Goal: Task Accomplishment & Management: Manage account settings

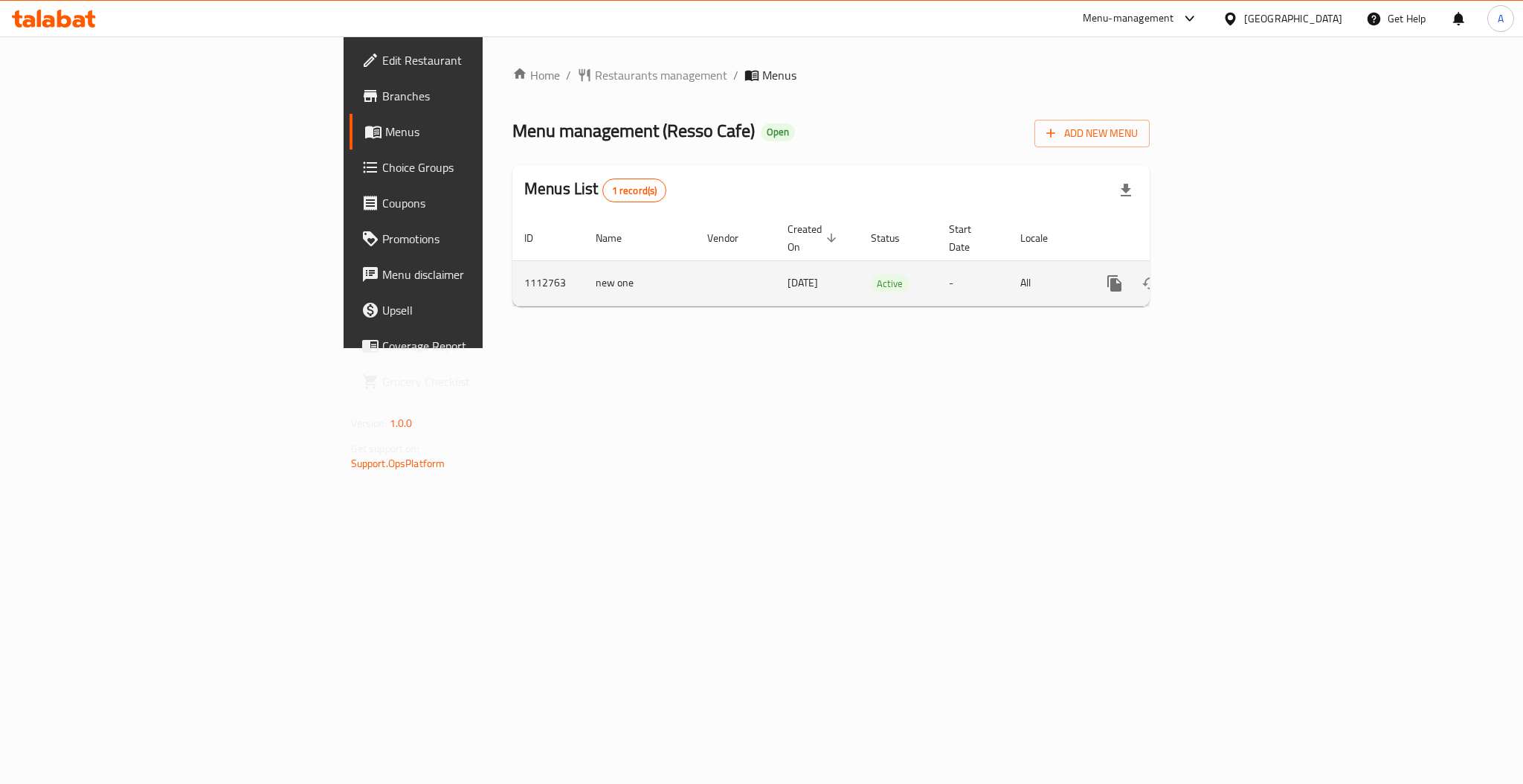
click at [1239, 281] on link "enhanced table" at bounding box center [1222, 283] width 35 height 35
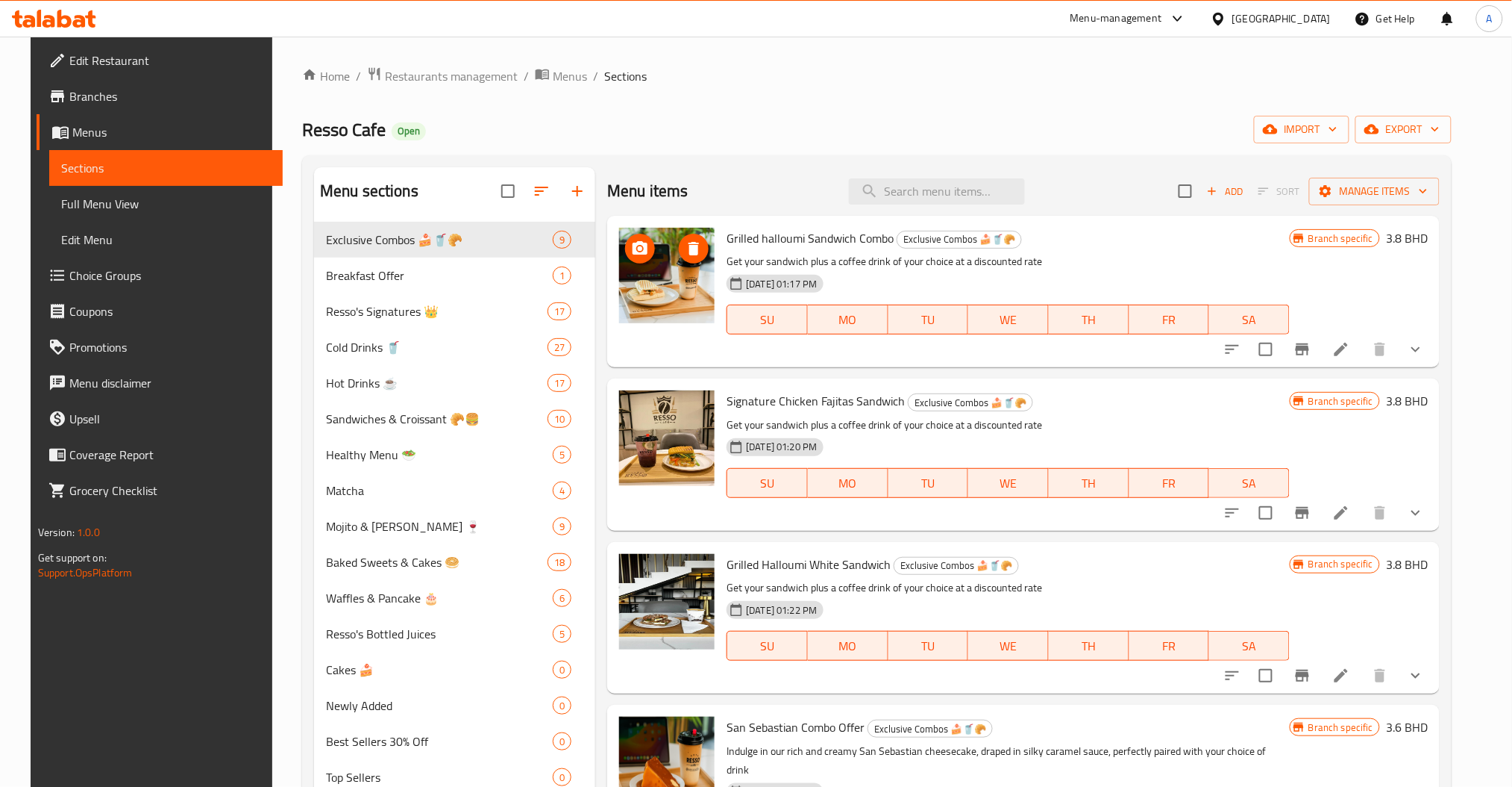
click at [649, 281] on img at bounding box center [666, 275] width 96 height 96
drag, startPoint x: 637, startPoint y: 270, endPoint x: 660, endPoint y: 279, distance: 24.7
click at [660, 279] on img at bounding box center [666, 275] width 96 height 96
click at [953, 187] on input "search" at bounding box center [937, 191] width 176 height 26
click at [913, 184] on input "search" at bounding box center [937, 191] width 176 height 26
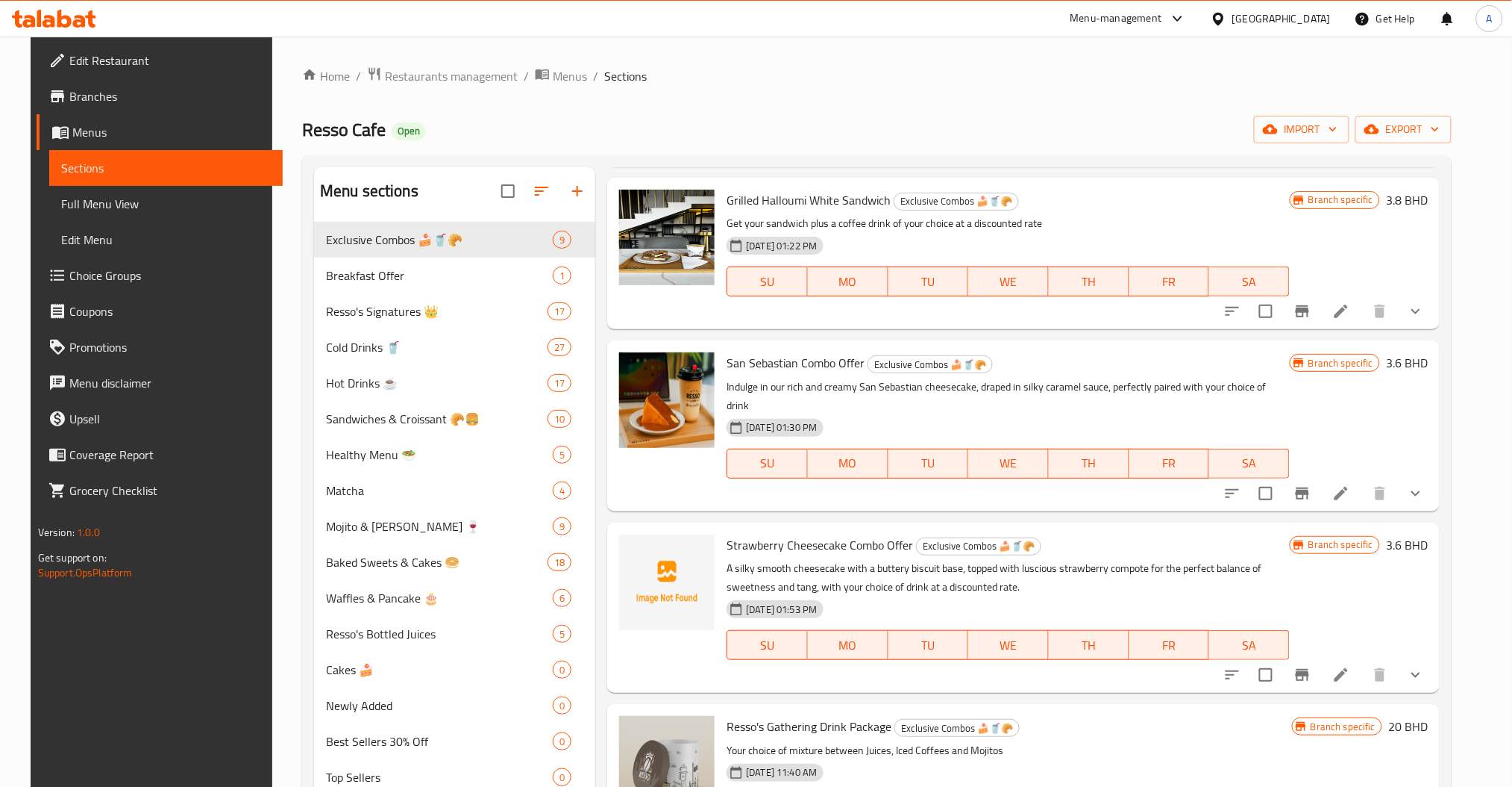
scroll to position [397, 0]
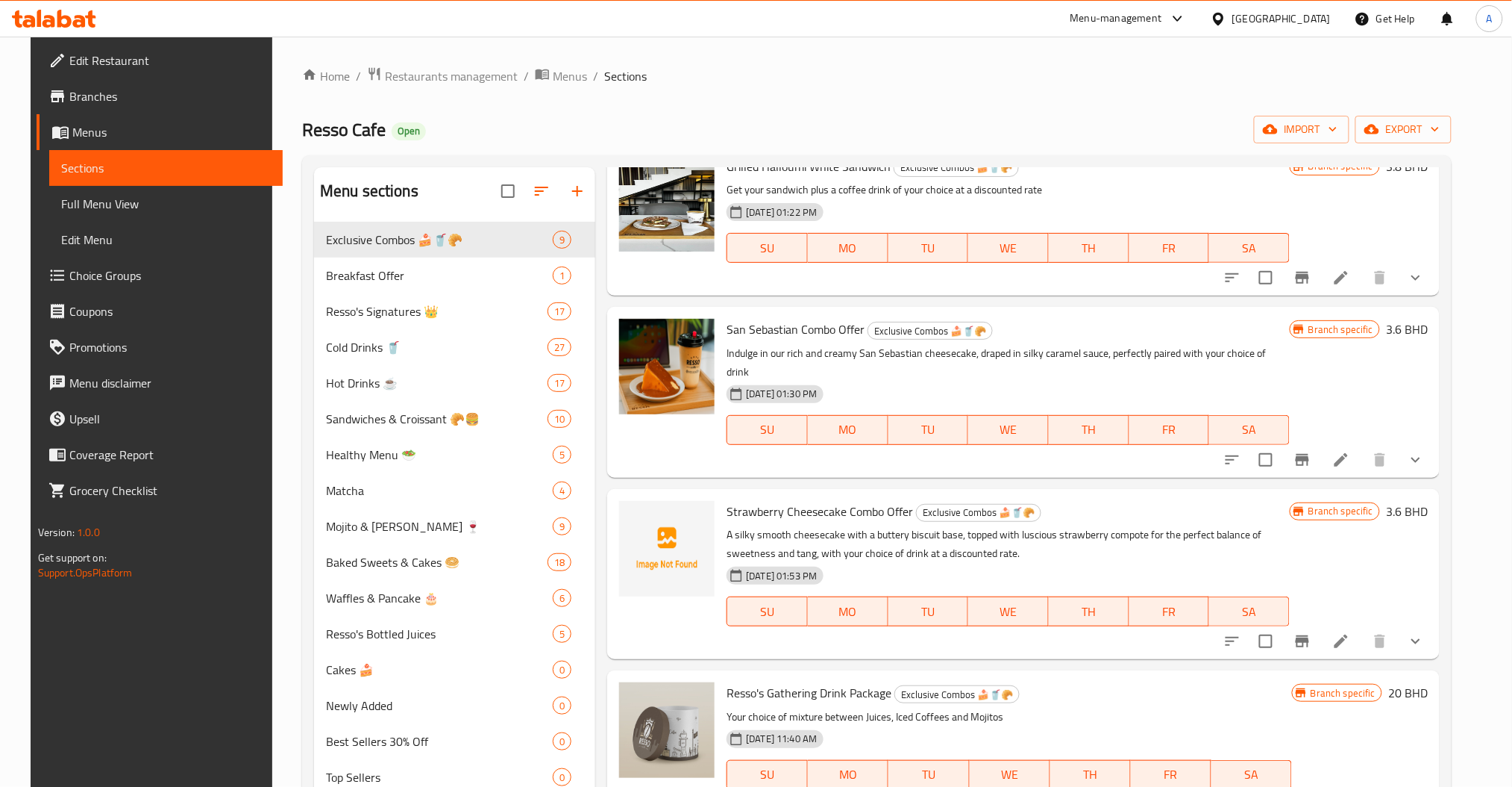
click at [1420, 442] on button "show more" at bounding box center [1415, 460] width 36 height 36
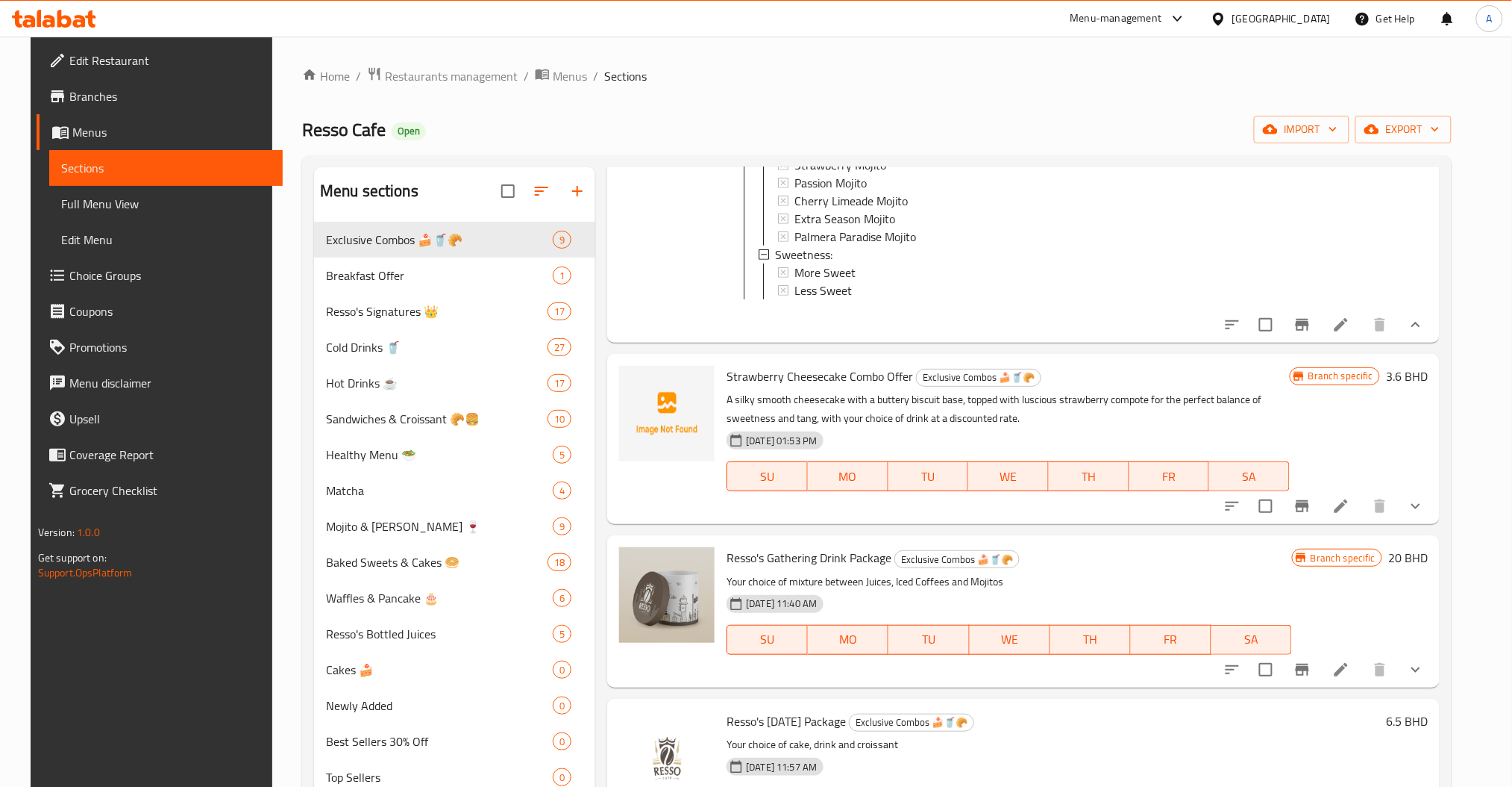
scroll to position [995, 0]
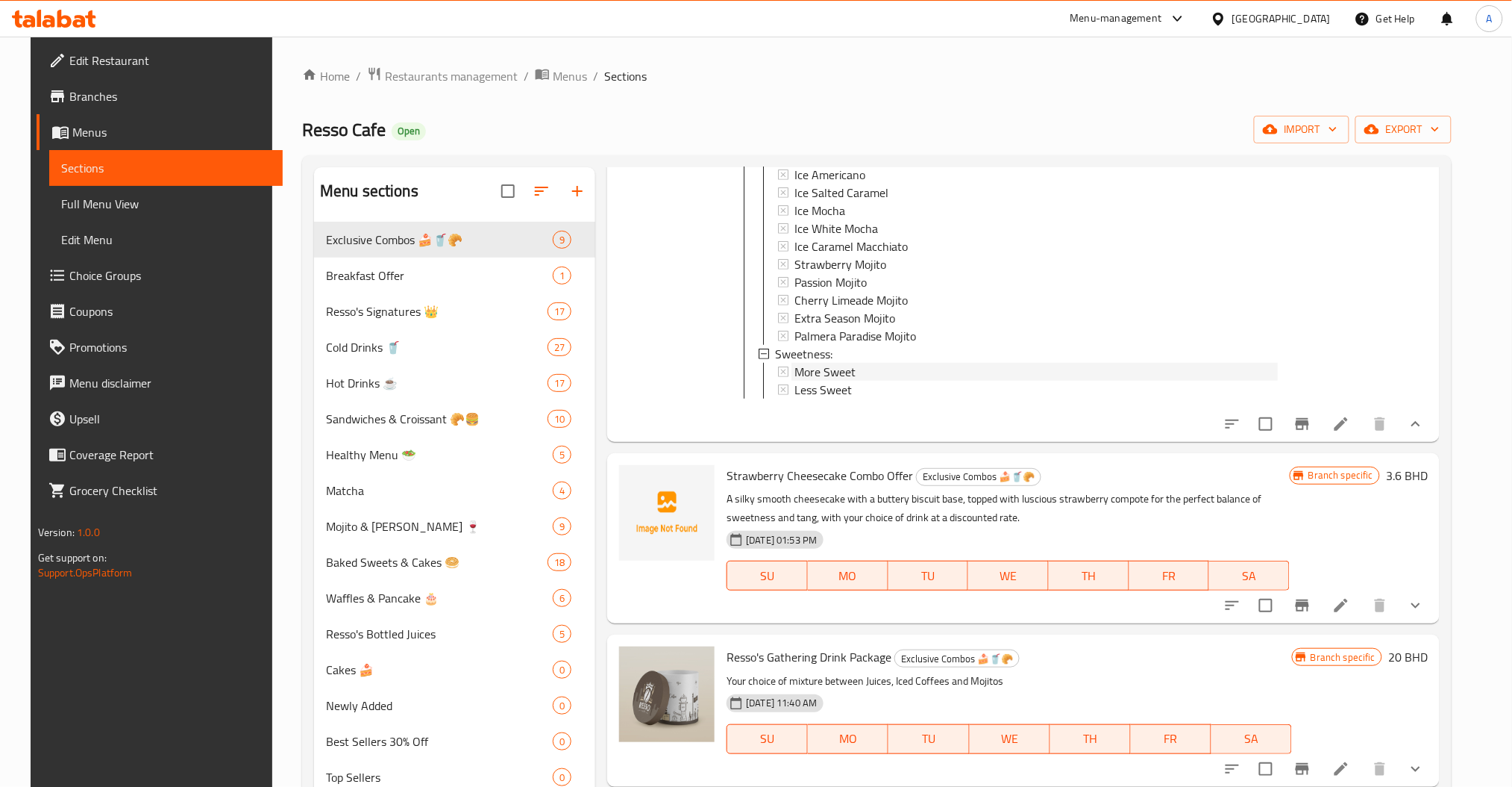
click at [859, 363] on div "More Sweet" at bounding box center [1036, 372] width 483 height 18
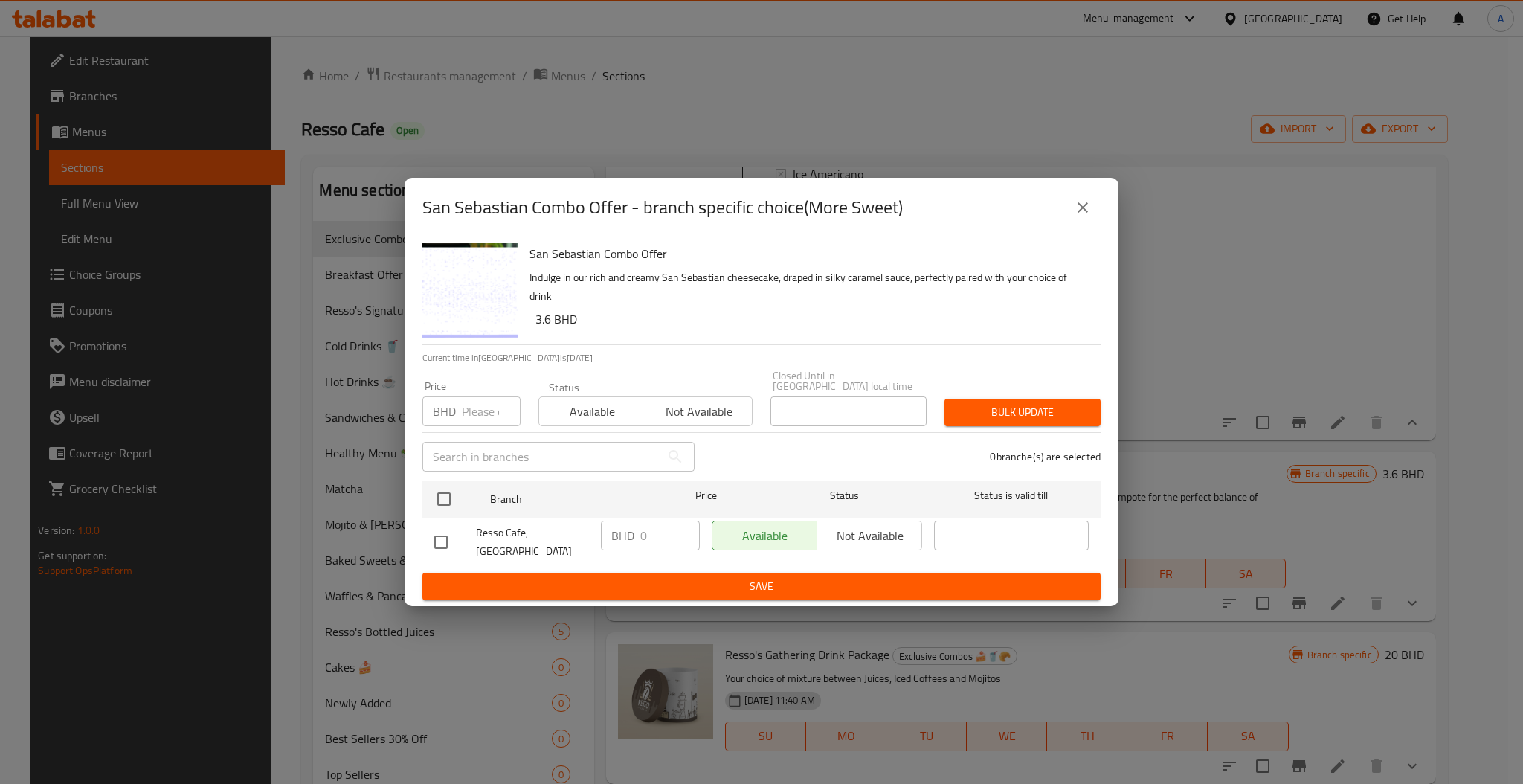
click at [1096, 208] on button "close" at bounding box center [1083, 207] width 35 height 35
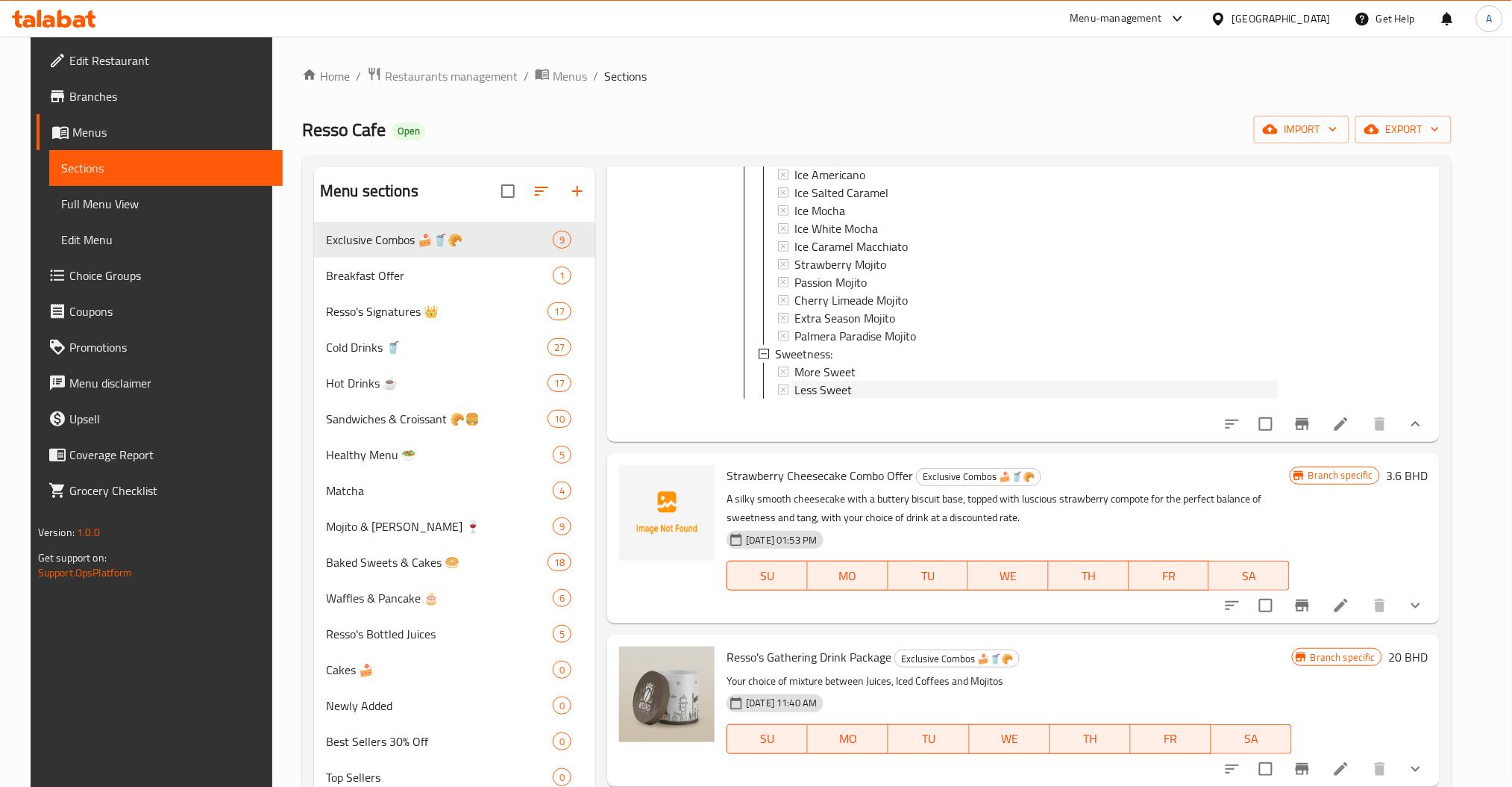
click at [899, 381] on div "Less Sweet" at bounding box center [1036, 390] width 483 height 18
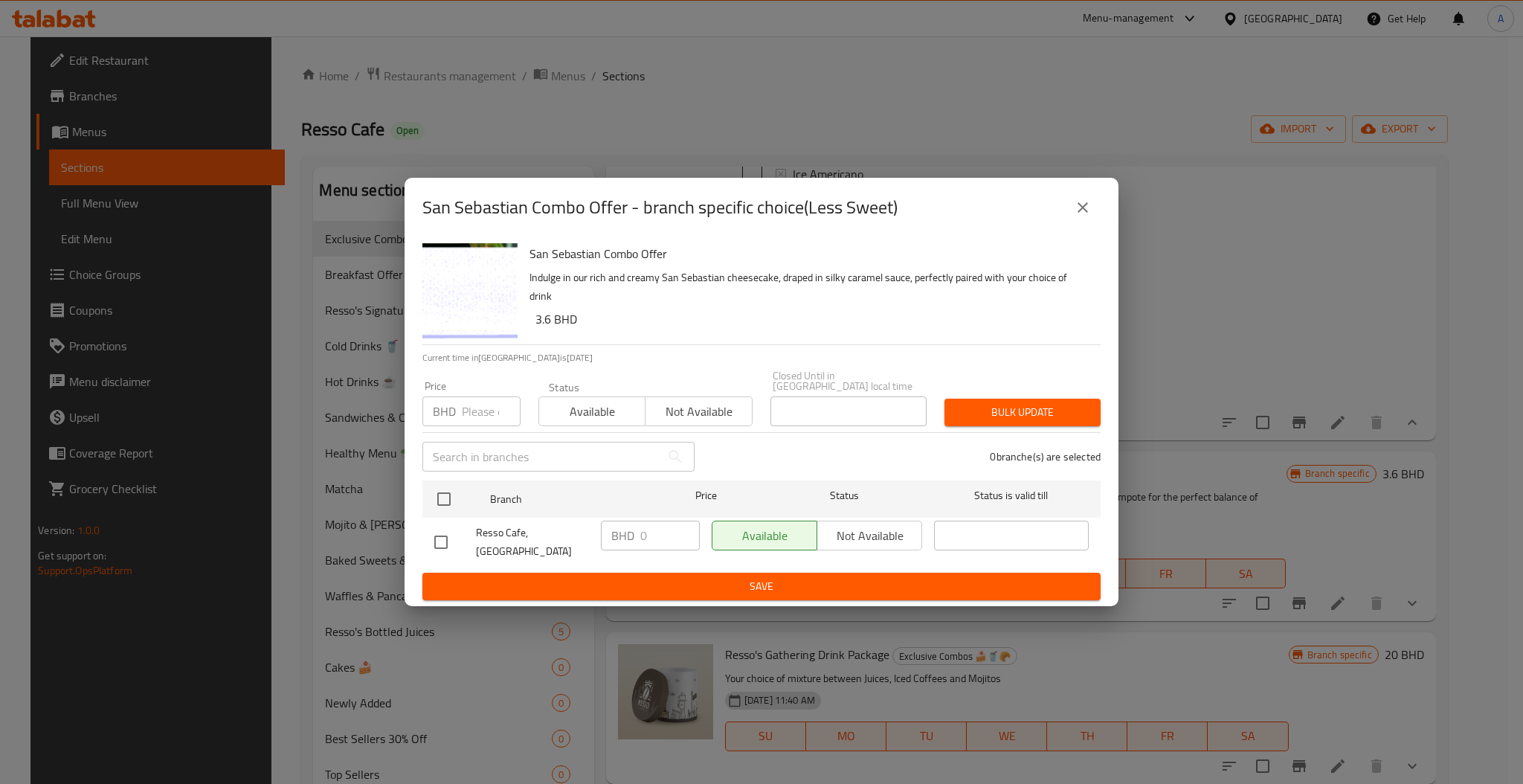
click at [1068, 207] on div "San Sebastian Combo Offer - branch specific choice(Less Sweet)" at bounding box center [762, 207] width 678 height 35
click at [1071, 208] on button "close" at bounding box center [1083, 207] width 35 height 35
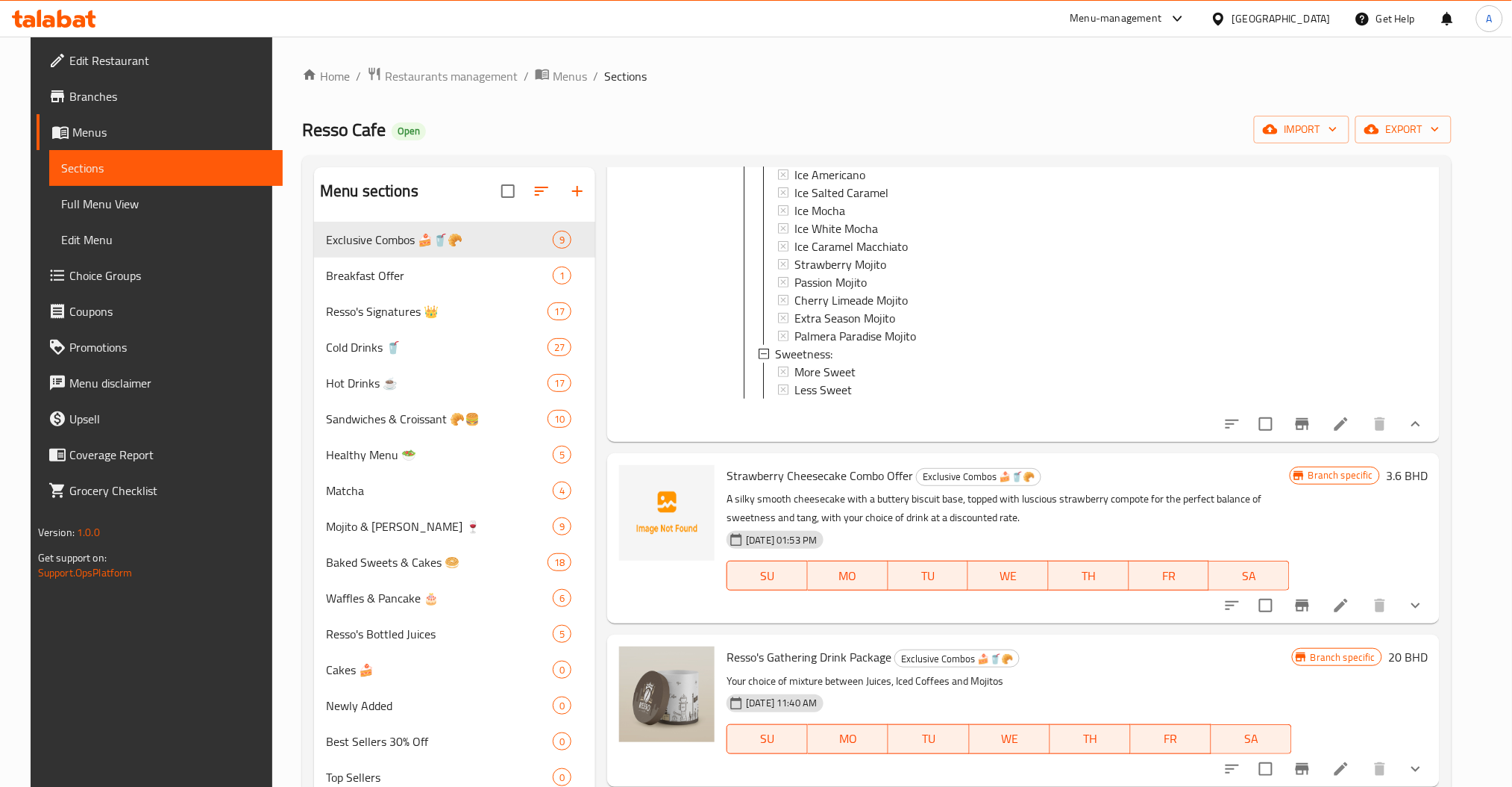
click at [1425, 415] on icon "show more" at bounding box center [1415, 424] width 18 height 18
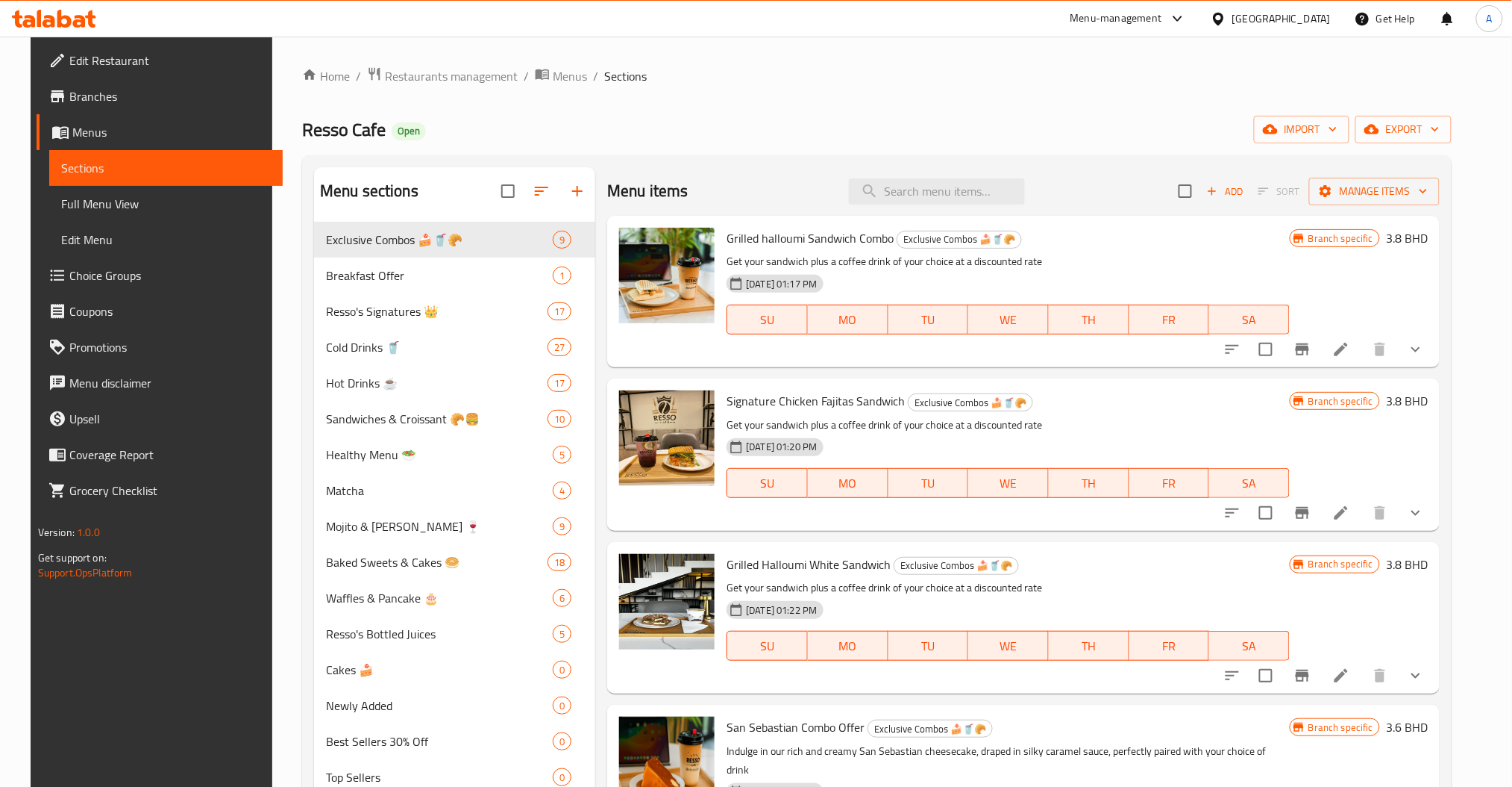
scroll to position [397, 0]
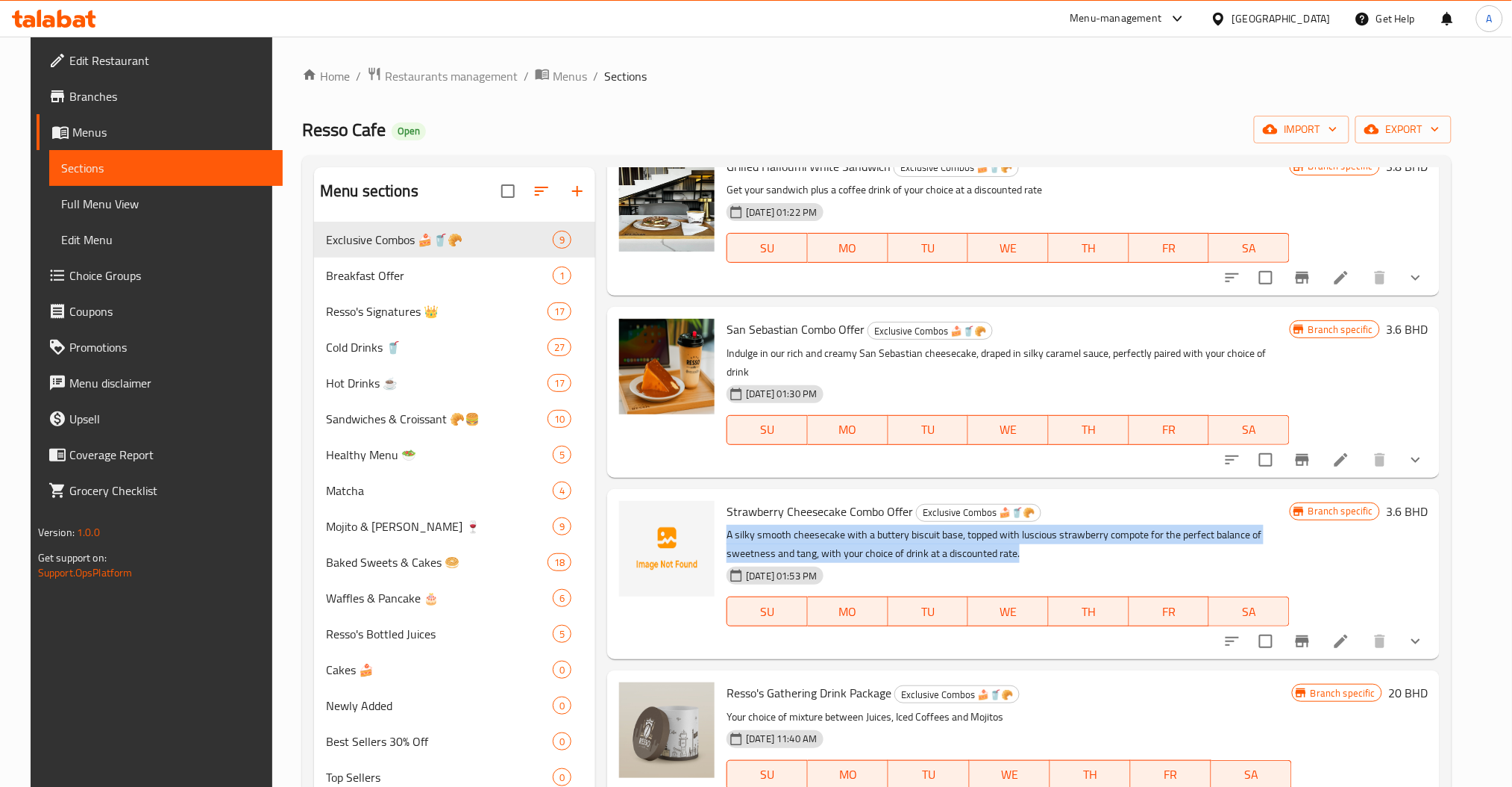
drag, startPoint x: 970, startPoint y: 537, endPoint x: 716, endPoint y: 519, distance: 254.6
click at [720, 519] on div "Strawberry Cheesecake Combo Offer Exclusive Combos 🍰🥤🥐 A silky smooth cheesecak…" at bounding box center [1008, 573] width 575 height 158
click at [1279, 352] on p "Indulge in our rich and creamy San Sebastian cheesecake, draped in silky carame…" at bounding box center [1008, 363] width 563 height 38
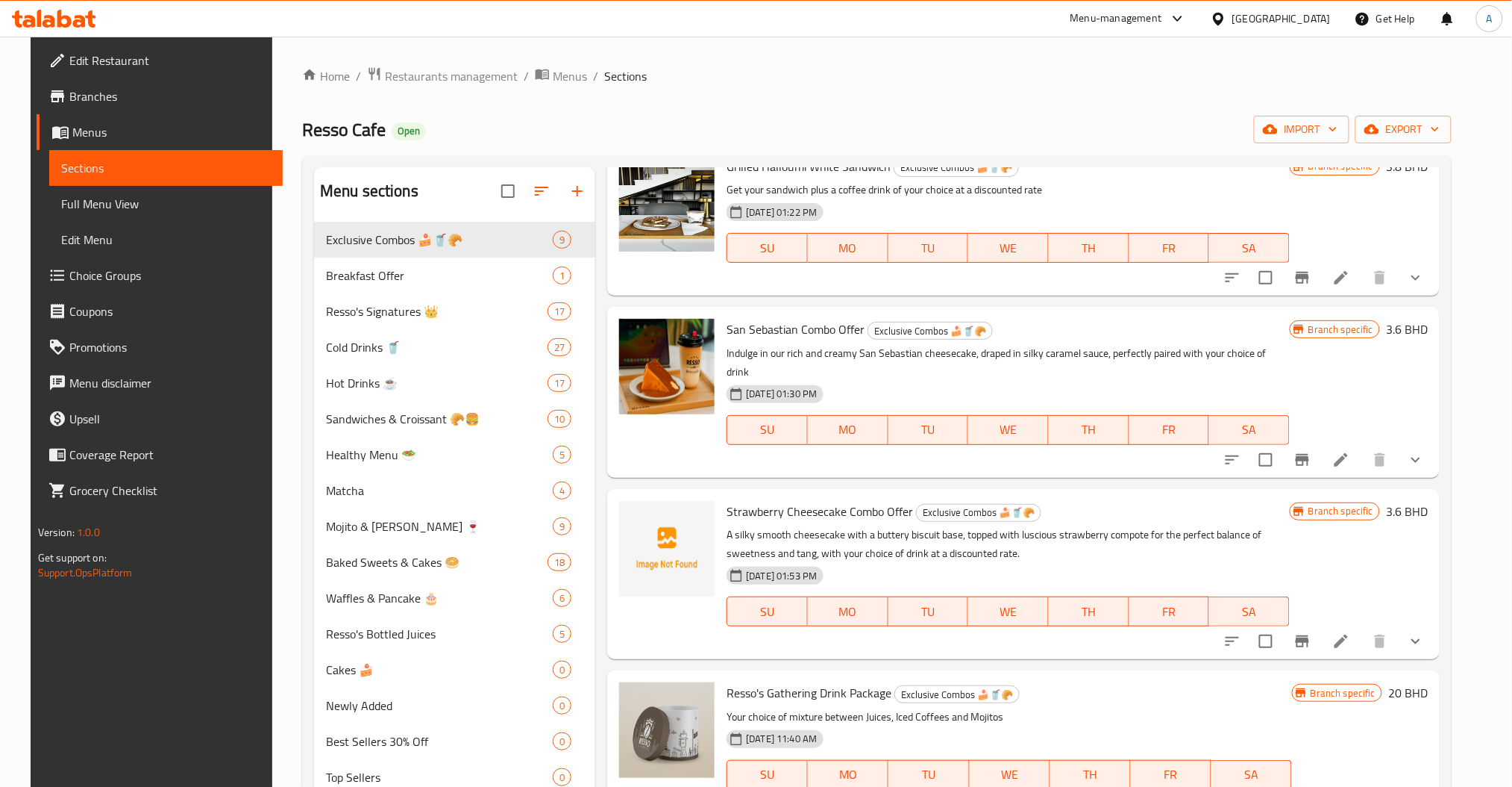
click at [1245, 355] on p "Indulge in our rich and creamy San Sebastian cheesecake, draped in silky carame…" at bounding box center [1008, 363] width 563 height 38
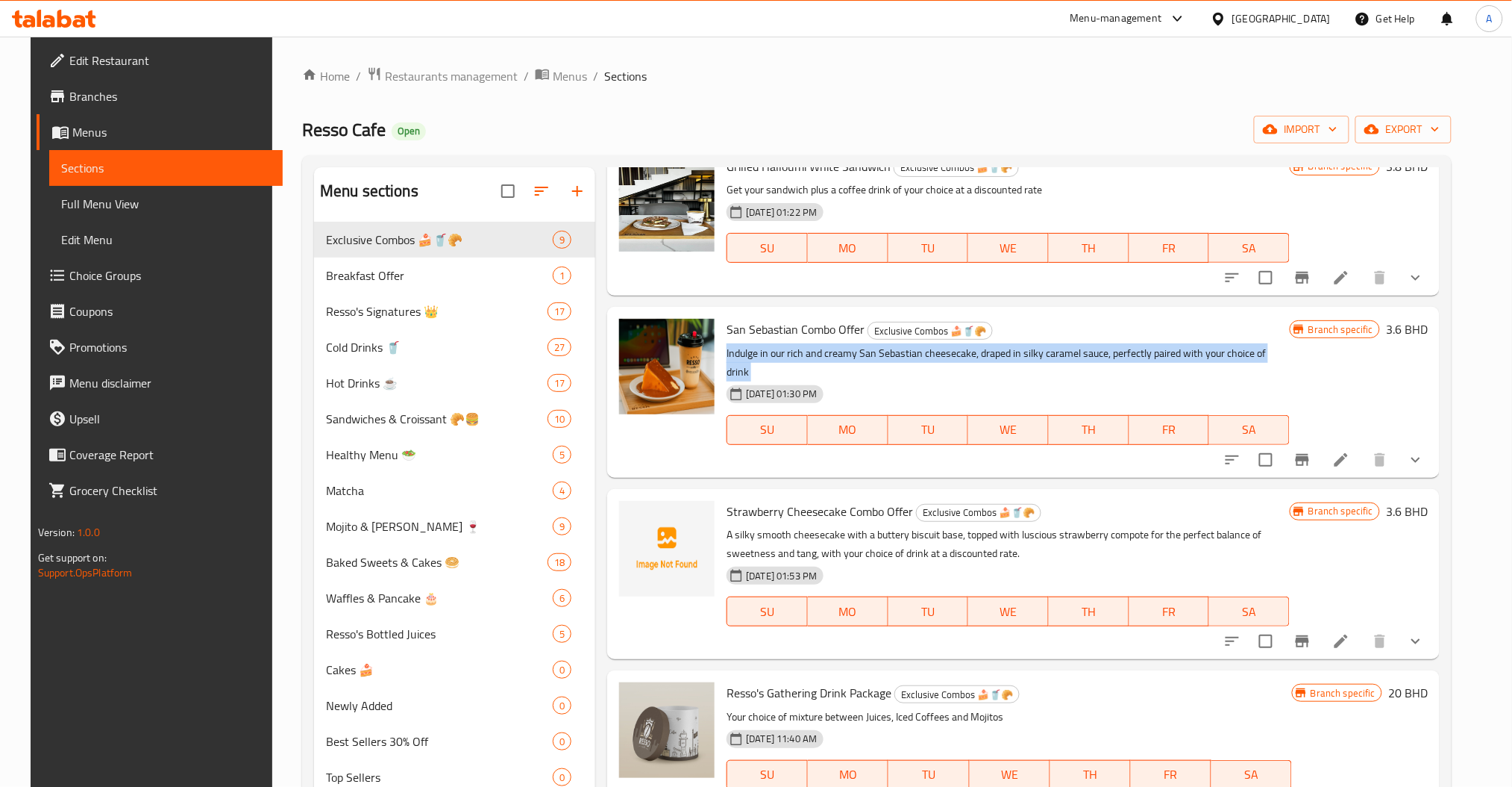
click at [1245, 355] on p "Indulge in our rich and creamy San Sebastian cheesecake, draped in silky carame…" at bounding box center [1008, 363] width 563 height 38
copy div "Indulge in our rich and creamy San Sebastian cheesecake, draped in silky carame…"
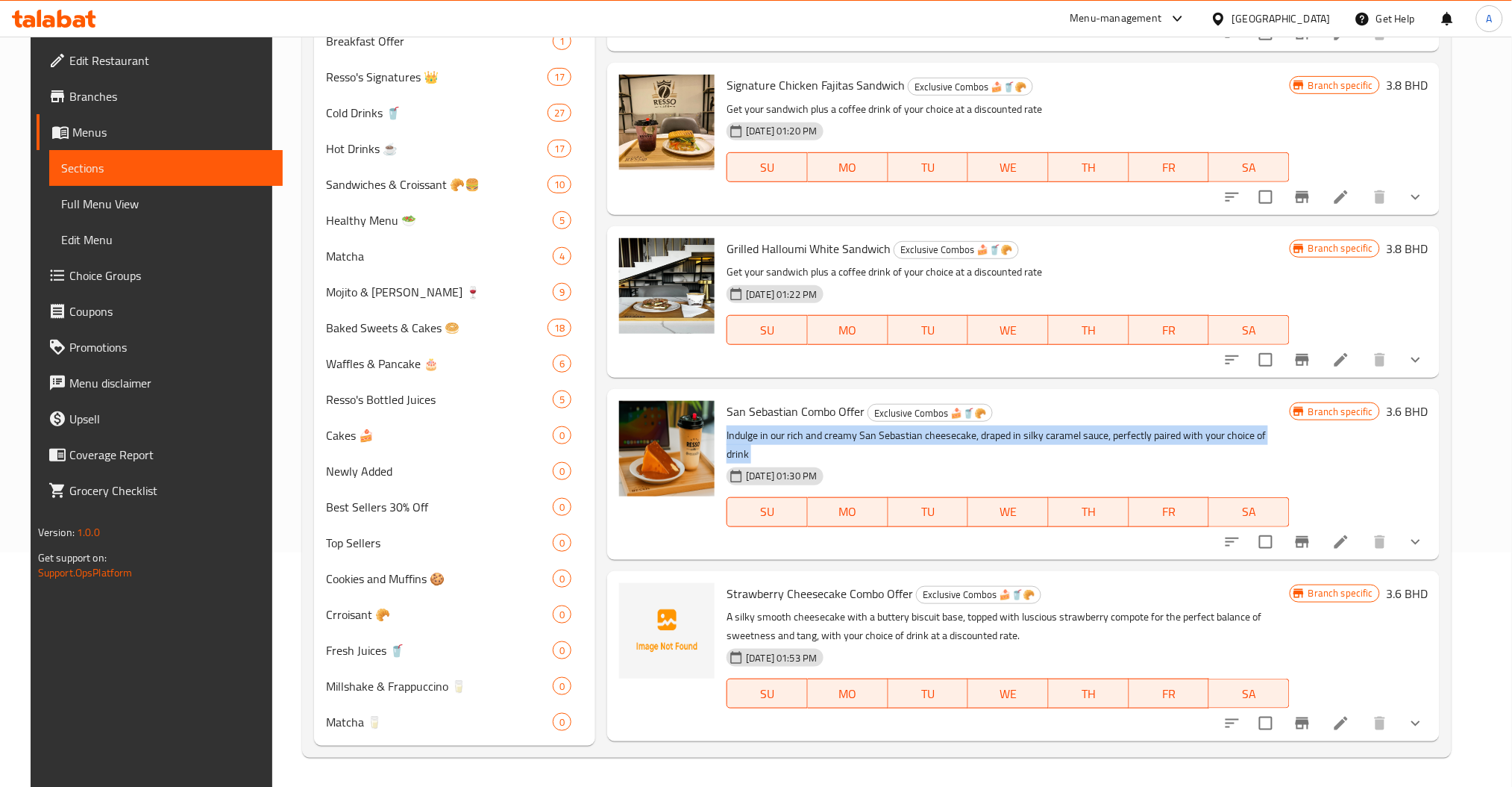
scroll to position [50, 0]
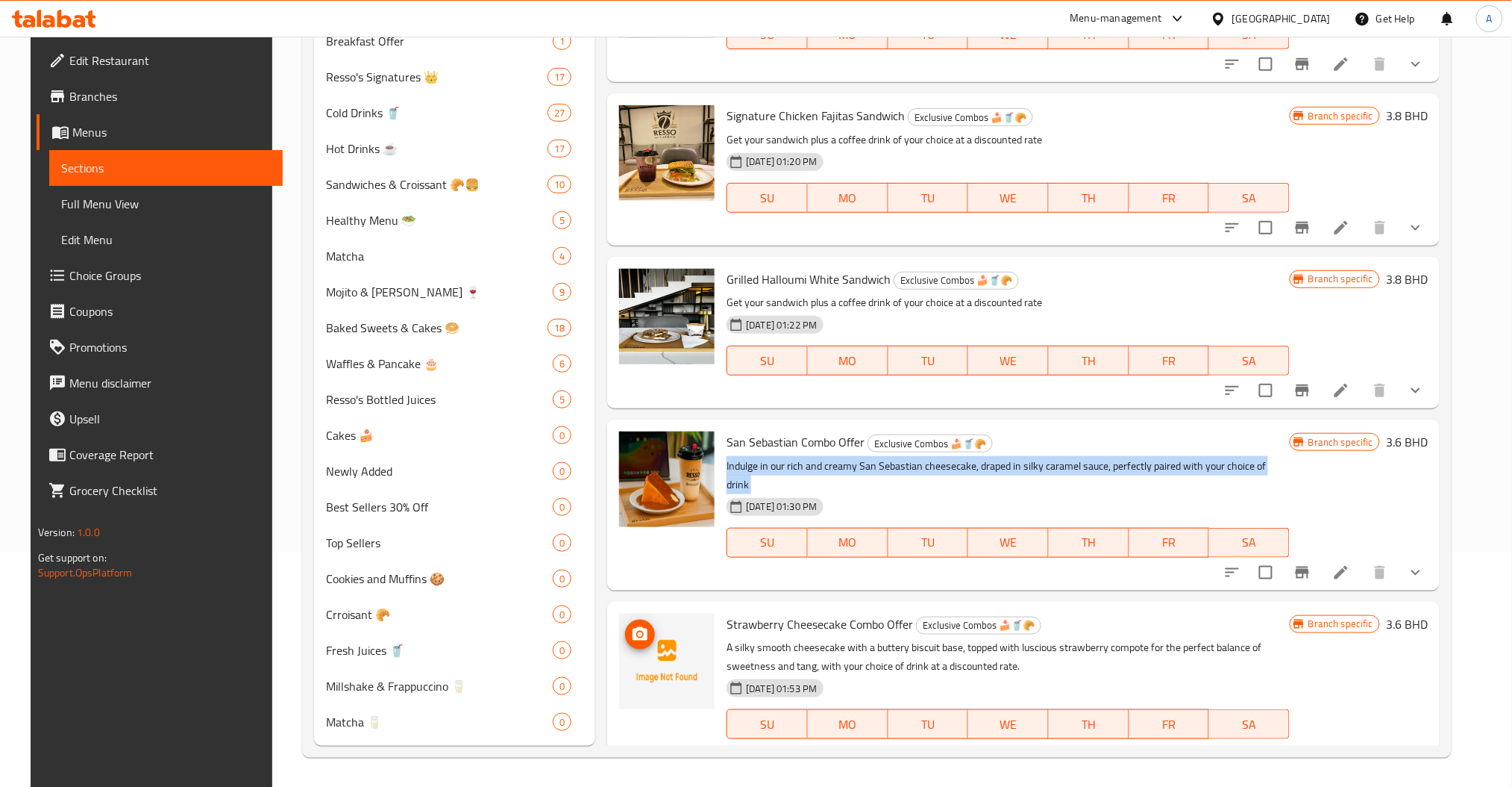
click at [619, 626] on img at bounding box center [666, 660] width 96 height 96
click at [631, 625] on icon "upload picture" at bounding box center [640, 634] width 18 height 18
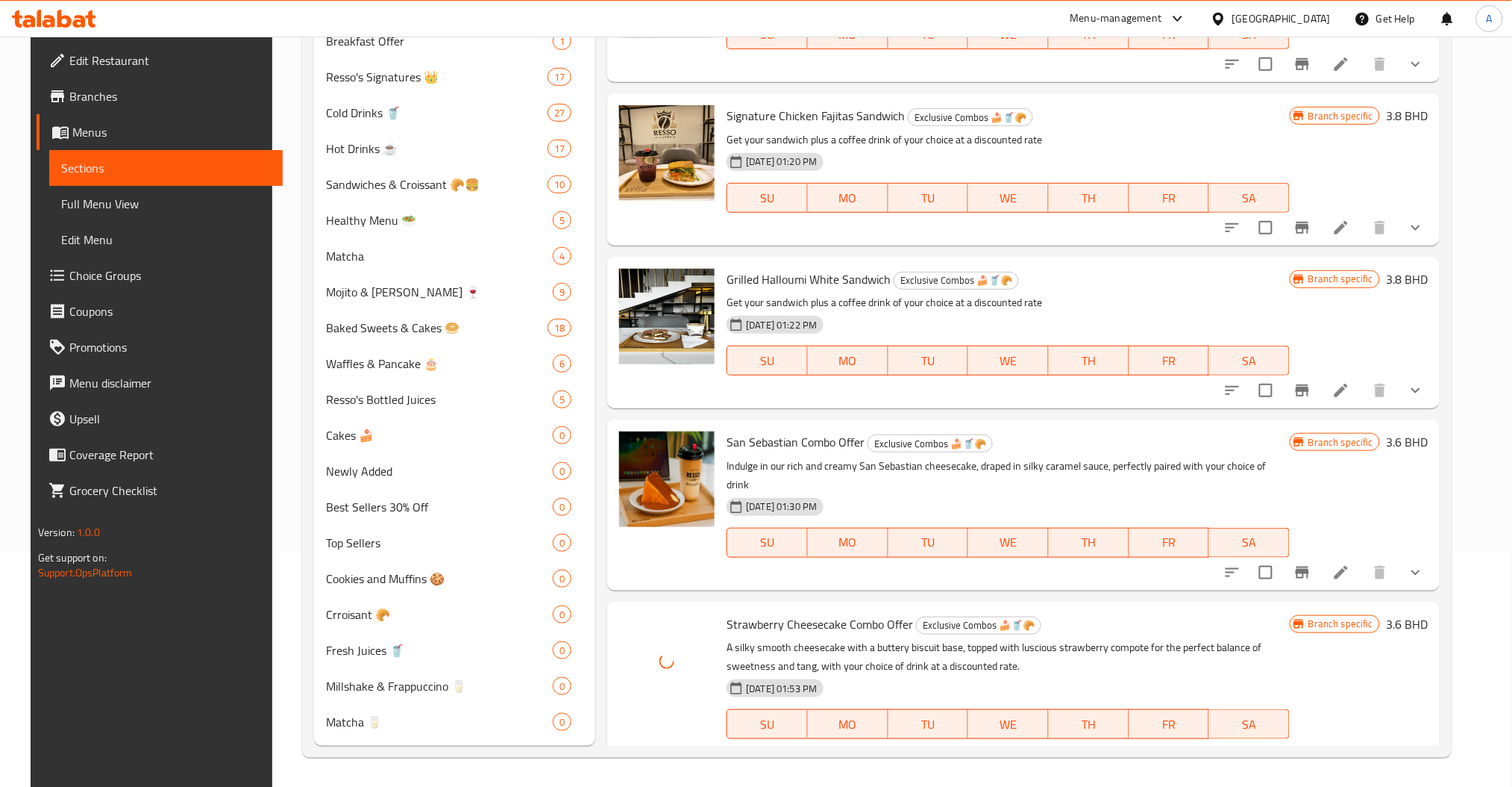
click at [753, 437] on span "San Sebastian Combo Offer" at bounding box center [796, 441] width 138 height 23
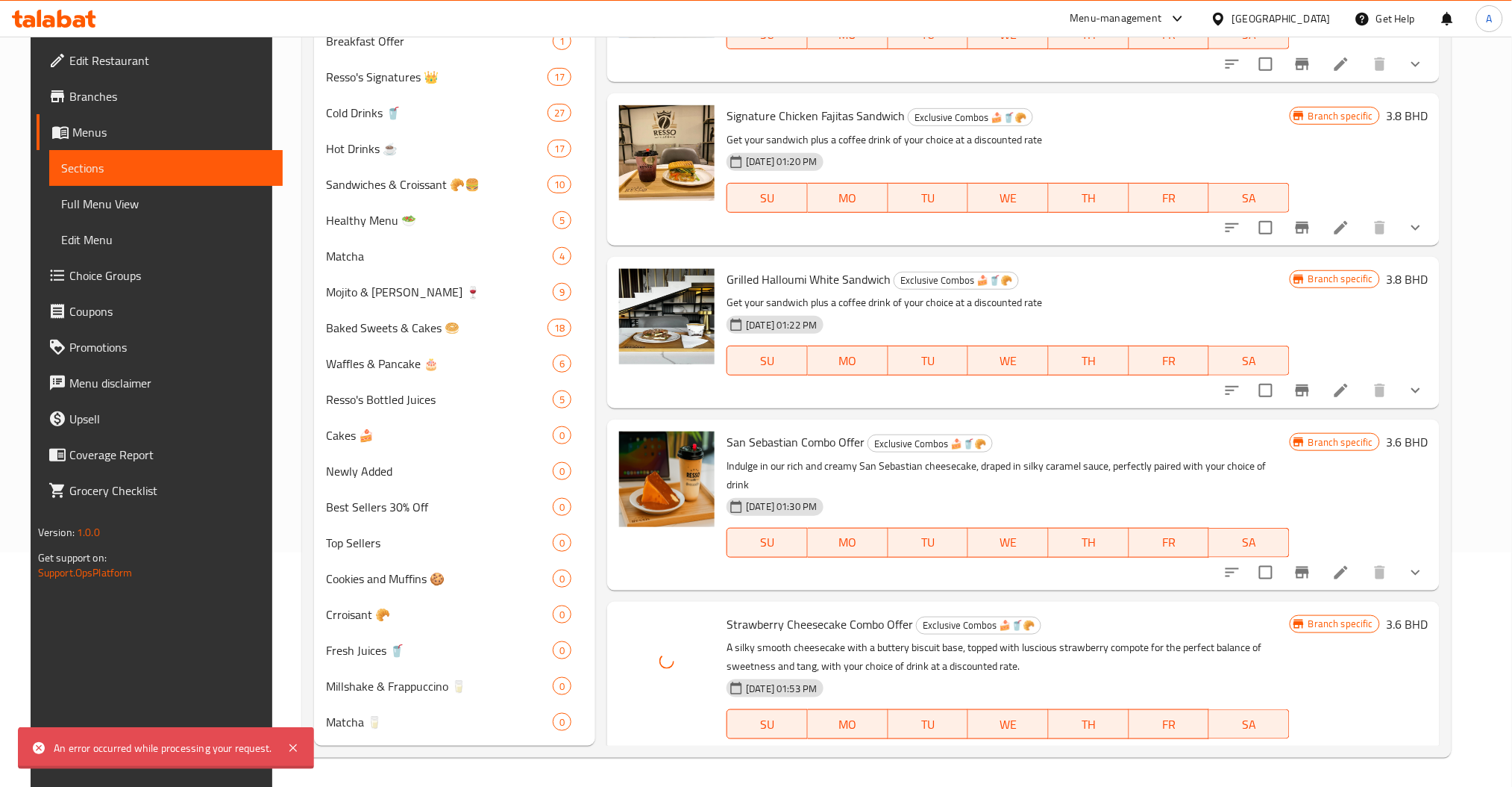
click at [747, 409] on div "Menu items Add Sort Manage items Grilled halloumi Sandwich Combo Exclusive Comb…" at bounding box center [1017, 339] width 844 height 813
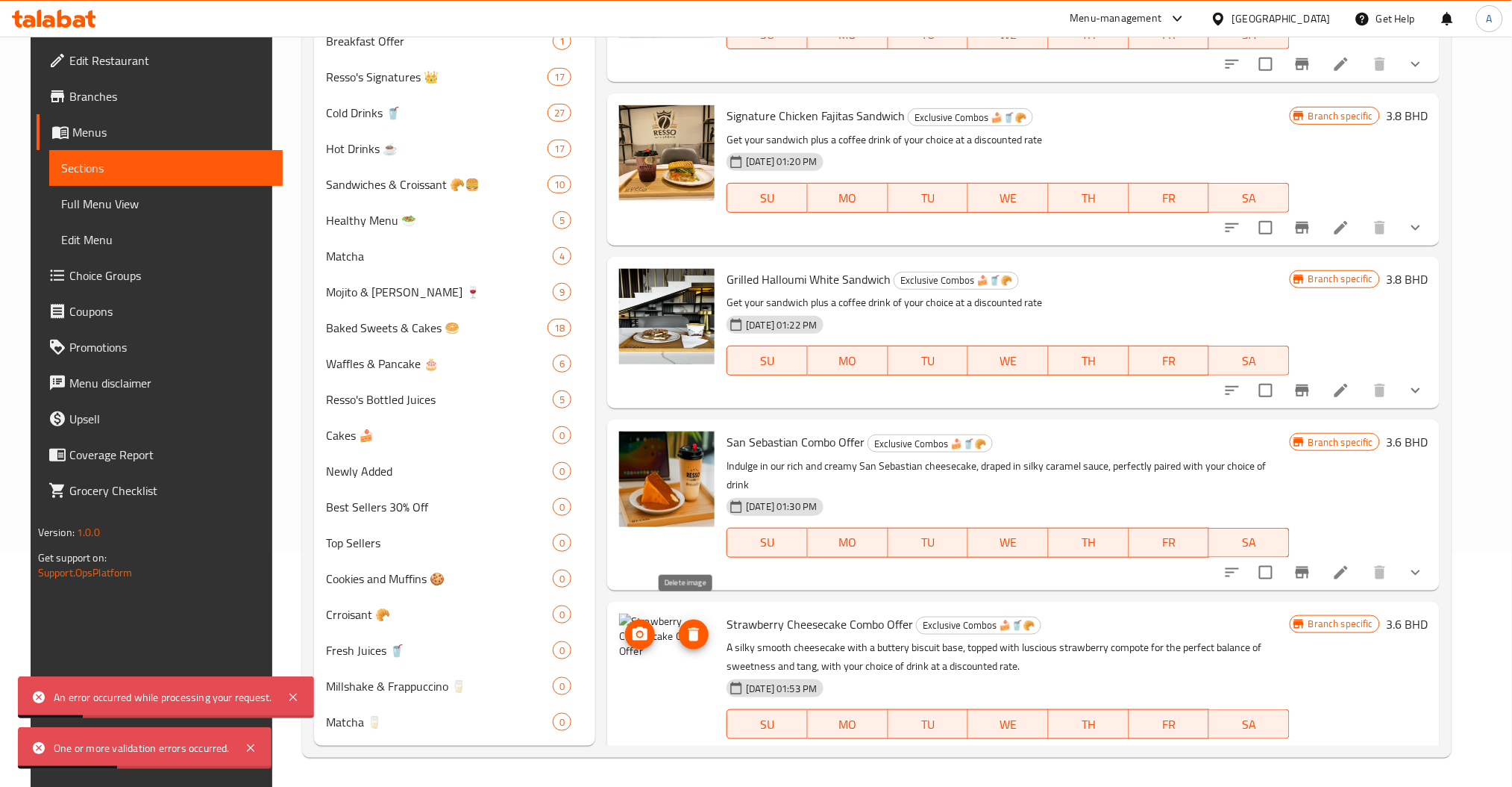
click at [689, 628] on icon "delete image" at bounding box center [694, 635] width 11 height 14
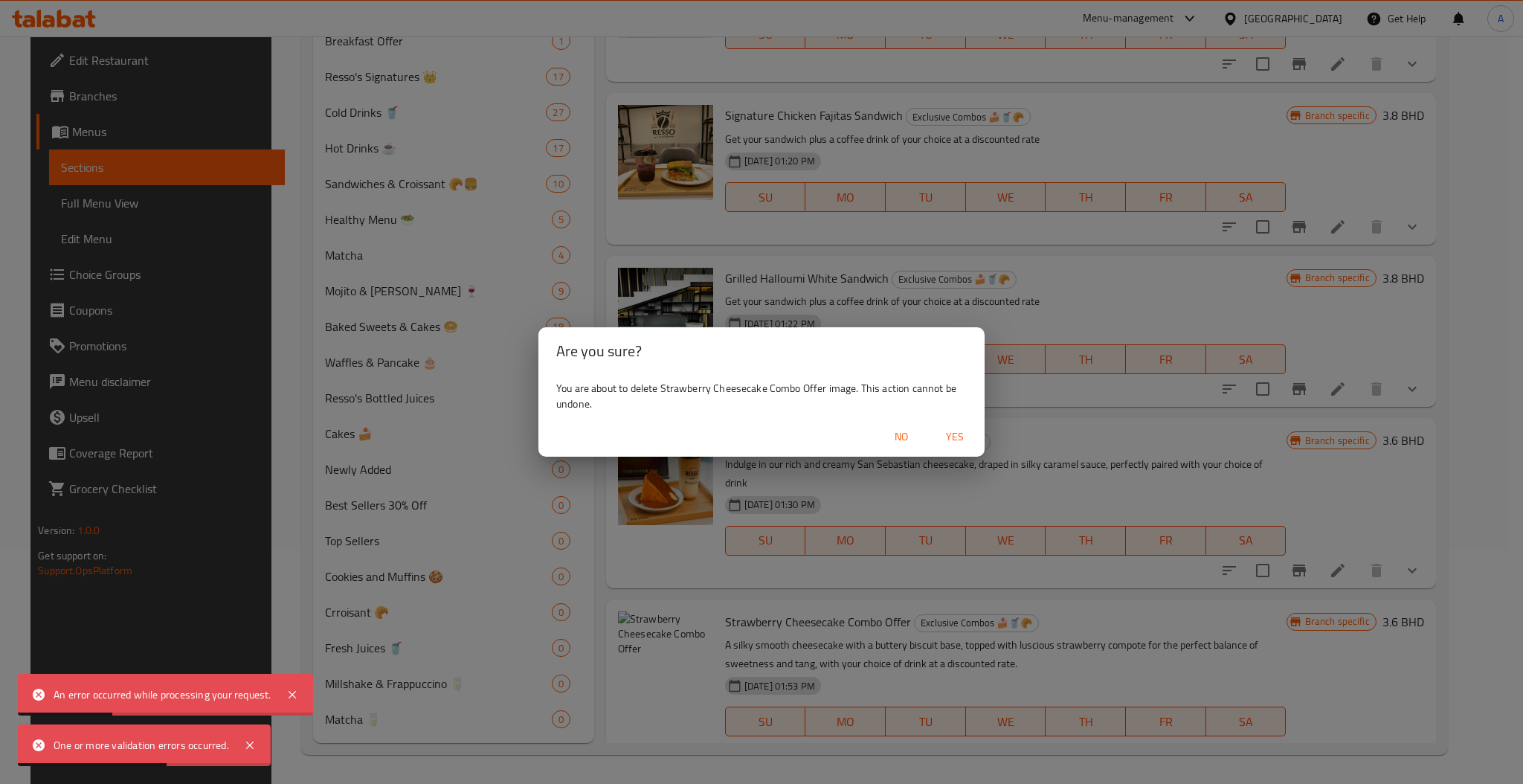
click at [947, 432] on span "Yes" at bounding box center [955, 436] width 35 height 19
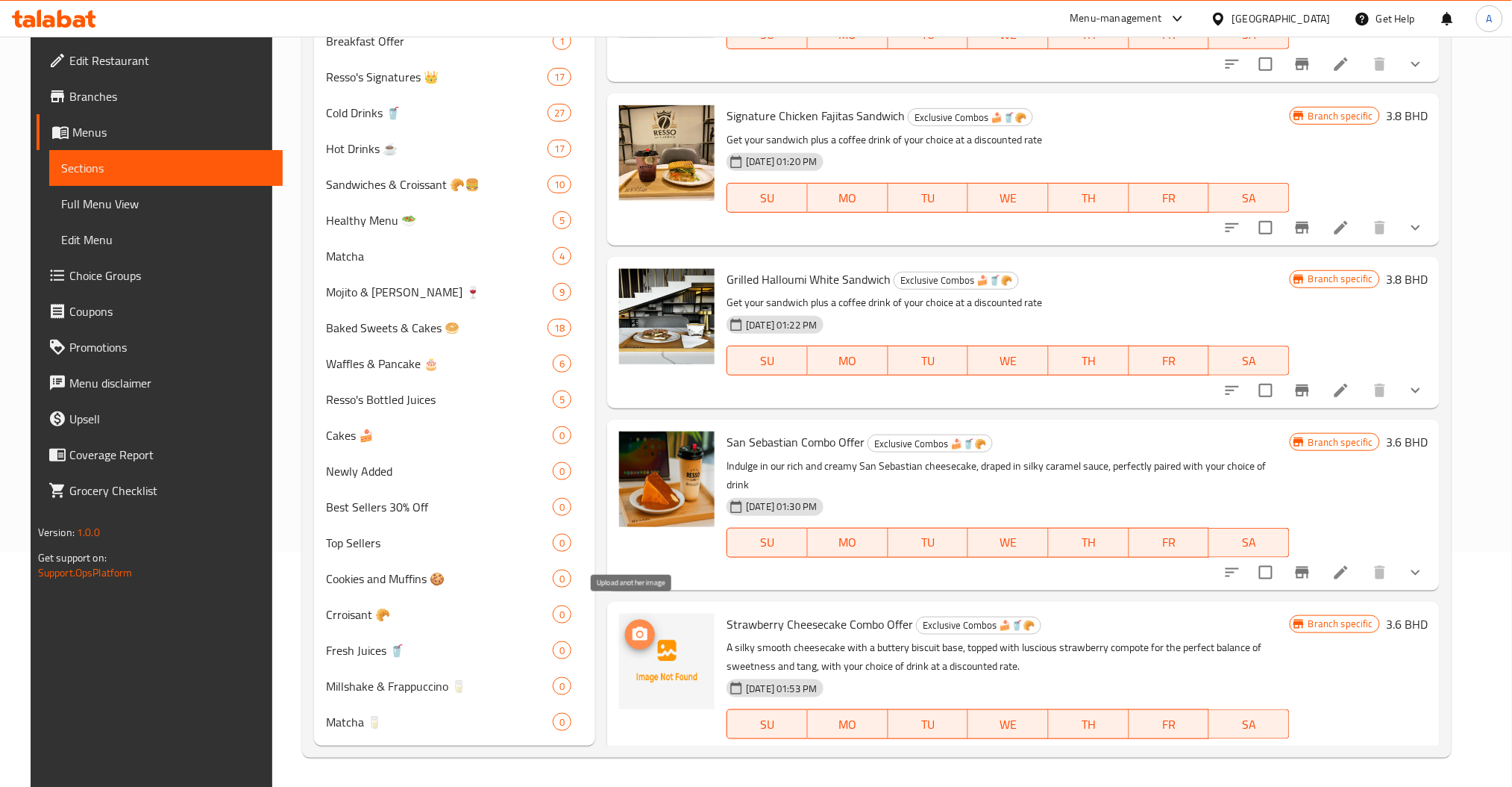
click at [636, 627] on icon "upload picture" at bounding box center [639, 634] width 15 height 14
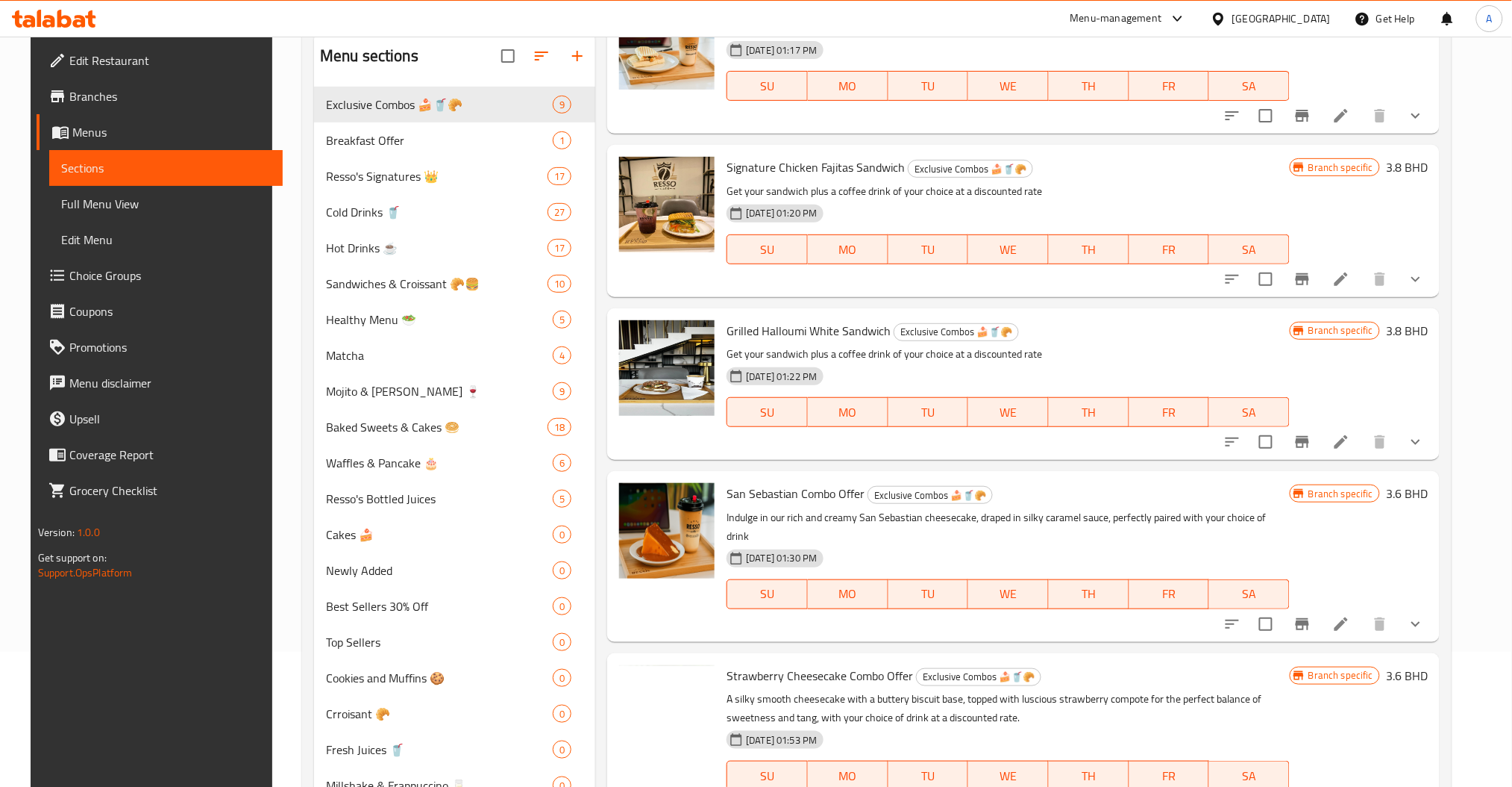
scroll to position [99, 0]
click at [1350, 614] on icon at bounding box center [1341, 623] width 18 height 18
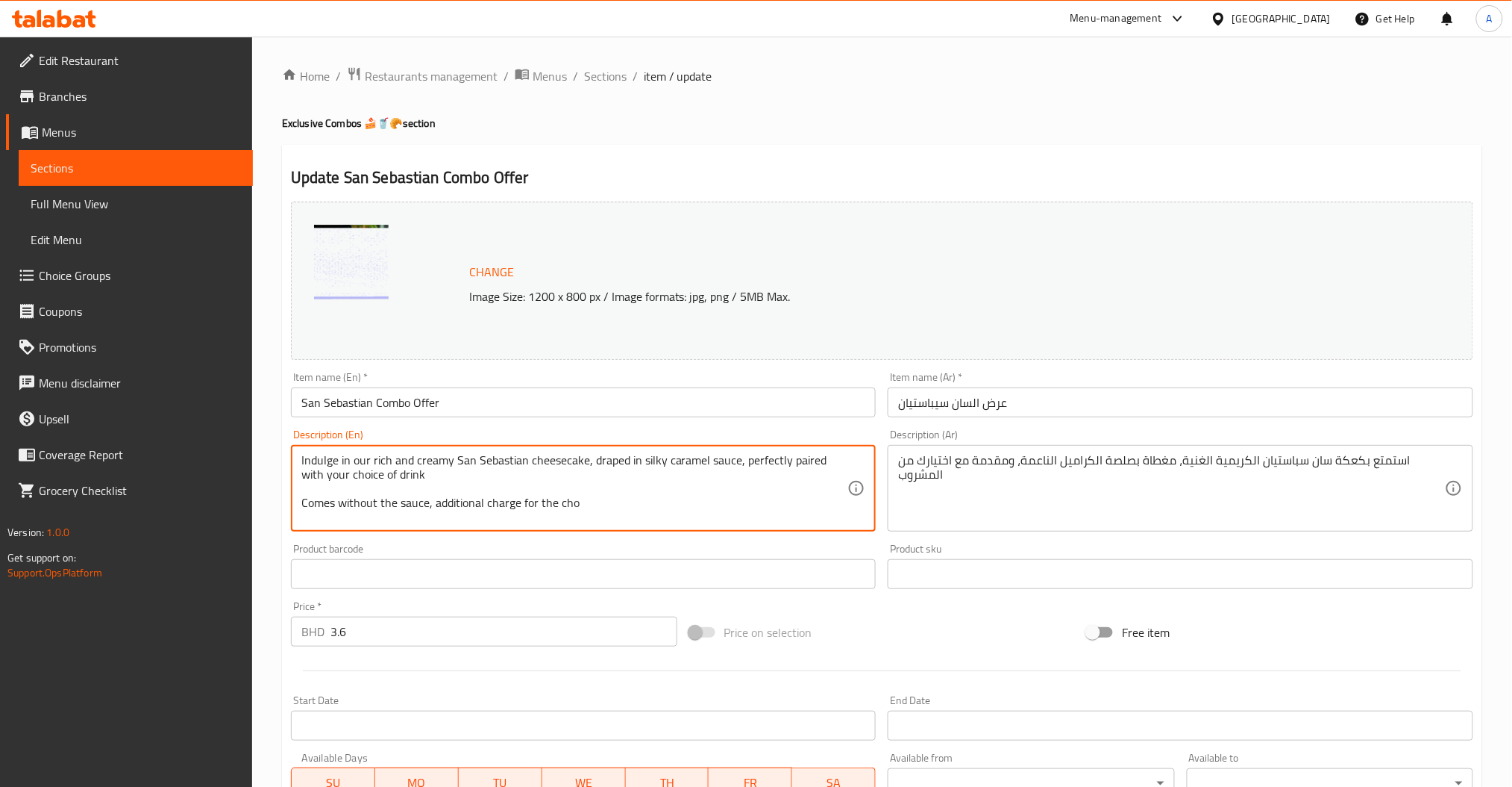
drag, startPoint x: 575, startPoint y: 505, endPoint x: 607, endPoint y: 525, distance: 37.7
click at [607, 525] on div "Indulge in our rich and creamy San Sebastian cheesecake, draped in silky carame…" at bounding box center [583, 488] width 585 height 87
click at [592, 509] on textarea "Indulge in our rich and creamy San Sebastian cheesecake, draped in silky carame…" at bounding box center [574, 488] width 546 height 71
type textarea "Indulge in our rich and creamy San Sebastian cheesecake, draped in silky carame…"
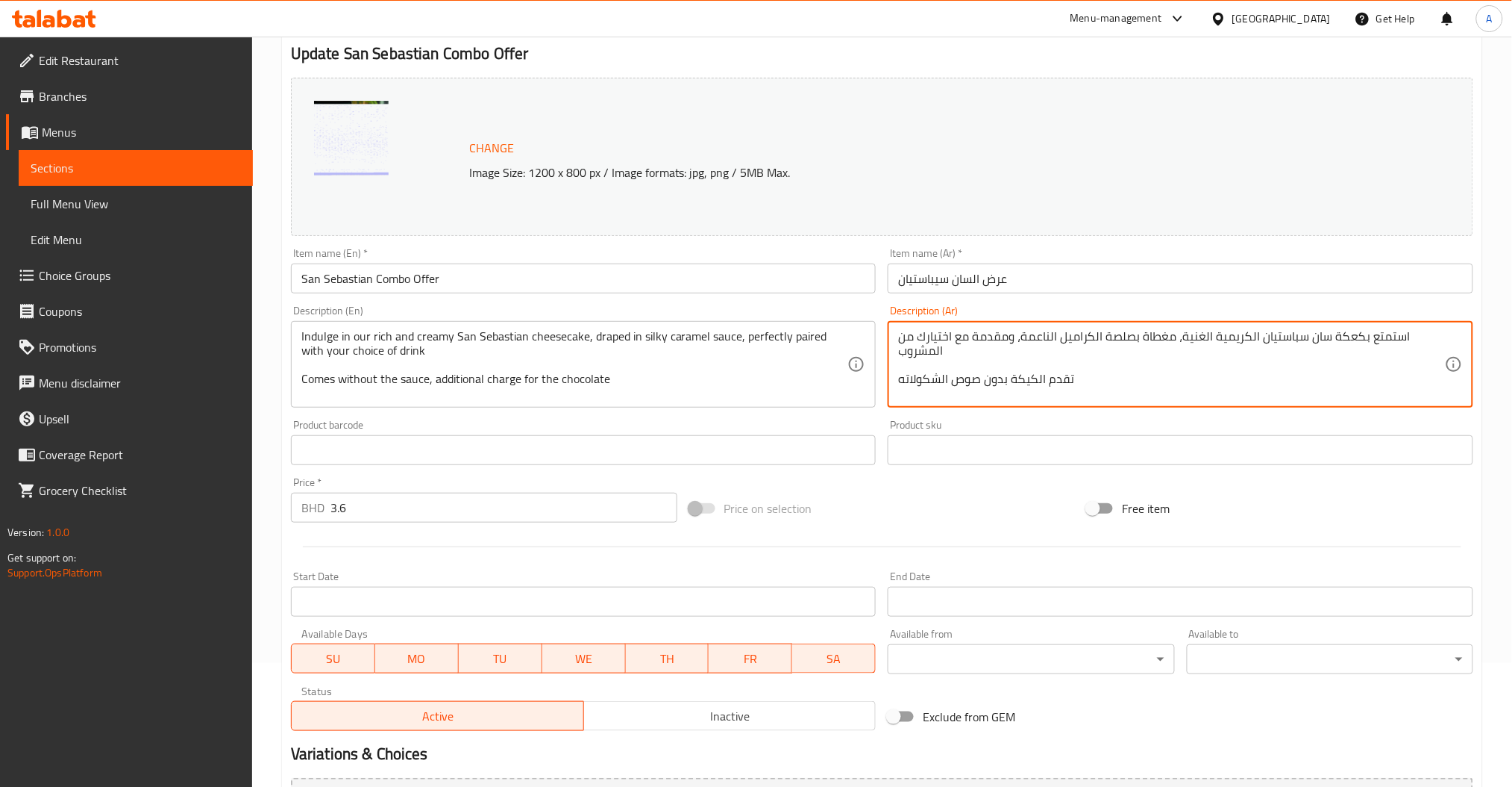
scroll to position [375, 0]
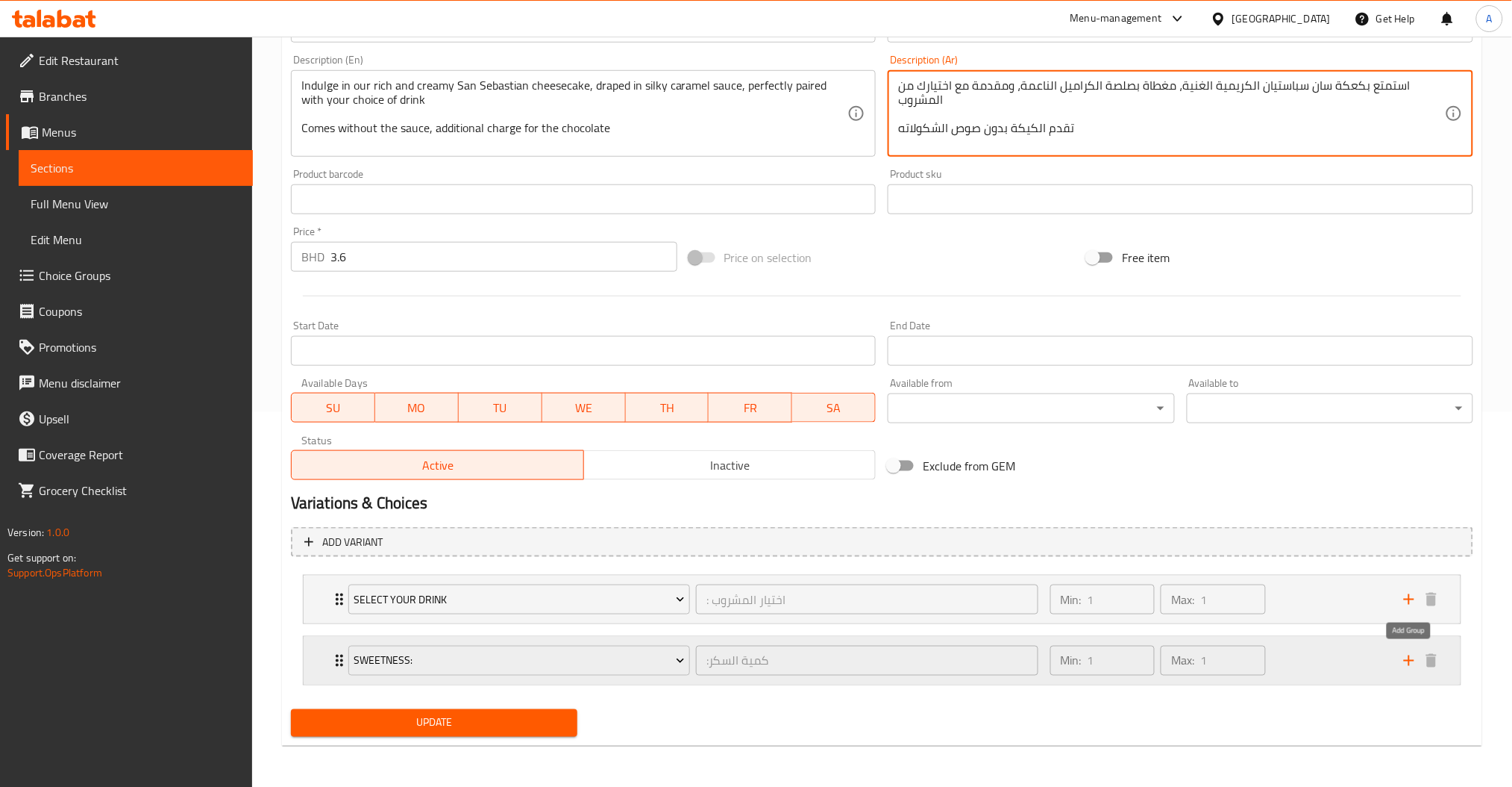
drag, startPoint x: 1413, startPoint y: 664, endPoint x: 1406, endPoint y: 664, distance: 7.0
click at [1413, 664] on icon "add" at bounding box center [1409, 660] width 18 height 18
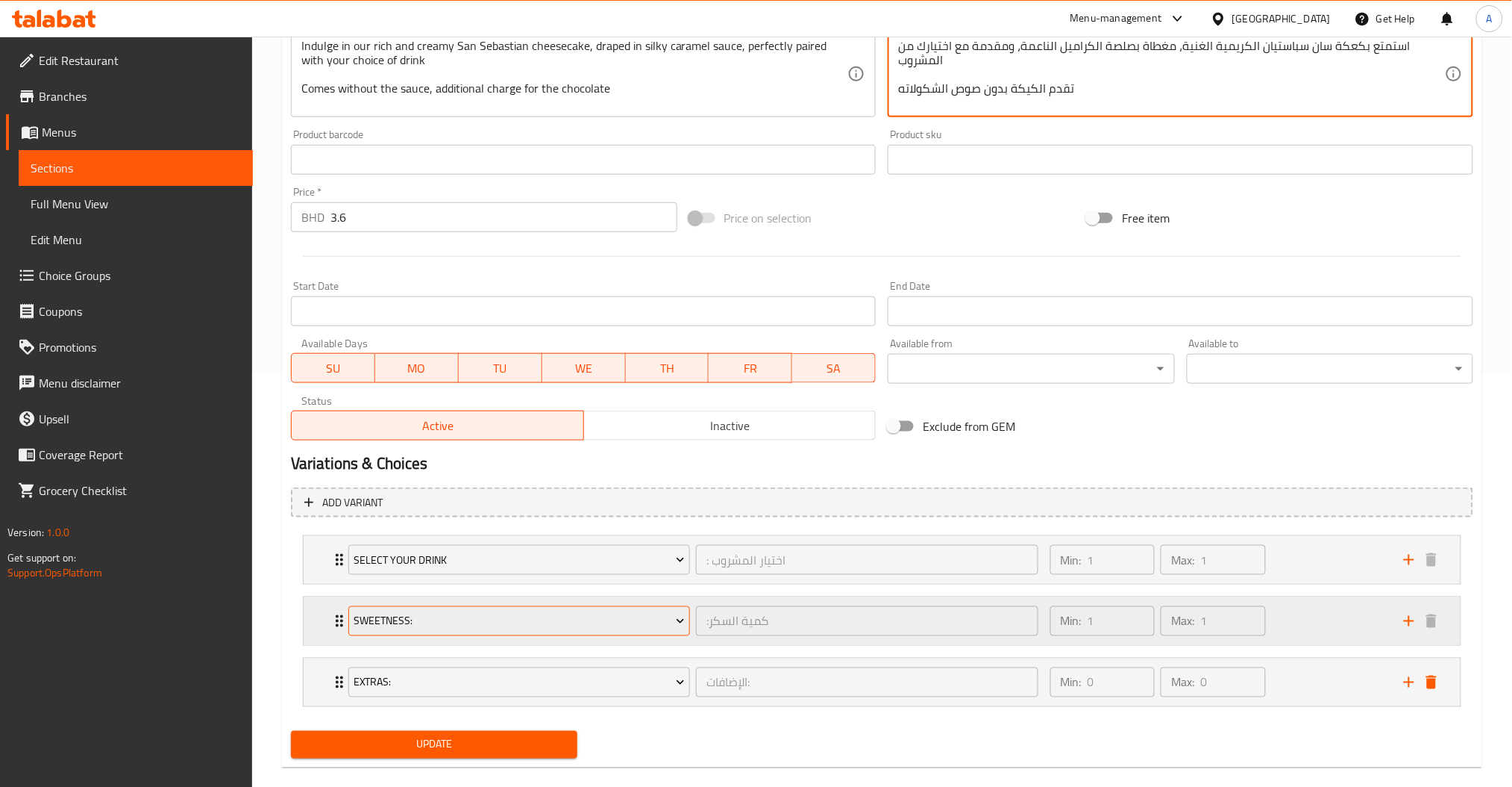
scroll to position [436, 0]
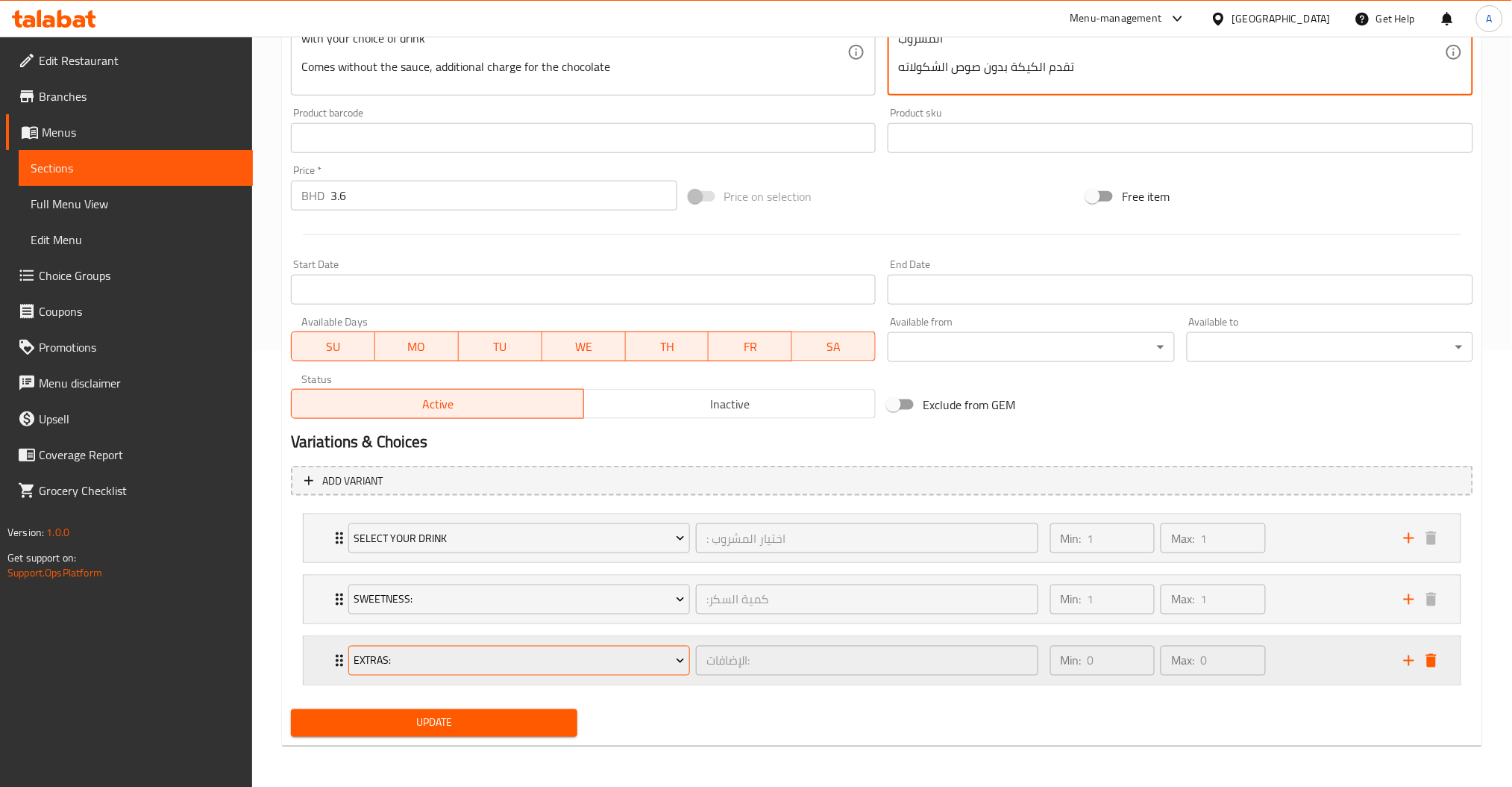
click at [432, 653] on span "Extras:" at bounding box center [519, 660] width 331 height 19
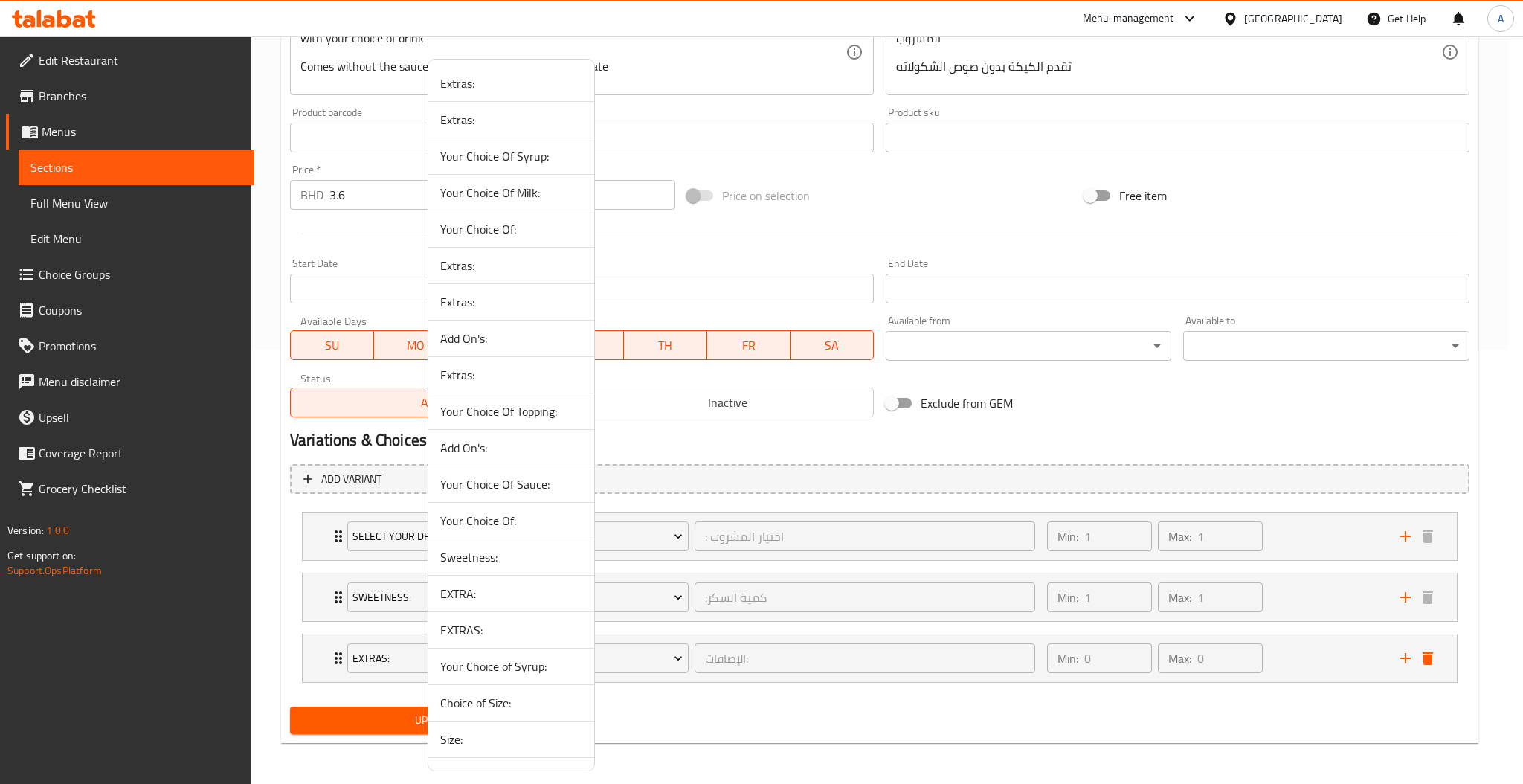
click at [821, 727] on div at bounding box center [762, 392] width 1523 height 784
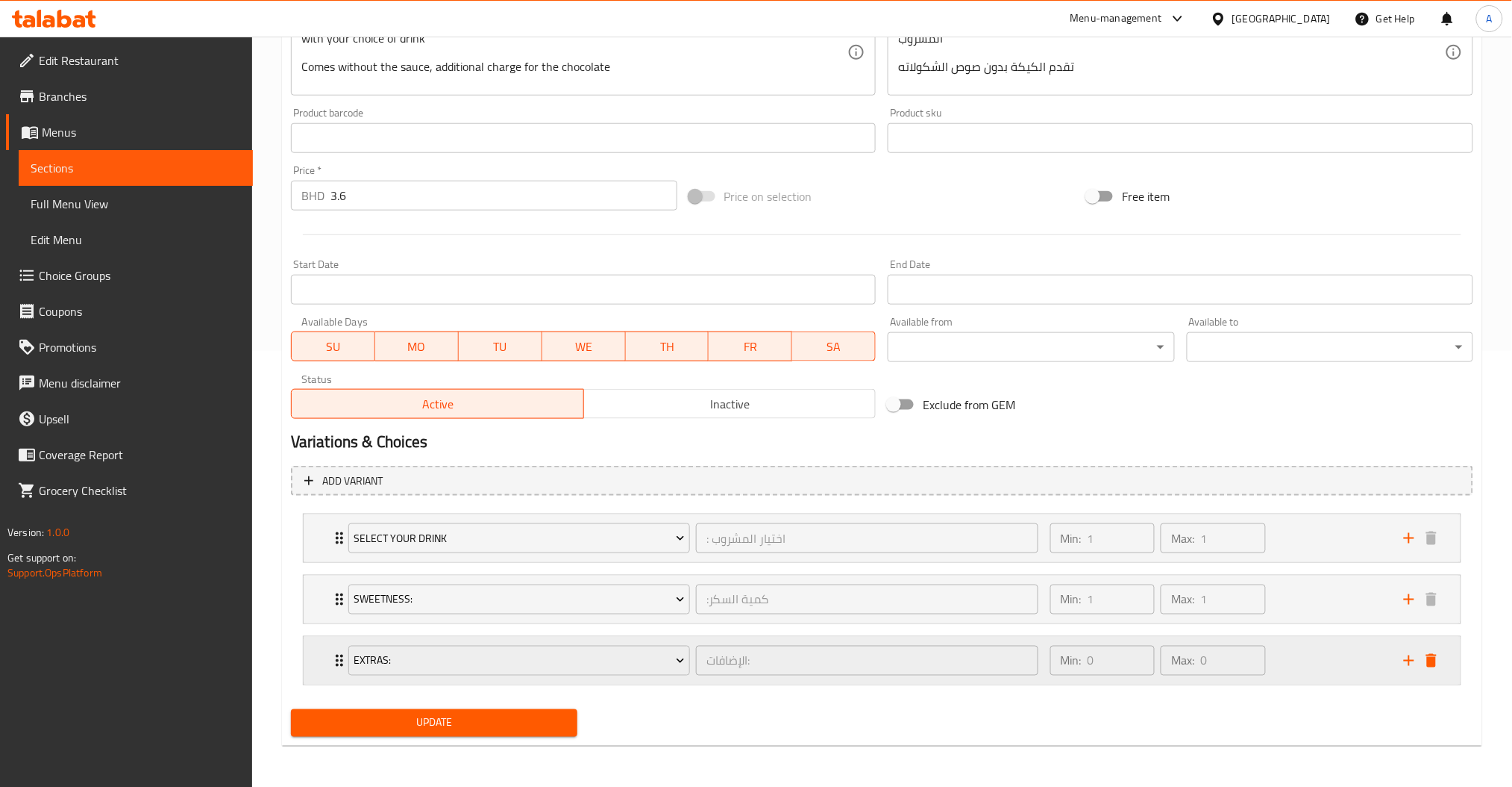
click at [1440, 657] on icon "delete" at bounding box center [1431, 660] width 18 height 18
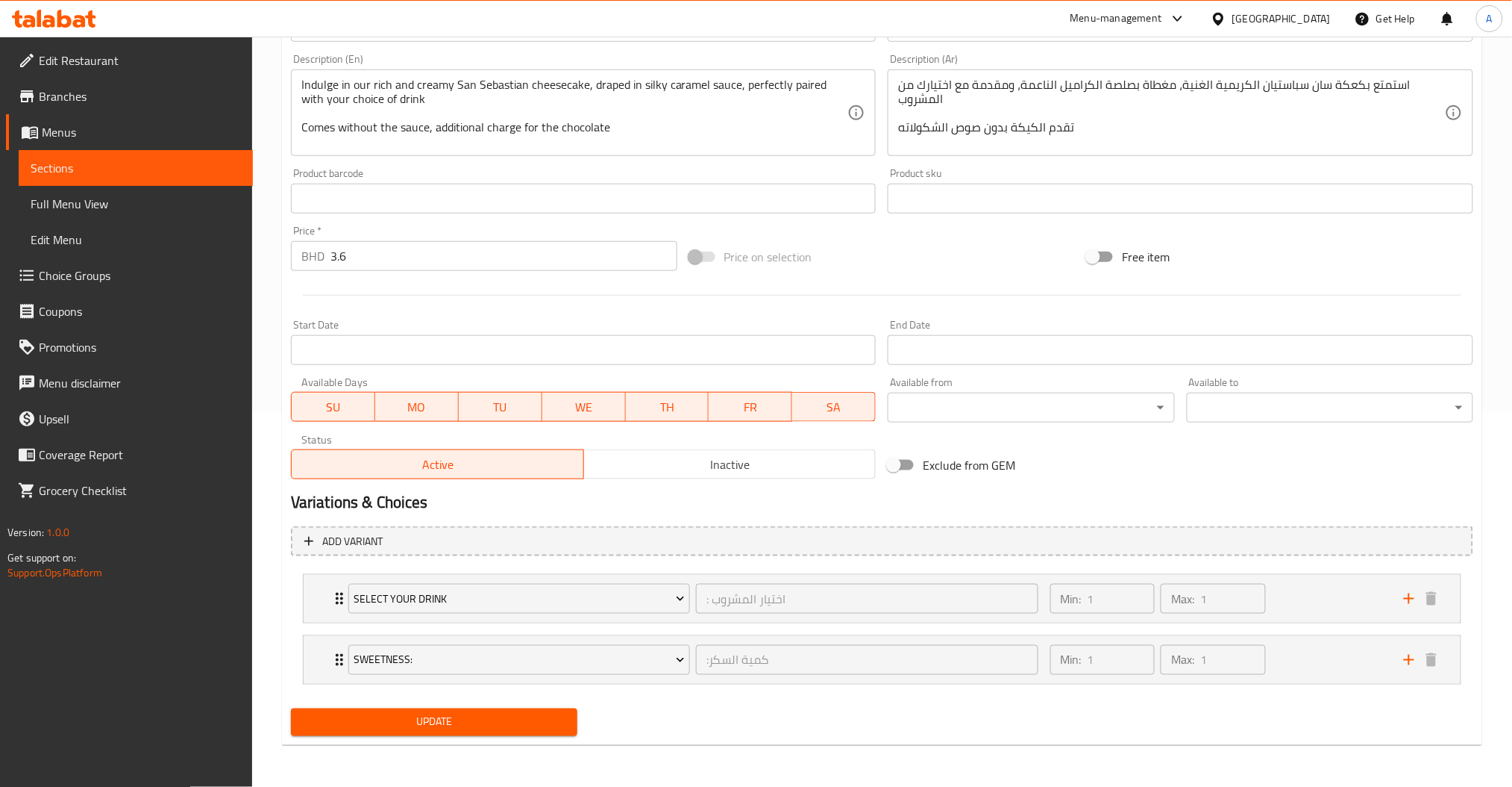
scroll to position [375, 0]
click at [452, 728] on span "Update" at bounding box center [434, 723] width 263 height 19
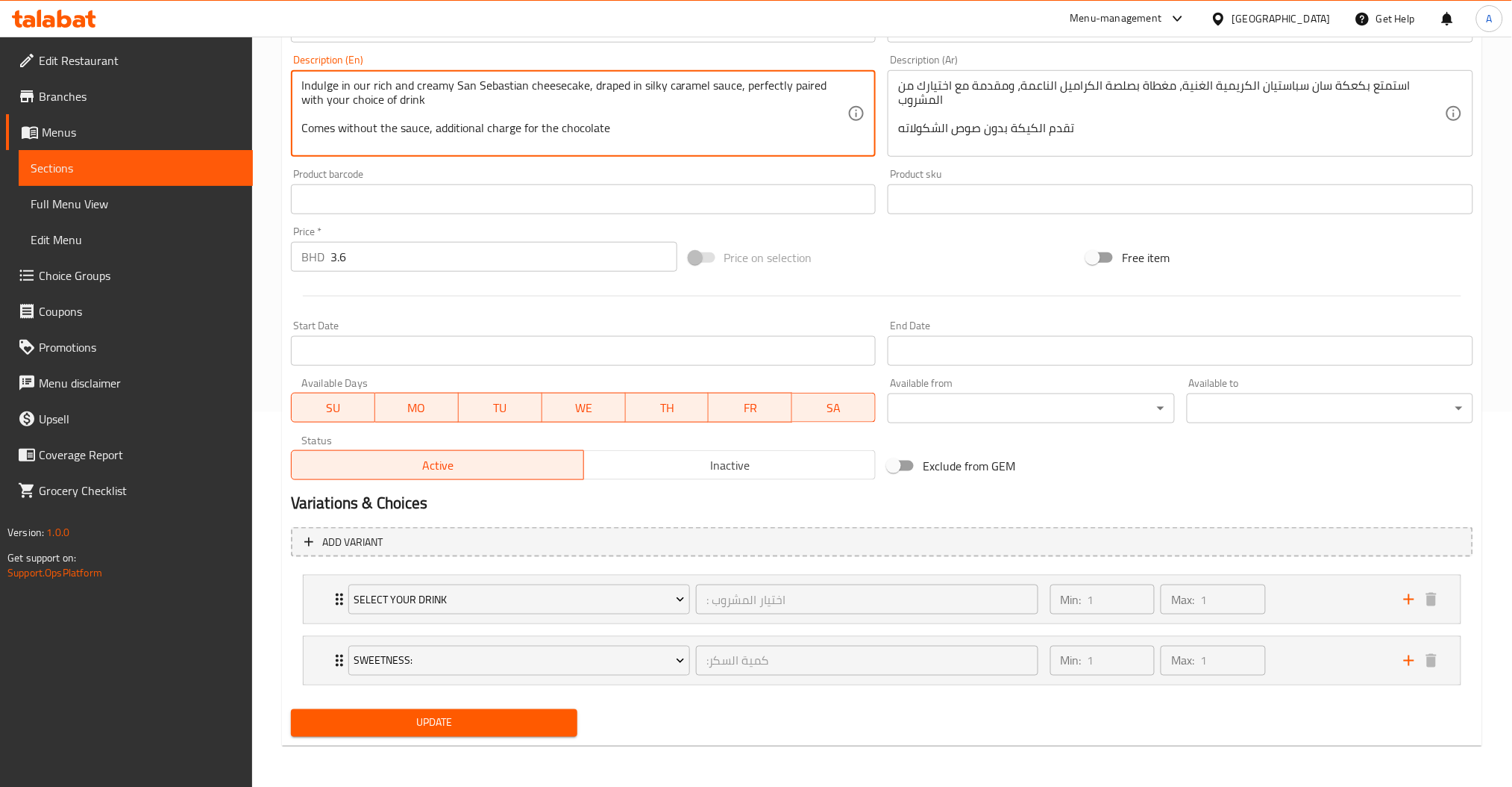
click at [561, 714] on span "Update" at bounding box center [434, 723] width 263 height 19
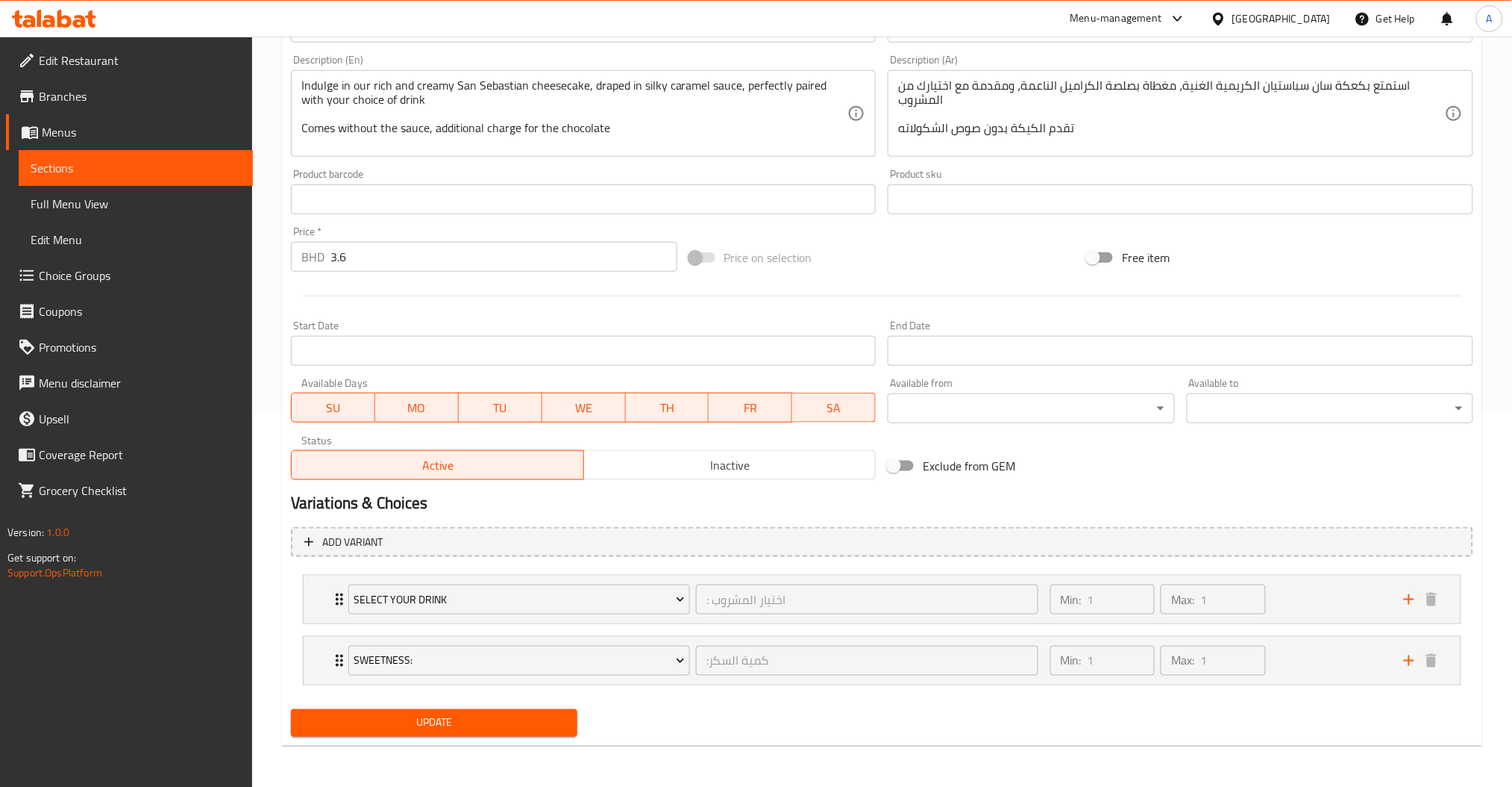
click at [408, 734] on button "Update" at bounding box center [434, 723] width 287 height 28
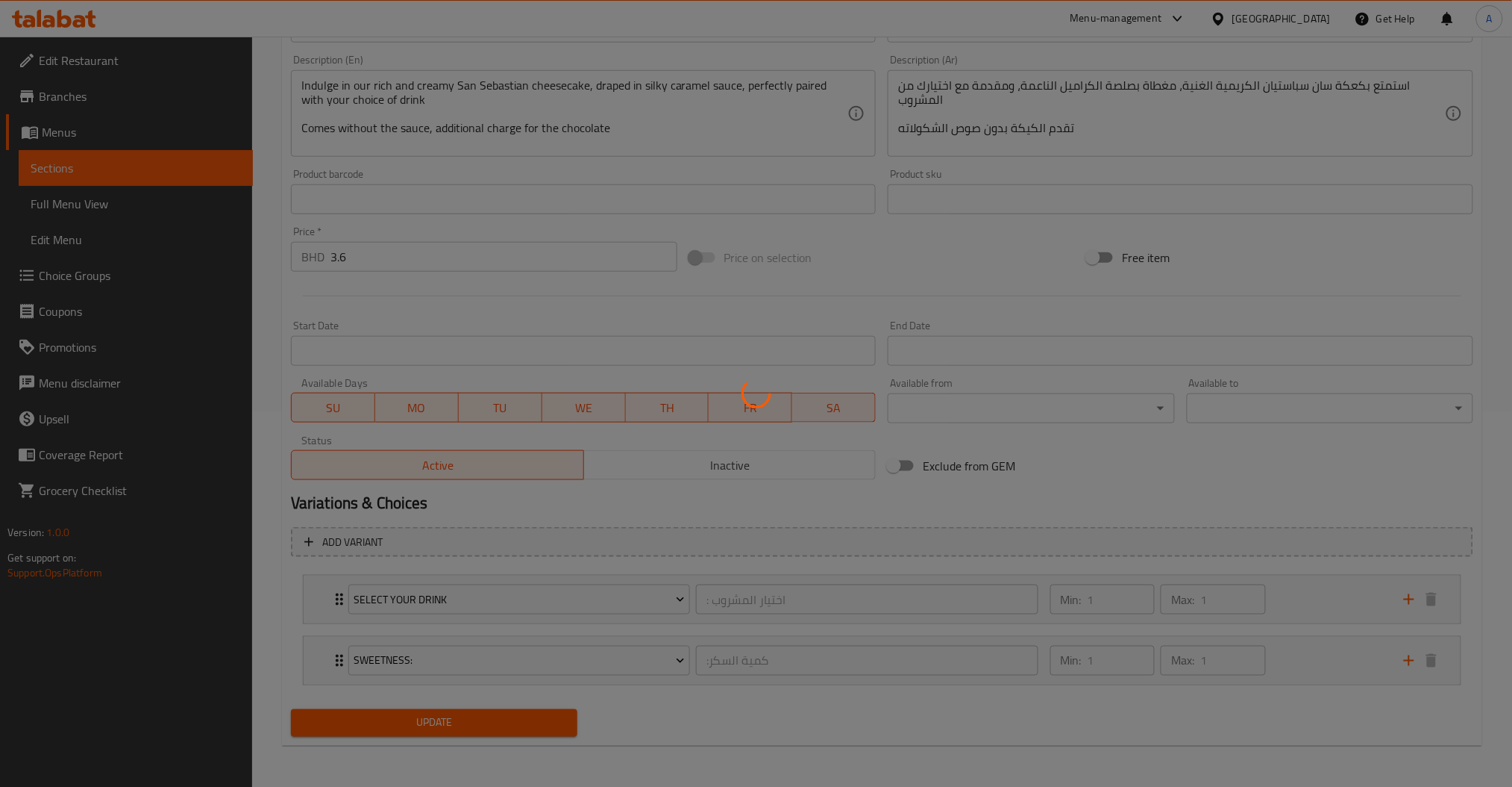
scroll to position [0, 0]
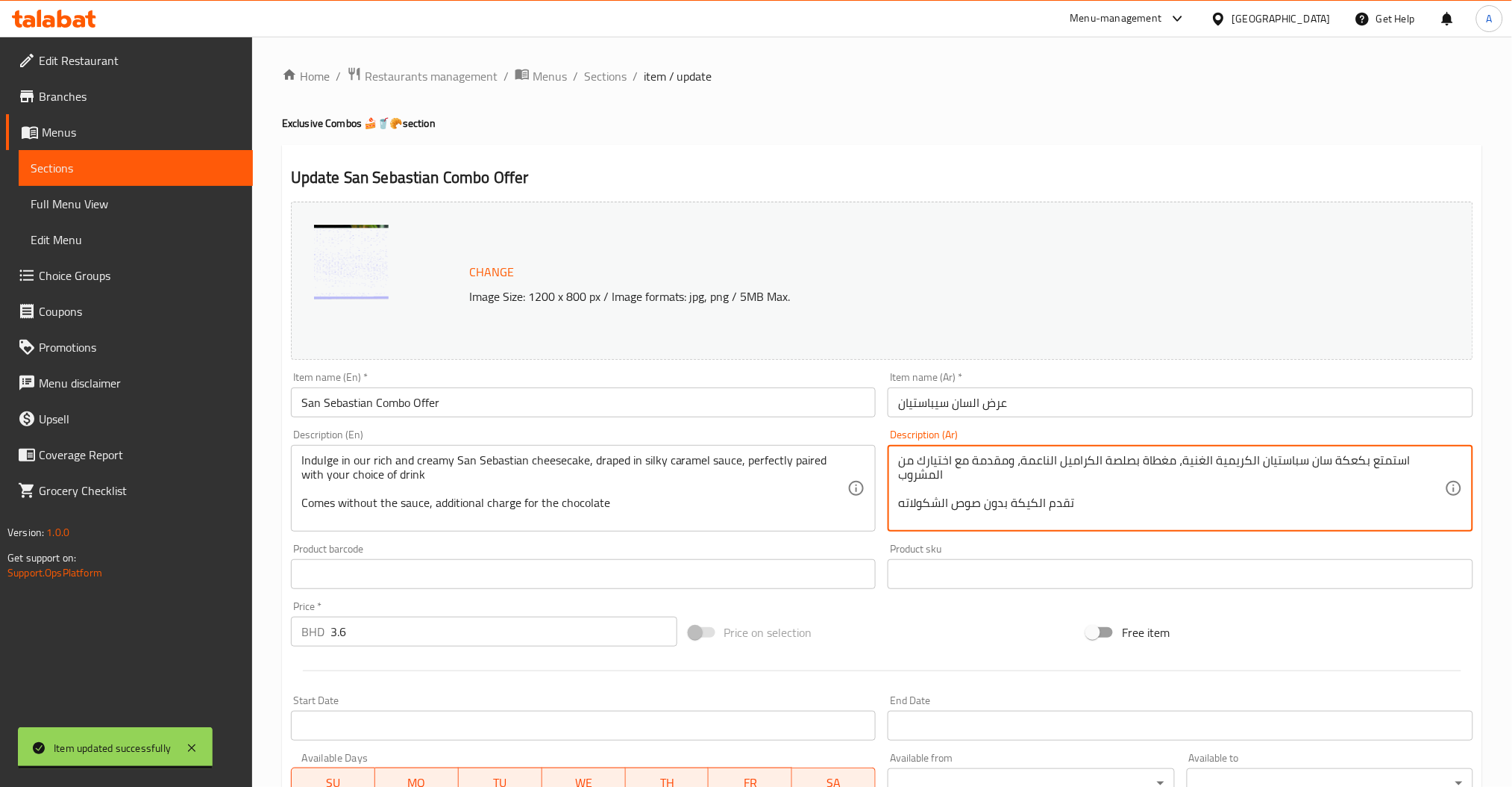
drag, startPoint x: 1100, startPoint y: 460, endPoint x: 1060, endPoint y: 470, distance: 41.2
click at [990, 463] on textarea "استمتع بكعكة سان سباستيان الكريمية الغنية، مغطاة بصلصة الشوكولاته الناعمة، ومقد…" at bounding box center [1171, 488] width 546 height 71
click at [951, 474] on textarea "استمتع بكعكة سان سباستيان الكريمية الغنية، مغطاة بصلصة الشوكولاته الناعمة، ومقد…" at bounding box center [1171, 488] width 546 height 71
click at [1100, 501] on textarea "استمتع بكعكة سان سباستيان الكريمية الغنية، مغطاة بصلصة الشوكولاته الناعمة، ومقد…" at bounding box center [1171, 488] width 546 height 71
type textarea "استمتع بكعكة سان سباستيان الكريمية الغنية، مغطاة بصلصة الشوكولاته الناعمة، ومقد…"
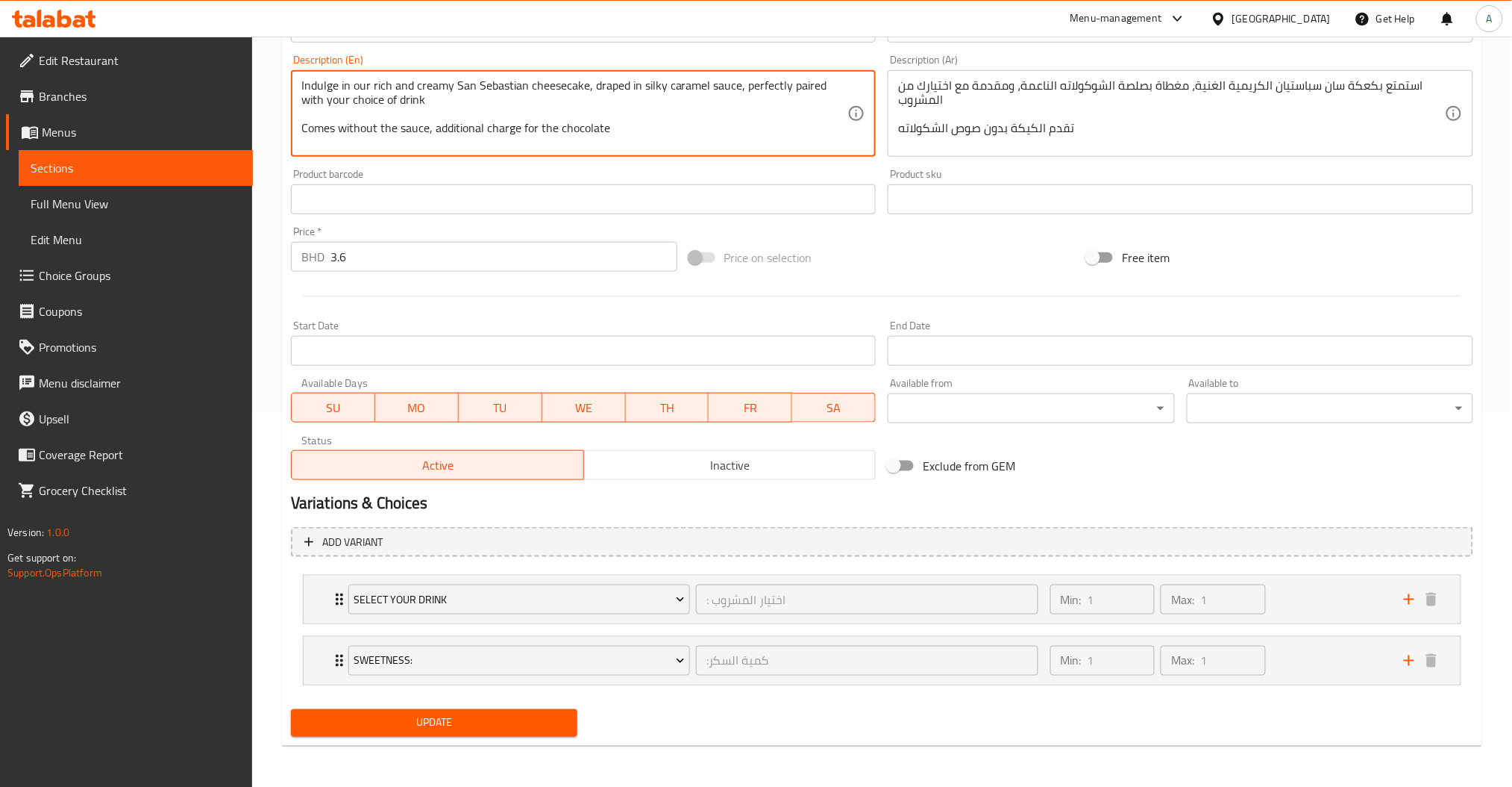
click at [497, 723] on span "Update" at bounding box center [434, 723] width 263 height 19
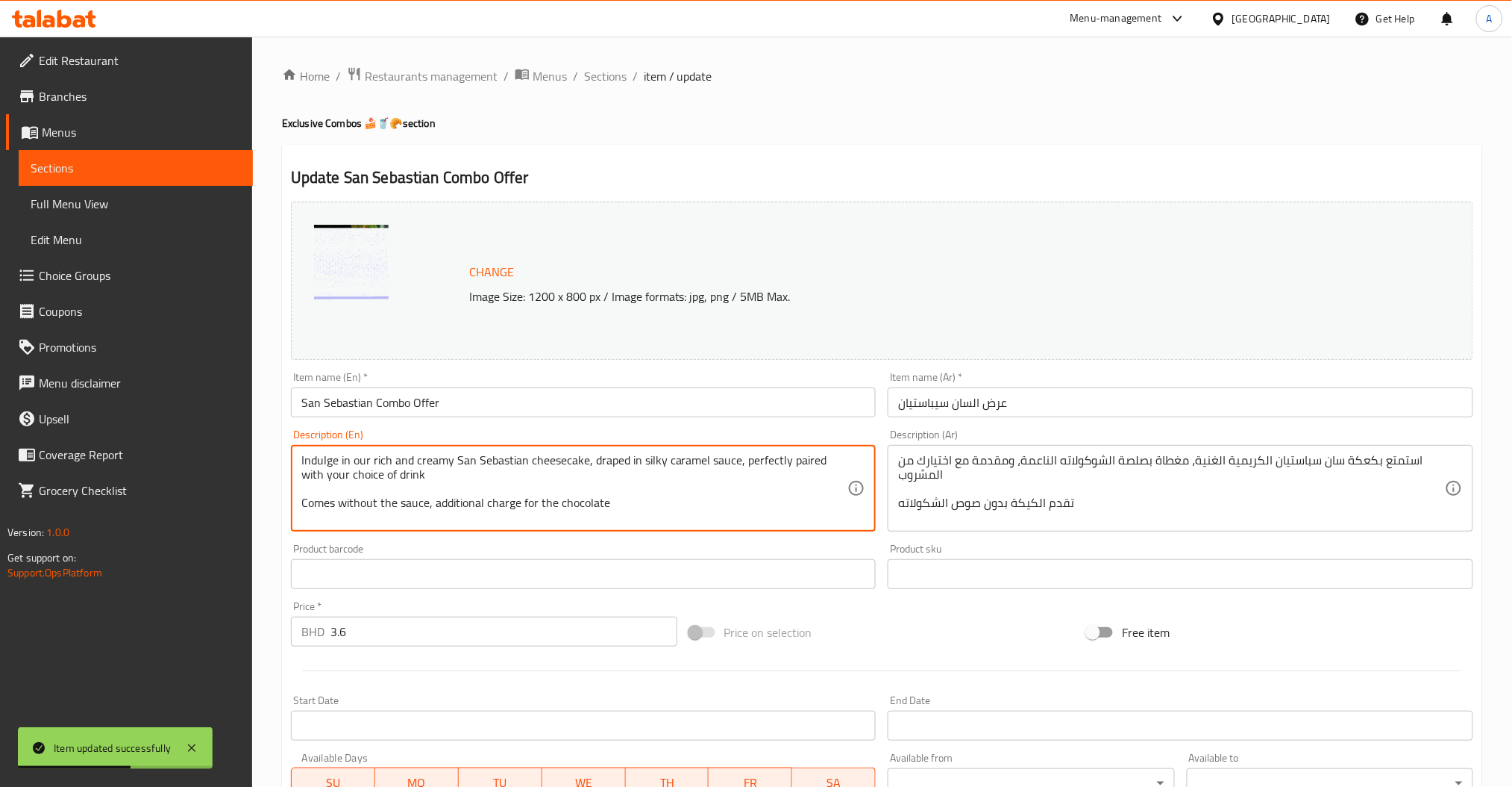
drag, startPoint x: 735, startPoint y: 459, endPoint x: 666, endPoint y: 470, distance: 69.9
click at [734, 461] on textarea "Indulge in our rich and creamy San Sebastian cheesecake, draped in silky carame…" at bounding box center [574, 488] width 546 height 71
drag, startPoint x: 703, startPoint y: 460, endPoint x: 694, endPoint y: 462, distance: 9.2
click at [694, 462] on textarea "Indulge in our rich and creamy San Sebastian cheesecake, draped in silky carame…" at bounding box center [574, 488] width 546 height 71
drag, startPoint x: 704, startPoint y: 461, endPoint x: 664, endPoint y: 465, distance: 40.2
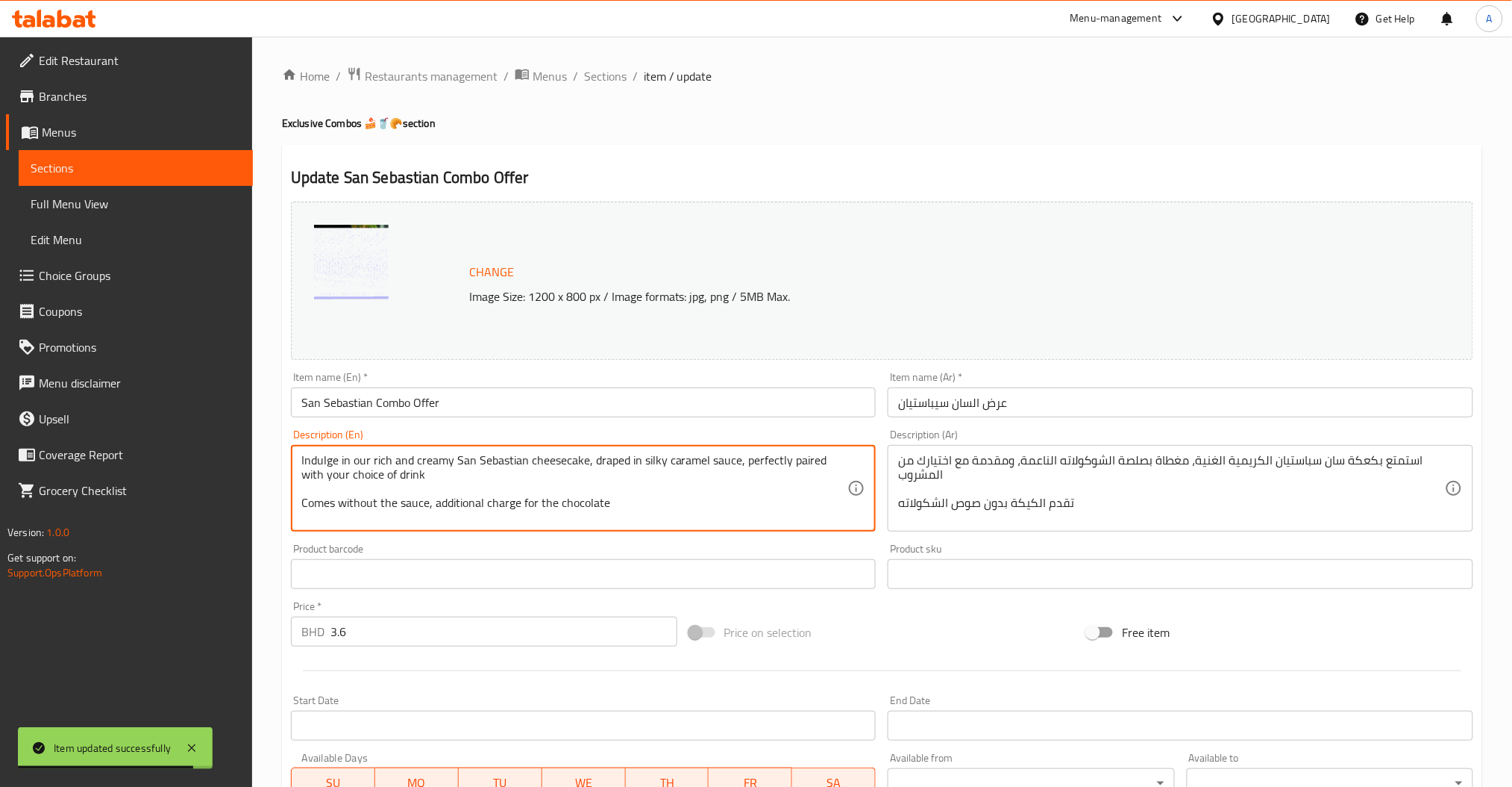
click at [664, 465] on textarea "Indulge in our rich and creamy San Sebastian cheesecake, draped in silky carame…" at bounding box center [574, 488] width 546 height 71
click at [634, 505] on textarea "Indulge in our rich and creamy San Sebastian cheesecake, draped in silky sauce,…" at bounding box center [574, 488] width 546 height 71
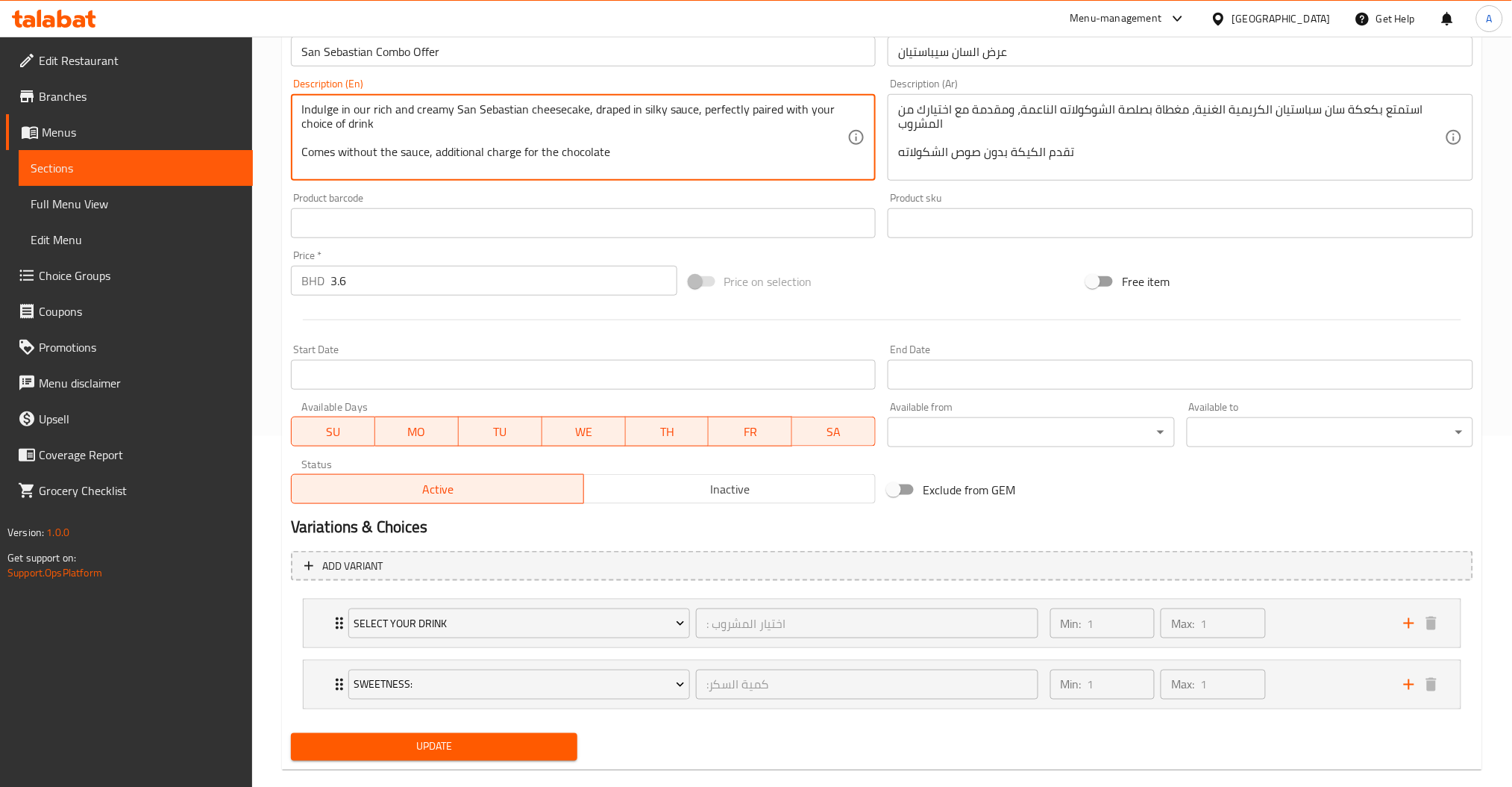
scroll to position [375, 0]
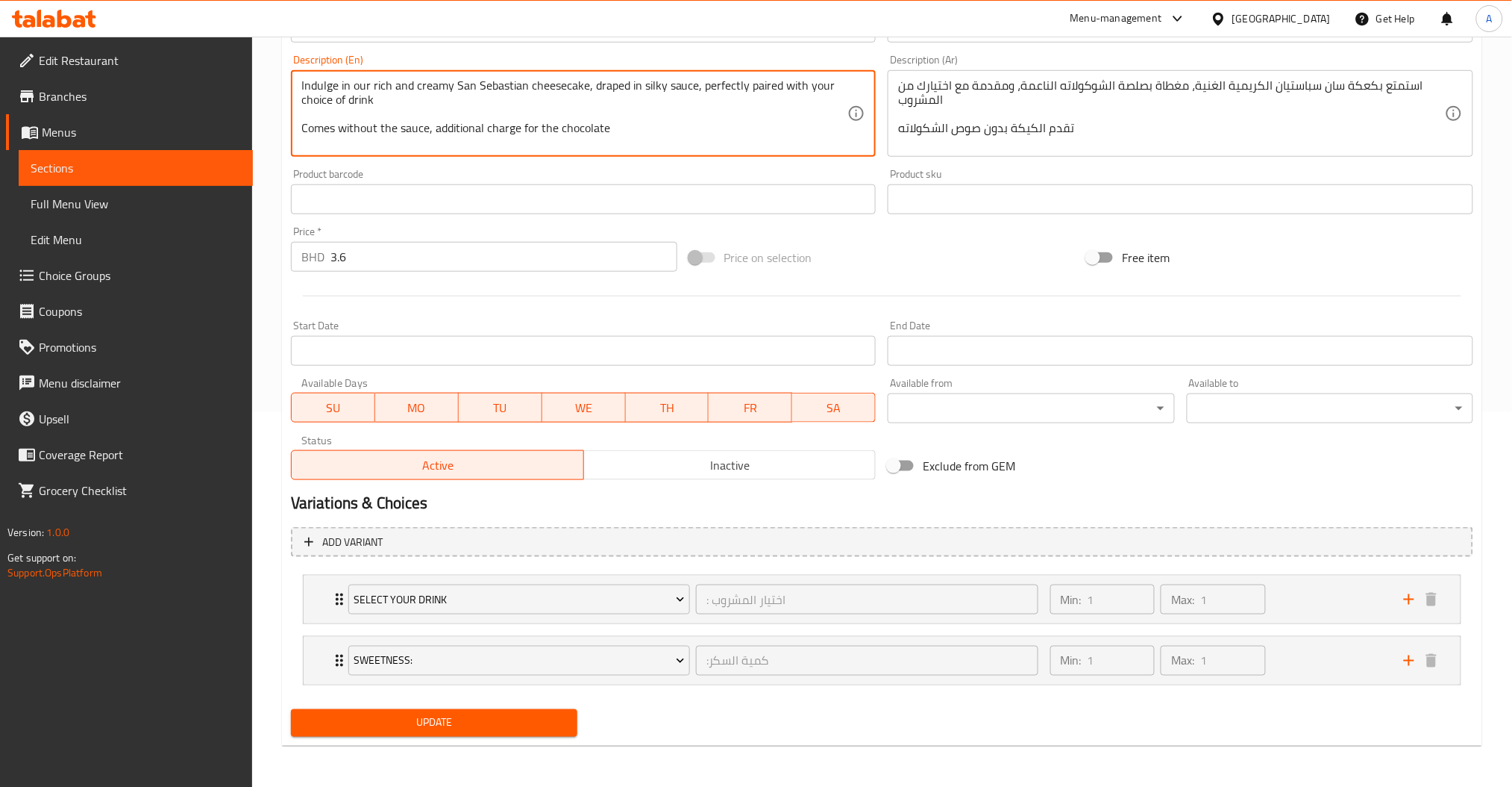
type textarea "Indulge in our rich and creamy San Sebastian cheesecake, draped in silky sauce,…"
click at [522, 740] on div "Update" at bounding box center [434, 723] width 298 height 40
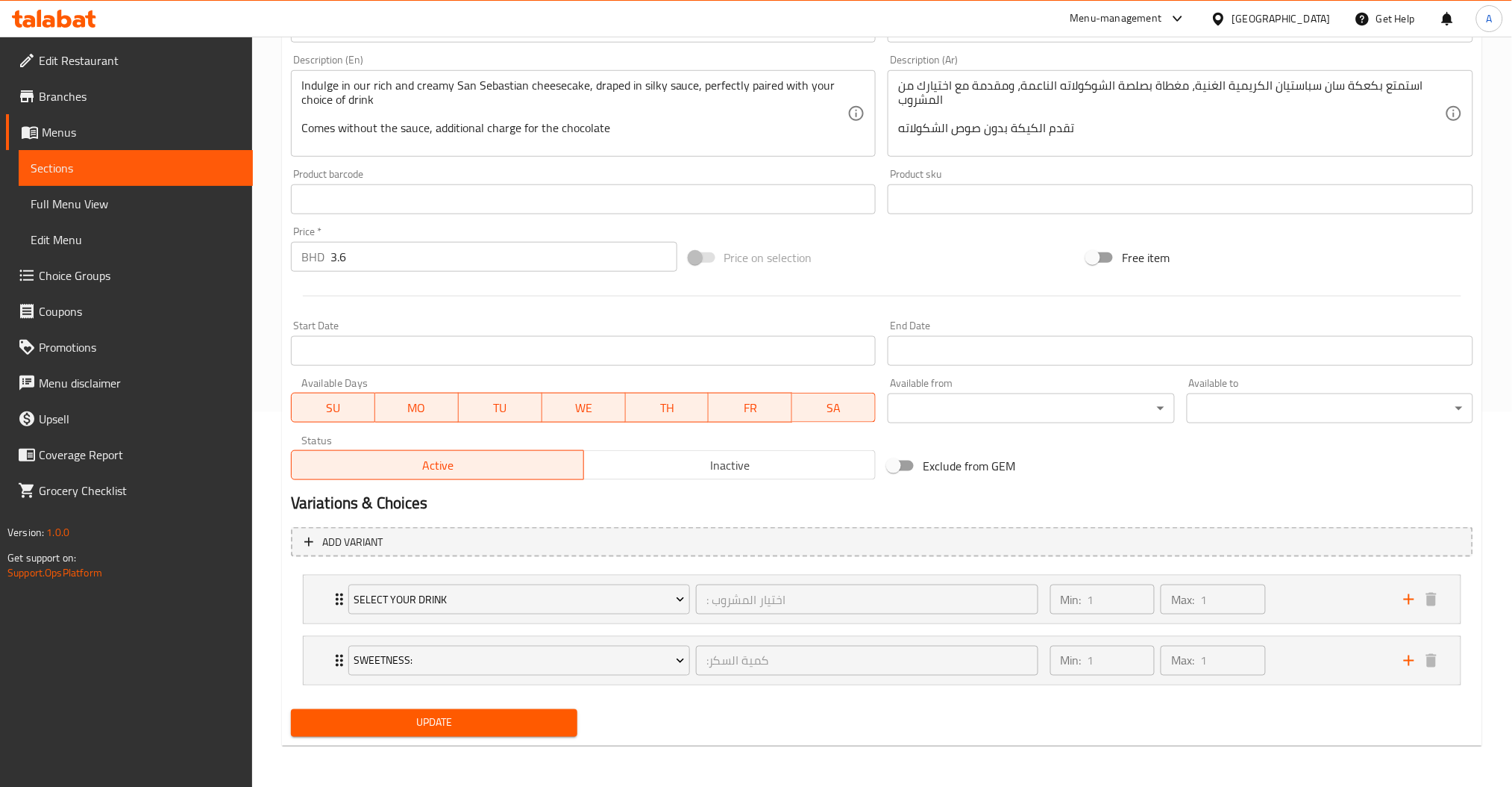
click at [522, 722] on span "Update" at bounding box center [434, 723] width 263 height 19
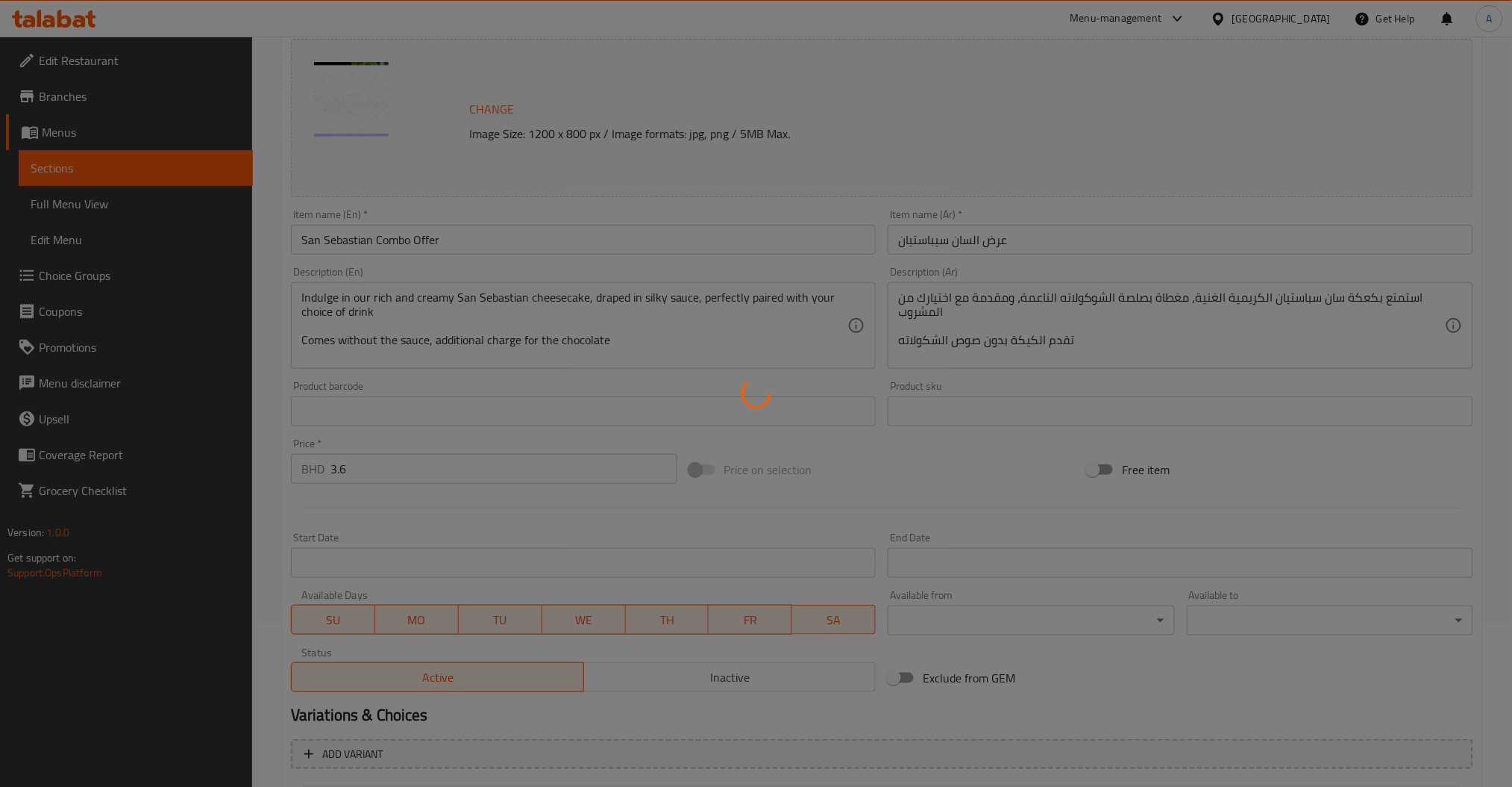
scroll to position [0, 0]
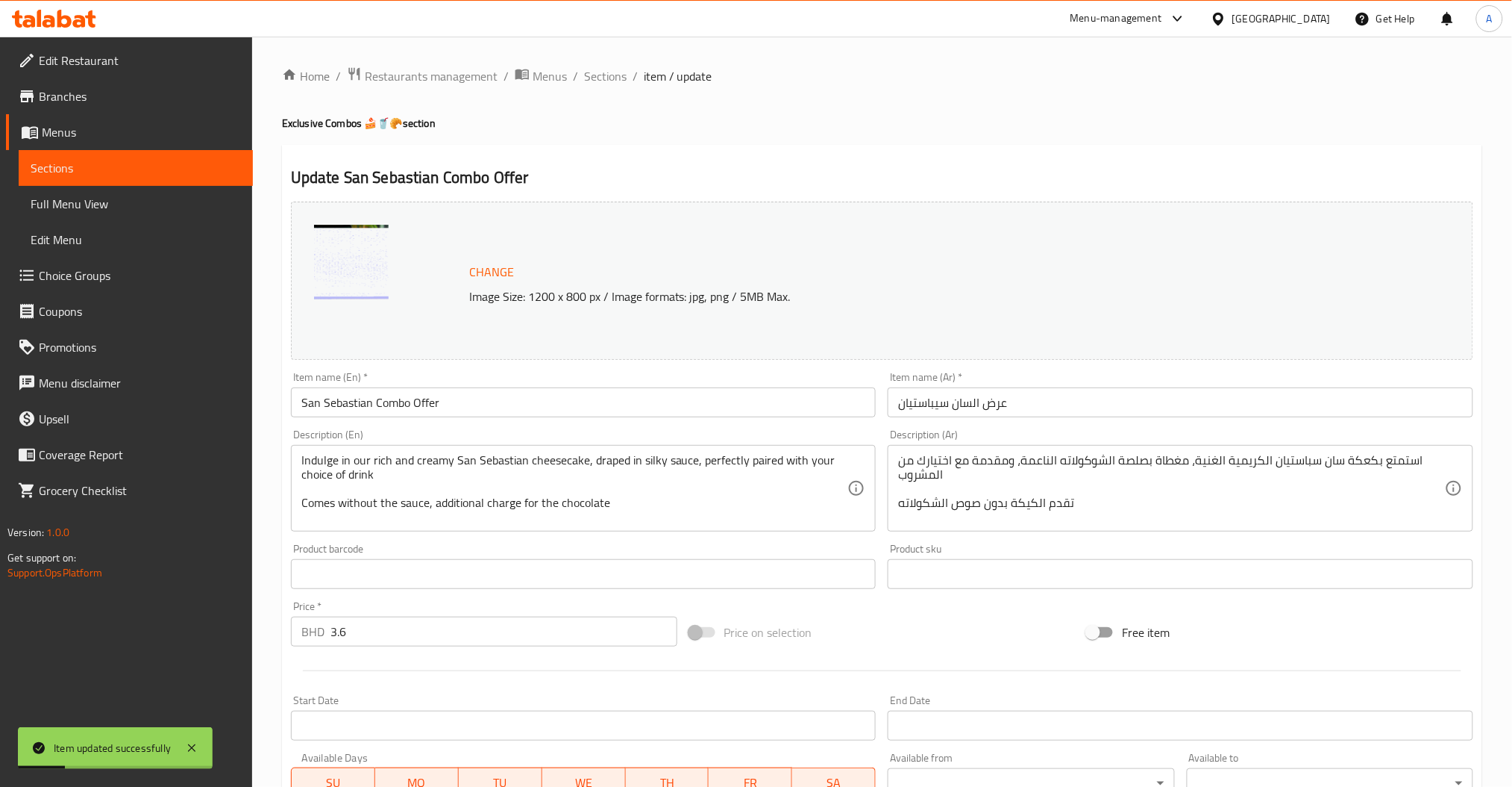
click at [56, 269] on span "Choice Groups" at bounding box center [139, 275] width 203 height 18
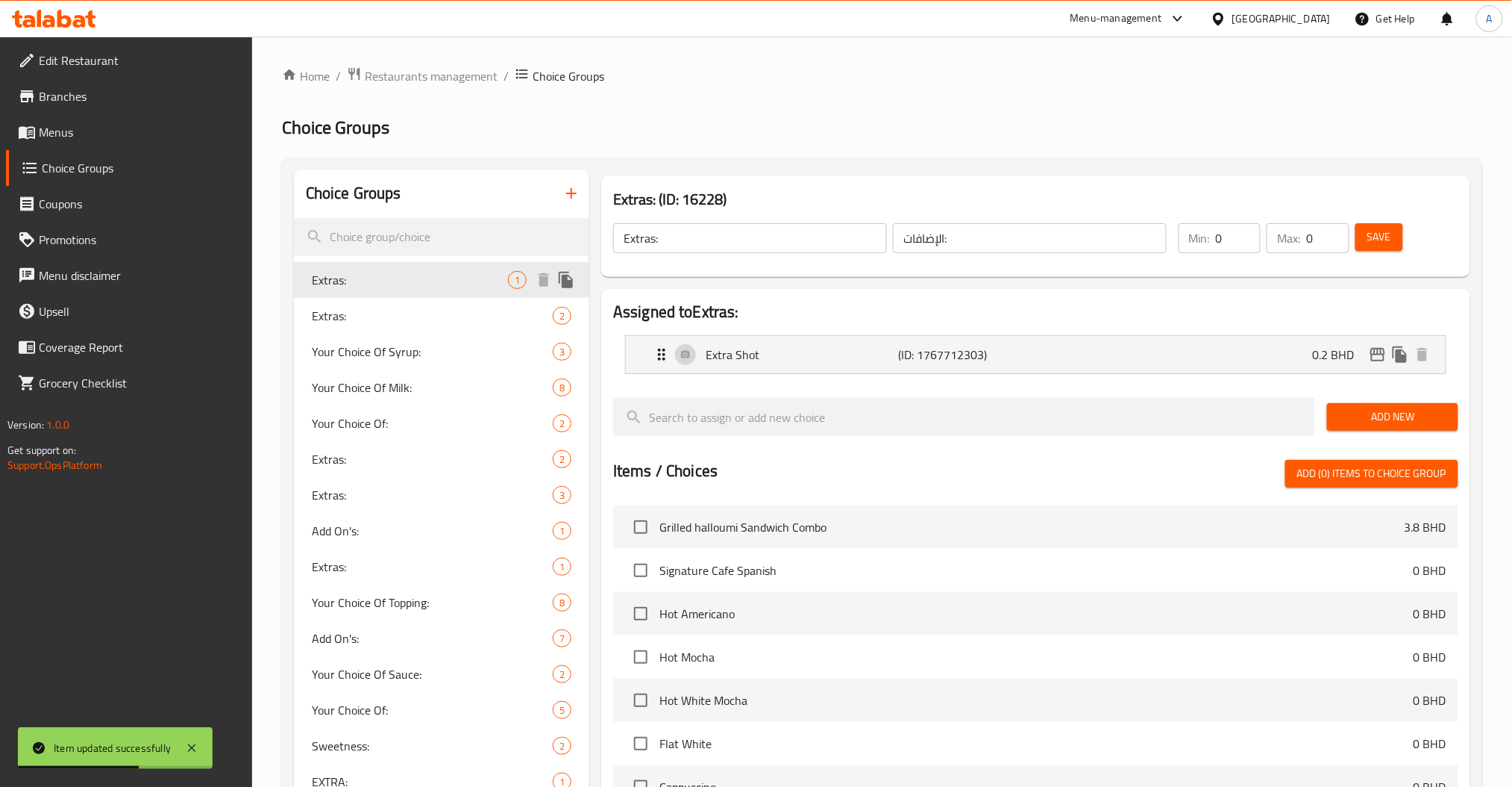
click at [376, 290] on div "Extras: 1" at bounding box center [441, 280] width 295 height 36
click at [371, 321] on span "Extras:" at bounding box center [409, 315] width 197 height 18
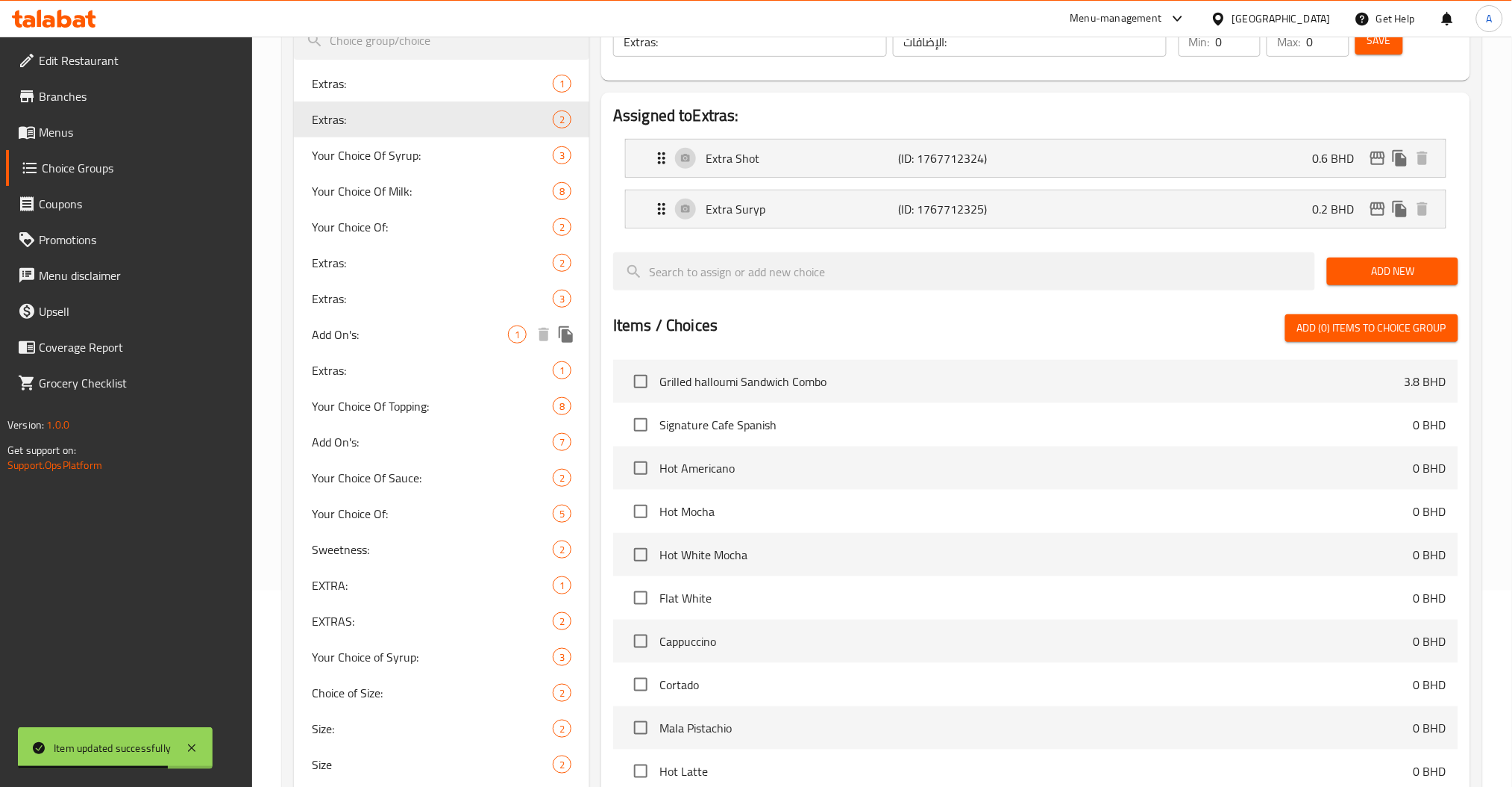
scroll to position [199, 0]
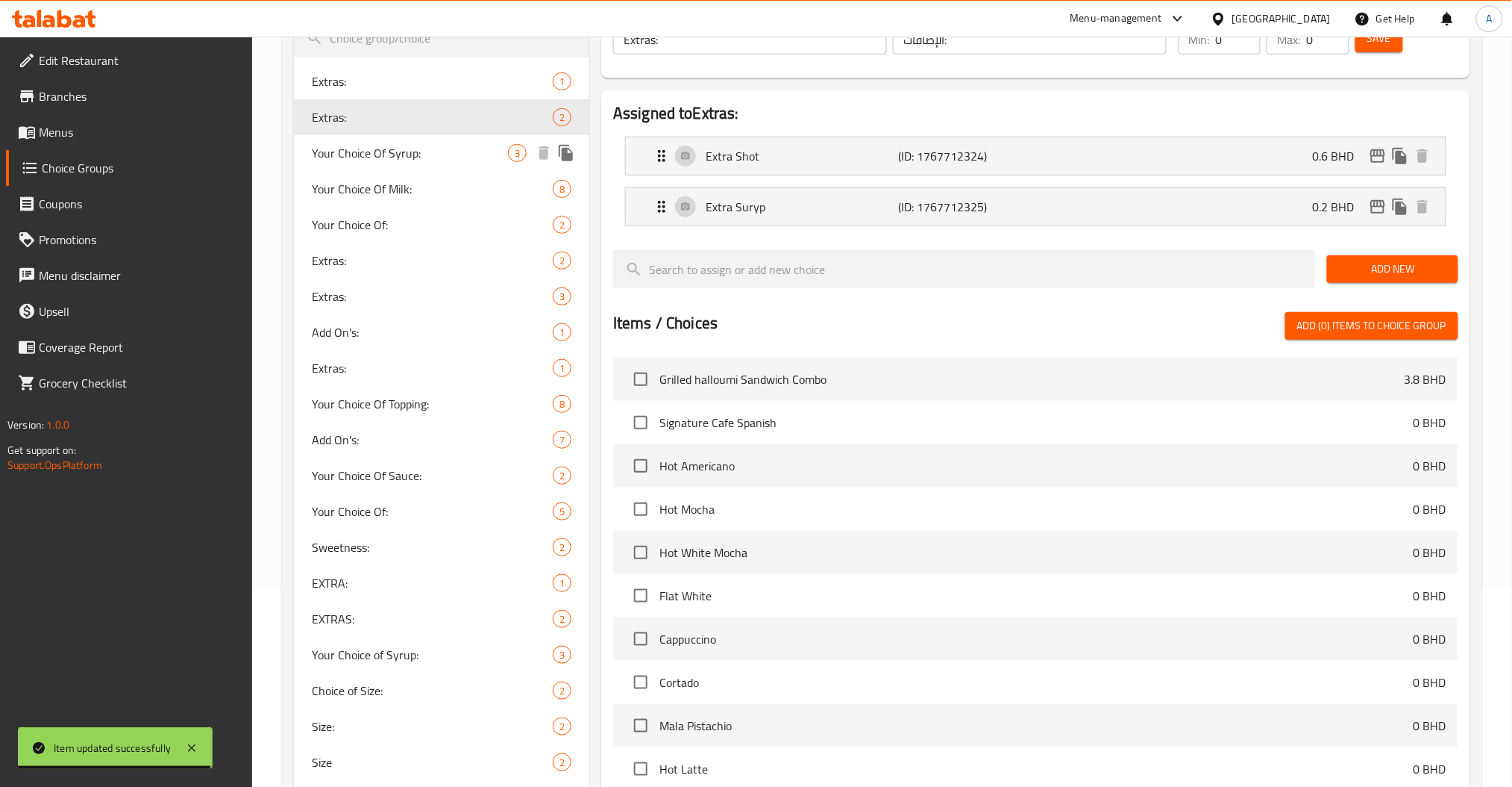
click at [363, 151] on span "Your Choice Of Syrup:" at bounding box center [409, 153] width 197 height 18
type input "Your Choice Of Syrup:"
type input "إختيارك من الشراب:"
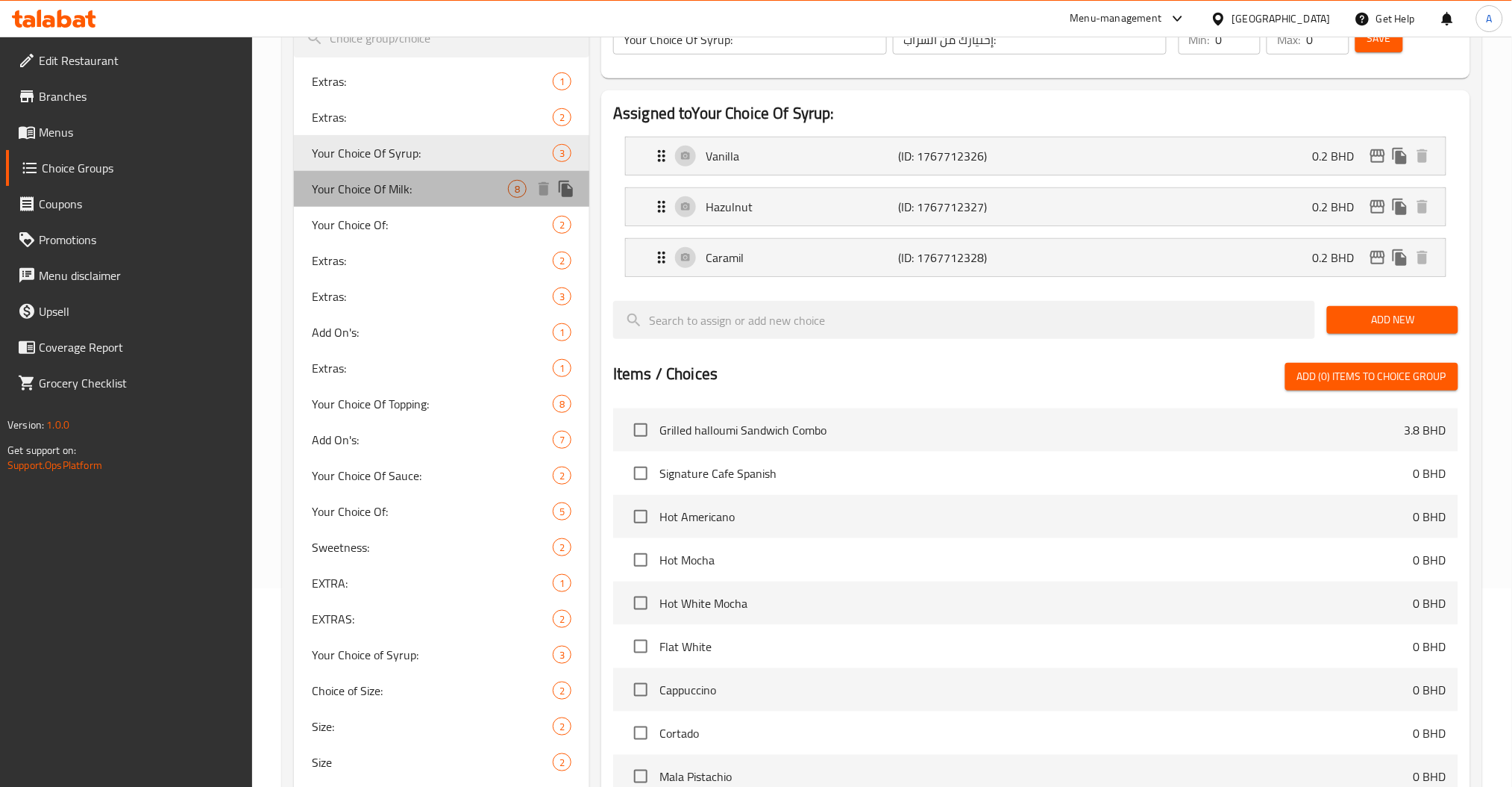
click at [357, 187] on span "Your Choice Of Milk:" at bounding box center [409, 189] width 197 height 18
type input "Your Choice Of Milk:"
type input "إختيارك من الحليب:"
type input "1"
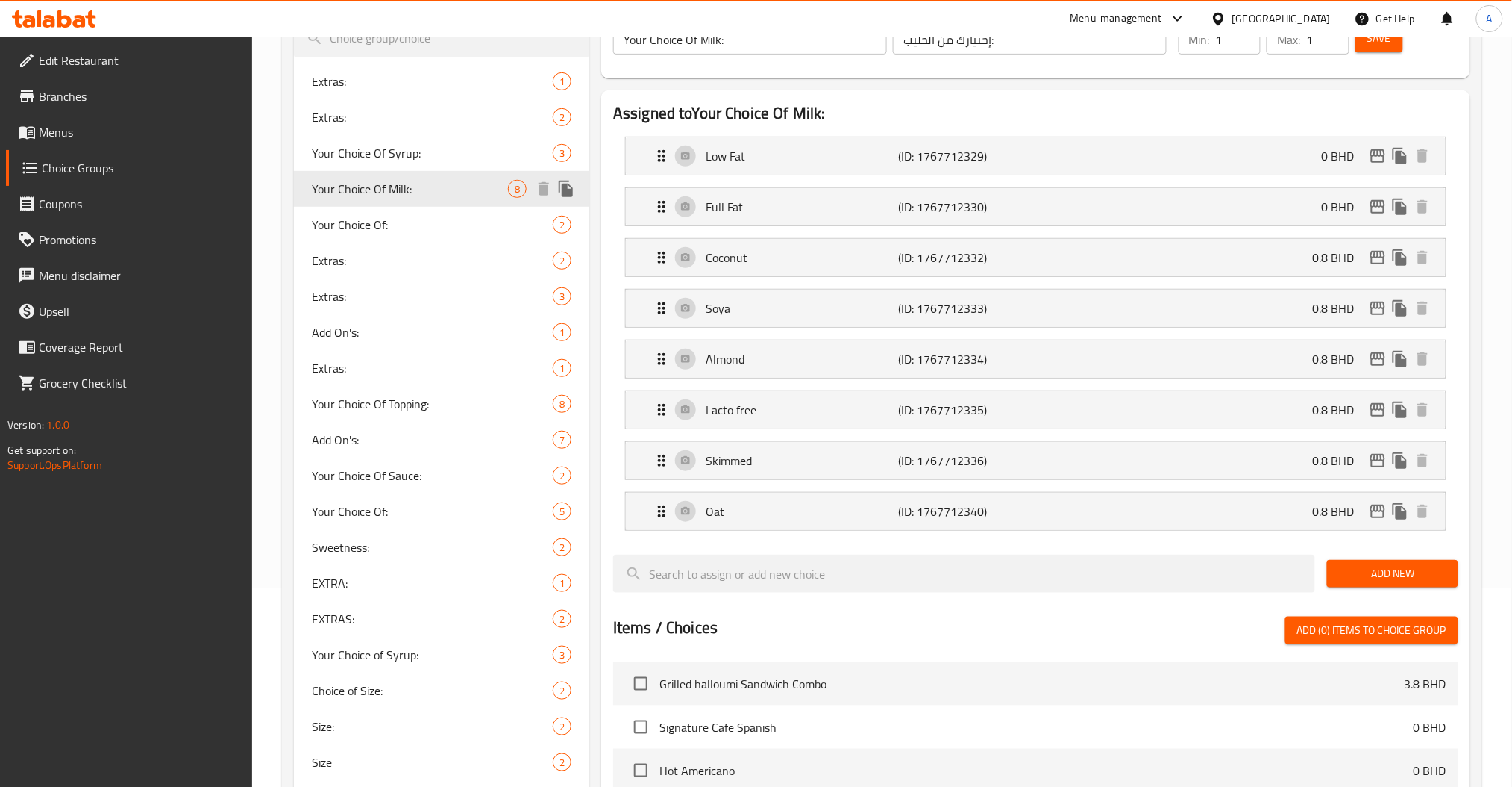
click at [338, 216] on span "Your Choice Of:" at bounding box center [432, 224] width 241 height 18
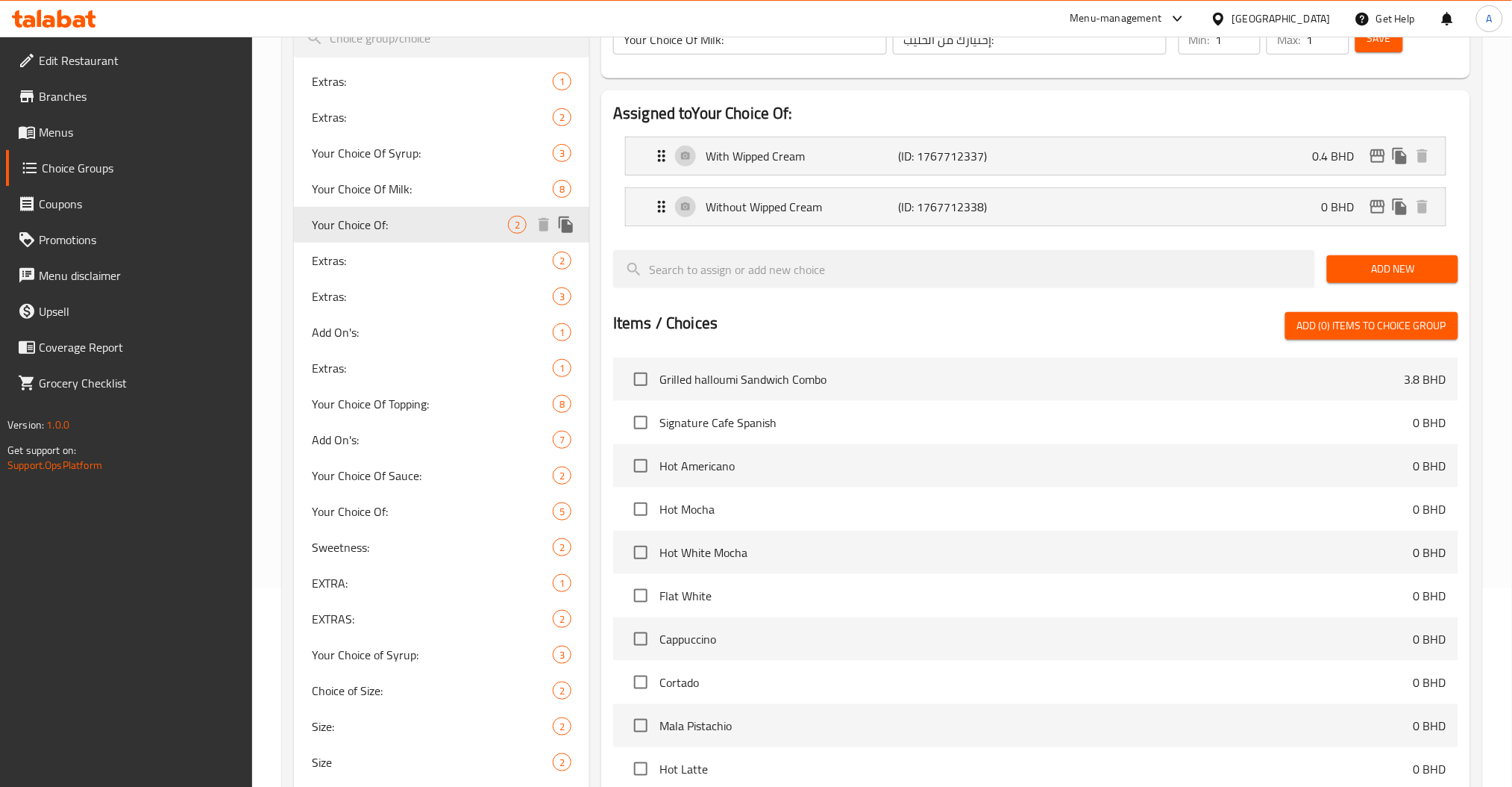
type input "Your Choice Of:"
type input "إختيارك من:"
click at [324, 268] on span "Extras:" at bounding box center [409, 260] width 197 height 18
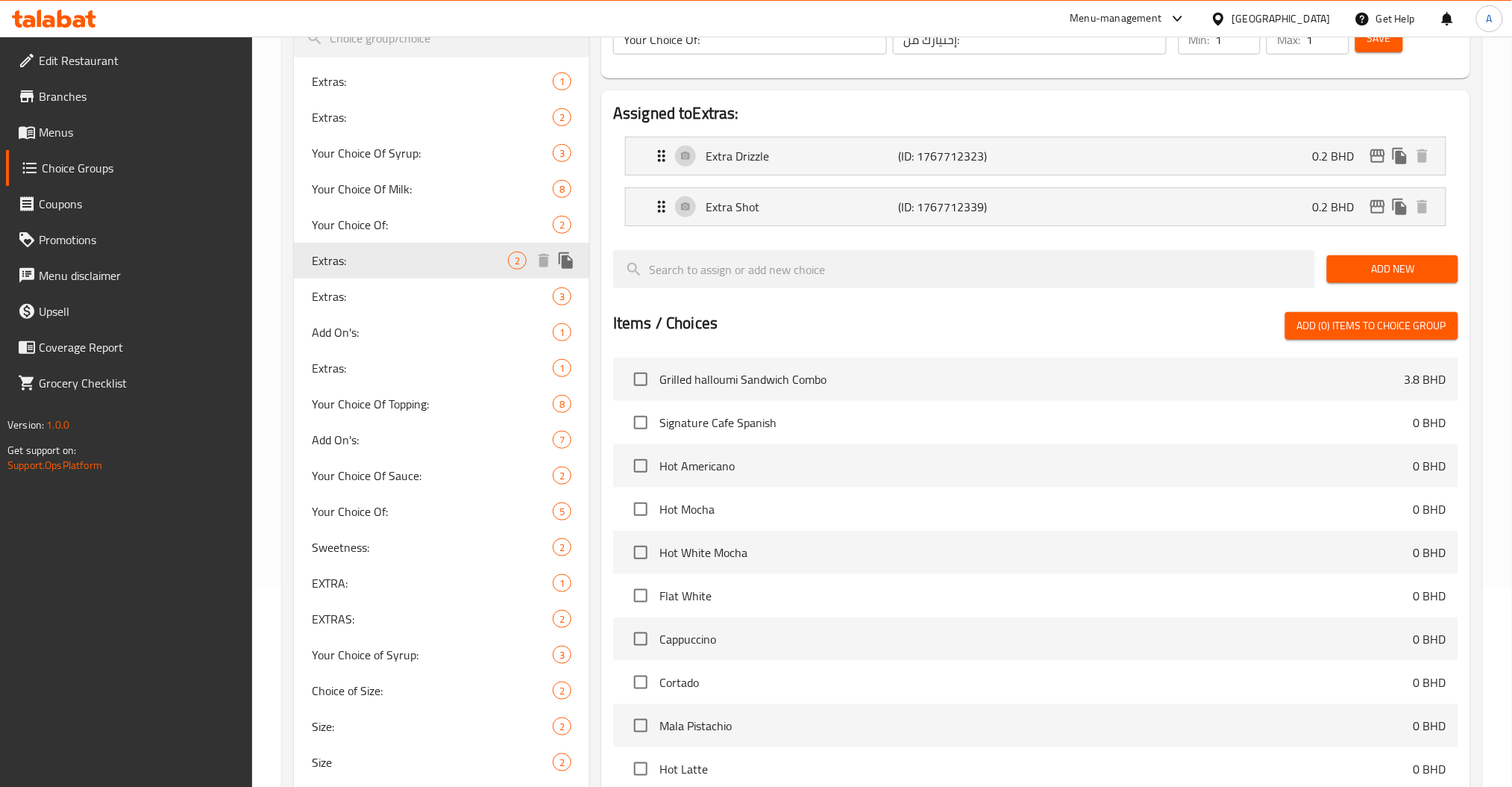
type input "Extras:"
type input "الإضافات:"
type input "0"
click at [332, 291] on span "Extras:" at bounding box center [432, 297] width 241 height 18
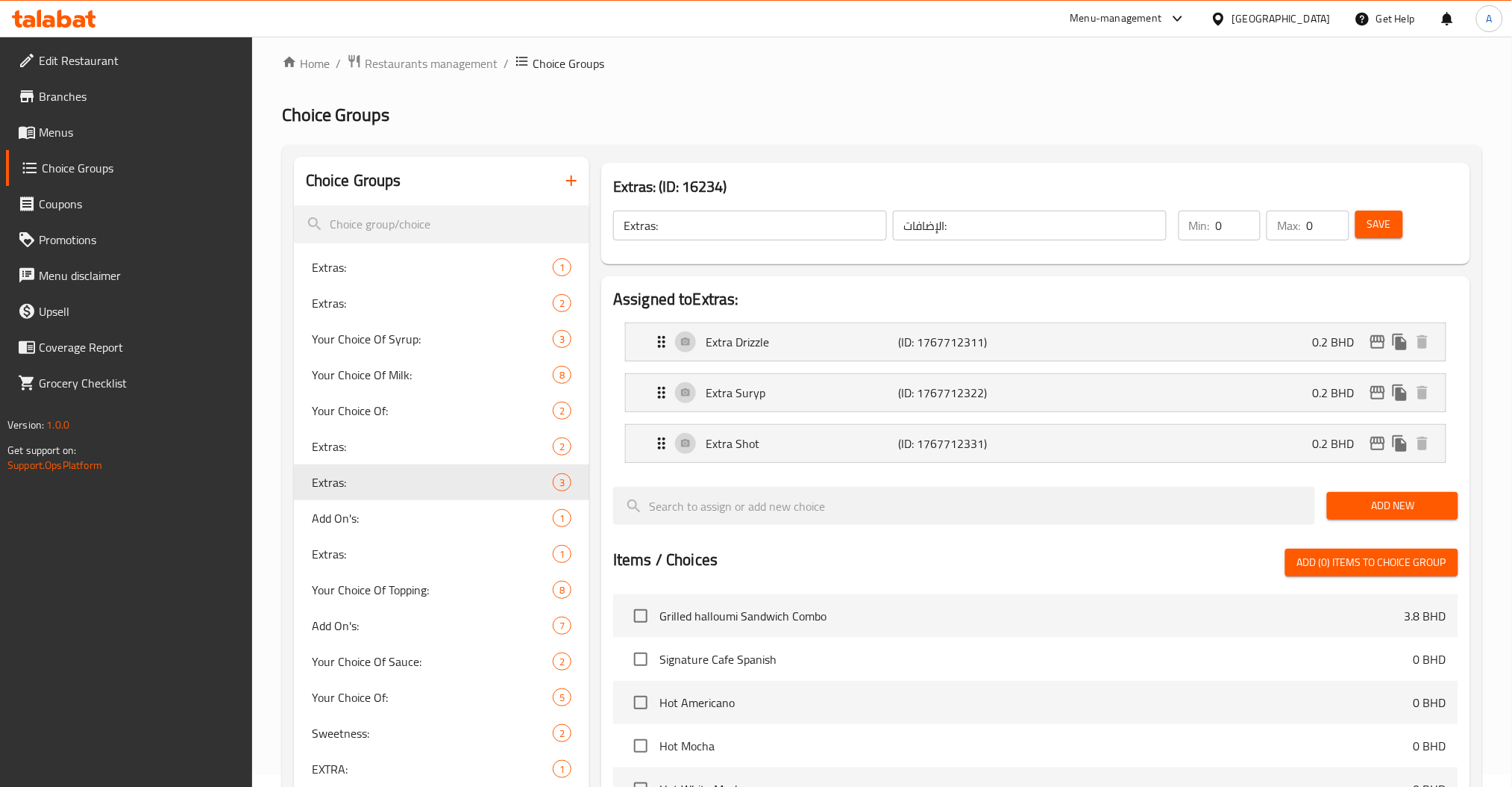
scroll to position [0, 0]
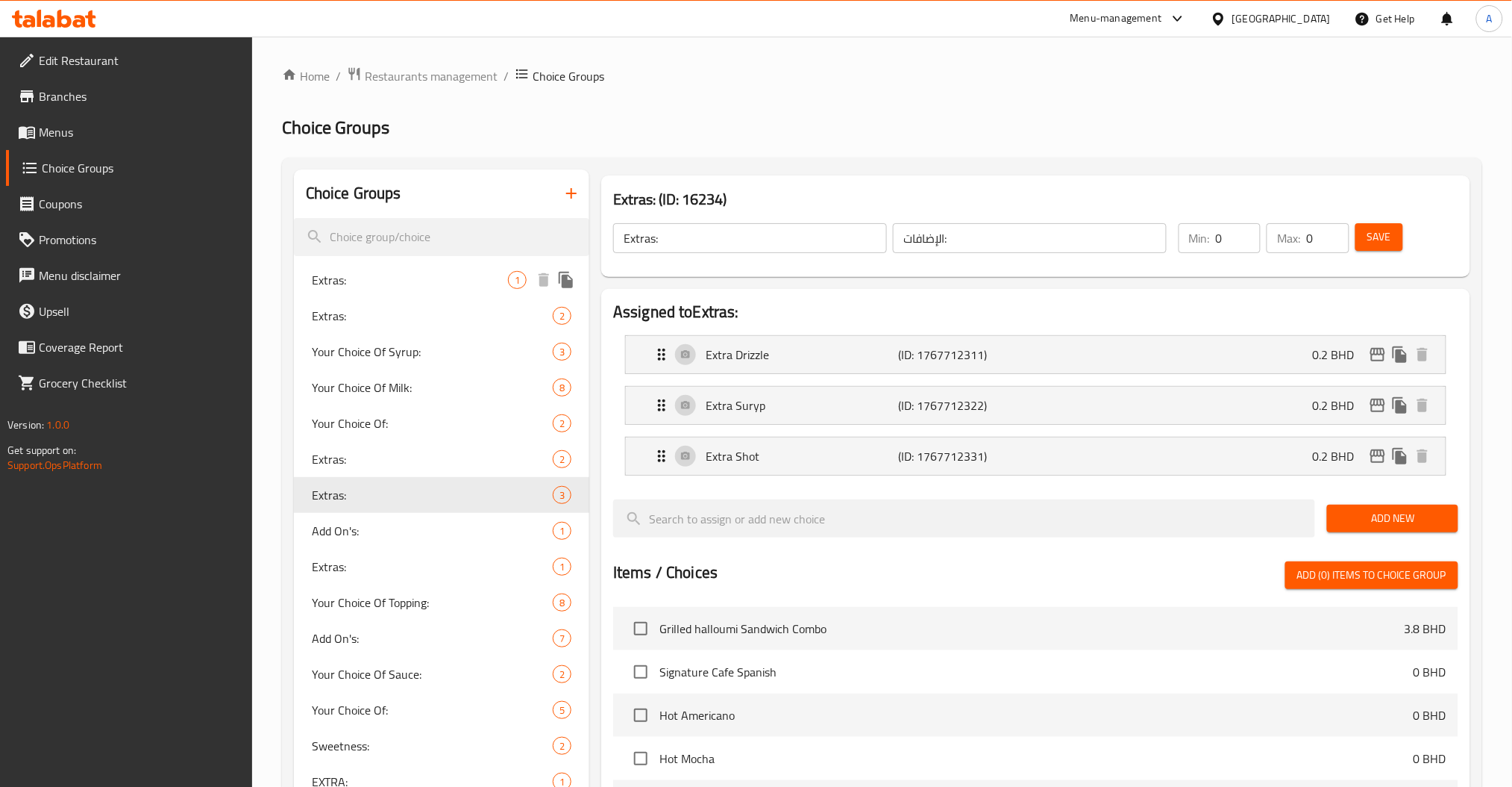
click at [385, 275] on span "Extras:" at bounding box center [409, 280] width 197 height 18
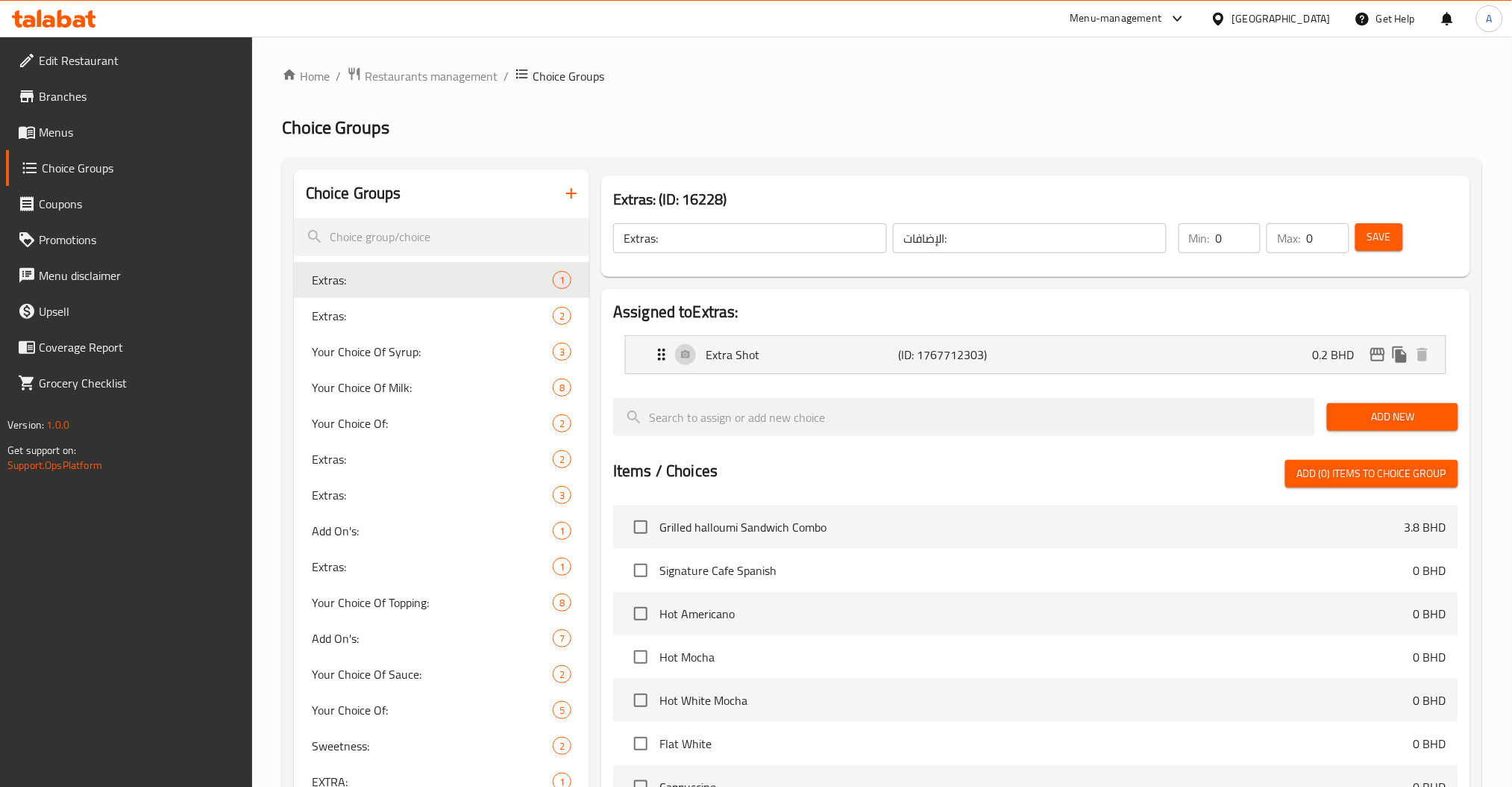
click at [570, 210] on button "button" at bounding box center [571, 193] width 36 height 36
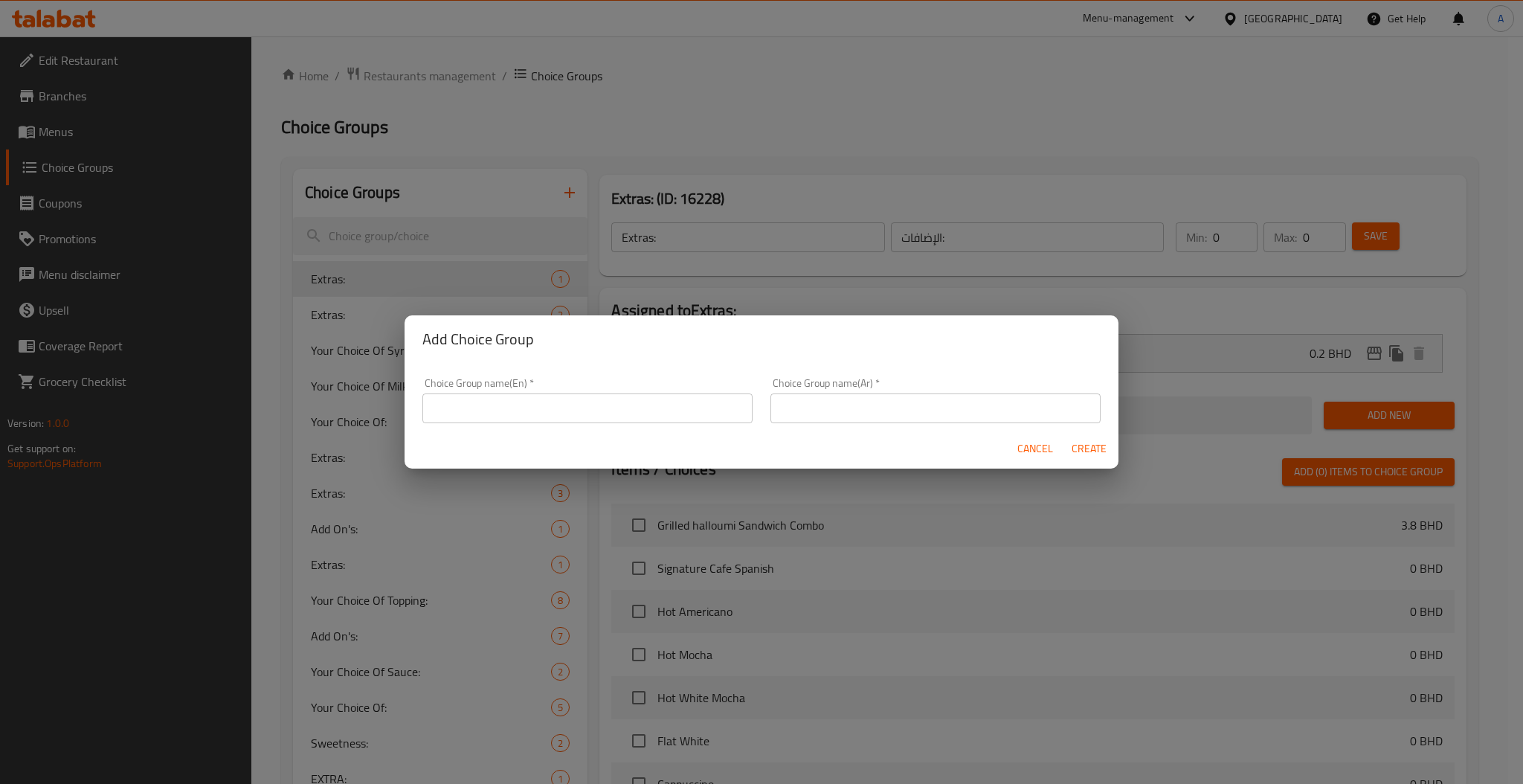
click at [549, 426] on div "Choice Group name(En)   * Choice Group name(En) *" at bounding box center [587, 400] width 348 height 63
click at [551, 408] on input "text" at bounding box center [587, 408] width 330 height 30
type input "س"
type input "S"
type input "San Sebastian Sauce:"
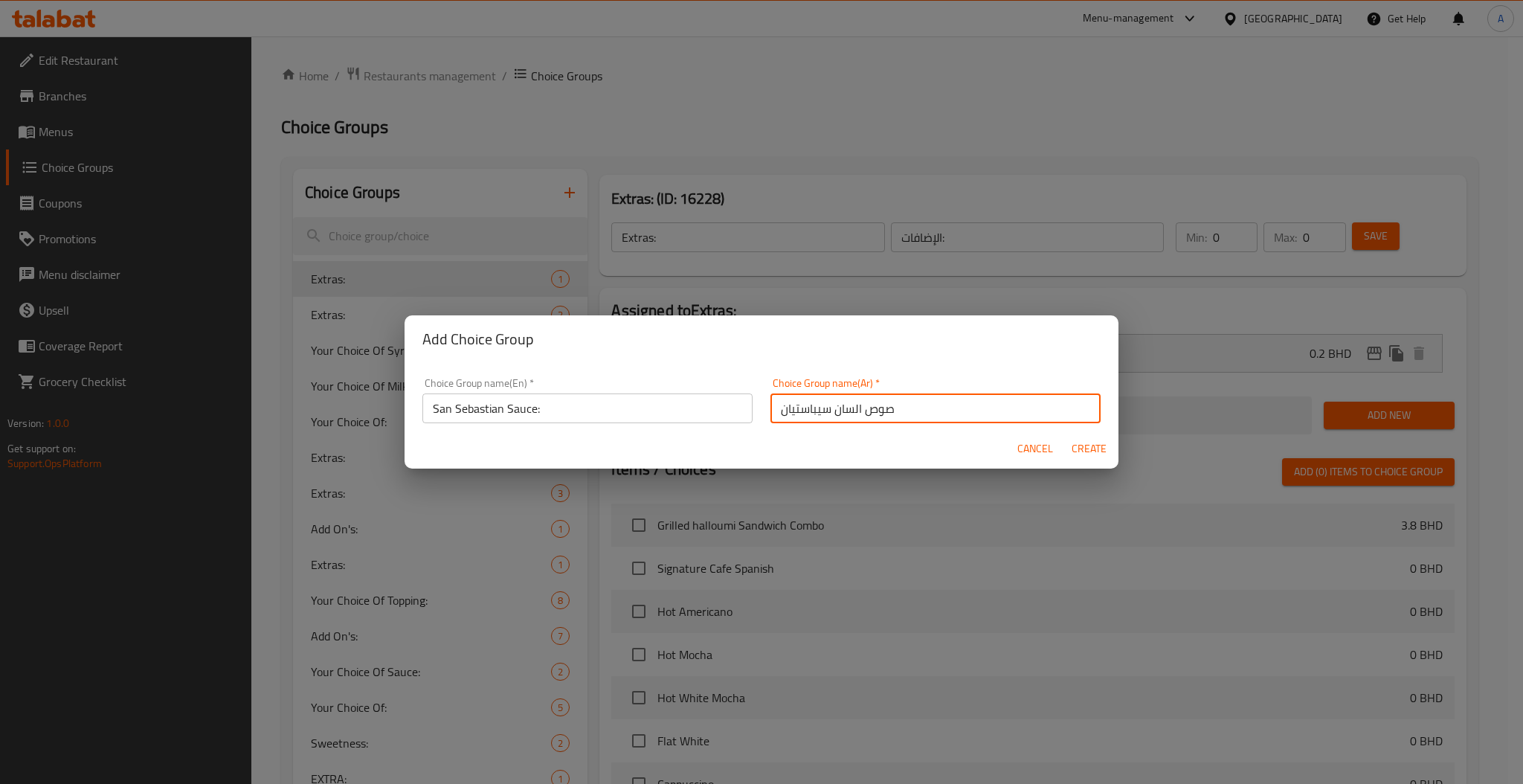
type input "صوص السان سيباستيان"
click at [1065, 435] on button "Create" at bounding box center [1089, 449] width 47 height 28
type input "San Sebastian Sauce:"
type input "صوص السان سيباستيان"
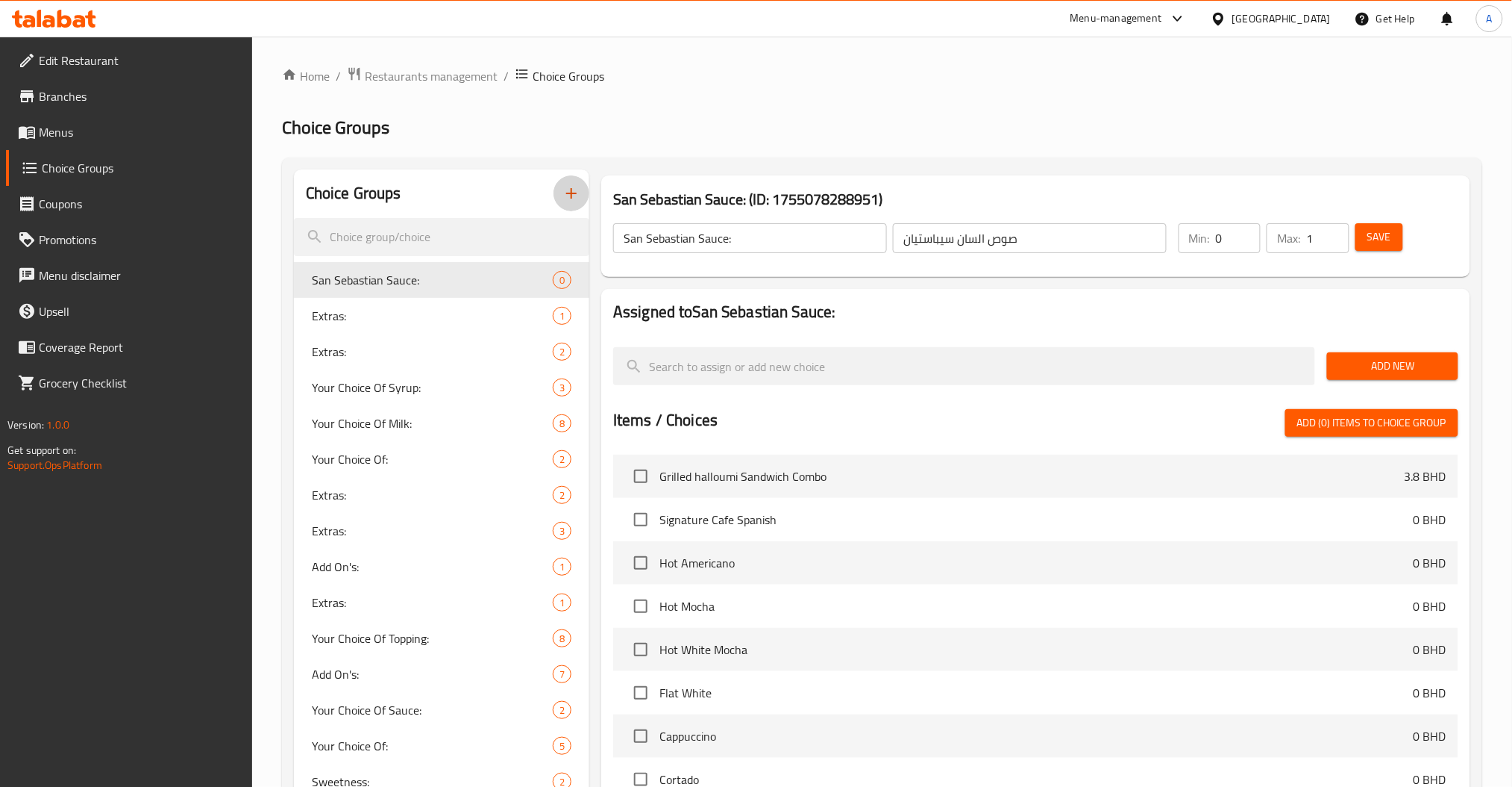
type input "1"
click at [1332, 231] on input "1" at bounding box center [1327, 238] width 42 height 30
click at [1383, 373] on span "Add New" at bounding box center [1392, 366] width 107 height 19
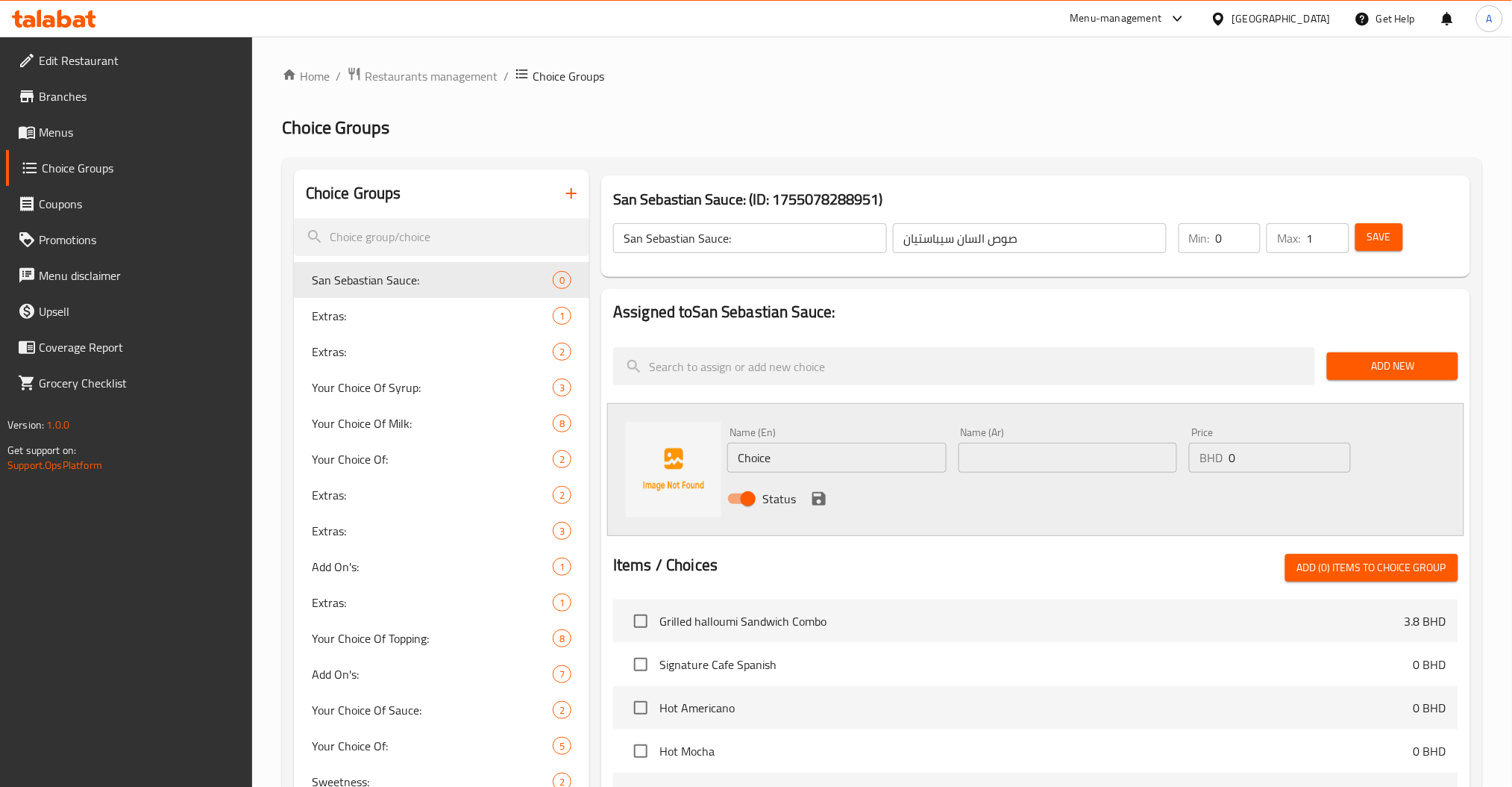
click at [612, 494] on div "Name (En) Choice Name (En) Name (Ar) Name (Ar) Price BHD 0 Price Status" at bounding box center [1035, 470] width 857 height 132
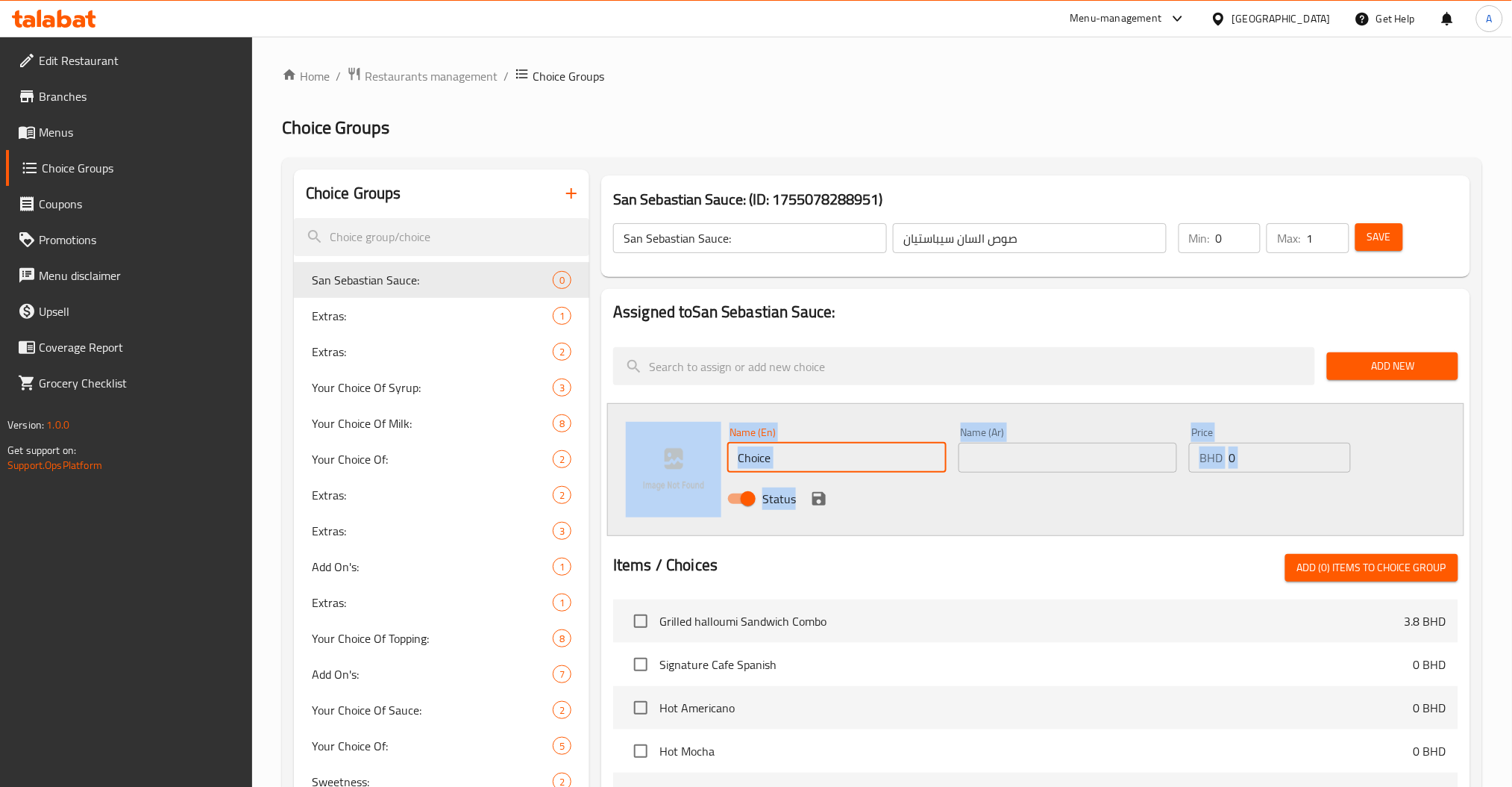
click at [802, 448] on input "Choice" at bounding box center [837, 458] width 219 height 30
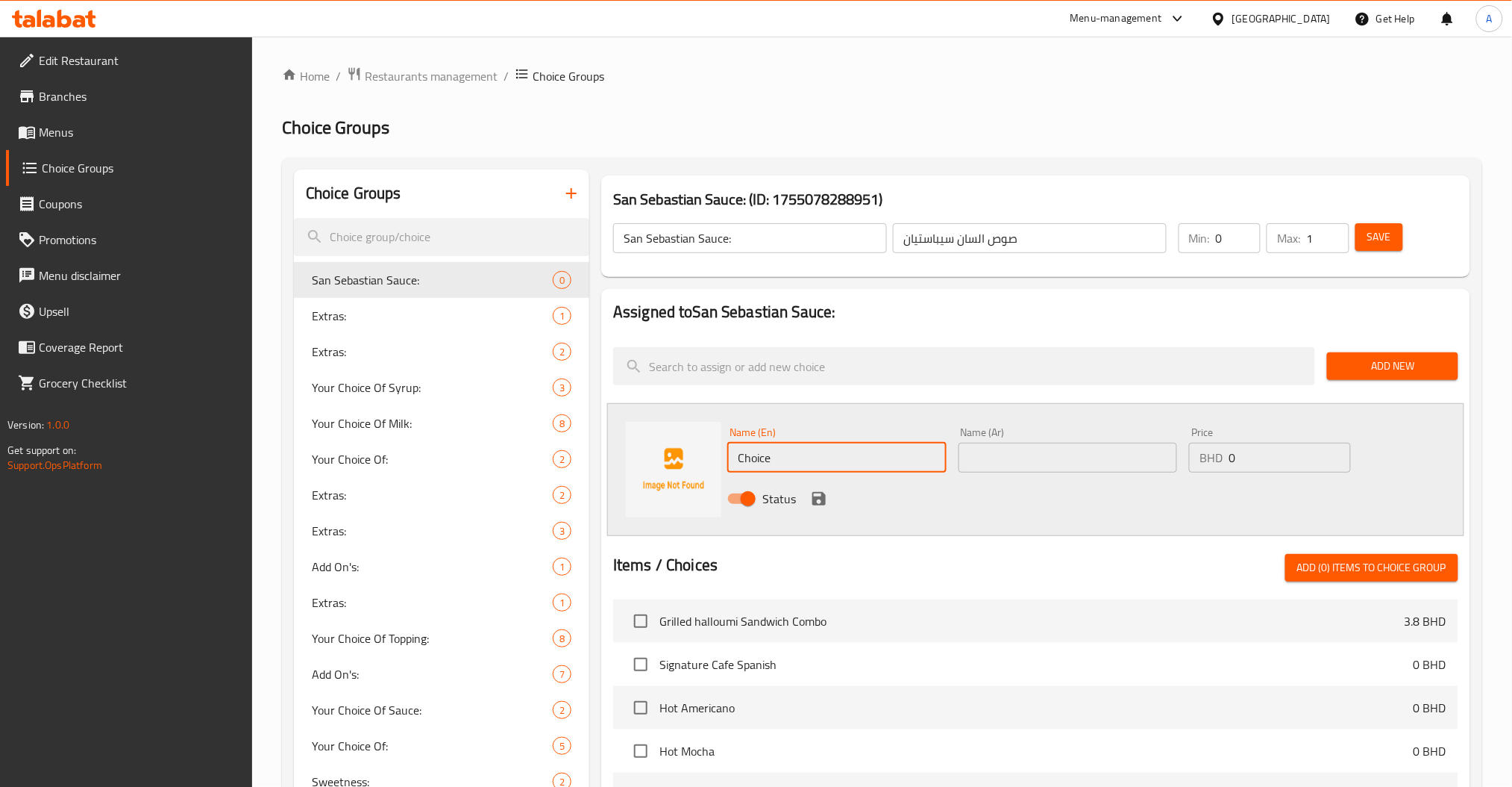
click at [802, 448] on input "Choice" at bounding box center [837, 458] width 219 height 30
type input "E"
type input "Add Belgian Chocolate Sauce"
click at [1005, 401] on div "Assigned to San Sebastian Sauce: Add New Name (En) Add Belgian Chocolate Sauce …" at bounding box center [1035, 682] width 869 height 788
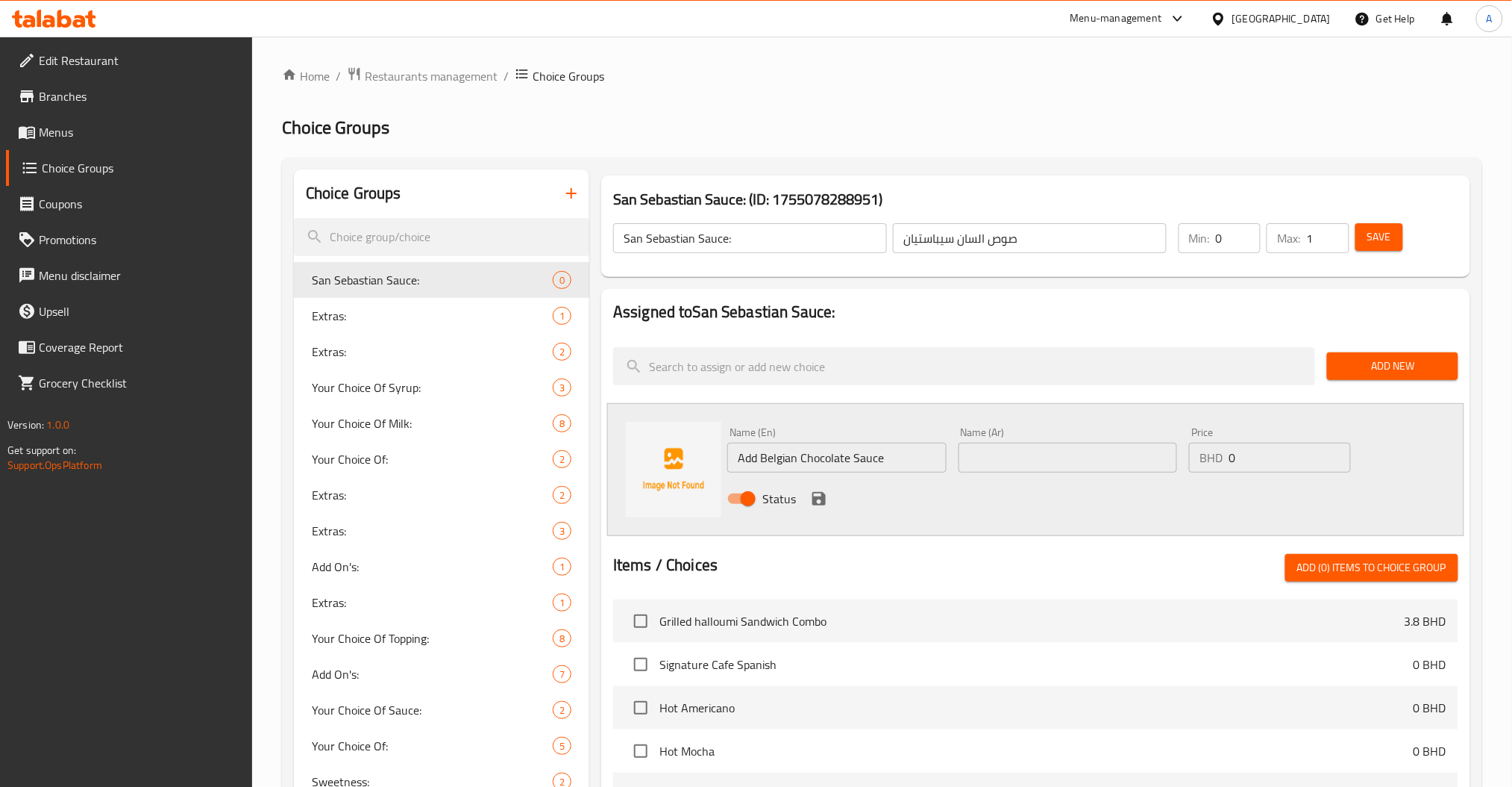
click at [1014, 460] on input "text" at bounding box center [1068, 458] width 219 height 30
type input "اضافة صوص الشوكولاته البلجيكية"
click at [1248, 443] on input "0" at bounding box center [1289, 458] width 122 height 30
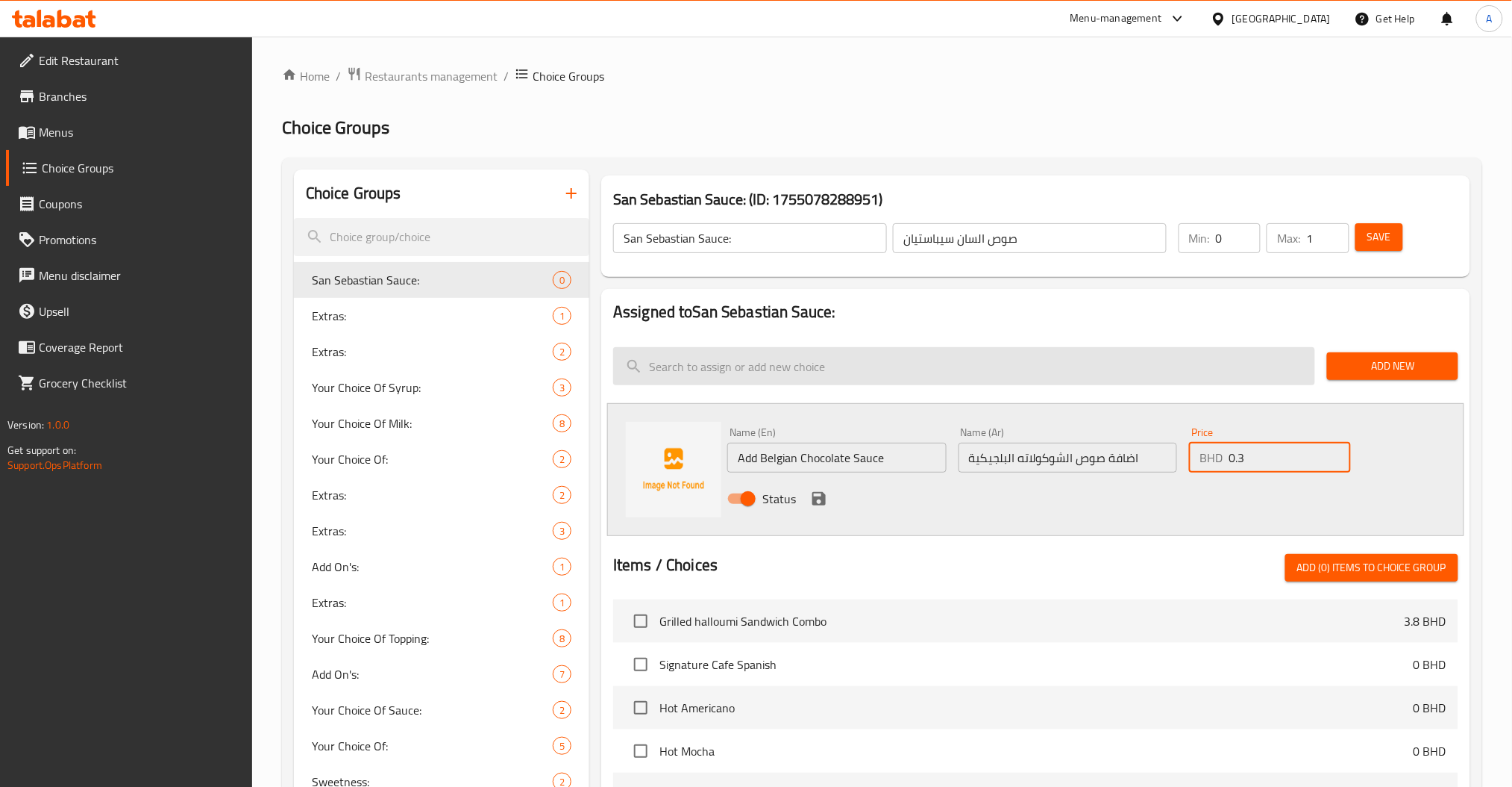
type input "0.3"
click at [821, 498] on icon "save" at bounding box center [819, 498] width 14 height 14
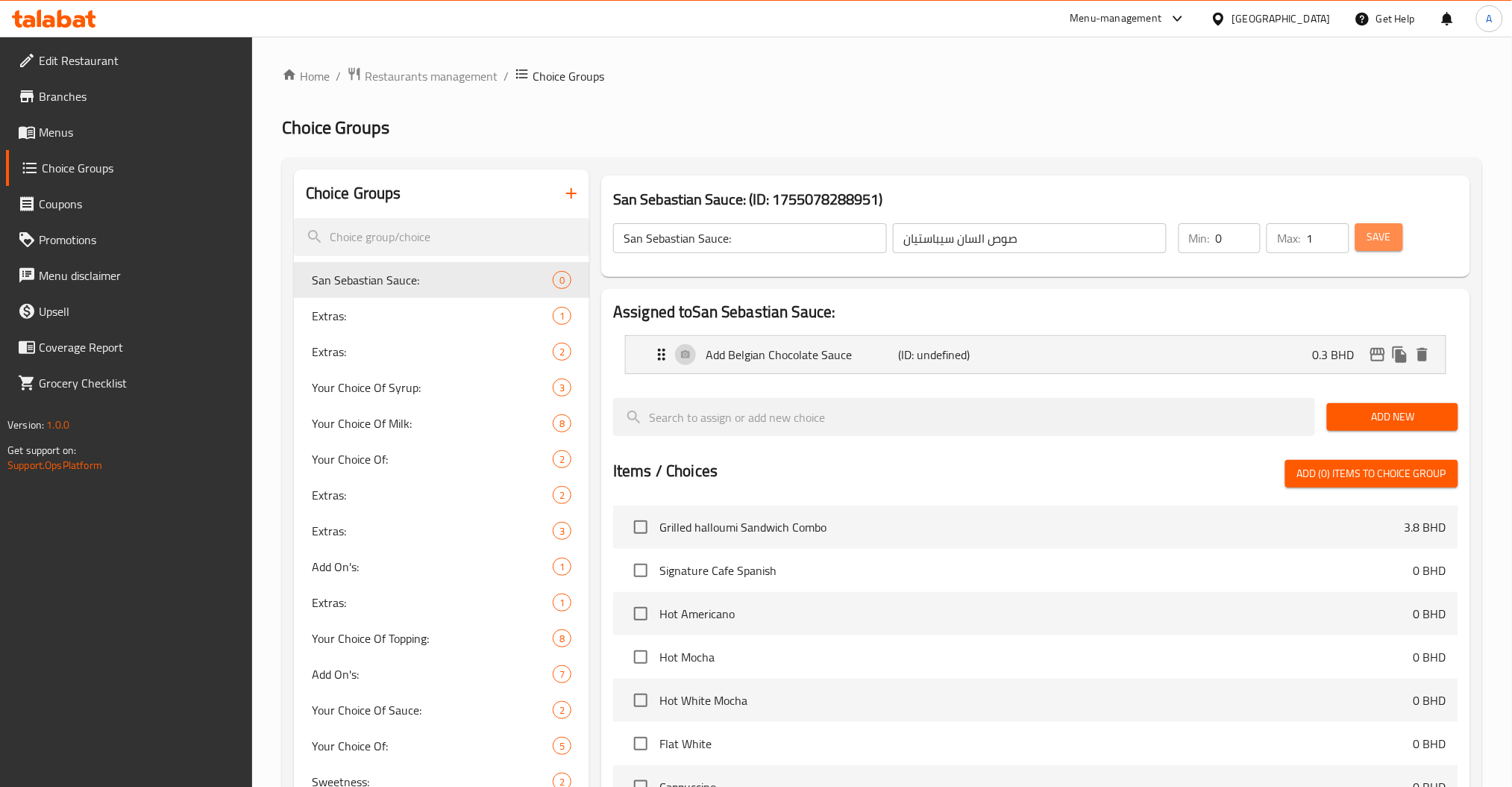
click at [1381, 228] on span "Save" at bounding box center [1379, 236] width 24 height 19
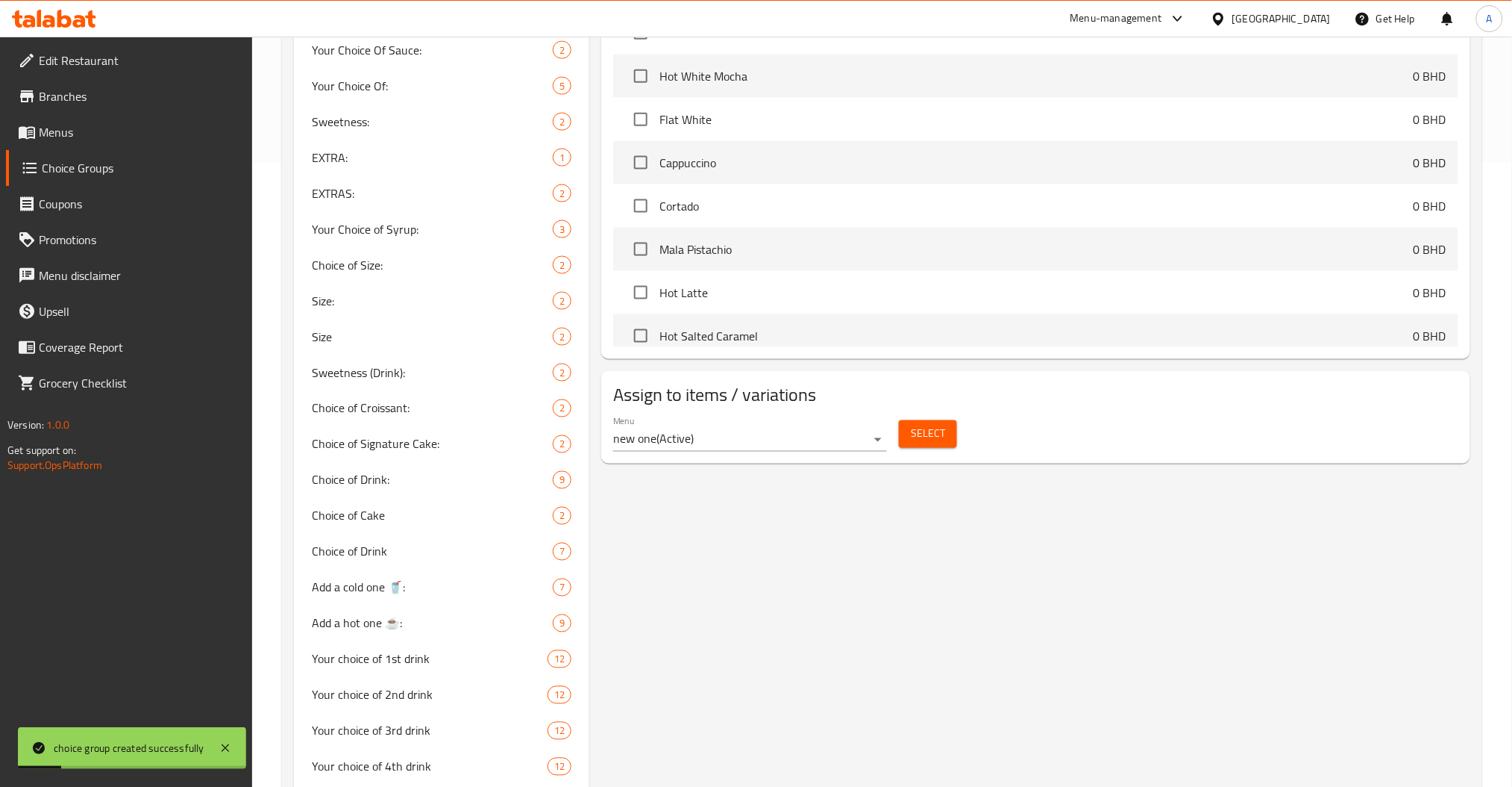
scroll to position [383, 0]
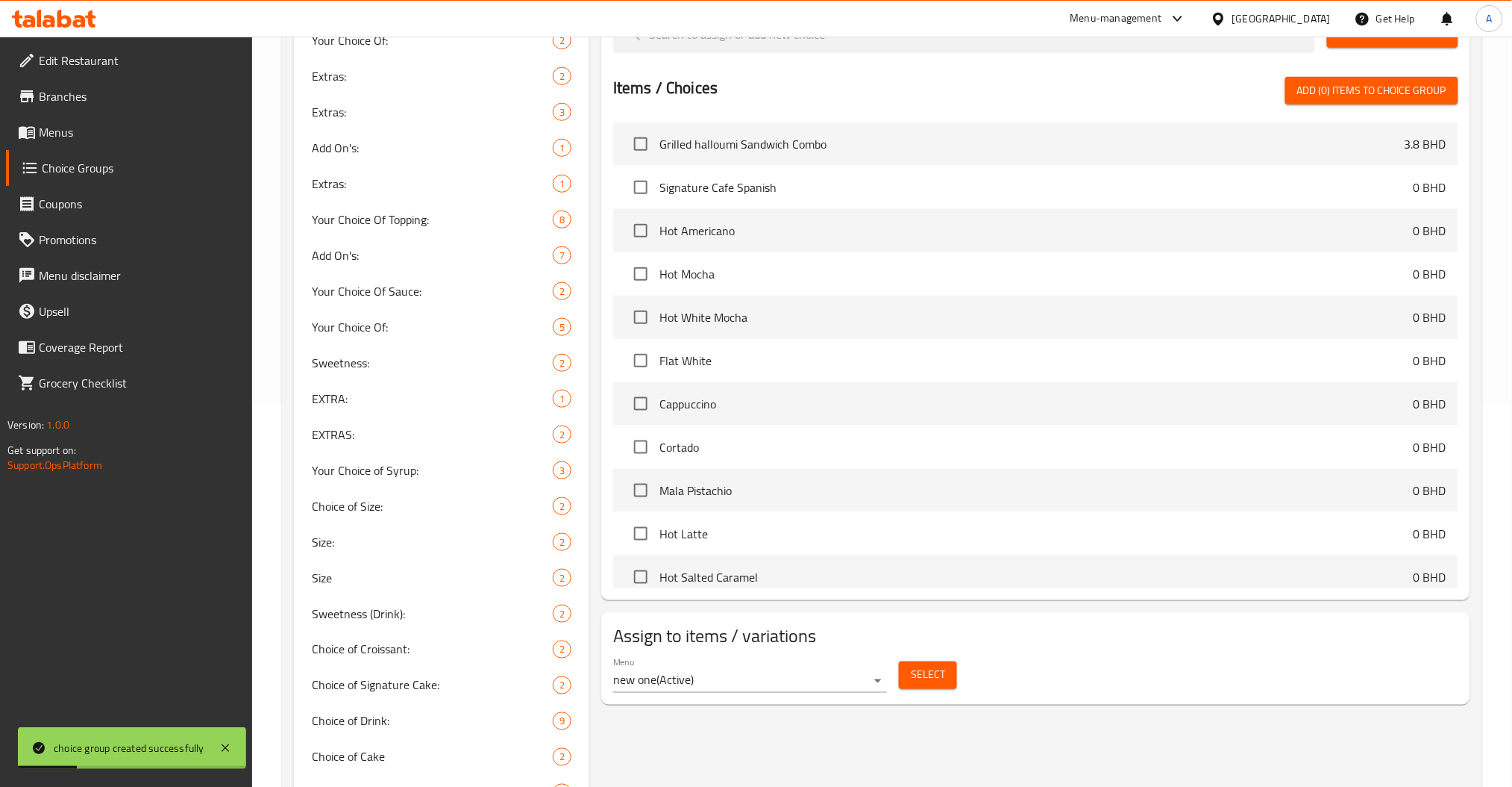
click at [907, 661] on button "Select" at bounding box center [927, 675] width 58 height 28
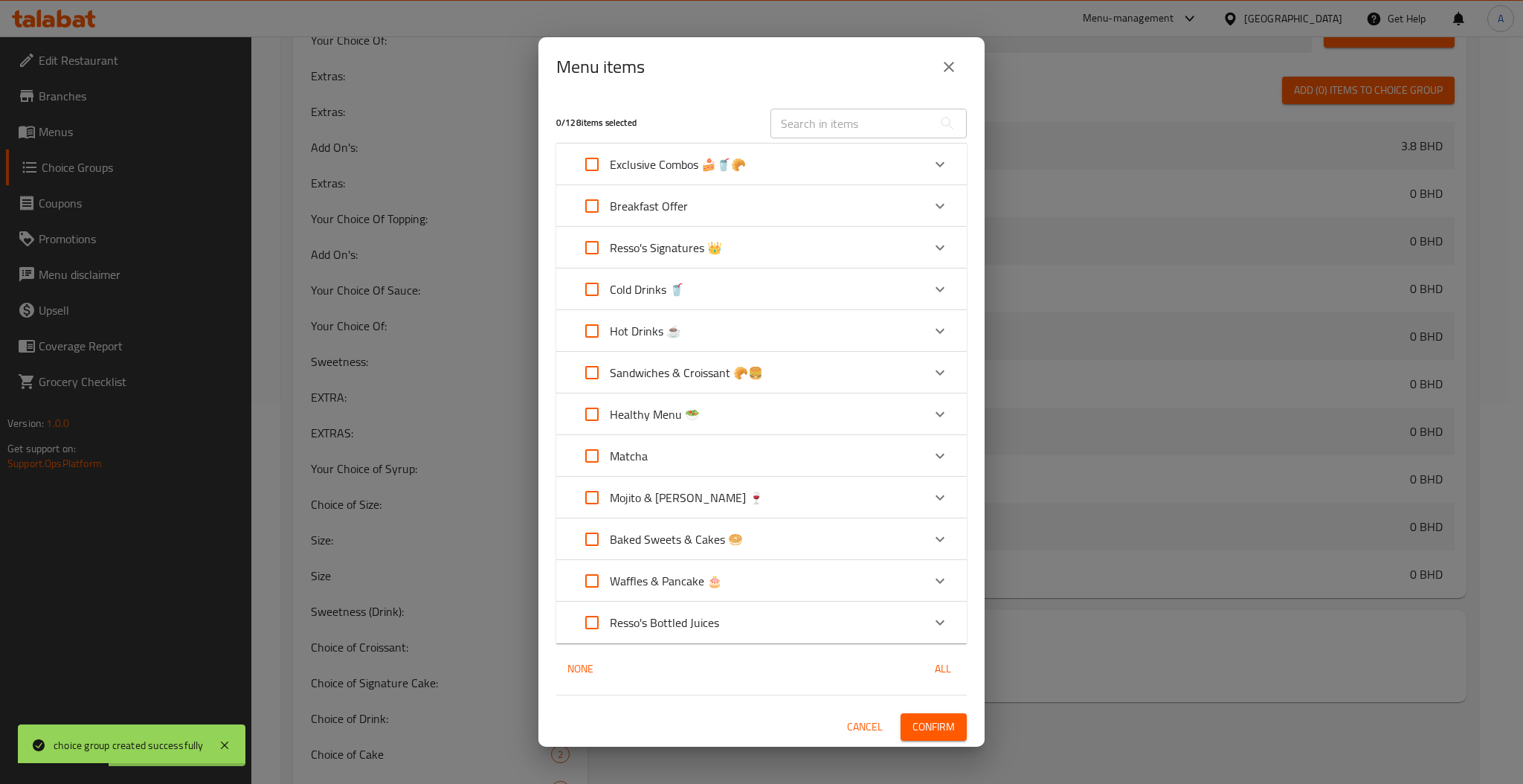
click at [807, 120] on input "text" at bounding box center [851, 123] width 163 height 30
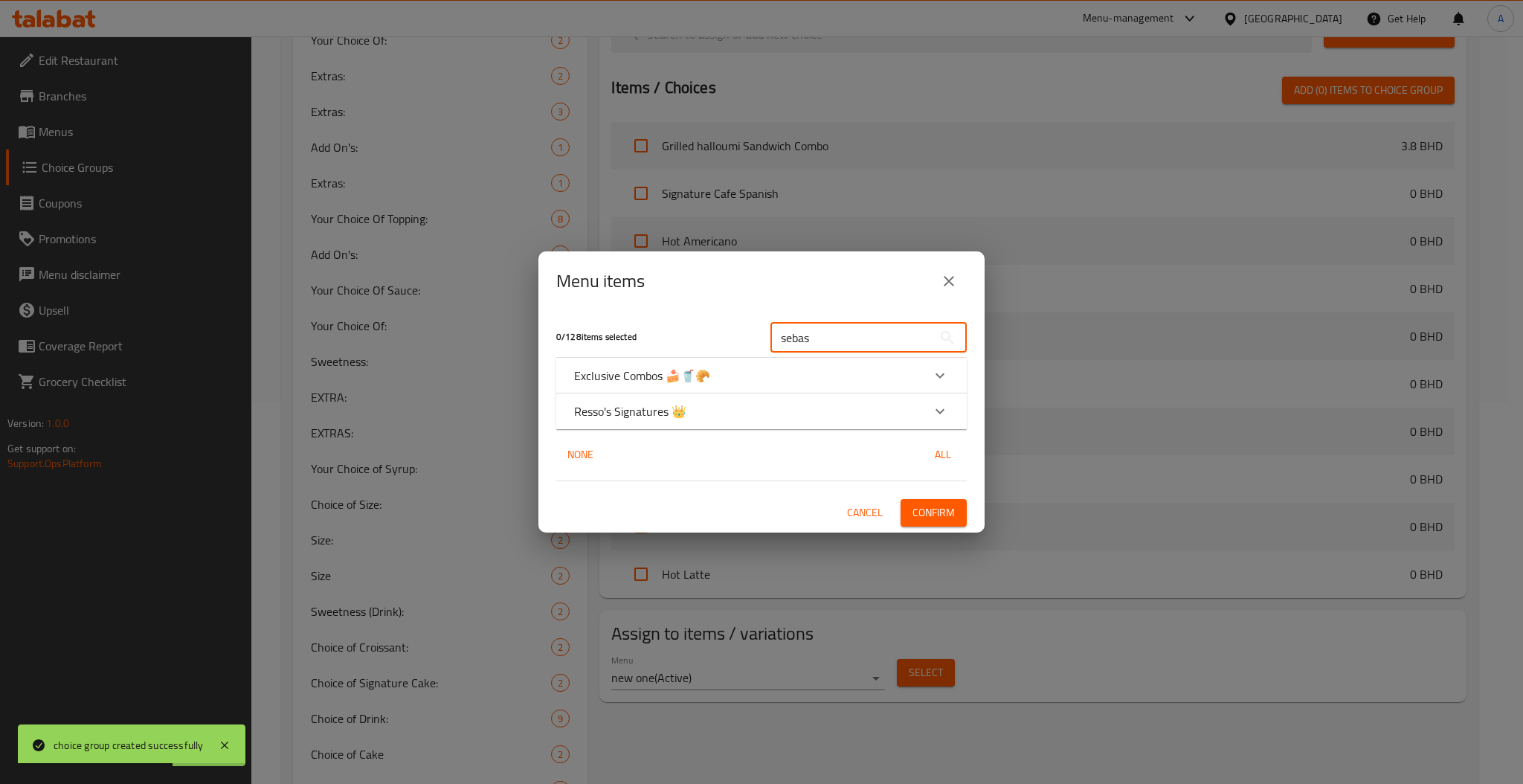
type input "sebas"
click at [945, 383] on icon "Expand" at bounding box center [940, 375] width 18 height 18
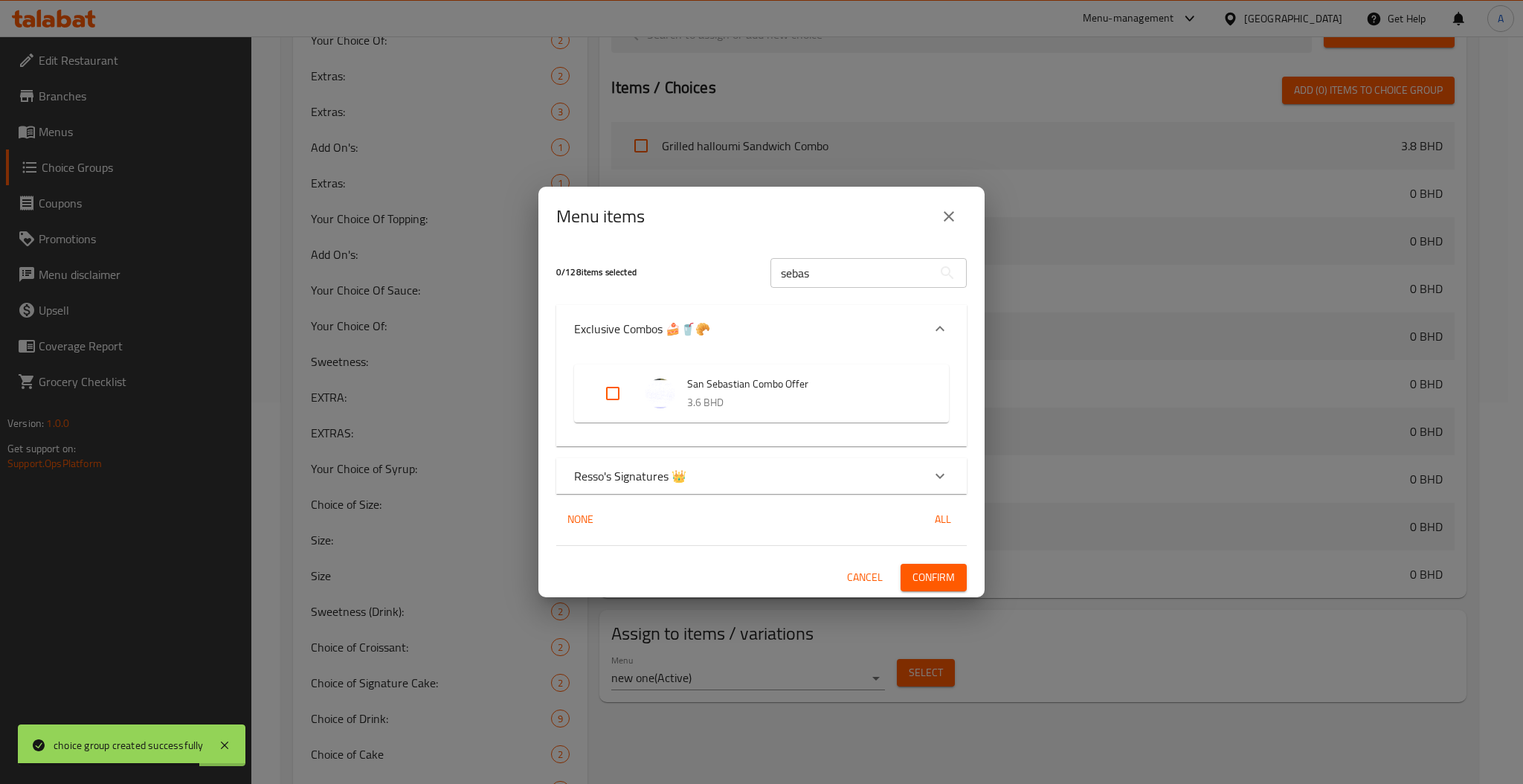
click at [611, 392] on input "Expand" at bounding box center [613, 393] width 35 height 35
checkbox input "true"
click at [893, 465] on div "Resso's Signatures 👑" at bounding box center [762, 476] width 411 height 35
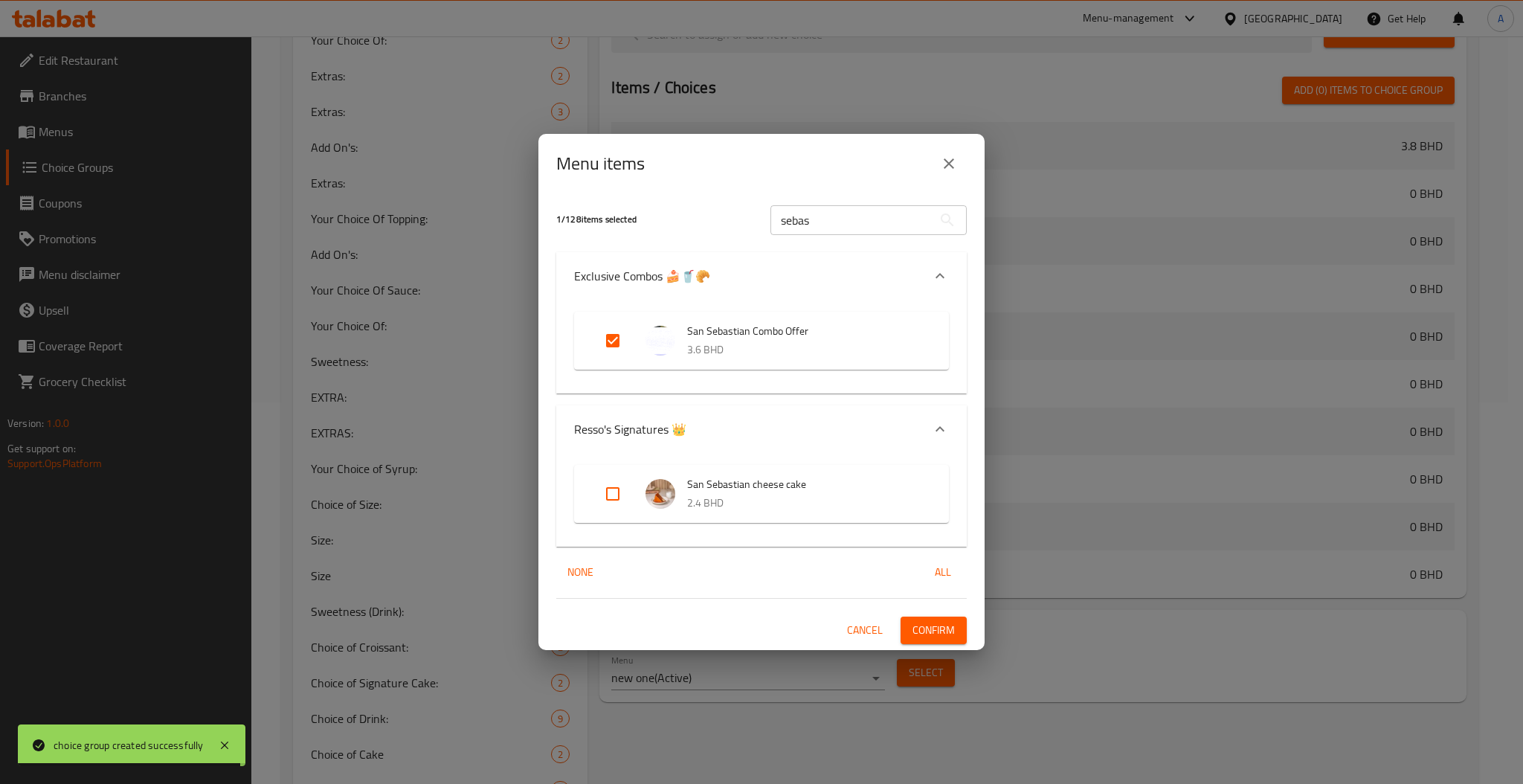
click at [613, 501] on input "Expand" at bounding box center [613, 493] width 35 height 35
checkbox input "true"
click at [940, 640] on button "Confirm" at bounding box center [933, 630] width 66 height 28
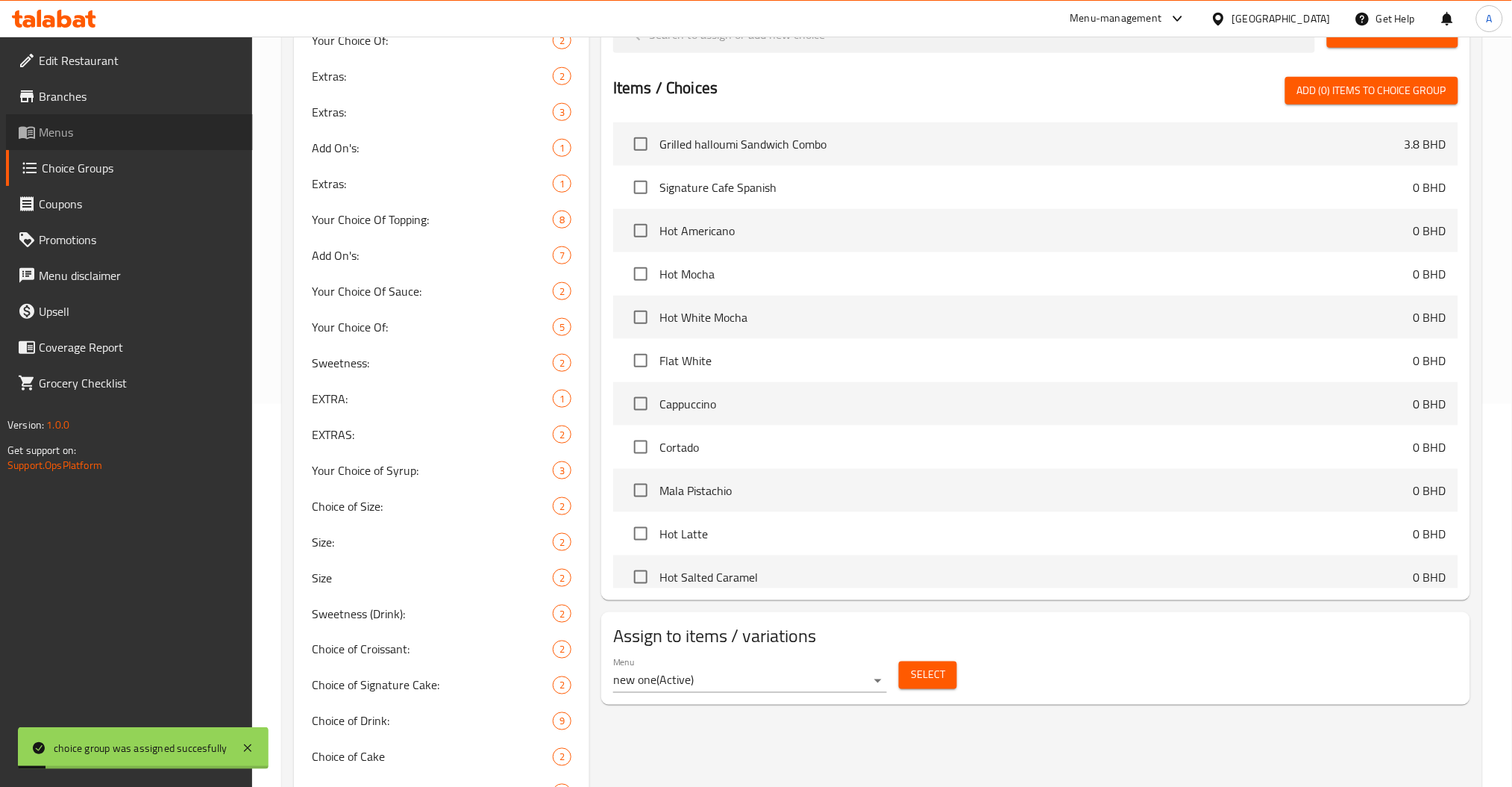
click at [81, 125] on span "Menus" at bounding box center [139, 132] width 203 height 18
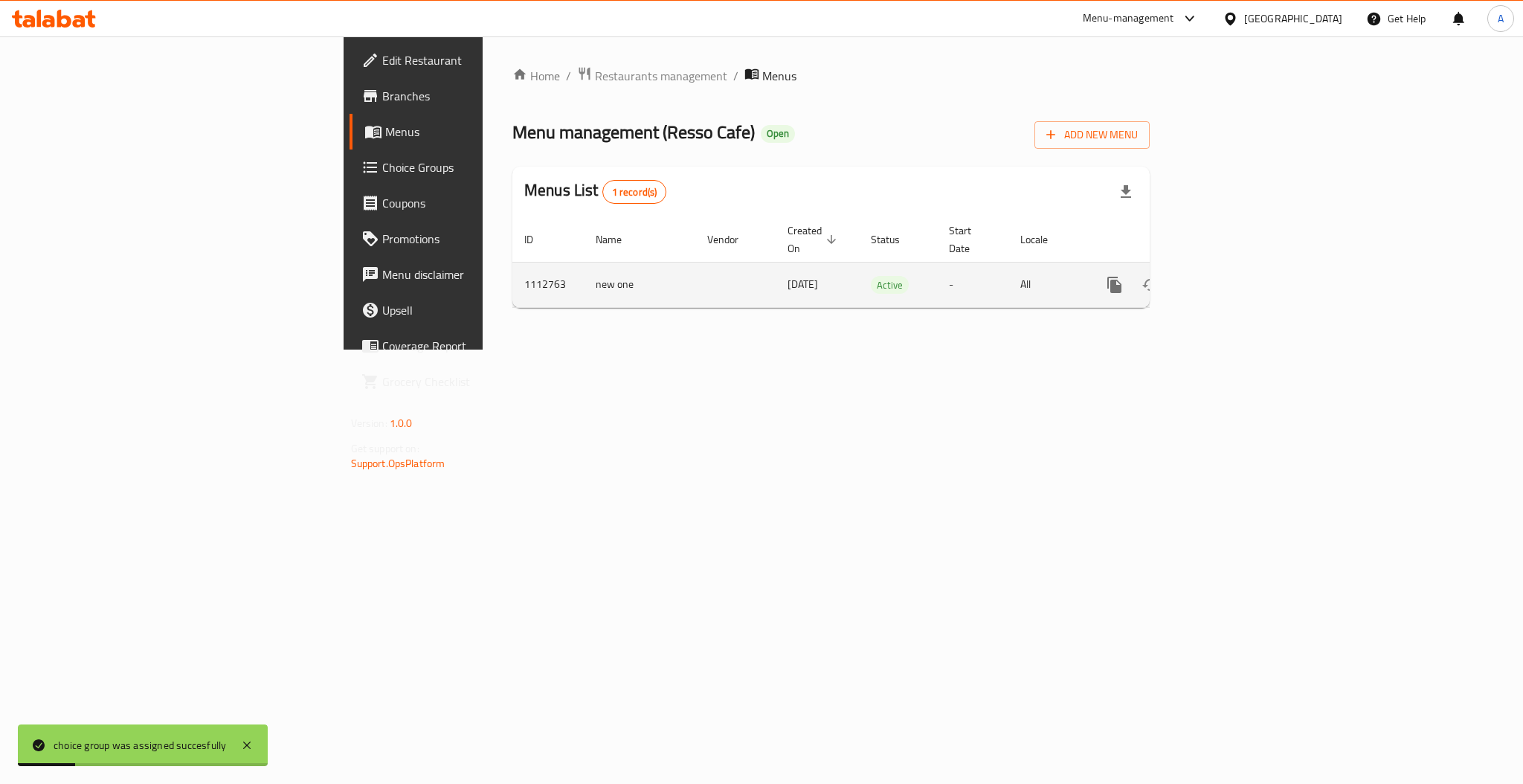
click at [1230, 276] on icon "enhanced table" at bounding box center [1222, 285] width 18 height 18
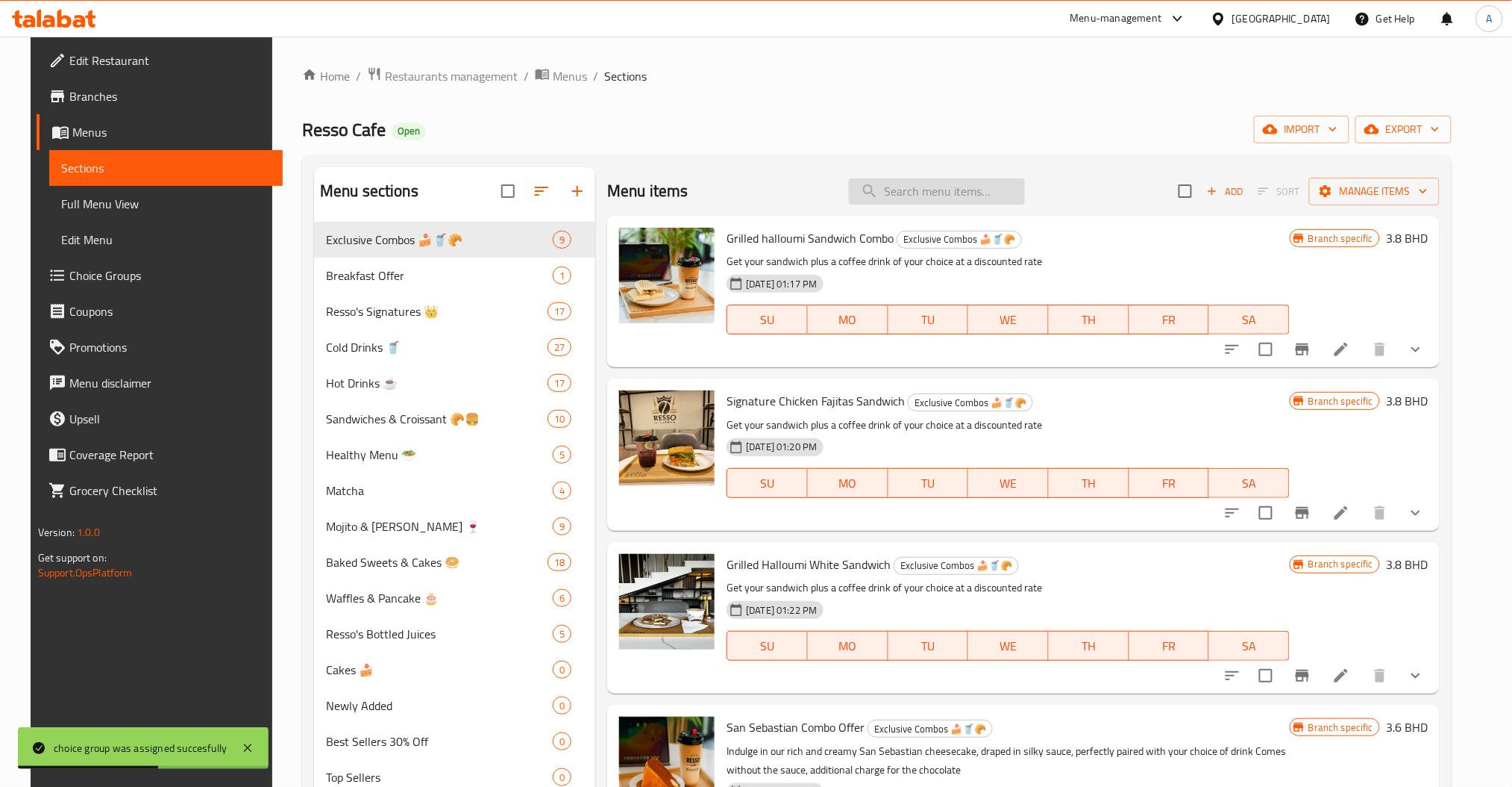
click at [971, 193] on input "search" at bounding box center [937, 191] width 176 height 26
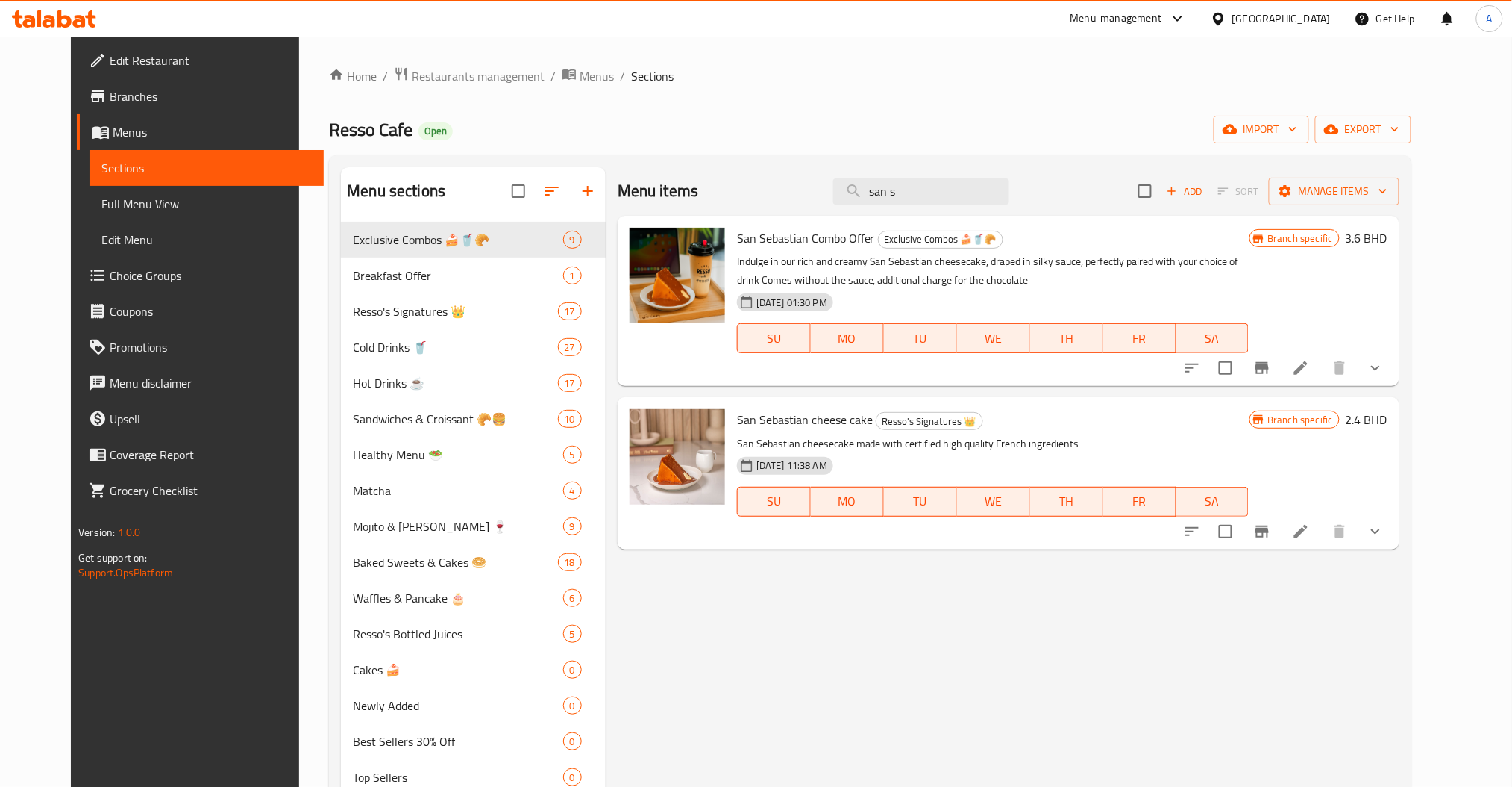
type input "san s"
click at [1385, 533] on icon "show more" at bounding box center [1376, 531] width 18 height 18
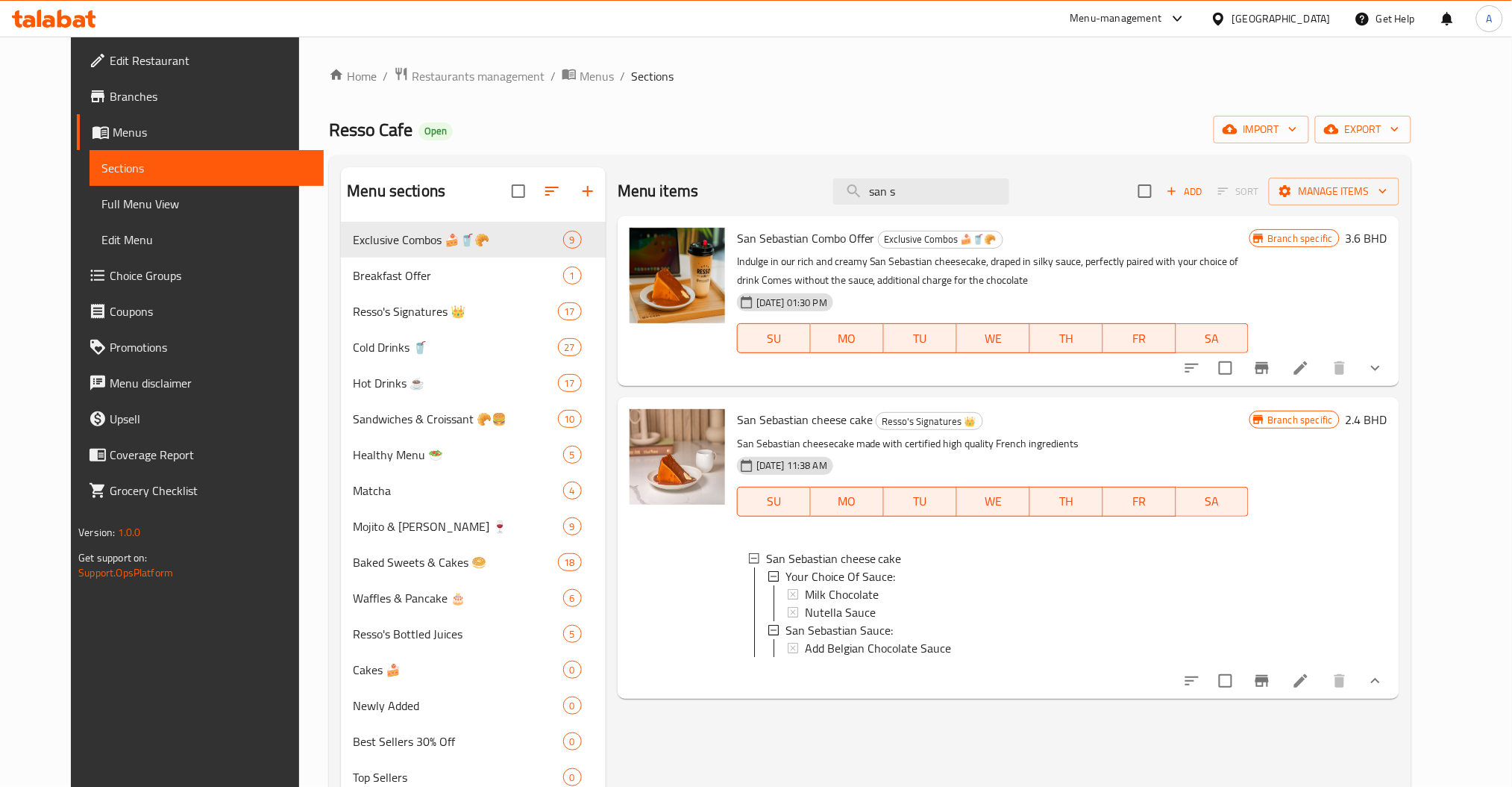
scroll to position [2, 0]
click at [1309, 689] on icon at bounding box center [1301, 680] width 18 height 18
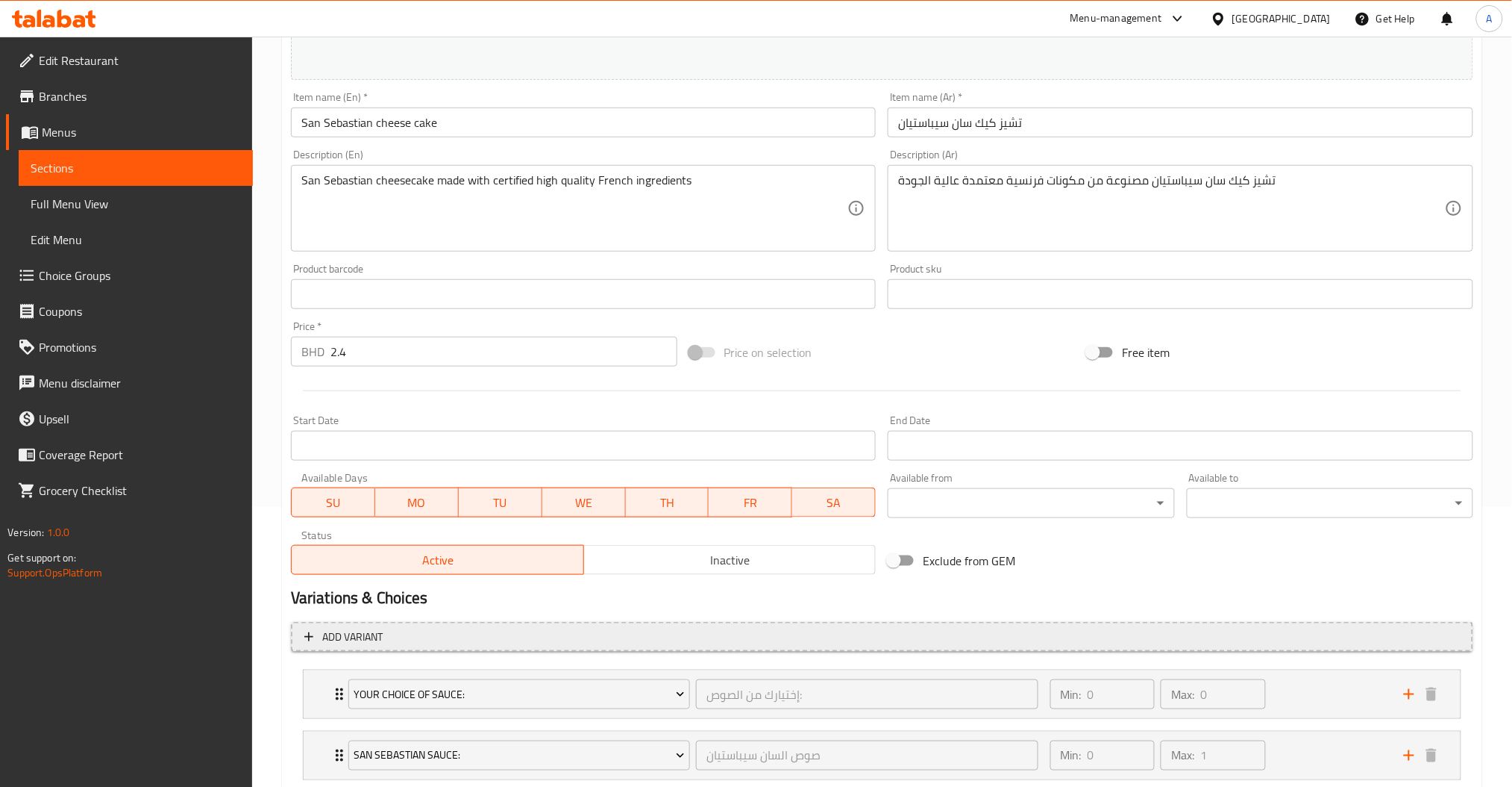
scroll to position [375, 0]
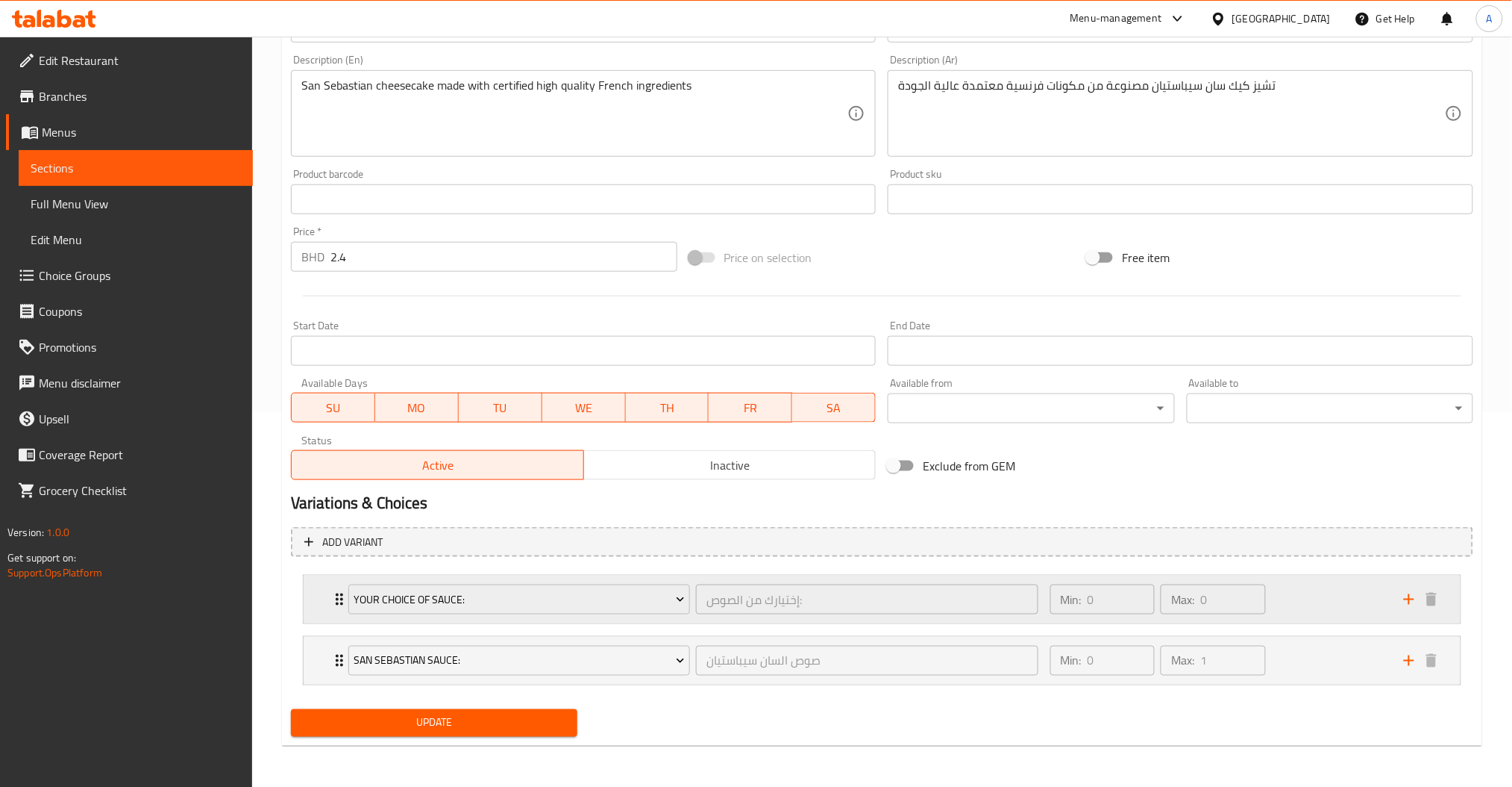
click at [1309, 609] on div "Min: 0 ​ Max: 0 ​" at bounding box center [1218, 599] width 354 height 47
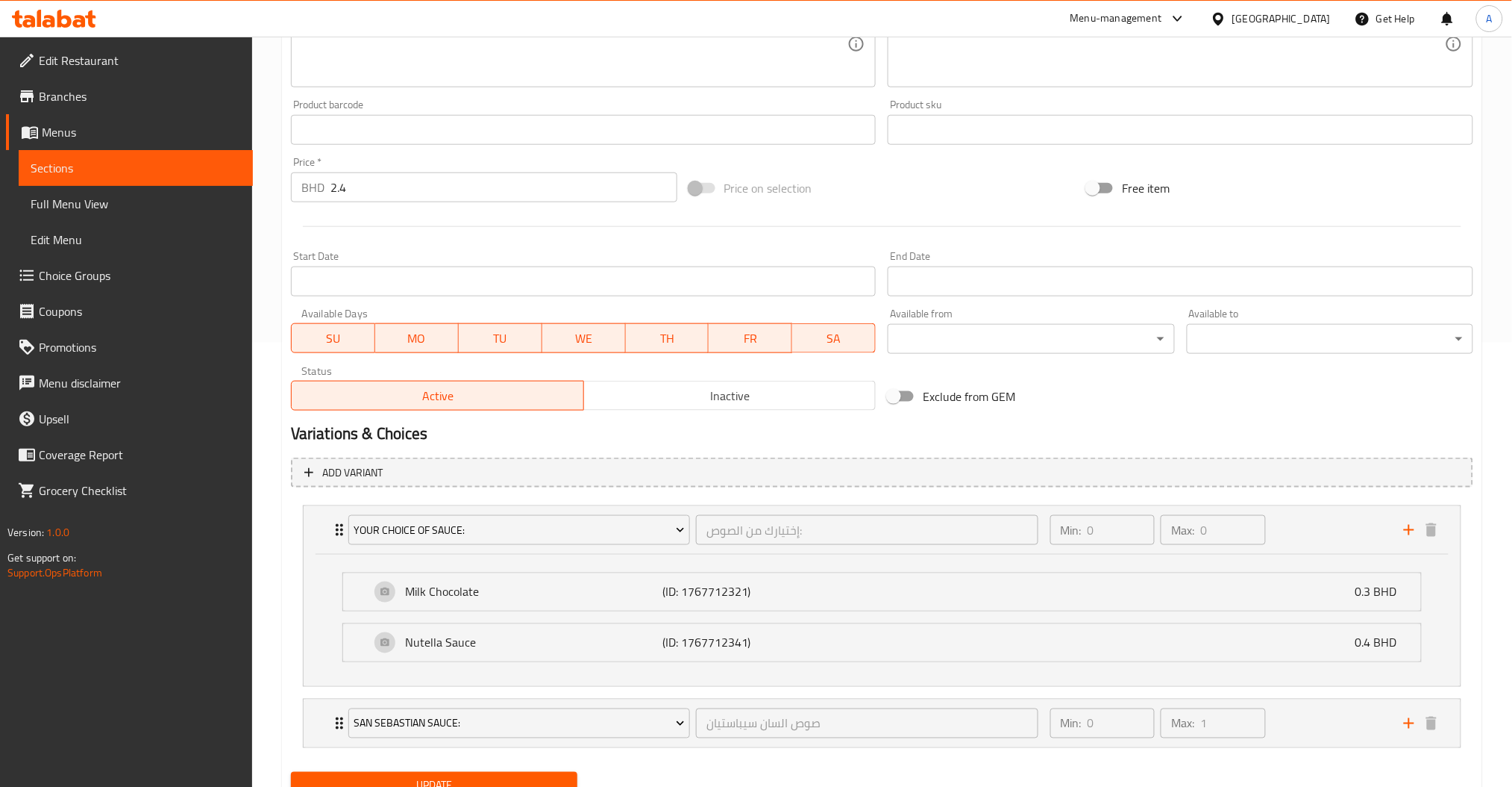
scroll to position [506, 0]
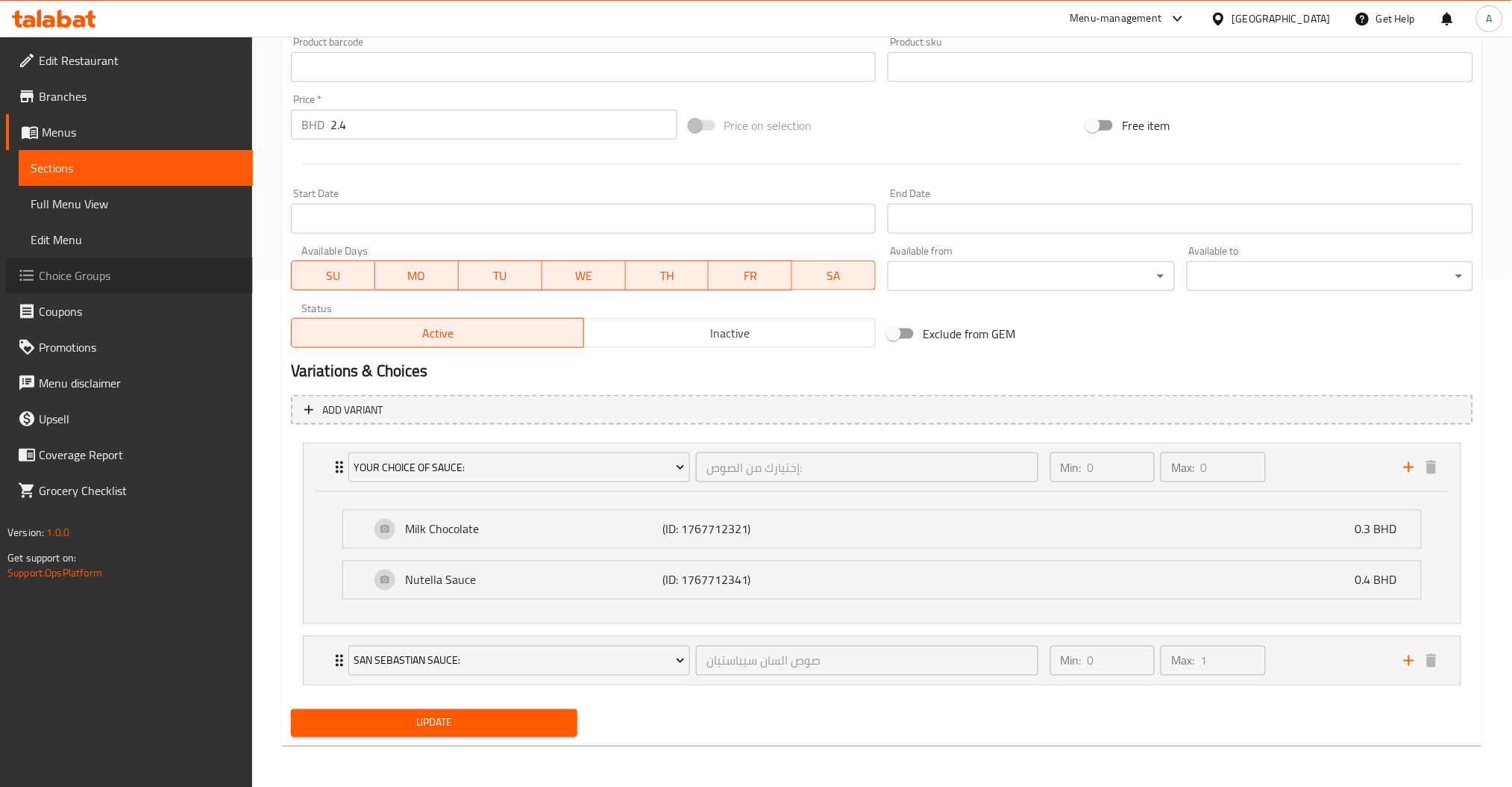
click at [87, 278] on span "Choice Groups" at bounding box center [139, 275] width 203 height 18
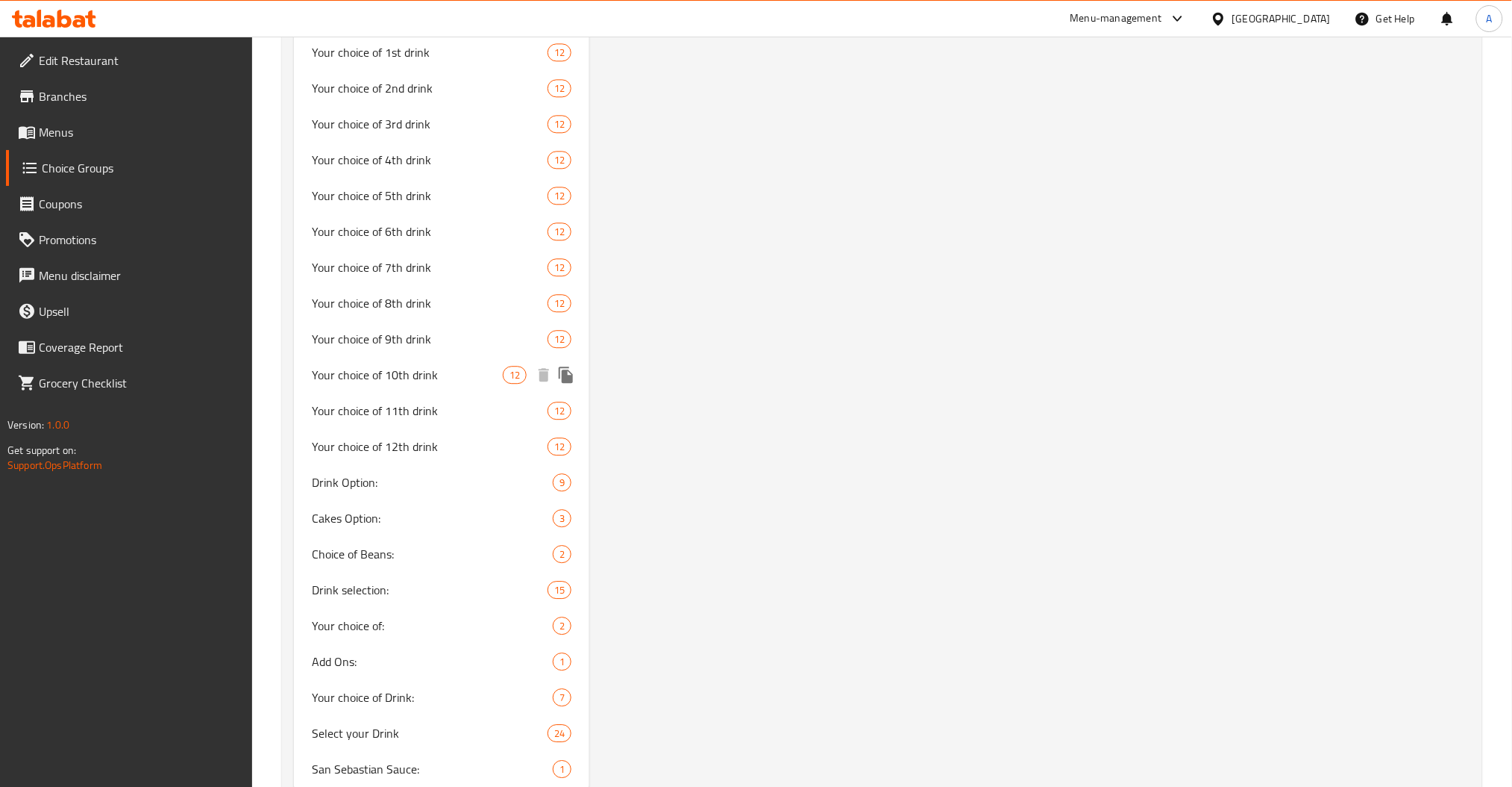
scroll to position [1278, 0]
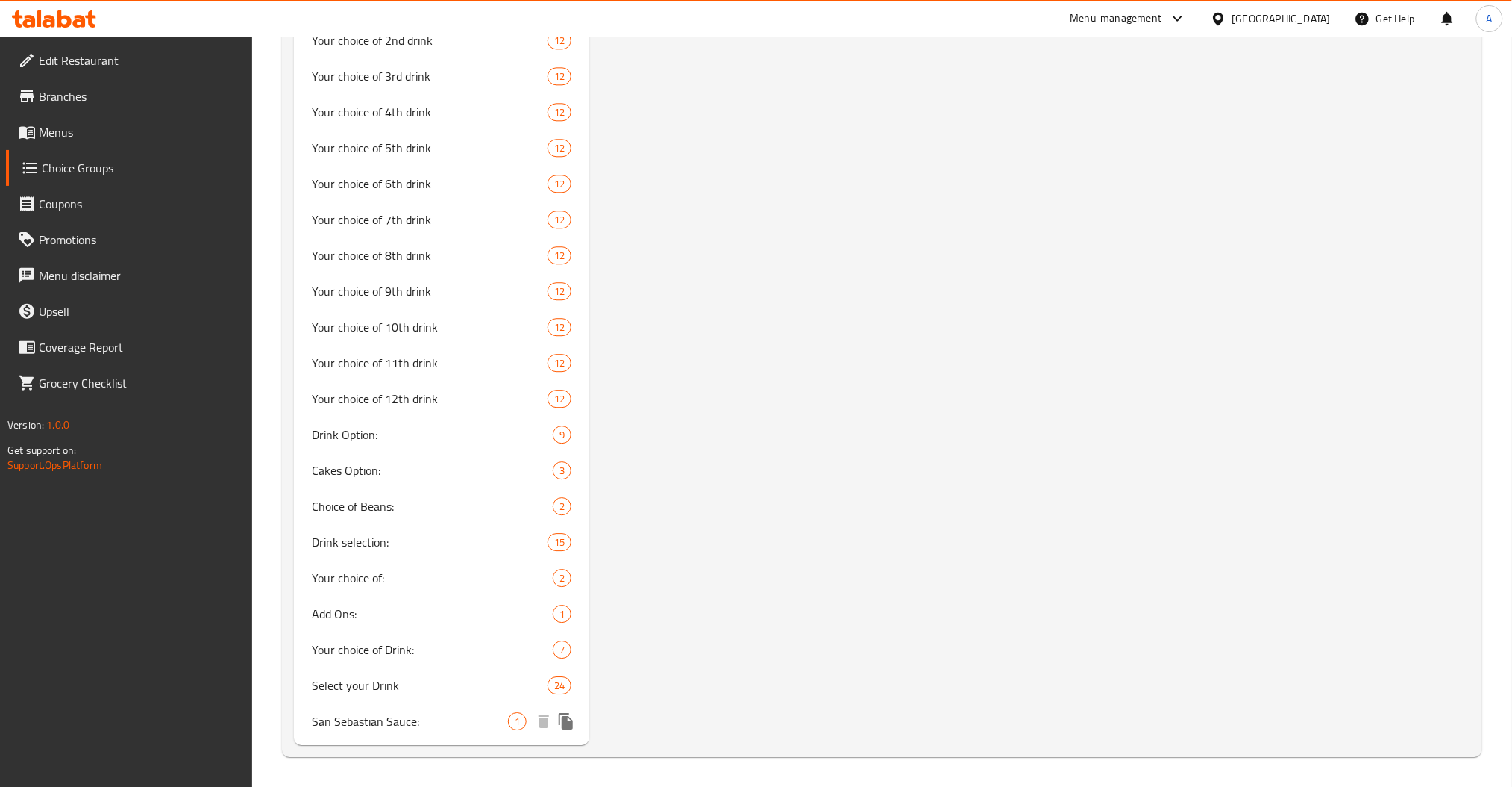
click at [443, 726] on span "San Sebastian Sauce:" at bounding box center [409, 721] width 197 height 18
type input "San Sebastian Sauce:"
type input "صوص السان سيباستيان"
type input "1"
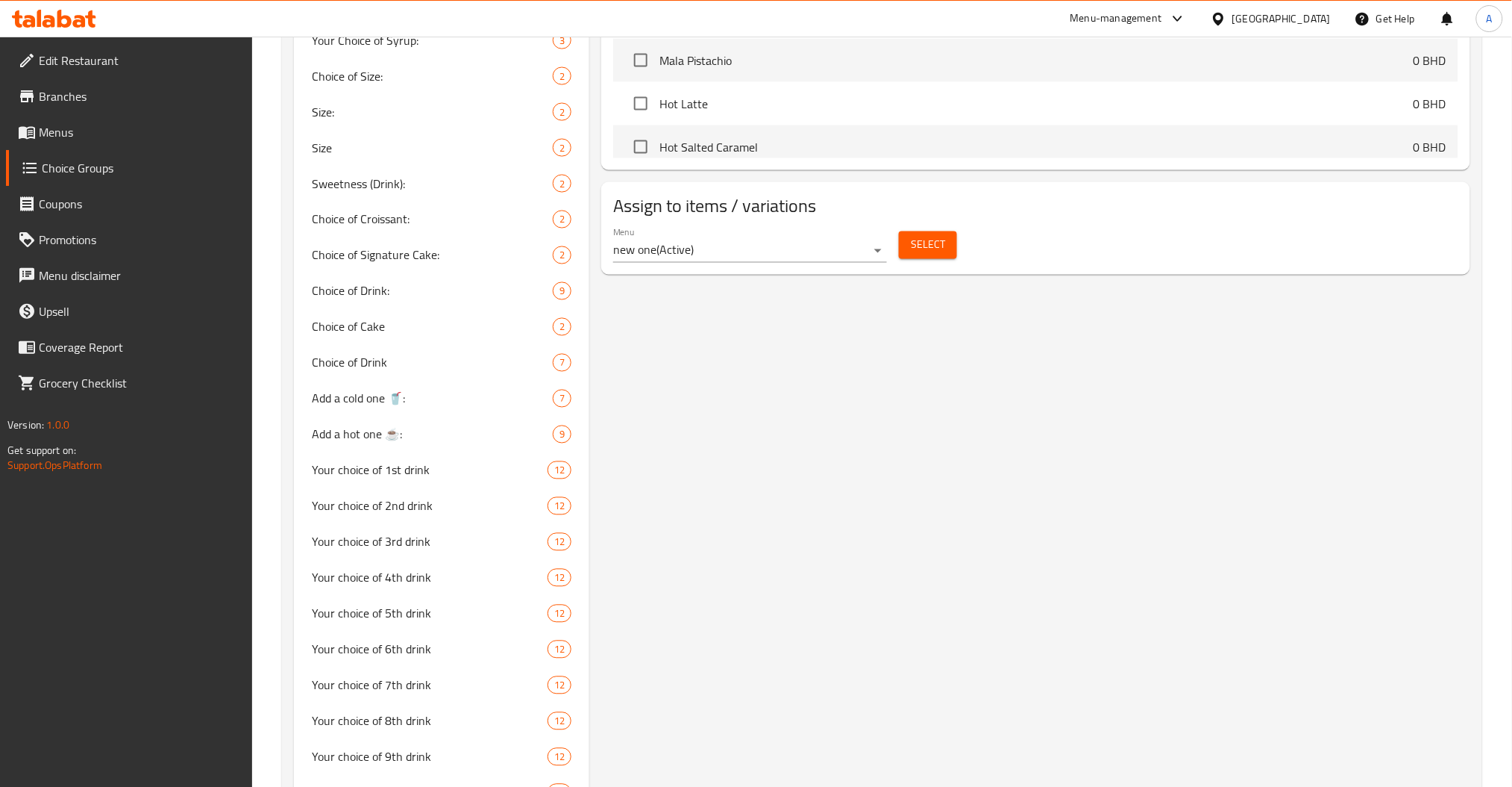
scroll to position [681, 0]
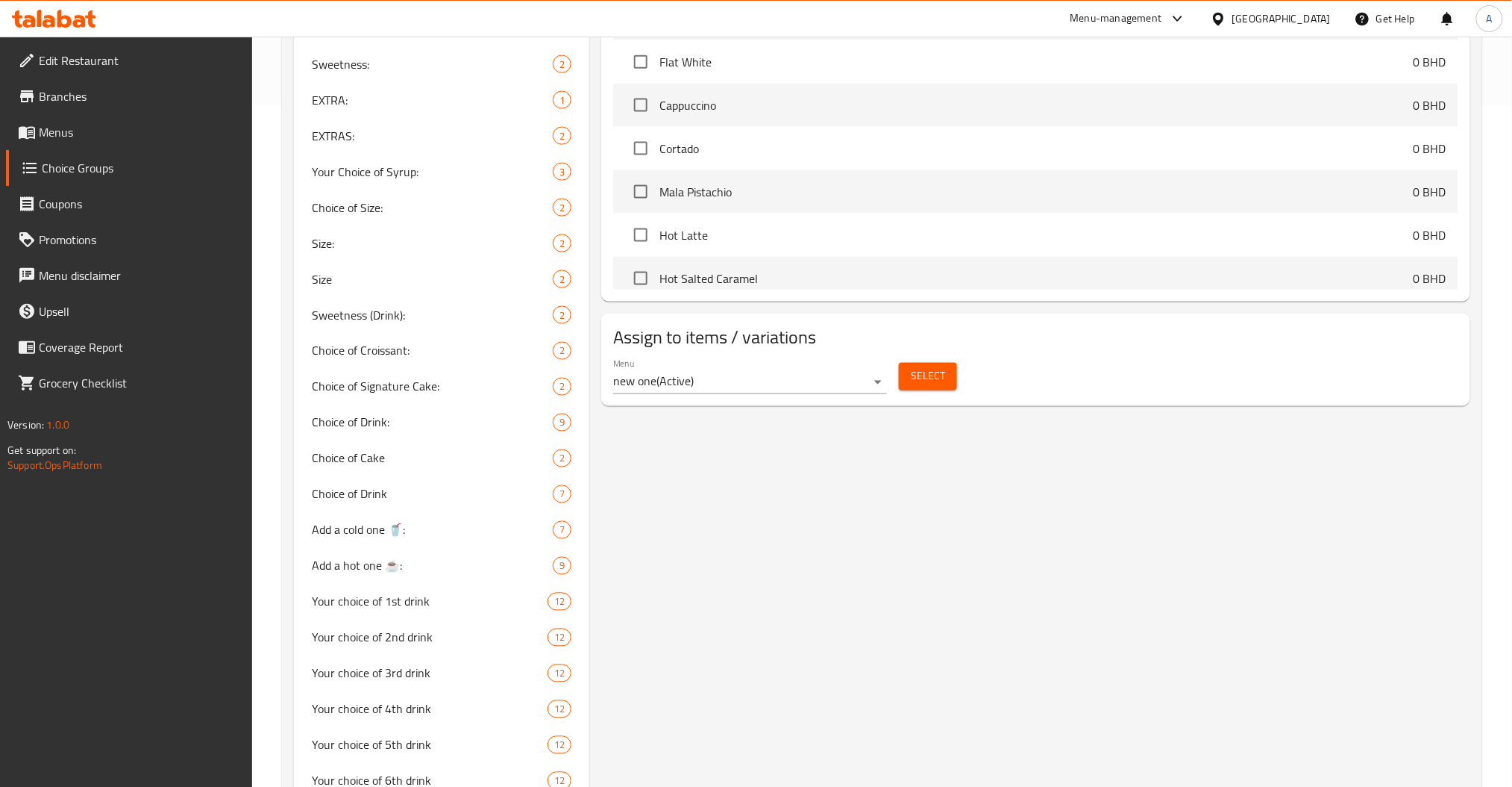
click at [922, 393] on div "Select" at bounding box center [927, 377] width 70 height 40
click at [924, 388] on button "Select" at bounding box center [927, 377] width 58 height 28
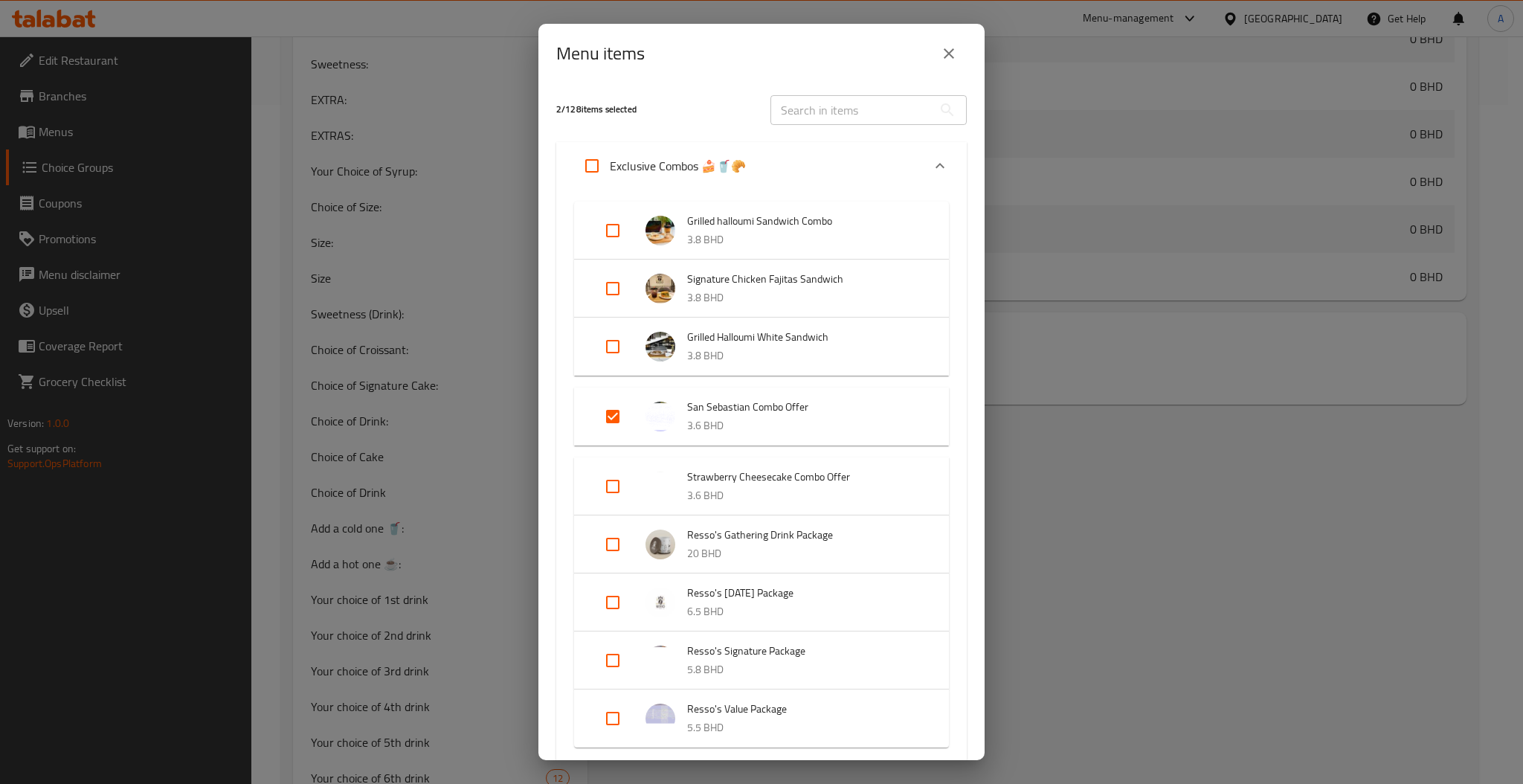
click at [820, 117] on input "text" at bounding box center [851, 110] width 163 height 30
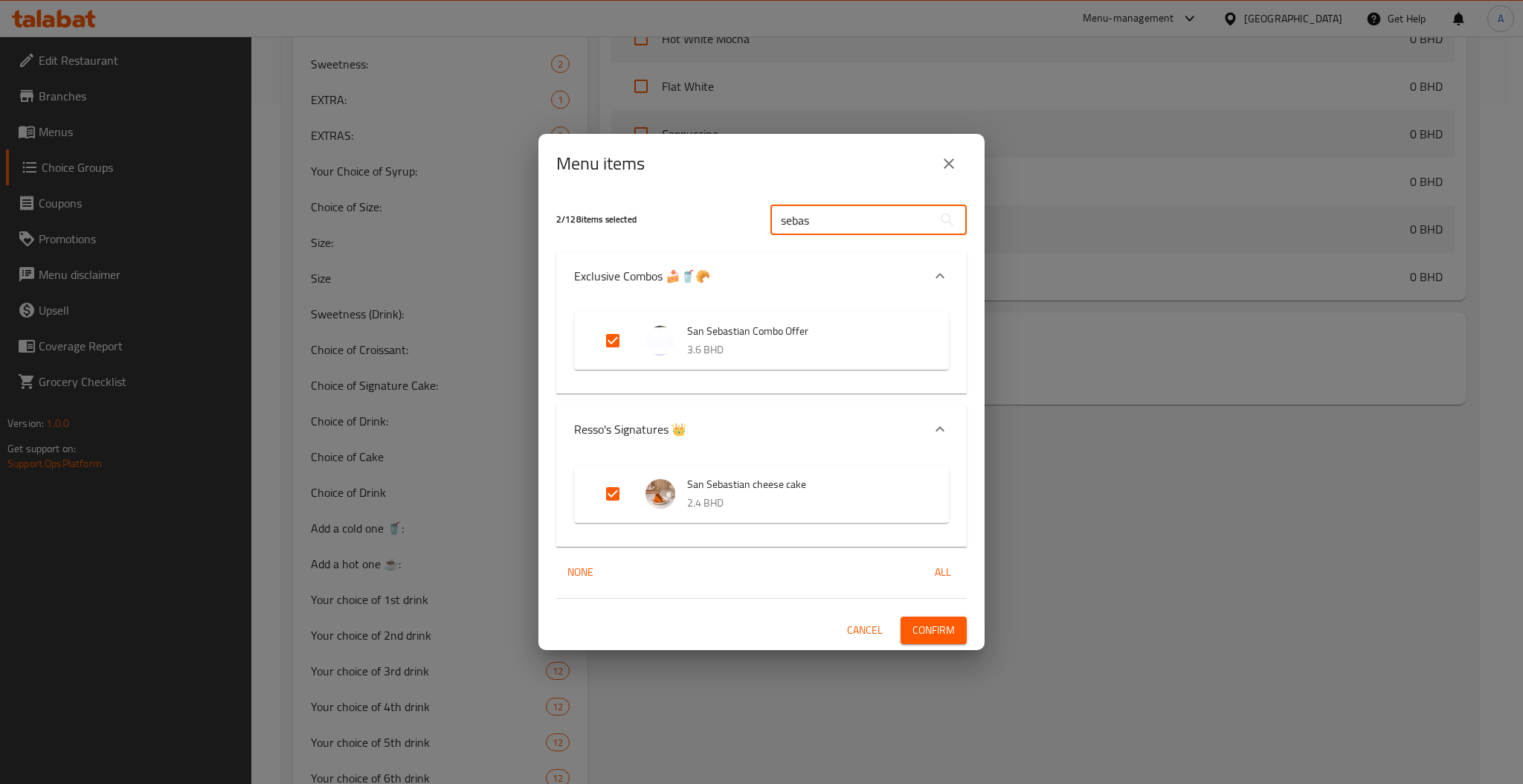
type input "sebas"
click at [620, 333] on input "Expand" at bounding box center [613, 341] width 35 height 35
checkbox input "false"
click at [620, 483] on input "Expand" at bounding box center [613, 493] width 35 height 35
checkbox input "false"
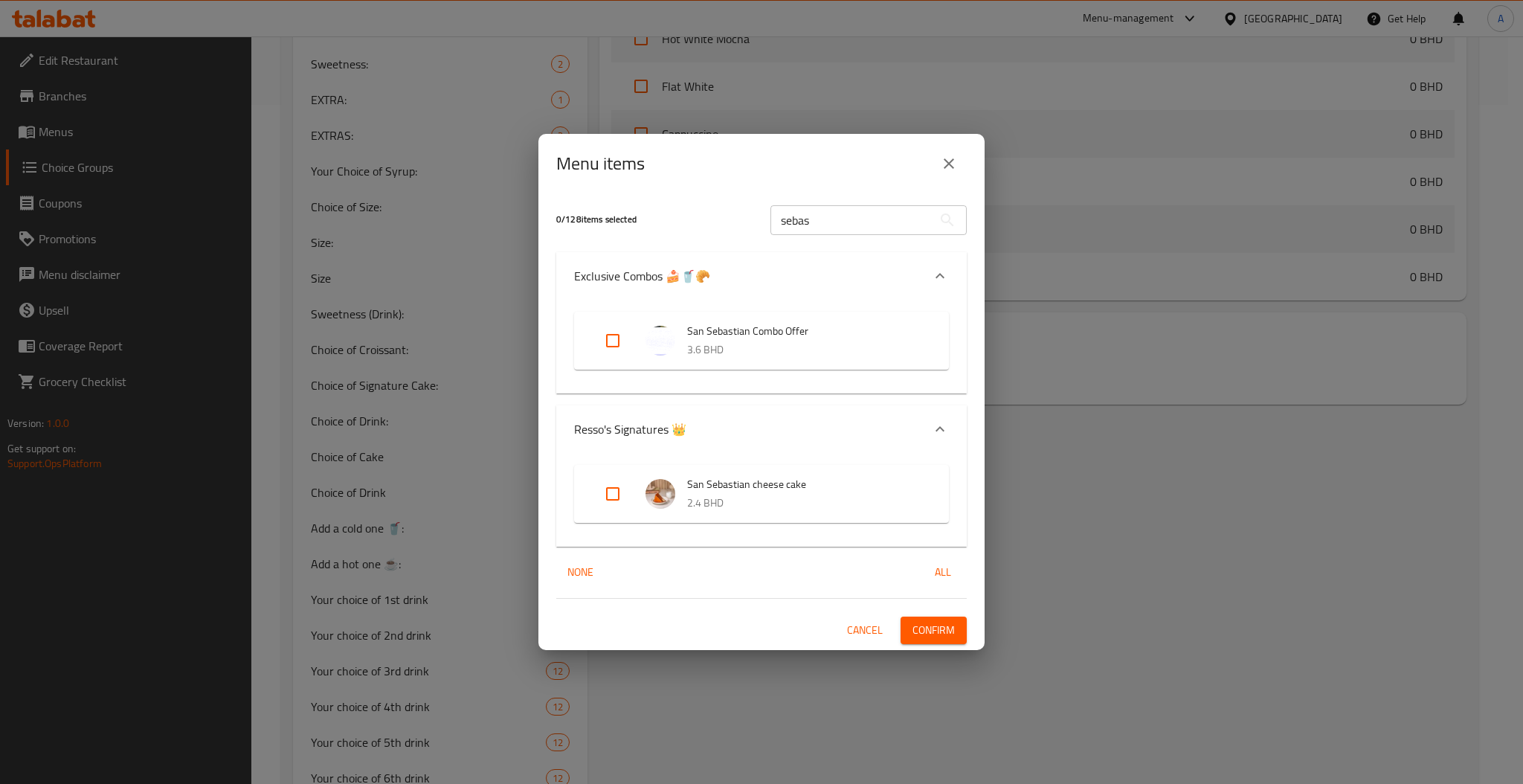
click at [968, 631] on div "0 / 128 items selected sebas ​ Exclusive Combos 🍰🥤🥐 San Sebastian Combo Offer 3…" at bounding box center [761, 421] width 446 height 456
click at [955, 635] on button "Confirm" at bounding box center [933, 630] width 66 height 28
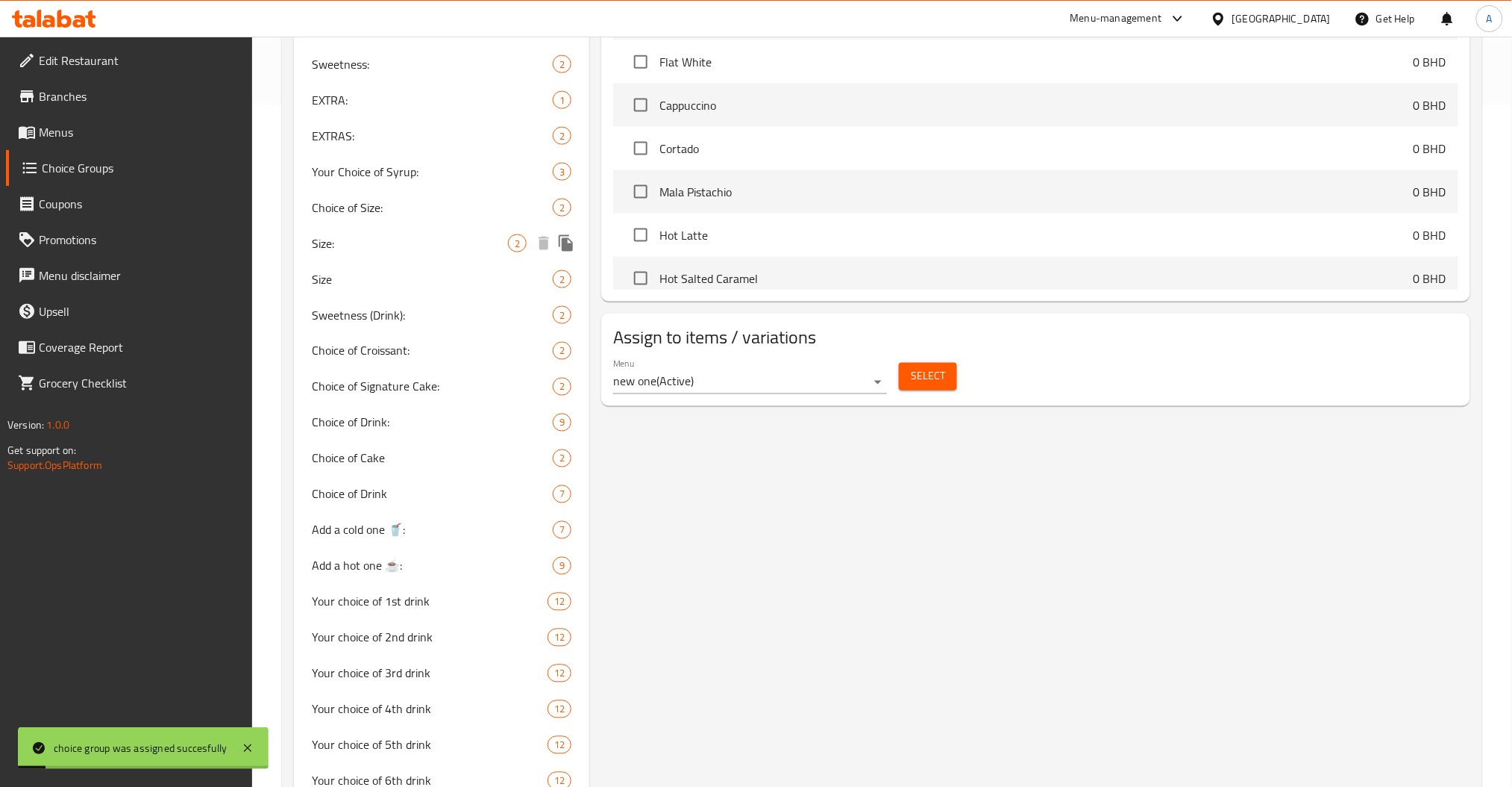
scroll to position [0, 0]
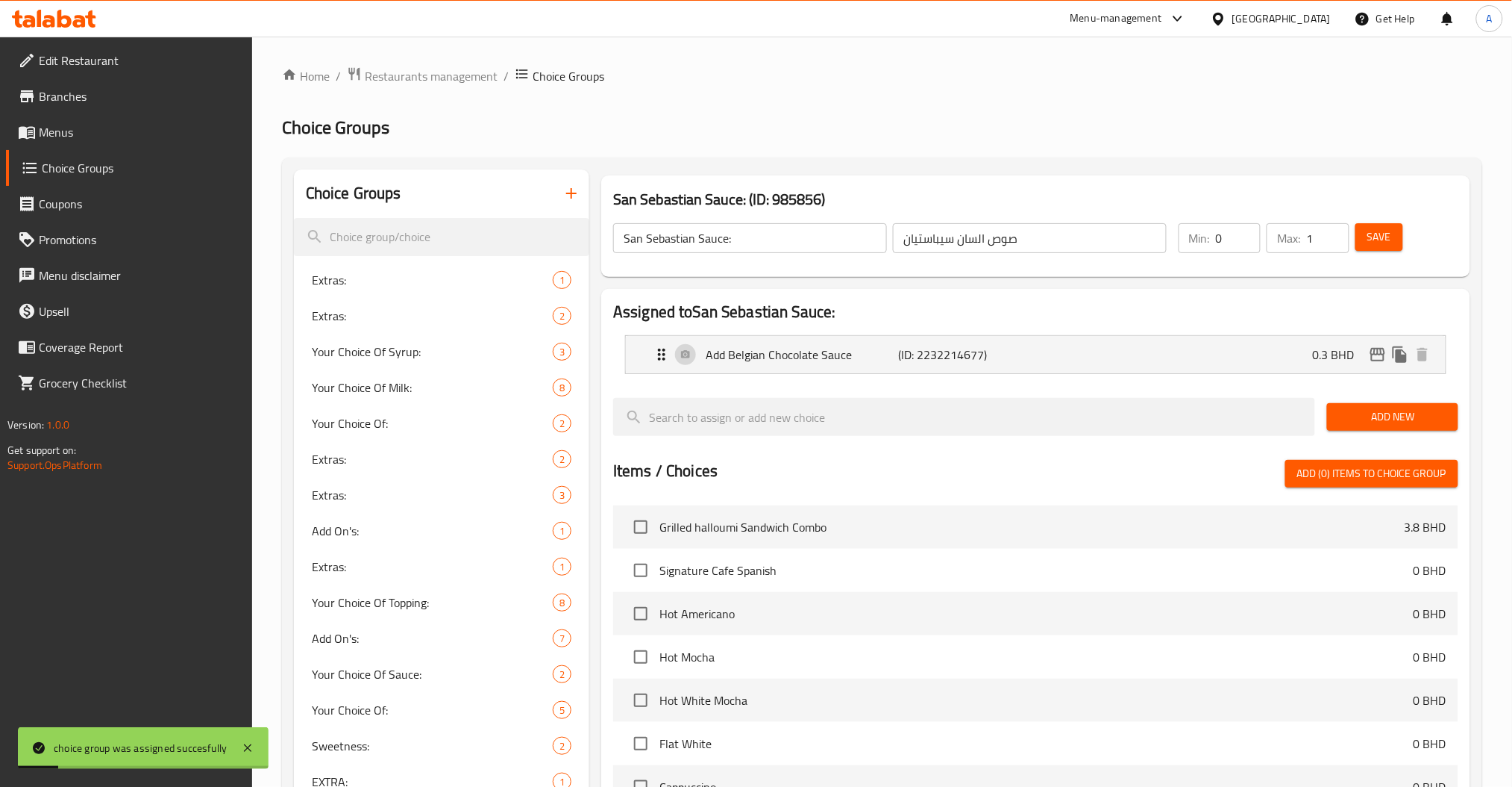
click at [470, 212] on div "Choice Groups" at bounding box center [441, 193] width 295 height 48
click at [476, 215] on div "Choice Groups" at bounding box center [441, 193] width 295 height 48
drag, startPoint x: 476, startPoint y: 215, endPoint x: 554, endPoint y: 266, distance: 93.2
click at [479, 215] on div "Choice Groups" at bounding box center [441, 193] width 295 height 48
click at [567, 246] on input "search" at bounding box center [441, 236] width 295 height 38
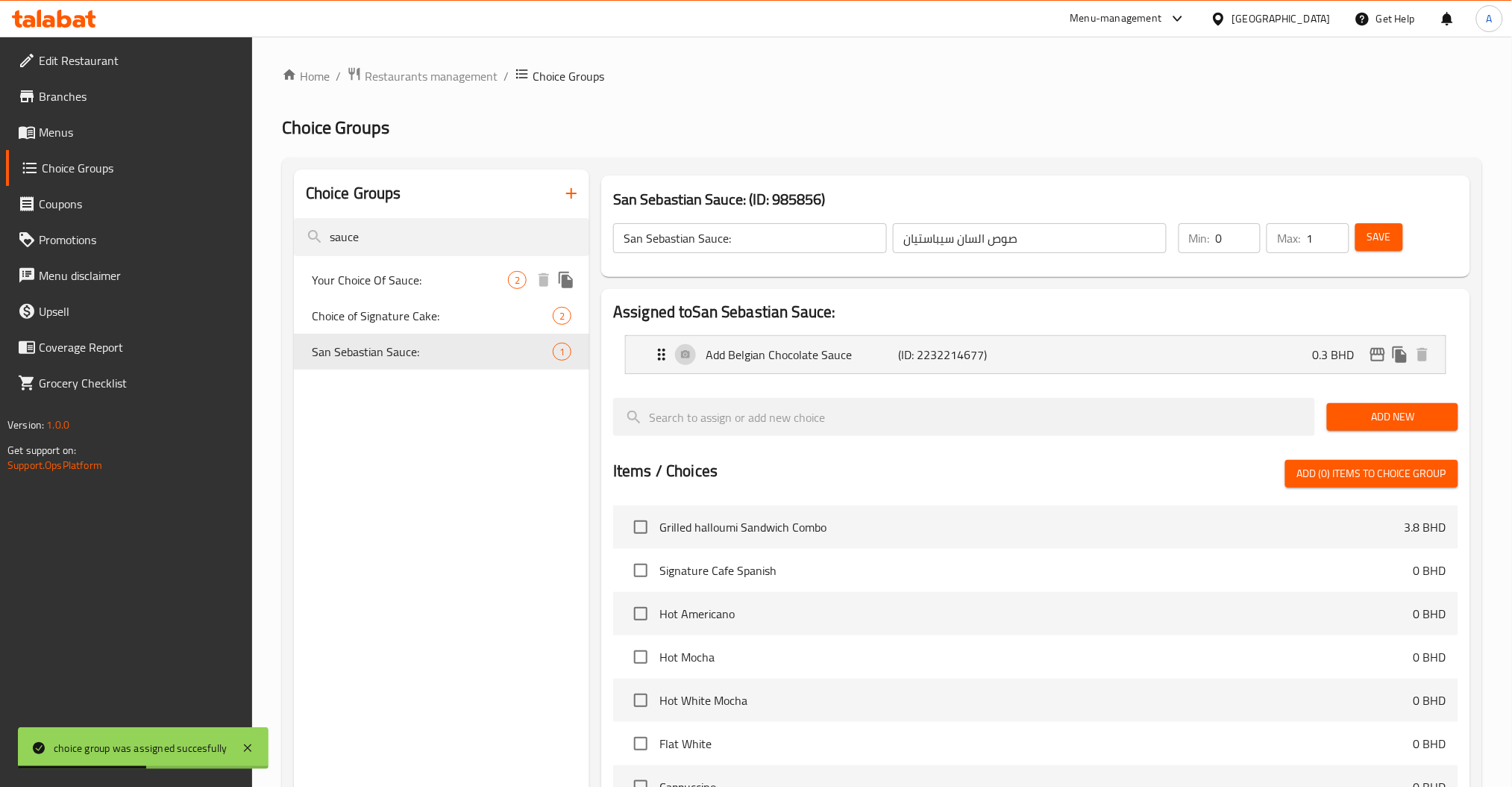
type input "sauce"
click at [531, 272] on div "Your Choice Of Sauce: 2" at bounding box center [441, 280] width 295 height 36
type input "Your Choice Of Sauce:"
type input "إختيارك من الصوص:"
type input "0"
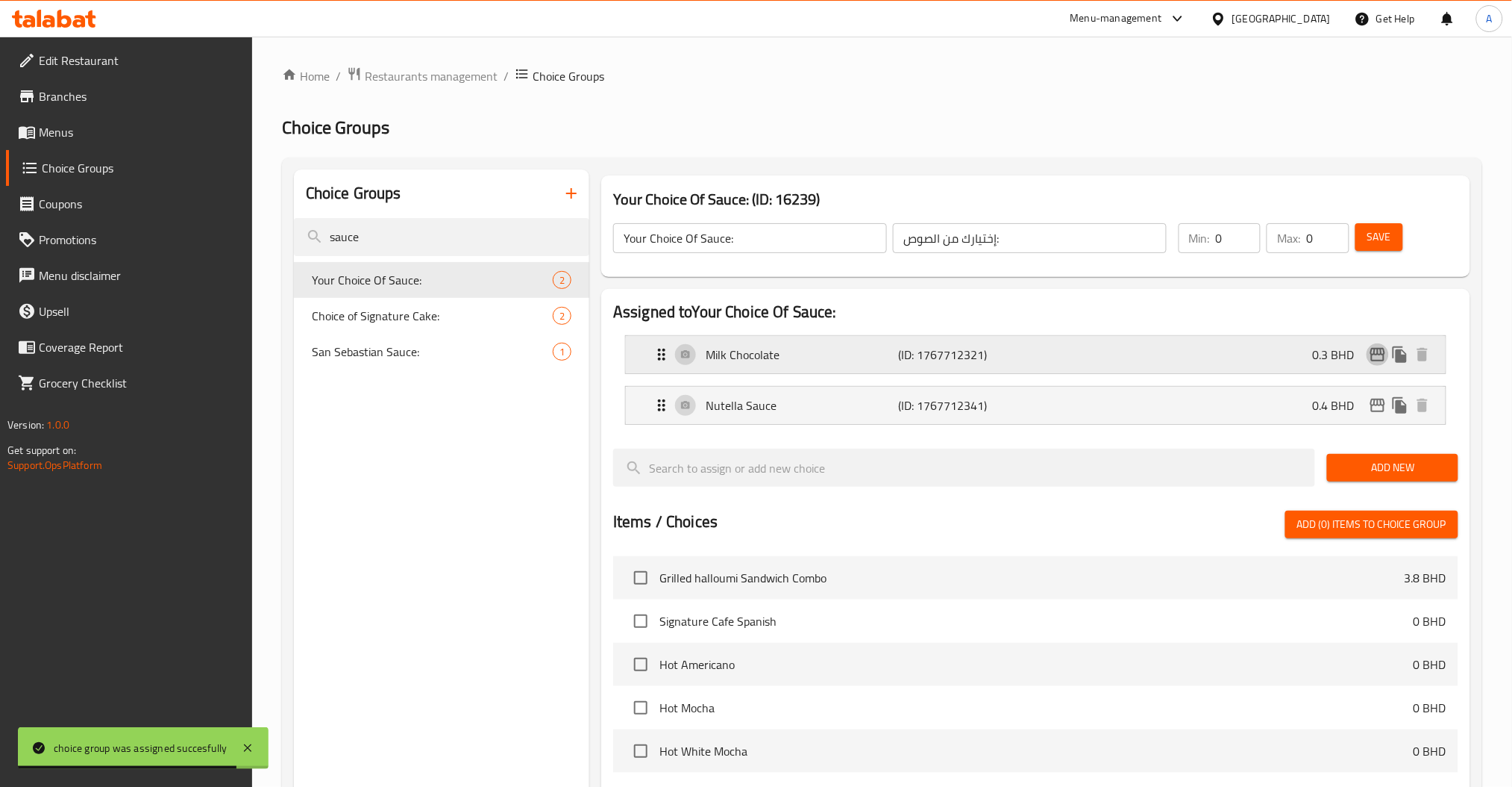
click at [1377, 358] on icon "edit" at bounding box center [1378, 354] width 18 height 18
click at [1370, 409] on icon "edit" at bounding box center [1378, 405] width 18 height 18
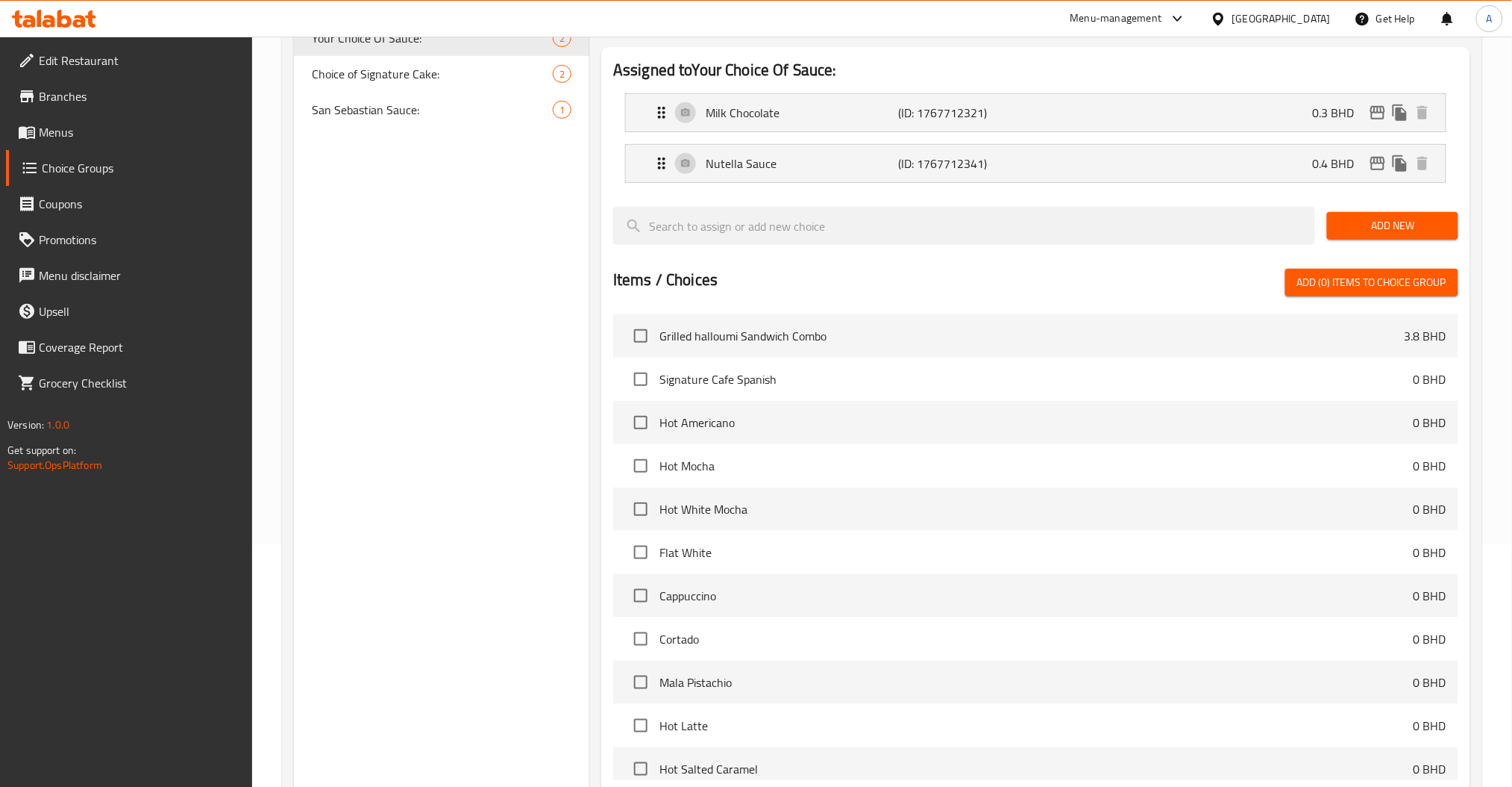
scroll to position [400, 0]
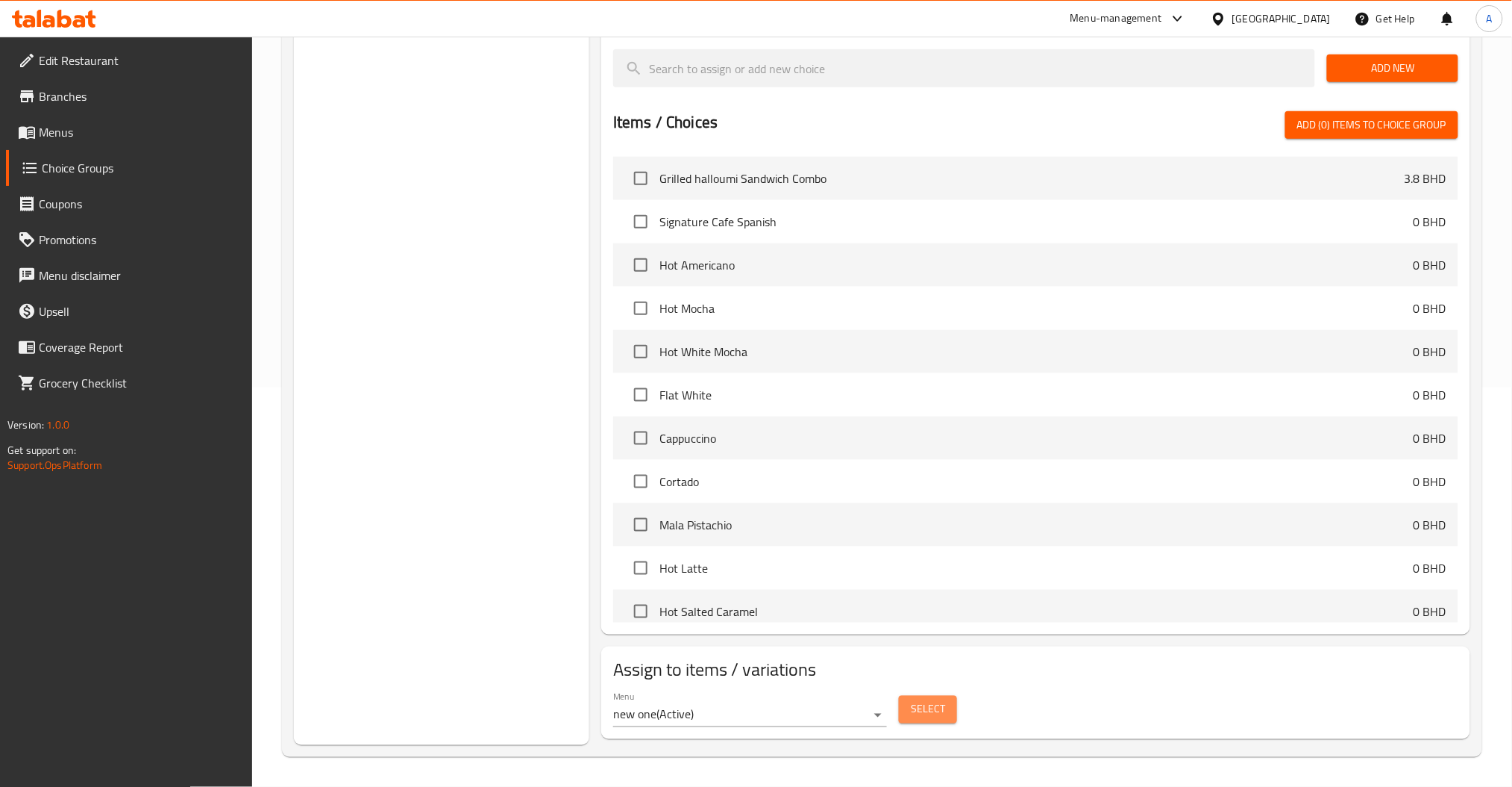
click at [946, 708] on button "Select" at bounding box center [927, 709] width 58 height 28
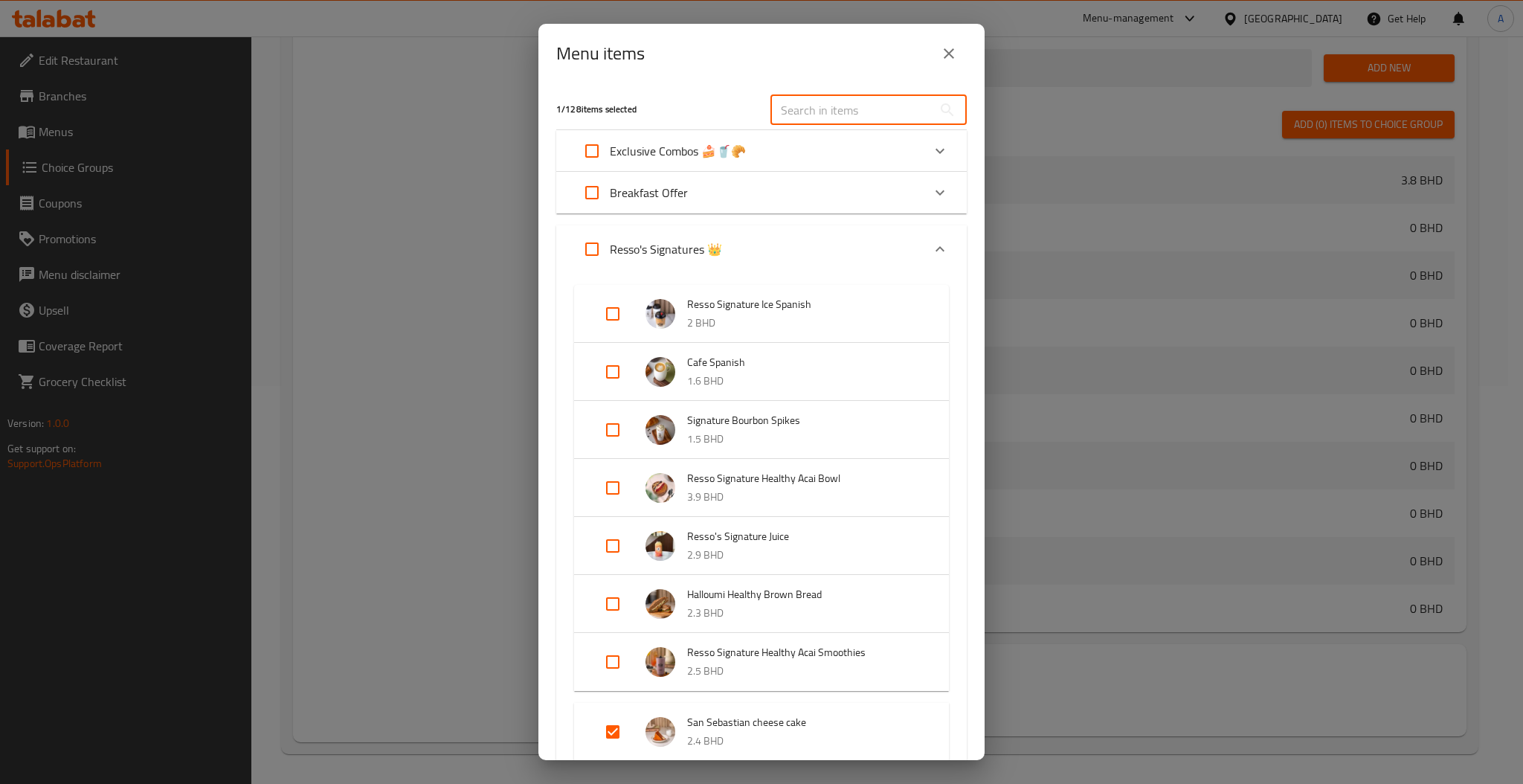
click at [812, 107] on input "text" at bounding box center [851, 110] width 163 height 30
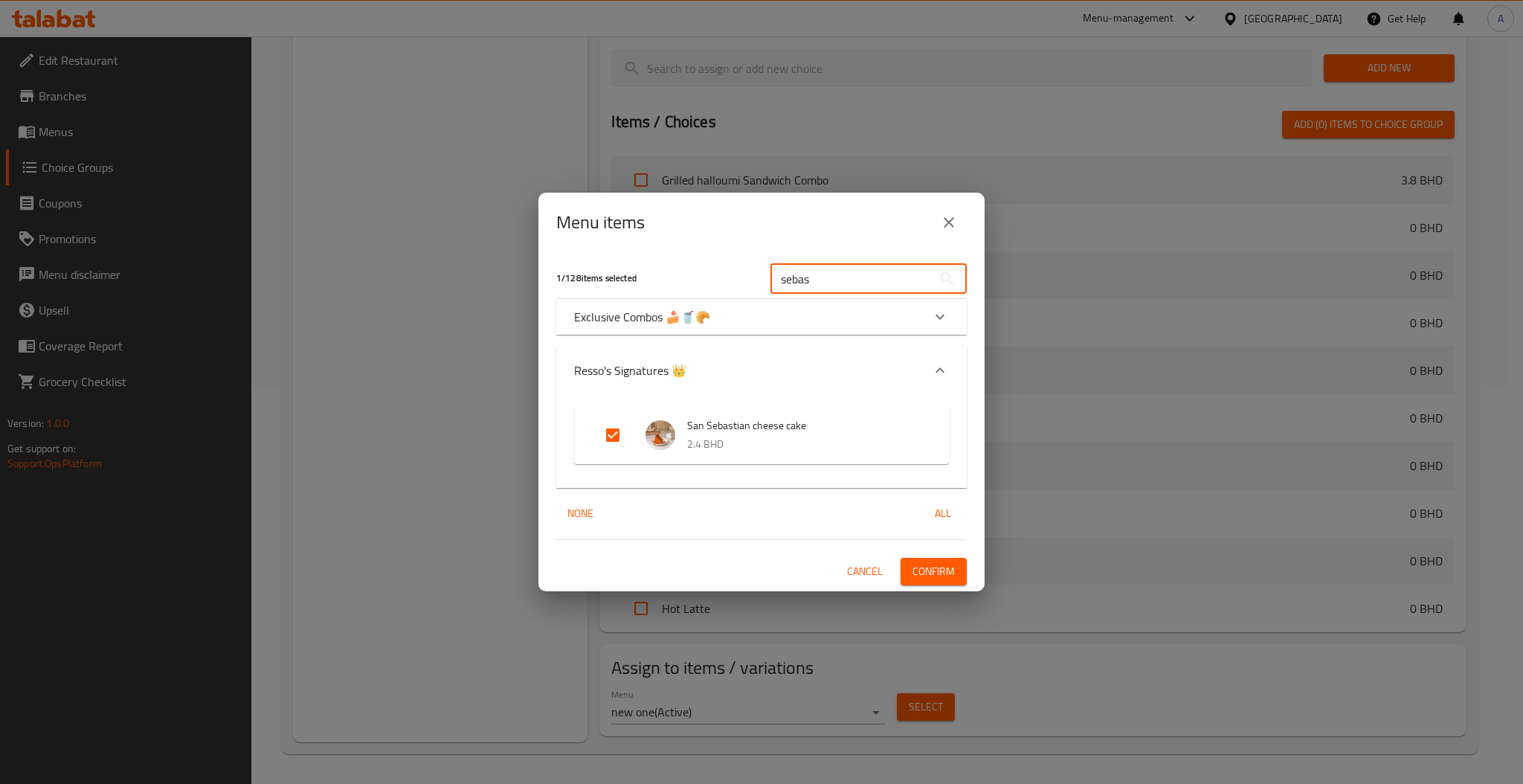
type input "sebas"
click at [946, 317] on icon "Expand" at bounding box center [940, 316] width 18 height 18
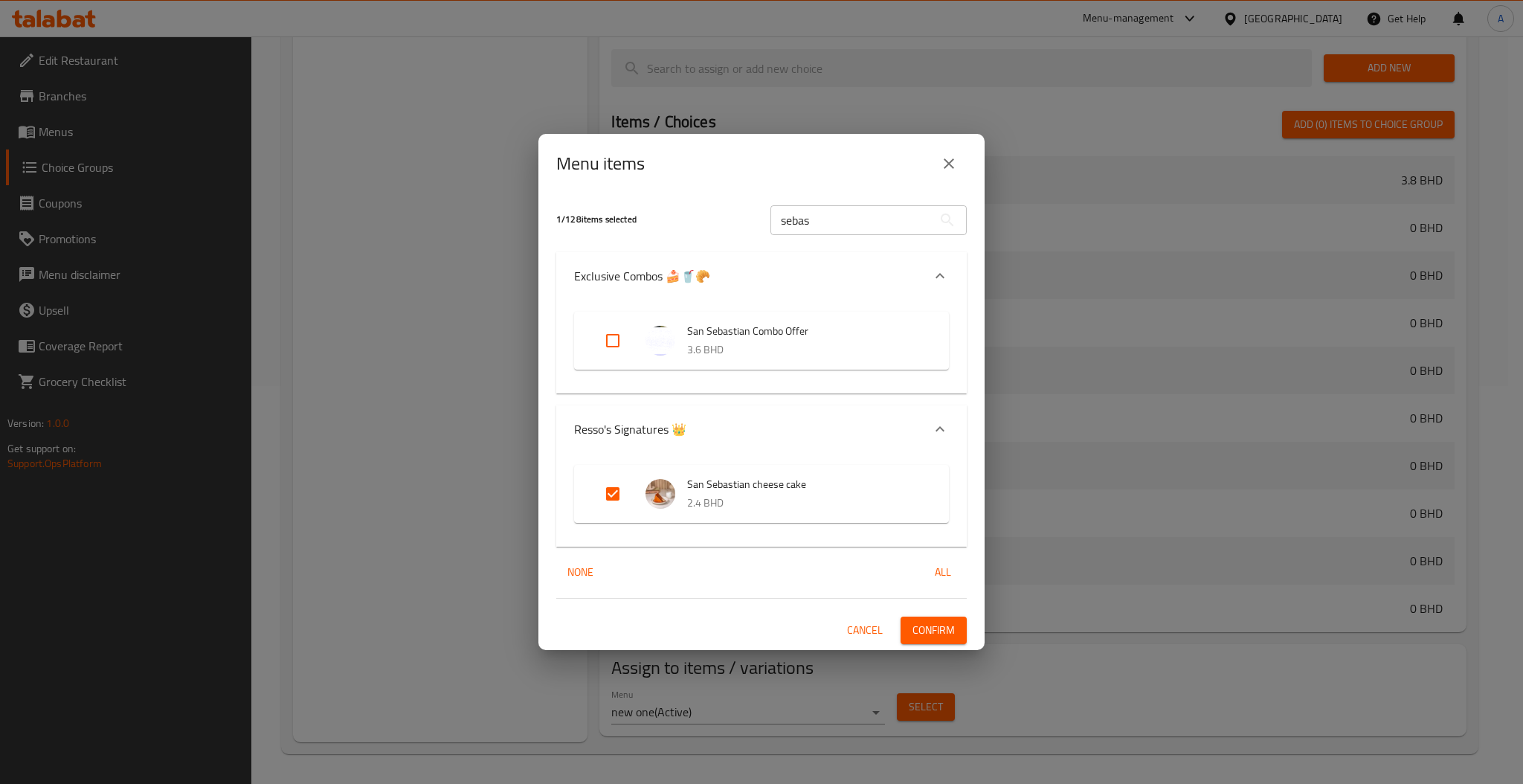
click at [612, 338] on input "Expand" at bounding box center [613, 341] width 35 height 35
checkbox input "true"
click at [963, 632] on button "Confirm" at bounding box center [933, 630] width 66 height 28
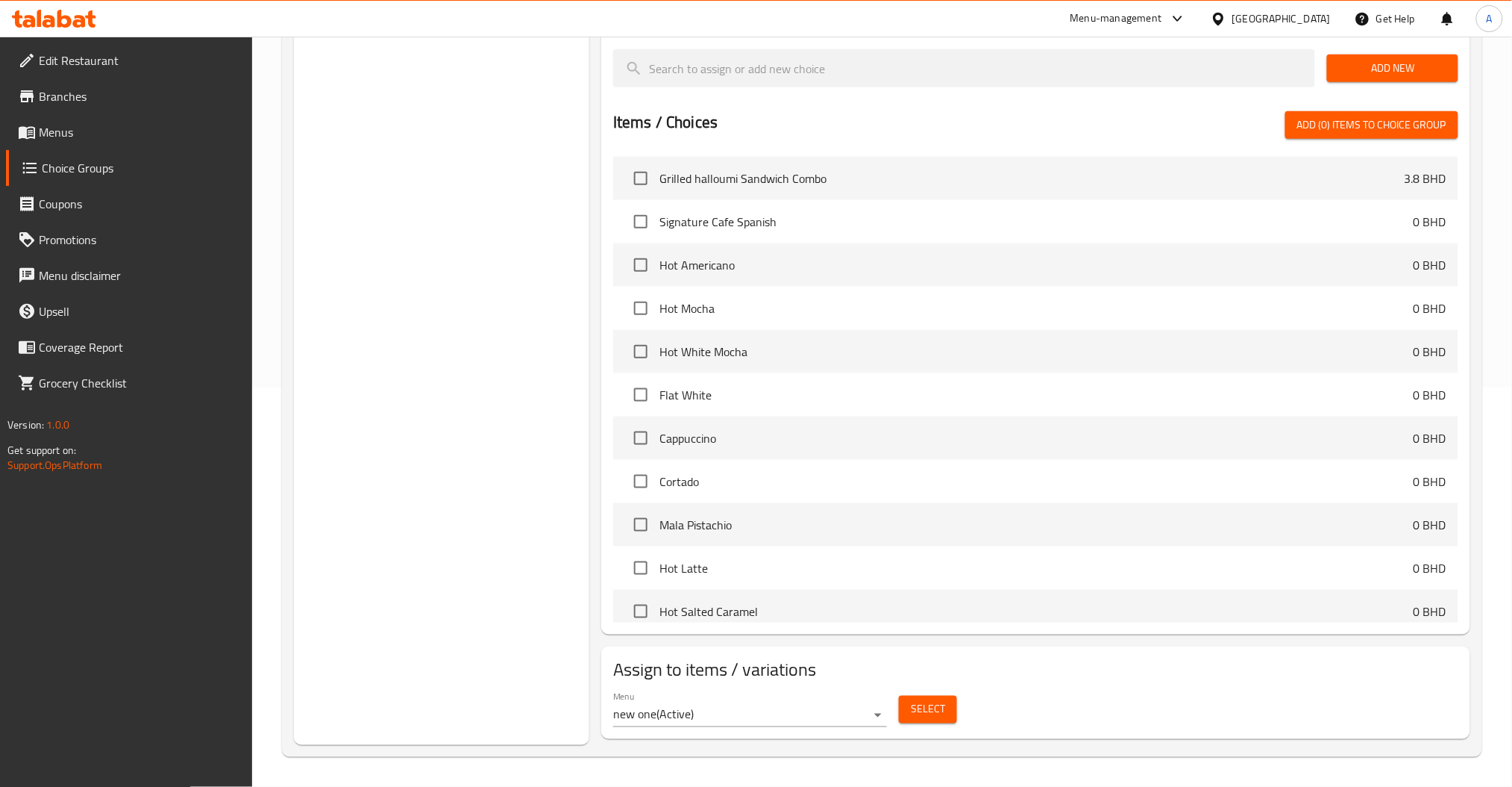
scroll to position [0, 0]
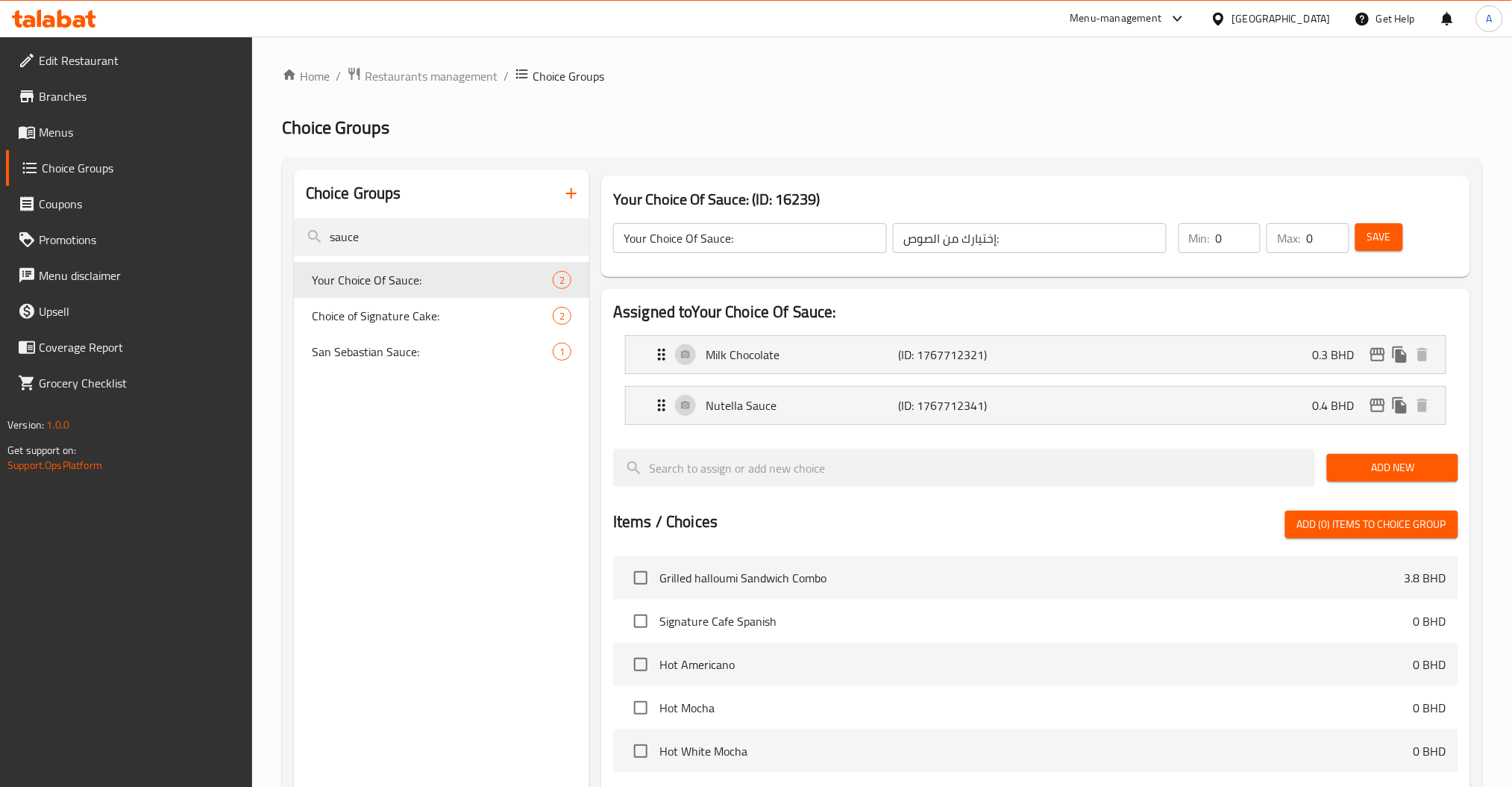
click at [63, 132] on span "Menus" at bounding box center [139, 132] width 203 height 18
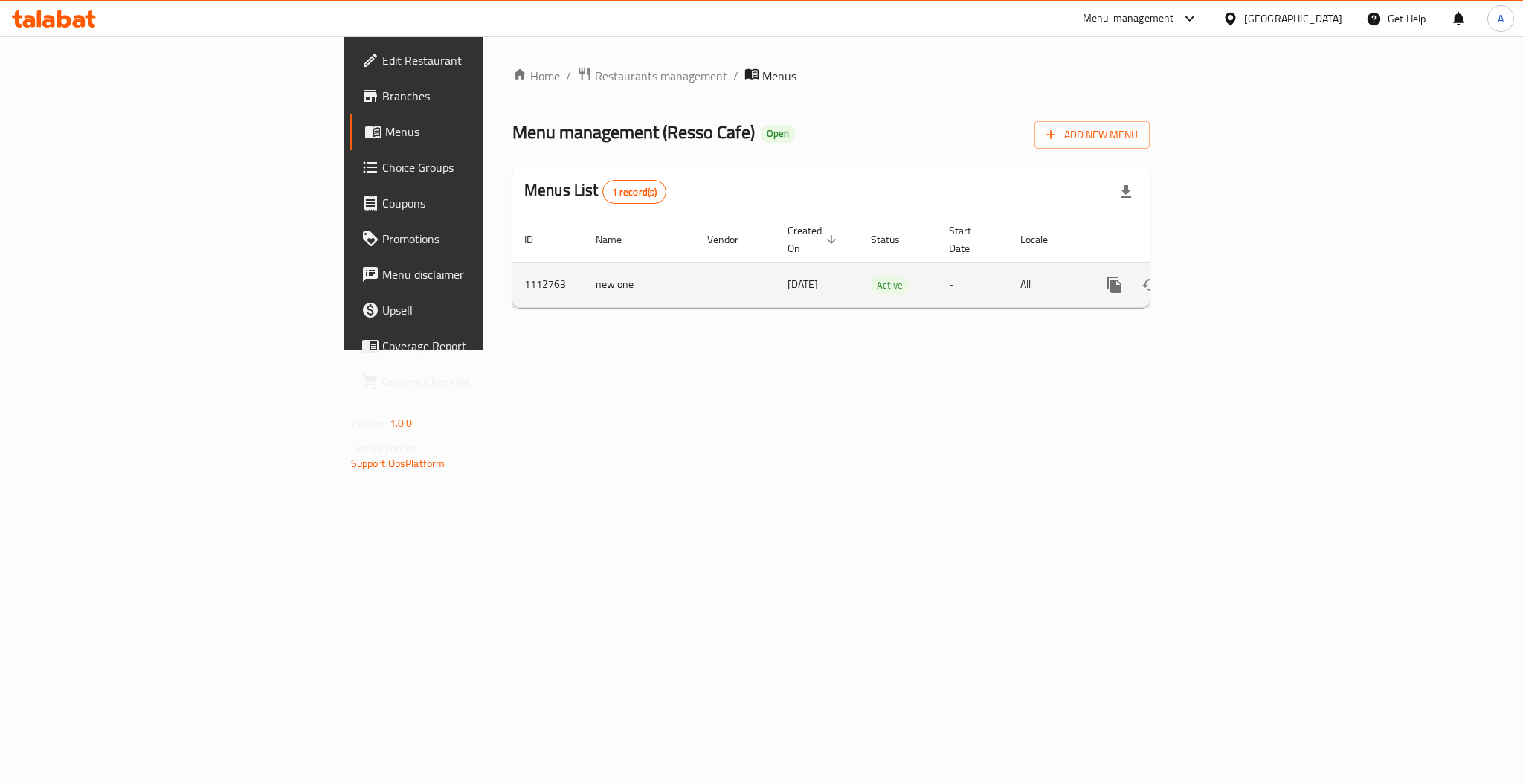
click at [1230, 276] on icon "enhanced table" at bounding box center [1222, 285] width 18 height 18
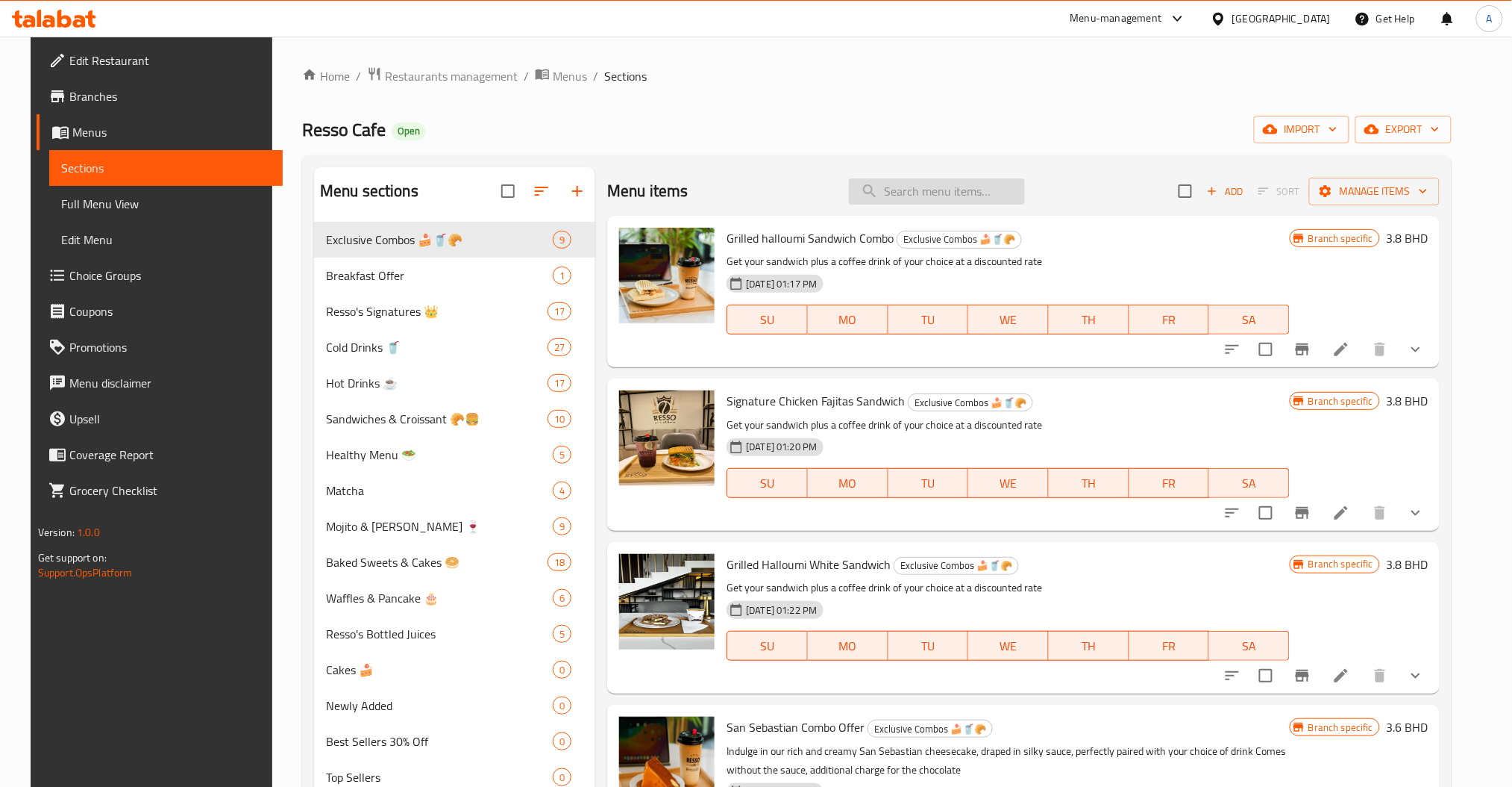
click at [941, 184] on input "search" at bounding box center [937, 191] width 176 height 26
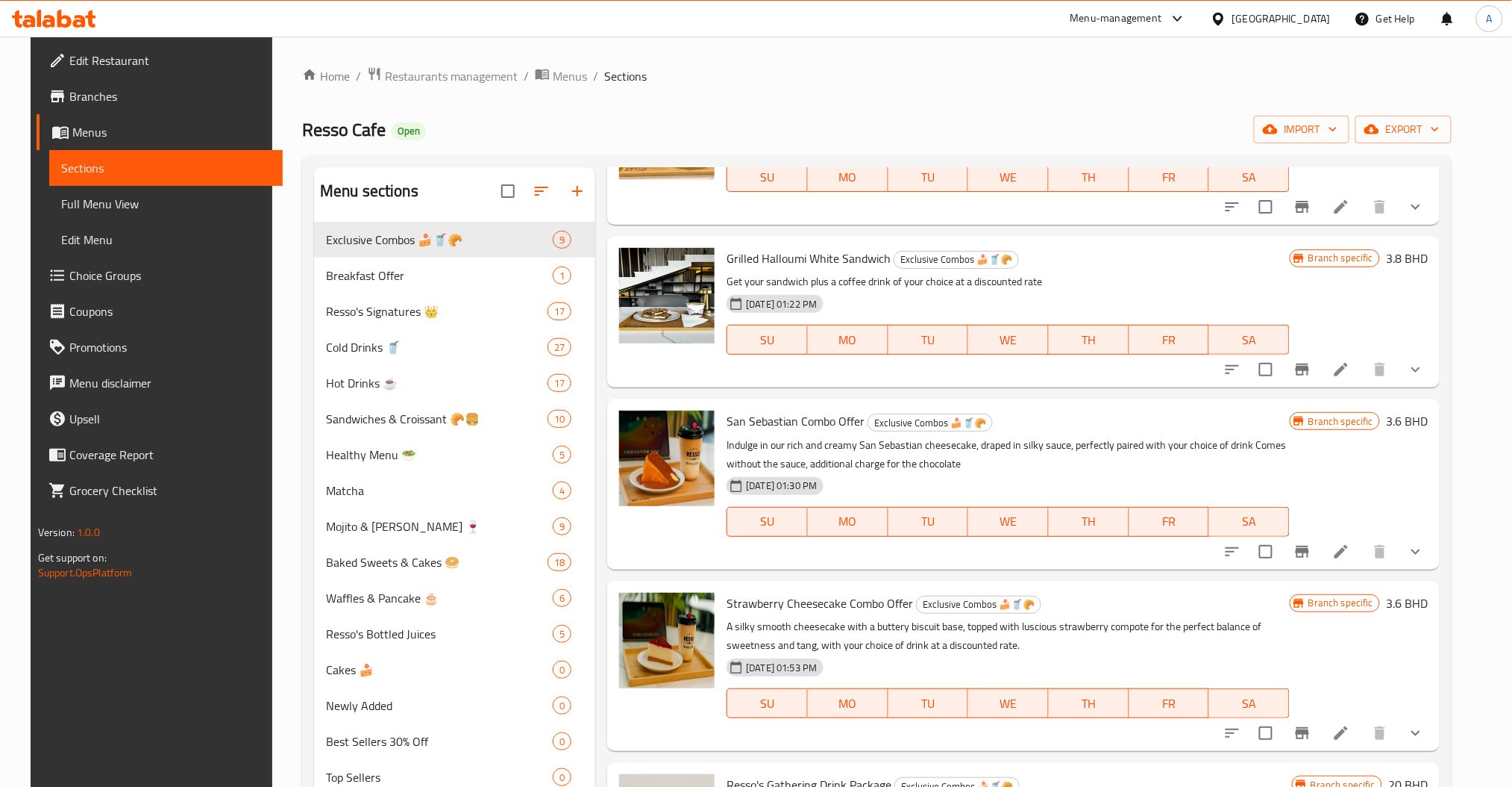
scroll to position [199, 0]
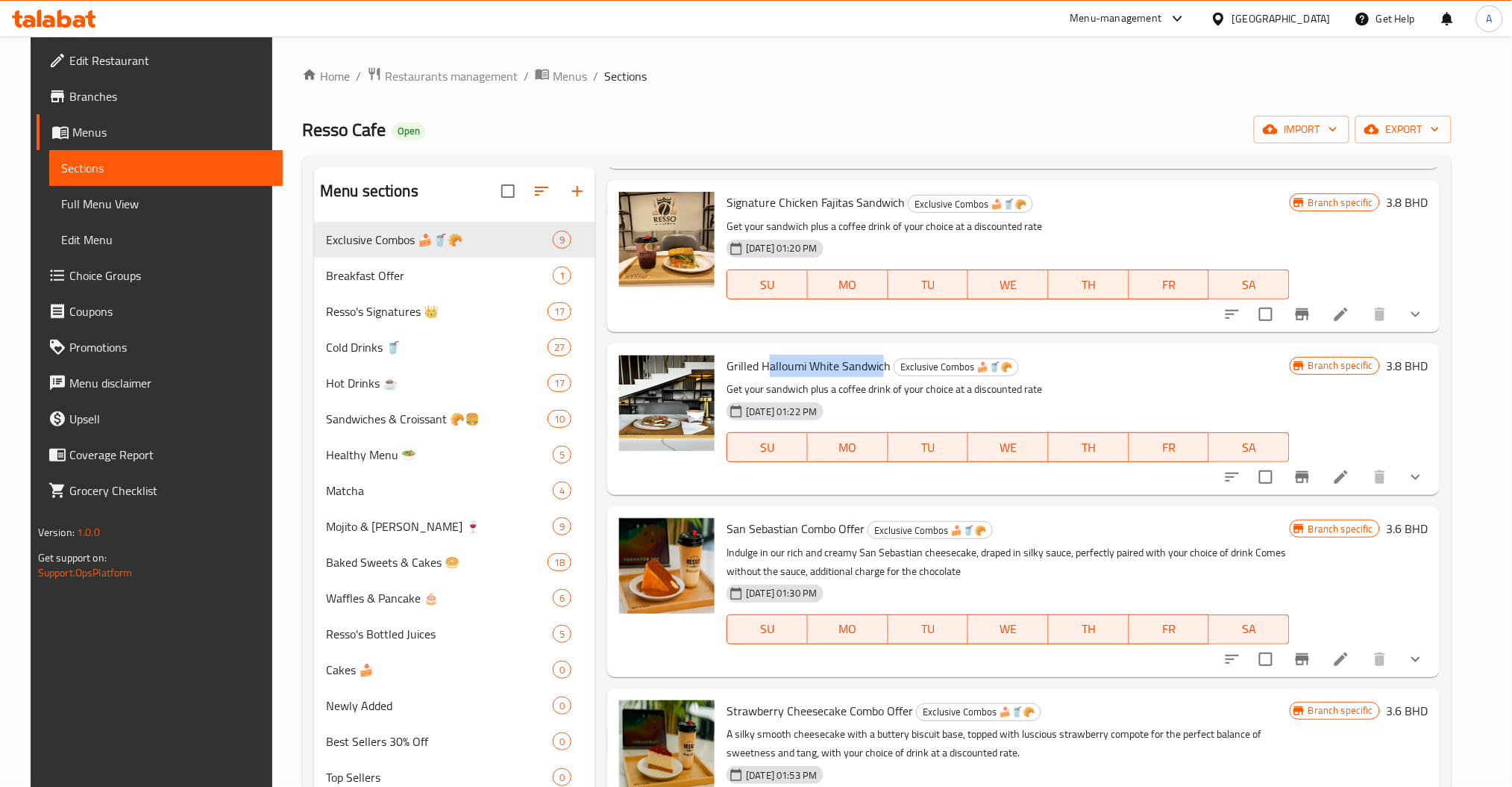
drag, startPoint x: 878, startPoint y: 361, endPoint x: 764, endPoint y: 360, distance: 114.0
click at [758, 363] on span "Grilled Halloumi White Sandwich" at bounding box center [808, 366] width 164 height 23
click at [900, 355] on h6 "Grilled Halloumi White Sandwich Exclusive Combos 🍰🥤🥐" at bounding box center [1008, 365] width 563 height 21
drag, startPoint x: 880, startPoint y: 364, endPoint x: 695, endPoint y: 367, distance: 185.0
click at [695, 367] on div "Grilled Halloumi White Sandwich Exclusive Combos 🍰🥤🥐 Get your sandwich plus a c…" at bounding box center [1023, 418] width 820 height 139
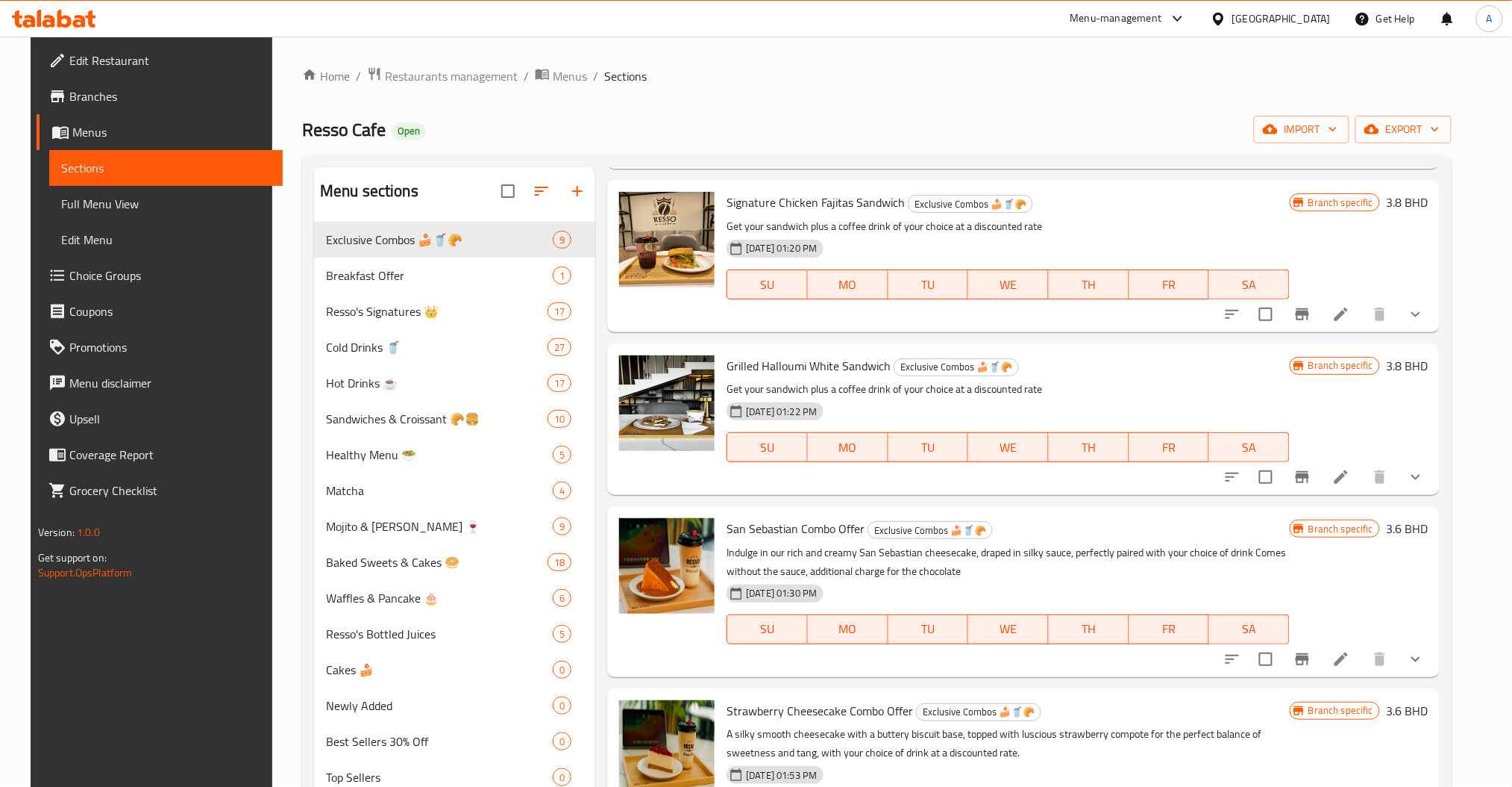
click at [782, 385] on p "Get your sandwich plus a coffee drink of your choice at a discounted rate" at bounding box center [1008, 389] width 563 height 19
click at [784, 372] on span "Grilled Halloumi White Sandwich" at bounding box center [808, 366] width 164 height 23
copy h6 "Grilled Halloumi White Sandwich"
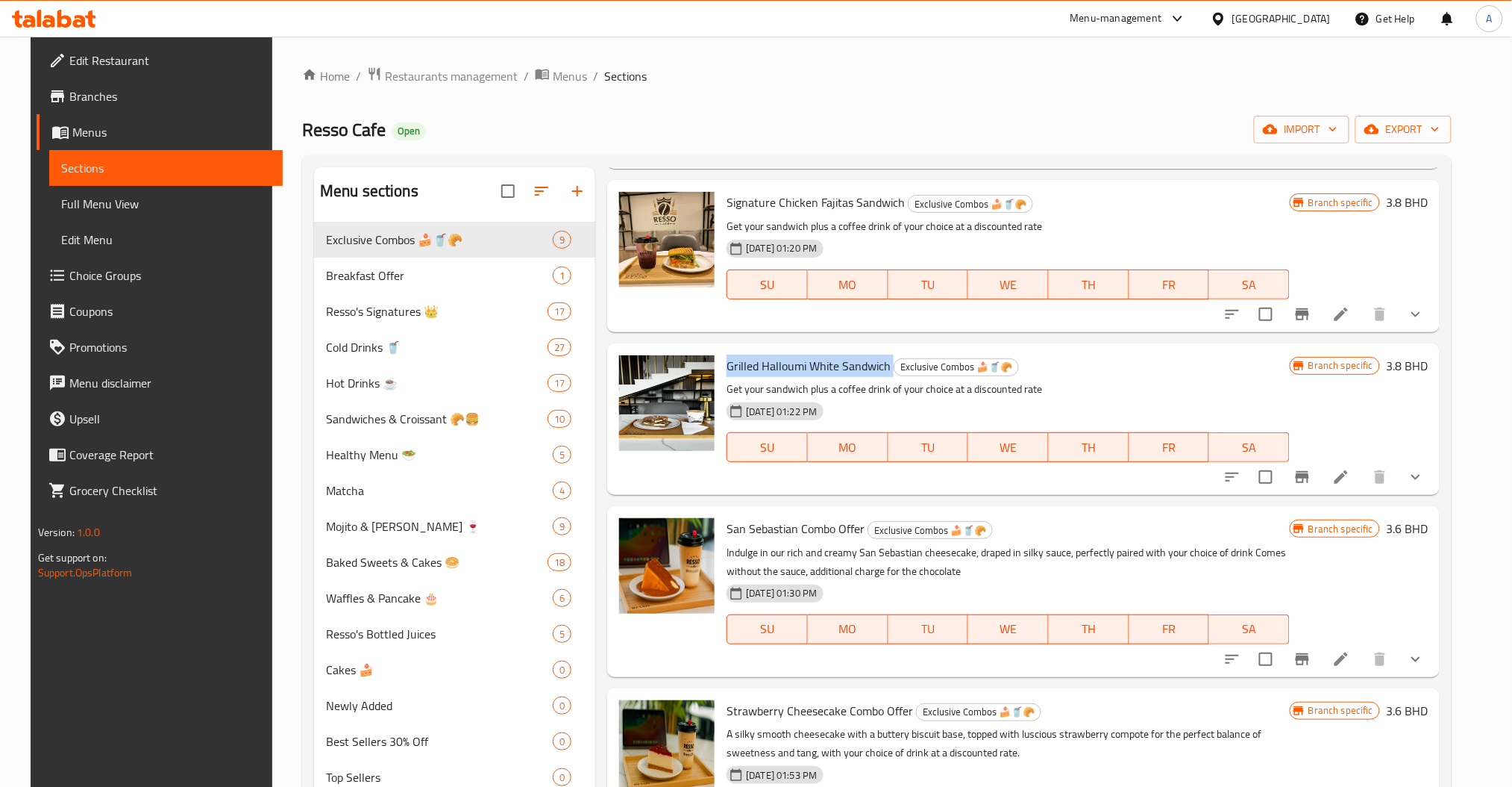
click at [1350, 472] on icon at bounding box center [1341, 477] width 18 height 18
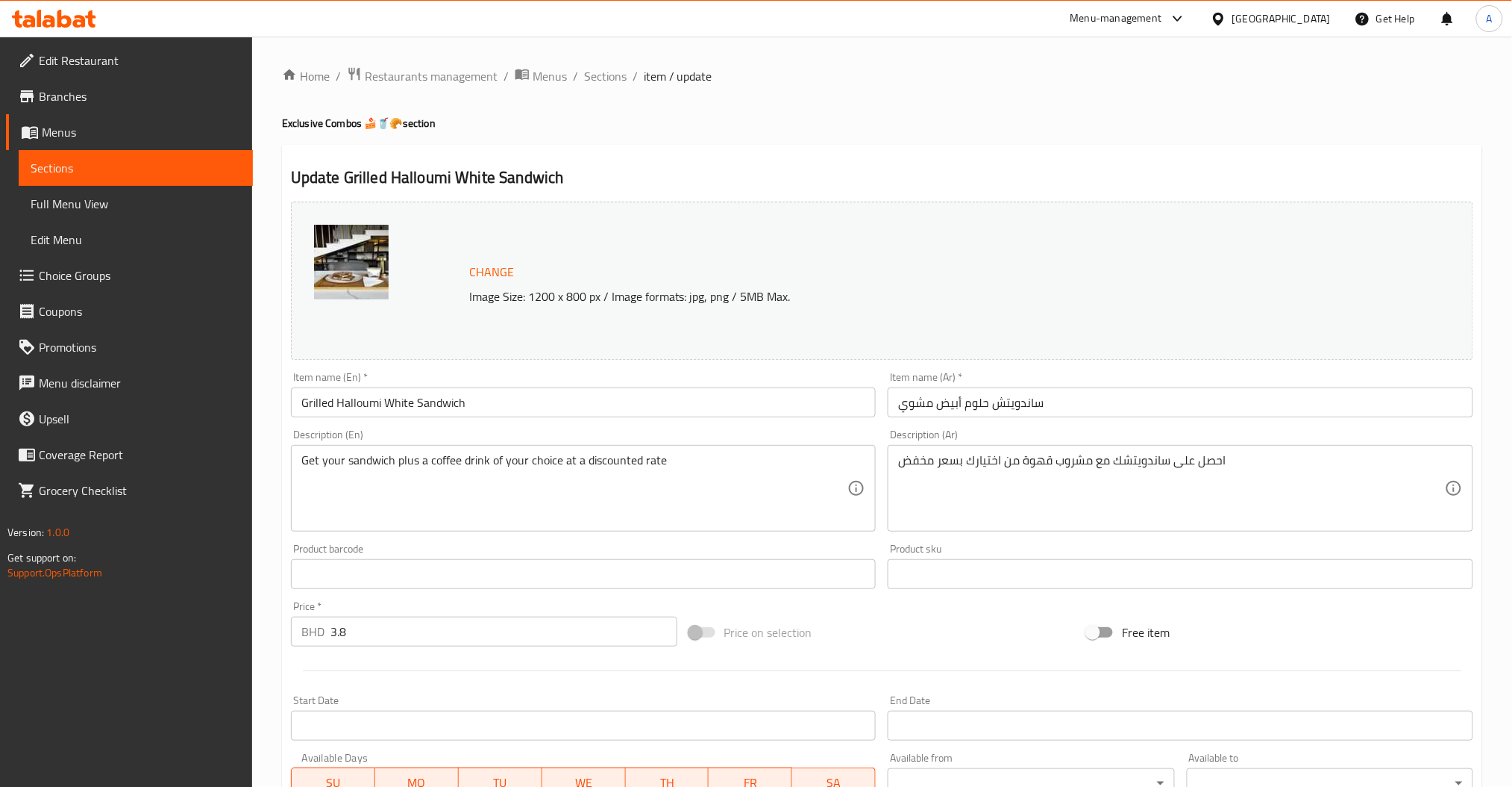
click at [564, 393] on input "Grilled Halloumi White Sandwich" at bounding box center [583, 402] width 585 height 30
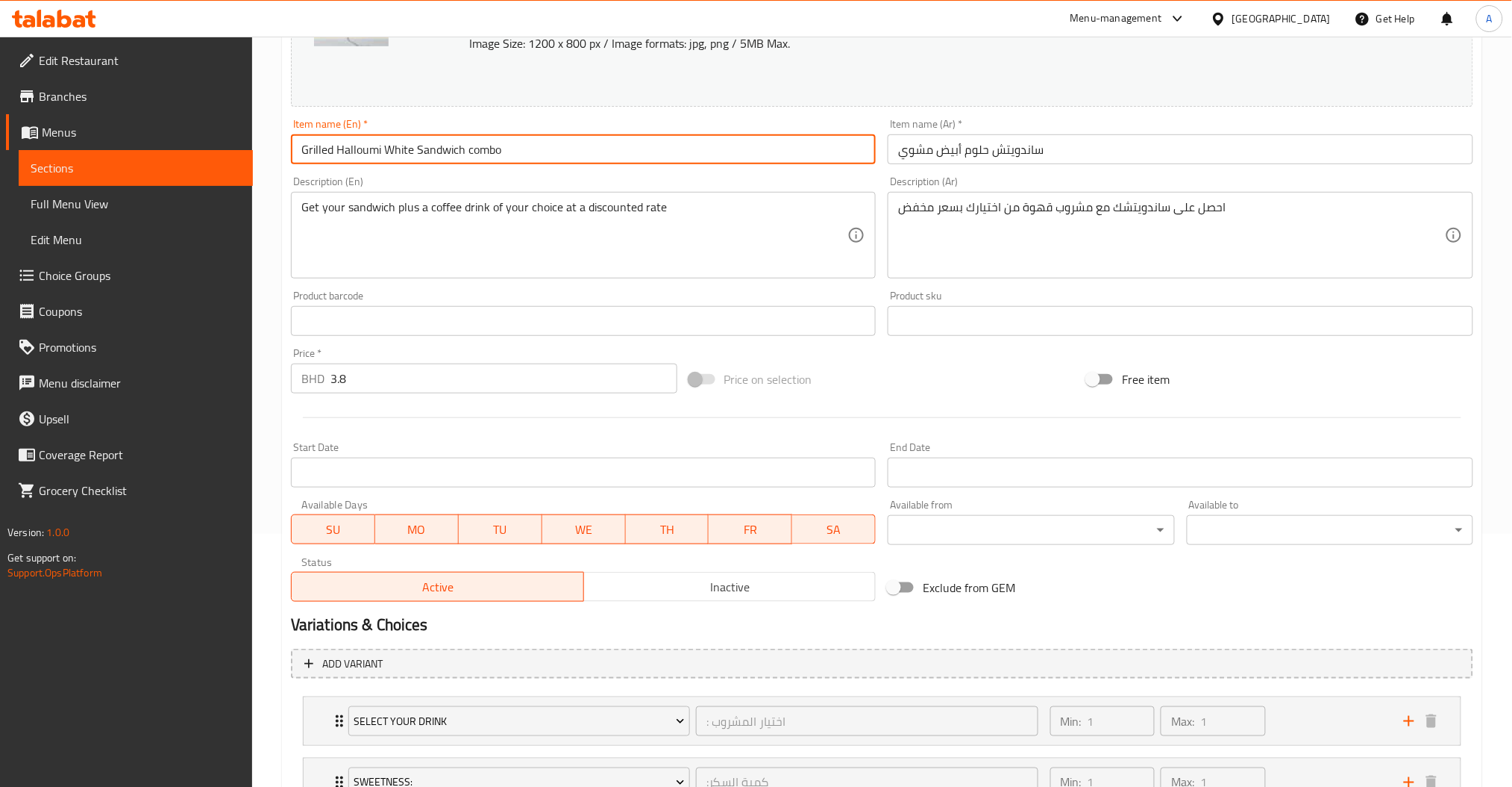
scroll to position [175, 0]
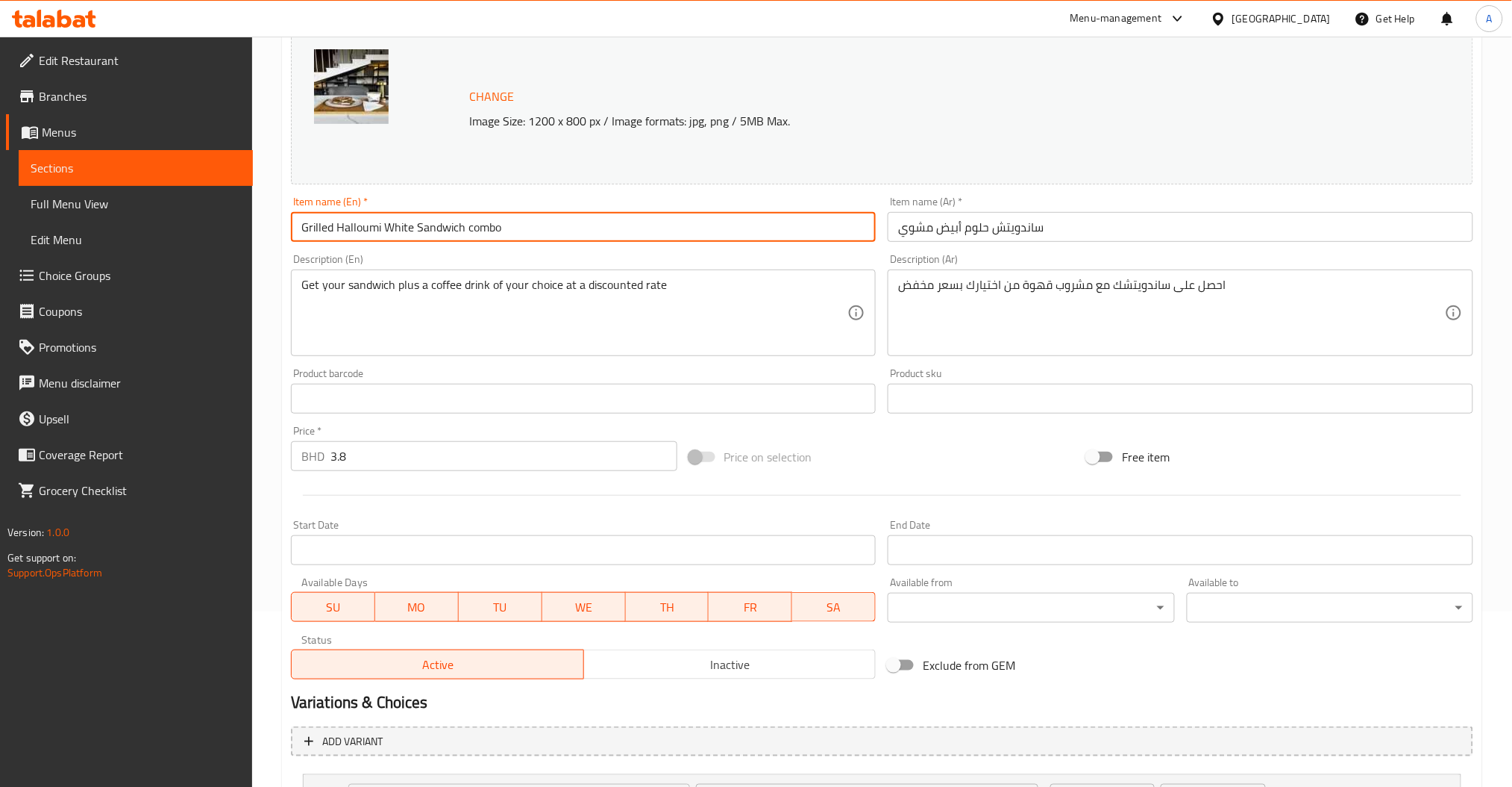
type input "Grilled Halloumi White Sandwich combo"
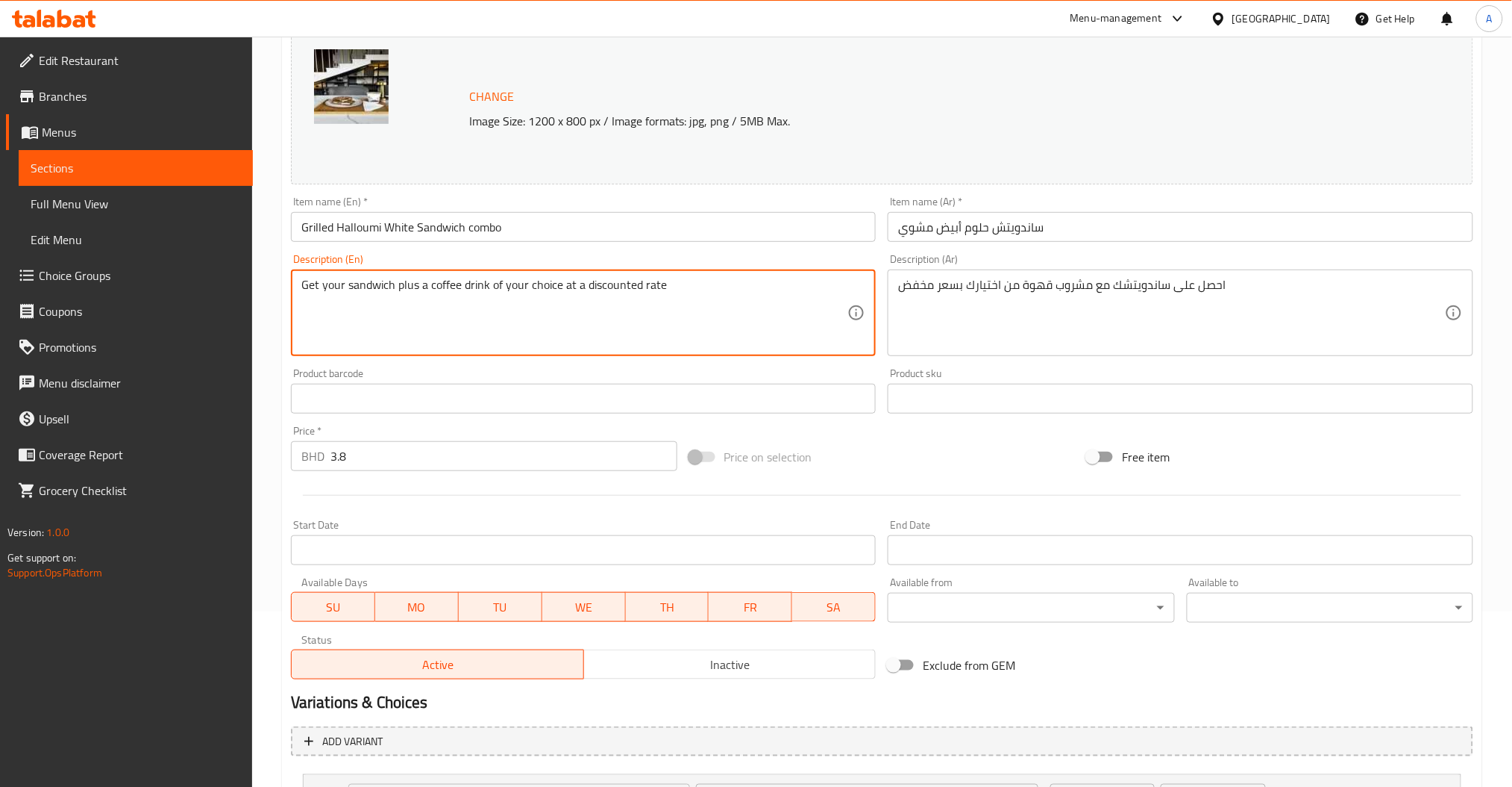
click at [619, 286] on textarea "Get your sandwich plus a coffee drink of your choice at a discounted rate" at bounding box center [574, 313] width 546 height 71
paste textarea "Savor our perfectly grilled halloumi white sandwich, layered with fresh flavors…"
type textarea "Savor our perfectly grilled halloumi white sandwich, layered with fresh flavors…"
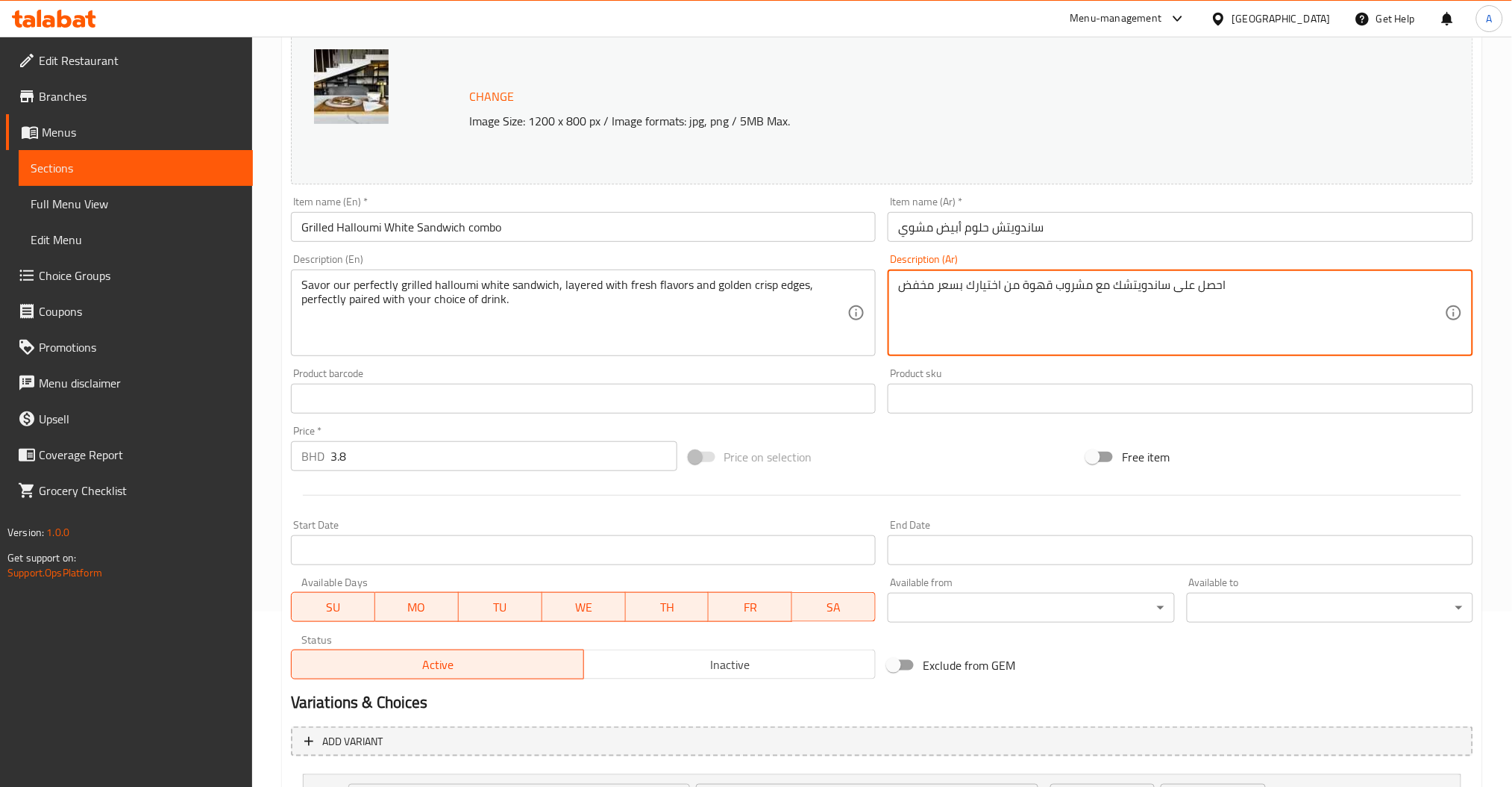
click at [1147, 285] on textarea "احصل على ساندويتشك مع مشروب قهوة من اختيارك بسعر مخفض" at bounding box center [1171, 313] width 546 height 71
paste textarea "ستمتع بساندويتش الحلوم الأبيض المشوي، بطعمه الغني ونكهاته الطازجة وحوافه المقرم…"
click at [1147, 285] on textarea "احصل على استمتع بساندويتش الحلوم الأبيض المشوي، بطعمه الغني ونكهاته الطازجة وحو…" at bounding box center [1171, 313] width 546 height 71
paste textarea "تمتع بساندويتش الحلوم الأبيض المشوي، بطعمه الغني ونكهاته الطازجة وحوافه المقرمش…"
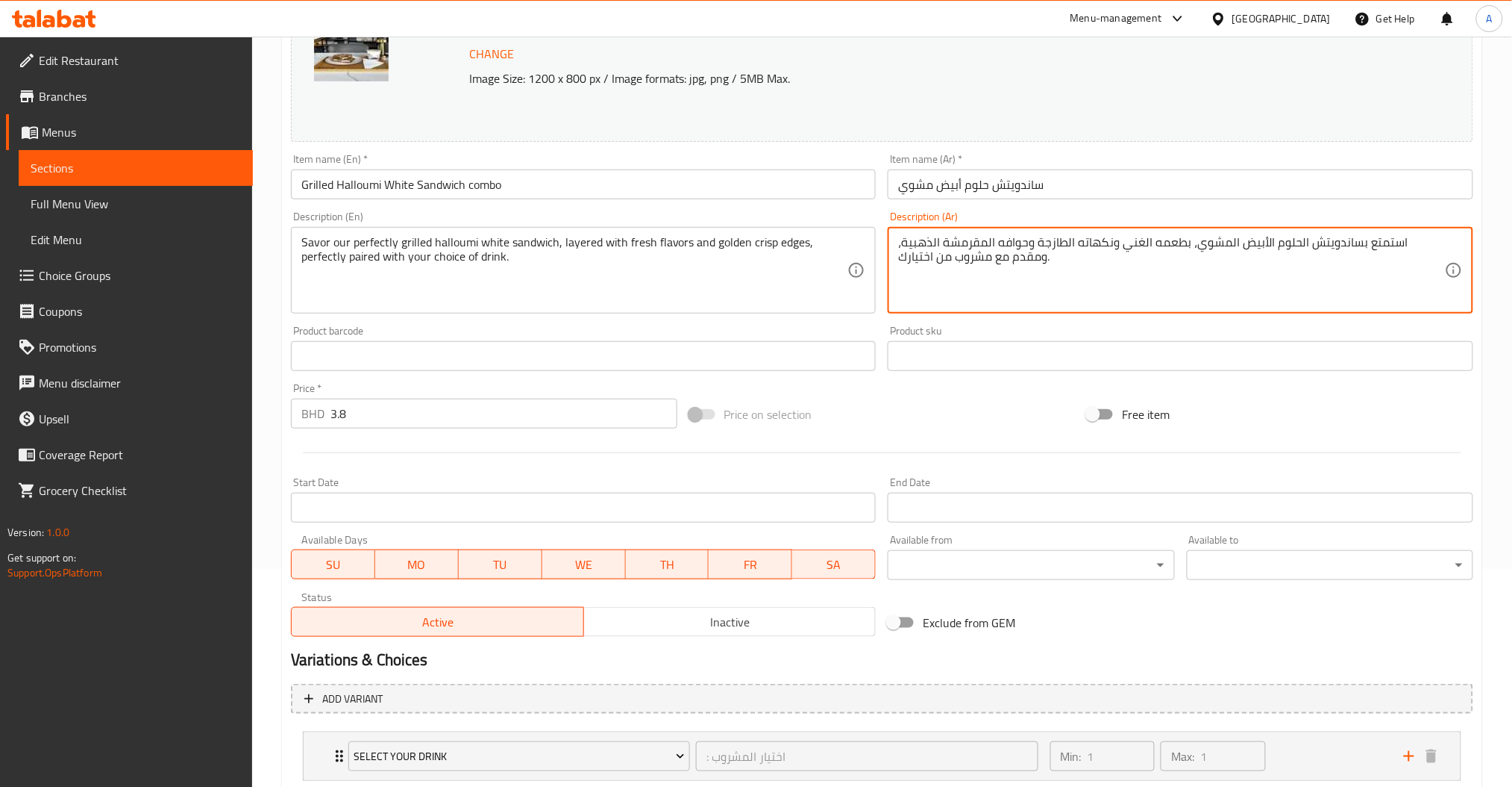
scroll to position [375, 0]
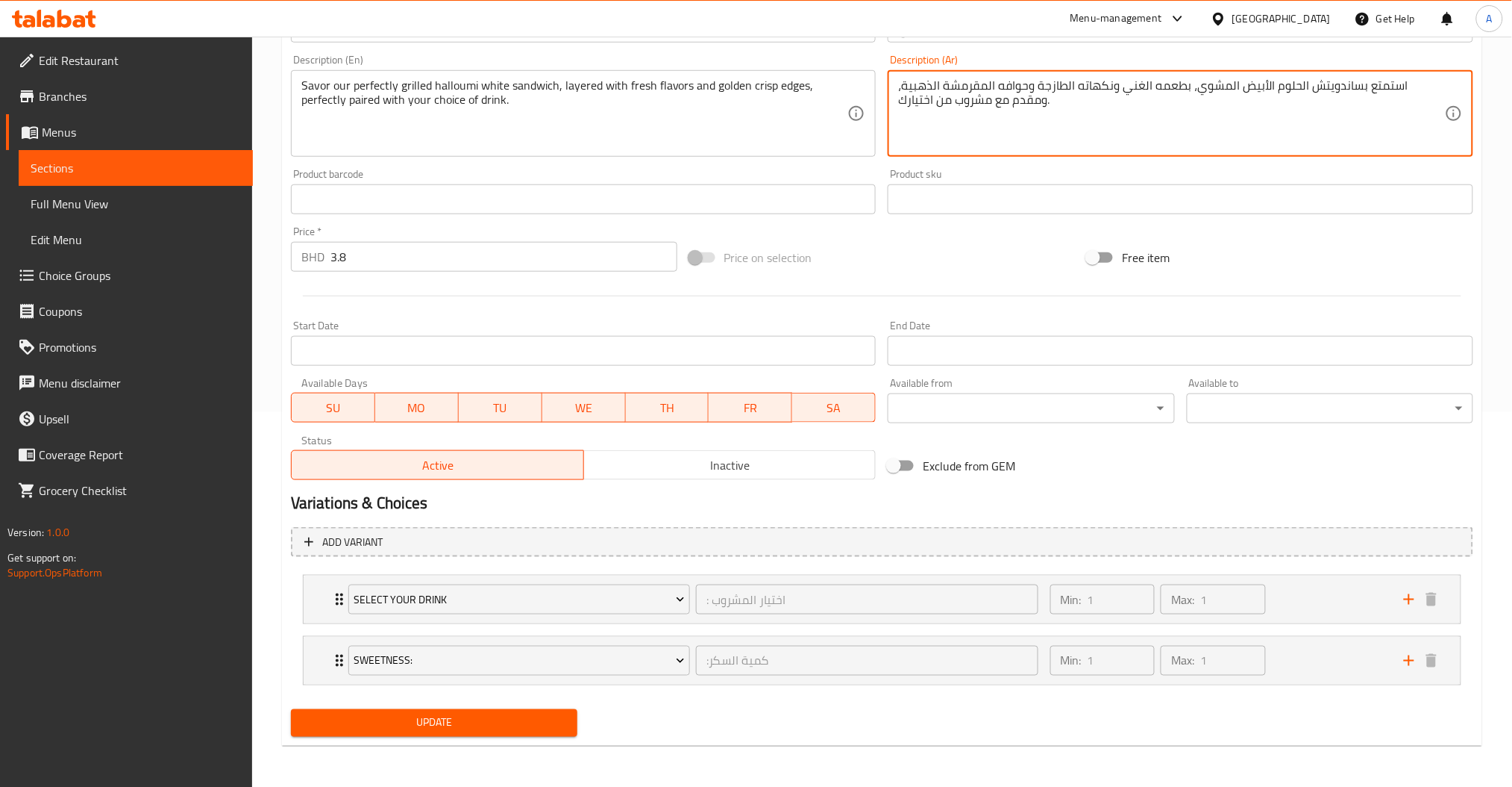
type textarea "استمتع بساندويتش الحلوم الأبيض المشوي، بطعمه الغني ونكهاته الطازجة وحوافه المقر…"
click at [499, 729] on span "Update" at bounding box center [434, 723] width 263 height 19
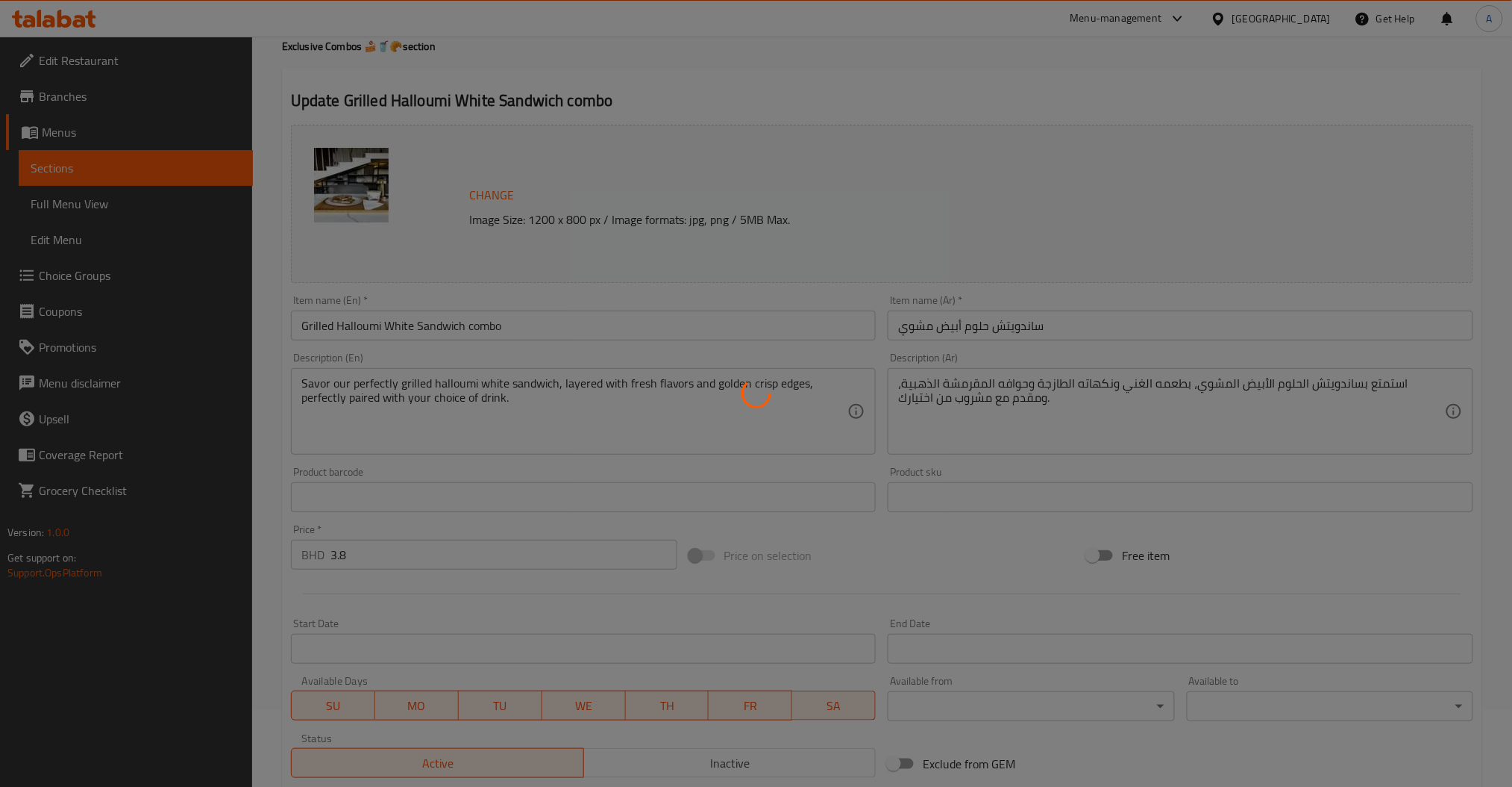
scroll to position [0, 0]
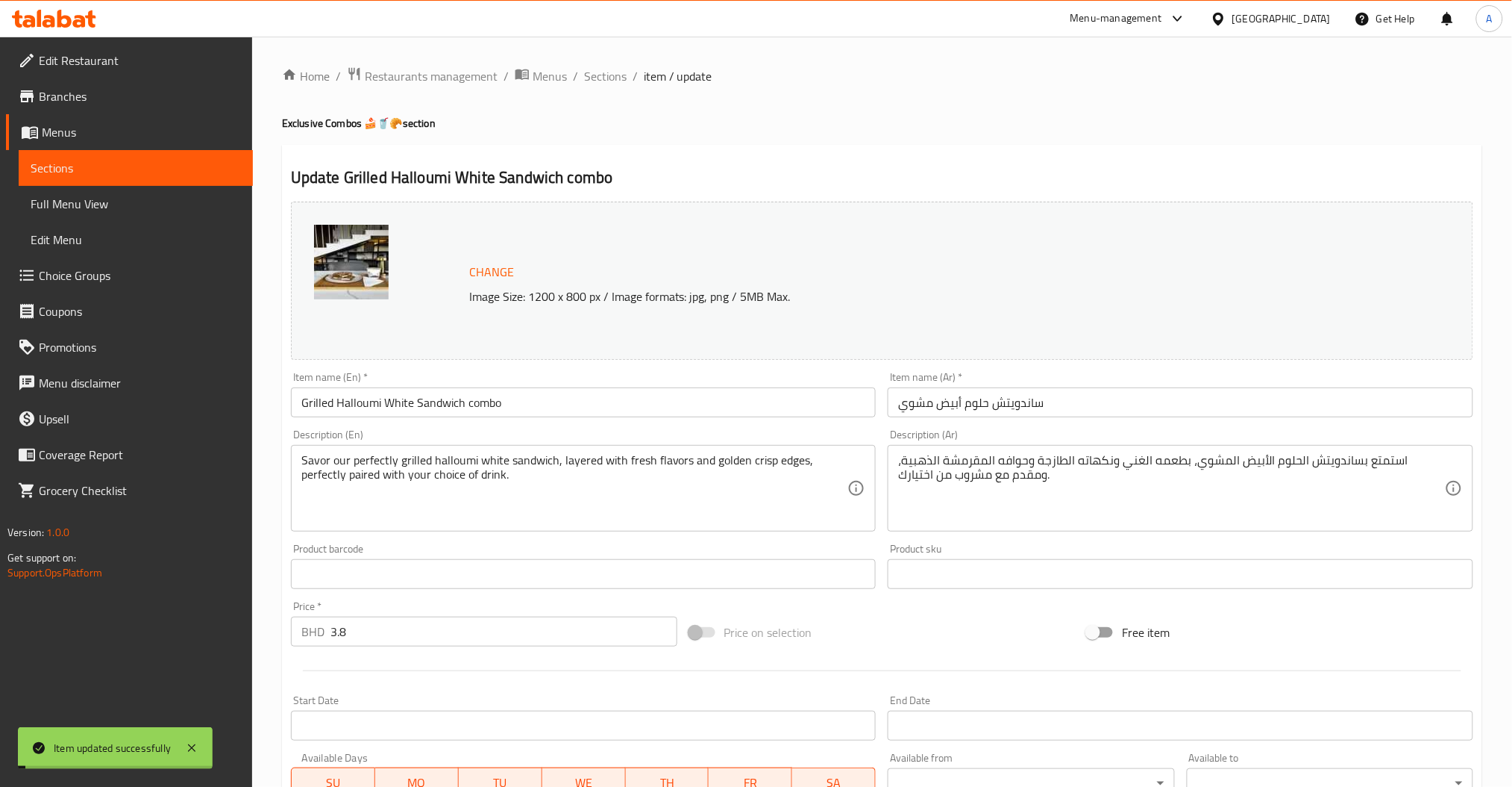
click at [579, 77] on ol "Home / Restaurants management / Menus / Sections / item / update" at bounding box center [882, 76] width 1200 height 20
click at [612, 68] on span "Sections" at bounding box center [605, 76] width 42 height 18
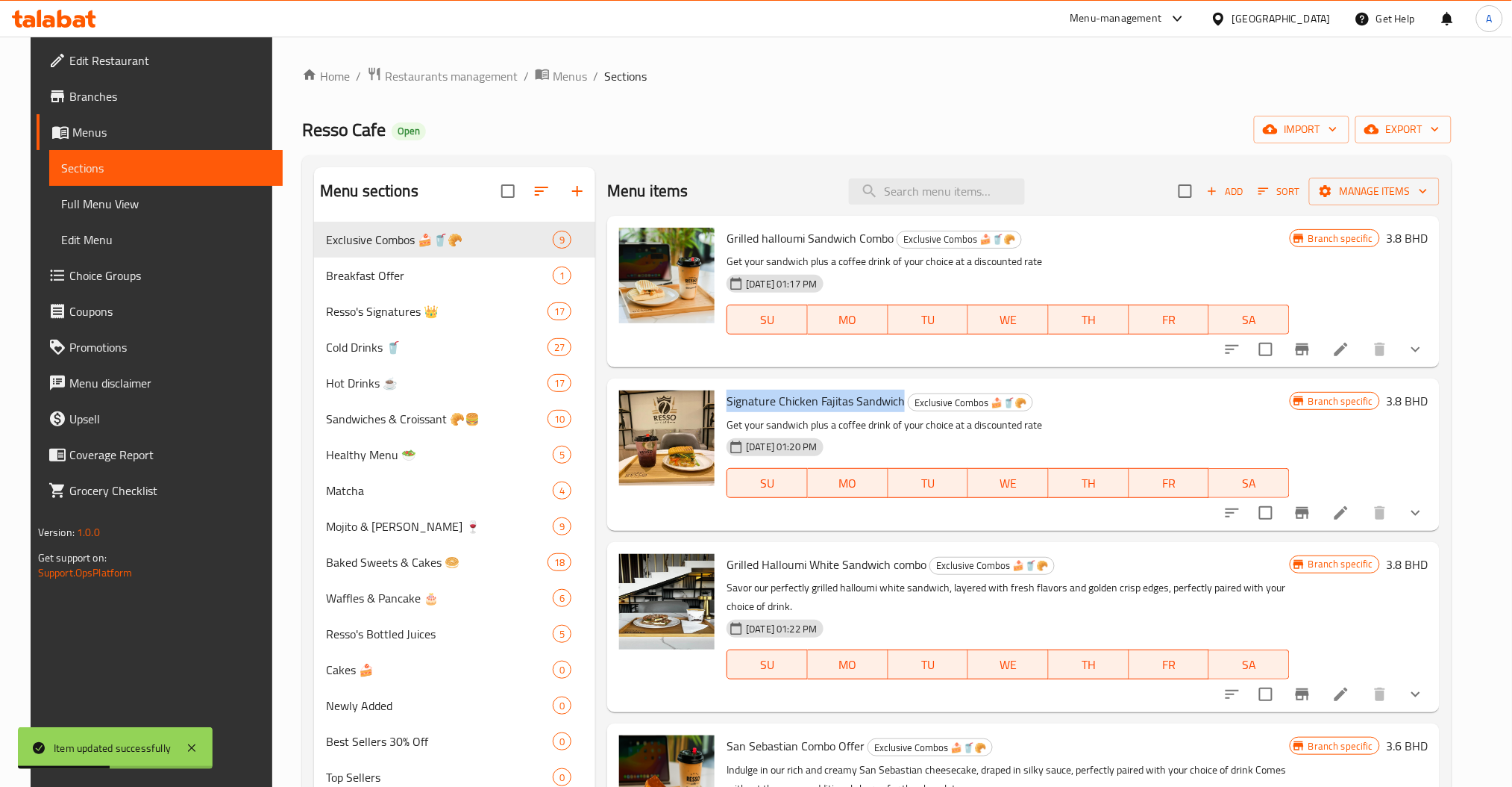
drag, startPoint x: 892, startPoint y: 399, endPoint x: 714, endPoint y: 405, distance: 178.1
click at [720, 405] on div "Signature Chicken Fajitas Sandwich Exclusive Combos 🍰🥤🥐 Get your sandwich plus …" at bounding box center [1008, 454] width 575 height 139
copy span "Signature Chicken Fajitas Sandwich"
click at [1350, 510] on icon at bounding box center [1341, 512] width 18 height 18
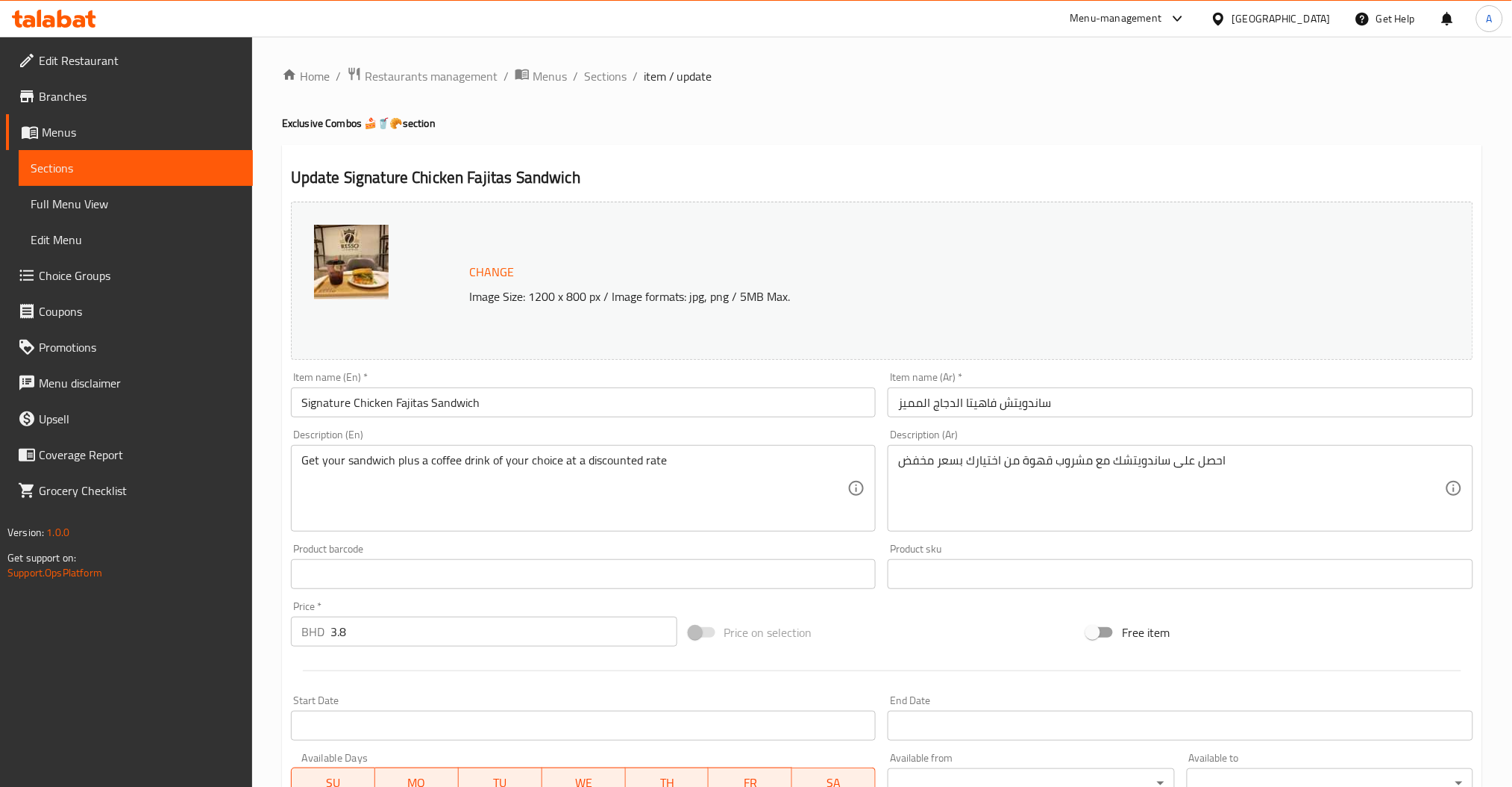
click at [563, 388] on input "Signature Chicken Fajitas Sandwich" at bounding box center [583, 402] width 585 height 30
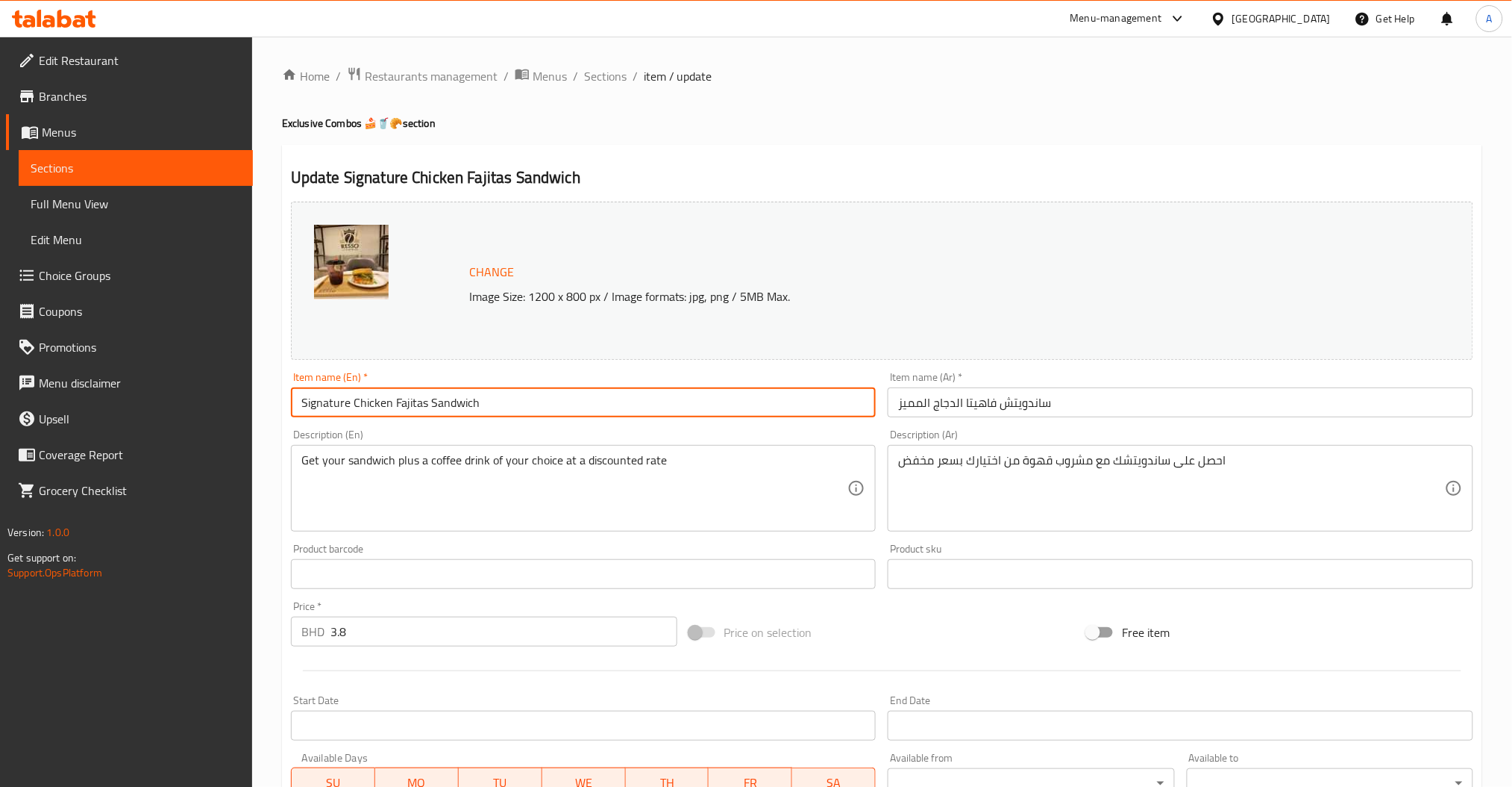
drag, startPoint x: 351, startPoint y: 401, endPoint x: 53, endPoint y: 400, distance: 298.0
click at [62, 400] on div "Edit Restaurant Branches Menus Sections Full Menu View Edit Menu Choice Groups …" at bounding box center [756, 599] width 1512 height 1125
click at [458, 411] on input "Chicken Fajitas Sandwich" at bounding box center [583, 402] width 585 height 30
type input "Chicken Fajitas Sandwich Combo"
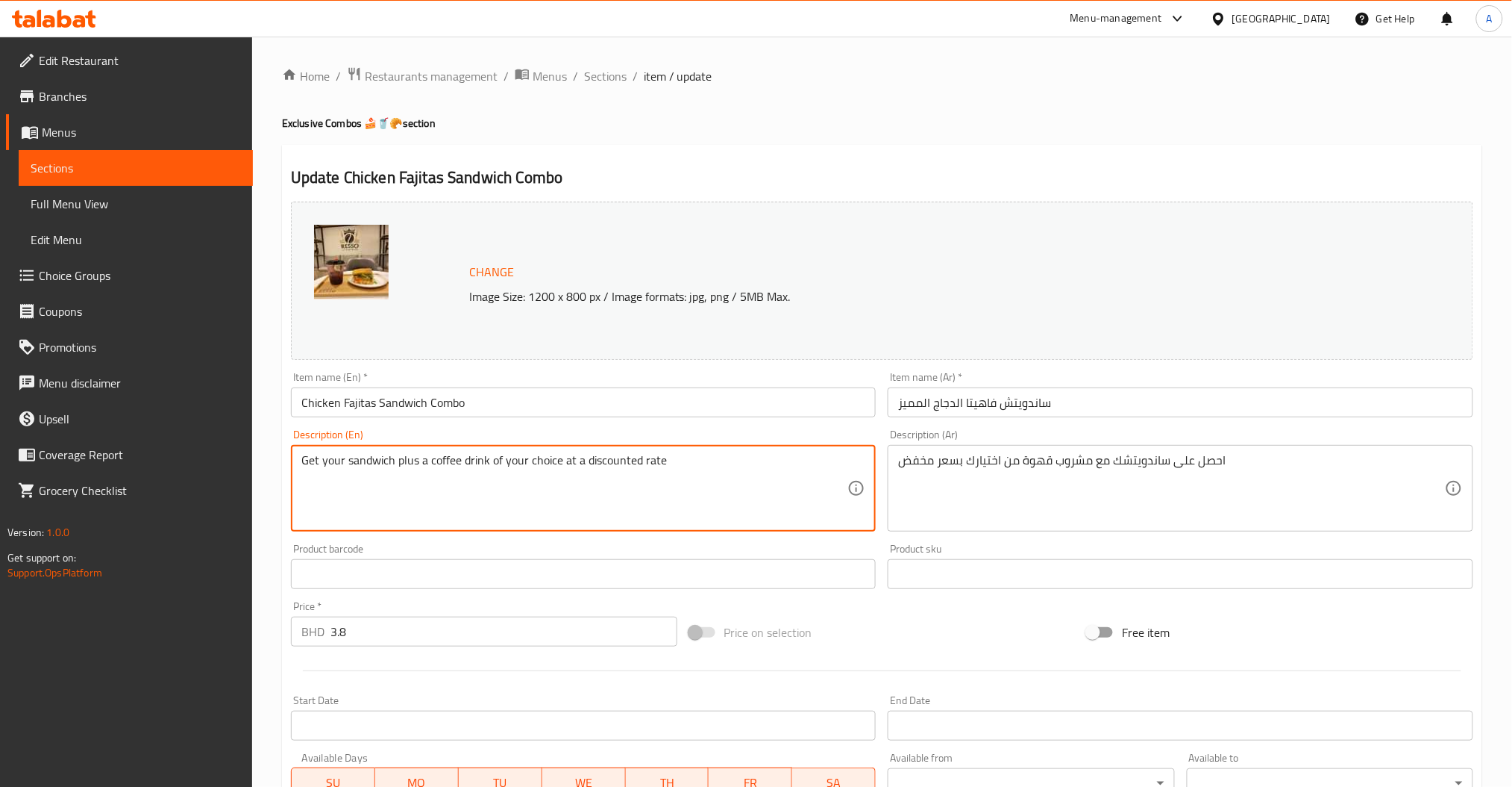
click at [576, 463] on textarea "Get your sandwich plus a coffee drink of your choice at a discounted rate" at bounding box center [574, 488] width 546 height 71
paste textarea "Enjoy our signature chicken fajitas sandwich, packed with tender, spiced chicke…"
type textarea "Enjoy our signature chicken fajitas sandwich, packed with tender, spiced chicke…"
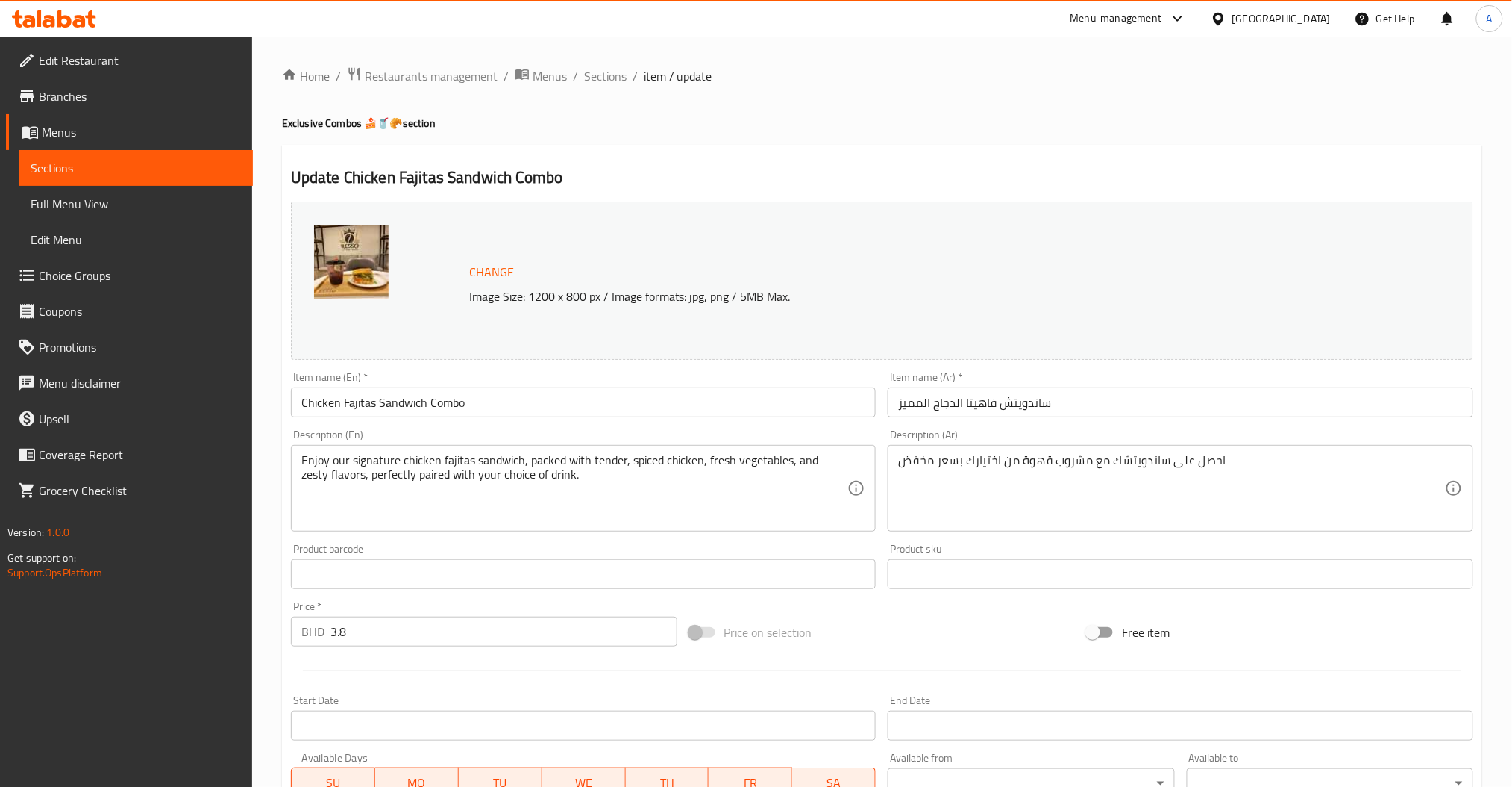
click at [984, 449] on div "احصل على ساندويتشك مع مشروب قهوة من اختيارك بسعر مخفض Description (Ar)" at bounding box center [1180, 488] width 585 height 87
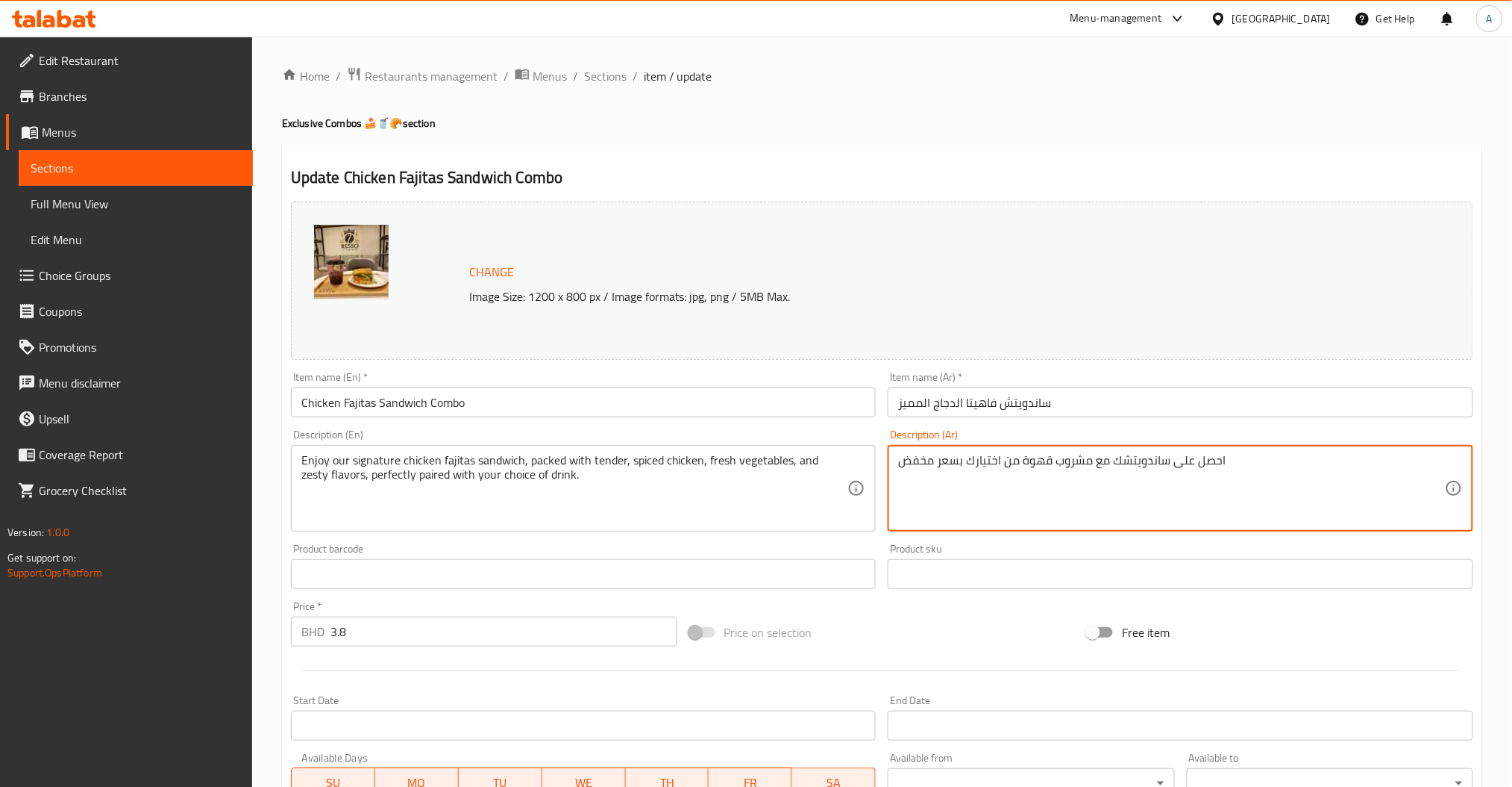
click at [992, 455] on textarea "احصل على ساندويتشك مع مشروب قهوة من اختيارك بسعر مخفض" at bounding box center [1171, 488] width 546 height 71
paste textarea "تمتع بساندويتش فاهيتا الدجاج المميز، المحشو بقطع الدجاج الطرية المتبلة، والخضرو…"
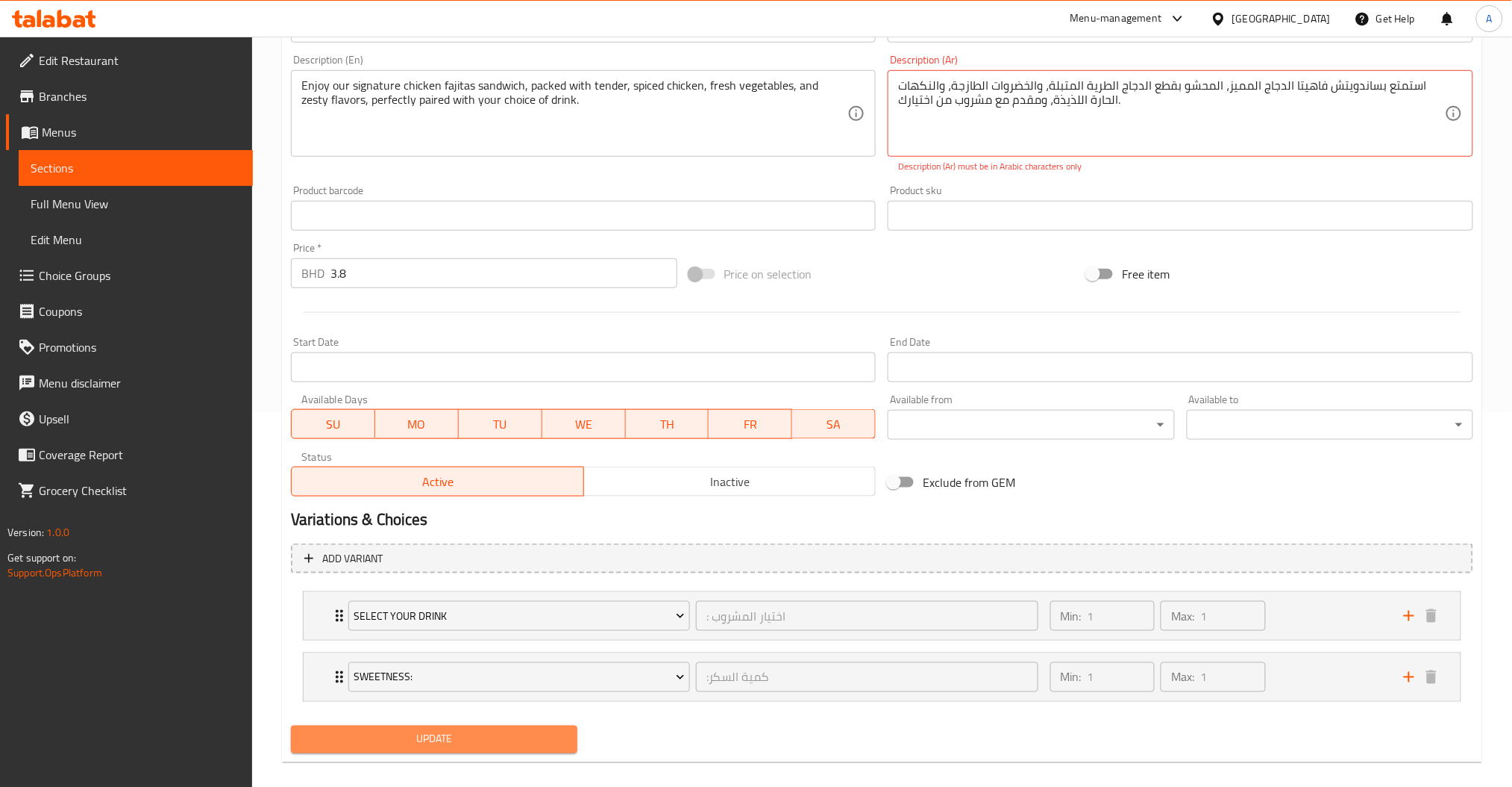
click at [454, 736] on button "Update" at bounding box center [434, 740] width 287 height 28
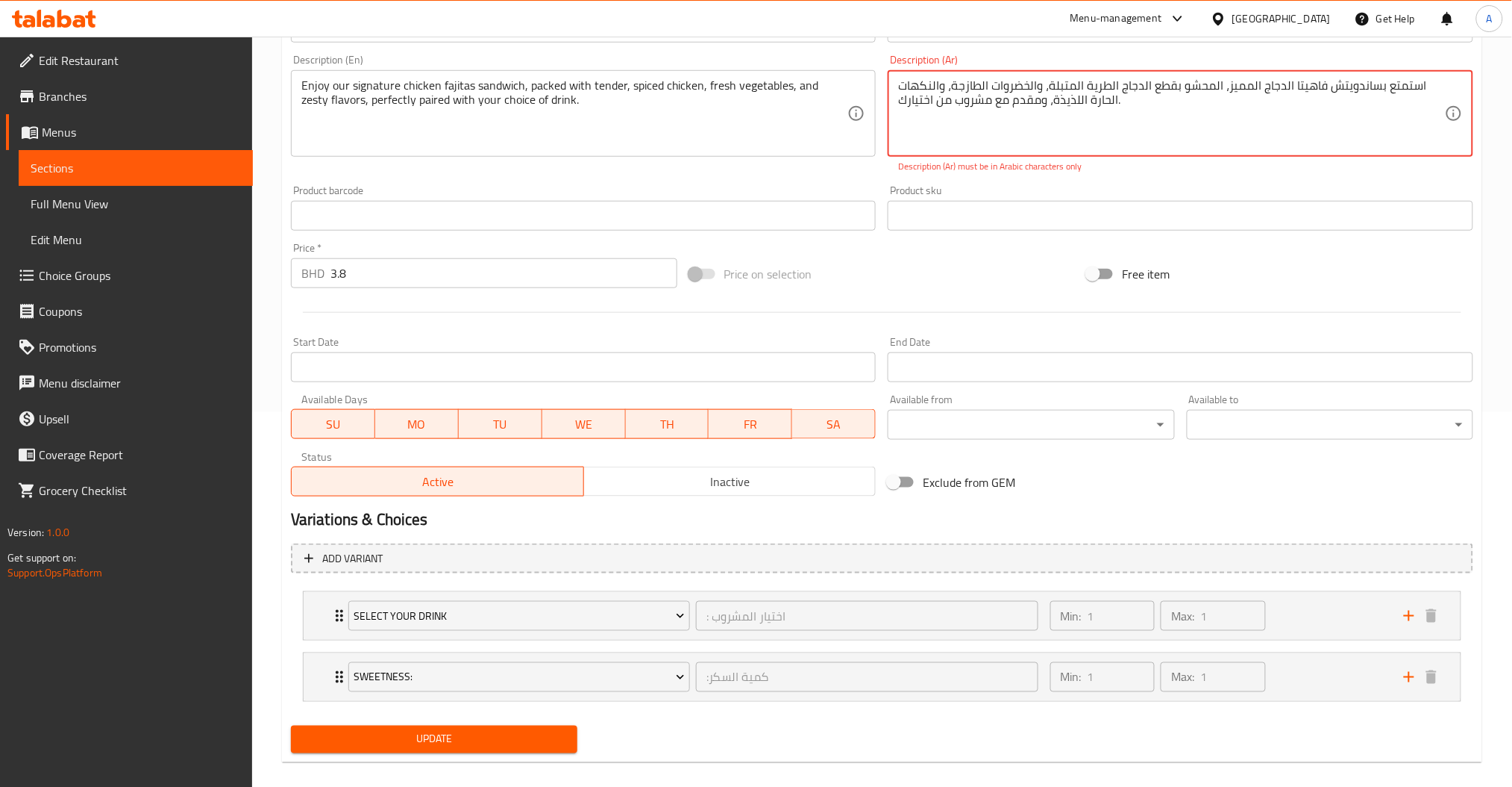
click at [457, 734] on span "Update" at bounding box center [434, 739] width 263 height 19
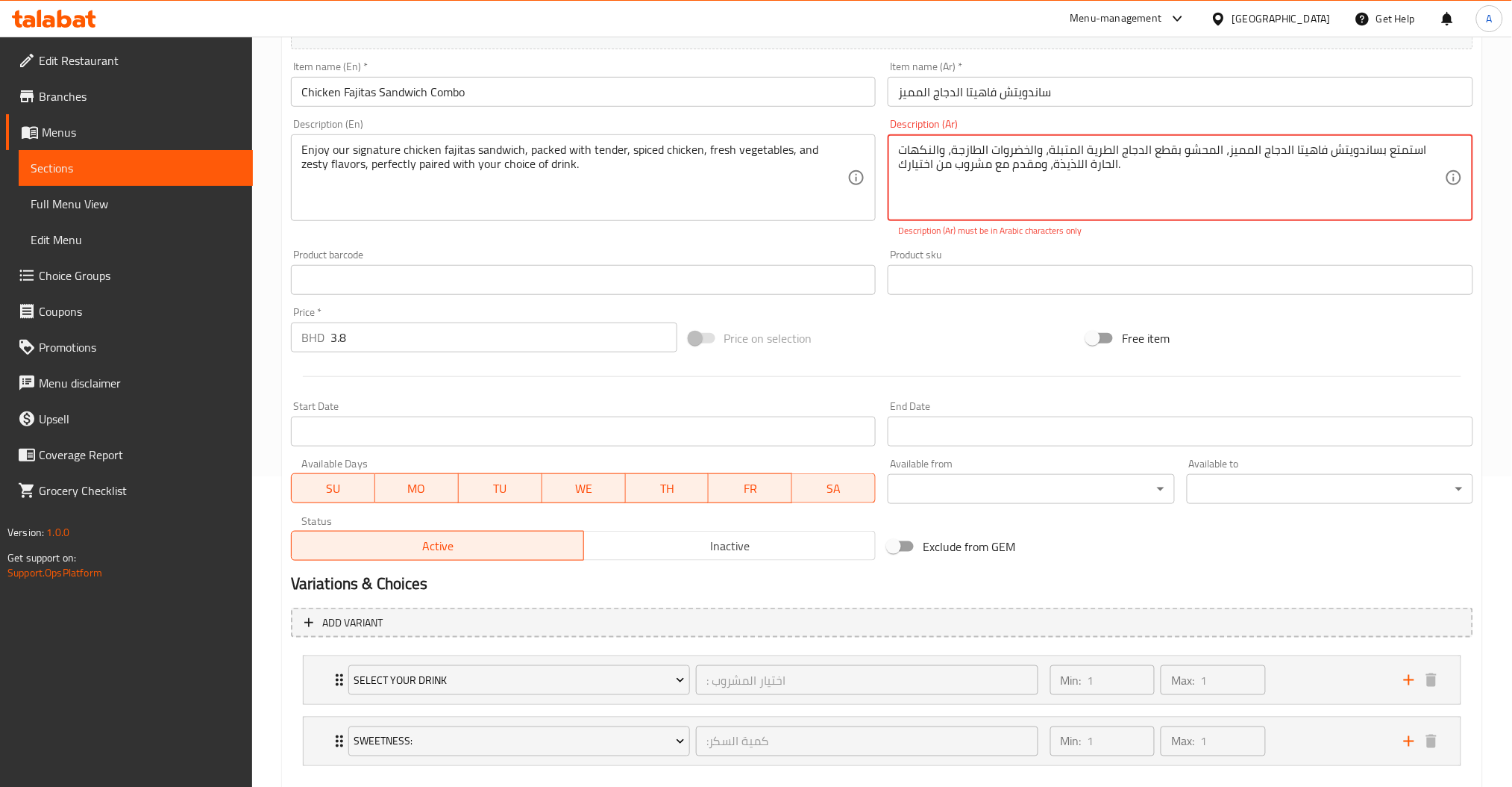
scroll to position [276, 0]
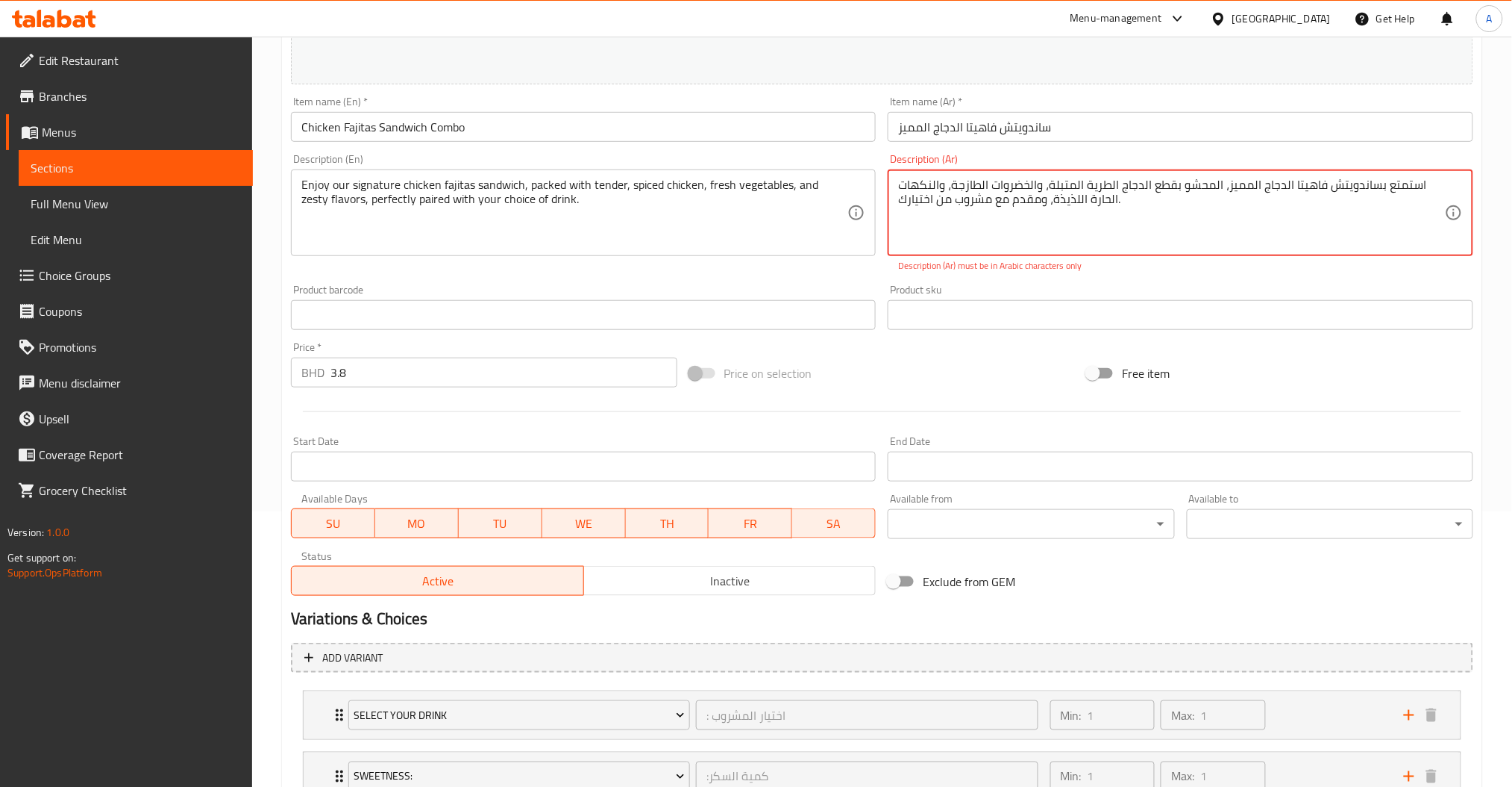
click at [1048, 206] on textarea "استمتع بساندويتش فاهيتا الدجاج المميز، المحشو بقطع الدجاج الطرية المتبلة، والخض…" at bounding box center [1171, 214] width 546 height 71
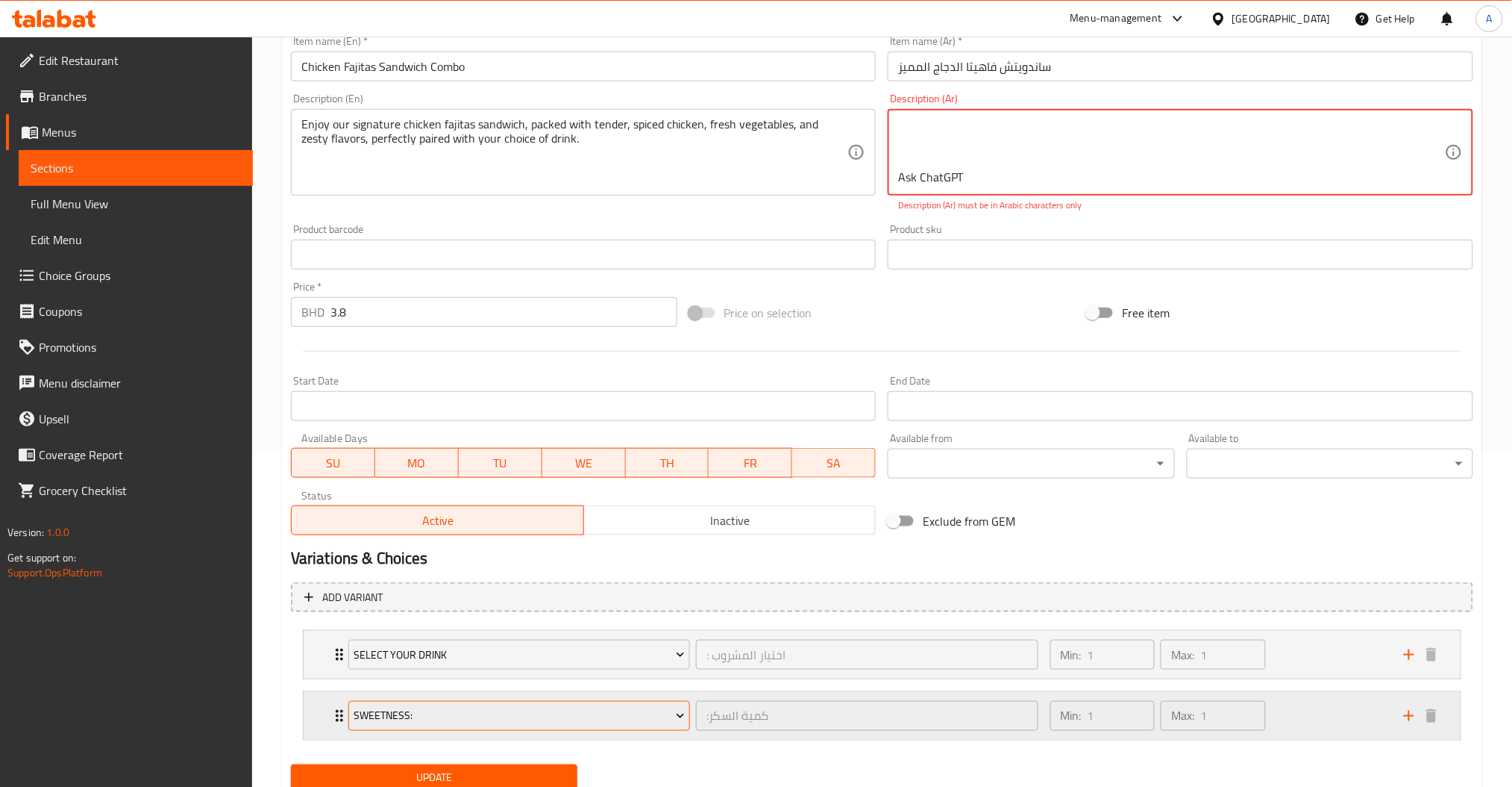
scroll to position [391, 0]
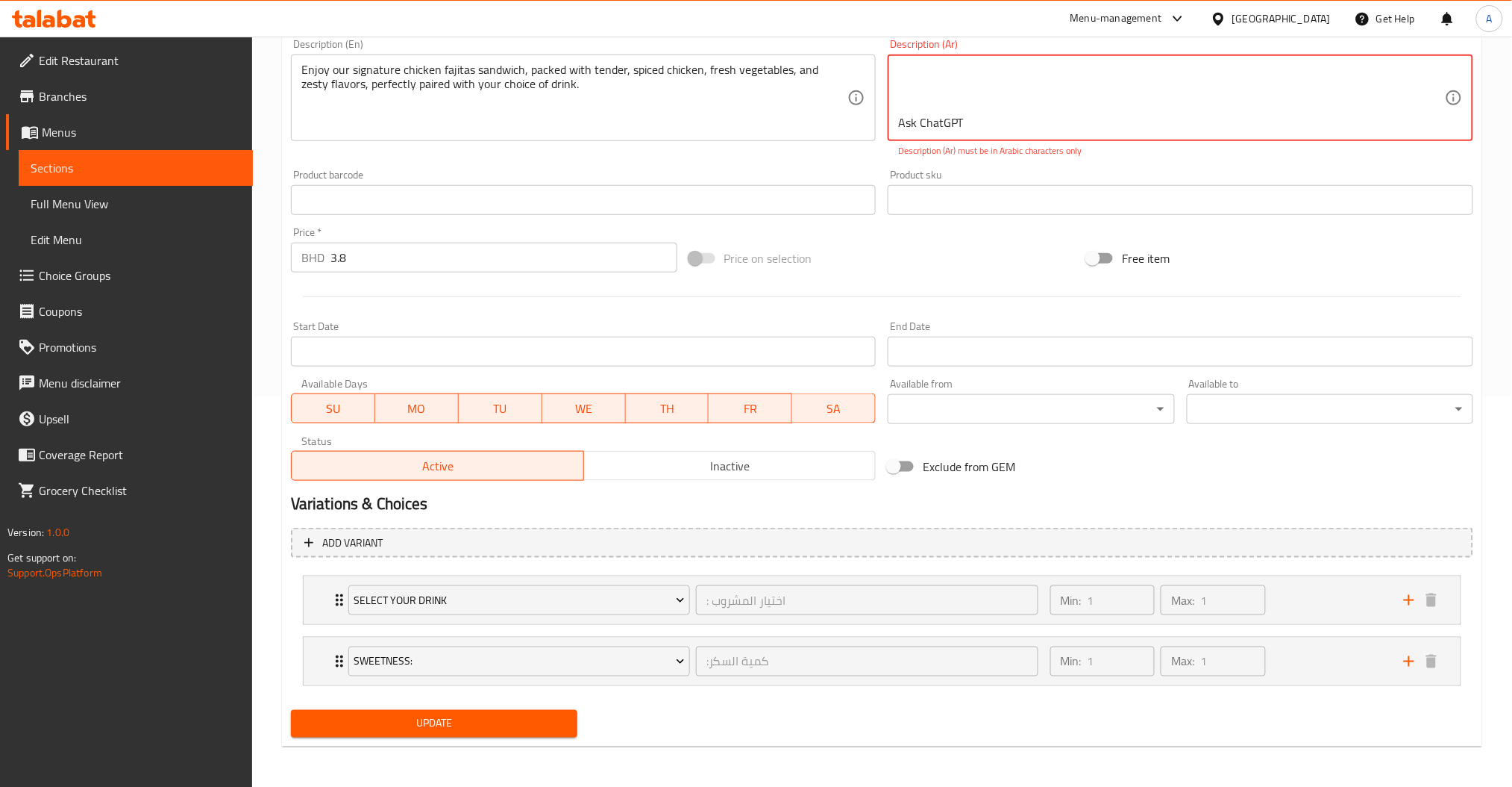
drag, startPoint x: 1047, startPoint y: 115, endPoint x: 888, endPoint y: 95, distance: 160.3
click at [888, 95] on div "استمتع بساندويتش فاهيتا الدجاج المميز، المحشو بقطع الدجاج الطرية المتبلة، والخض…" at bounding box center [1180, 98] width 585 height 87
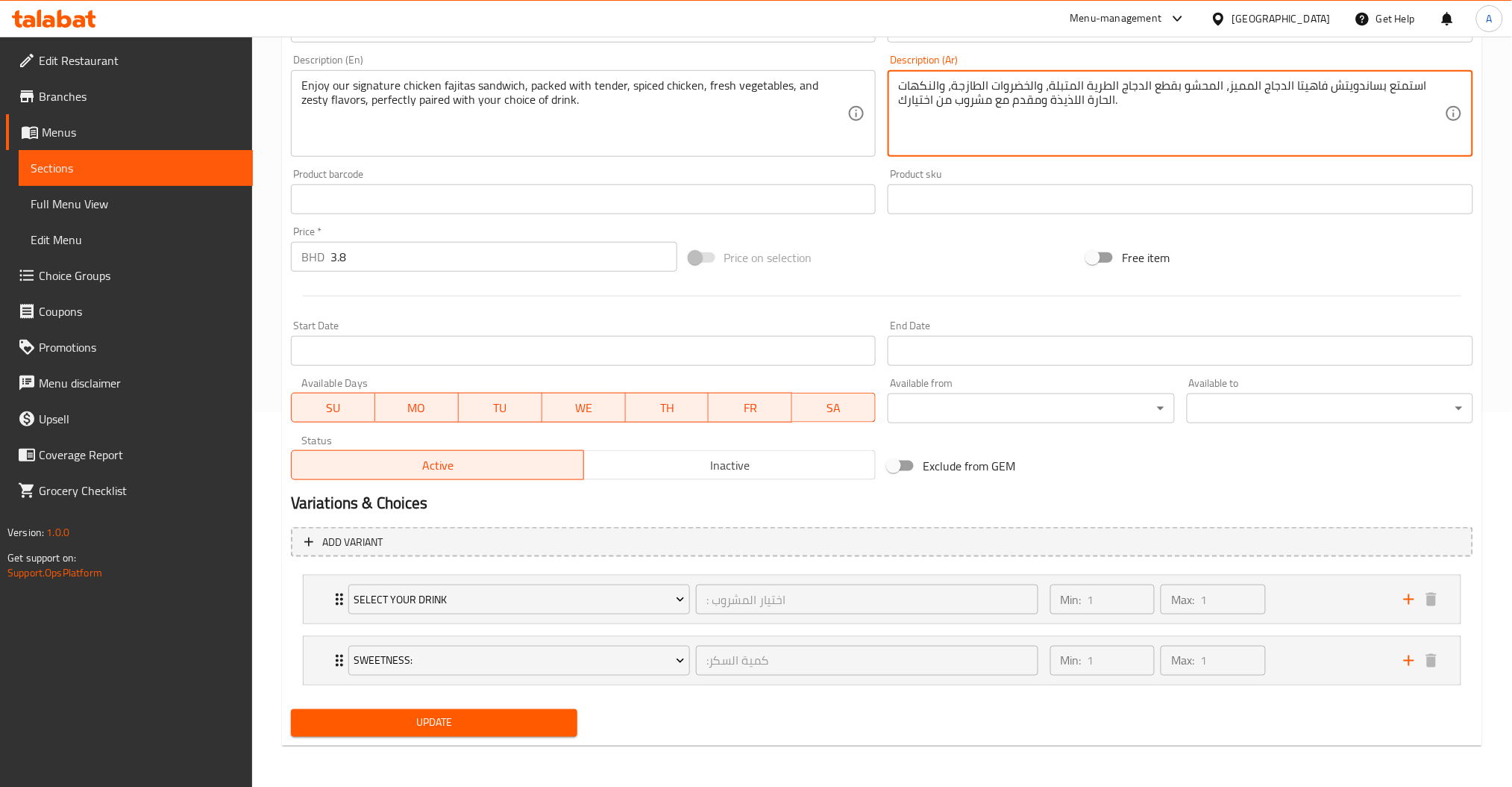
scroll to position [0, 0]
type textarea "استمتع بساندويتش فاهيتا الدجاج المميز، المحشو بقطع الدجاج الطرية المتبلة، والخض…"
click at [520, 714] on span "Update" at bounding box center [434, 723] width 263 height 19
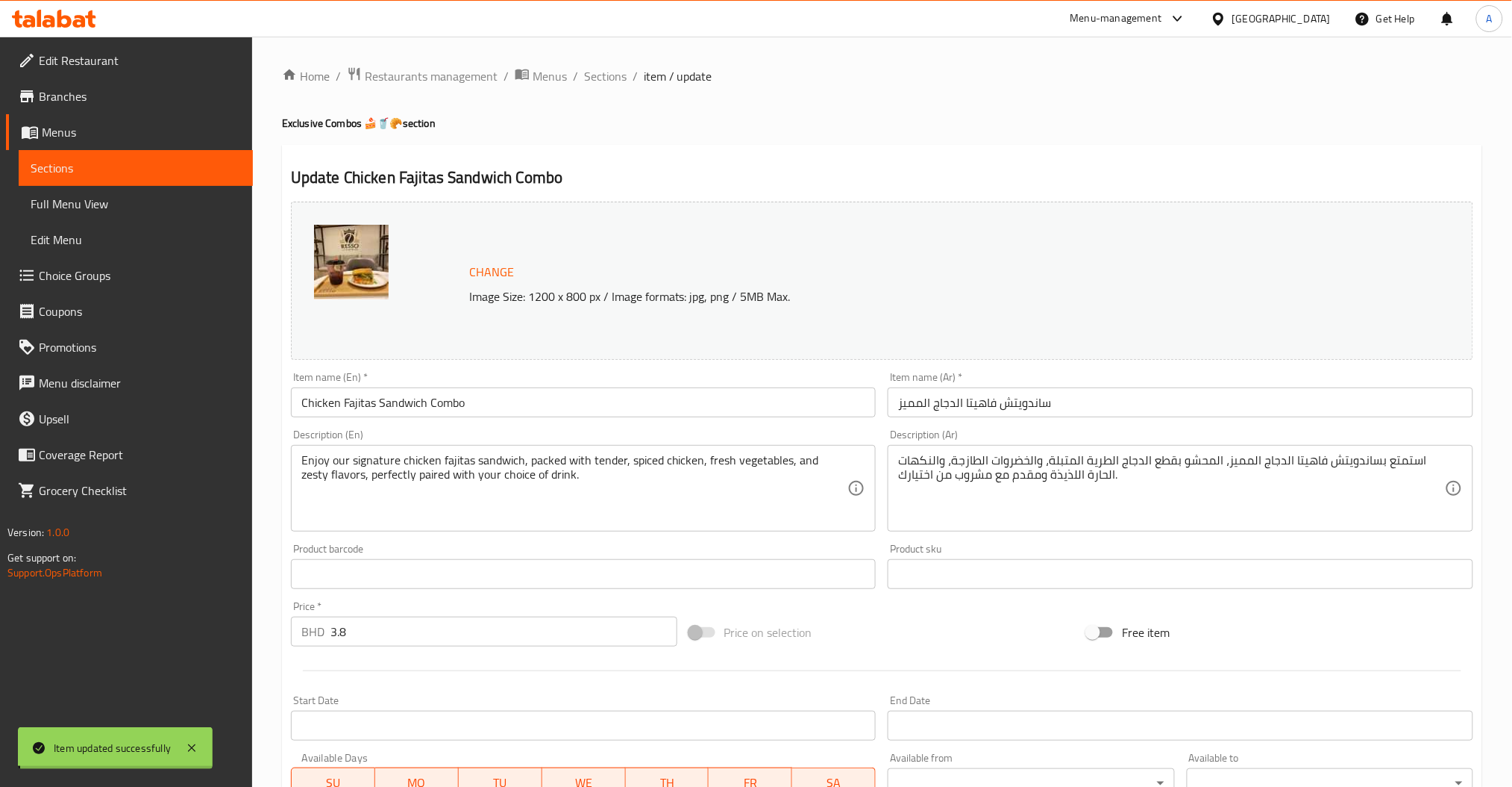
click at [592, 75] on span "Sections" at bounding box center [605, 76] width 42 height 18
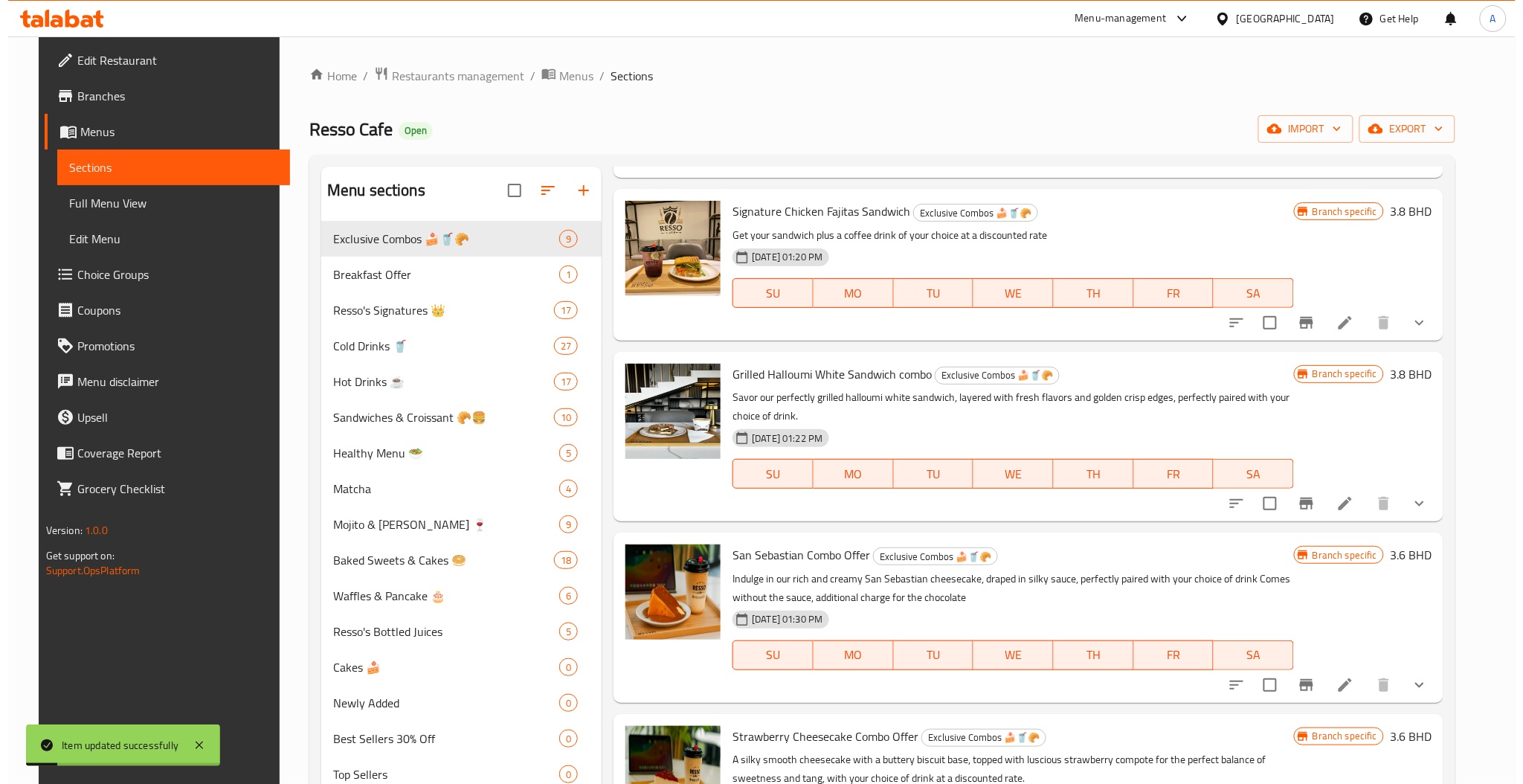
scroll to position [198, 0]
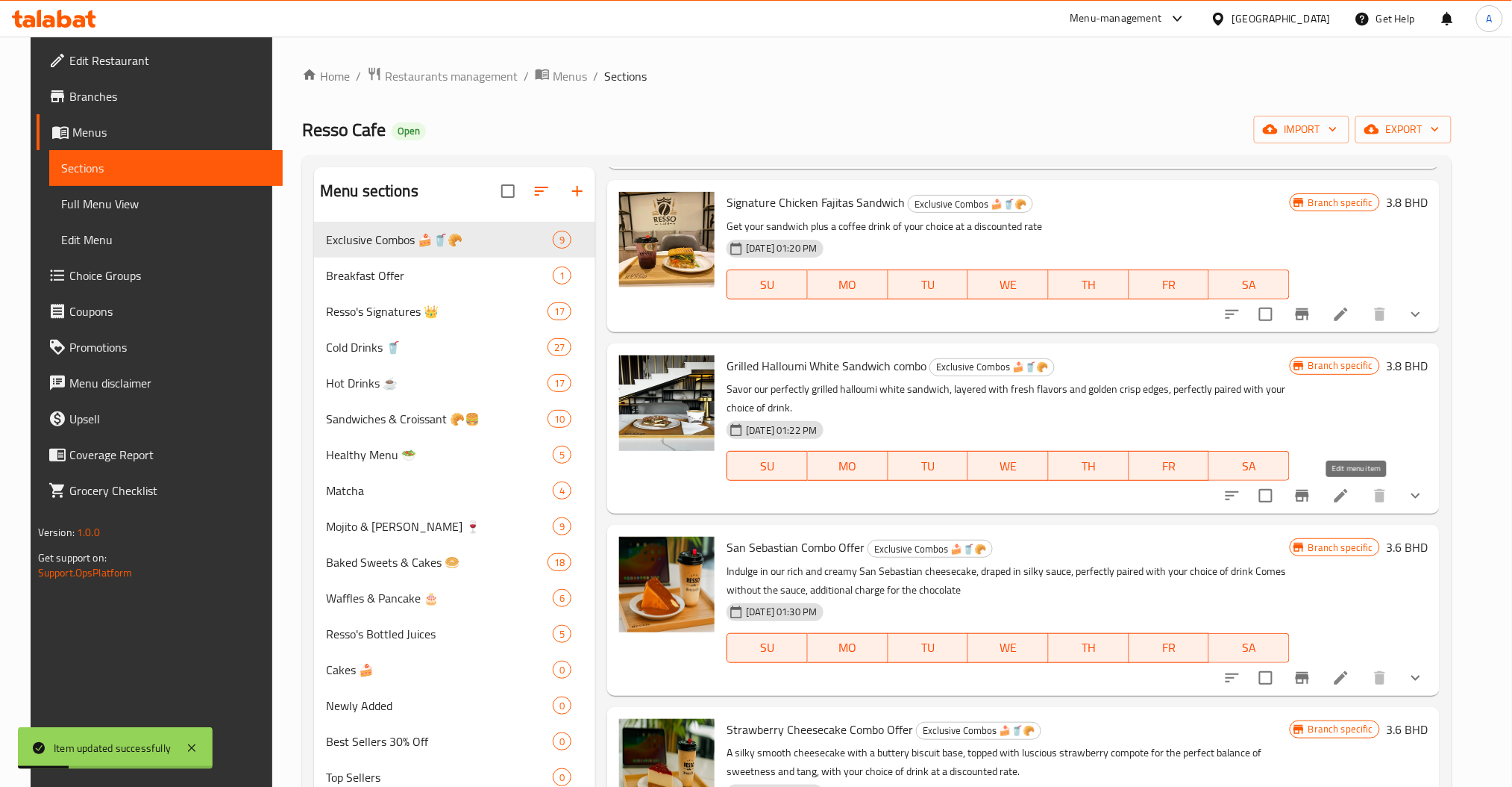
click at [1355, 499] on div at bounding box center [1324, 495] width 219 height 36
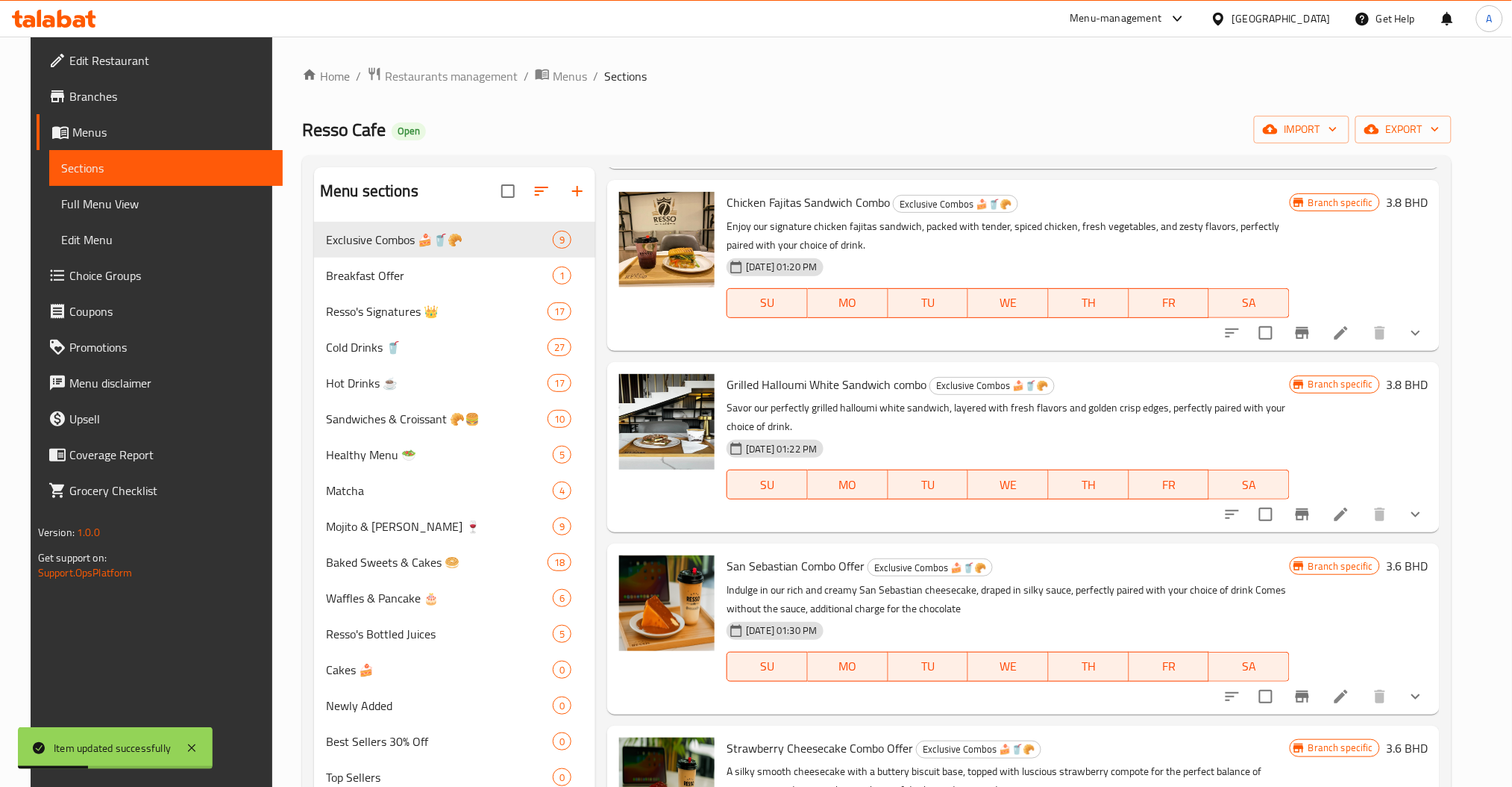
click at [1350, 510] on icon at bounding box center [1341, 514] width 18 height 18
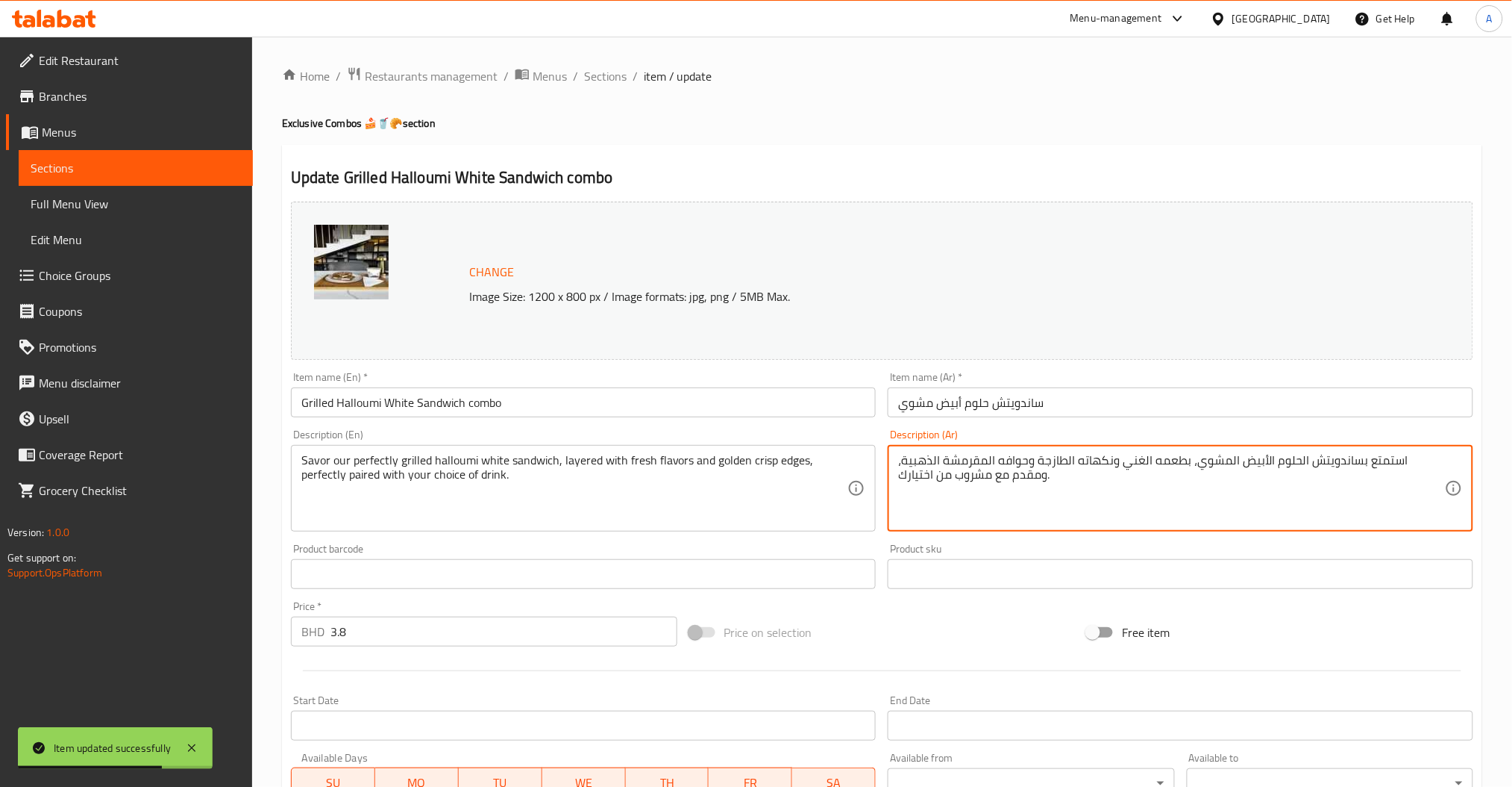
click at [625, 85] on ol "Home / Restaurants management / Menus / Sections / item / update" at bounding box center [882, 76] width 1200 height 20
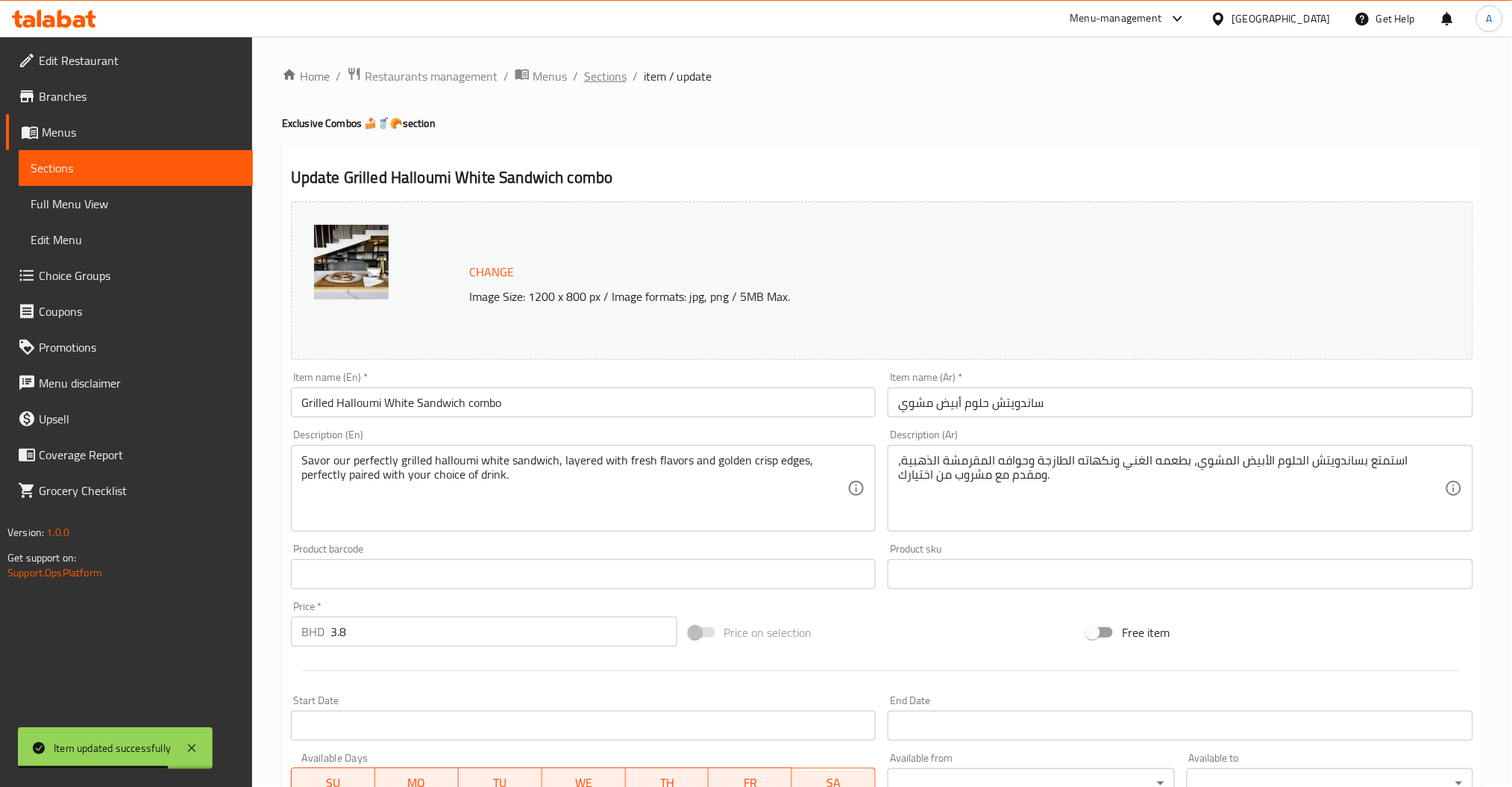
click at [606, 85] on span "Sections" at bounding box center [605, 76] width 42 height 18
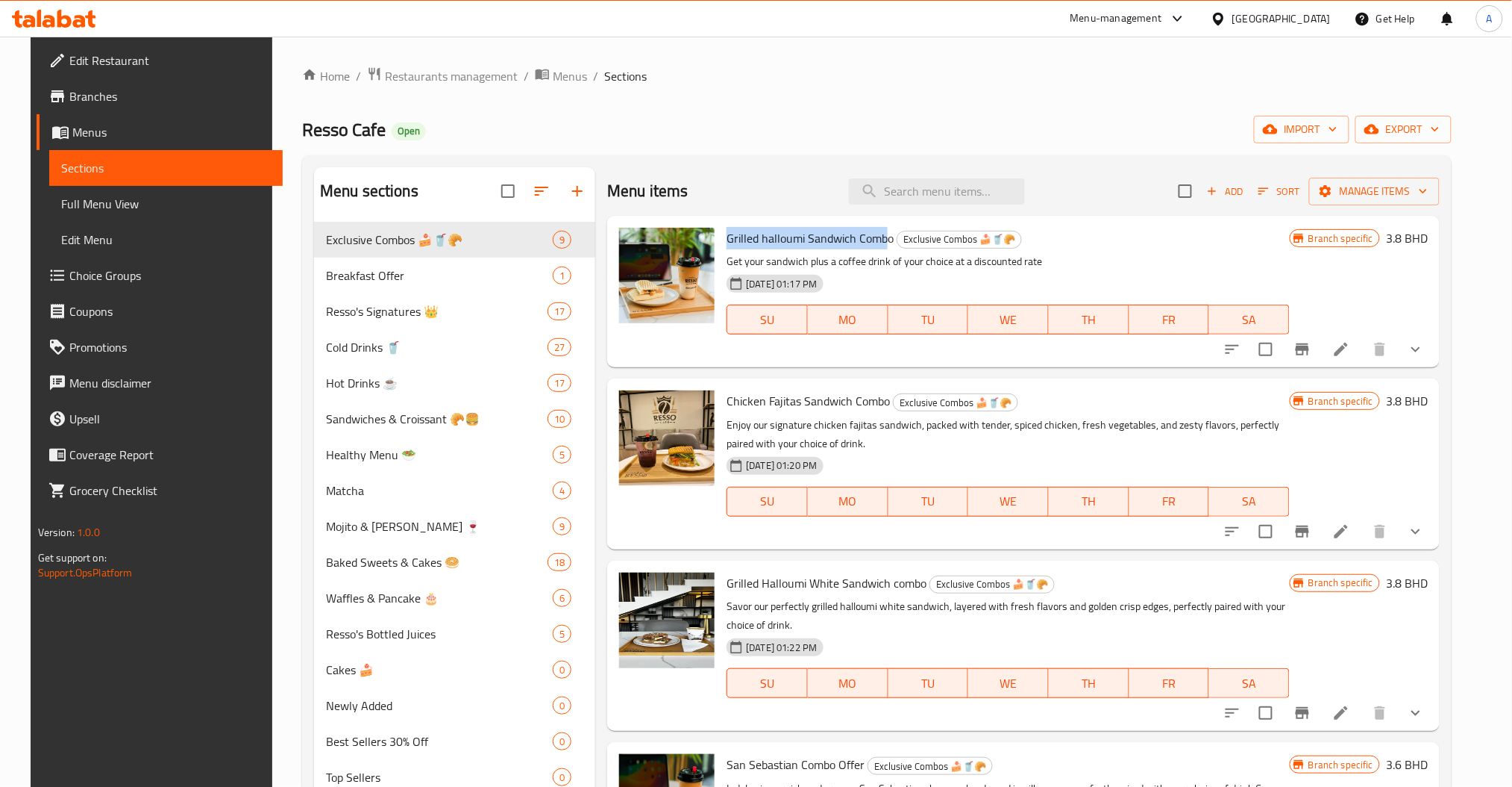
drag, startPoint x: 882, startPoint y: 239, endPoint x: 714, endPoint y: 235, distance: 168.0
click at [720, 235] on div "Grilled halloumi Sandwich Combo Exclusive Combos 🍰🥤🥐 Get your sandwich plus a c…" at bounding box center [1008, 291] width 575 height 139
click at [884, 266] on p "Get your sandwich plus a coffee drink of your choice at a discounted rate" at bounding box center [1008, 261] width 563 height 19
drag, startPoint x: 885, startPoint y: 239, endPoint x: 714, endPoint y: 245, distance: 171.1
click at [720, 245] on div "Grilled halloumi Sandwich Combo Exclusive Combos 🍰🥤🥐 Get your sandwich plus a c…" at bounding box center [1008, 291] width 575 height 139
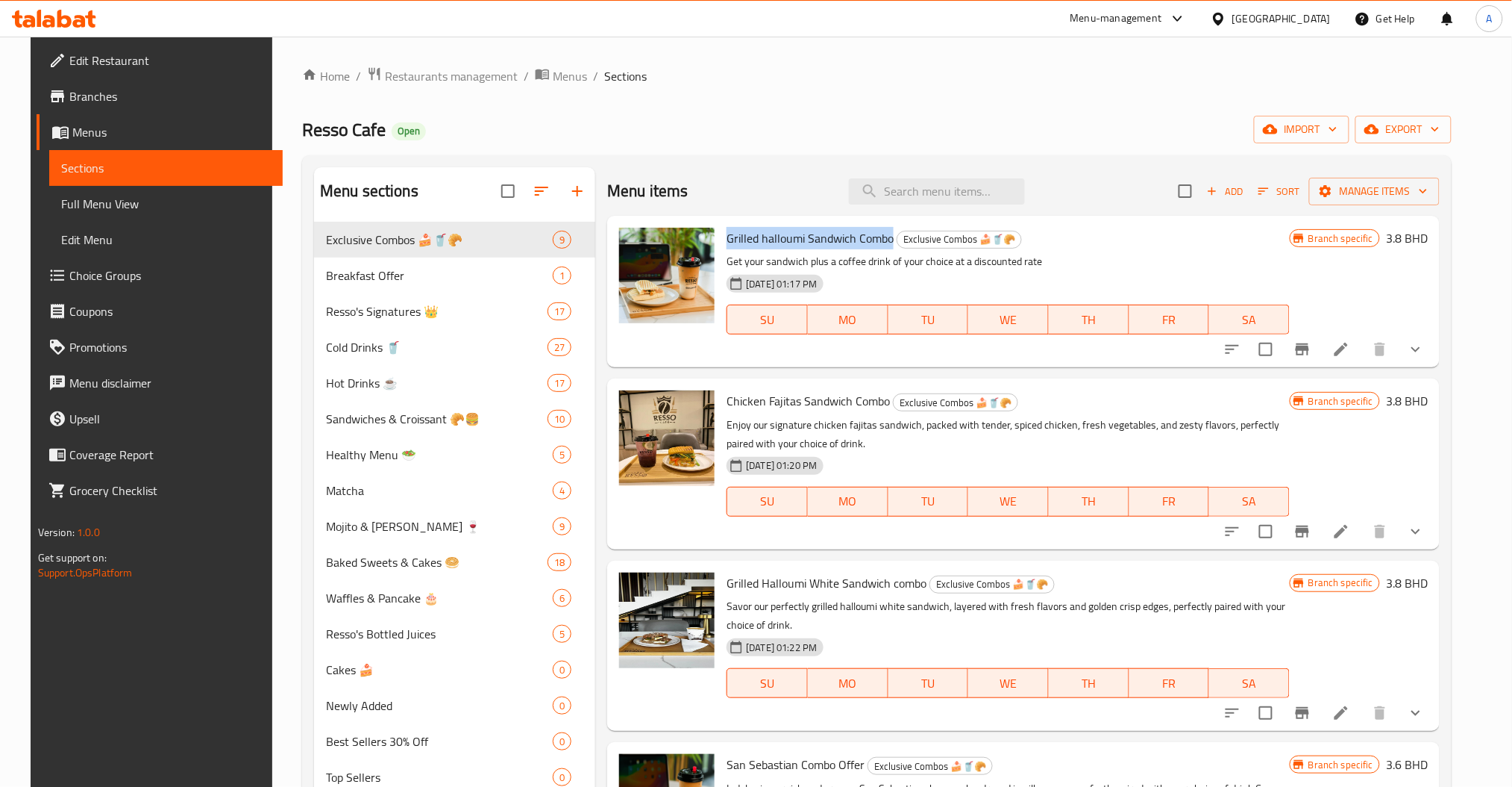
copy span "Grilled halloumi Sandwich Combo"
click at [812, 245] on span "Grilled halloumi Sandwich Combo" at bounding box center [809, 237] width 167 height 23
click at [1362, 359] on li at bounding box center [1341, 349] width 42 height 27
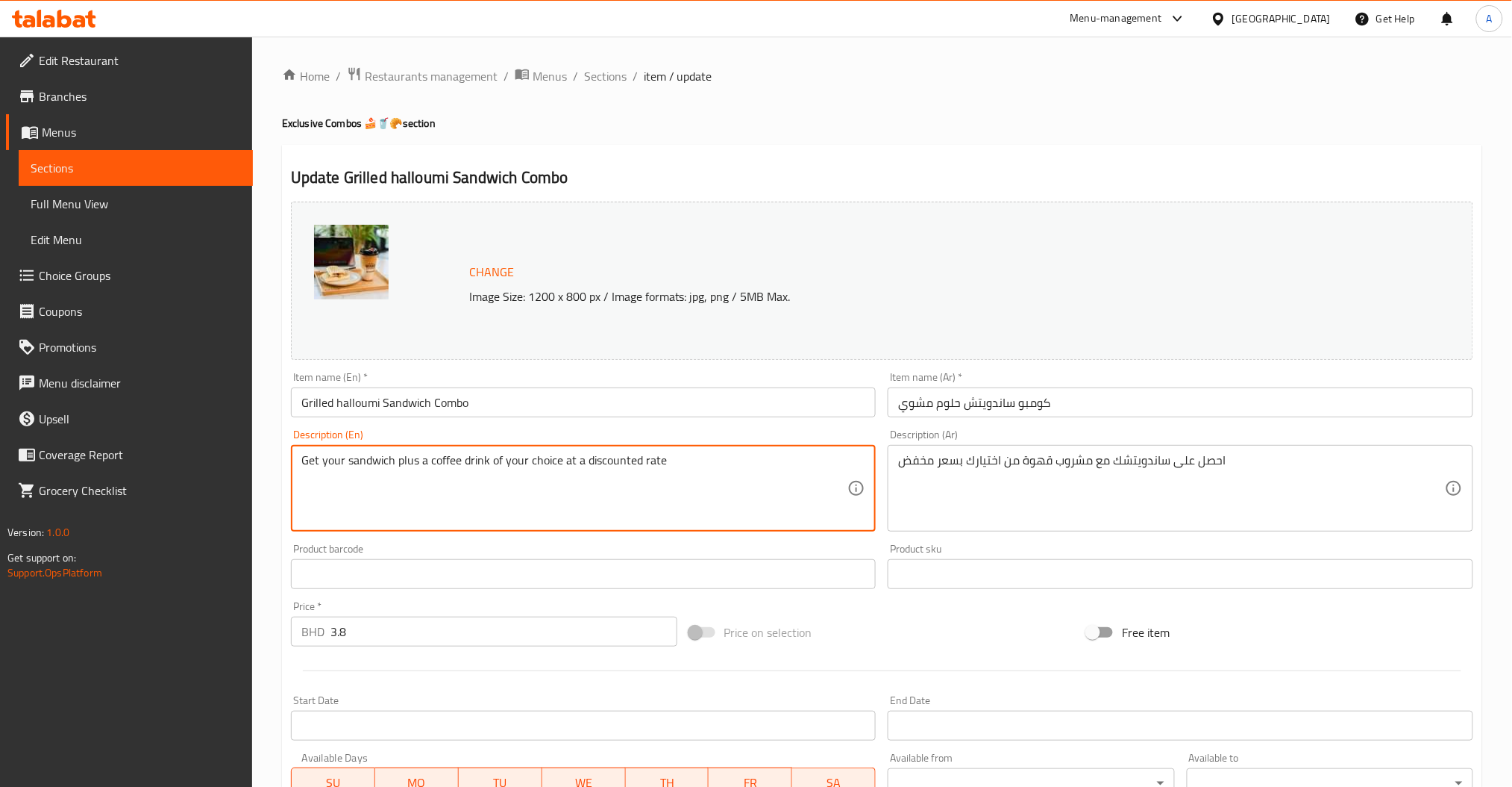
click at [573, 459] on textarea "Get your sandwich plus a coffee drink of your choice at a discounted rate" at bounding box center [574, 488] width 546 height 71
paste textarea "Enjoy our multigrain halloumi sandwich, combining hearty, wholesome bread with …"
type textarea "Enjoy our multigrain halloumi sandwich, combining hearty, wholesome bread with …"
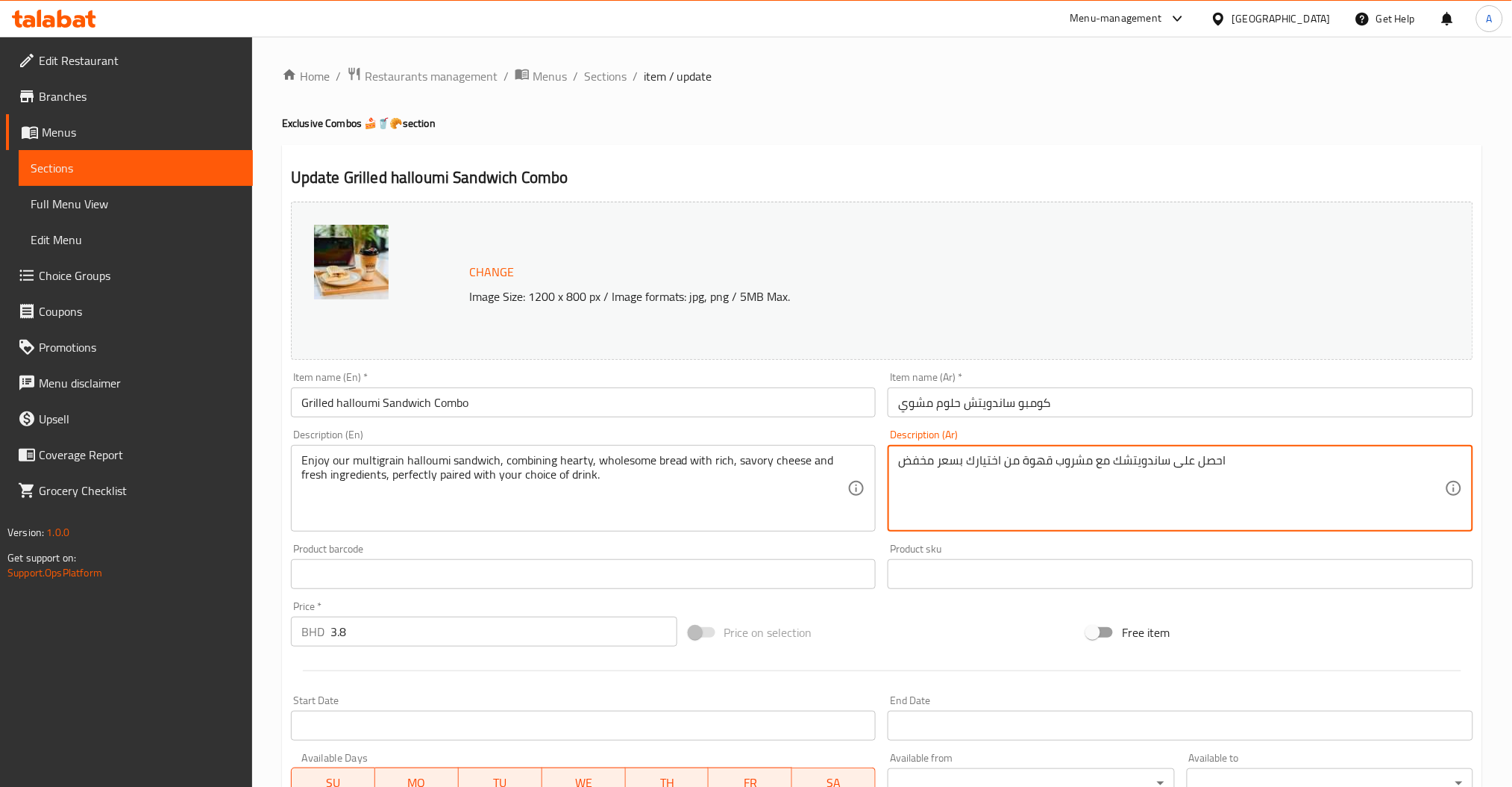
click at [1053, 464] on textarea "احصل على ساندويتشك مع مشروب قهوة من اختيارك بسعر مخفض" at bounding box center [1171, 488] width 546 height 71
paste textarea "تمتع بساندويتش الحلوم بخبز الحبوب المتعددة، الذي يجمع بين الخبز الصحي الغني بال…"
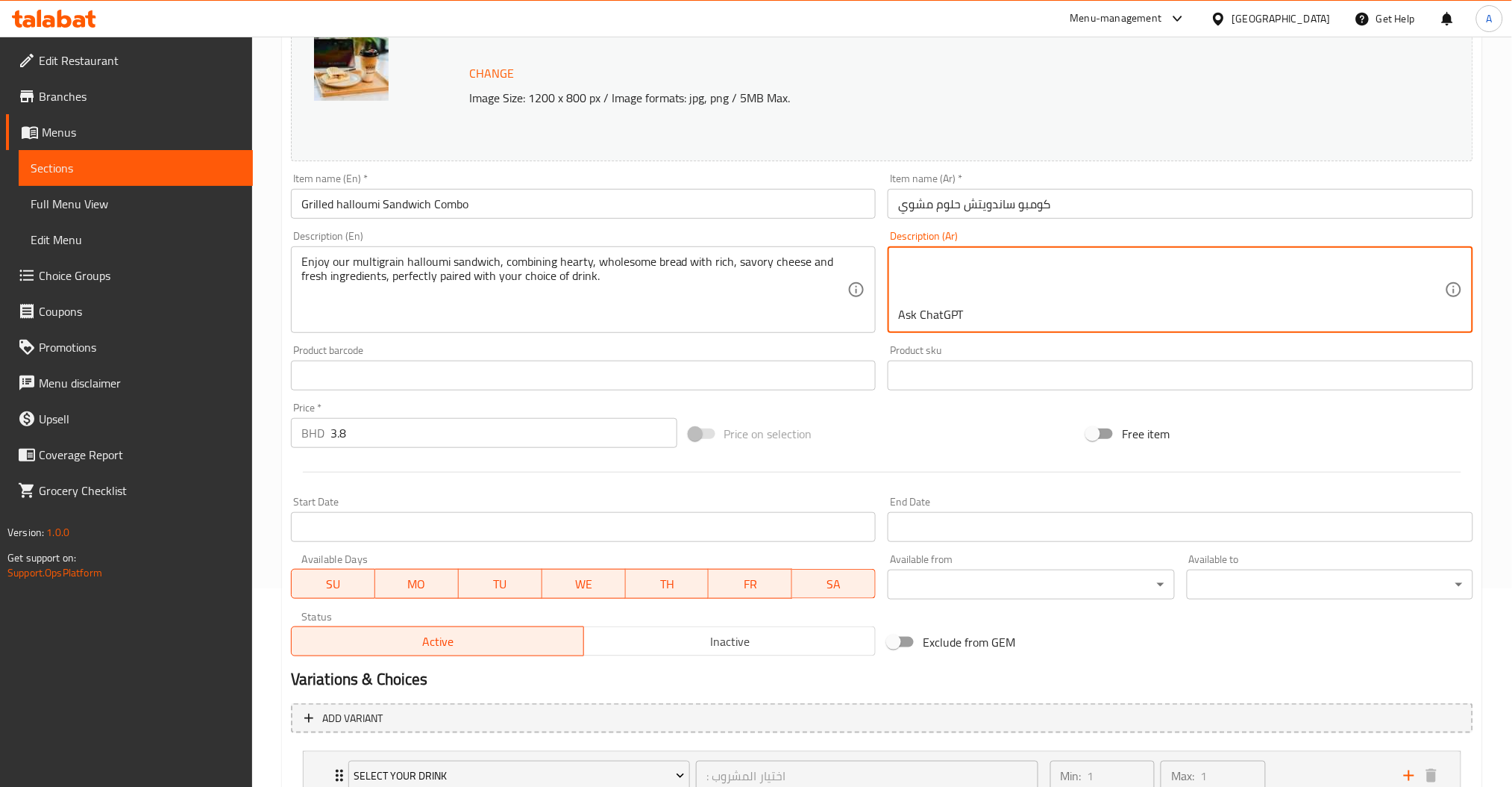
click at [1032, 306] on textarea "استمتع بساندويتش الحلوم بخبز الحبوب المتعددة، الذي يجمع بين الخبز الصحي الغني ب…" at bounding box center [1171, 290] width 546 height 71
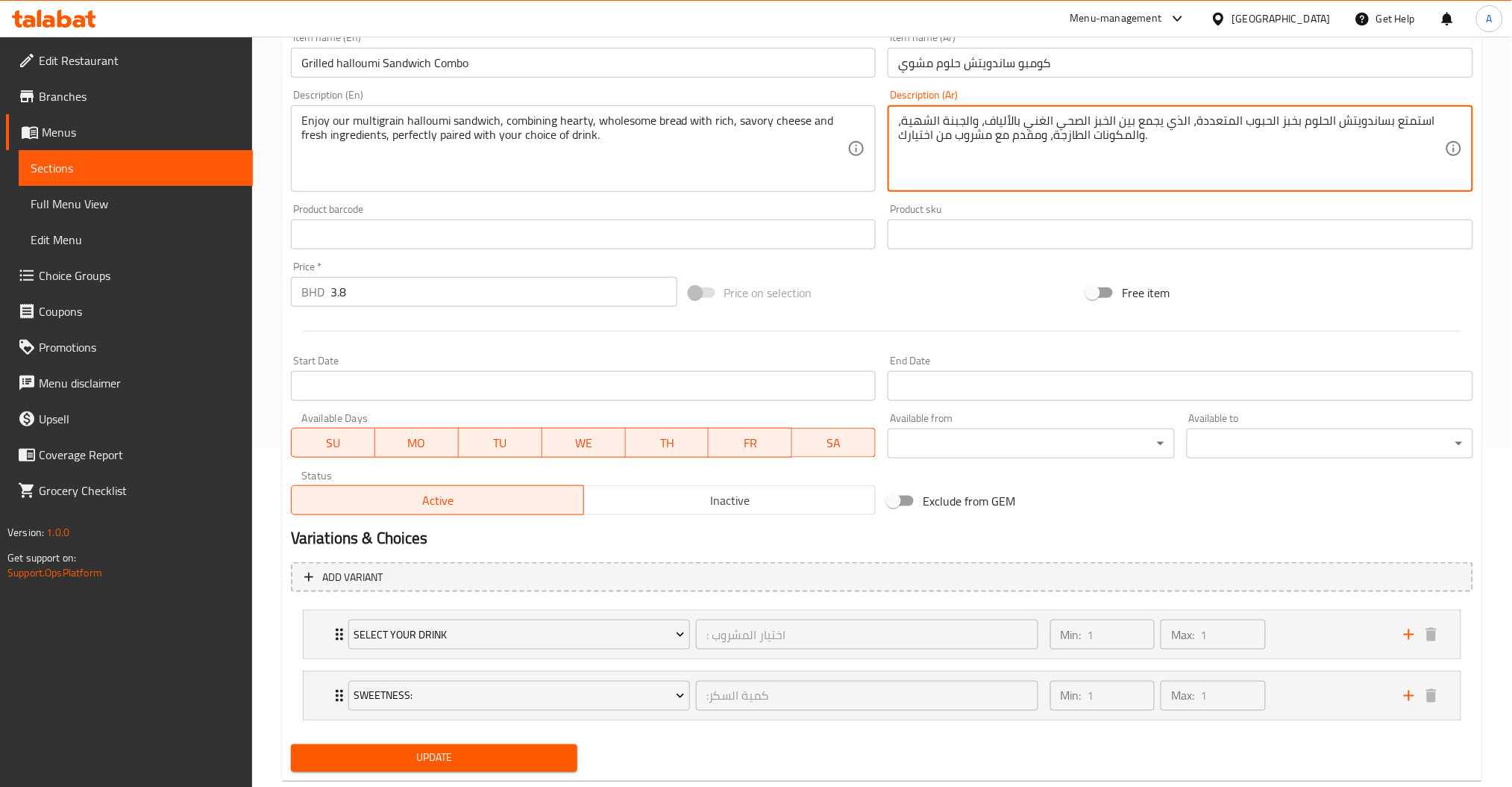
scroll to position [375, 0]
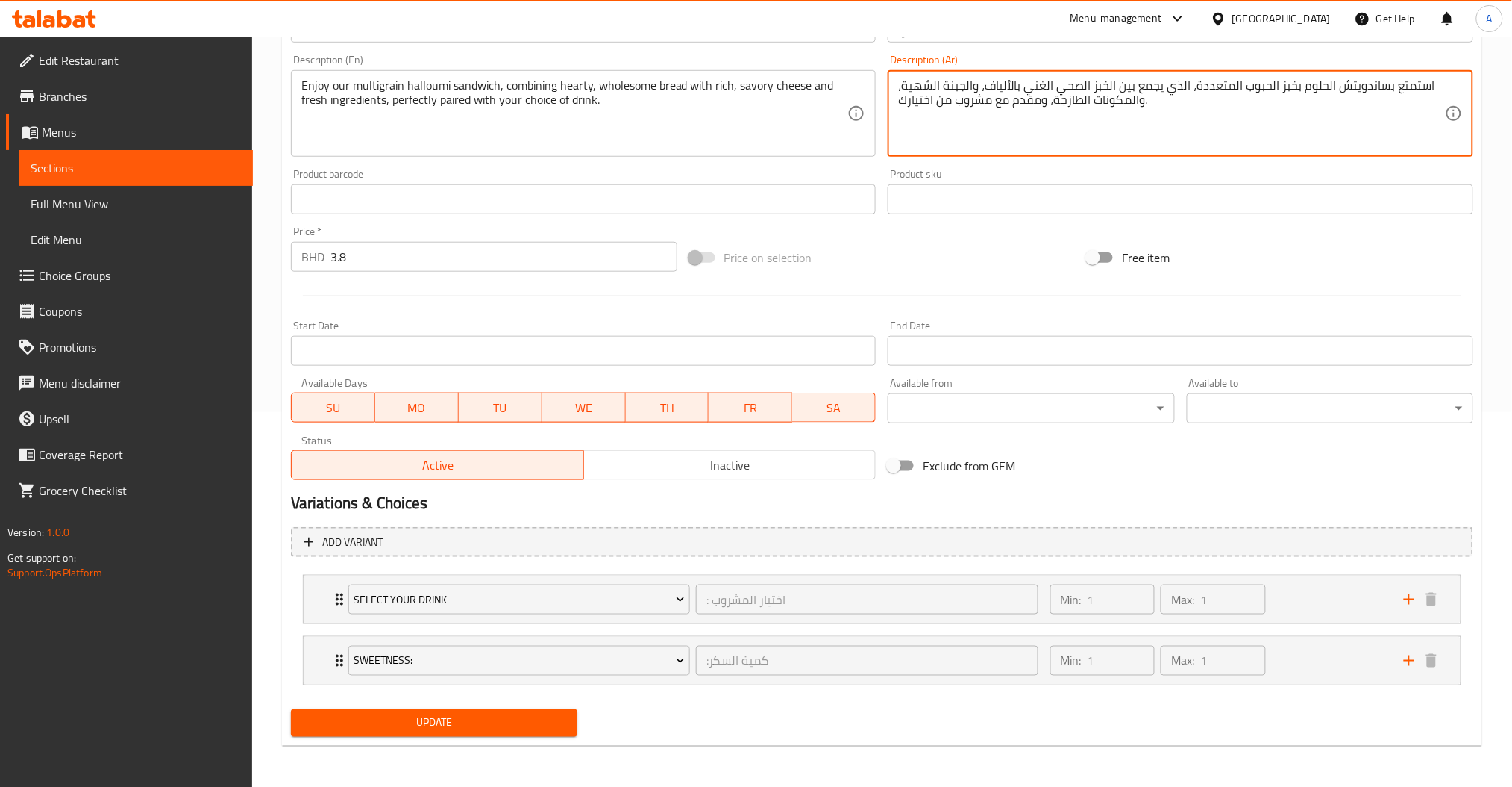
type textarea "استمتع بساندويتش الحلوم بخبز الحبوب المتعددة، الذي يجمع بين الخبز الصحي الغني ب…"
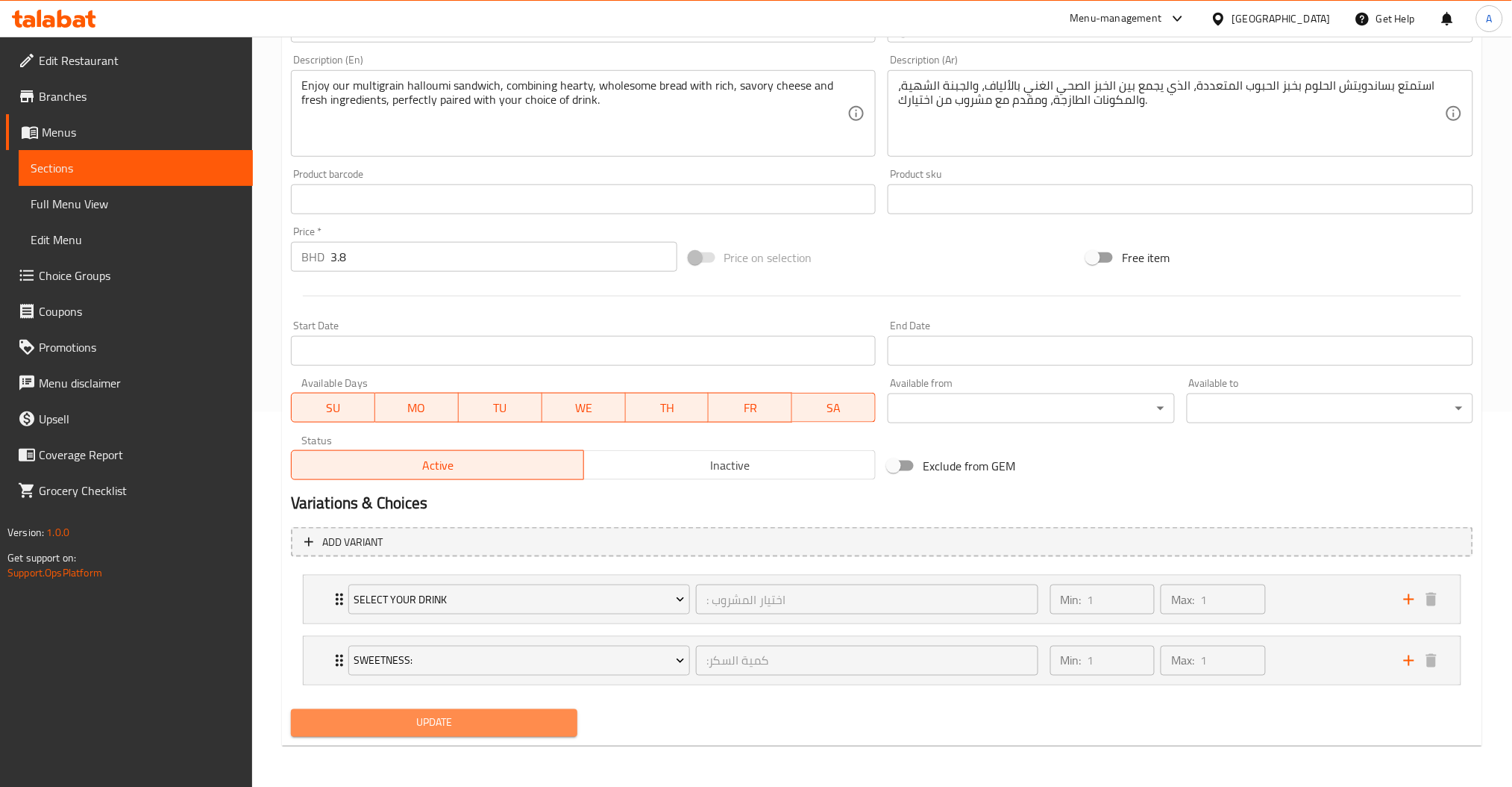
click at [398, 721] on span "Update" at bounding box center [434, 723] width 263 height 19
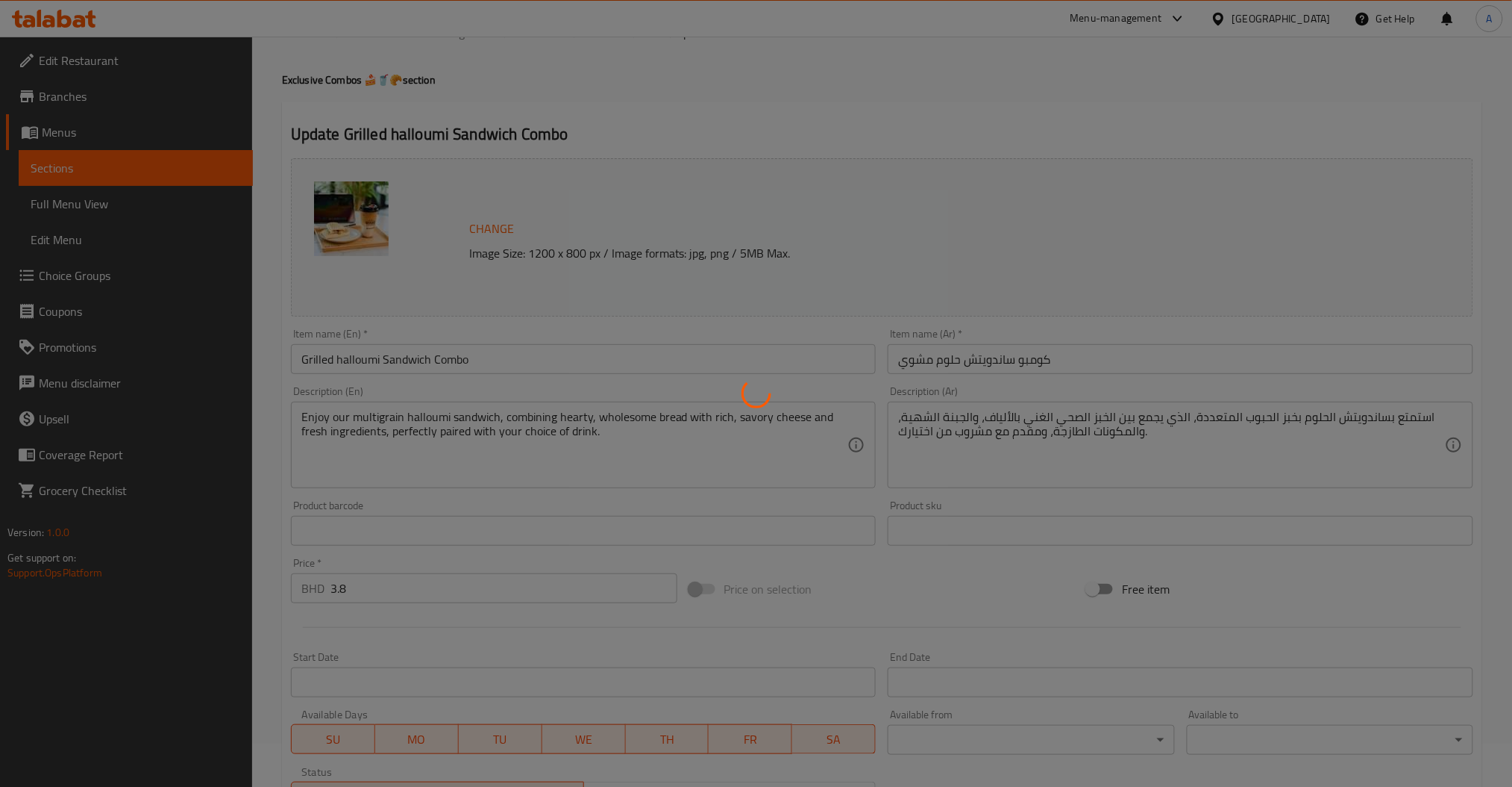
scroll to position [0, 0]
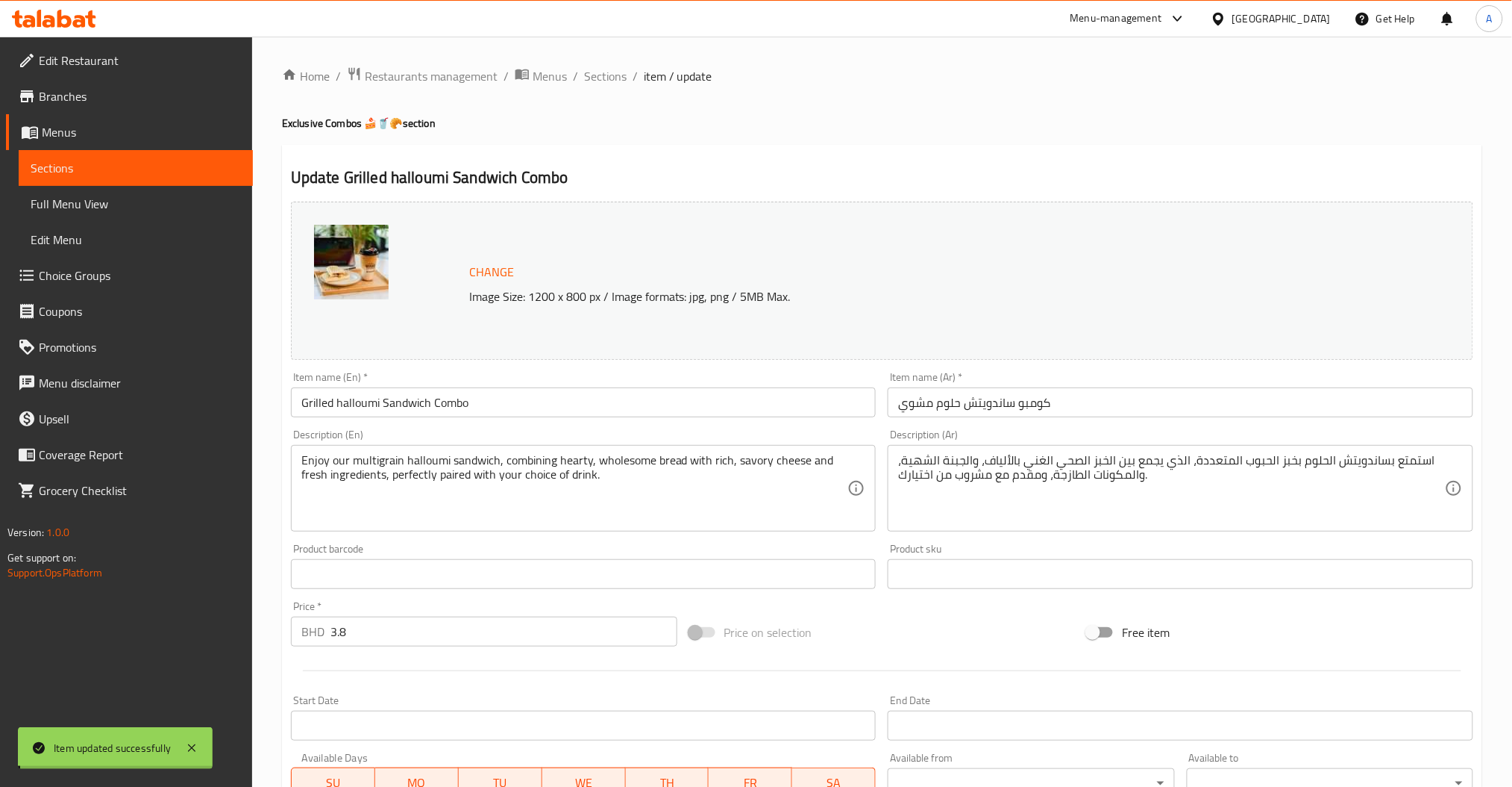
click at [613, 75] on span "Sections" at bounding box center [605, 76] width 42 height 18
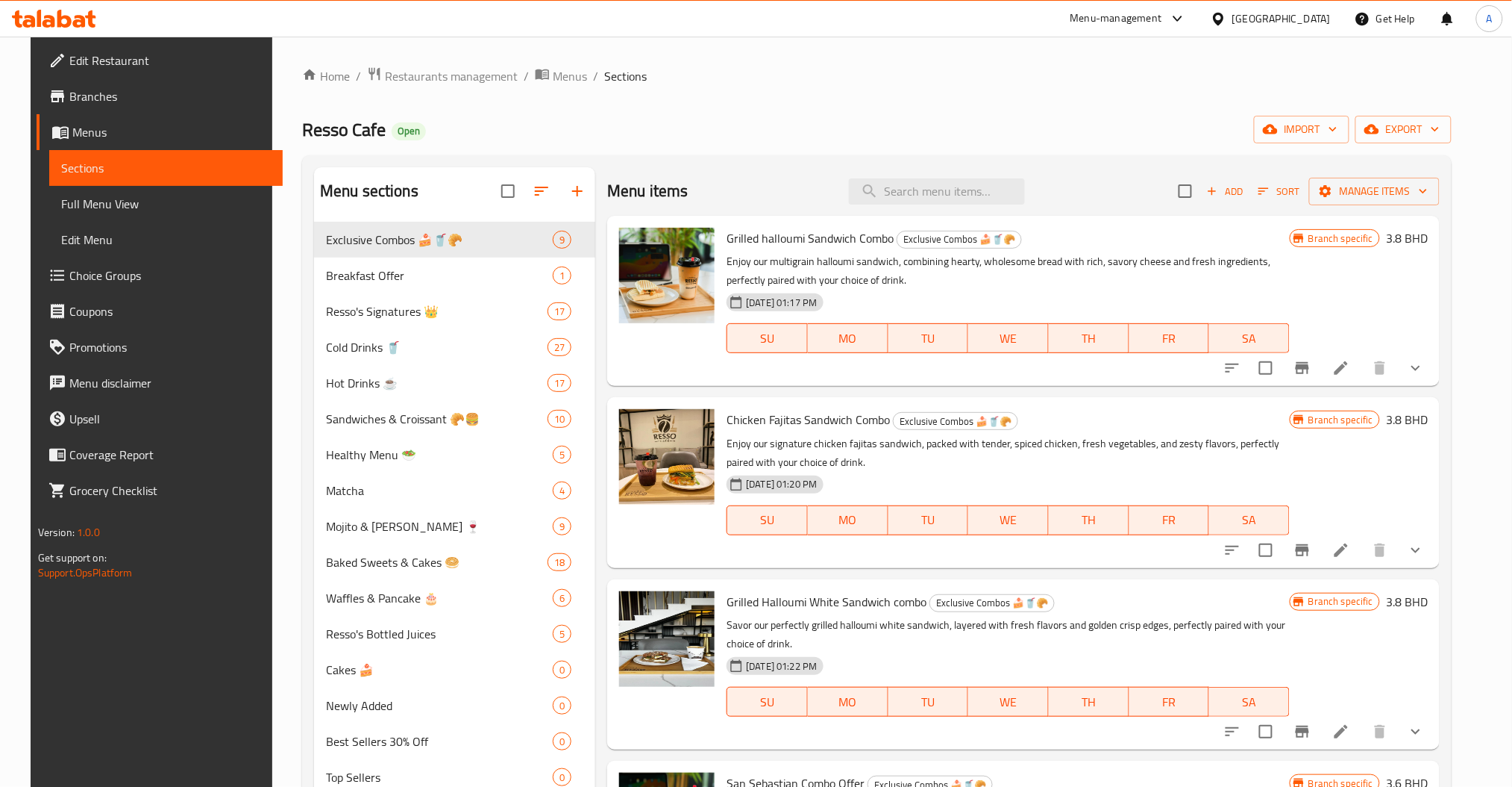
click at [1342, 374] on li at bounding box center [1341, 368] width 42 height 27
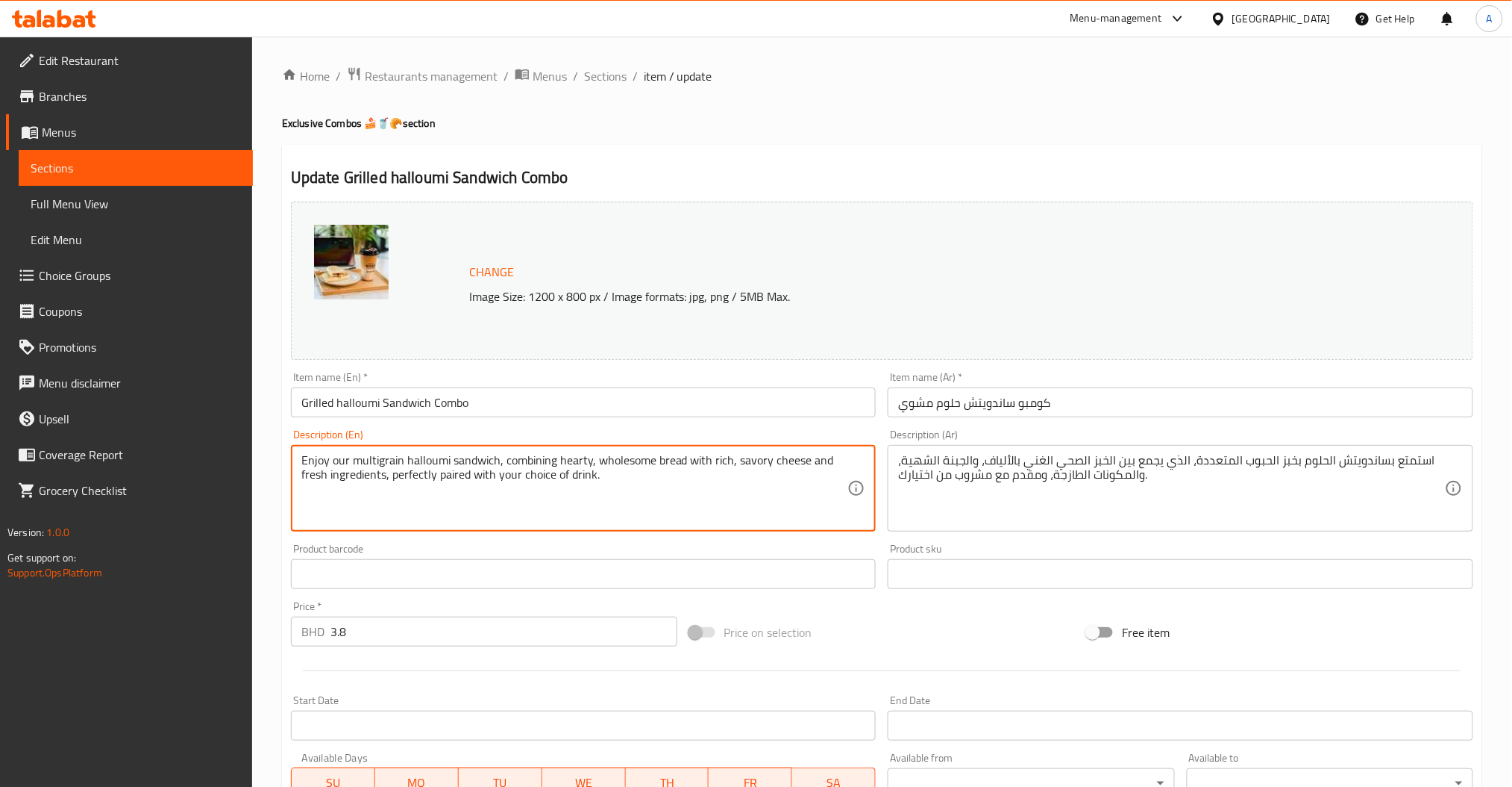
click at [599, 470] on textarea "Enjoy our multigrain halloumi sandwich, combining hearty, wholesome bread with …" at bounding box center [574, 488] width 546 height 71
click at [1091, 470] on textarea "استمتع بساندويتش الحلوم بخبز الحبوب المتعددة، الذي يجمع بين الخبز الصحي الغني ب…" at bounding box center [1171, 488] width 546 height 71
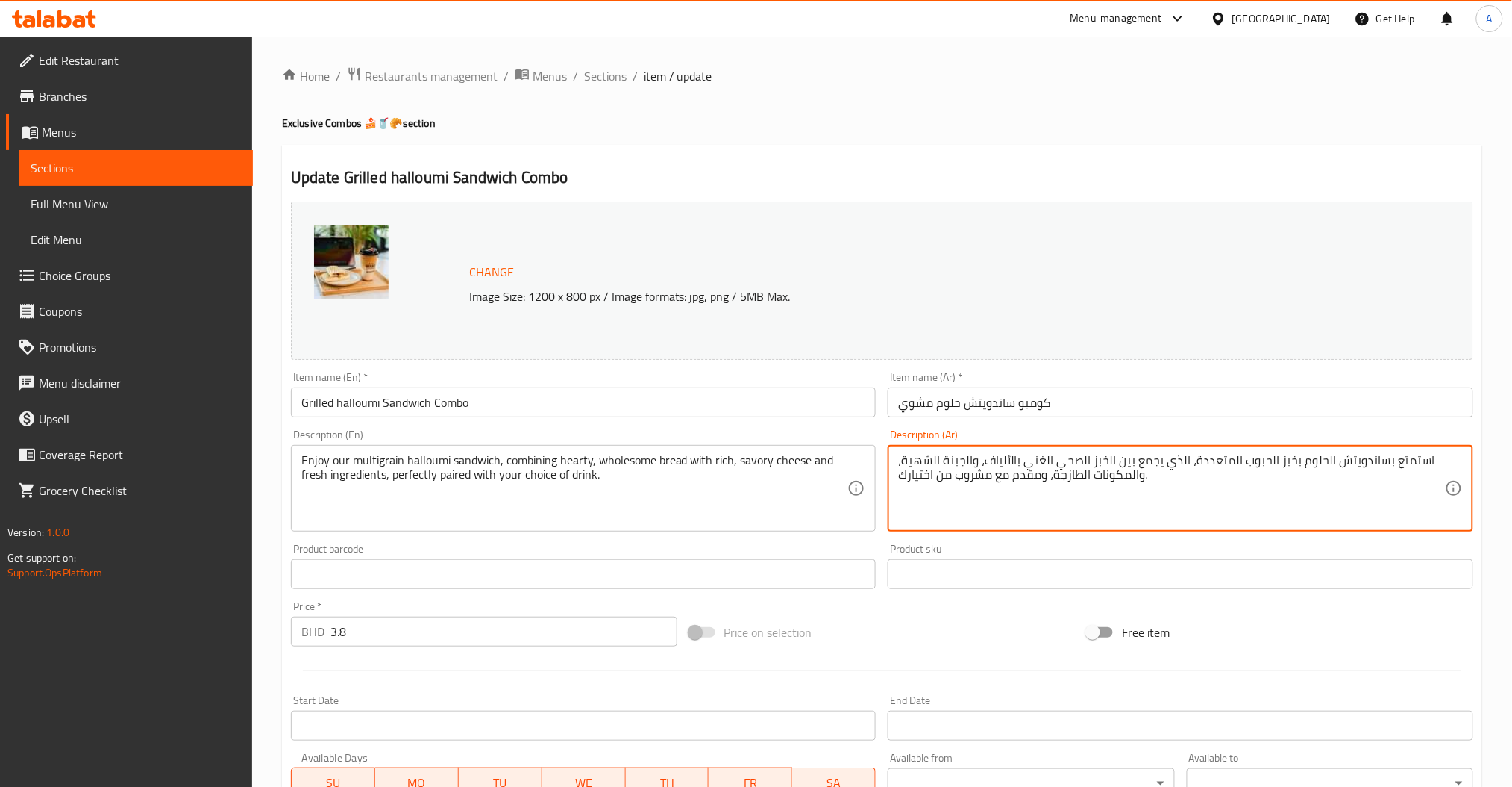
click at [1091, 470] on textarea "استمتع بساندويتش الحلوم بخبز الحبوب المتعددة، الذي يجمع بين الخبز الصحي الغني ب…" at bounding box center [1171, 488] width 546 height 71
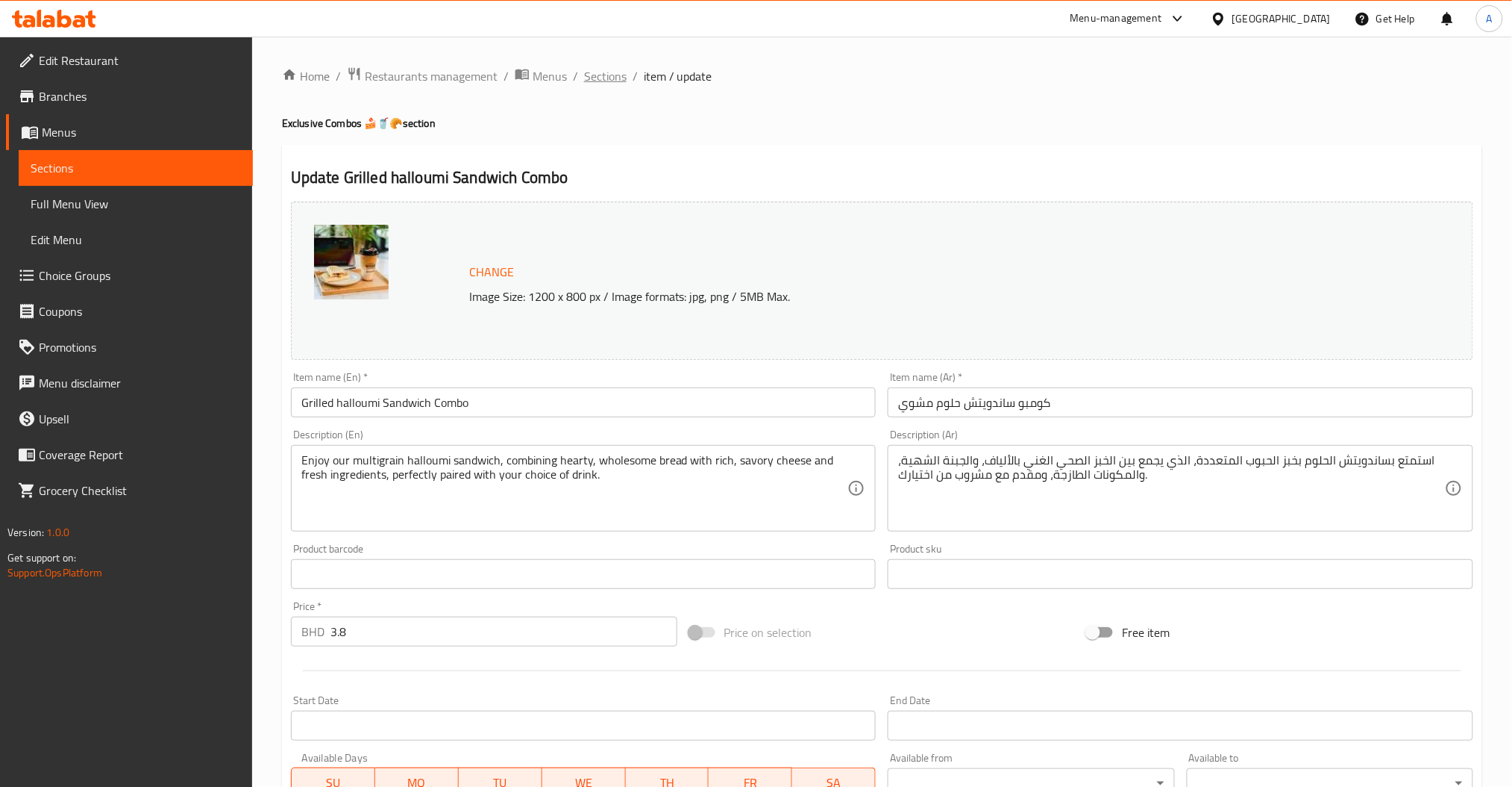
click at [588, 77] on span "Sections" at bounding box center [605, 76] width 42 height 18
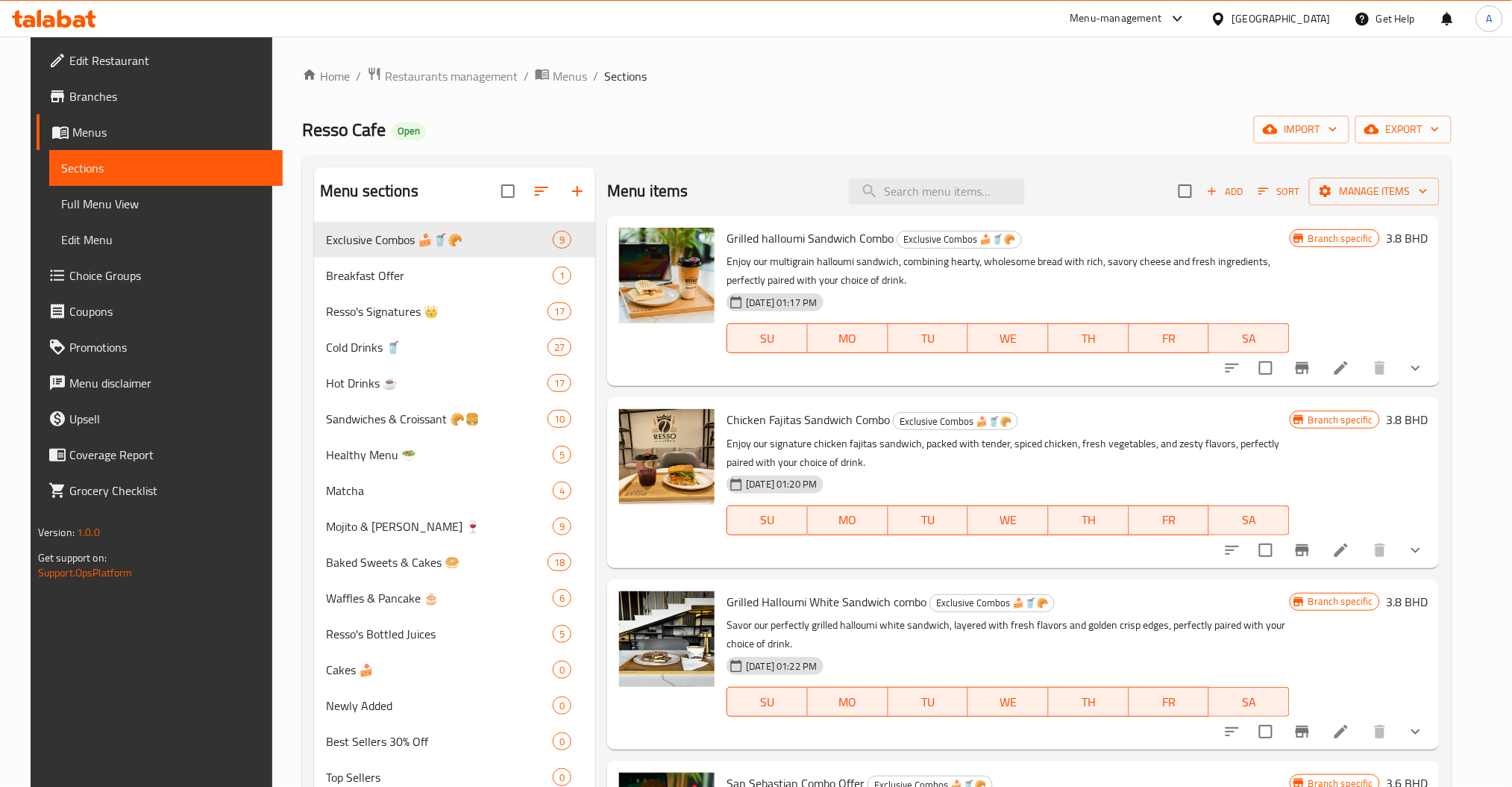
click at [1350, 723] on icon at bounding box center [1341, 732] width 18 height 18
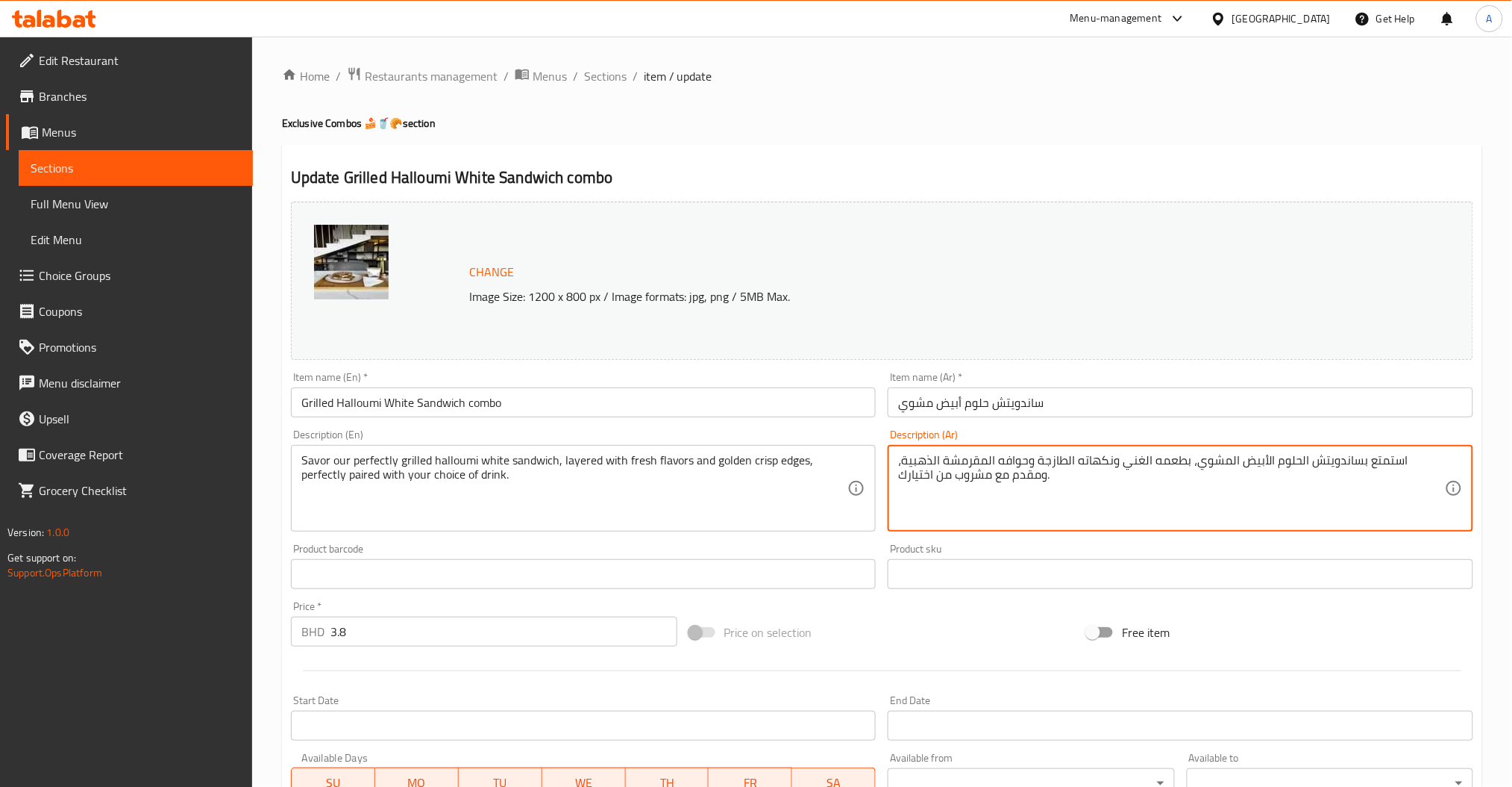
click at [1008, 480] on textarea "استمتع بساندويتش الحلوم الأبيض المشوي، بطعمه الغني ونكهاته الطازجة وحوافه المقر…" at bounding box center [1171, 488] width 546 height 71
paste textarea "خبز الحبوب المتعددة، الذي يجمع بين الخبز الصحي الغني بالألياف، والجبنة الشهية، …"
type textarea "استمتع بساندويتش الحلوم بخبز الحبوب المتعددة، الذي يجمع بين الخبز الصحي الغني ب…"
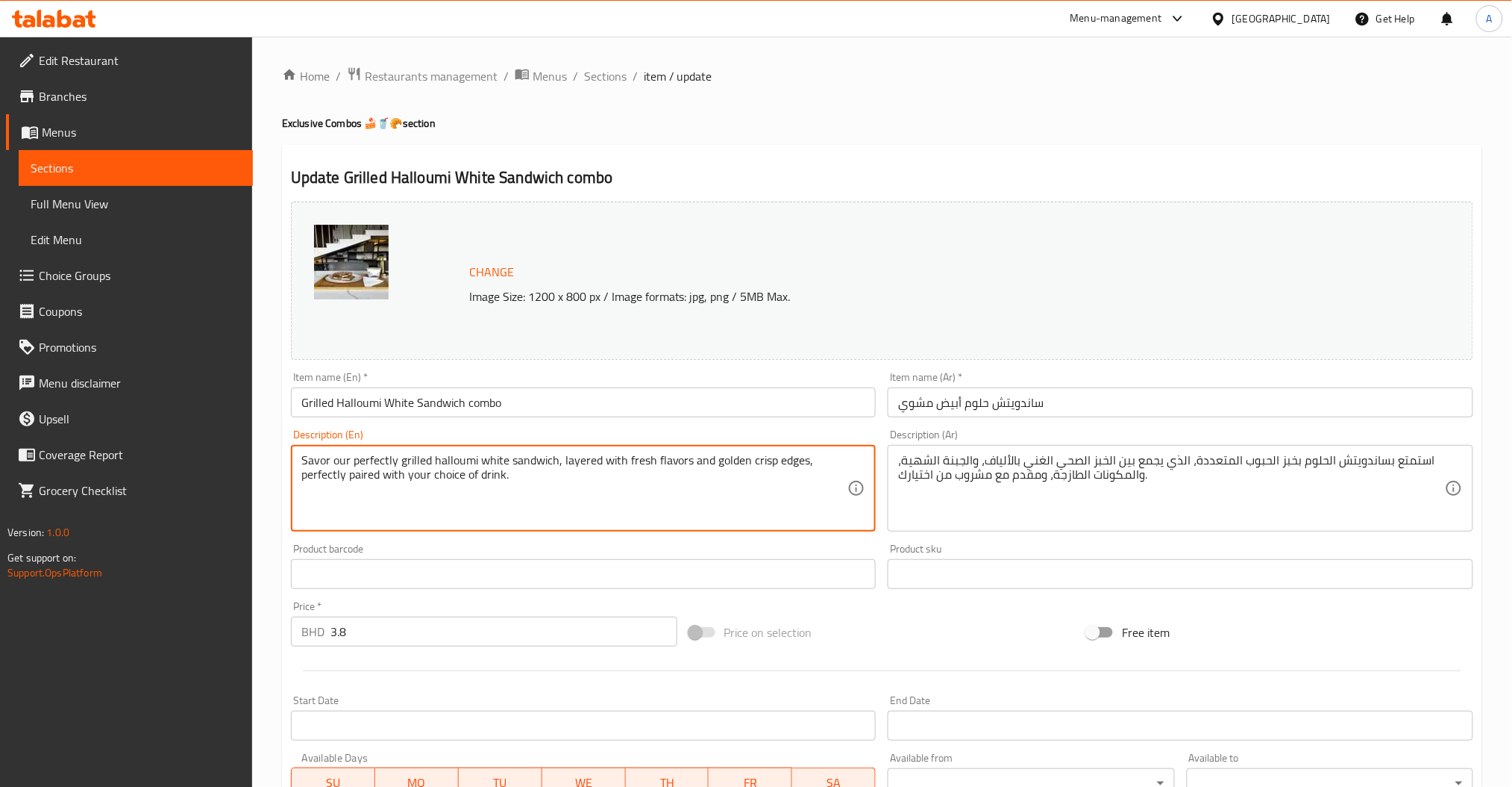
click at [517, 467] on textarea "Savor our perfectly grilled halloumi white sandwich, layered with fresh flavors…" at bounding box center [574, 488] width 546 height 71
paste textarea "Enjoy our multigrain halloumi sandwich, combining hearty, wholesome bread with …"
click at [632, 475] on textarea "Enjoy our multigrain halloumi sandwich, combining hearty, wholesome bread with …" at bounding box center [574, 488] width 546 height 71
click at [844, 464] on textarea "Enjoy our multigrain halloumi sandwich, combining hearty, wholesome bread with …" at bounding box center [574, 488] width 546 height 71
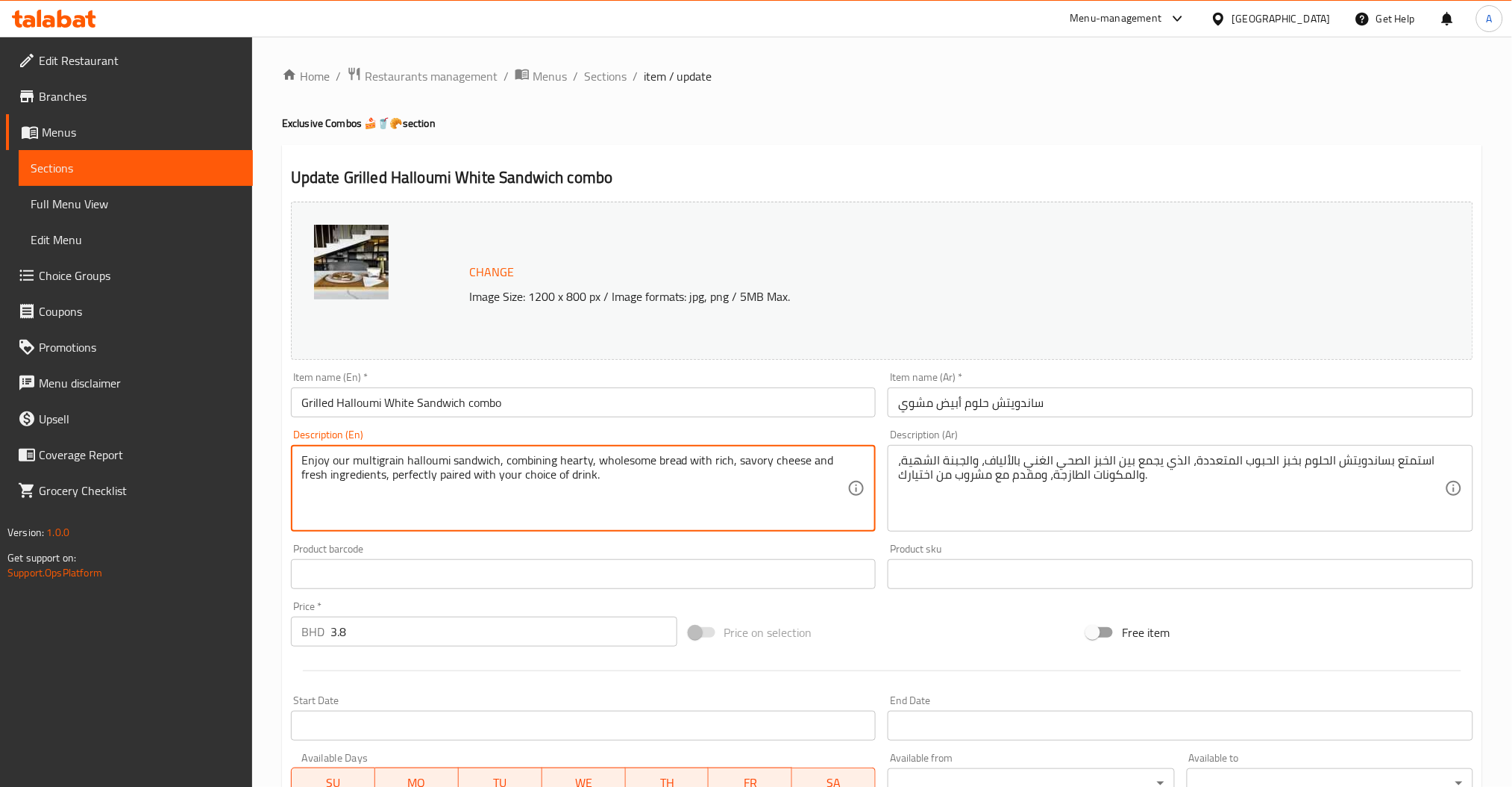
click at [642, 481] on textarea "Enjoy our multigrain halloumi sandwich, combining hearty, wholesome bread with …" at bounding box center [574, 488] width 546 height 71
click at [853, 463] on div "Enjoy our multigrain halloumi sandwich, combining hearty, wholesome bread with …" at bounding box center [583, 488] width 585 height 87
click at [849, 463] on div "Enjoy our multigrain halloumi sandwich, combining hearty, wholesome bread with …" at bounding box center [583, 488] width 585 height 87
click at [841, 459] on textarea "Enjoy our multigrain halloumi sandwich, combining hearty, wholesome bread with …" at bounding box center [574, 488] width 546 height 71
type textarea "Enjoy our multigrain halloumi sandwich, combining hearty, wholesome bread with …"
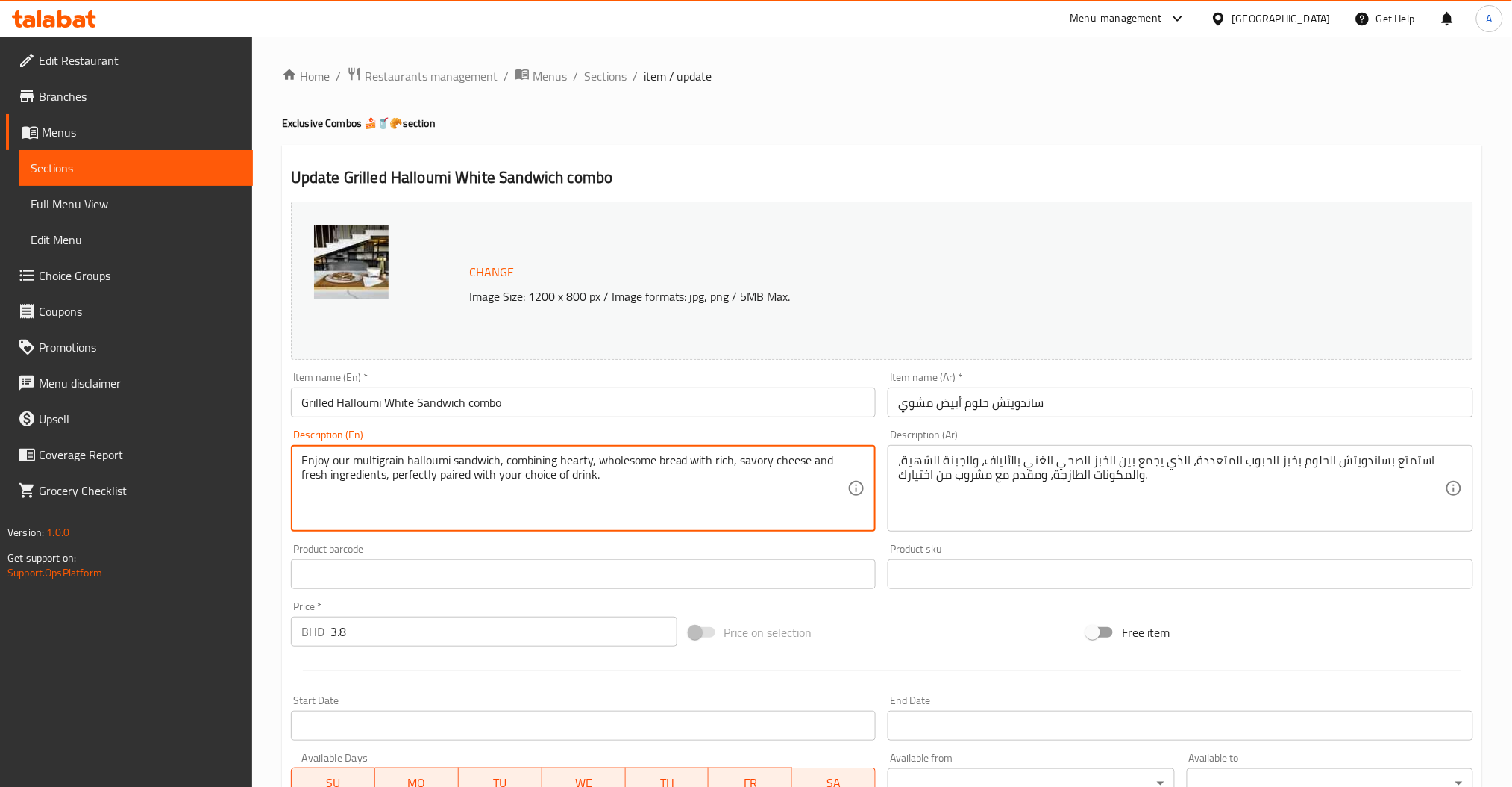
click at [638, 465] on textarea "Enjoy our multigrain halloumi sandwich, combining hearty, wholesome bread with …" at bounding box center [574, 488] width 546 height 71
click at [630, 474] on textarea "Enjoy our multigrain halloumi sandwich, combining hearty, wholesome bread with …" at bounding box center [574, 488] width 546 height 71
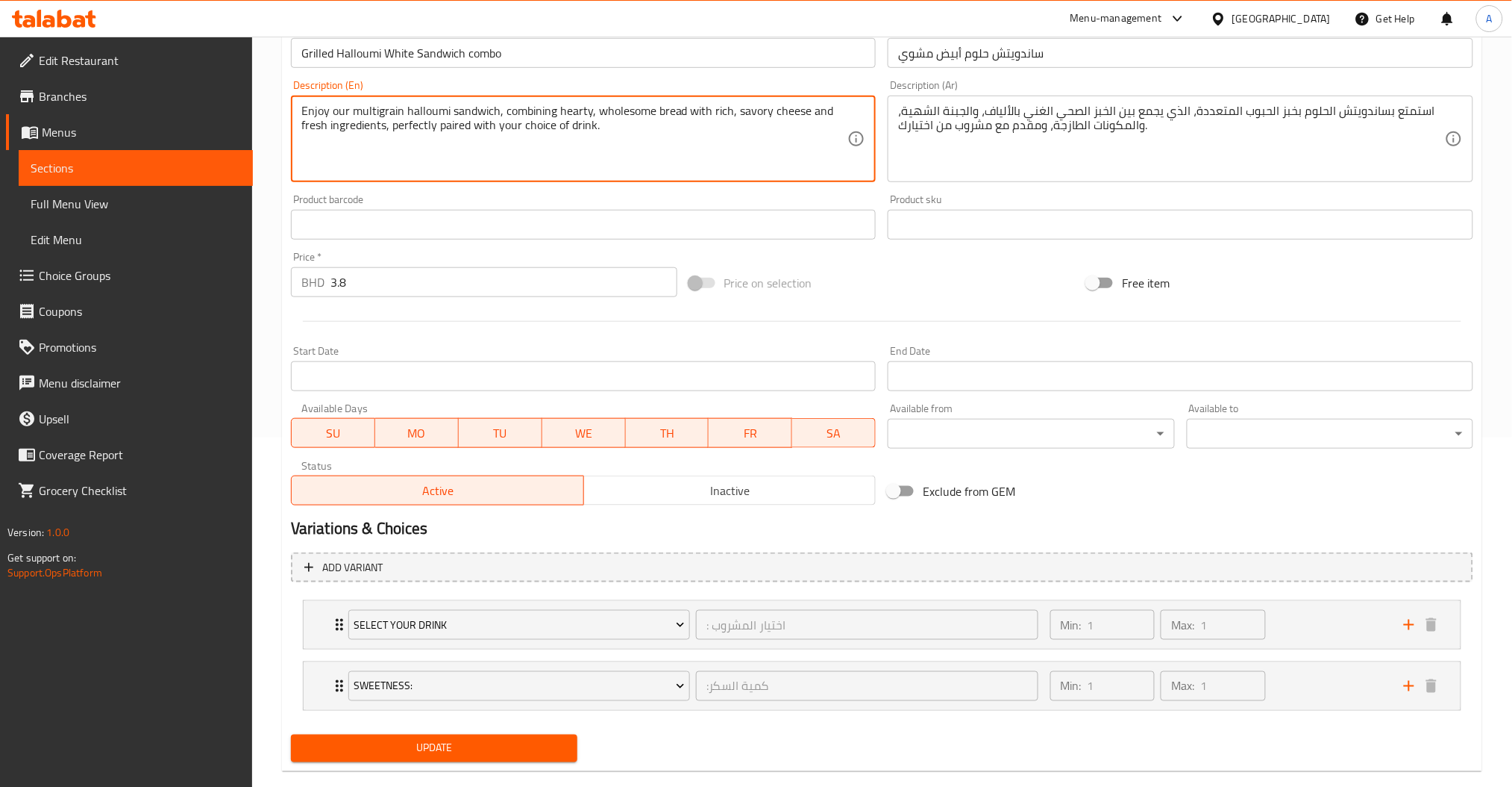
scroll to position [375, 0]
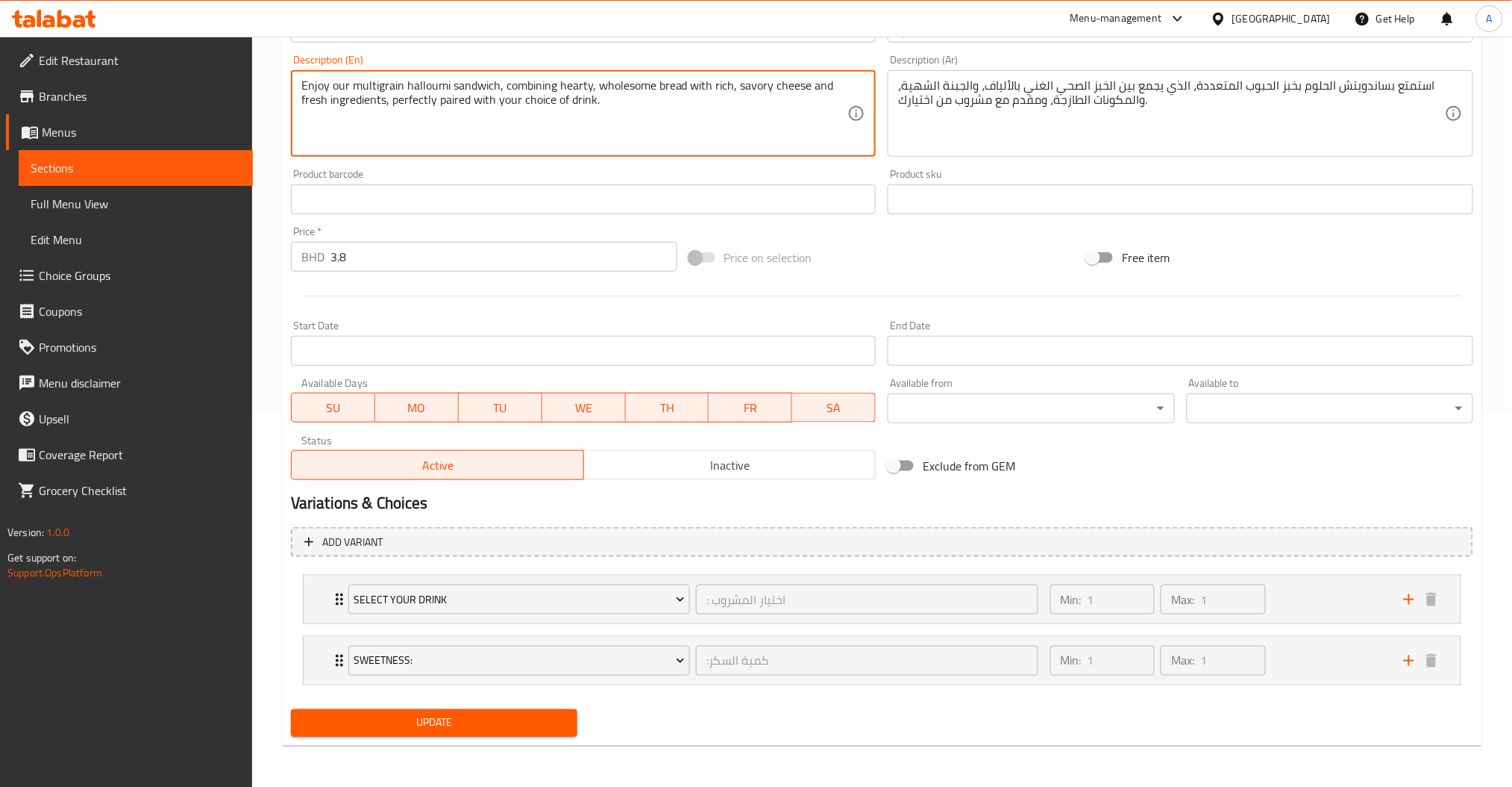
click at [502, 717] on span "Update" at bounding box center [434, 723] width 263 height 19
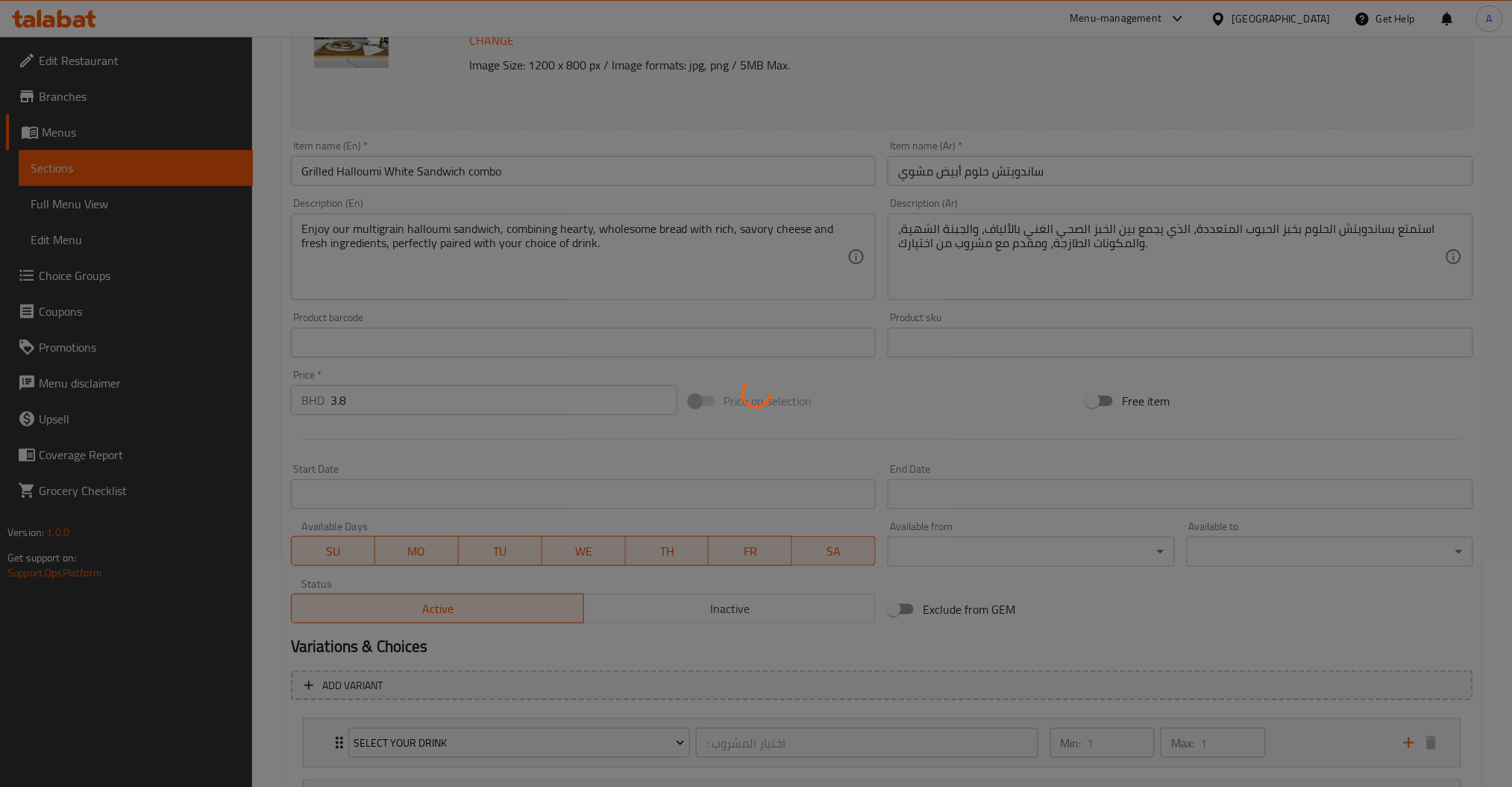
scroll to position [0, 0]
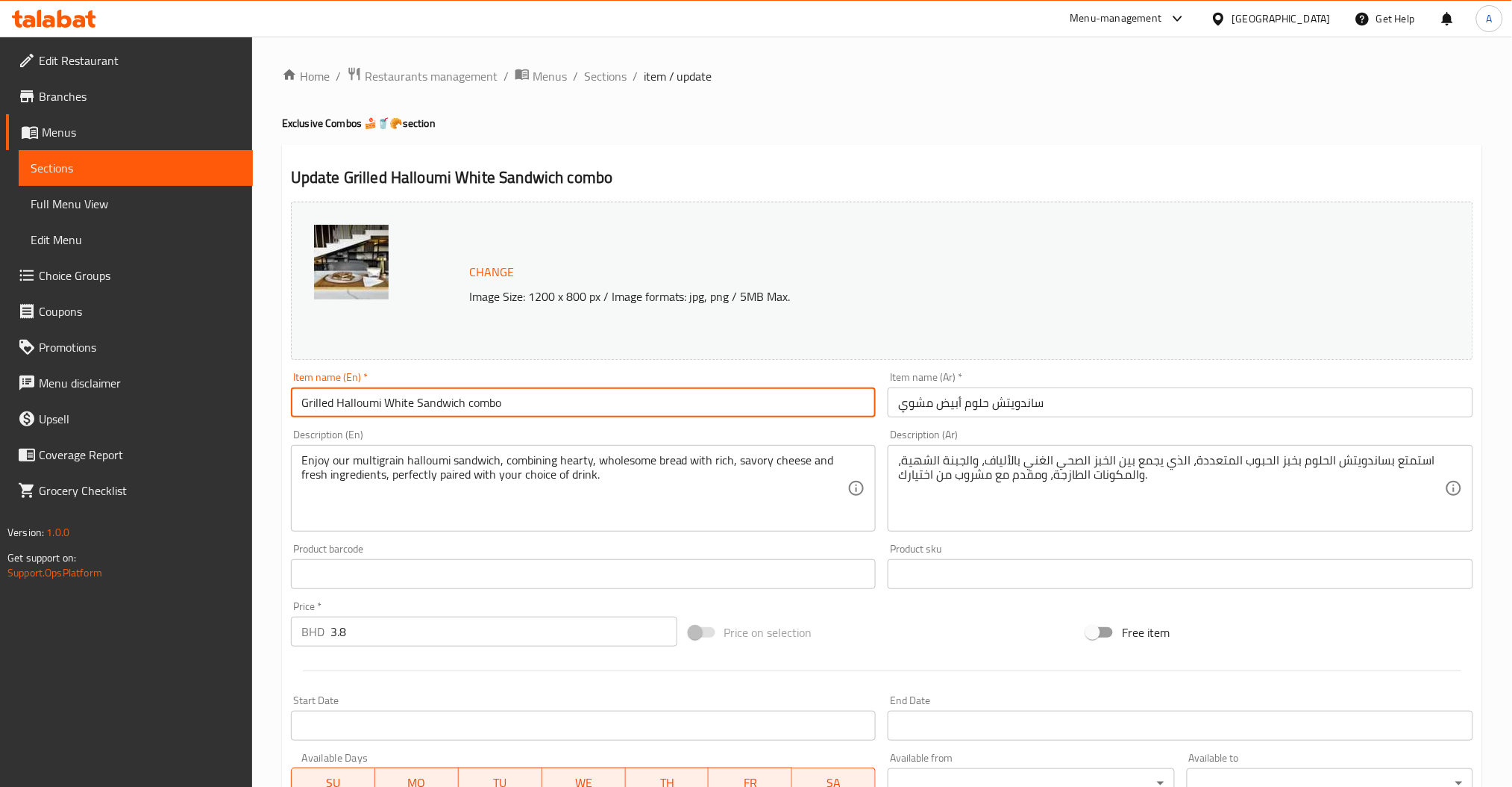
drag, startPoint x: 462, startPoint y: 404, endPoint x: 387, endPoint y: 412, distance: 75.4
click at [387, 412] on input "Grilled Halloumi White Sandwich combo" at bounding box center [583, 402] width 585 height 30
click at [607, 416] on input "Grilled Halloumi Multigrain combo" at bounding box center [583, 402] width 585 height 30
type input "Grilled Halloumi Multigrain combo"
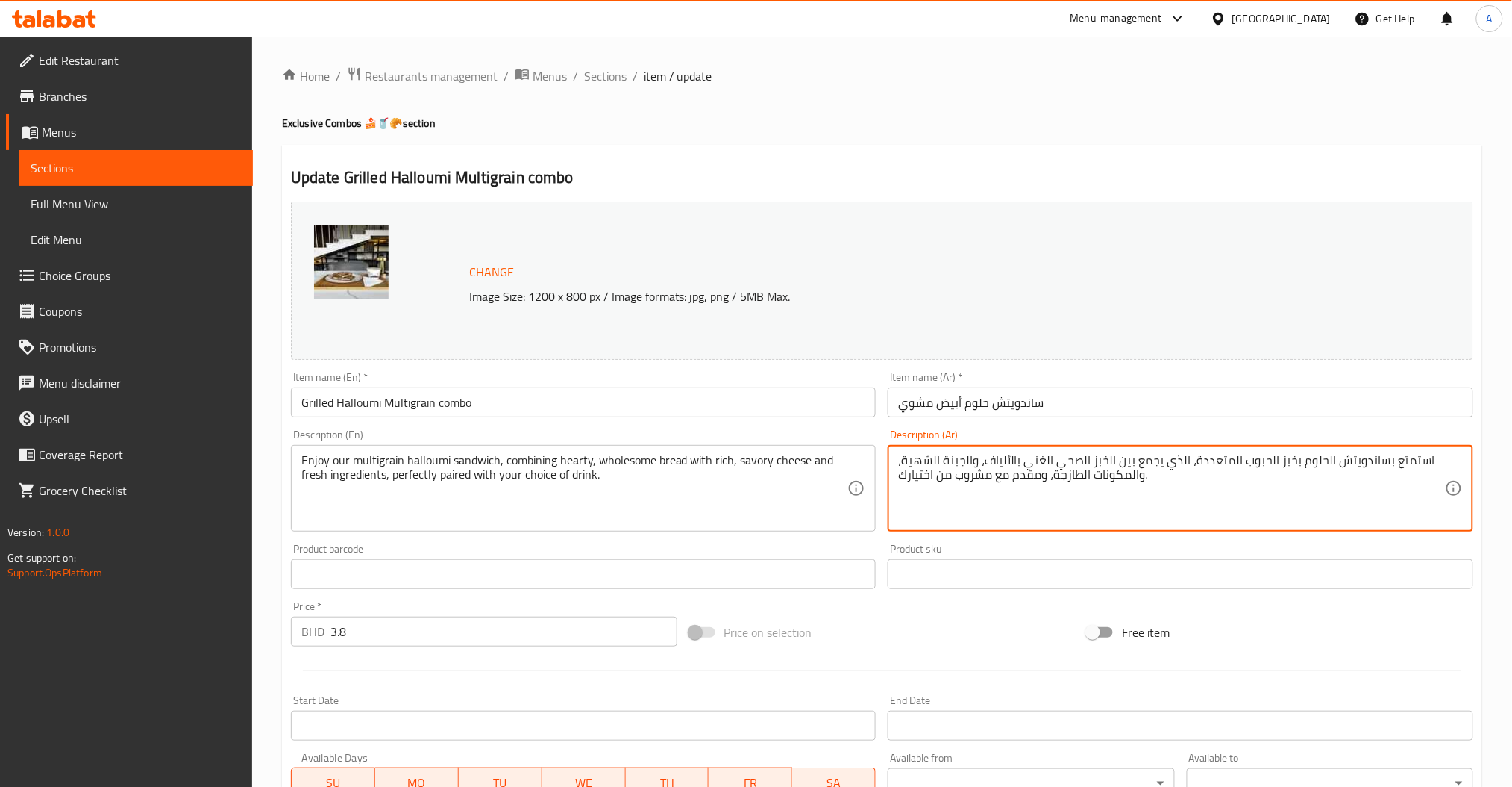
drag, startPoint x: 1297, startPoint y: 461, endPoint x: 1191, endPoint y: 453, distance: 106.3
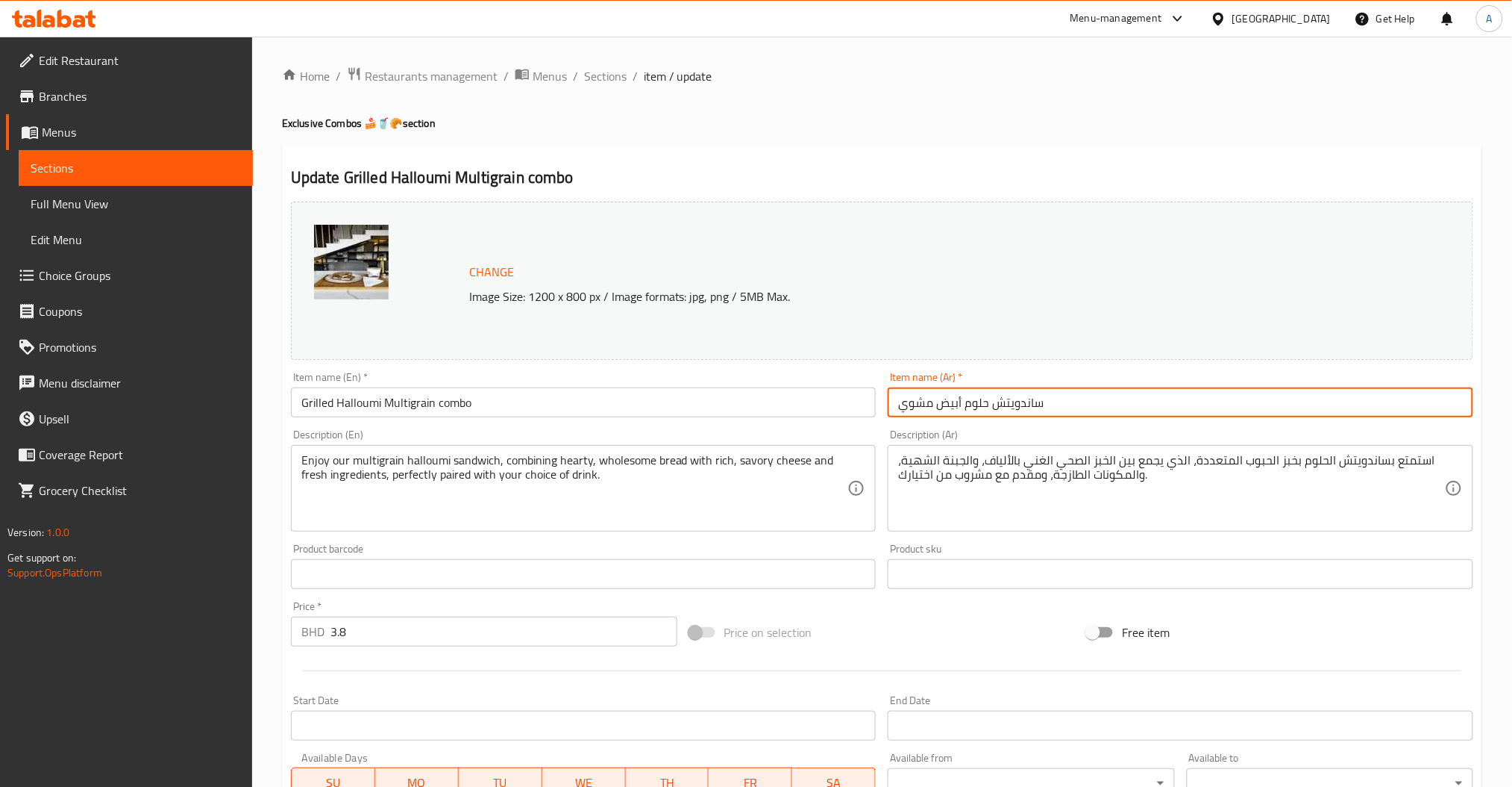
drag, startPoint x: 960, startPoint y: 402, endPoint x: 889, endPoint y: 402, distance: 71.0
click at [889, 402] on input "ساندويتش حلوم أبيض مشوي" at bounding box center [1180, 402] width 585 height 30
paste input "خبز الحبوب المتعددة"
type input "ساندويتش حلوم بخبز الحبوب المتعددة"
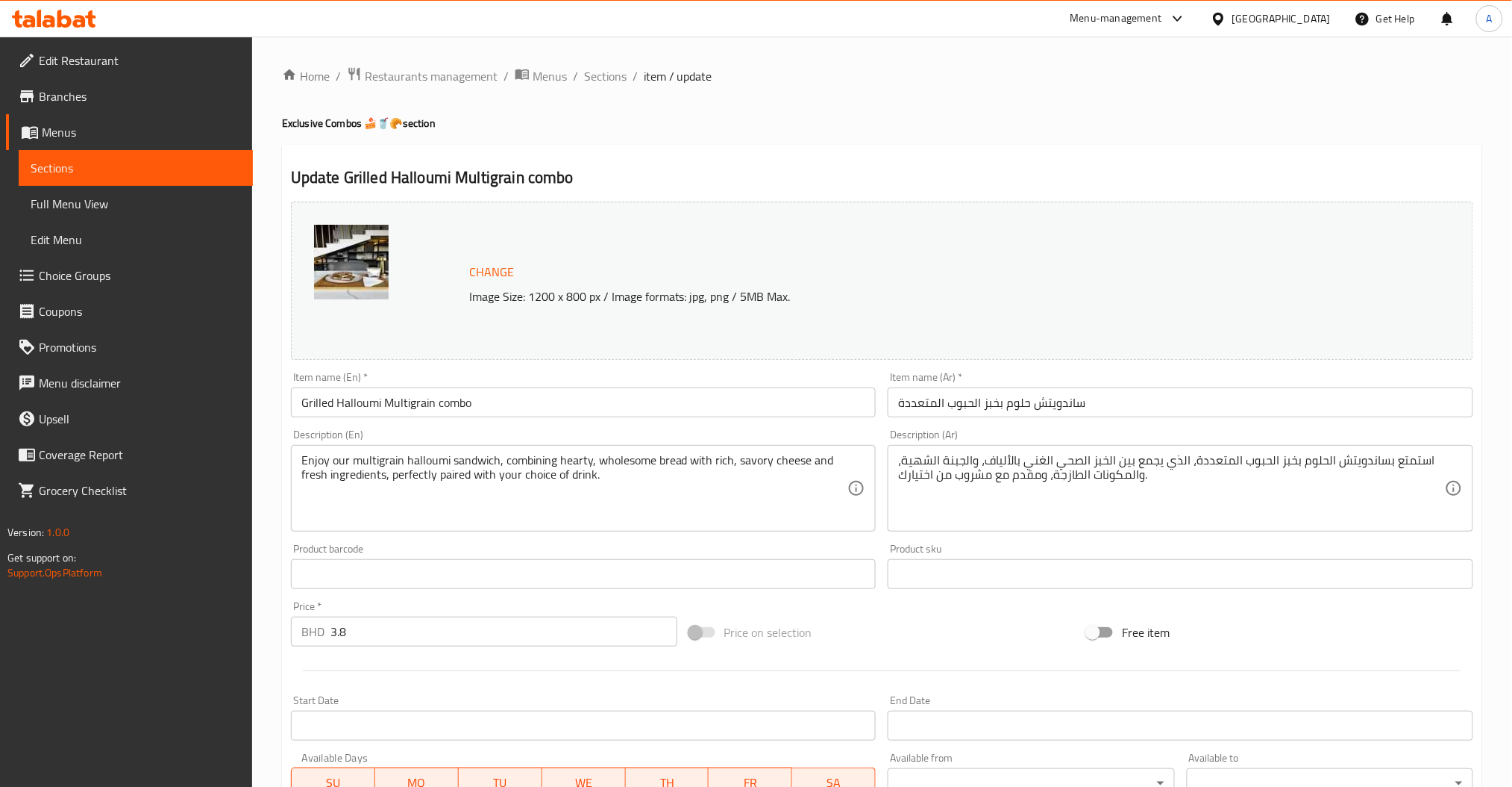
click at [621, 537] on div "Description (En) Enjoy our multigrain halloumi sandwich, combining hearty, whol…" at bounding box center [583, 480] width 598 height 114
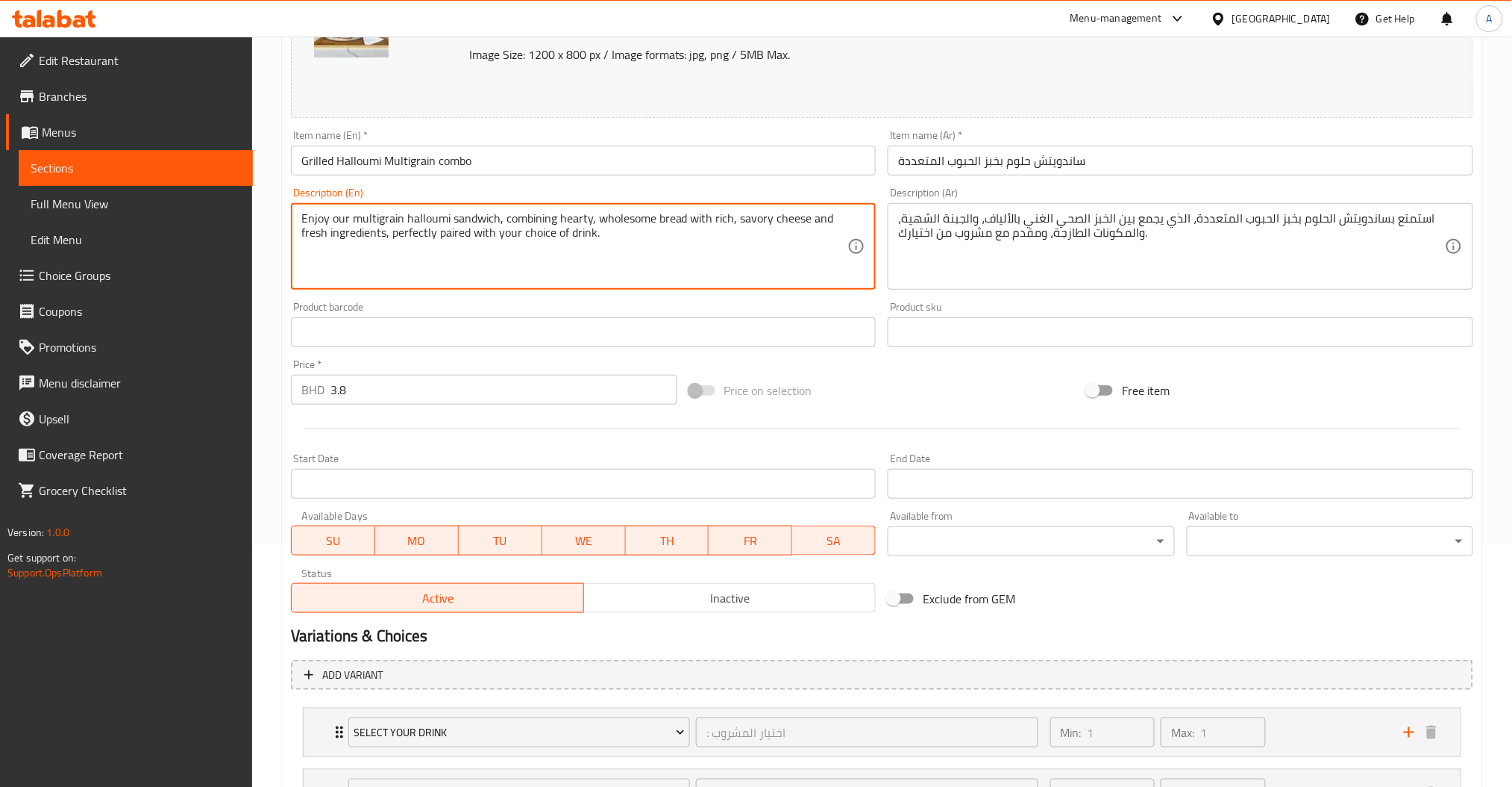
scroll to position [375, 0]
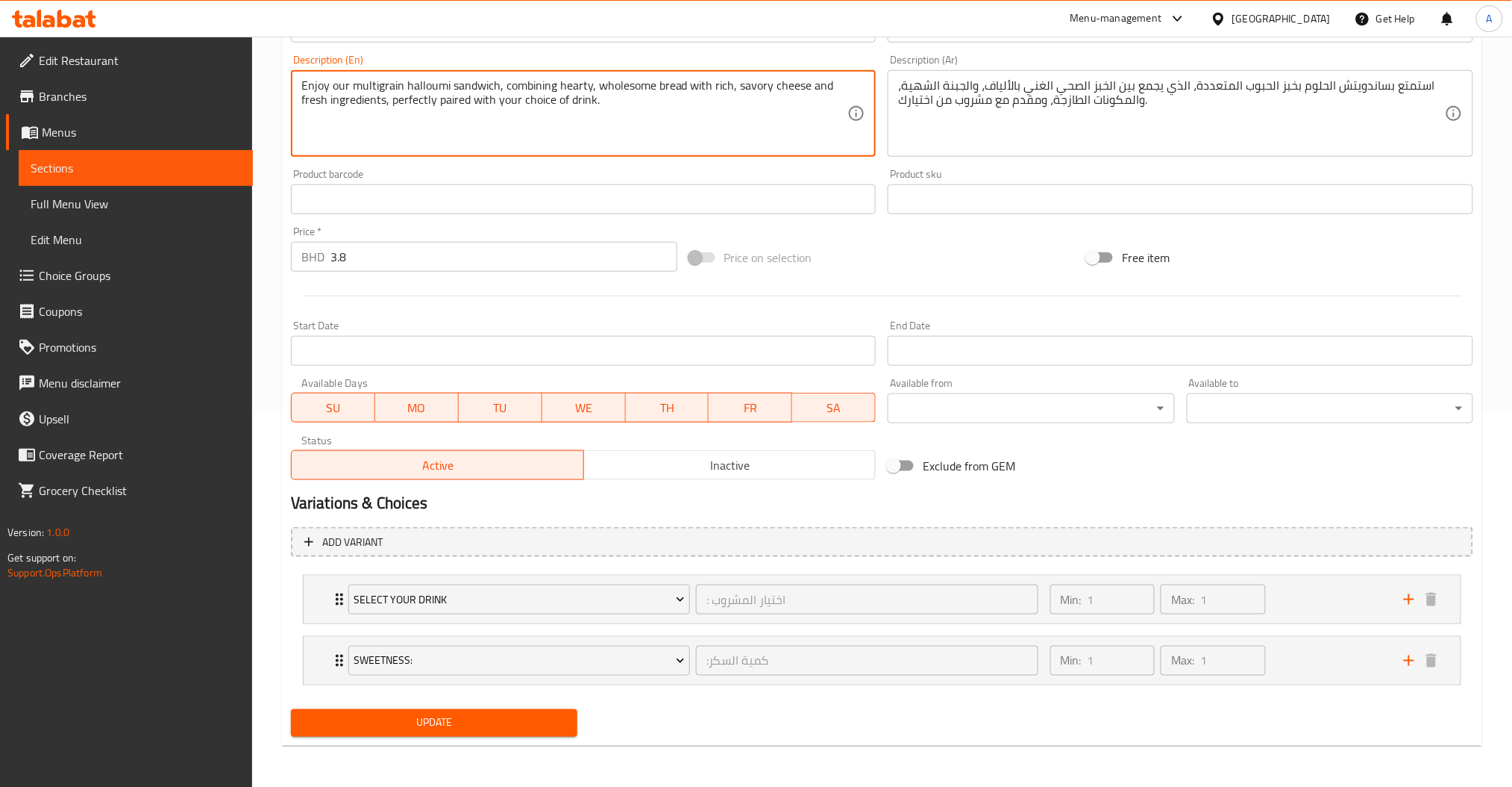
click at [465, 744] on div "Update Grilled Halloumi Multigrain combo Change Image Size: 1200 x 800 px / Ima…" at bounding box center [882, 258] width 1200 height 976
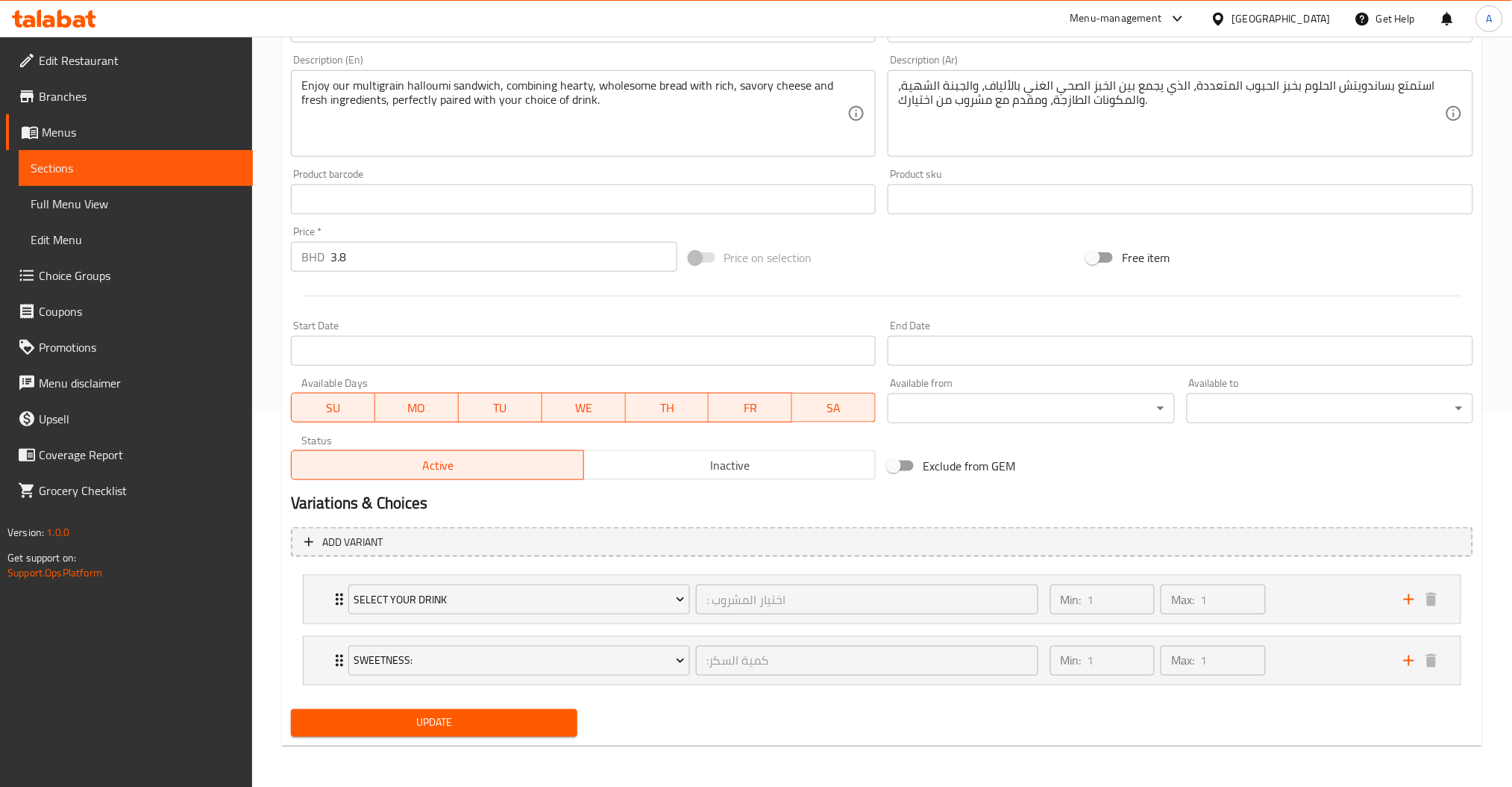
click at [466, 736] on button "Update" at bounding box center [434, 723] width 287 height 28
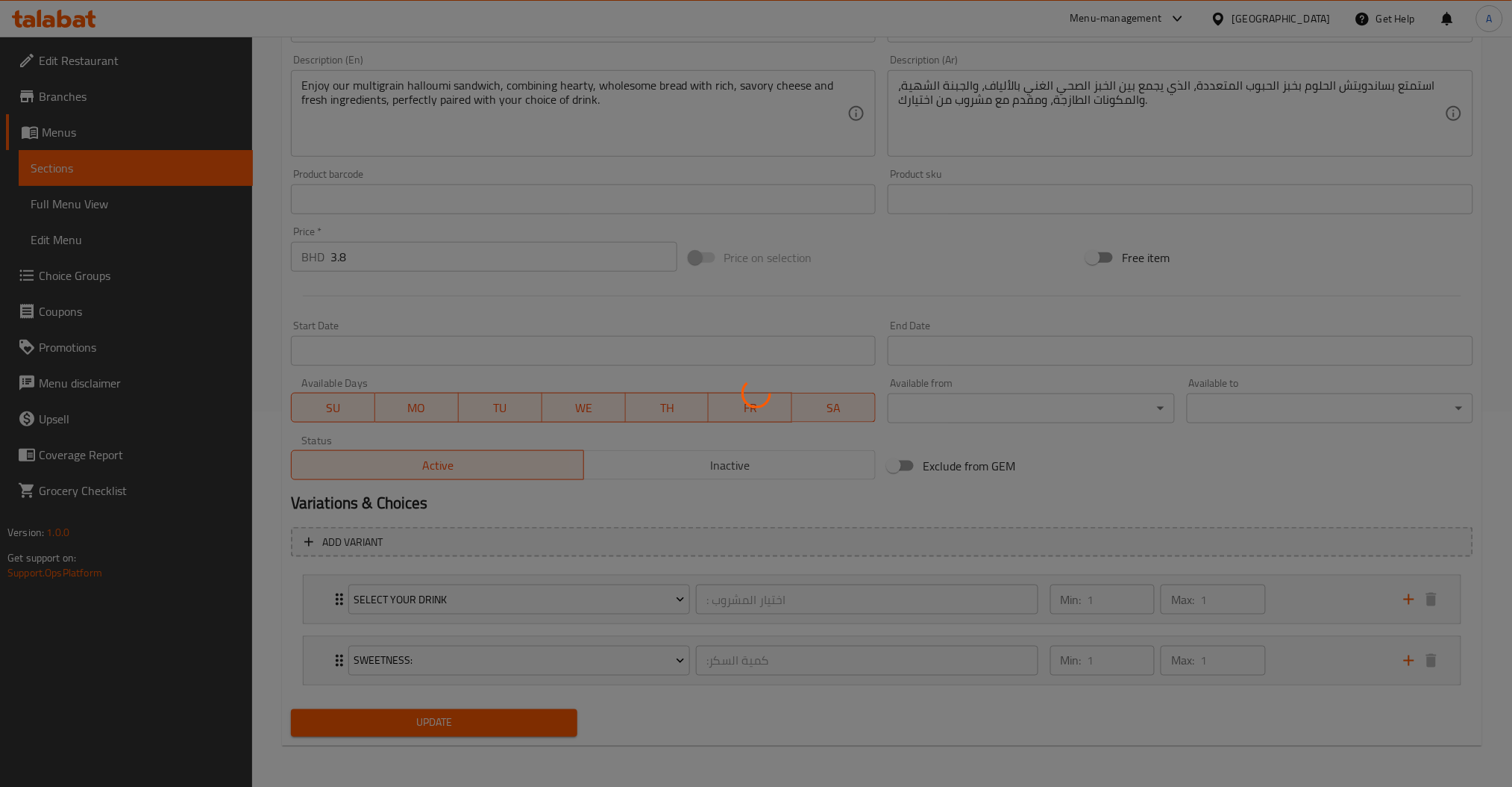
click at [466, 724] on div at bounding box center [756, 394] width 1512 height 787
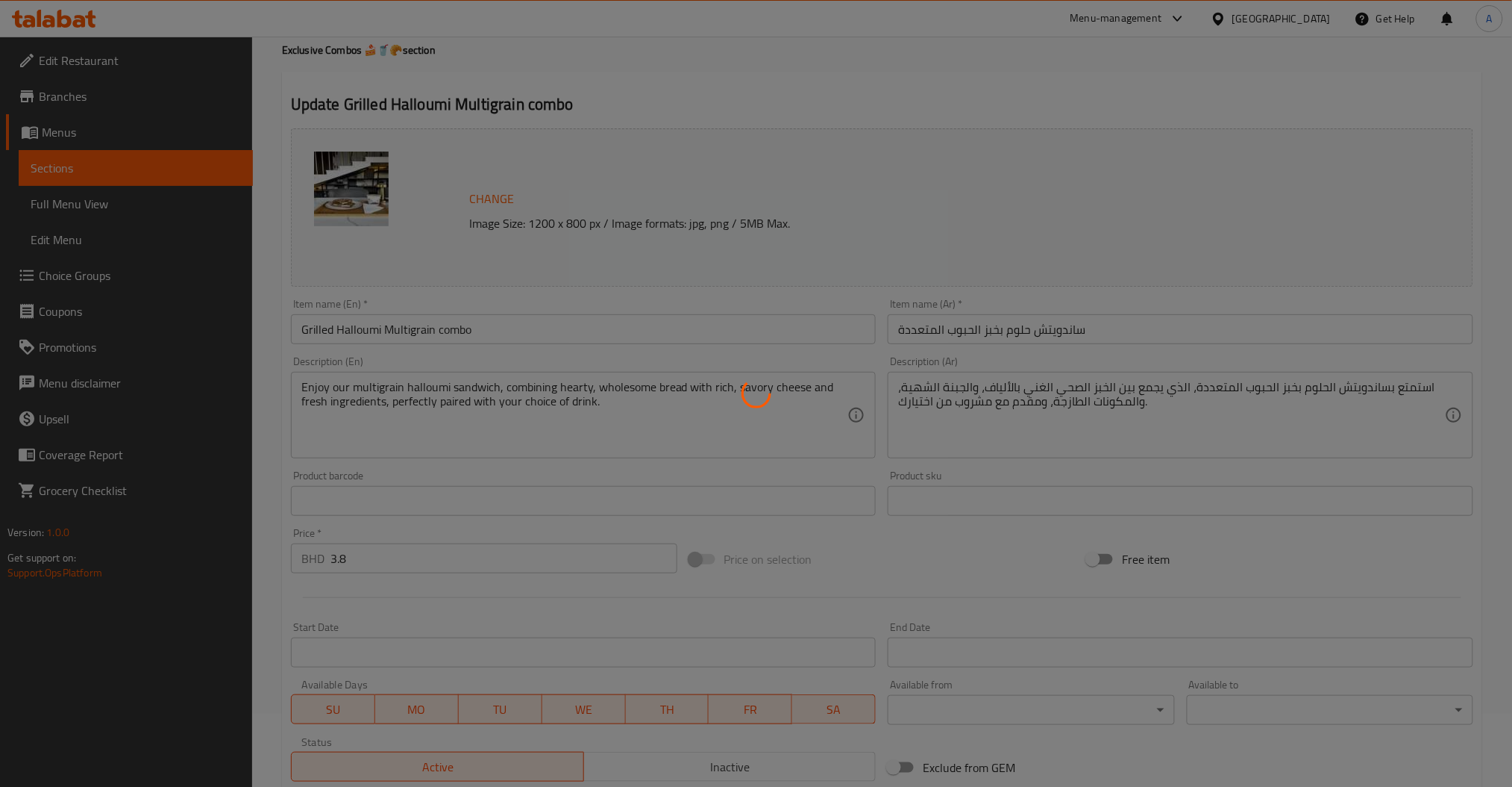
scroll to position [0, 0]
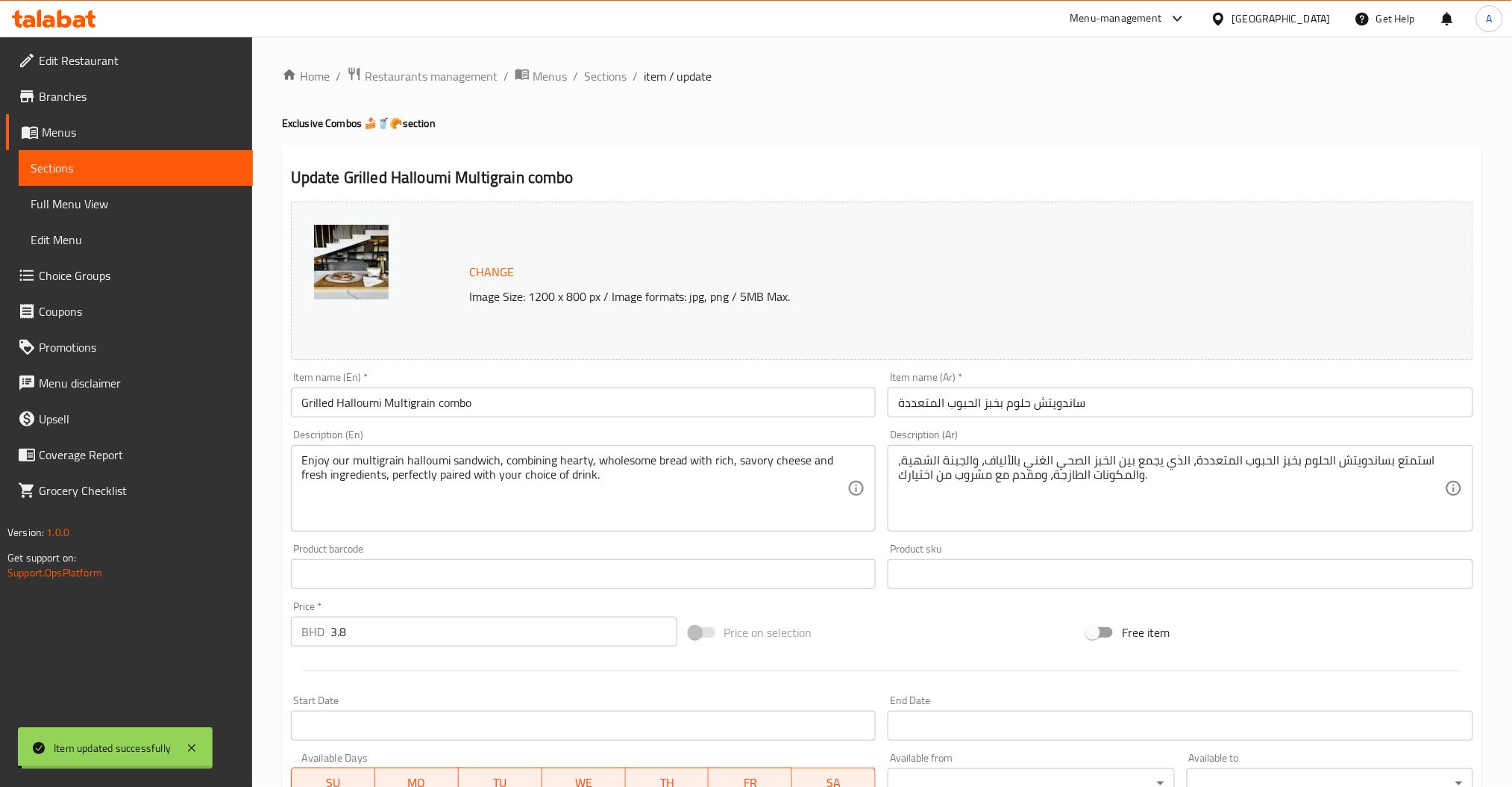
click at [605, 77] on span "Sections" at bounding box center [605, 76] width 42 height 18
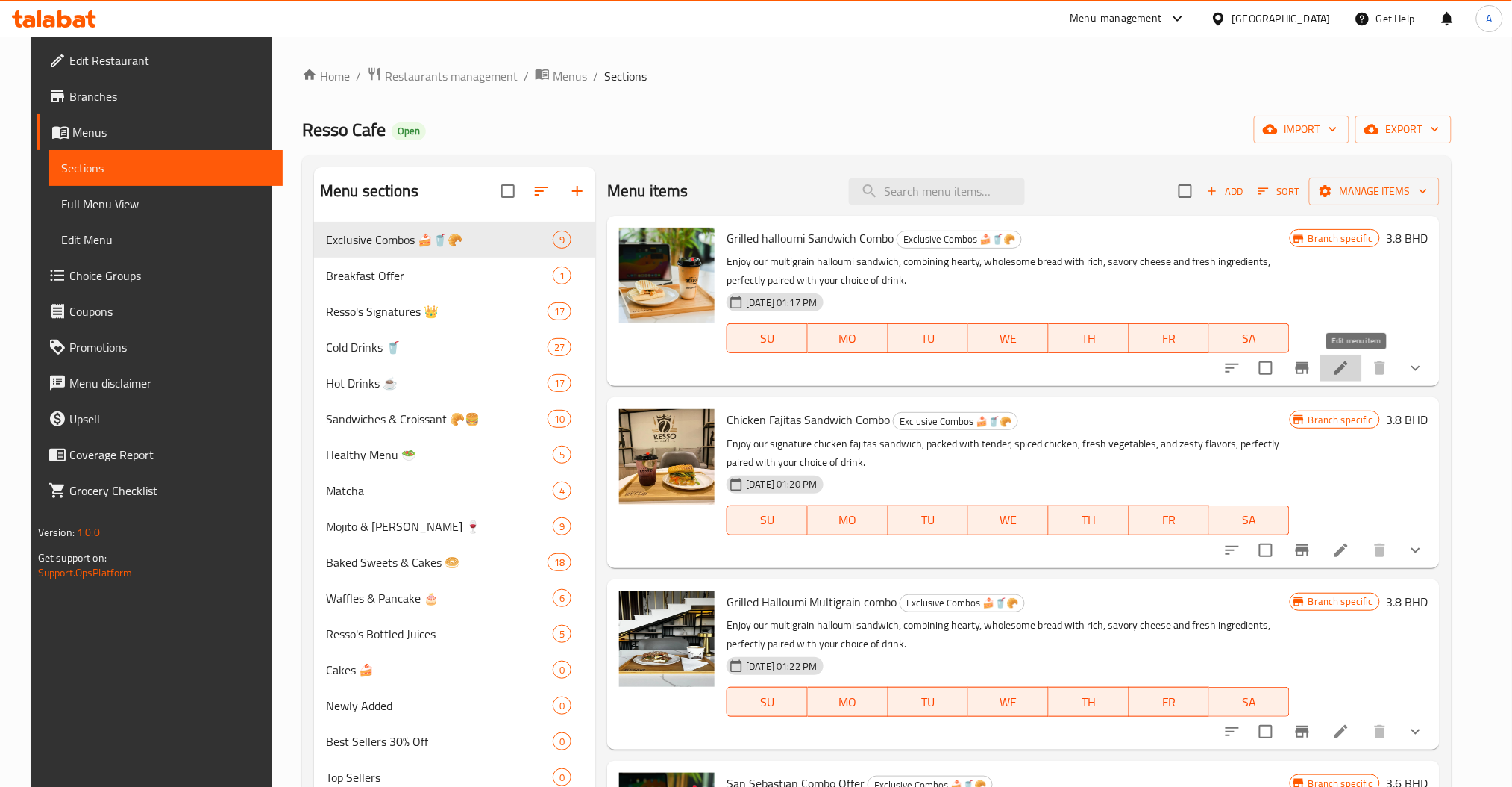
click at [1350, 369] on icon at bounding box center [1341, 368] width 18 height 18
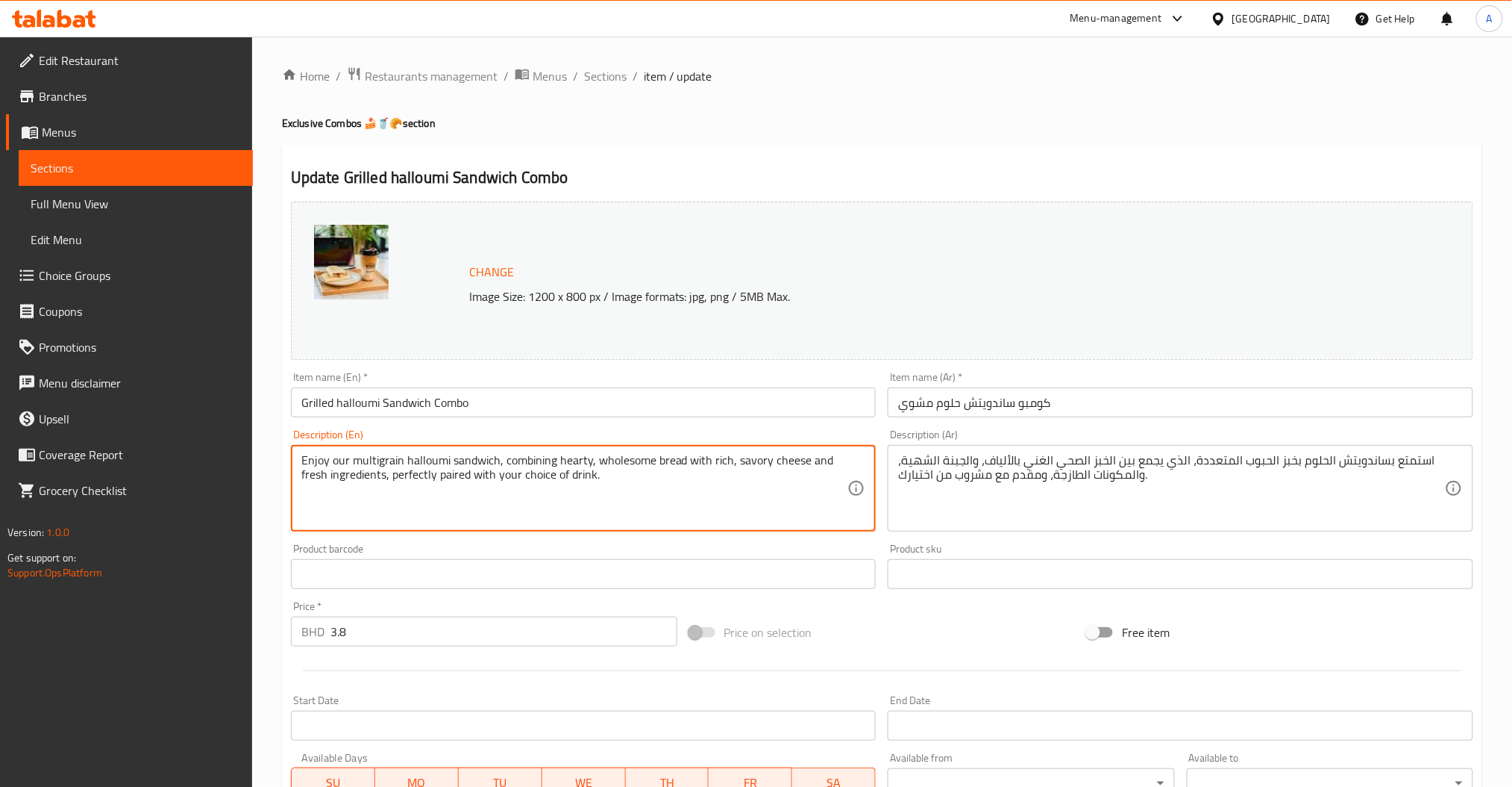
click at [647, 465] on textarea "Enjoy our multigrain halloumi sandwich, combining hearty, wholesome bread with …" at bounding box center [574, 488] width 546 height 71
paste textarea "Delight in our grilled halloumi sandwich, fille"
type textarea "Delight in our grilled halloumi sandwich, filled with rich, savory cheese and f…"
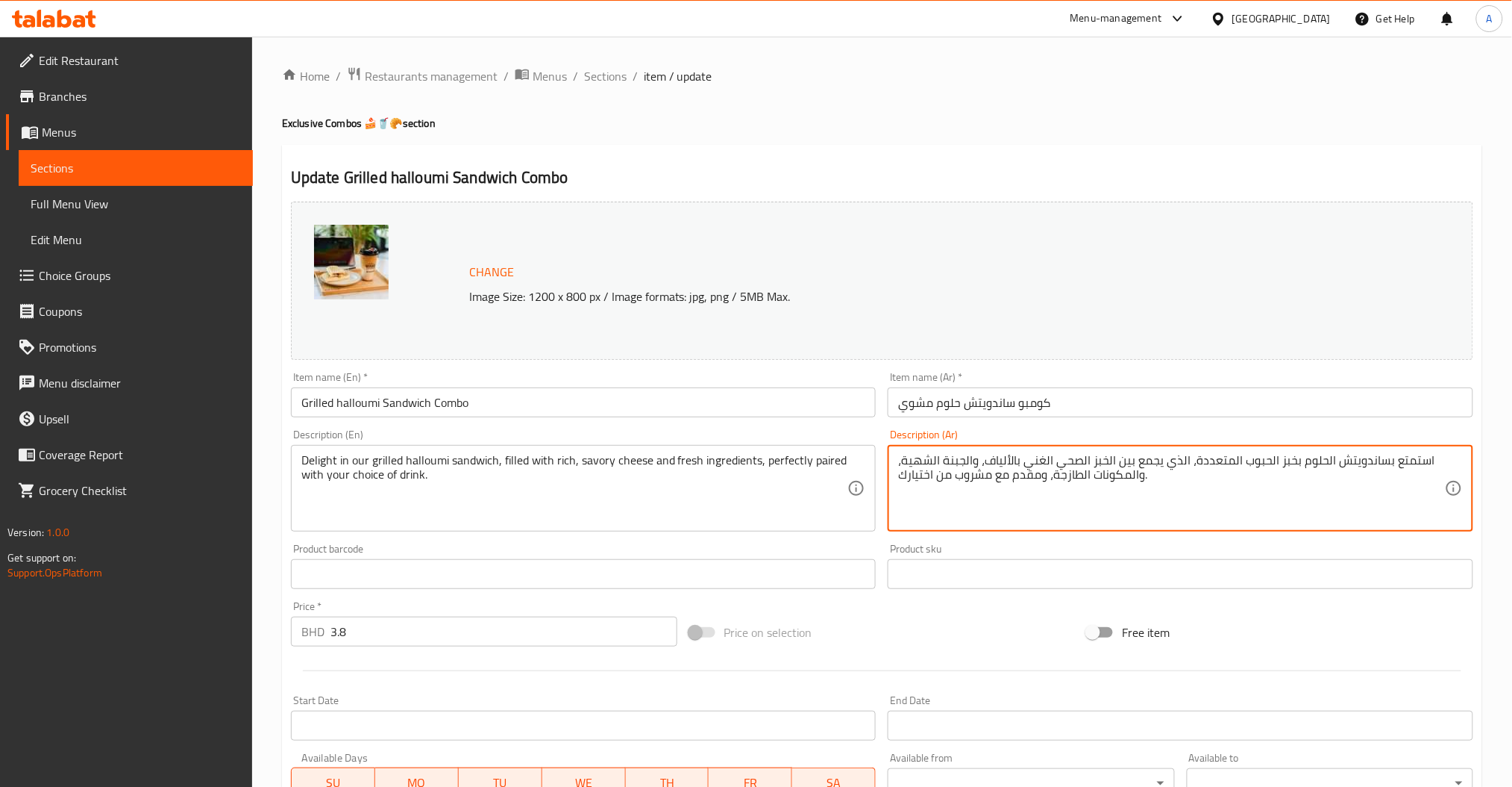
click at [1150, 474] on textarea "استمتع بساندويتش الحلوم بخبز الحبوب المتعددة، الذي يجمع بين الخبز الصحي الغني ب…" at bounding box center [1171, 488] width 546 height 71
paste textarea "لمشوي، المحشو بجبنة غنية ولذيذة ومكونات طازجة، ومقدم مع مشروب من اختيارك. Ask C…"
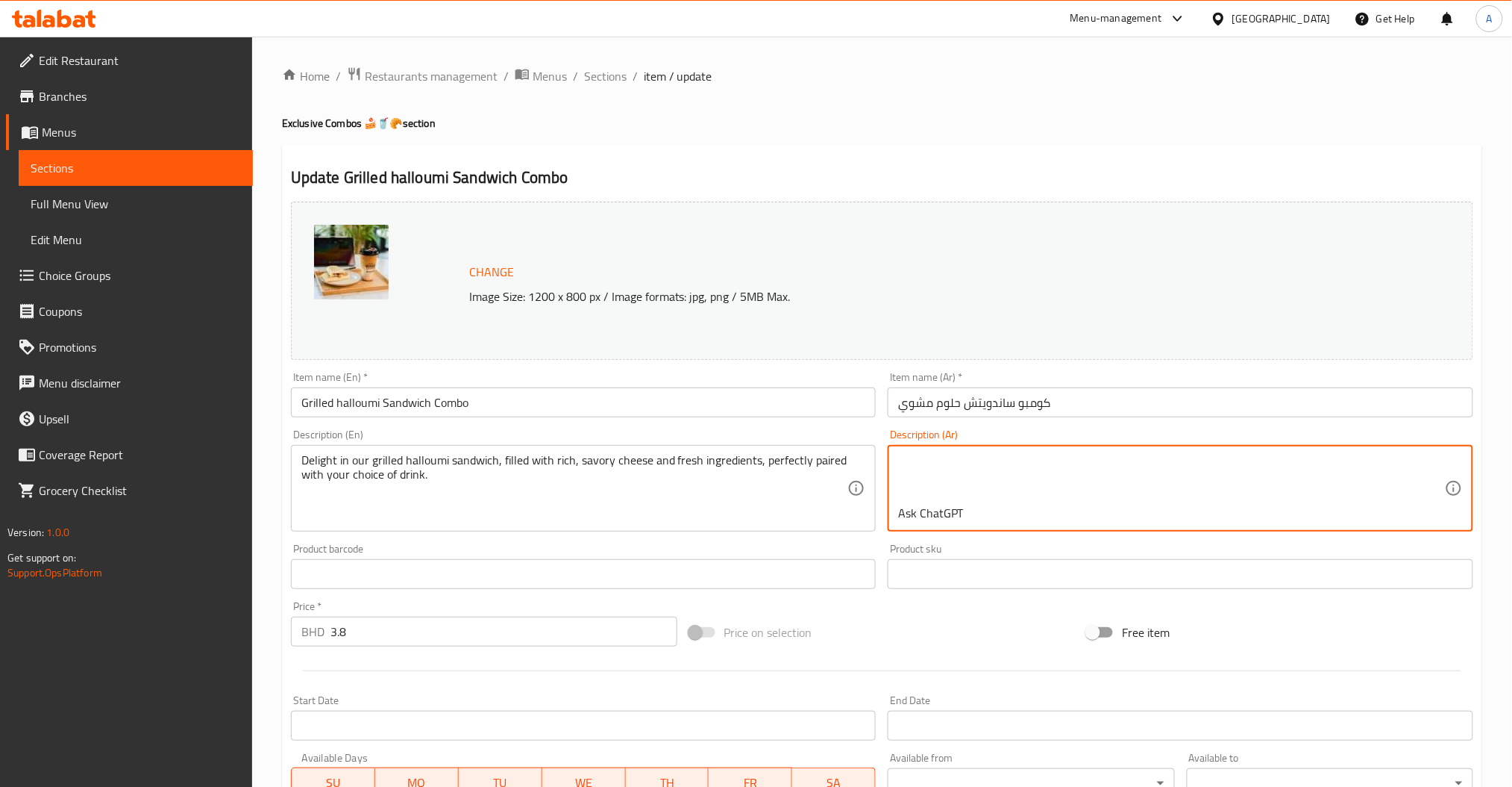
drag, startPoint x: 1064, startPoint y: 497, endPoint x: 920, endPoint y: 490, distance: 144.2
click at [920, 490] on textarea "استمتع بساندويتش الحلوم المشوي، المحشو بجبنة غنية ولذيذة ومكونات طازجة، ومقدم م…" at bounding box center [1171, 488] width 546 height 71
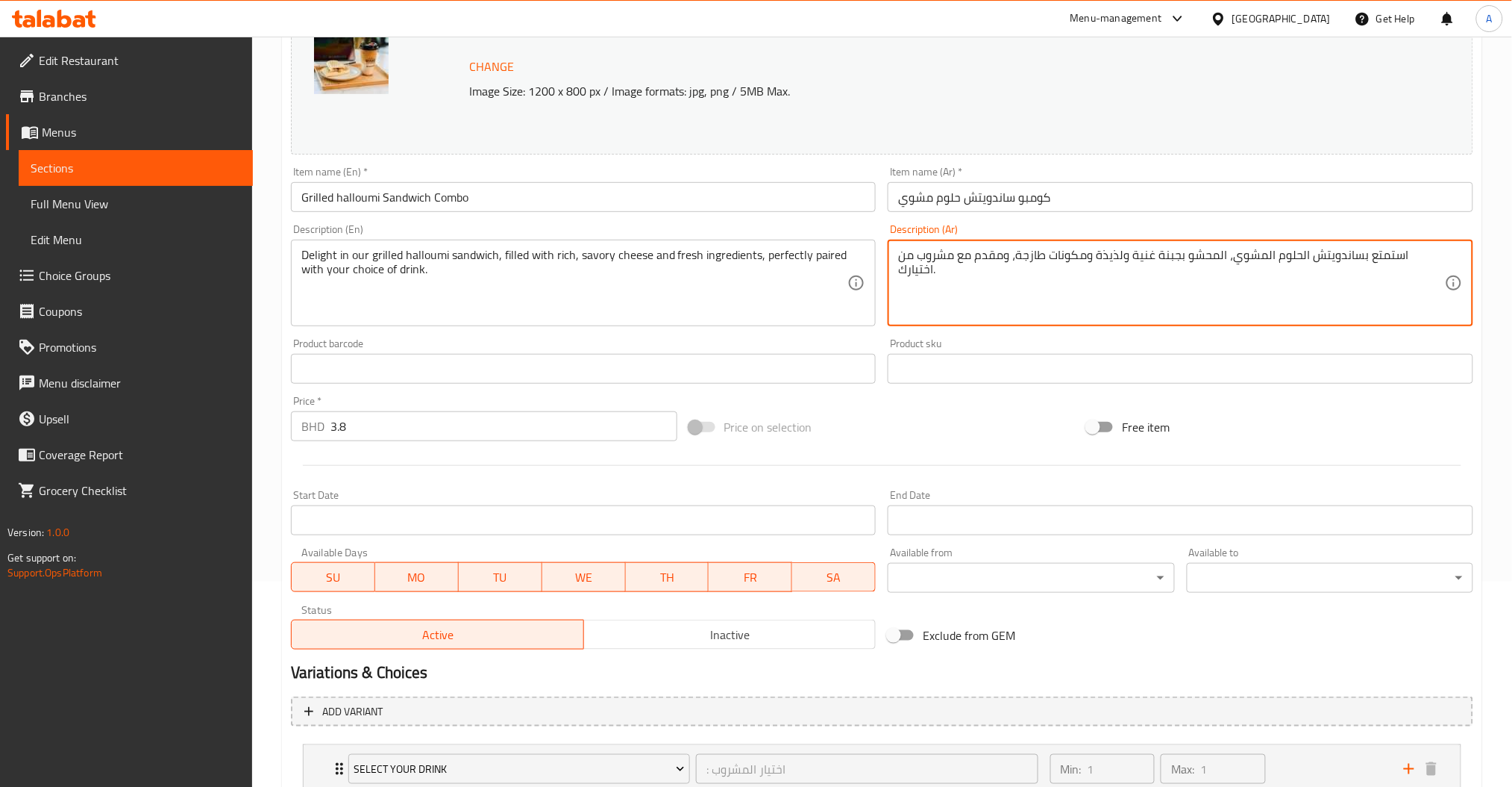
scroll to position [375, 0]
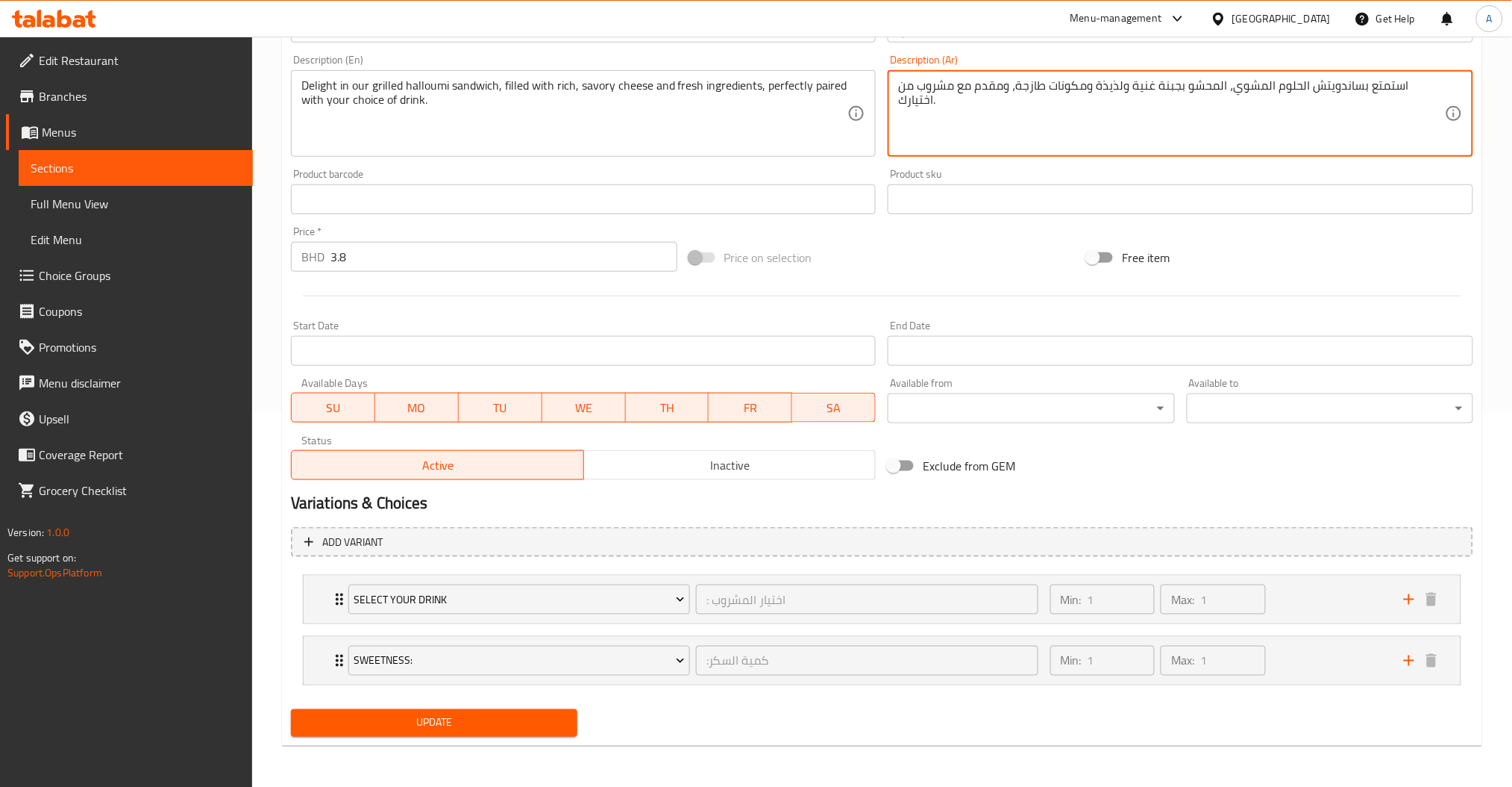
type textarea "استمتع بساندويتش الحلوم المشوي، المحشو بجبنة غنية ولذيذة ومكونات طازجة، ومقدم م…"
click at [444, 715] on span "Update" at bounding box center [434, 723] width 263 height 19
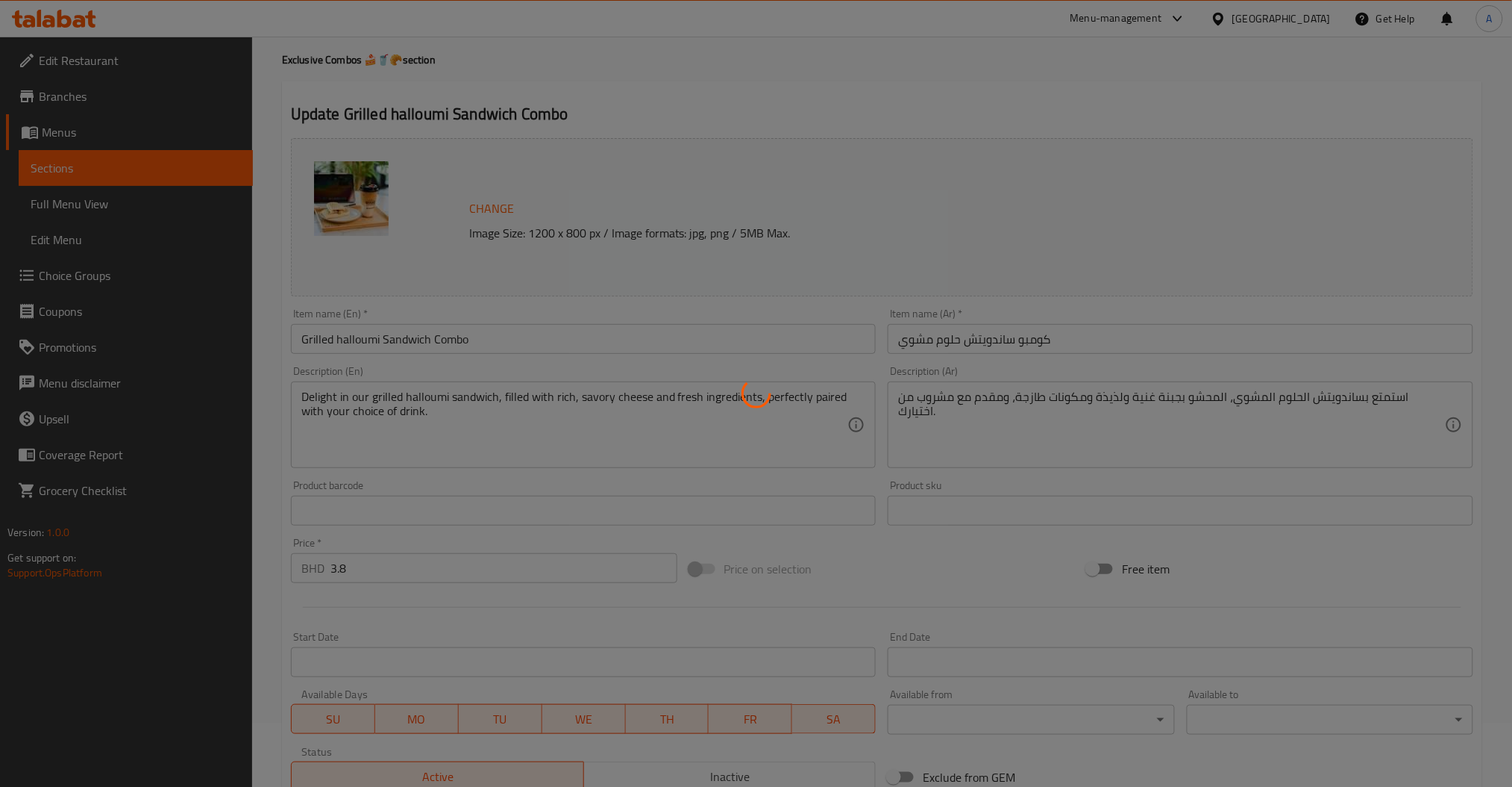
scroll to position [0, 0]
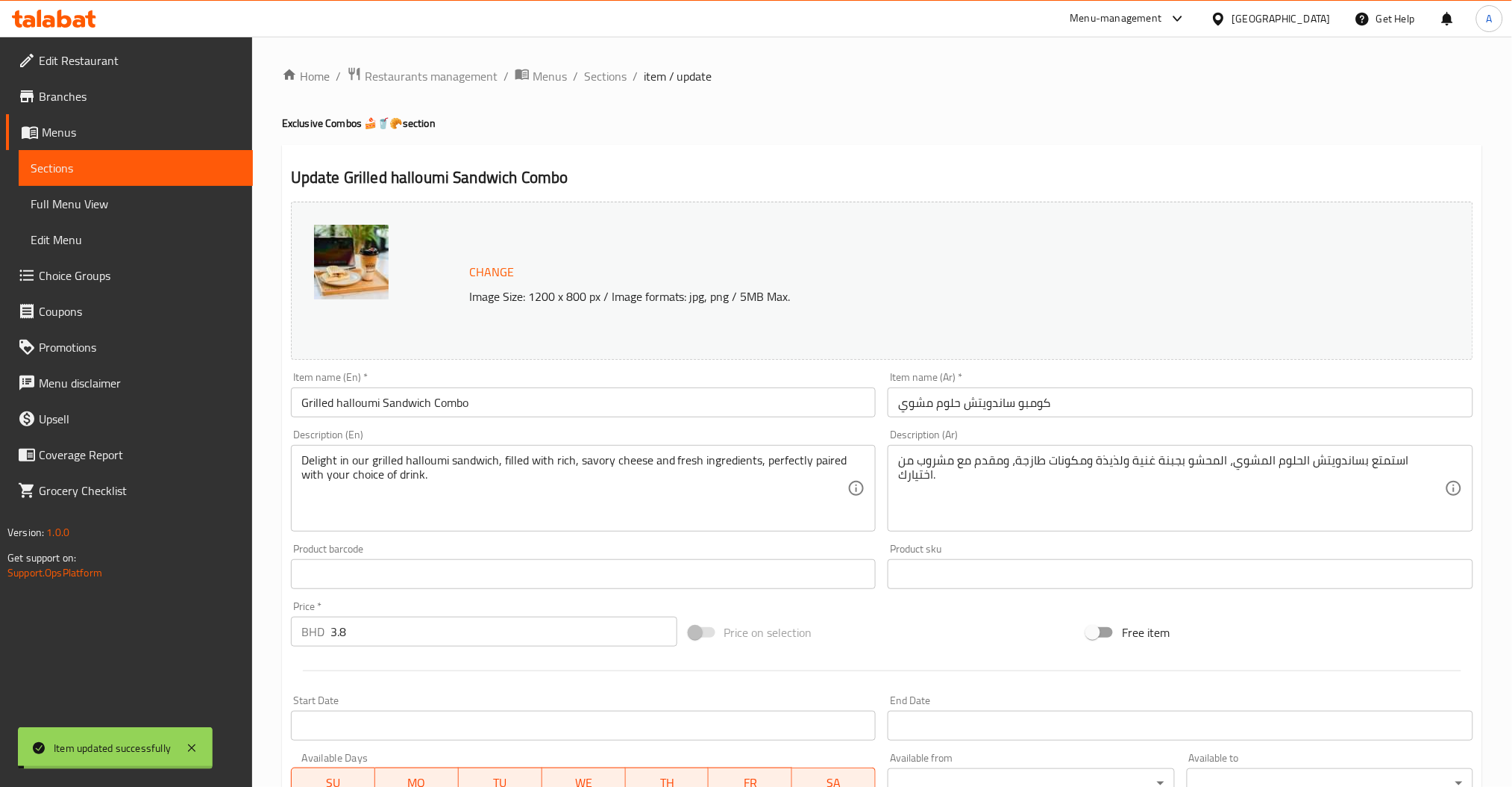
click at [599, 73] on span "Sections" at bounding box center [605, 76] width 42 height 18
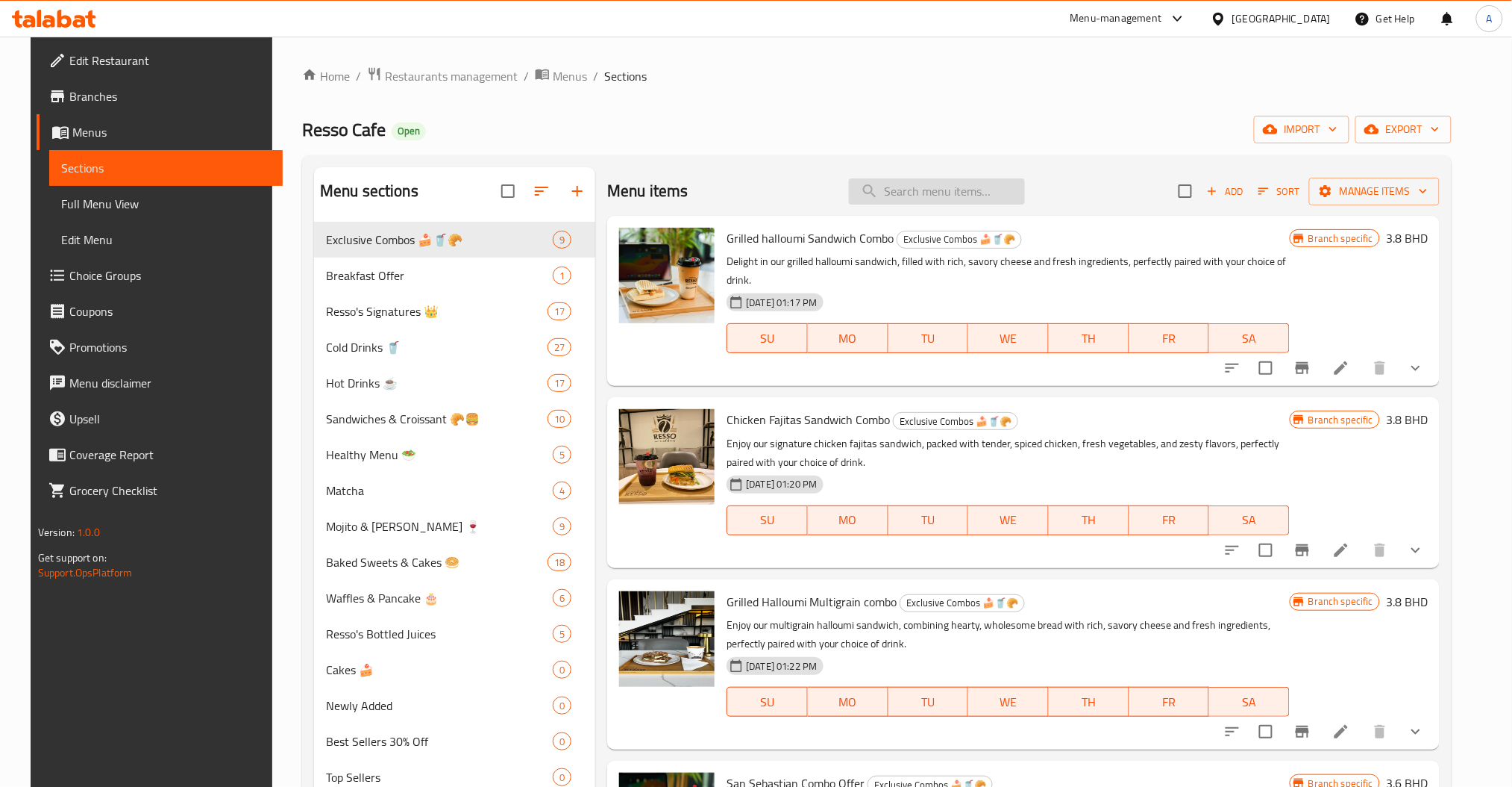
click at [922, 198] on input "search" at bounding box center [937, 191] width 176 height 26
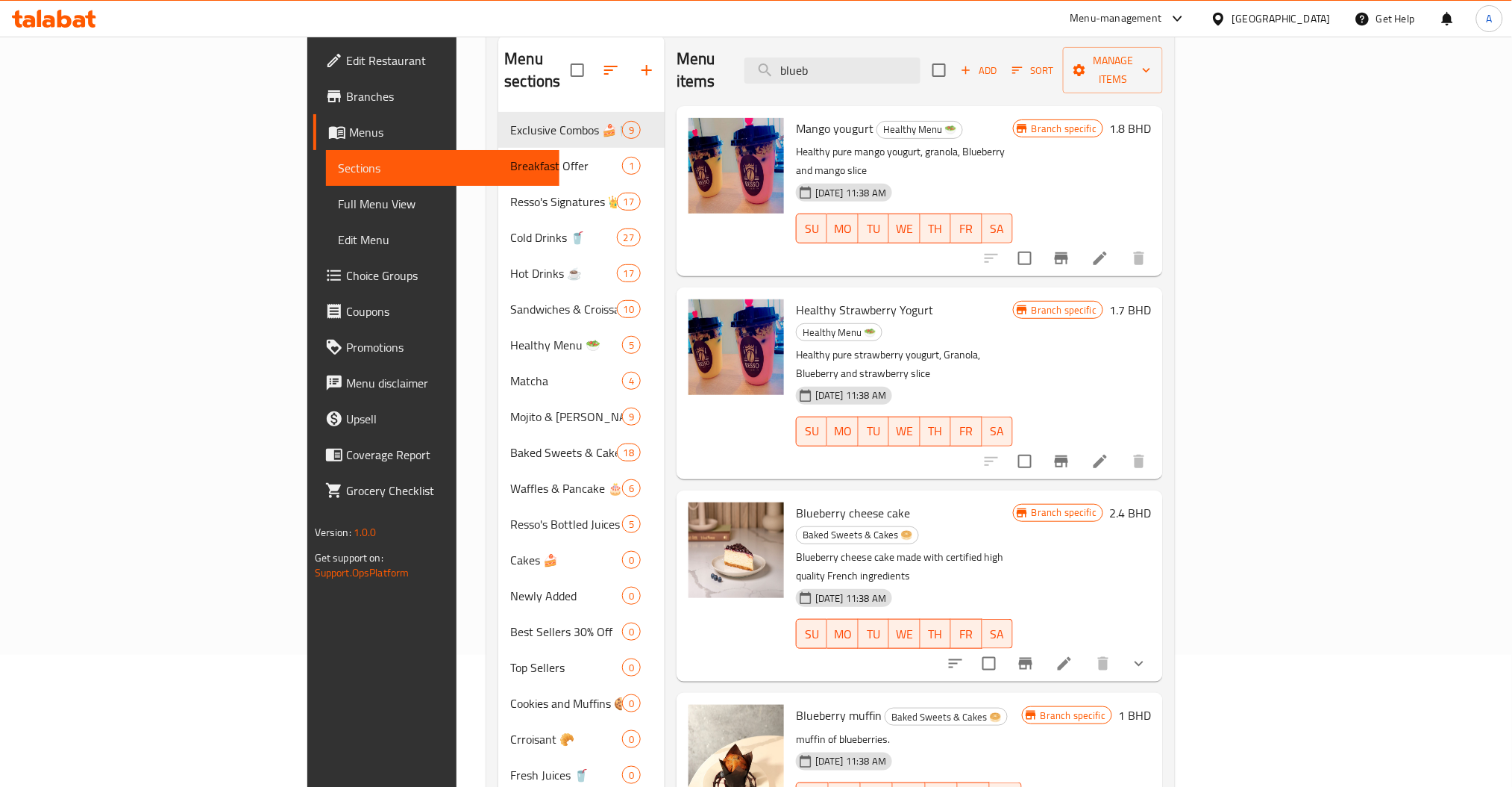
scroll to position [199, 0]
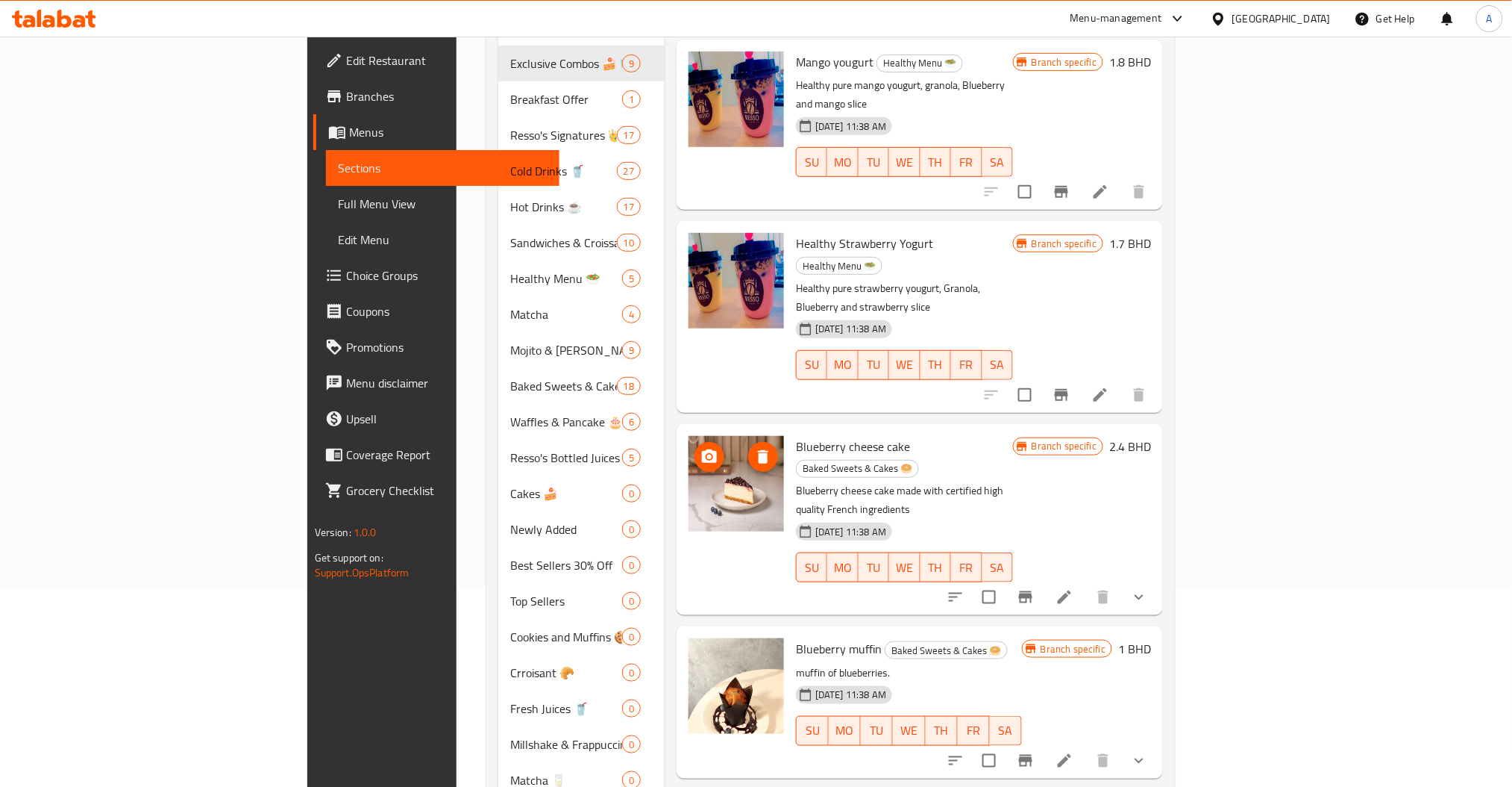
type input "blueb"
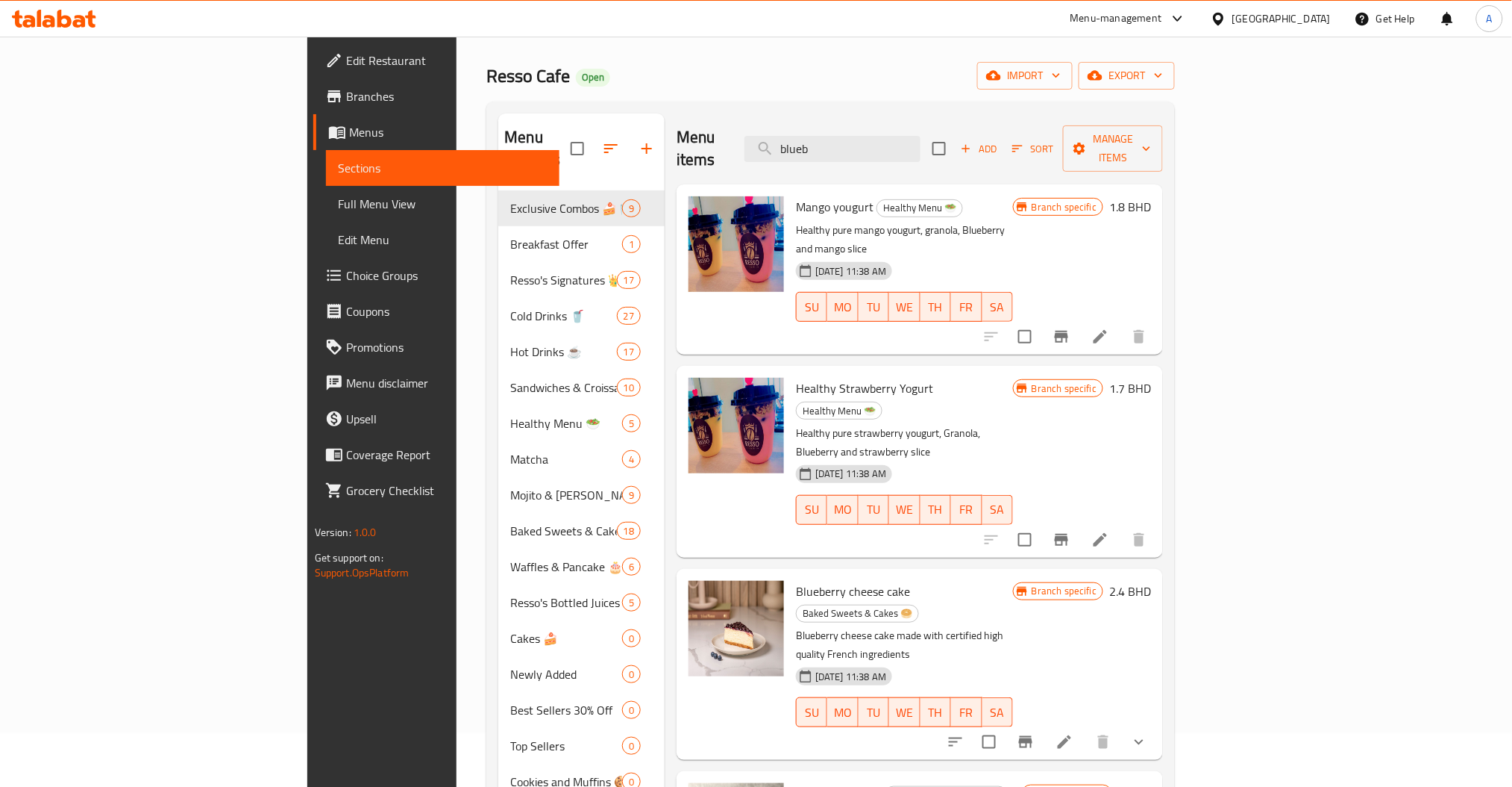
scroll to position [0, 0]
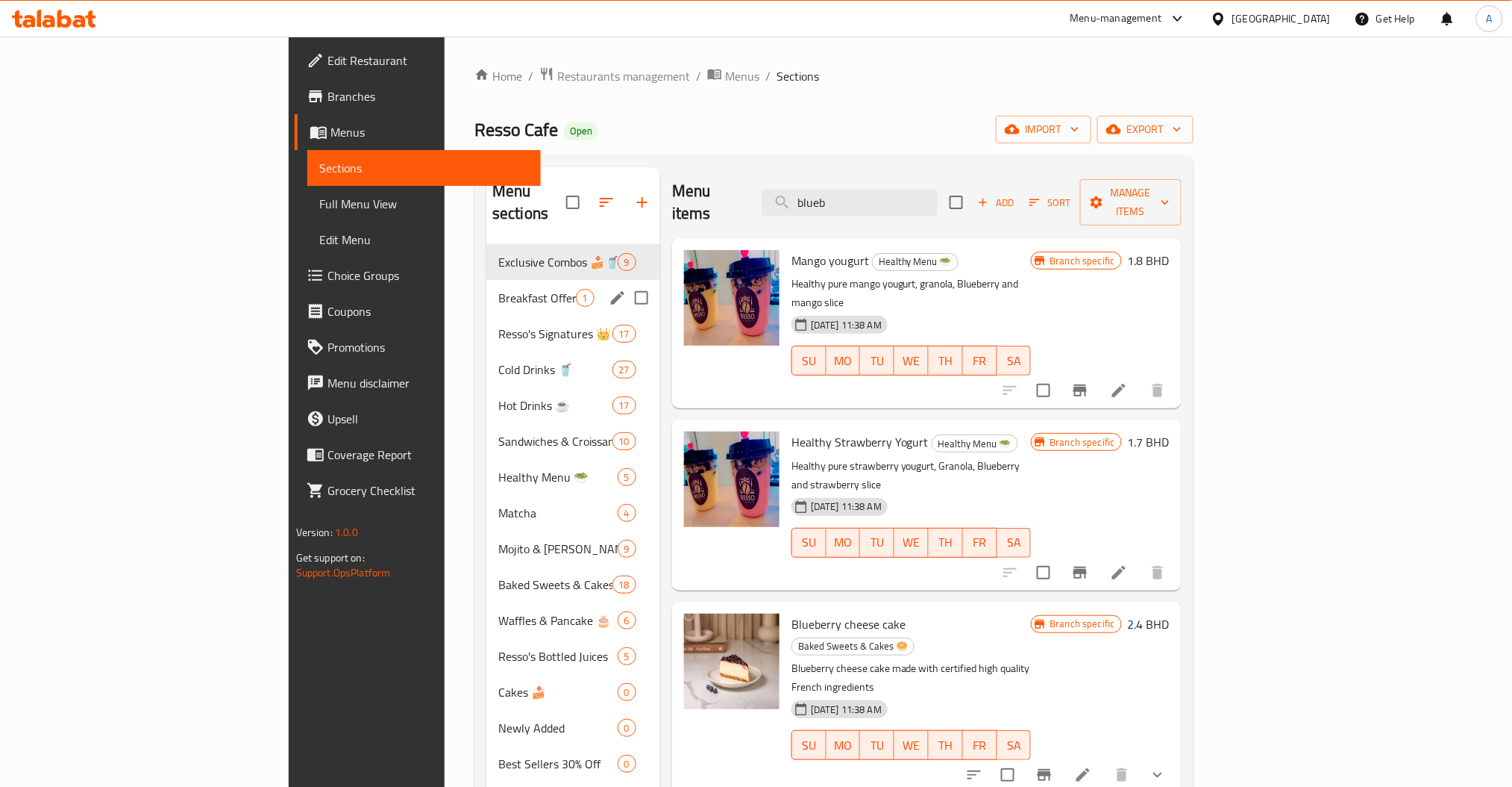
click at [486, 251] on div "Exclusive Combos 🍰🥤🥐 9" at bounding box center [573, 262] width 174 height 36
click at [486, 280] on div "Breakfast Offer 1" at bounding box center [573, 298] width 174 height 36
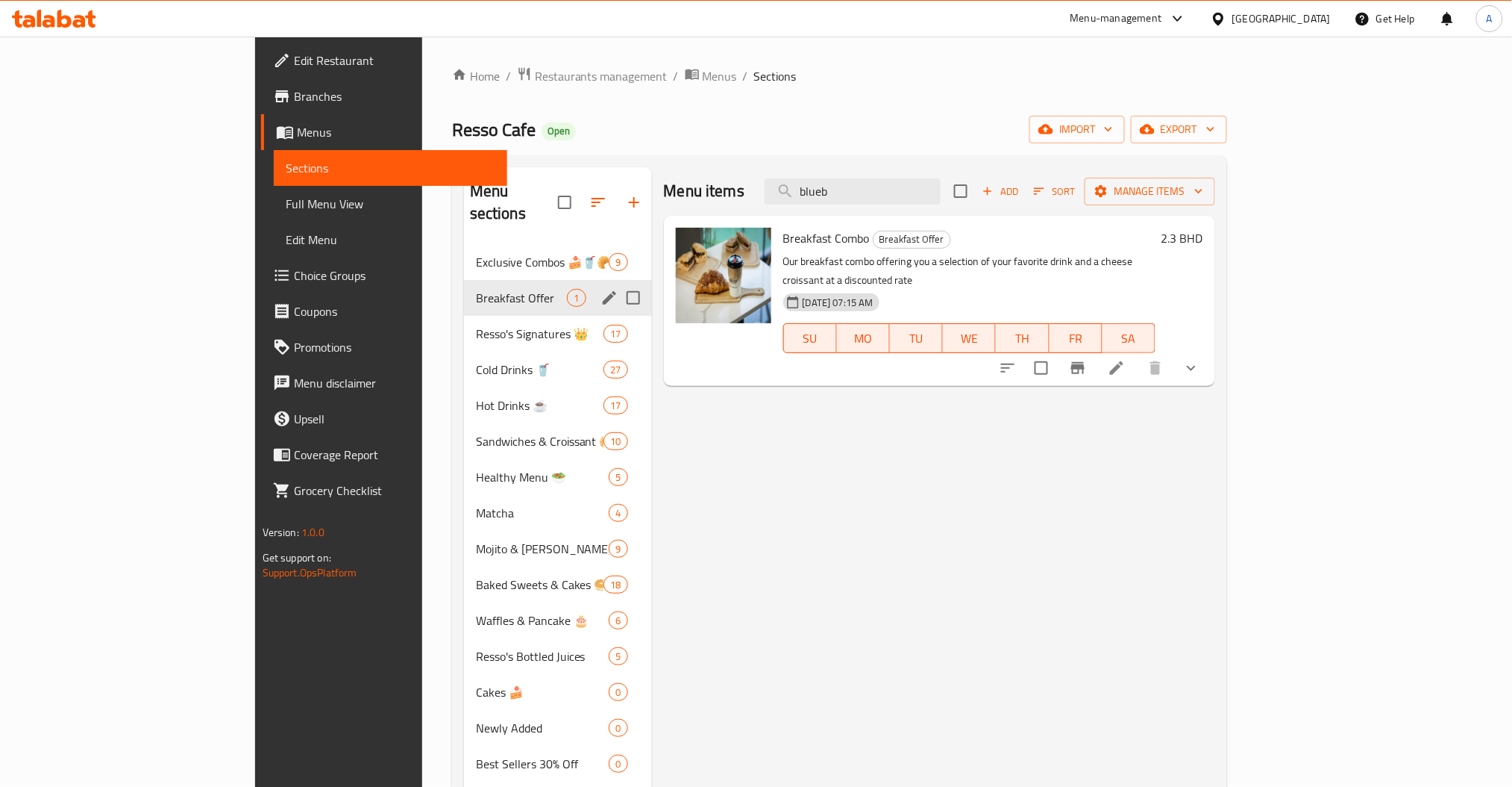
click at [476, 253] on span "Exclusive Combos 🍰🥤🥐" at bounding box center [543, 262] width 133 height 18
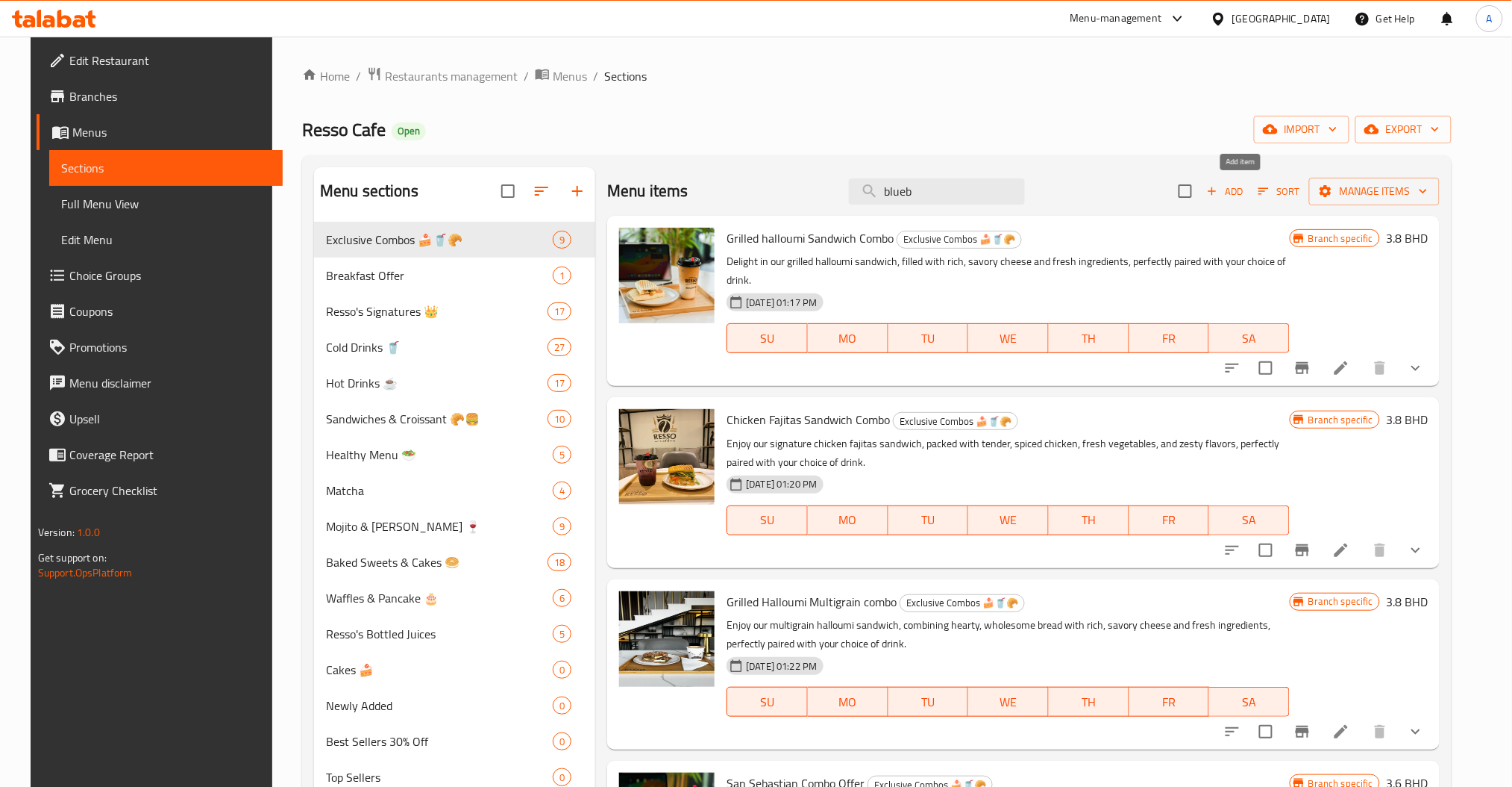
click at [1245, 187] on span "Add" at bounding box center [1224, 191] width 41 height 17
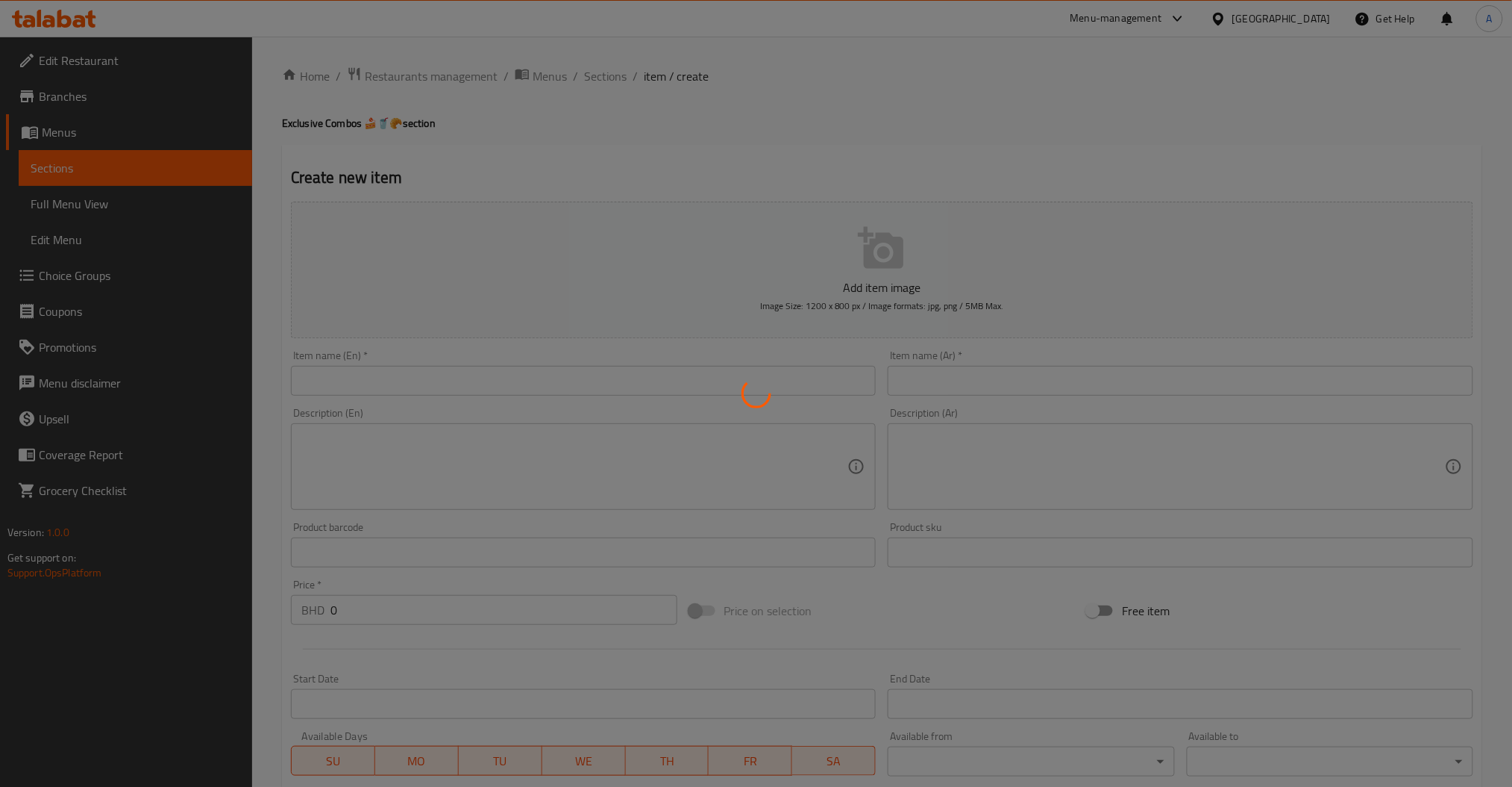
click at [391, 376] on div at bounding box center [756, 394] width 1512 height 787
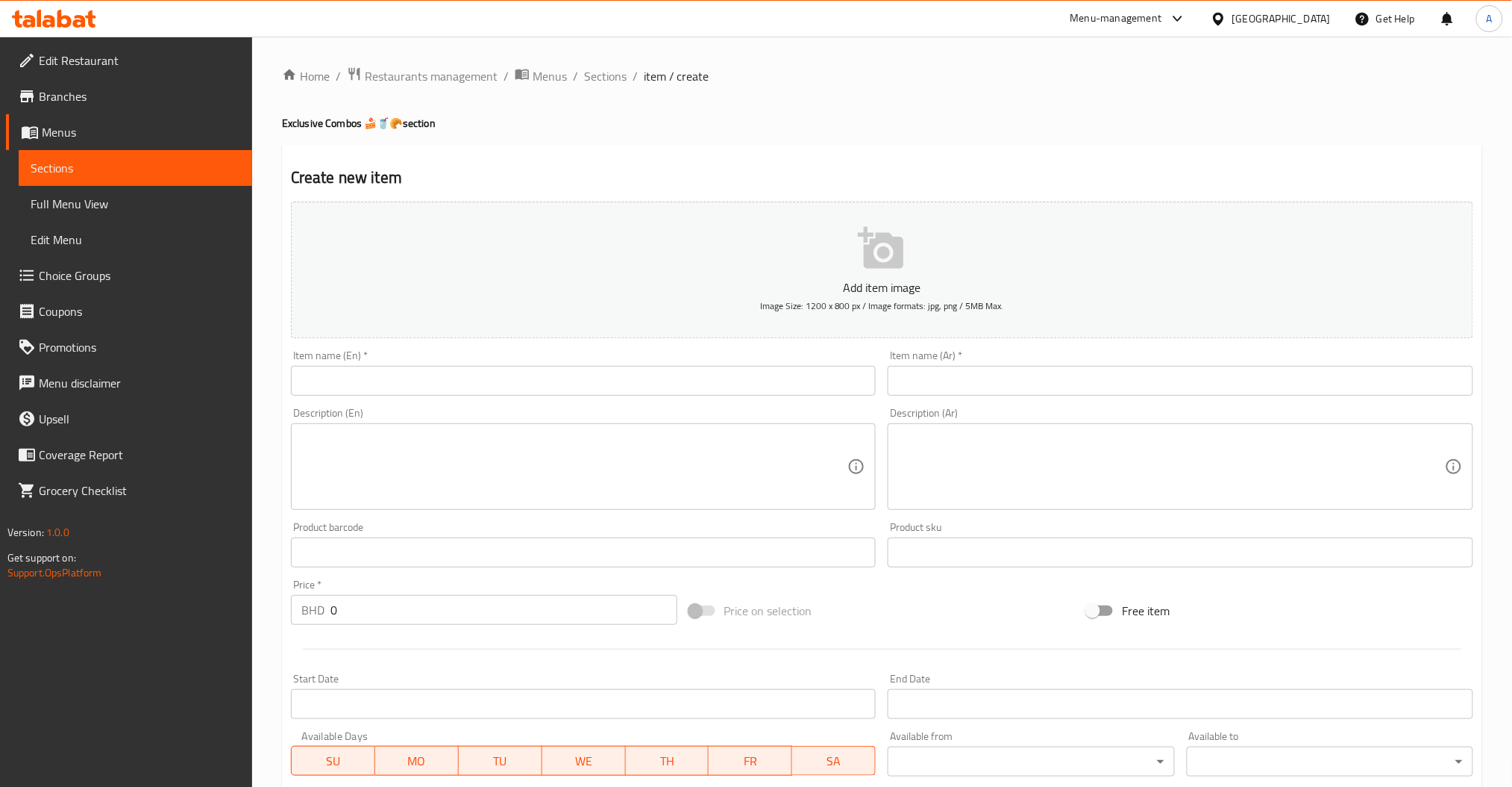
click at [391, 376] on div at bounding box center [756, 394] width 1512 height 787
click at [391, 376] on input "text" at bounding box center [583, 381] width 585 height 30
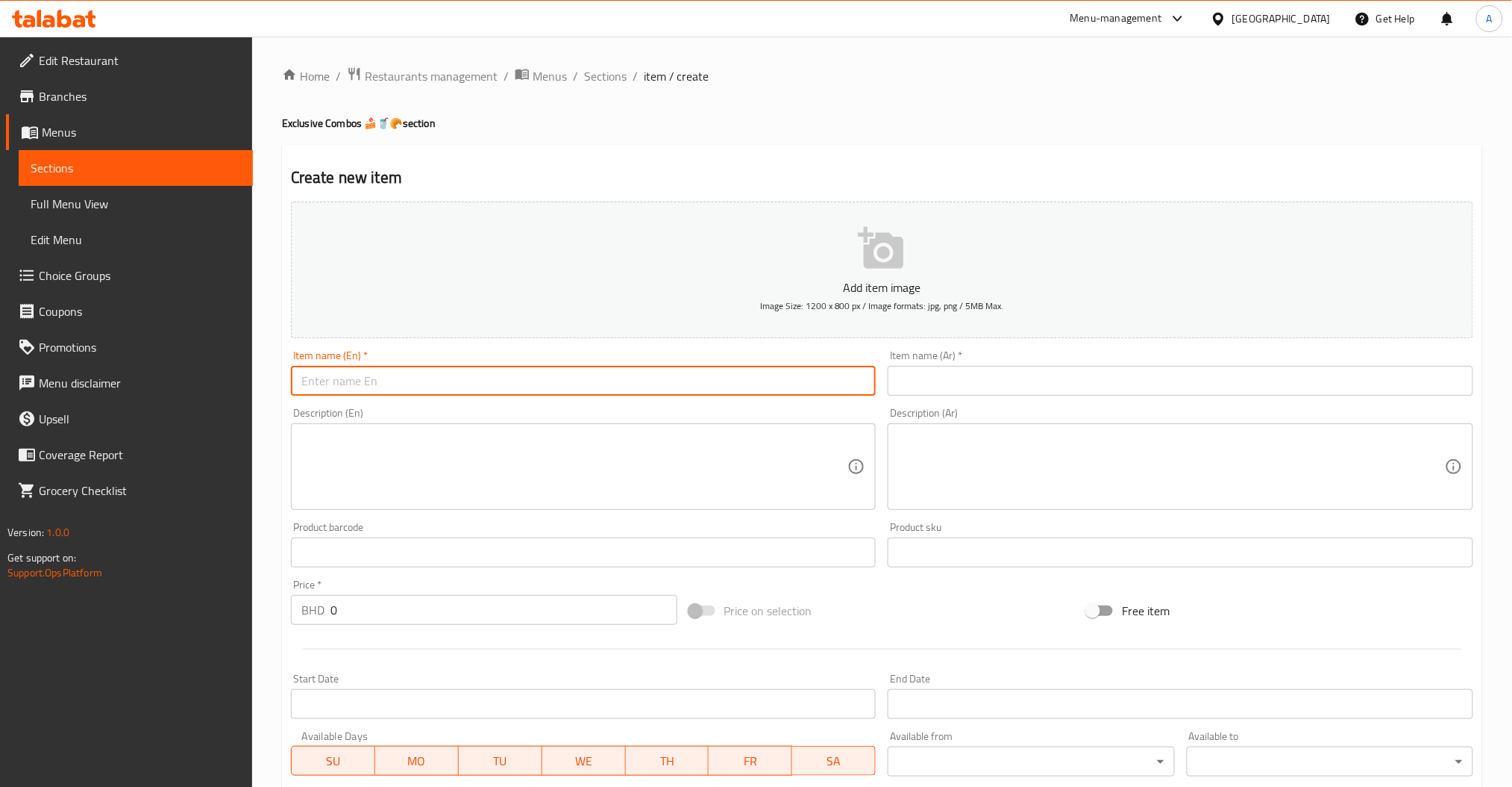
type input "b"
type input "Blueberry Cheesecake Combo"
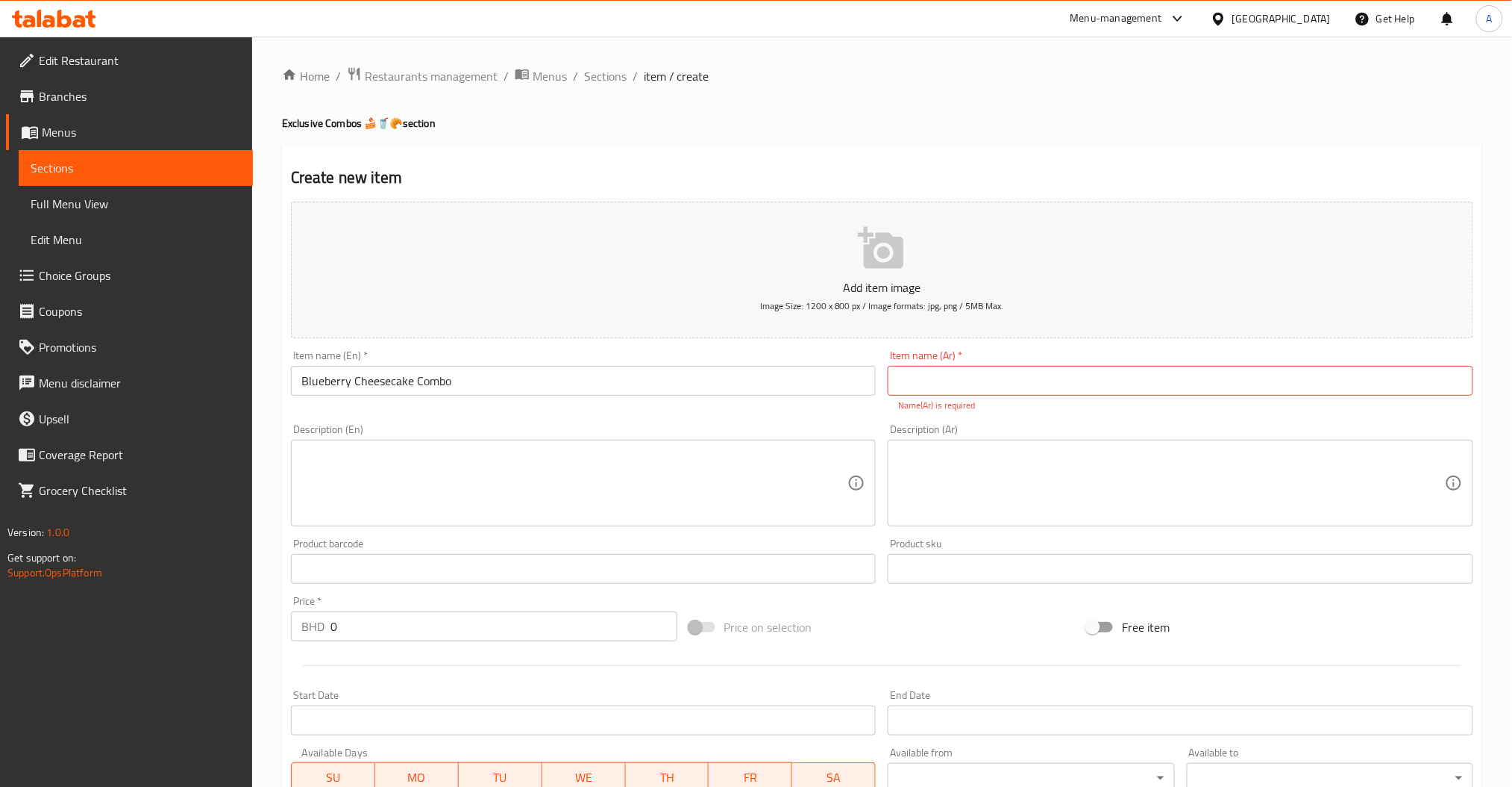
click at [582, 485] on textarea at bounding box center [574, 483] width 546 height 71
paste textarea "Savor our creamy blueberry cheesecake, topped with a generous layer of juicy bl…"
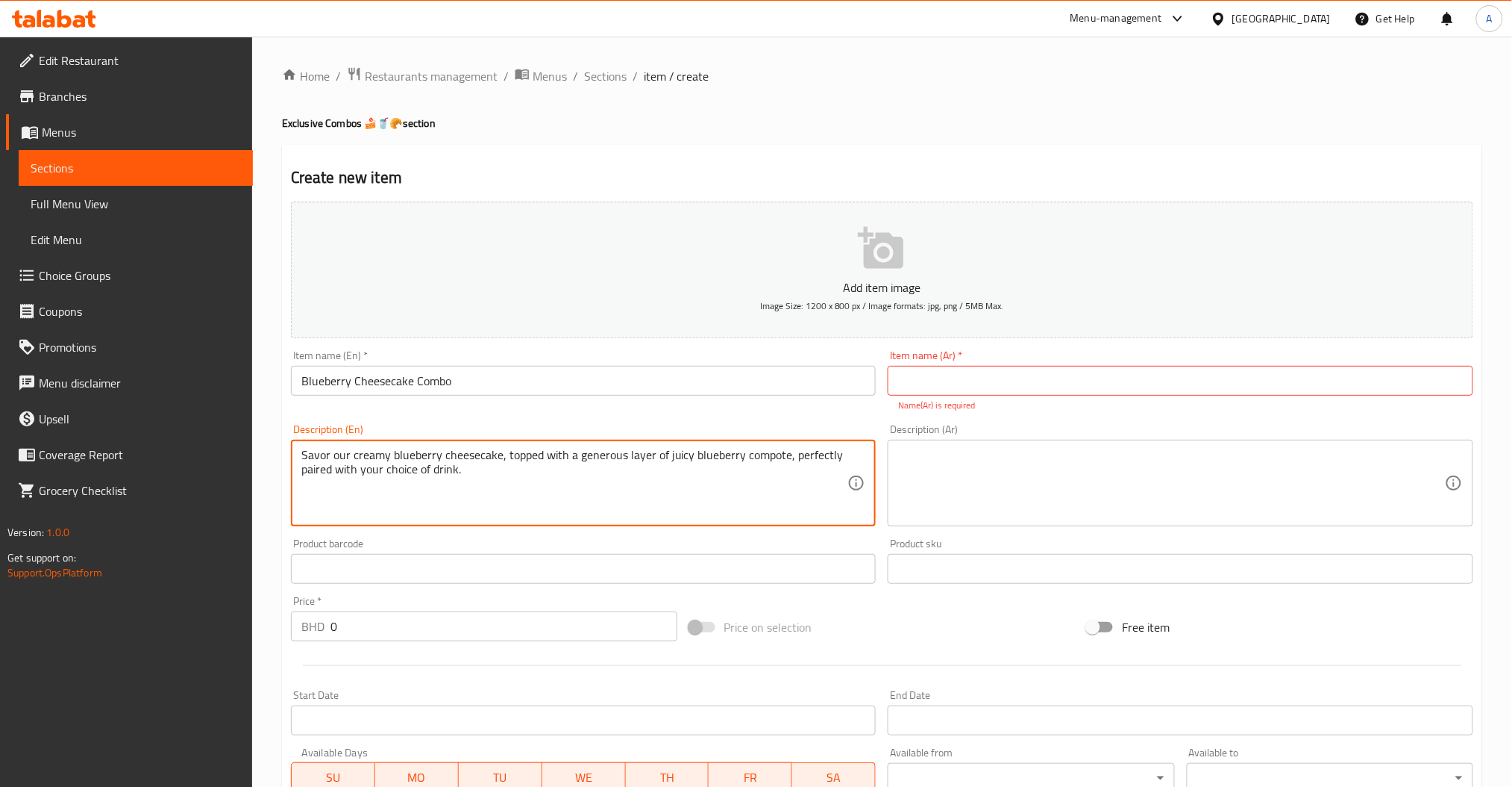
type textarea "Savor our creamy blueberry cheesecake, topped with a generous layer of juicy bl…"
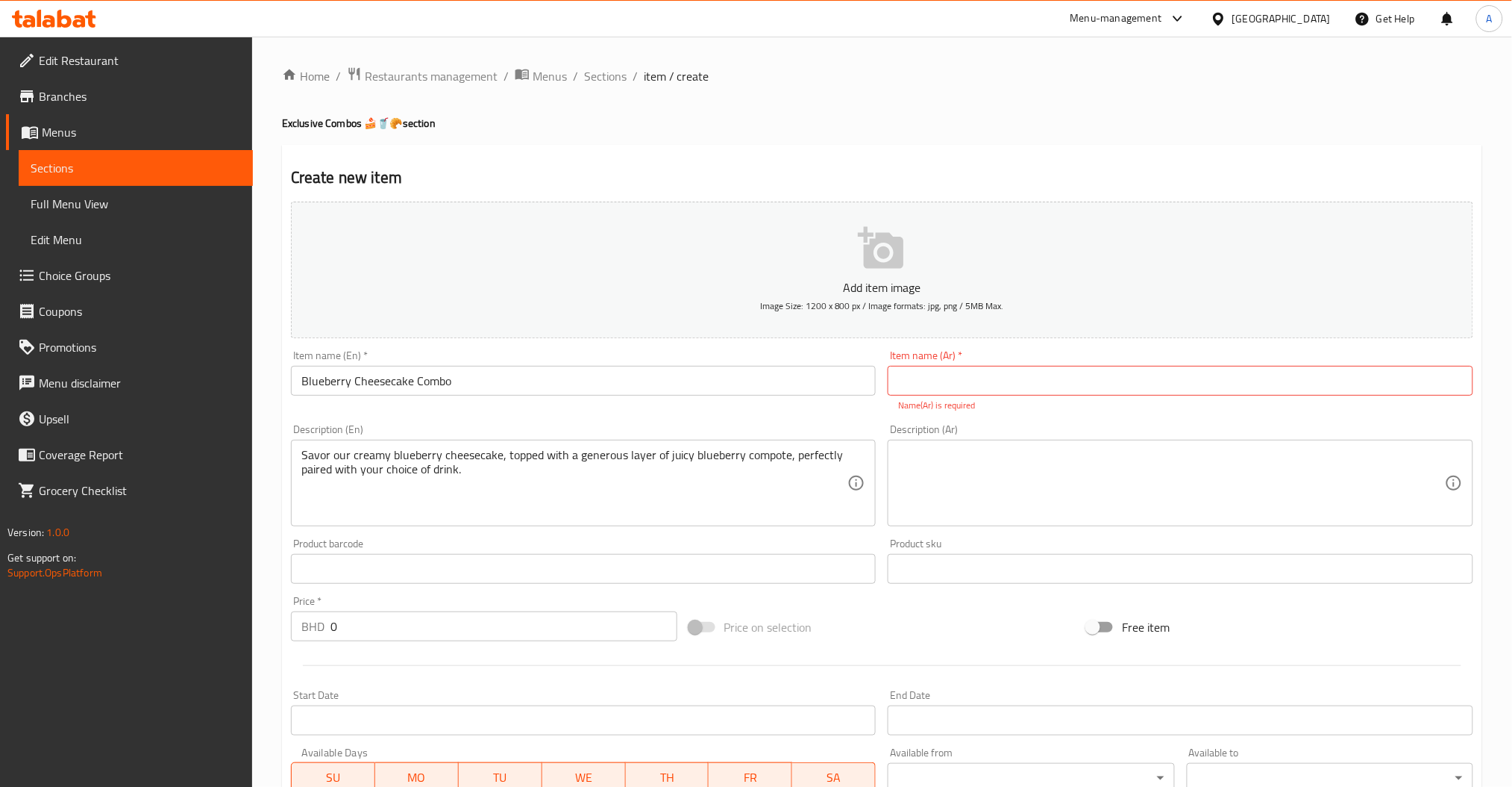
click at [1129, 522] on div "Description (Ar)" at bounding box center [1180, 483] width 585 height 87
paste textarea "استمتع بكعكة التشيز كيك بالتوت الأزرق الكريمية، المغطاة بطبقة سخية من صلصة التو…"
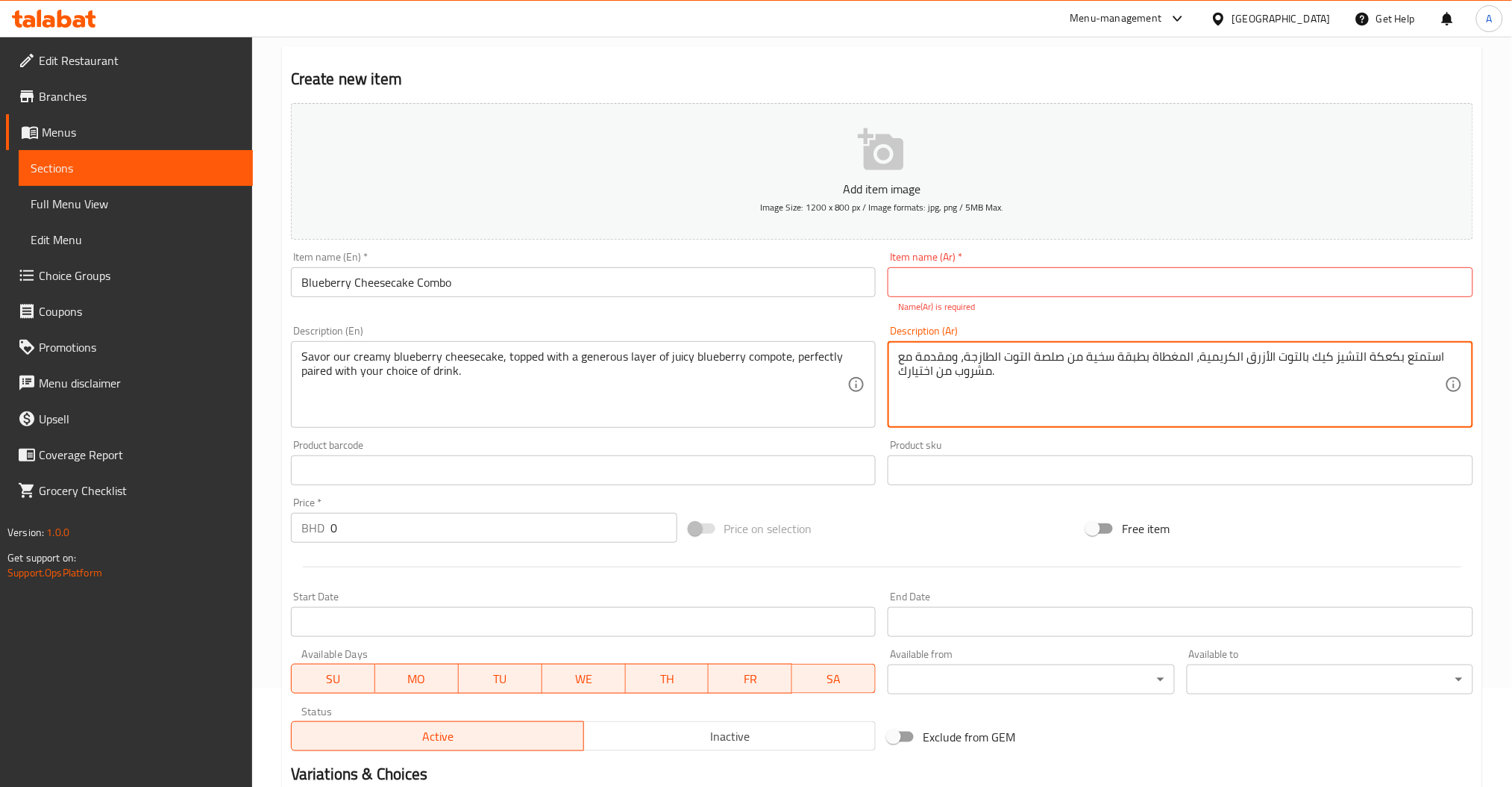
scroll to position [199, 0]
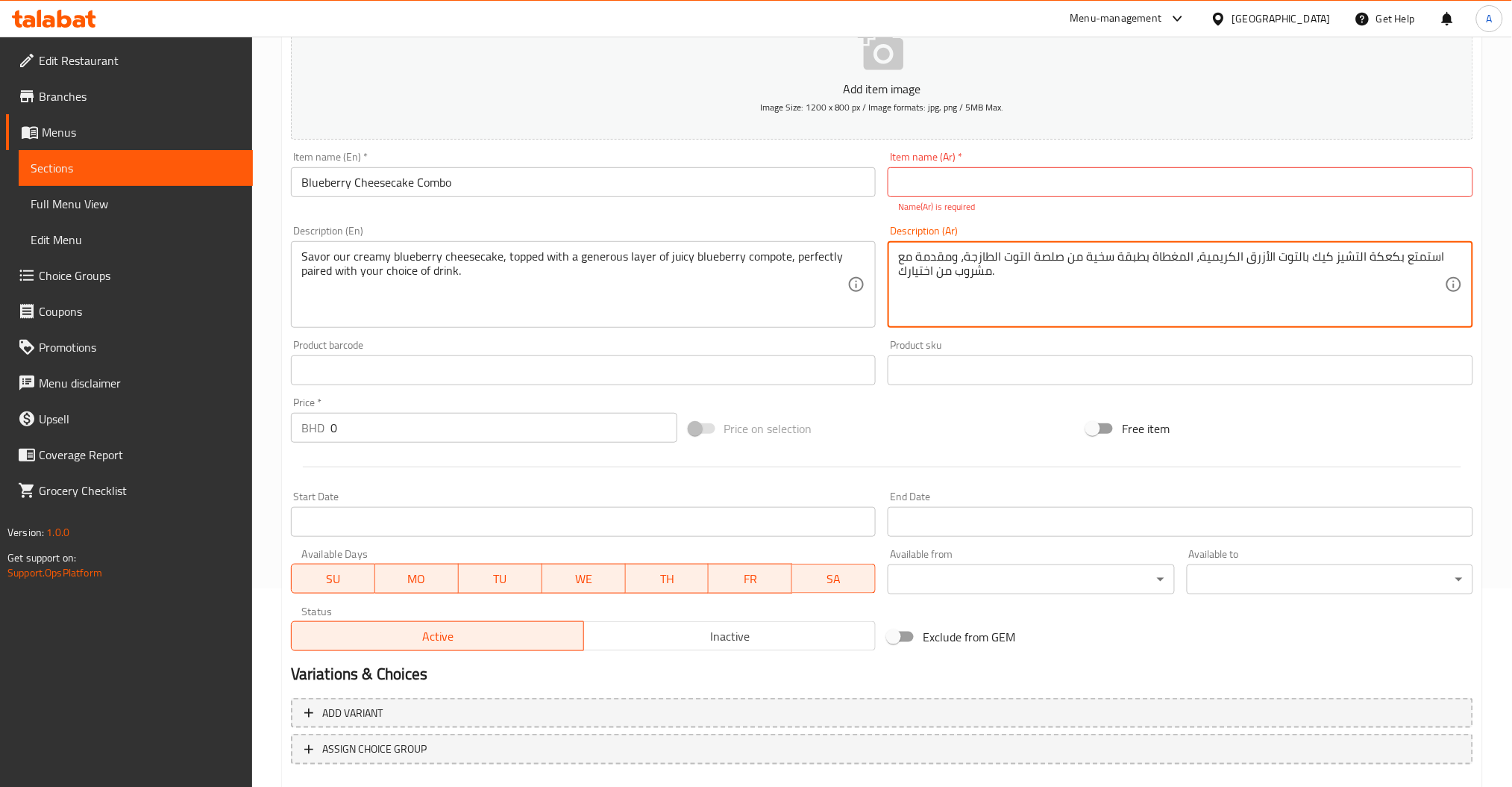
click at [1041, 311] on textarea "استمتع بكعكة التشيز كيك بالتوت الأزرق الكريمية، المغطاة بطبقة سخية من صلصة التو…" at bounding box center [1171, 285] width 546 height 71
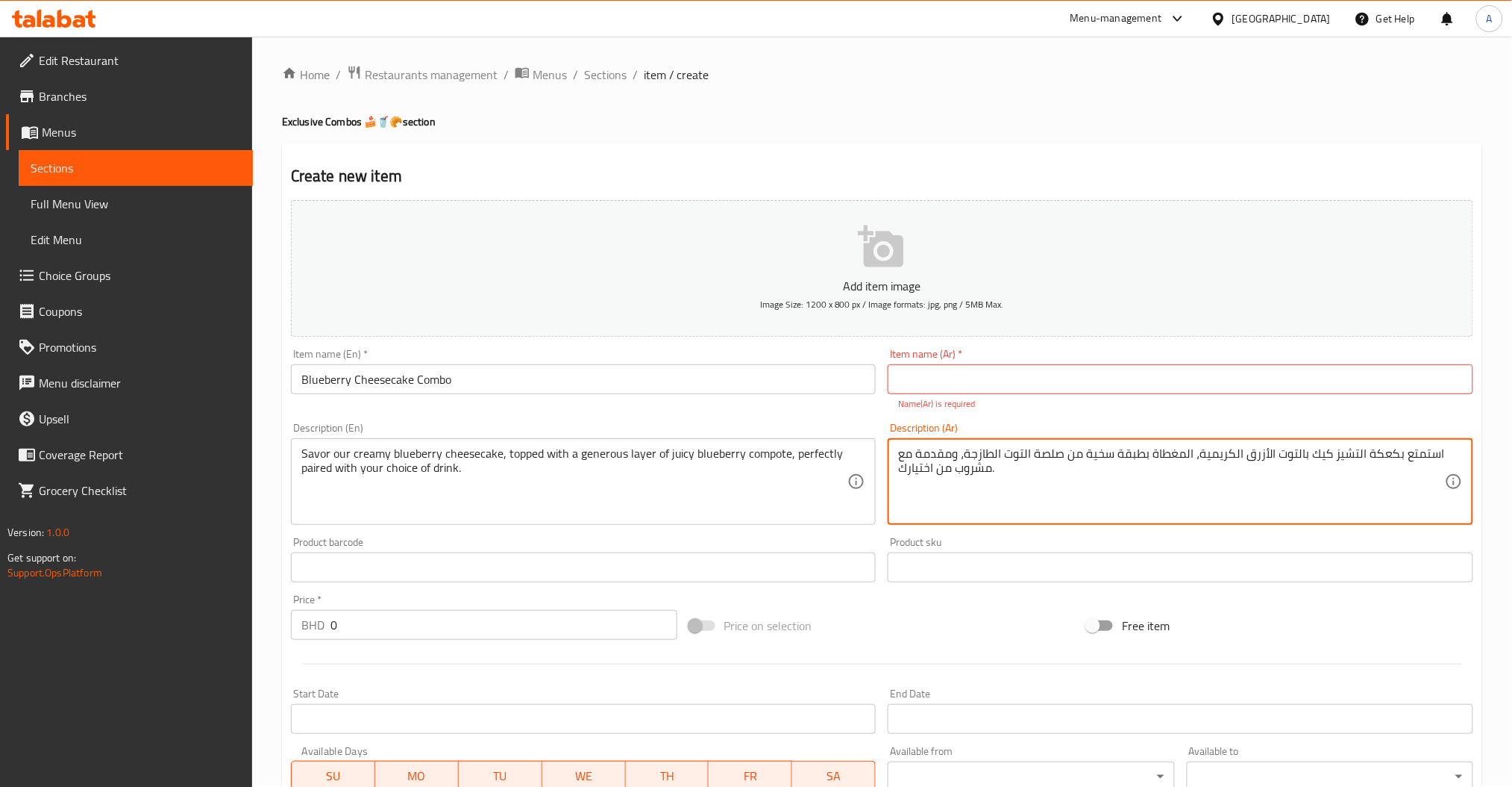
scroll to position [0, 0]
type textarea "استمتع بكعكة التشيز كيك بالتوت الأزرق الكريمية، المغطاة بطبقة سخية من صلصة التو…"
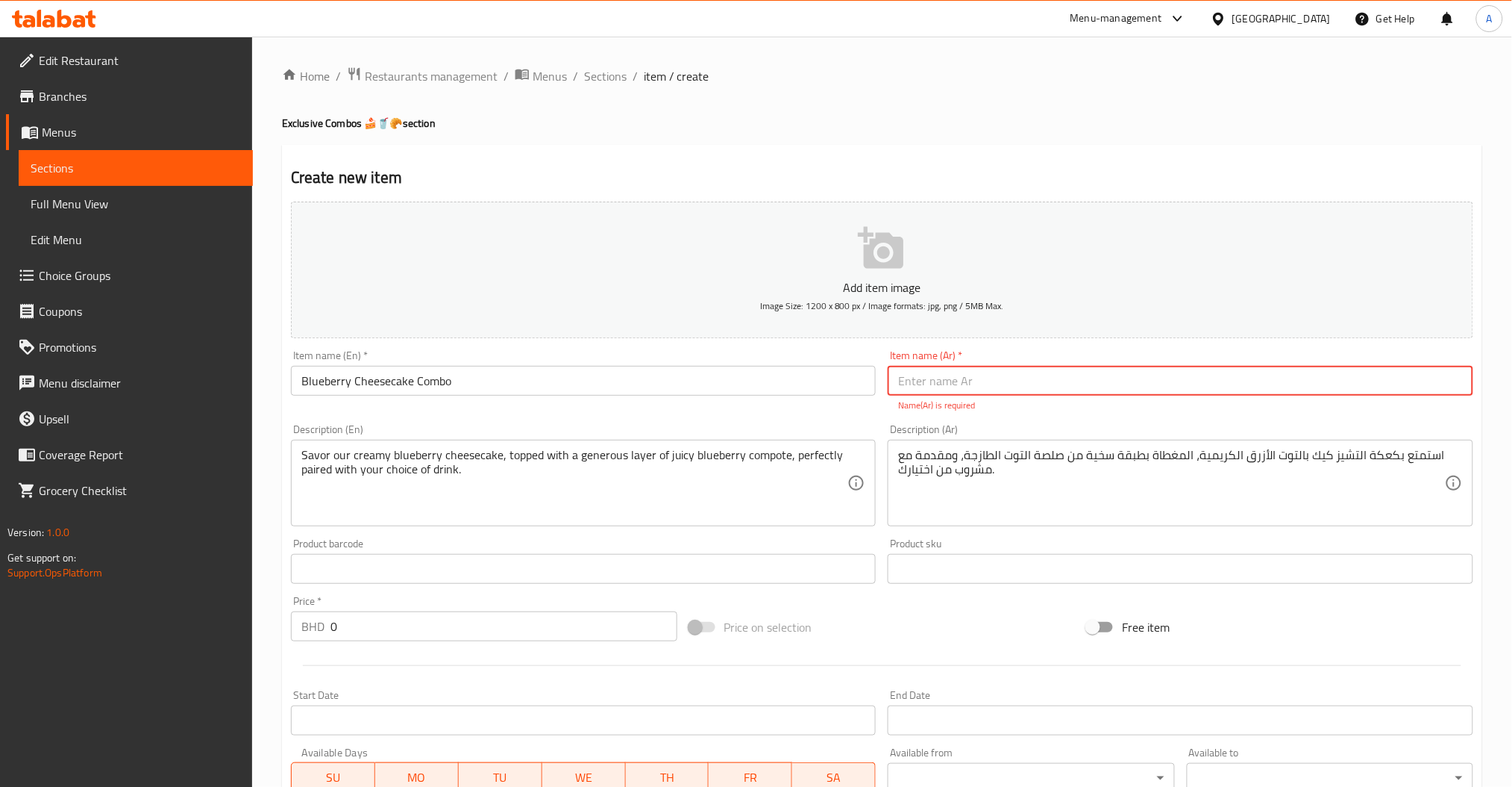
click at [997, 371] on input "text" at bounding box center [1180, 381] width 585 height 30
type input "u"
paste input "التشيز كيك بالتوت الأزرق"
type input "عرض التشيز كيك بالتوت الأزرق"
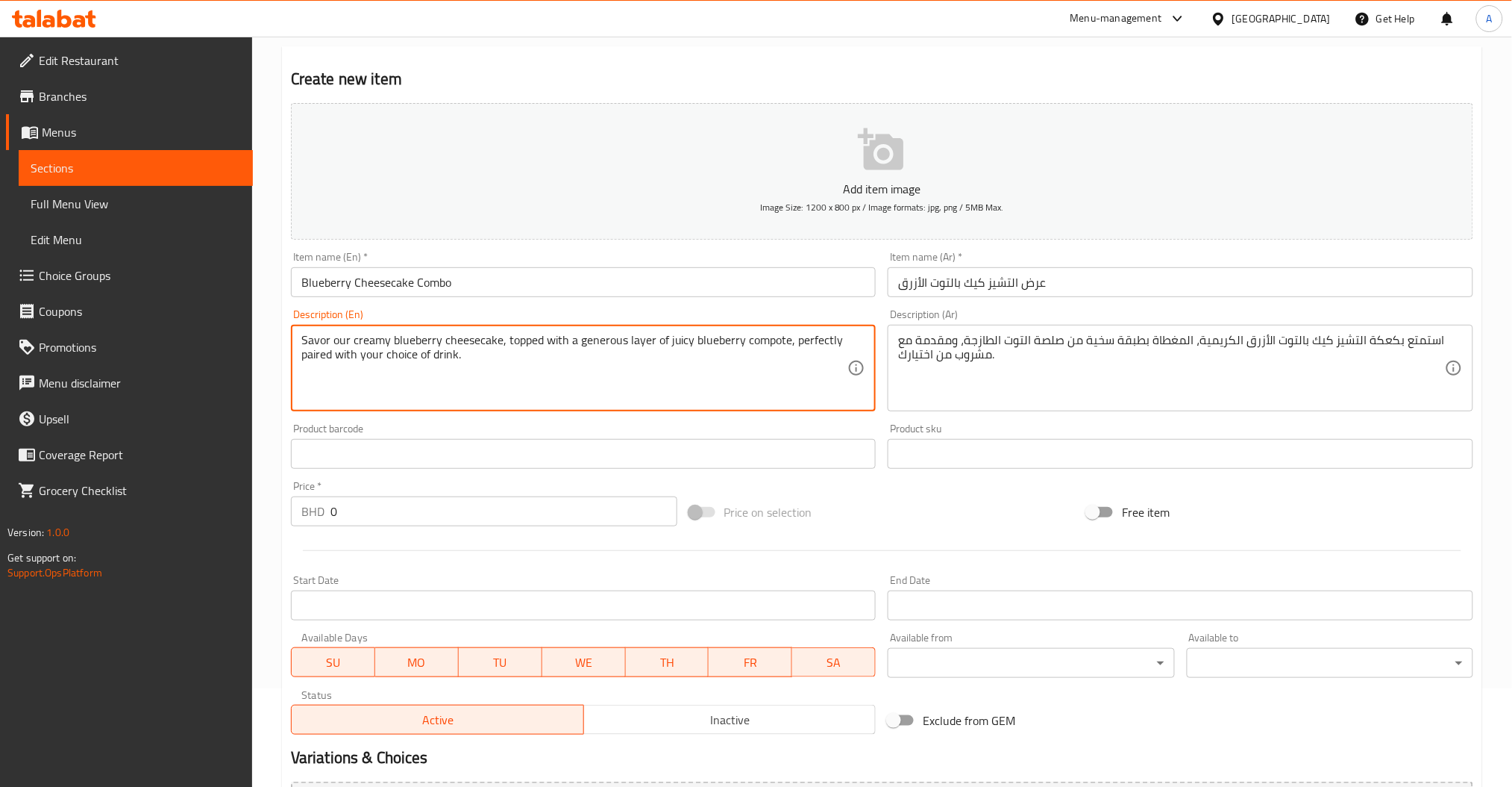
scroll to position [99, 0]
click at [440, 513] on input "0" at bounding box center [503, 510] width 347 height 30
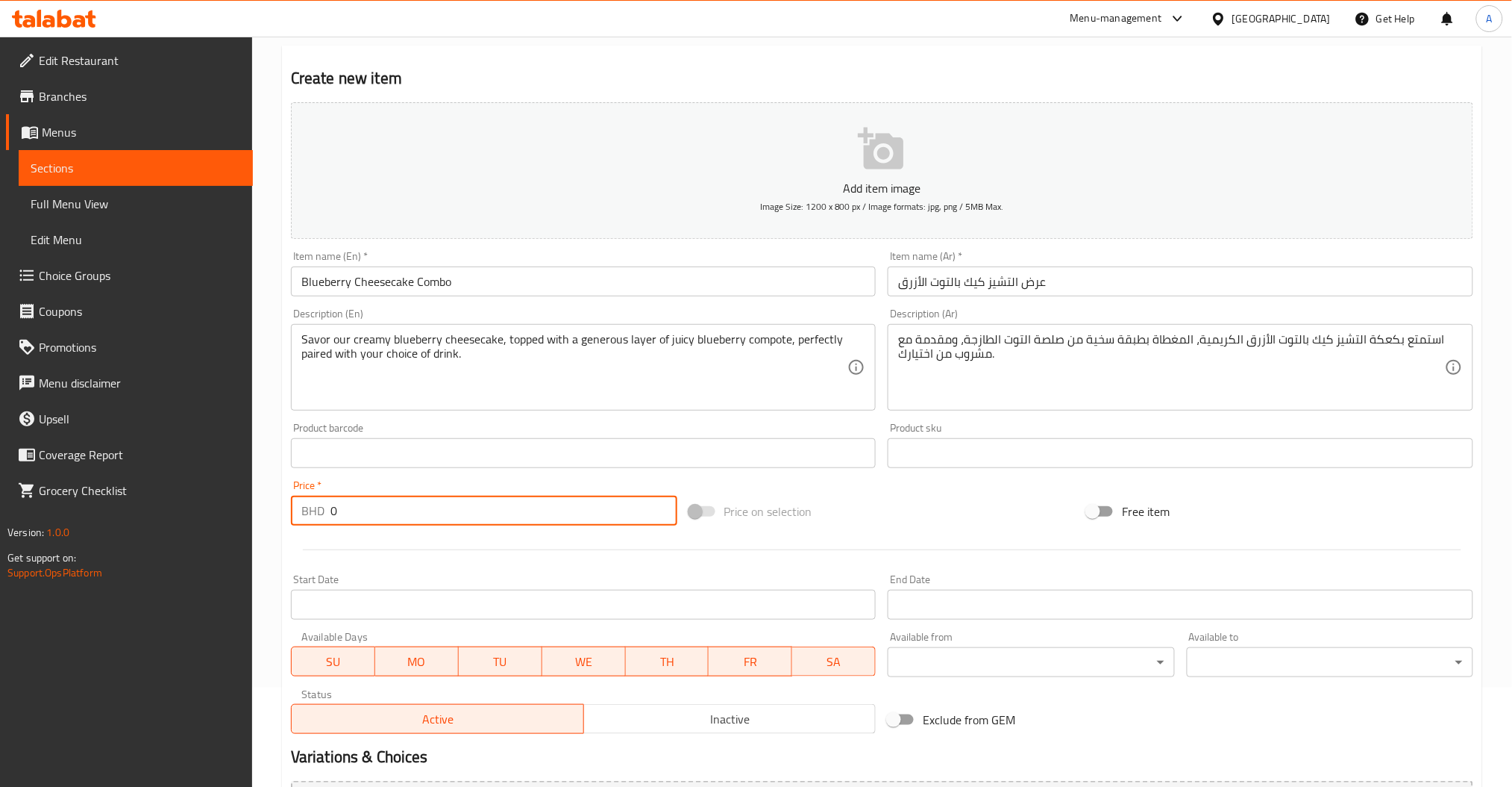
click at [387, 516] on input "0" at bounding box center [503, 510] width 347 height 30
click at [428, 525] on div "Price   * BHD 0 Price *" at bounding box center [483, 502] width 398 height 57
drag, startPoint x: 445, startPoint y: 531, endPoint x: 415, endPoint y: 510, distance: 36.6
click at [445, 531] on div at bounding box center [882, 549] width 1194 height 37
click at [415, 510] on input "0" at bounding box center [503, 510] width 347 height 30
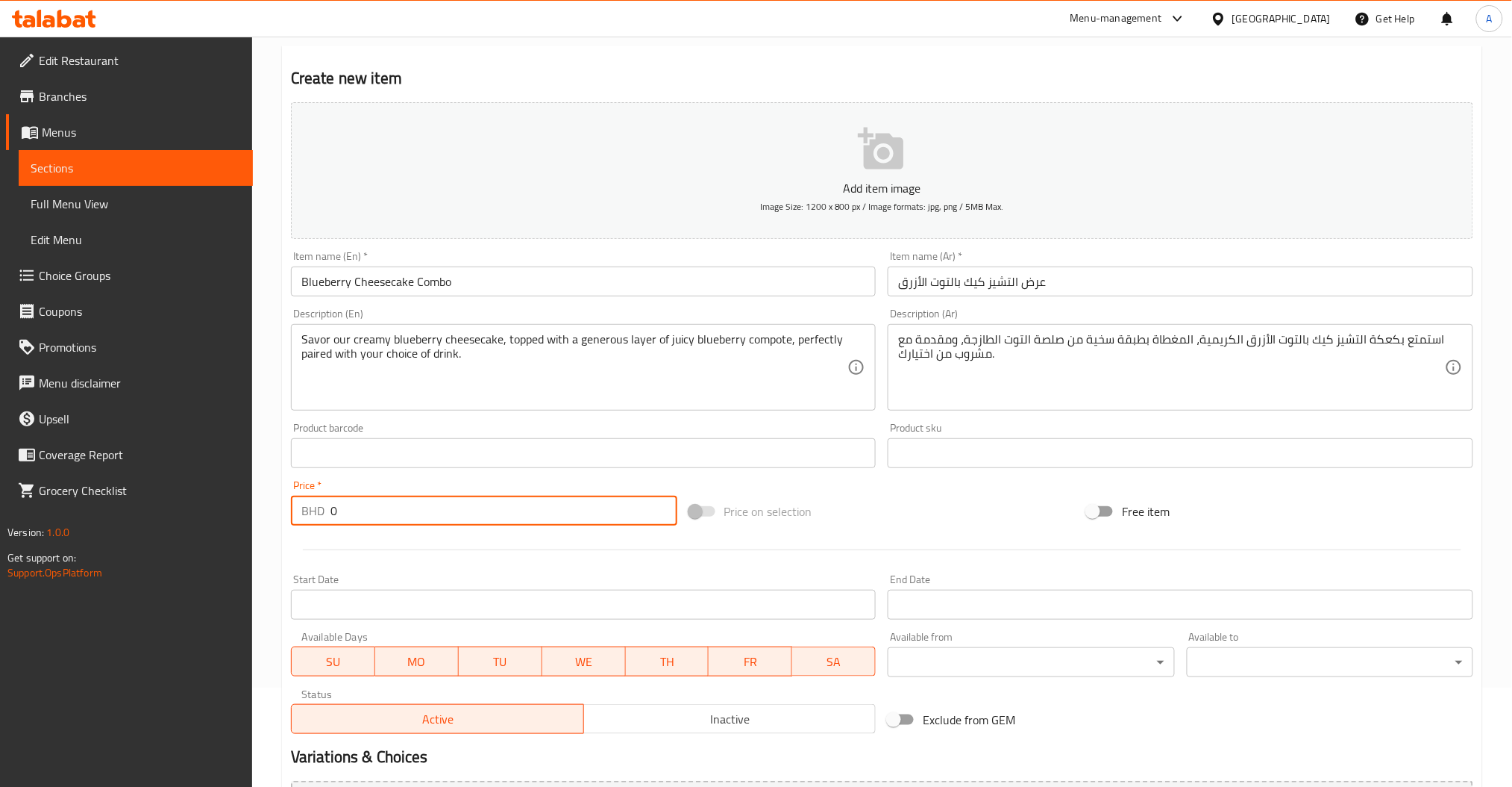
click at [378, 565] on div at bounding box center [882, 549] width 1194 height 37
click at [364, 514] on input "0" at bounding box center [503, 510] width 347 height 30
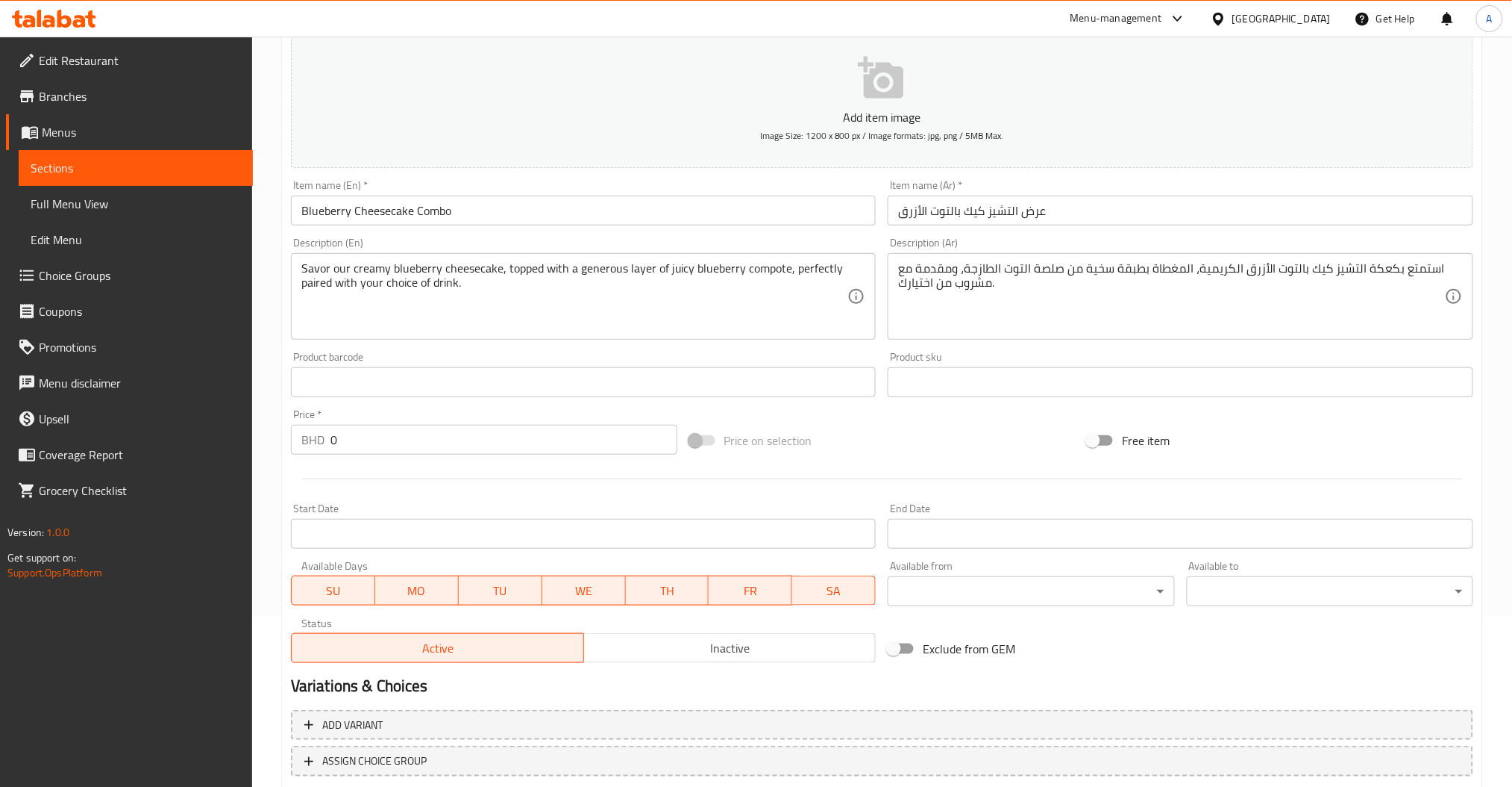
scroll to position [65, 0]
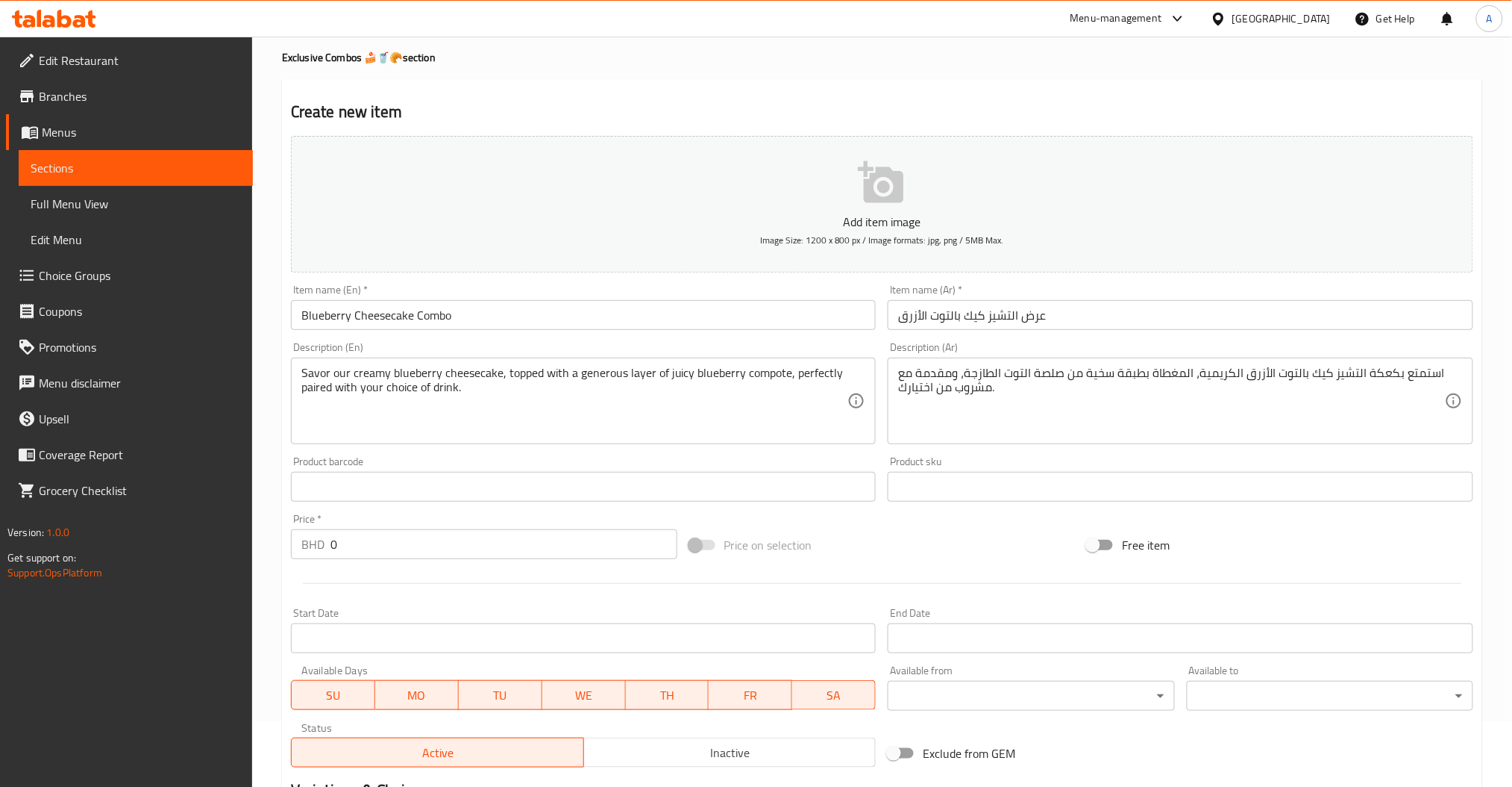
click at [355, 555] on input "0" at bounding box center [503, 544] width 347 height 30
type input "3.6"
click at [423, 512] on div "Price   * BHD 3.6 Price *" at bounding box center [483, 536] width 398 height 57
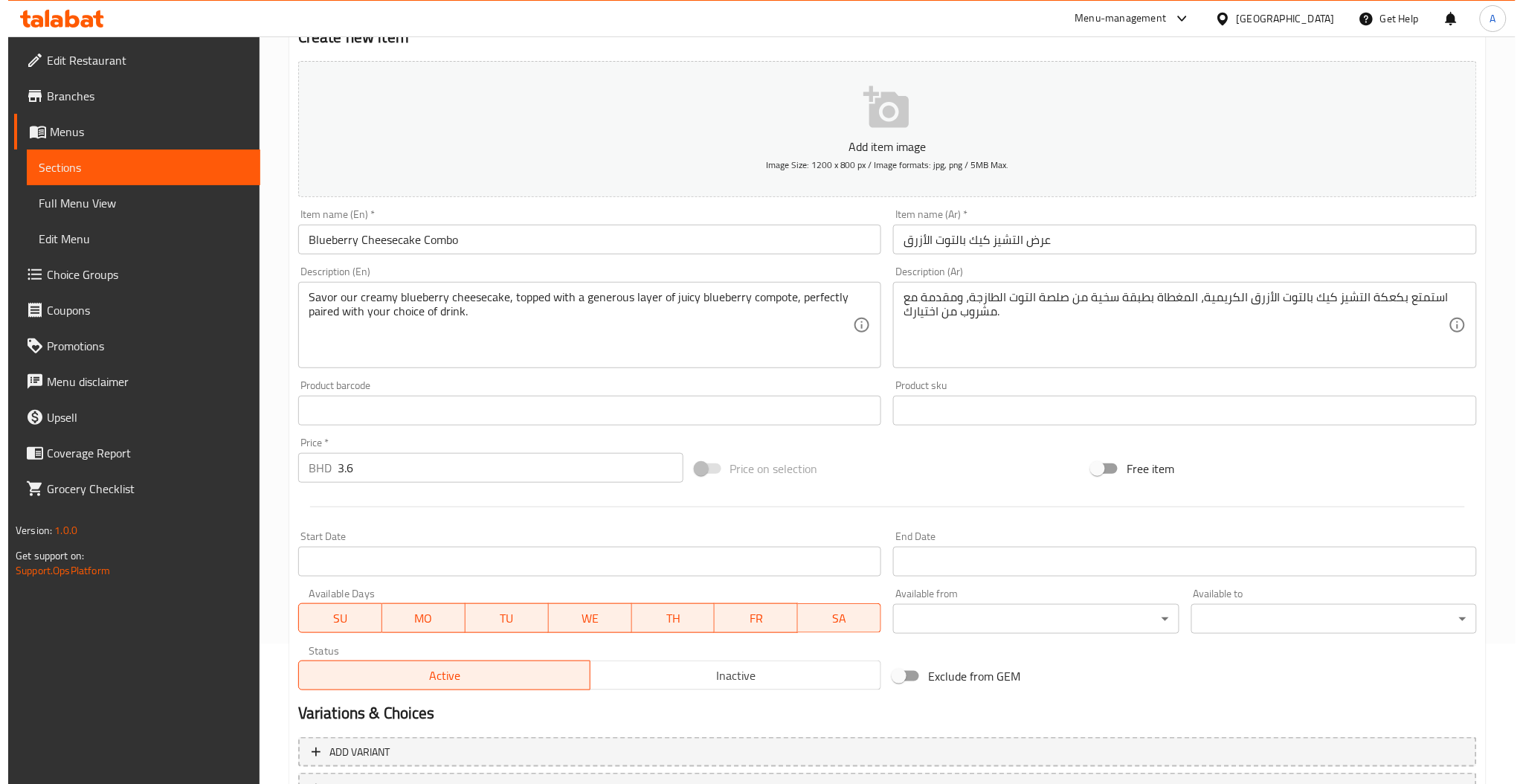
scroll to position [264, 0]
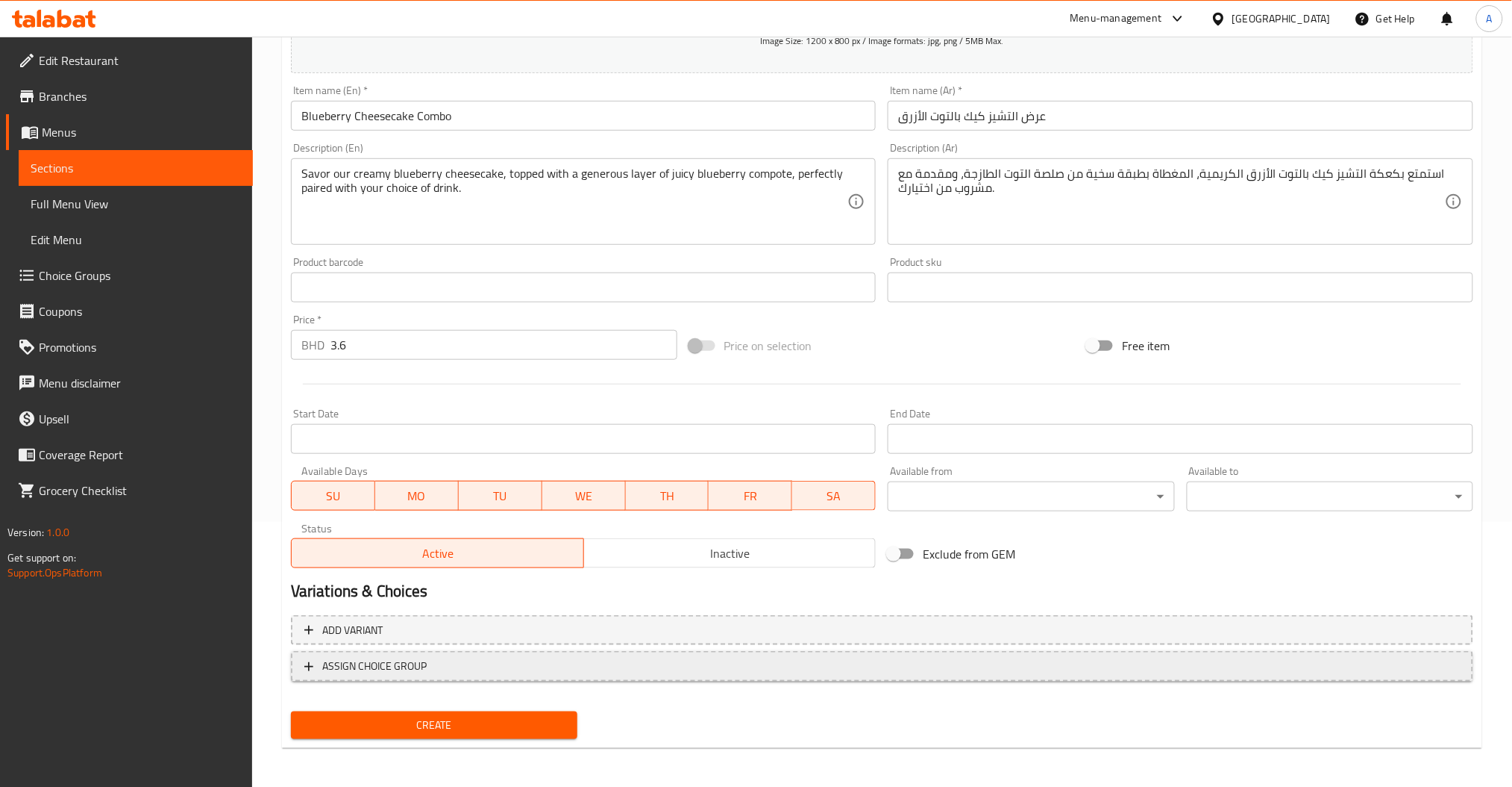
click at [415, 668] on span "ASSIGN CHOICE GROUP" at bounding box center [375, 665] width 105 height 19
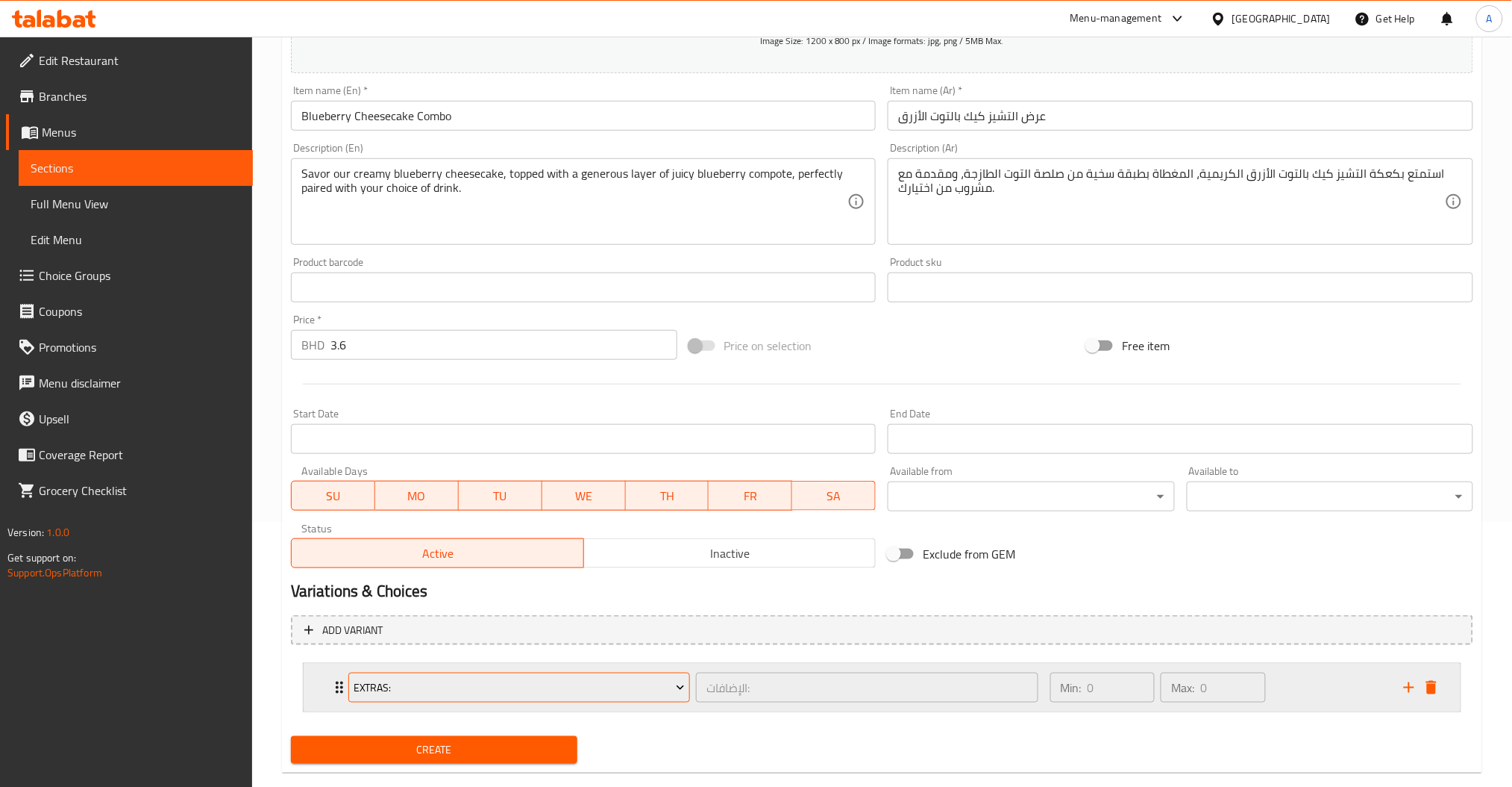
click at [447, 689] on span "Extras:" at bounding box center [519, 687] width 331 height 19
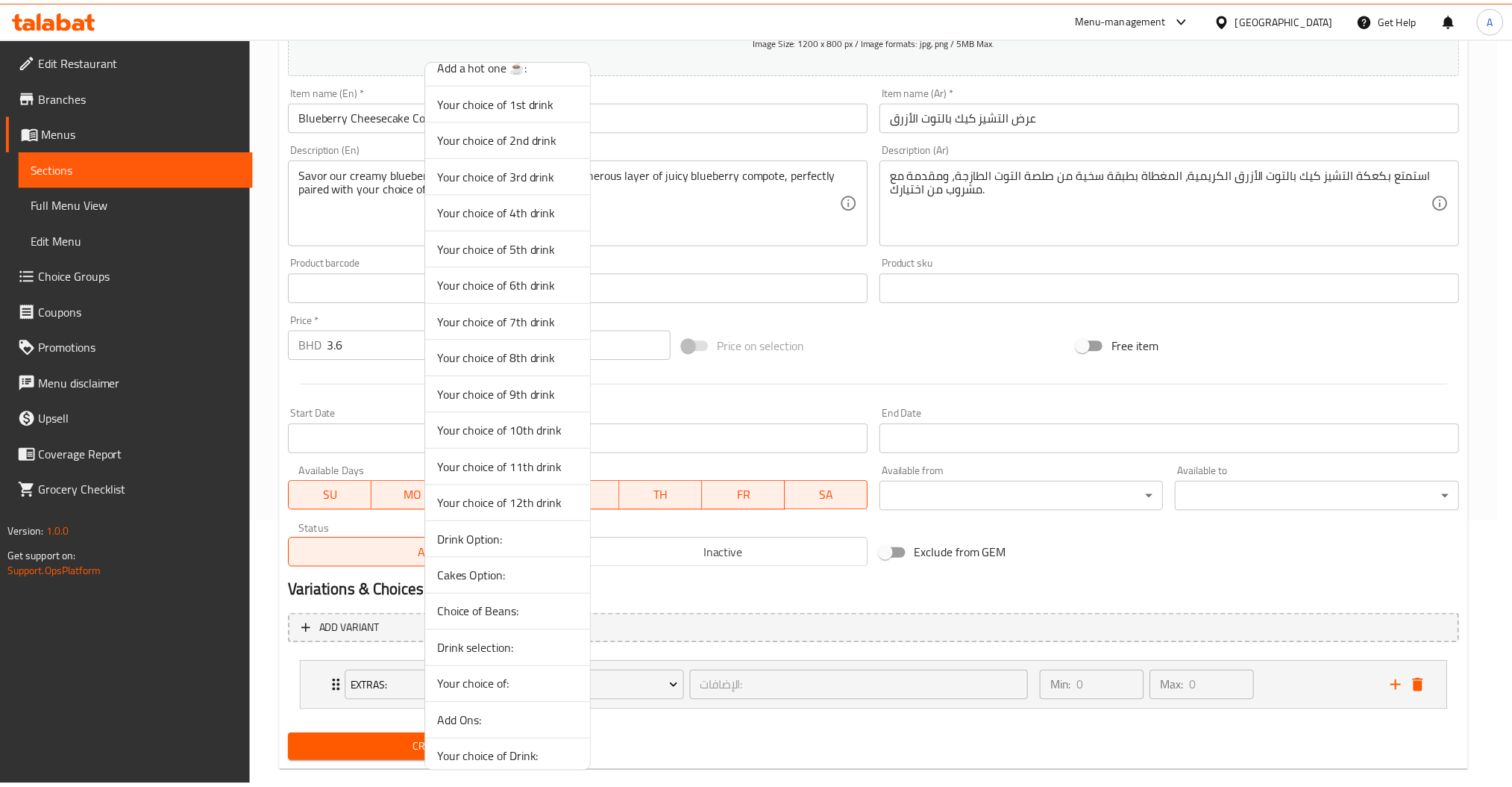
scroll to position [1091, 0]
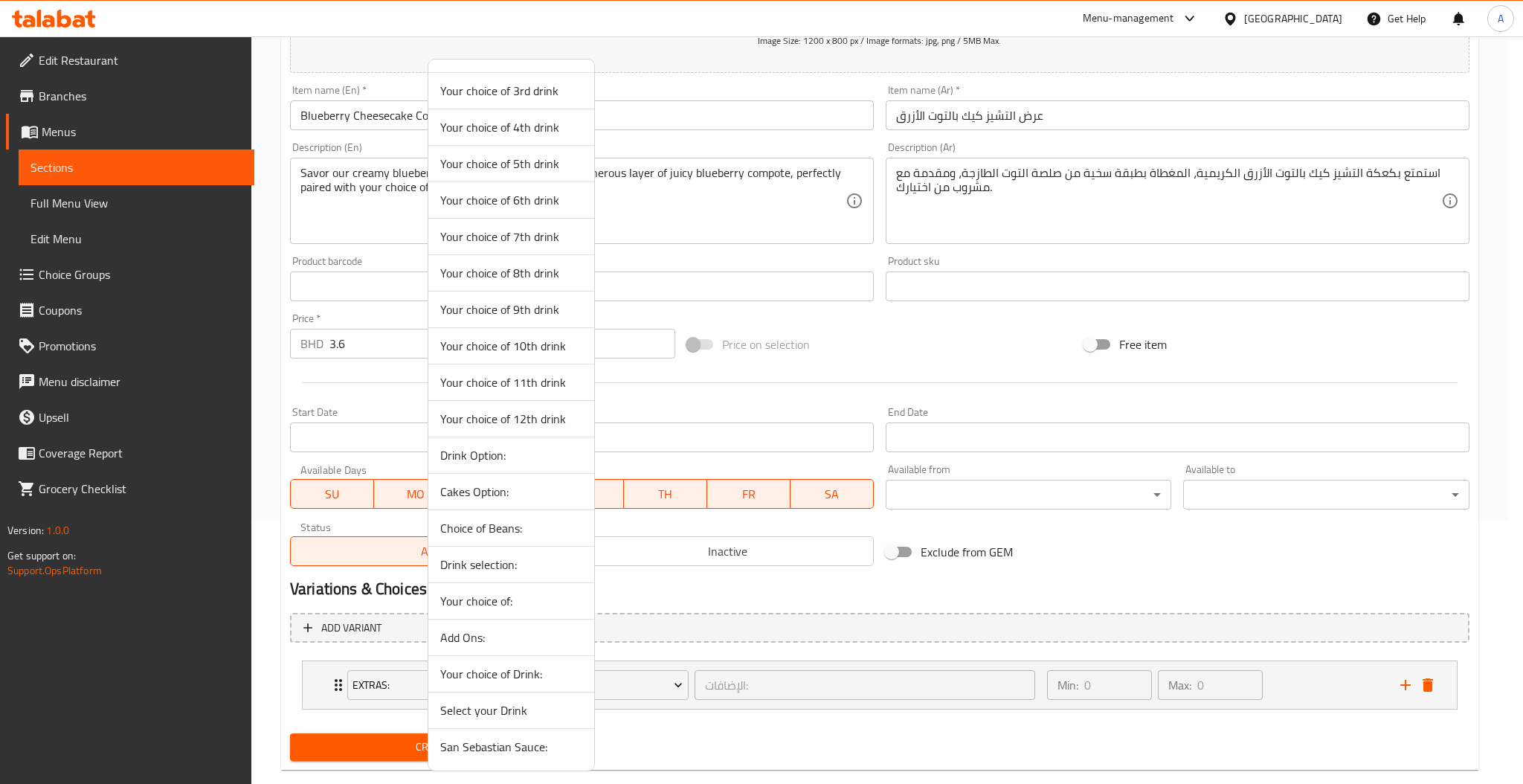
click at [499, 713] on span "Select your Drink" at bounding box center [511, 710] width 142 height 18
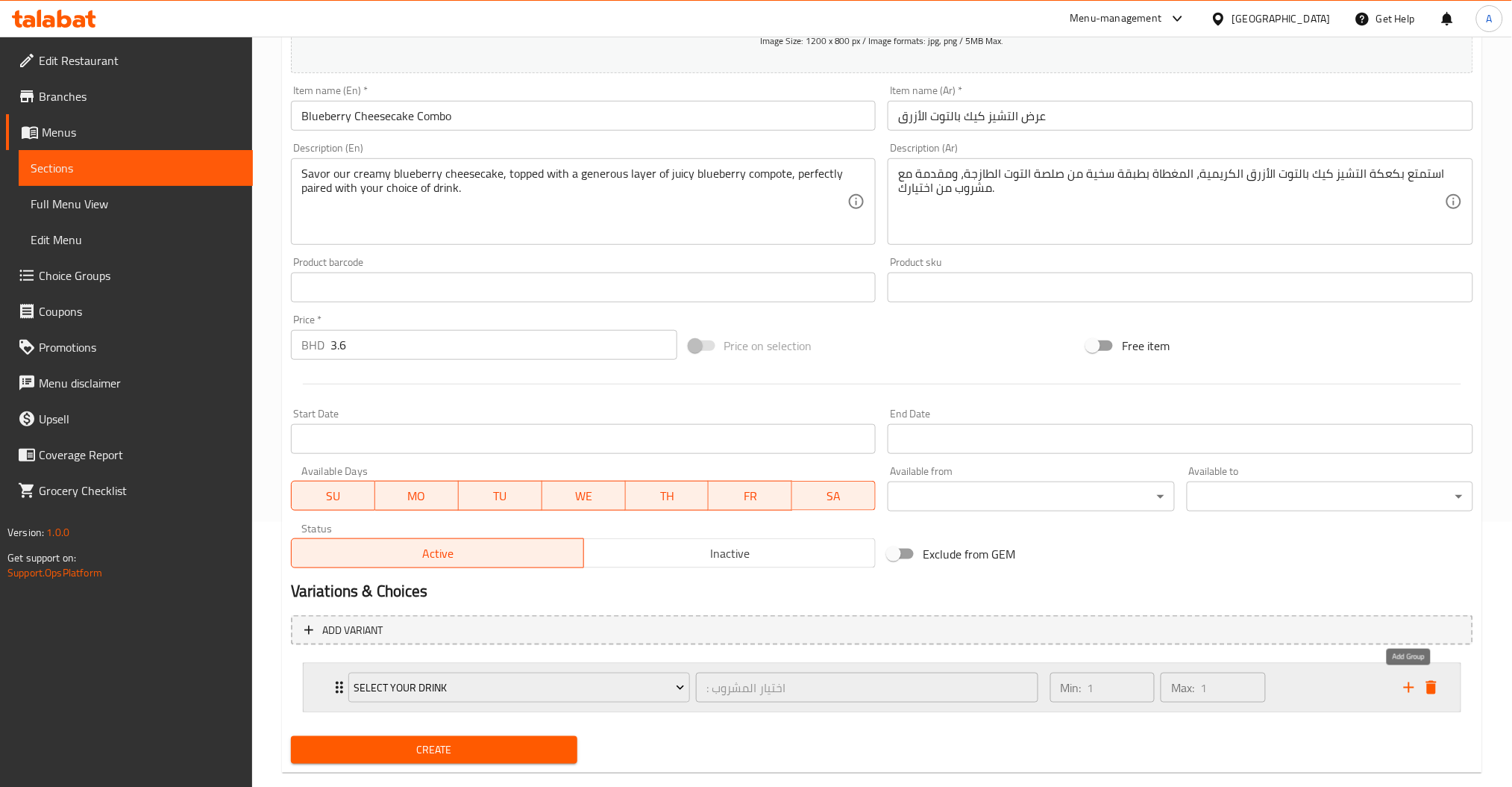
click at [1404, 684] on icon "add" at bounding box center [1409, 687] width 18 height 18
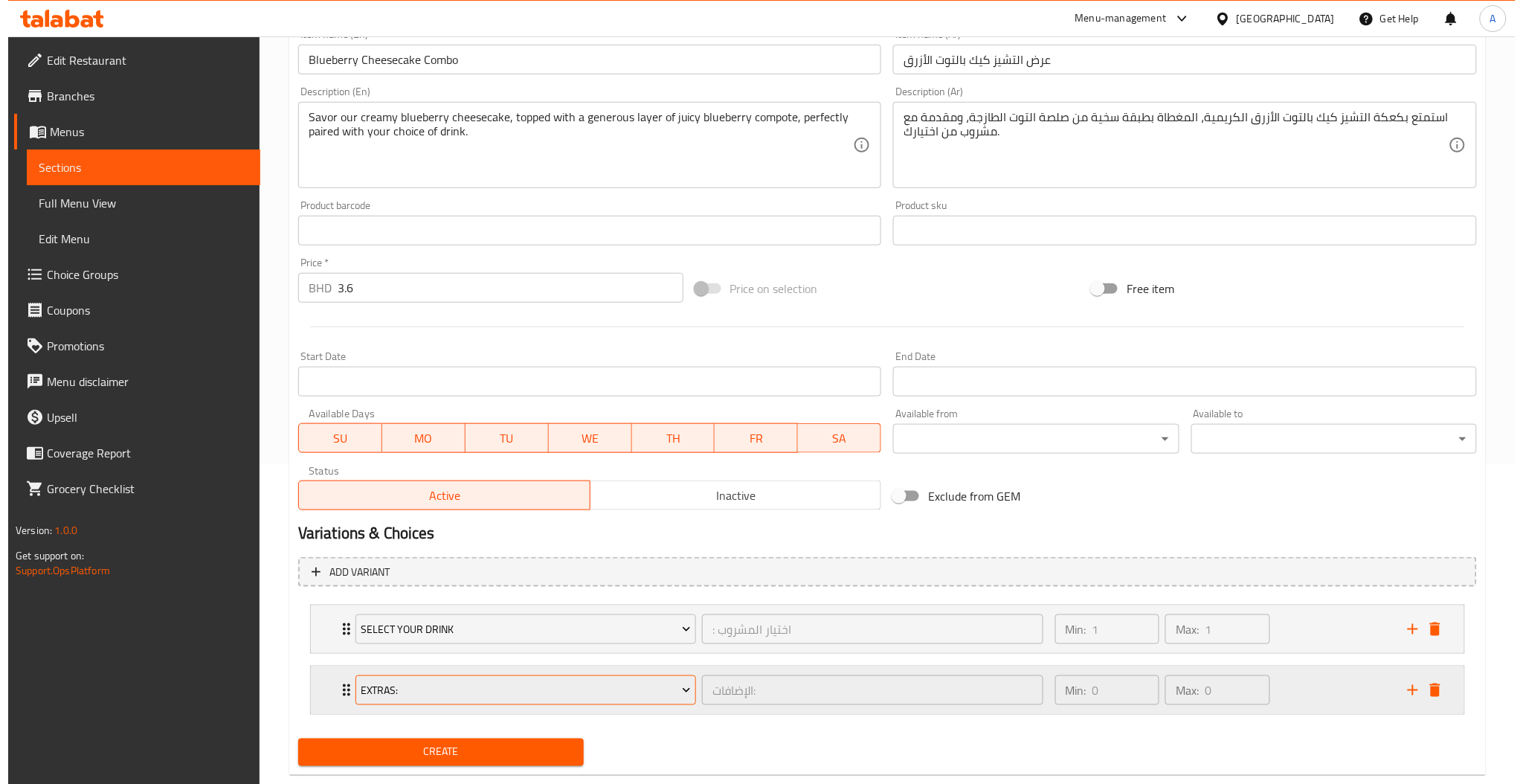
scroll to position [351, 0]
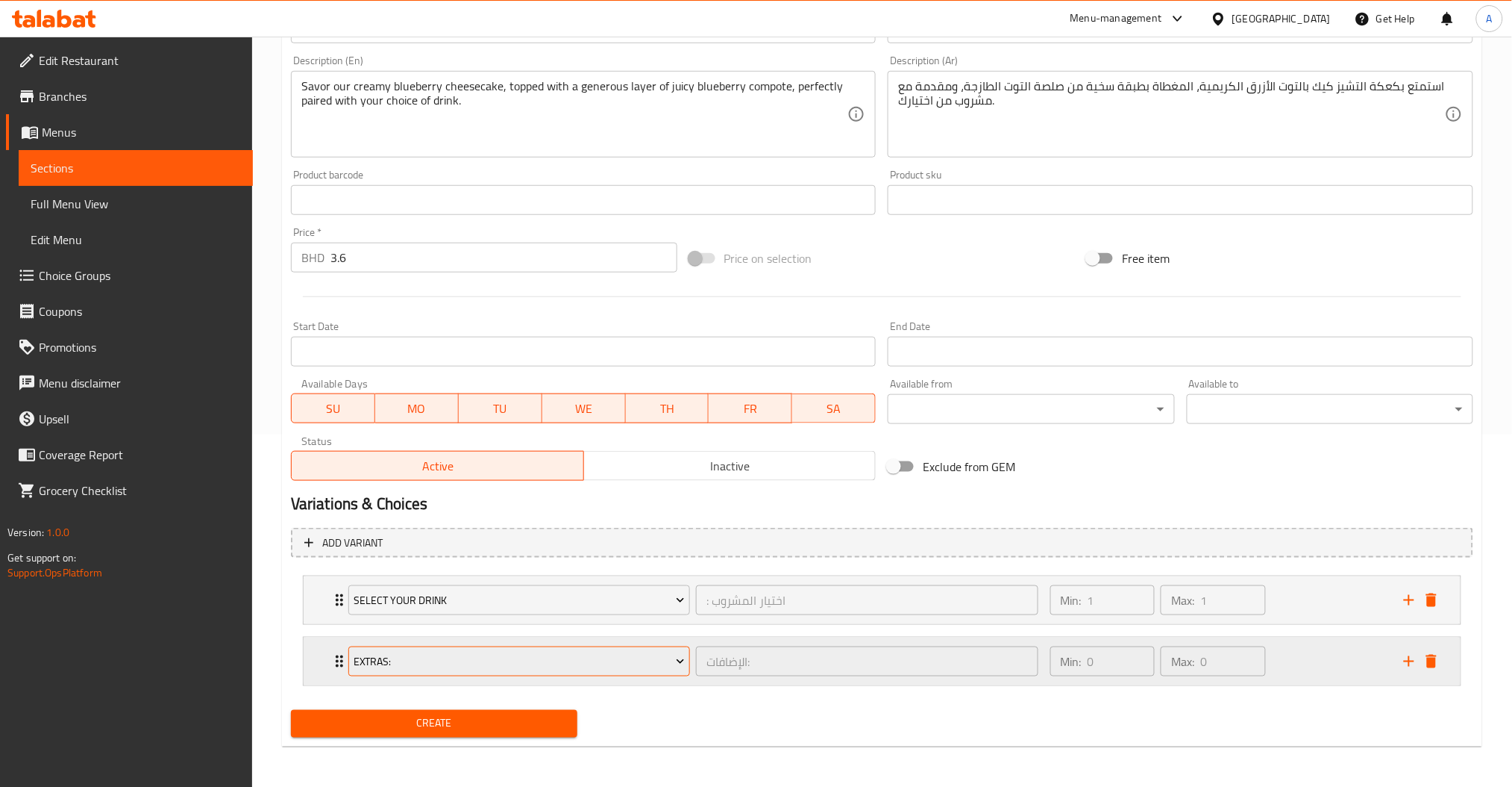
click at [440, 656] on span "Extras:" at bounding box center [519, 661] width 331 height 19
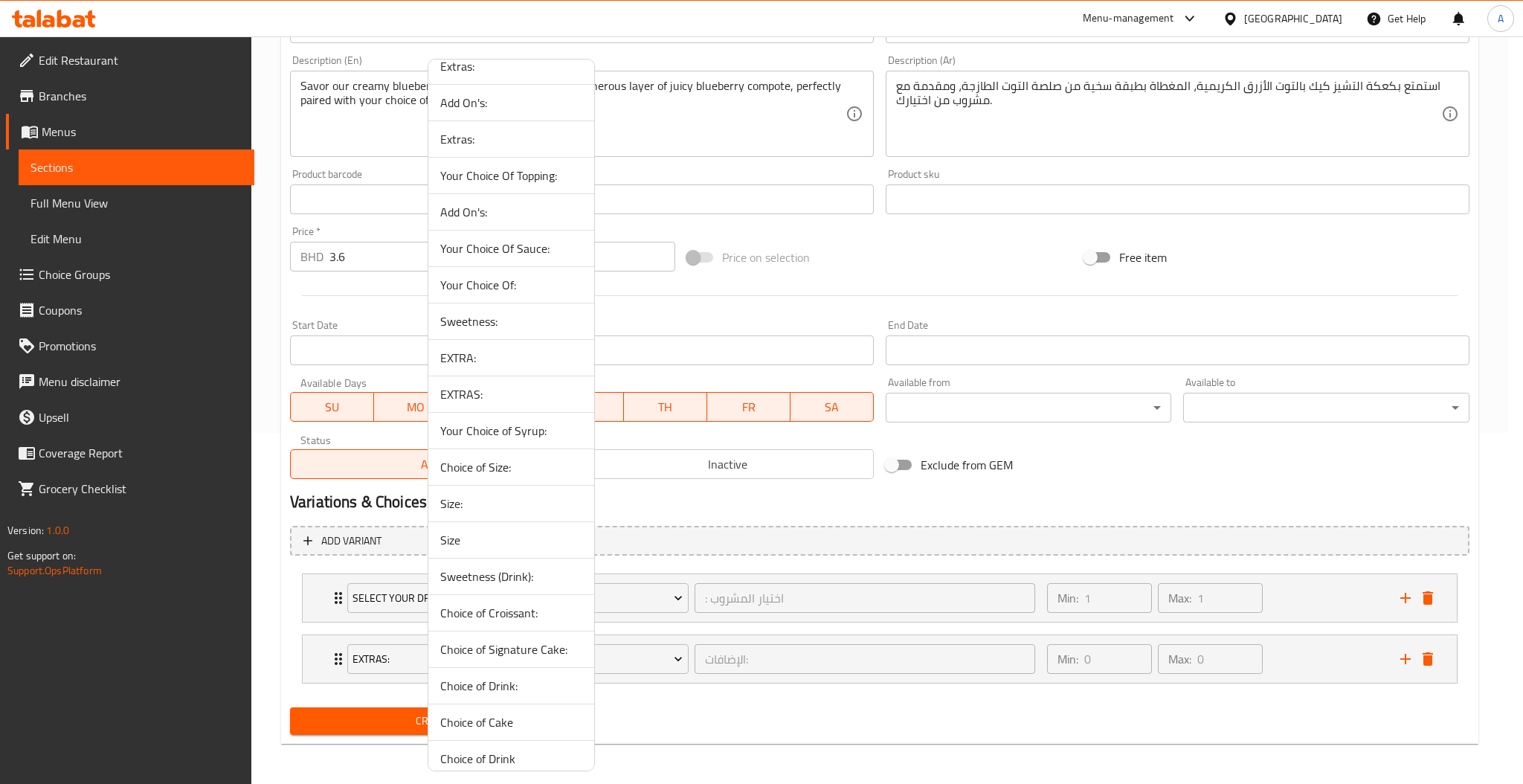
scroll to position [1086, 0]
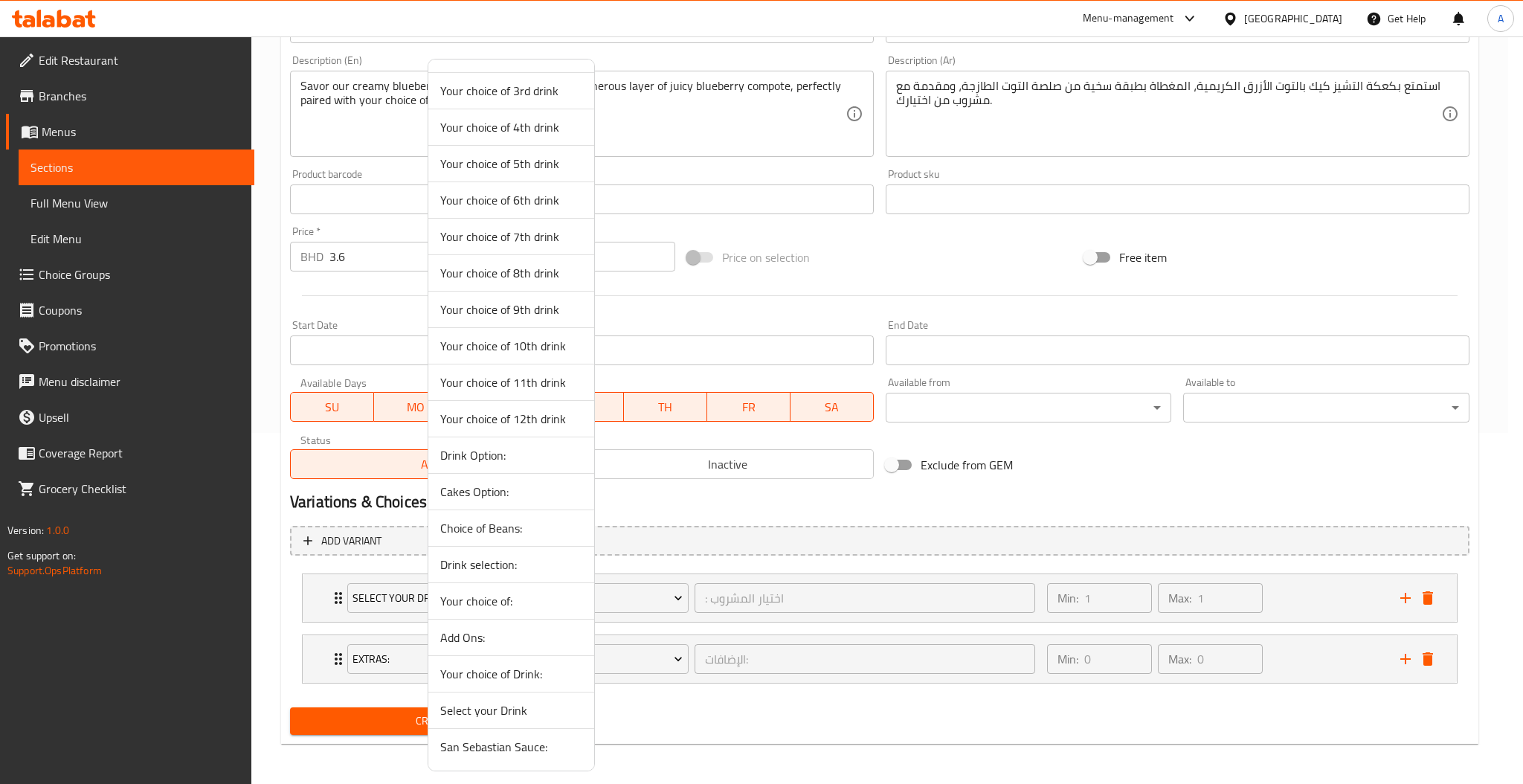
click at [499, 717] on span "Select your Drink" at bounding box center [511, 710] width 142 height 18
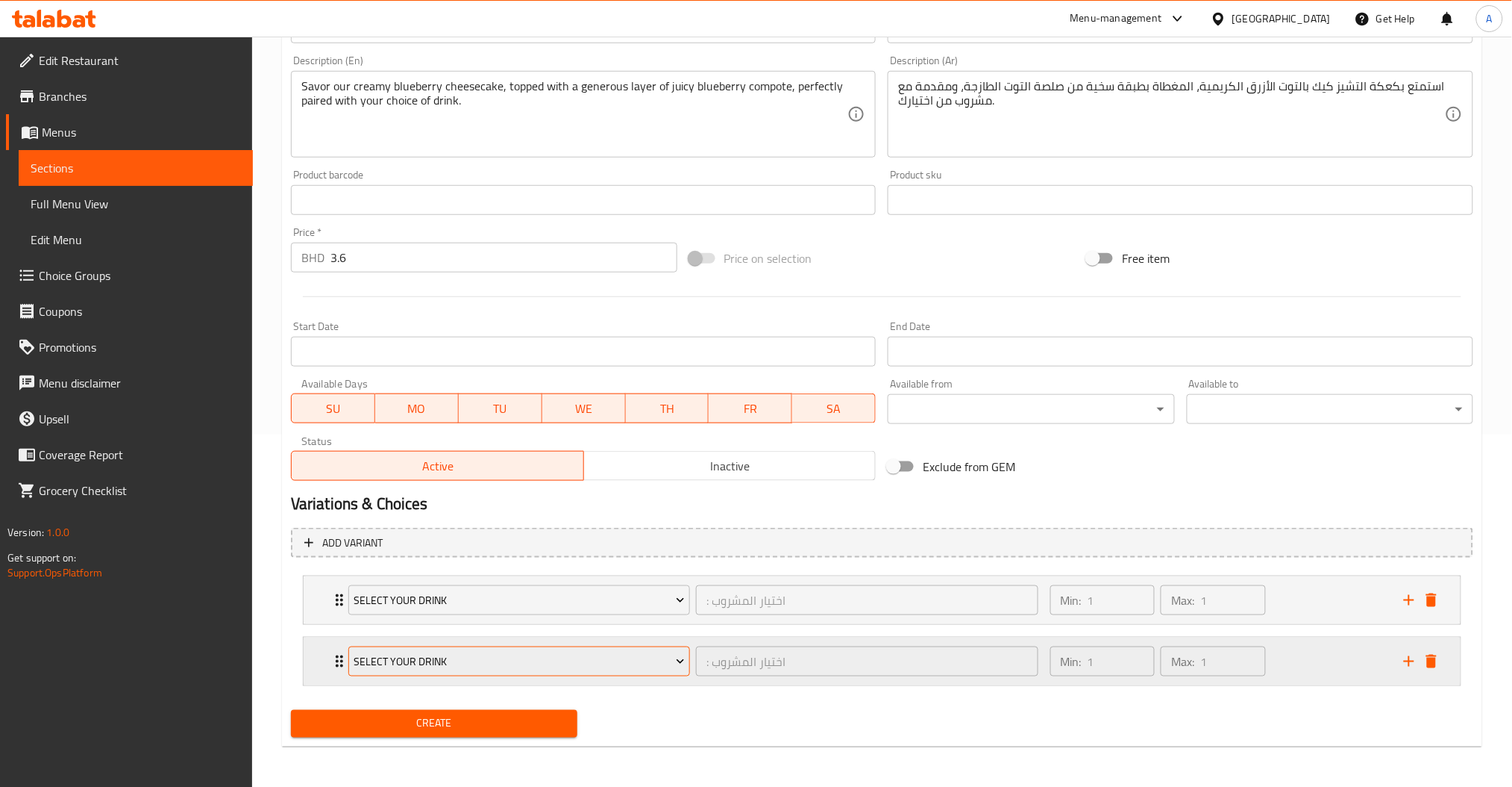
click at [483, 662] on span "Select your Drink" at bounding box center [519, 661] width 331 height 19
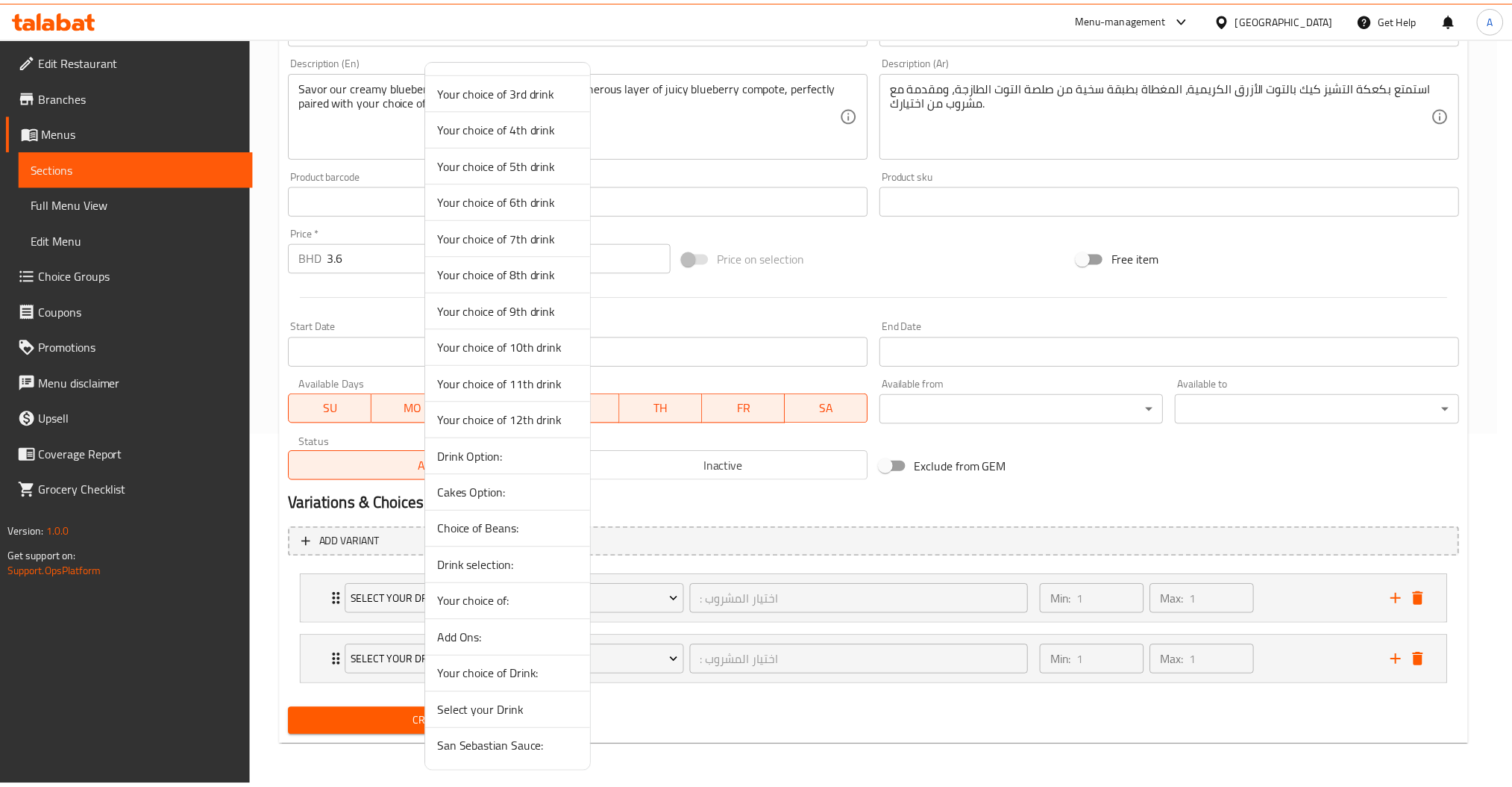
scroll to position [141, 0]
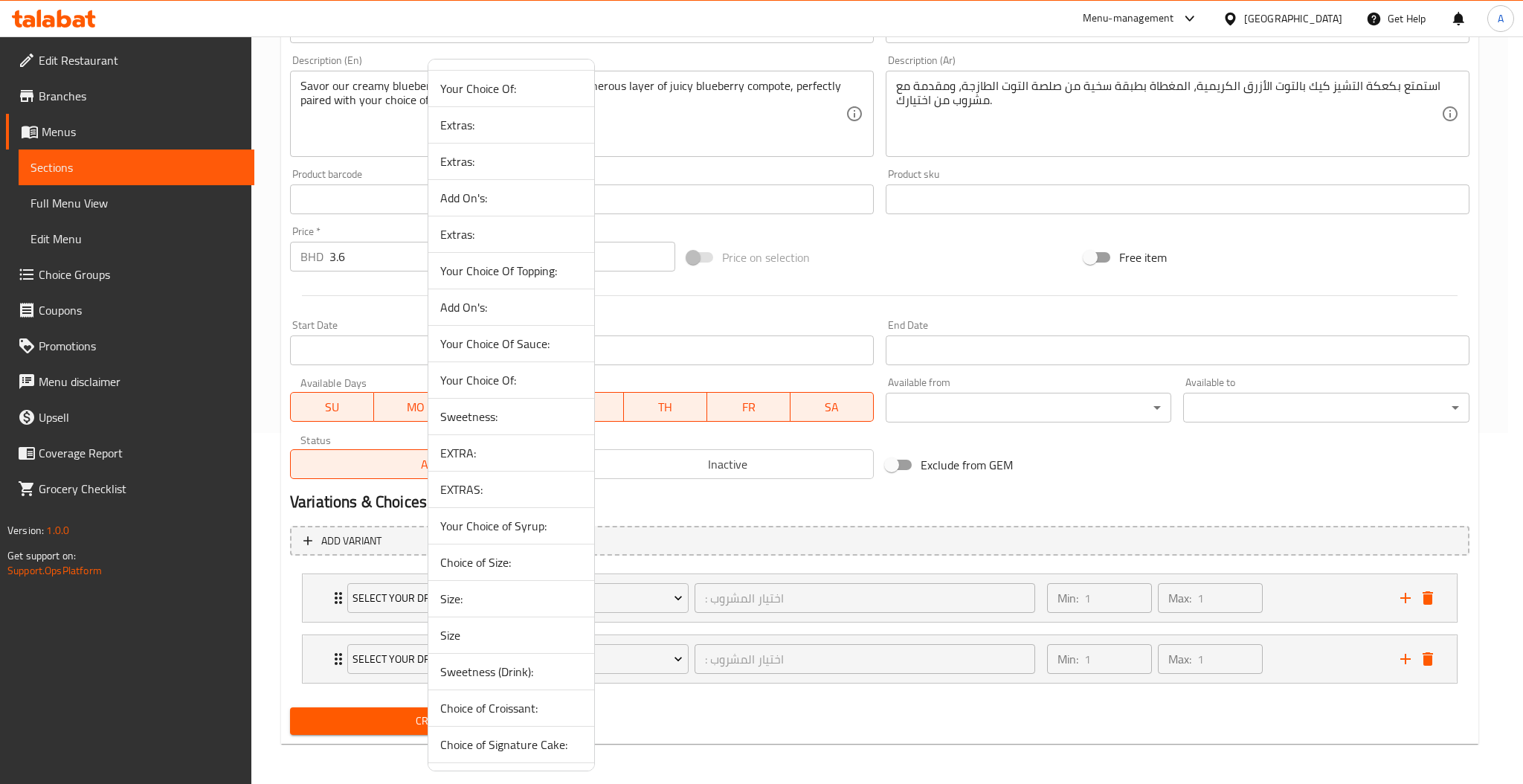
click at [531, 420] on span "Sweetness:" at bounding box center [511, 417] width 142 height 18
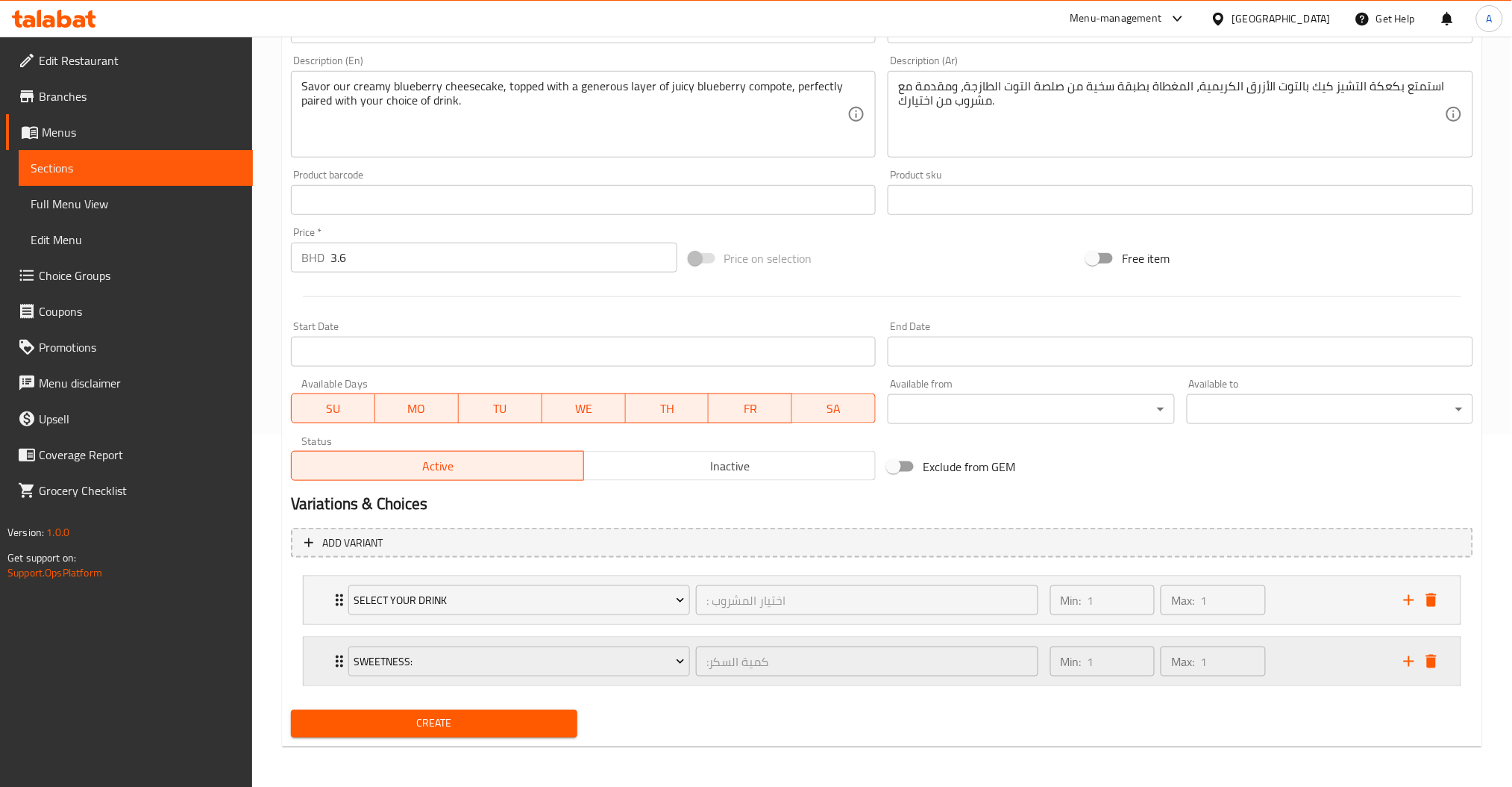
click at [1330, 654] on div "Min: 1 ​ Max: 1 ​" at bounding box center [1218, 661] width 354 height 47
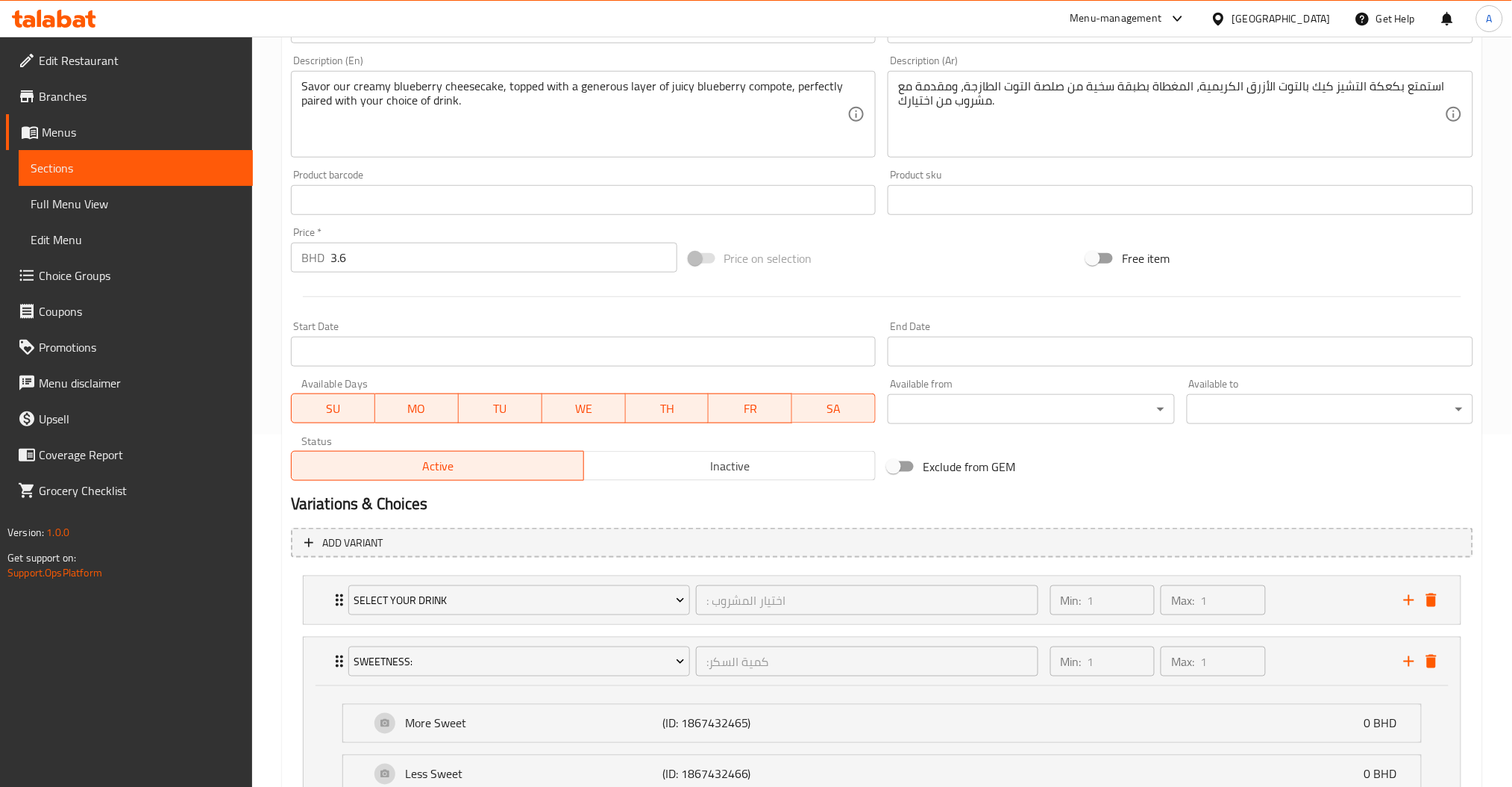
scroll to position [484, 0]
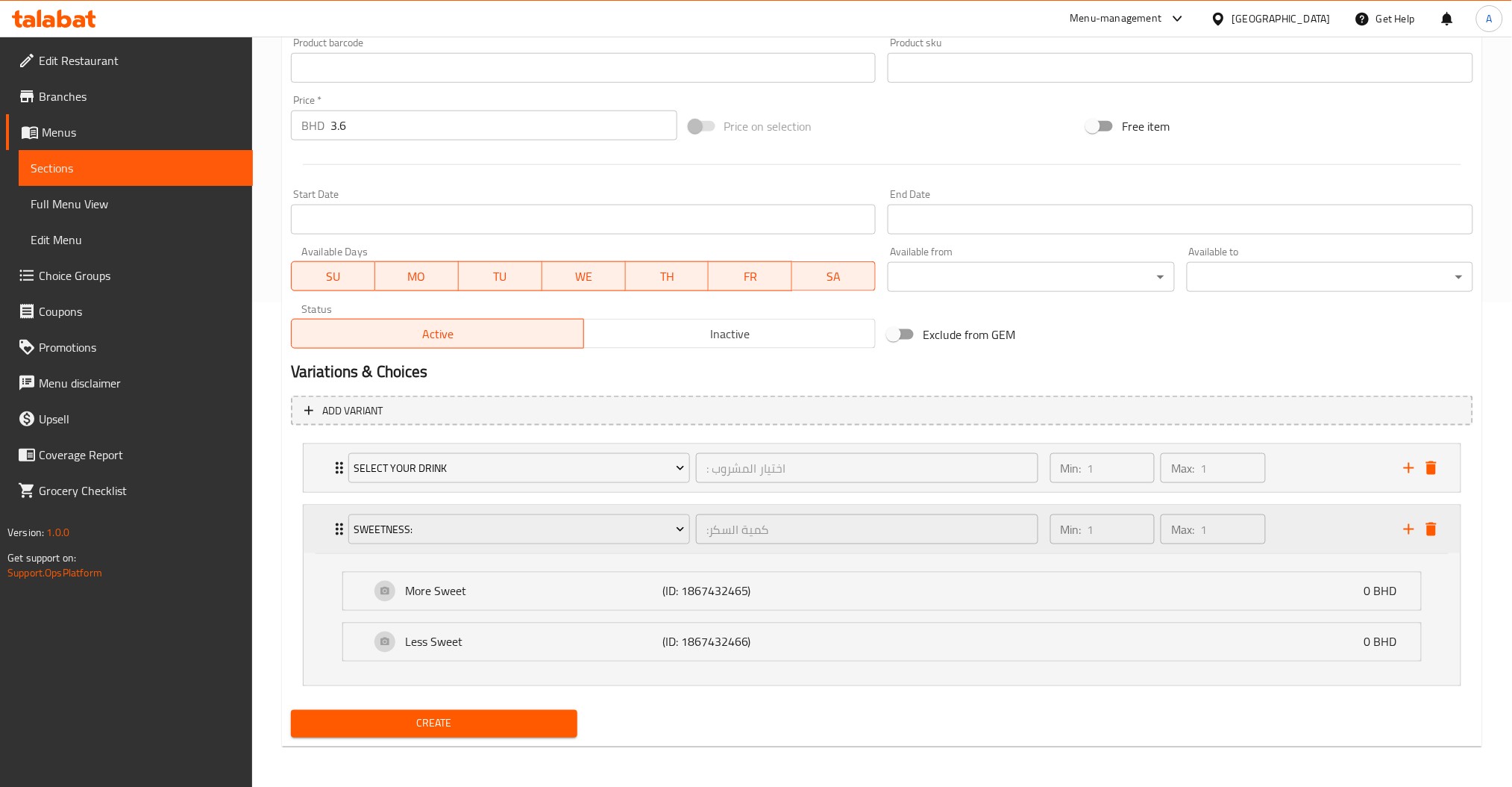
click at [1318, 528] on div "Min: 1 ​ Max: 1 ​" at bounding box center [1218, 529] width 354 height 47
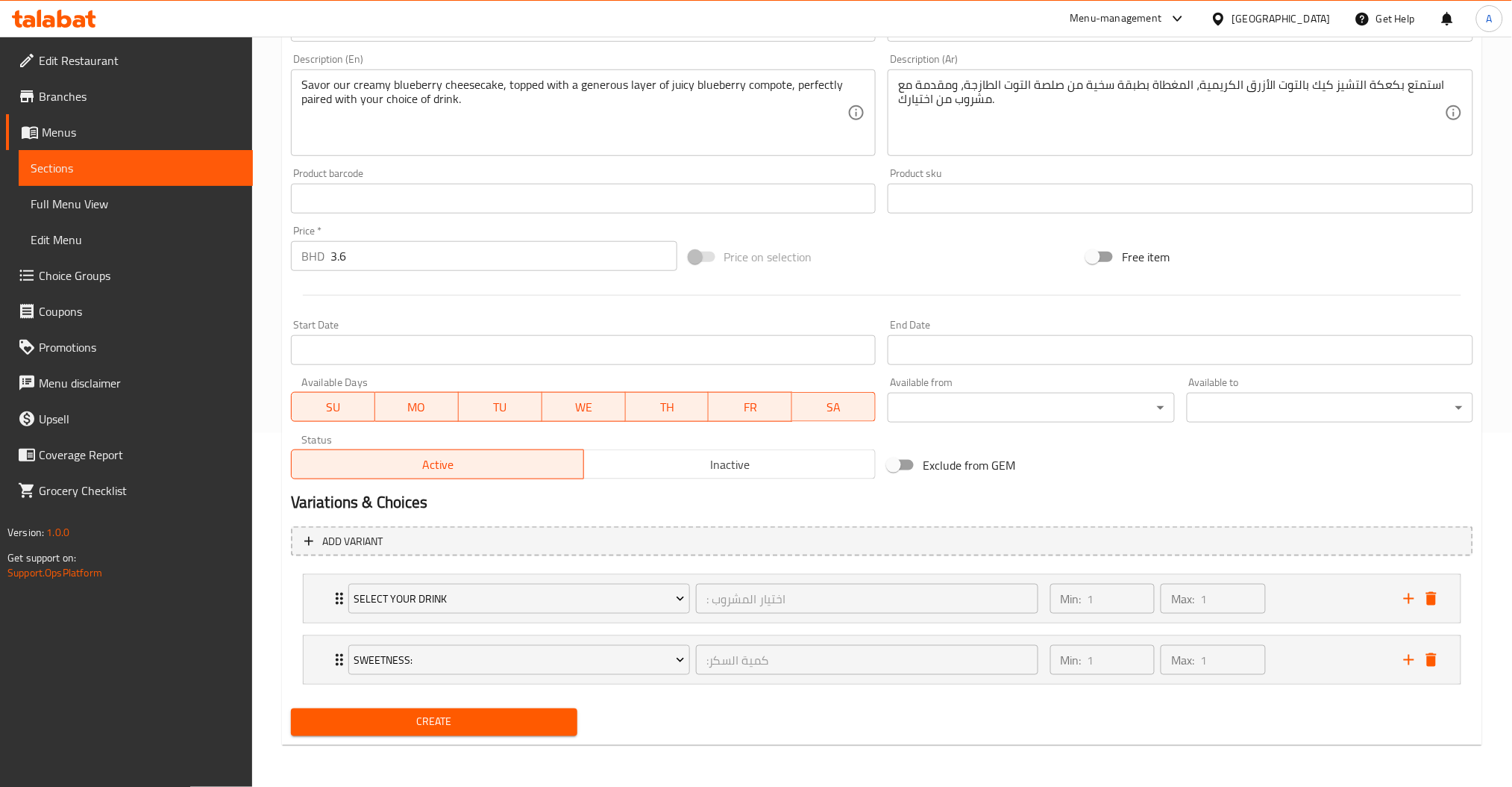
scroll to position [352, 0]
click at [1290, 596] on div "Min: 1 ​ Max: 1 ​" at bounding box center [1218, 600] width 354 height 47
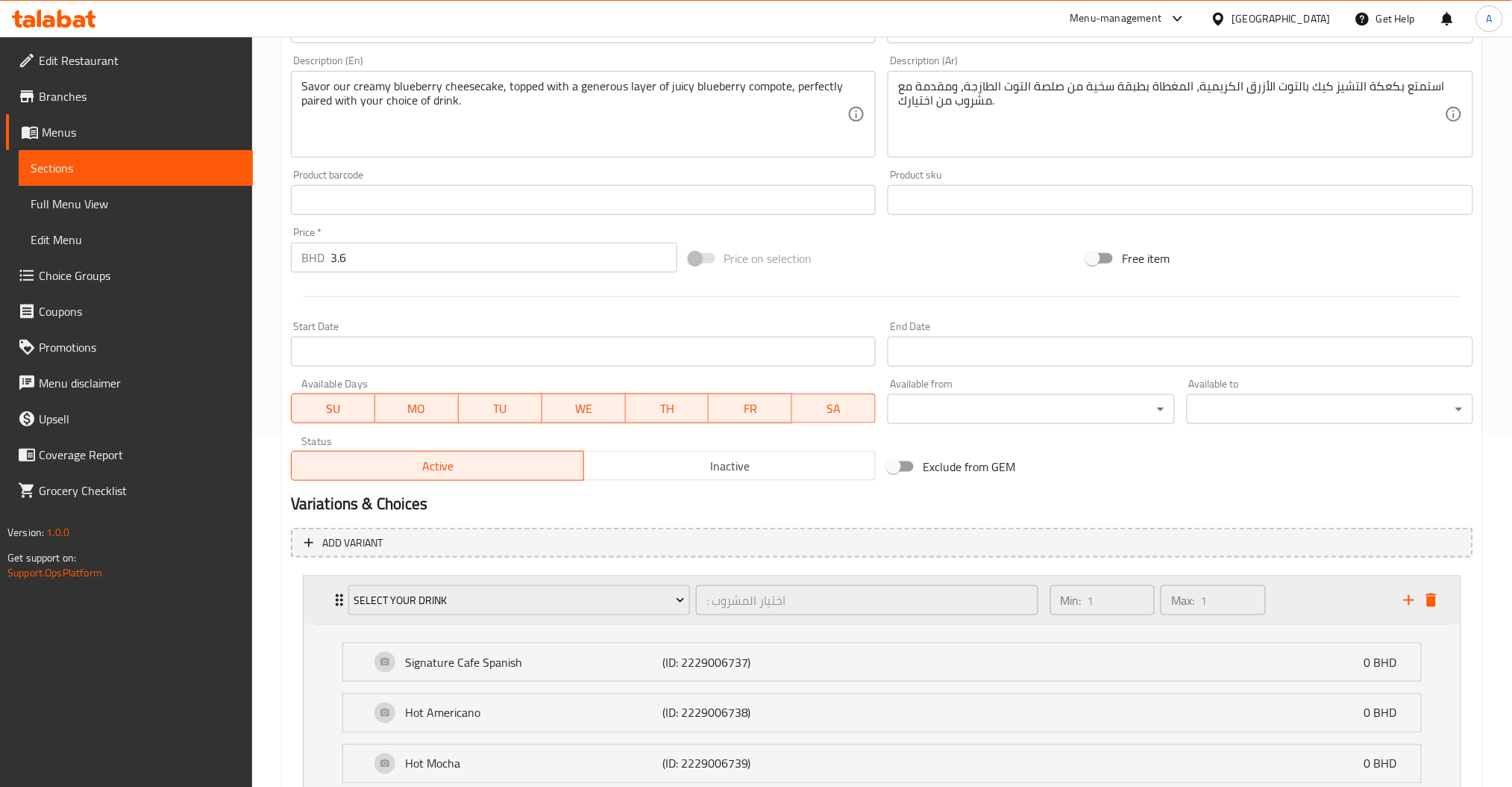
scroll to position [484, 0]
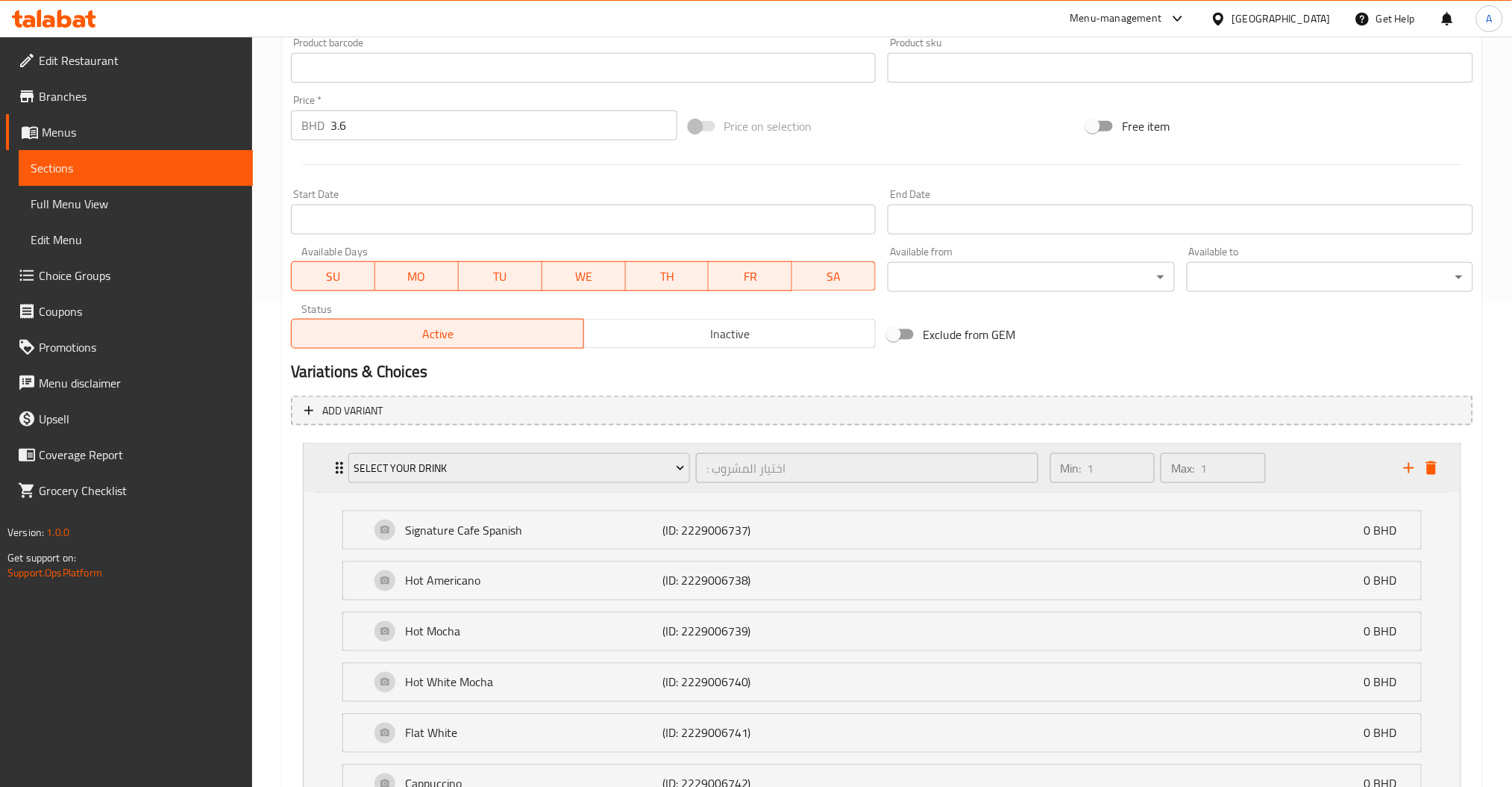
click at [1293, 466] on div "Min: 1 ​ Max: 1 ​" at bounding box center [1218, 468] width 354 height 47
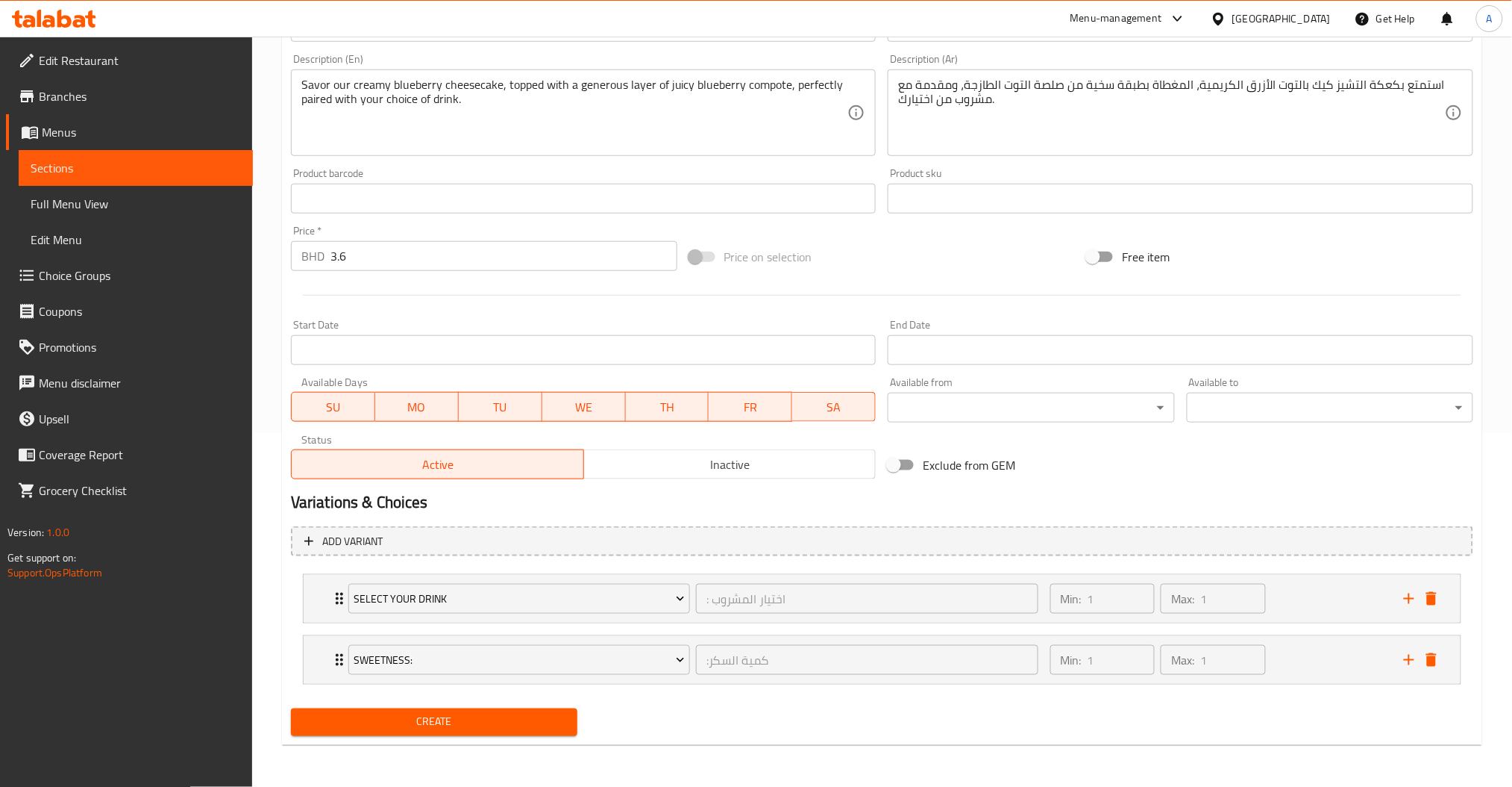
scroll to position [352, 0]
click at [1346, 590] on div "Min: 1 ​ Max: 1 ​" at bounding box center [1218, 600] width 354 height 47
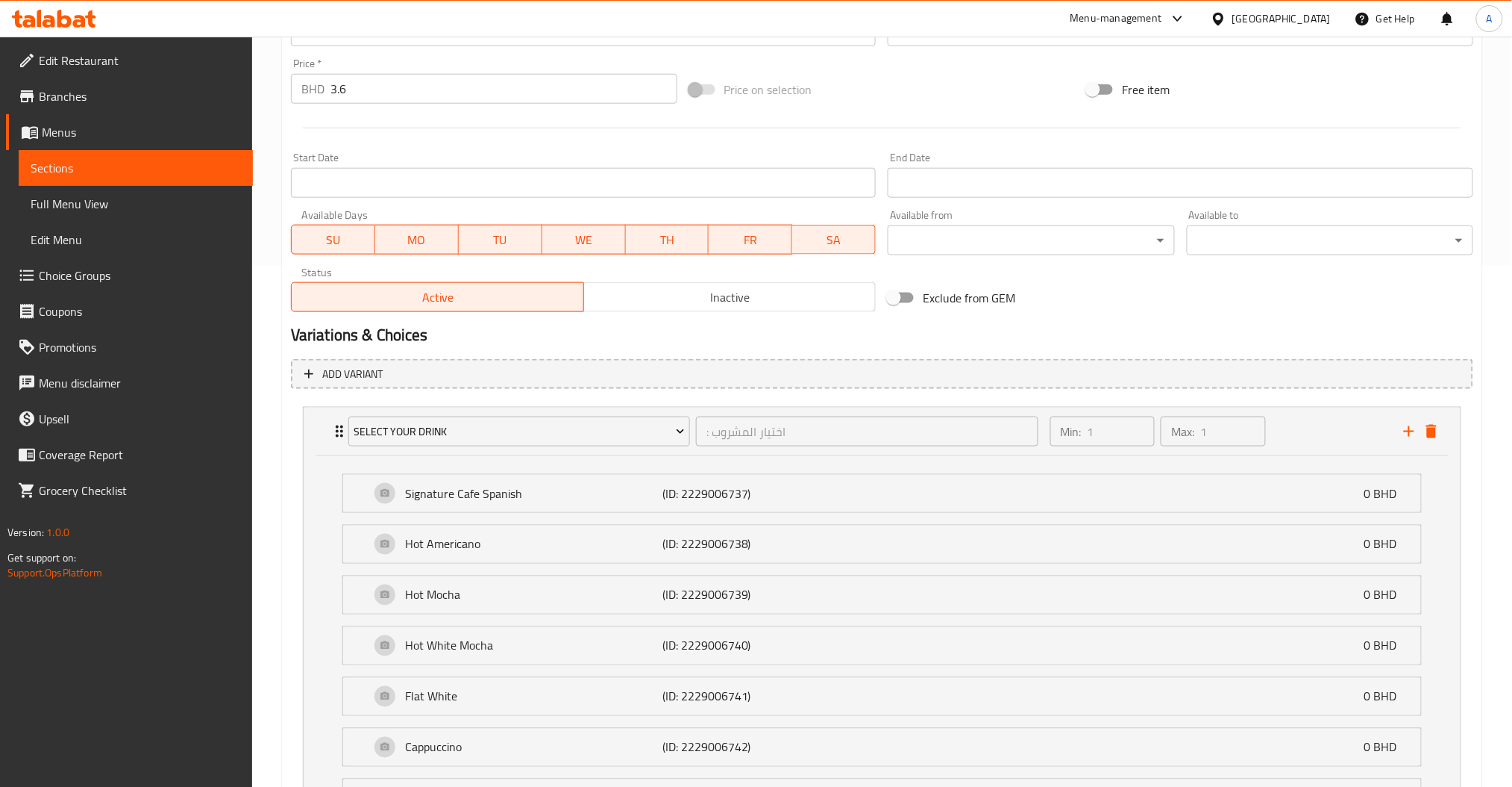
scroll to position [409, 0]
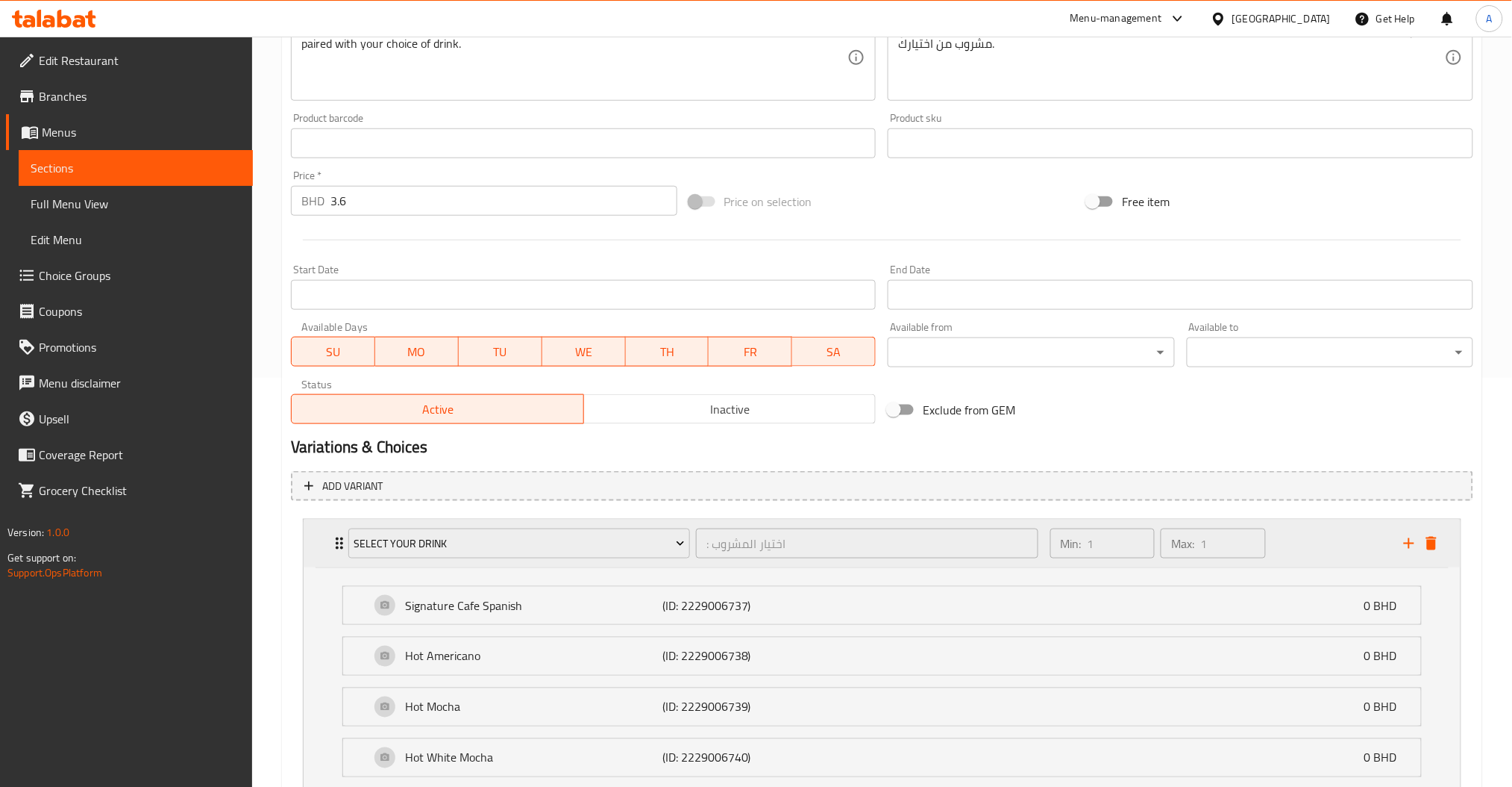
click at [1327, 519] on div "Min: 1 ​ Max: 1 ​" at bounding box center [1218, 543] width 354 height 47
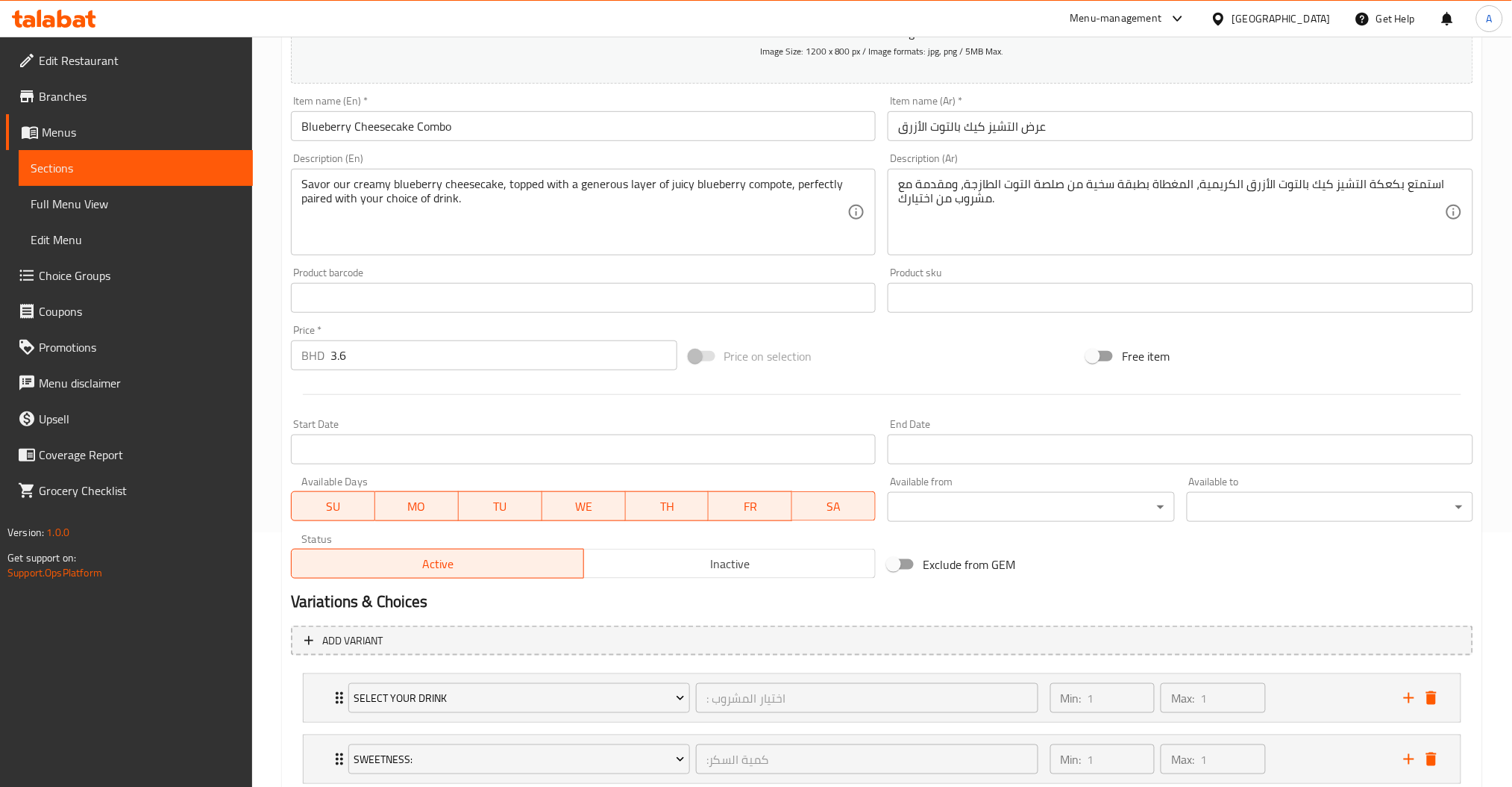
scroll to position [352, 0]
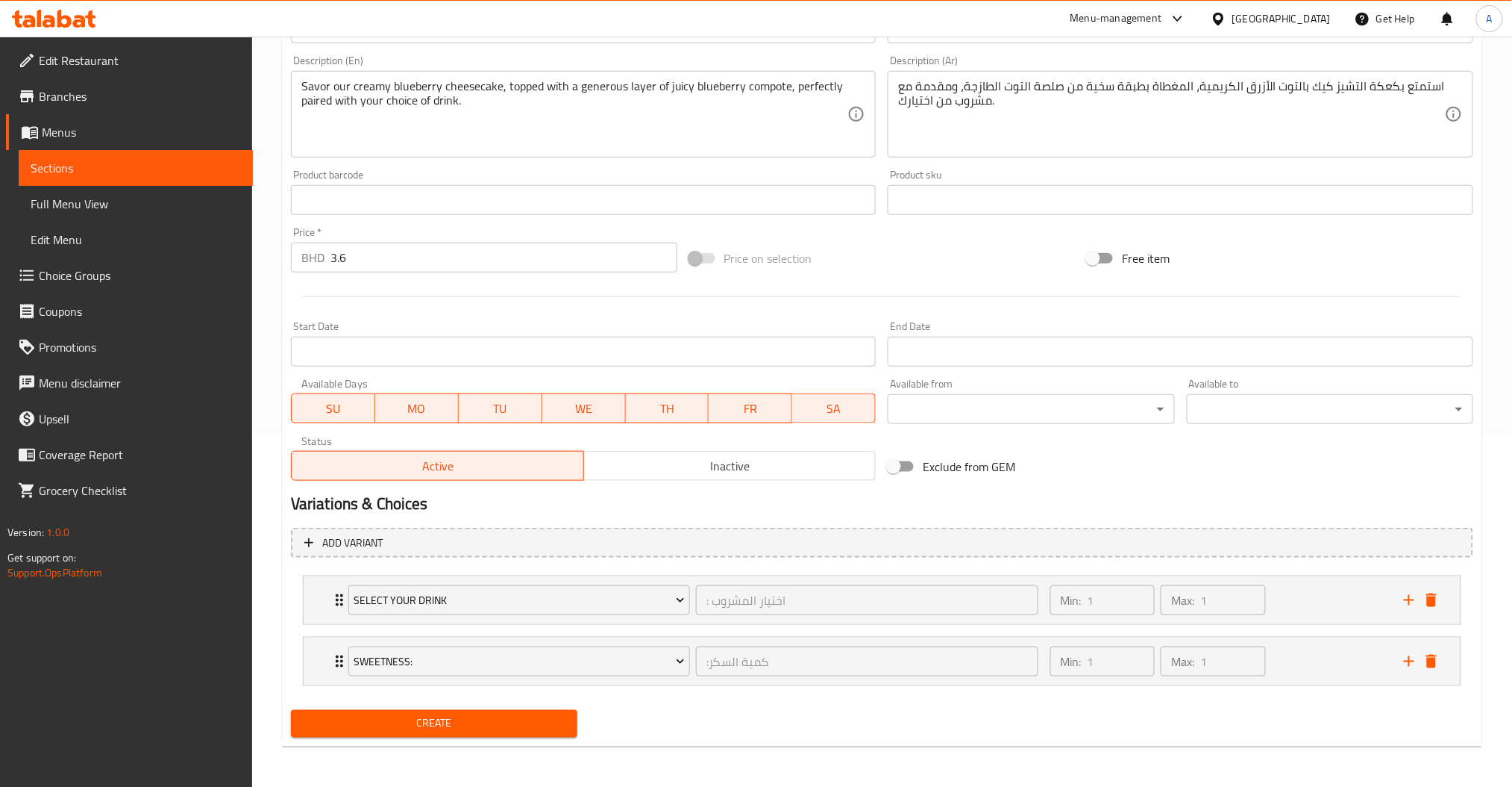
click at [515, 724] on span "Create" at bounding box center [434, 723] width 263 height 19
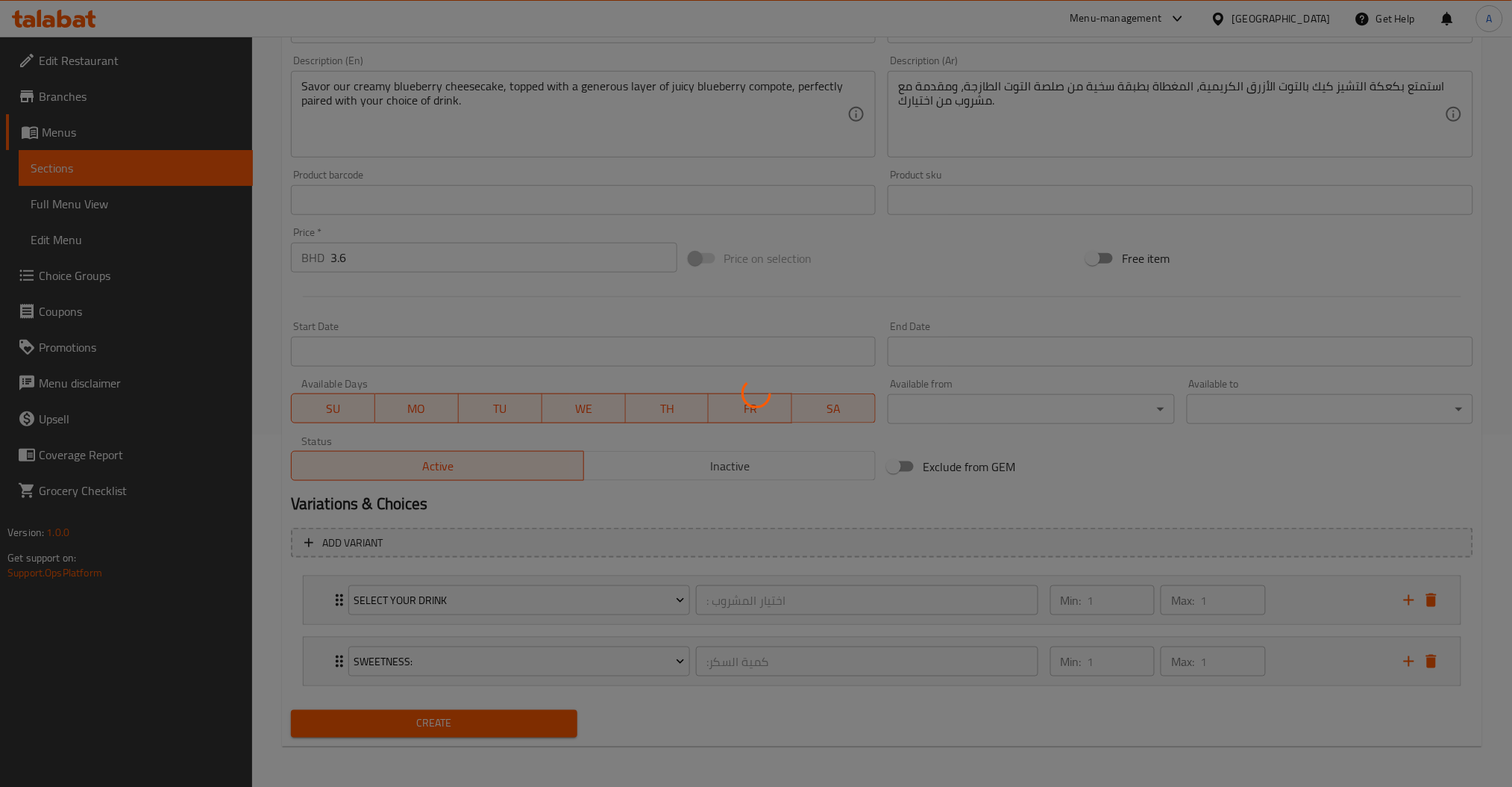
scroll to position [0, 0]
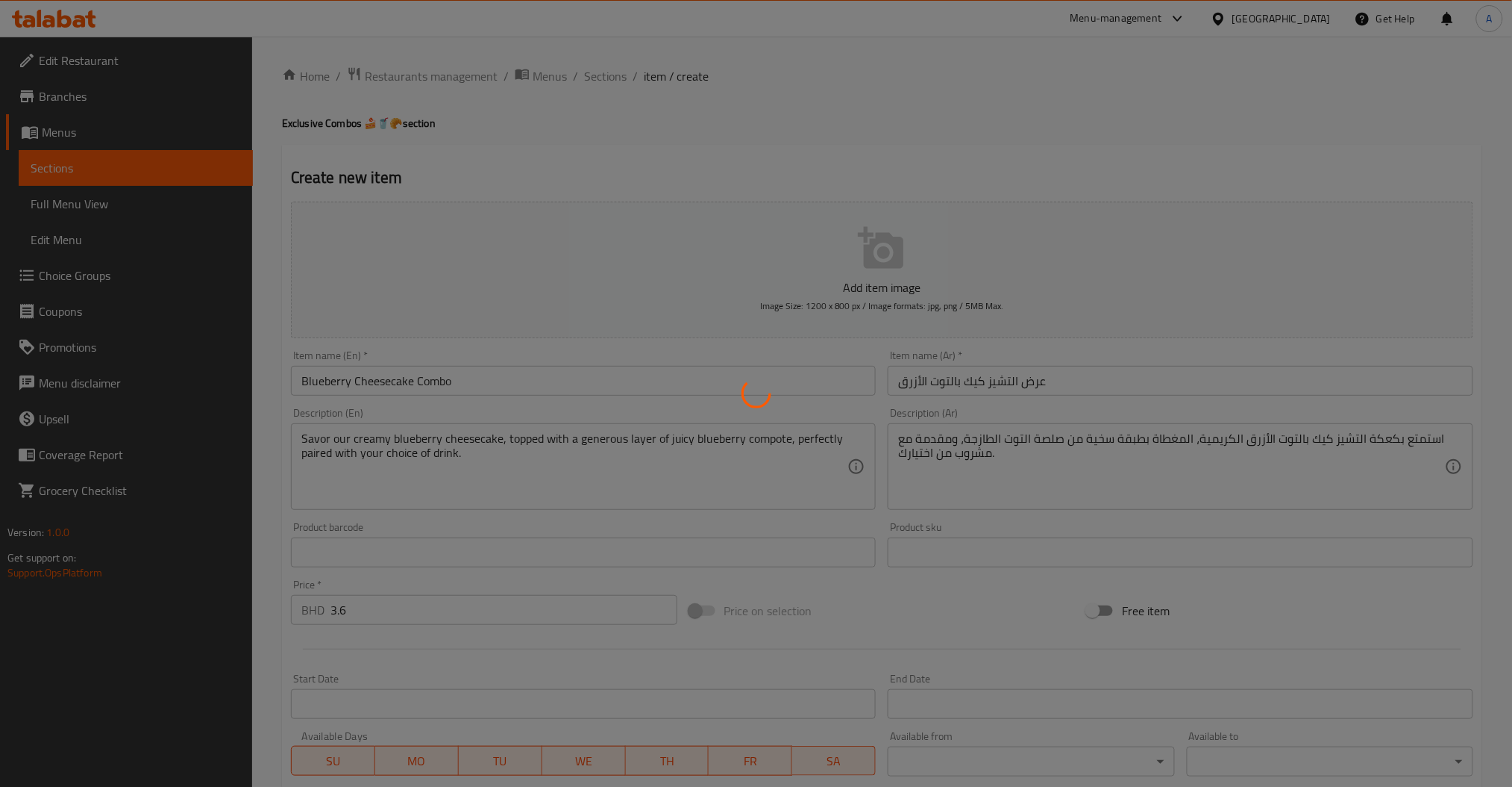
type input "0"
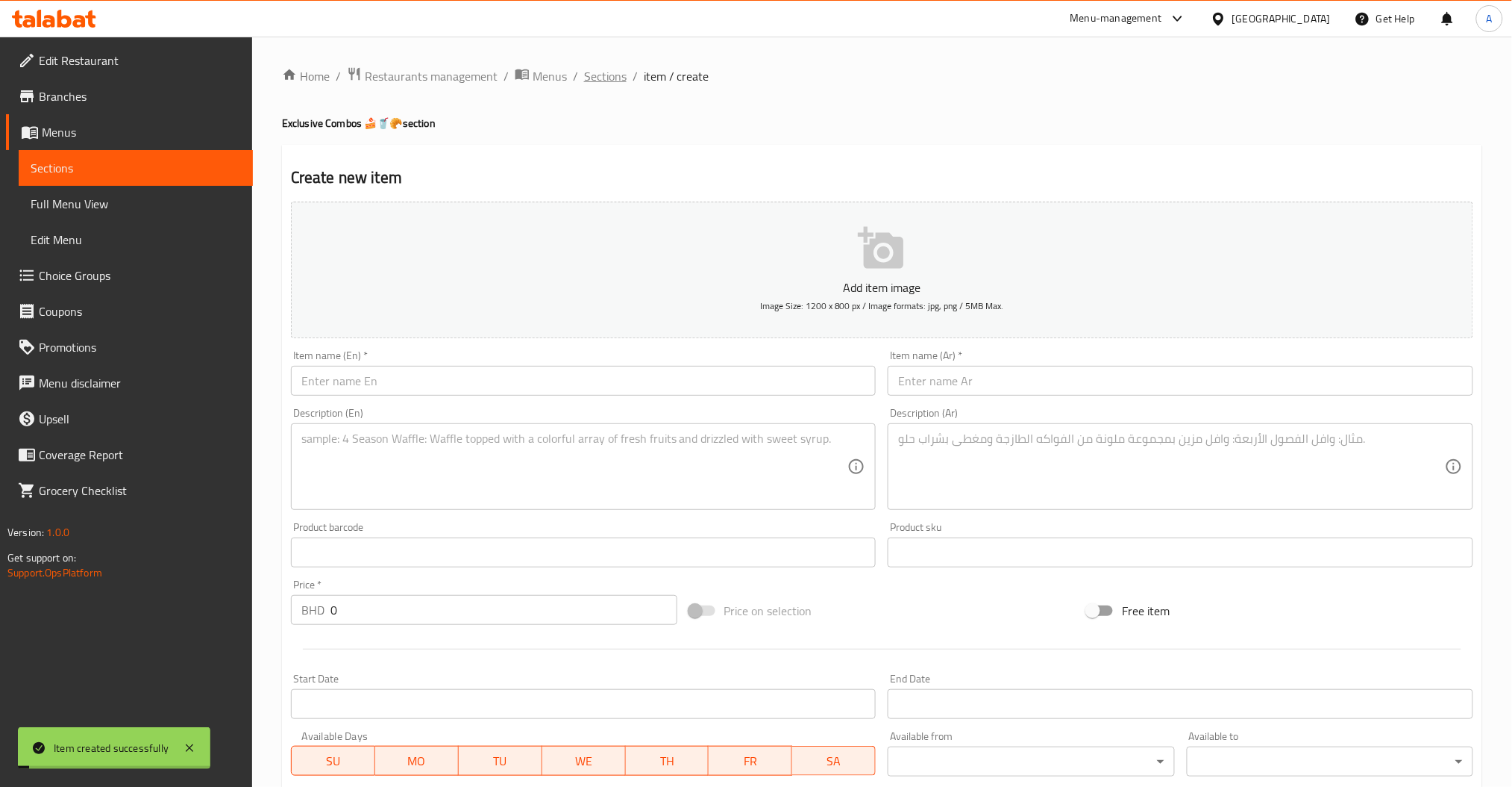
click at [607, 78] on span "Sections" at bounding box center [605, 76] width 42 height 18
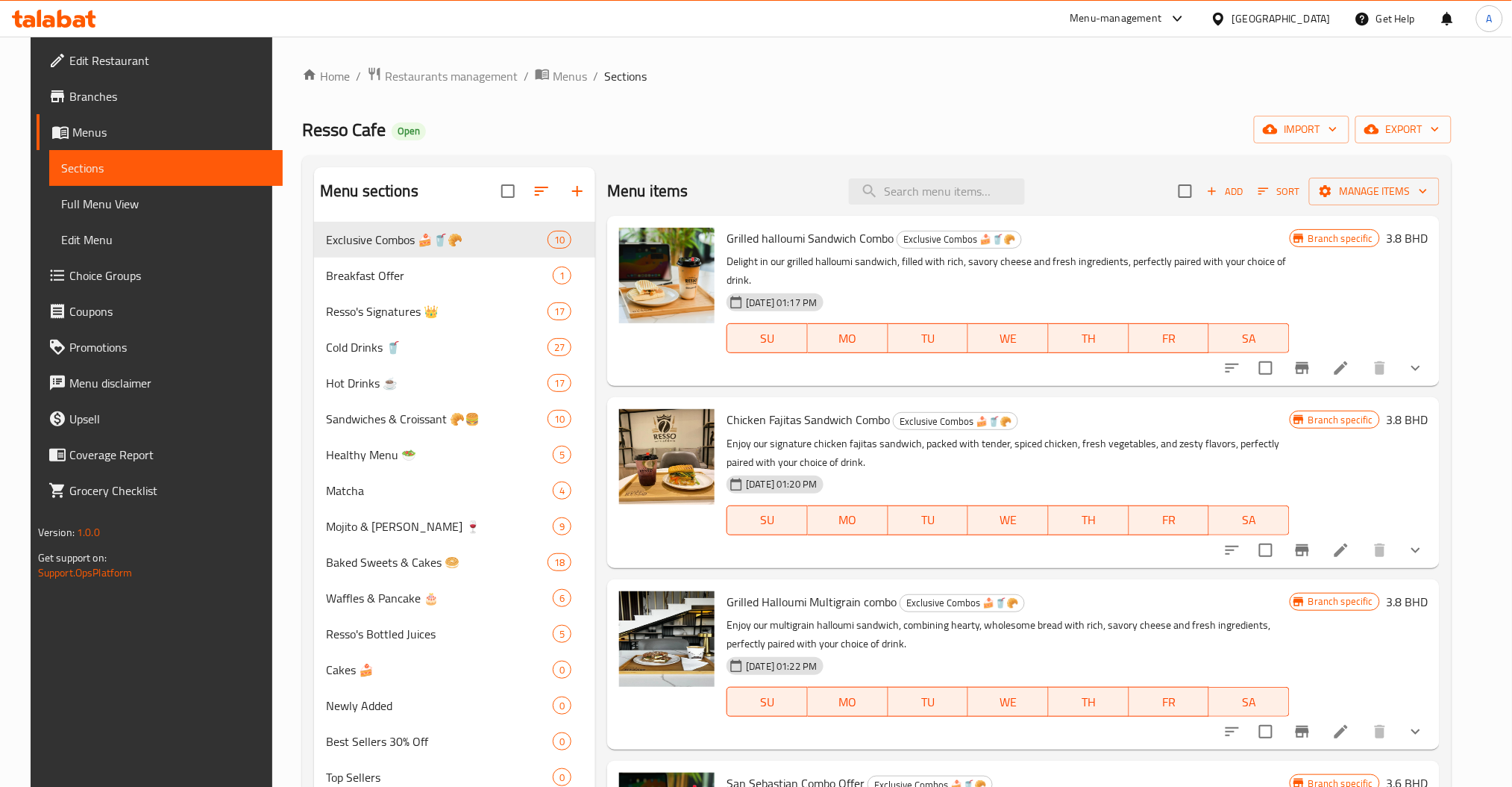
click at [936, 178] on div "Menu items Add Sort Manage items" at bounding box center [1023, 191] width 832 height 48
click at [936, 184] on input "search" at bounding box center [937, 191] width 176 height 26
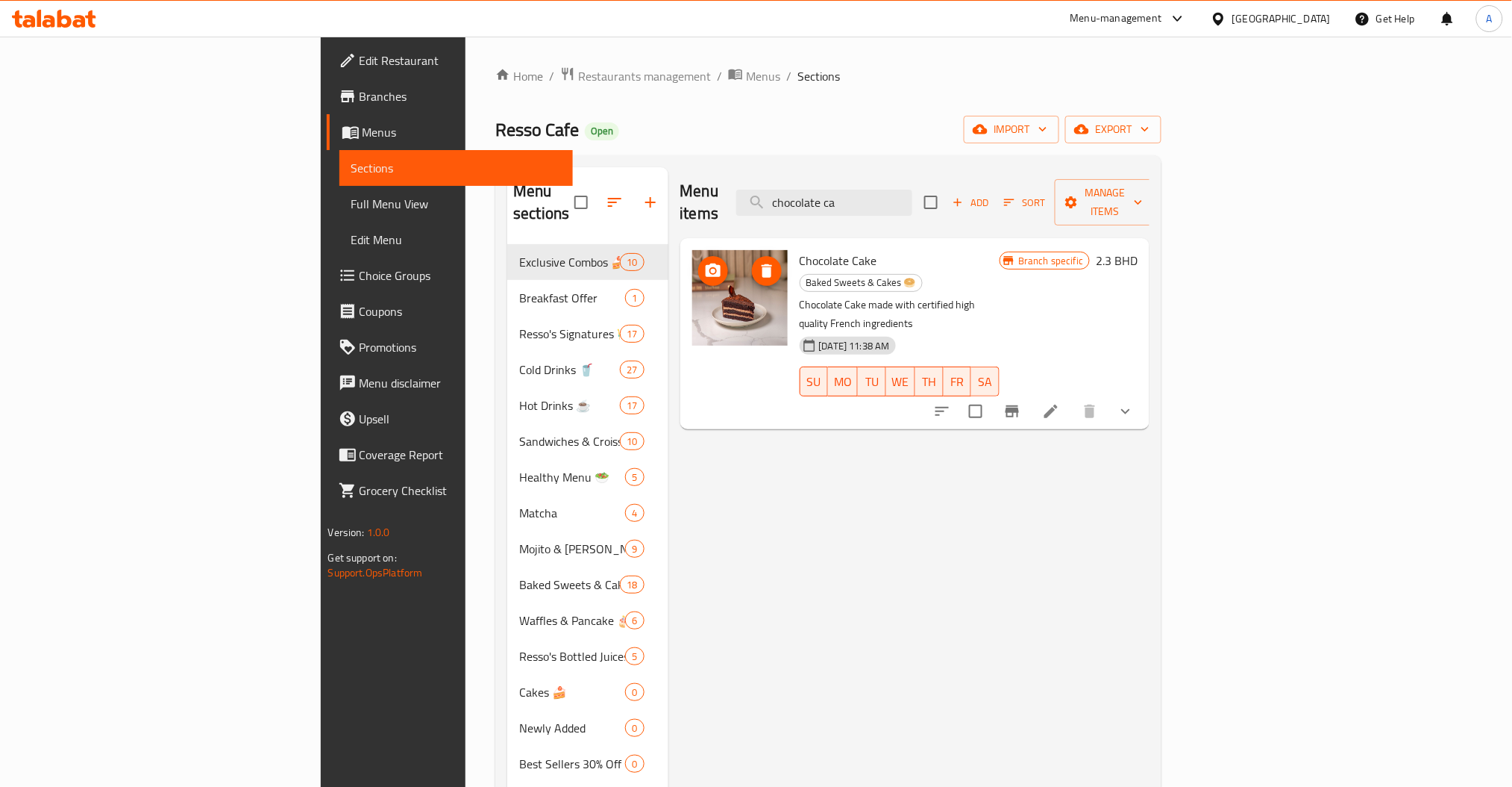
type input "chocolate ca"
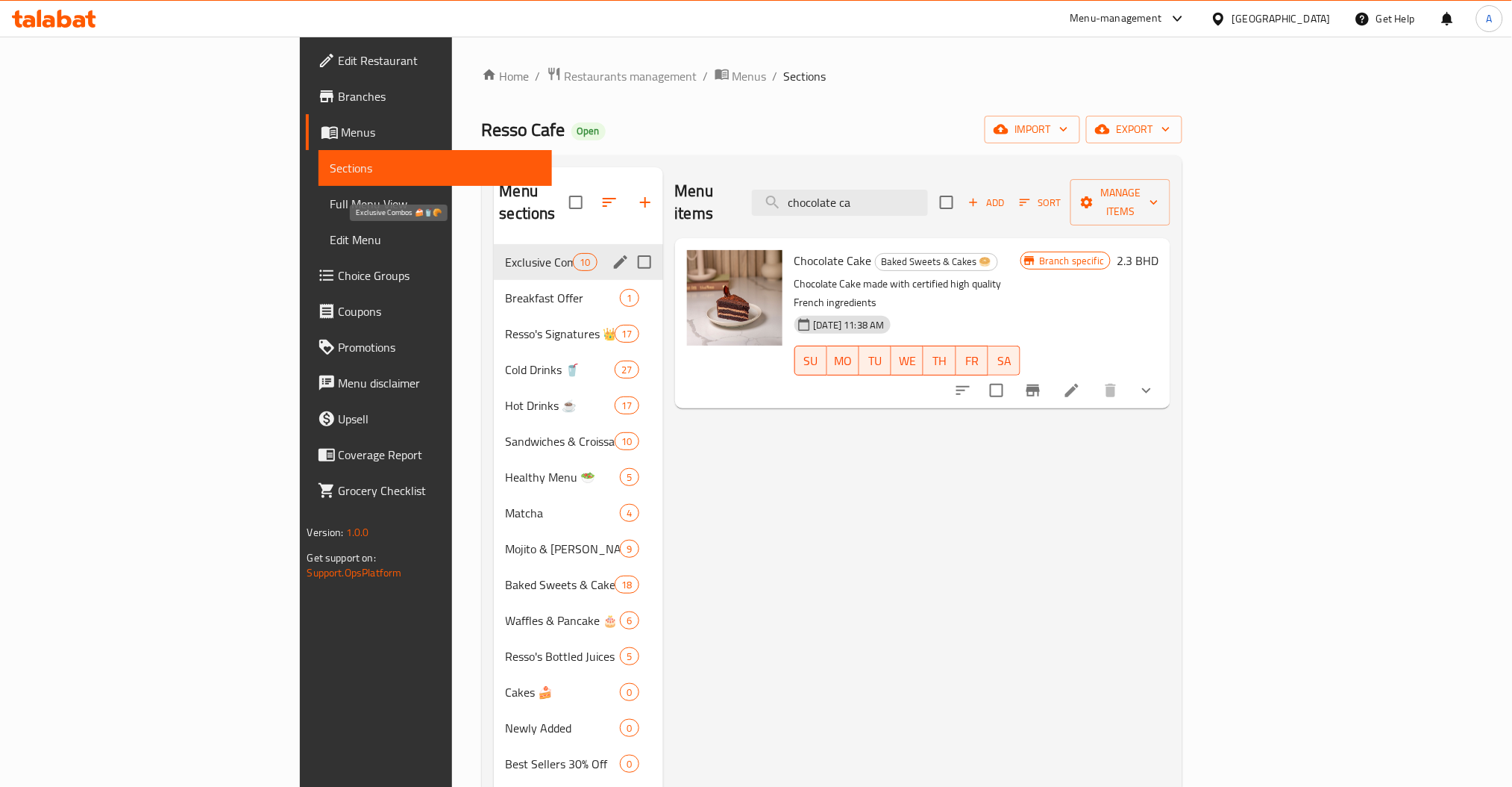
click at [494, 285] on div "Breakfast Offer 1" at bounding box center [578, 298] width 169 height 36
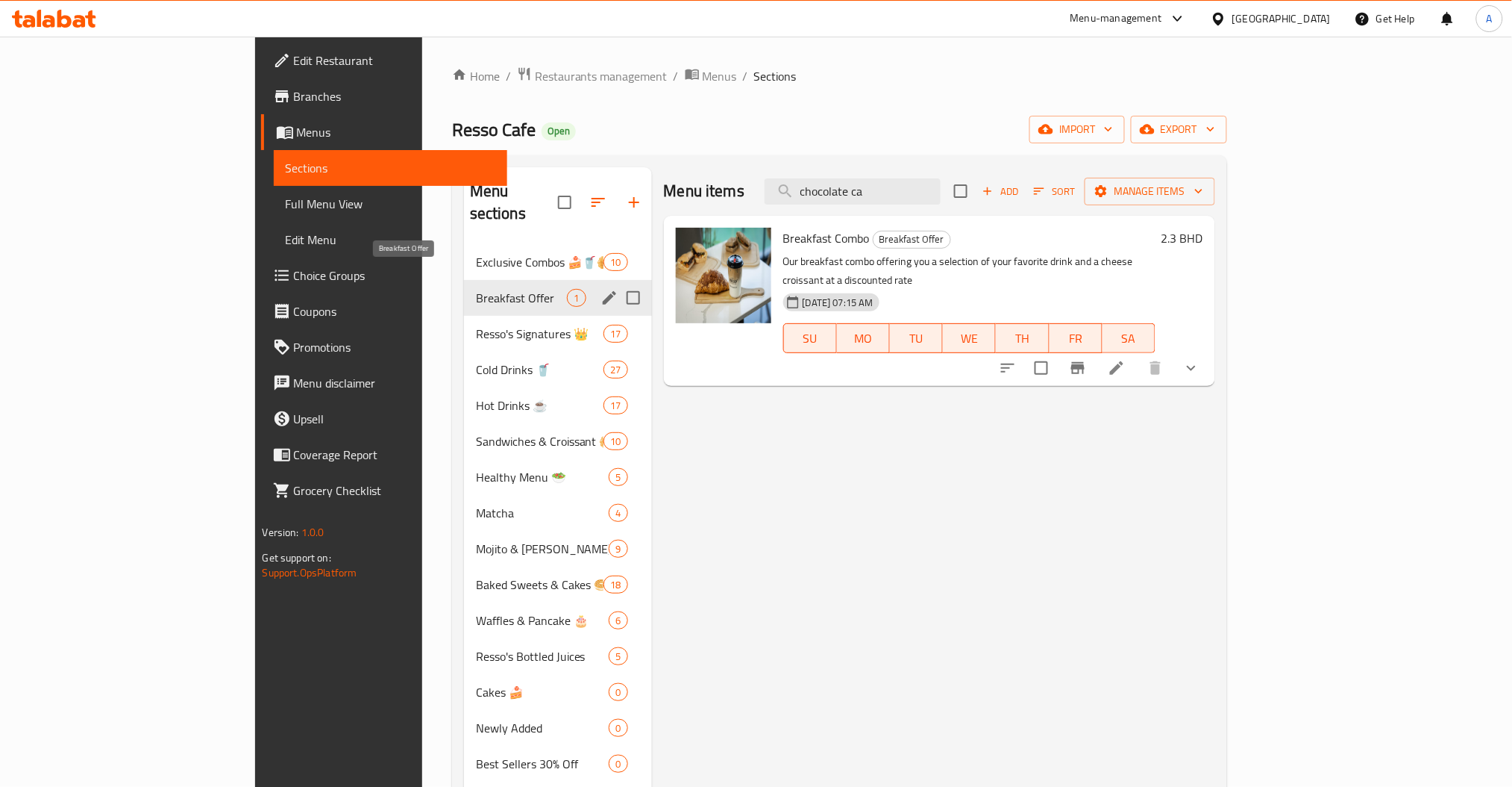
click at [476, 253] on span "Exclusive Combos 🍰🥤🥐" at bounding box center [541, 262] width 128 height 18
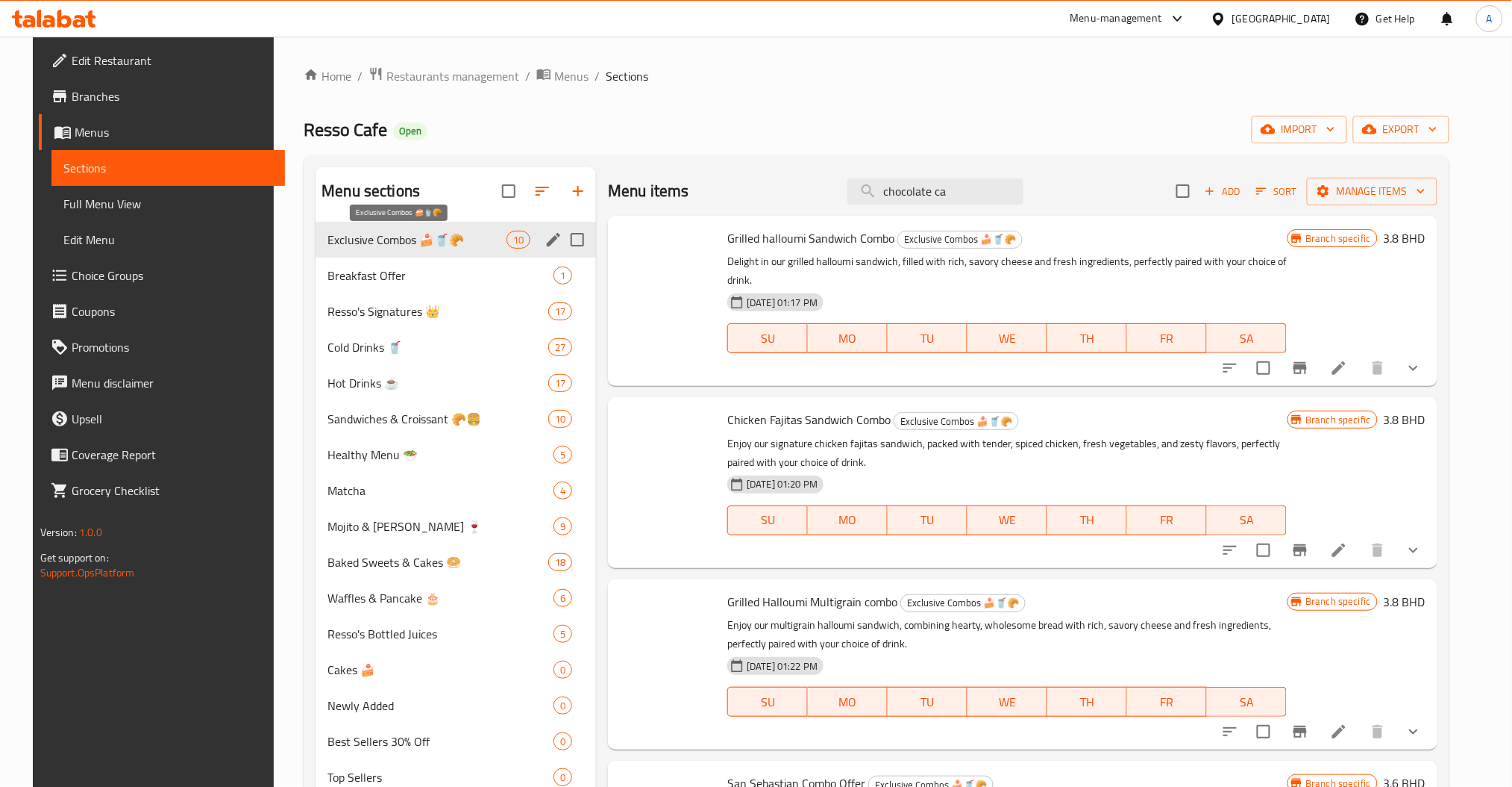
click at [389, 248] on span "Exclusive Combos 🍰🥤🥐" at bounding box center [416, 239] width 179 height 18
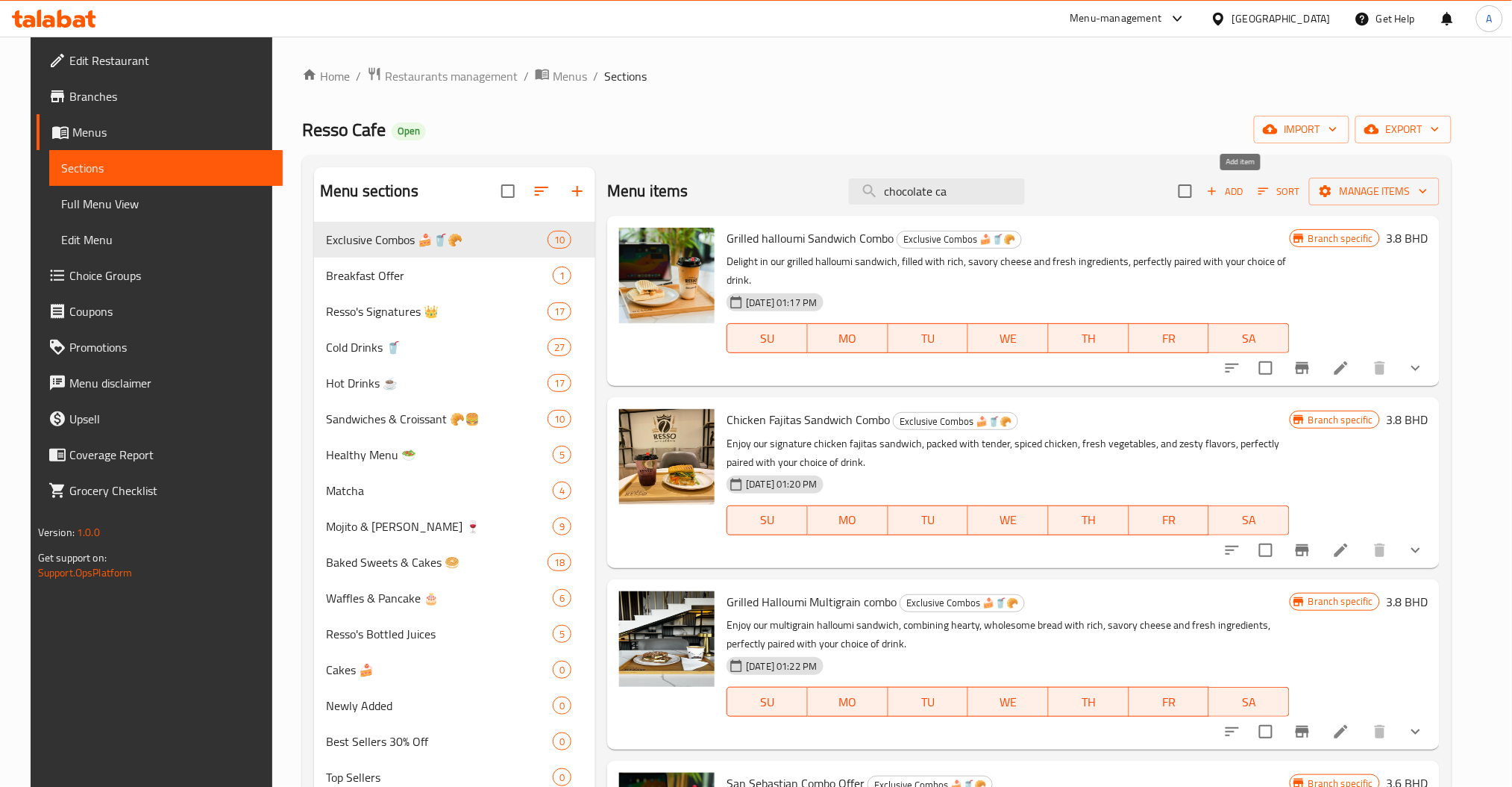
click at [1244, 197] on span "Add" at bounding box center [1224, 191] width 41 height 17
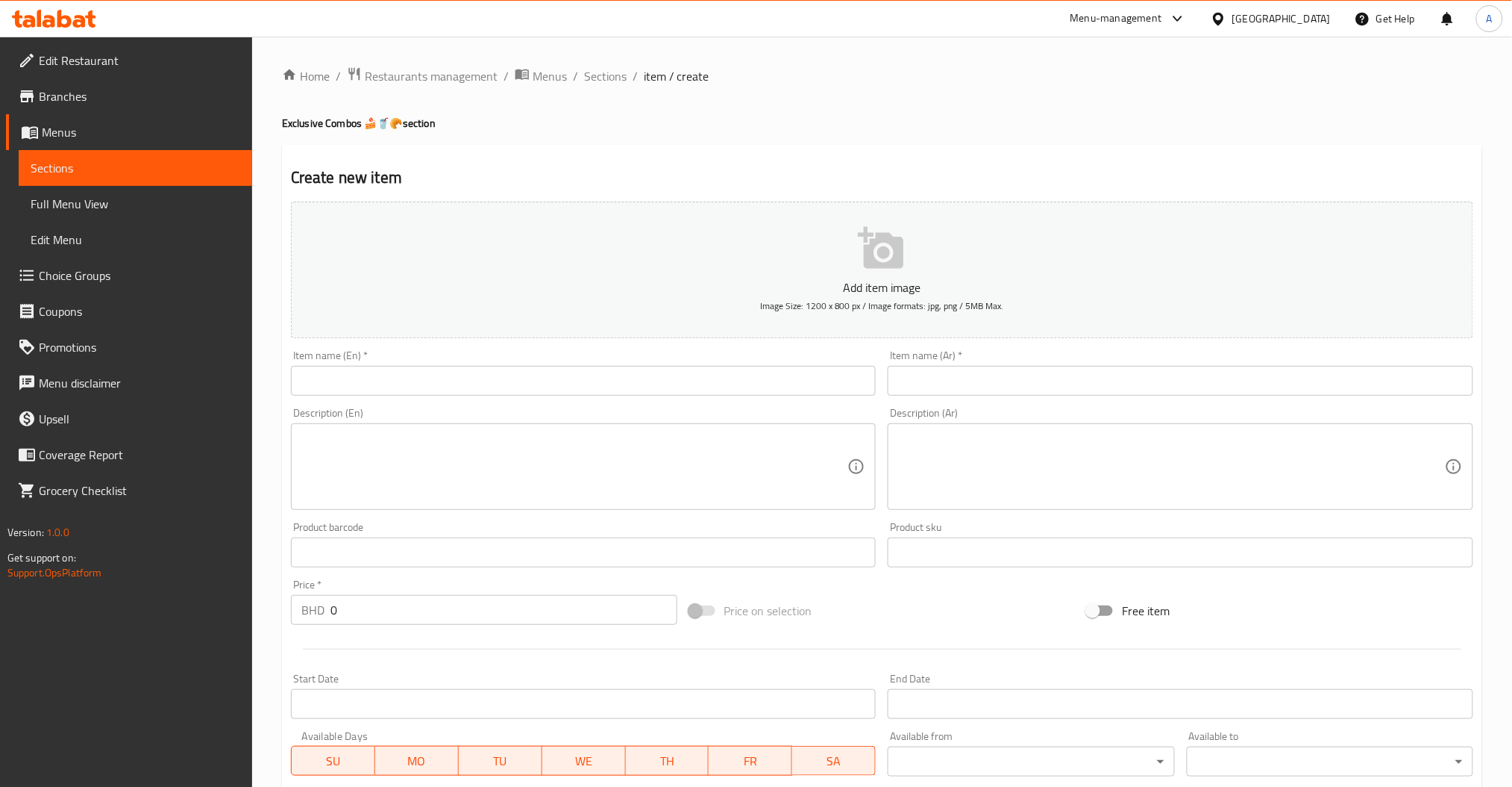
click at [492, 391] on input "text" at bounding box center [583, 381] width 585 height 30
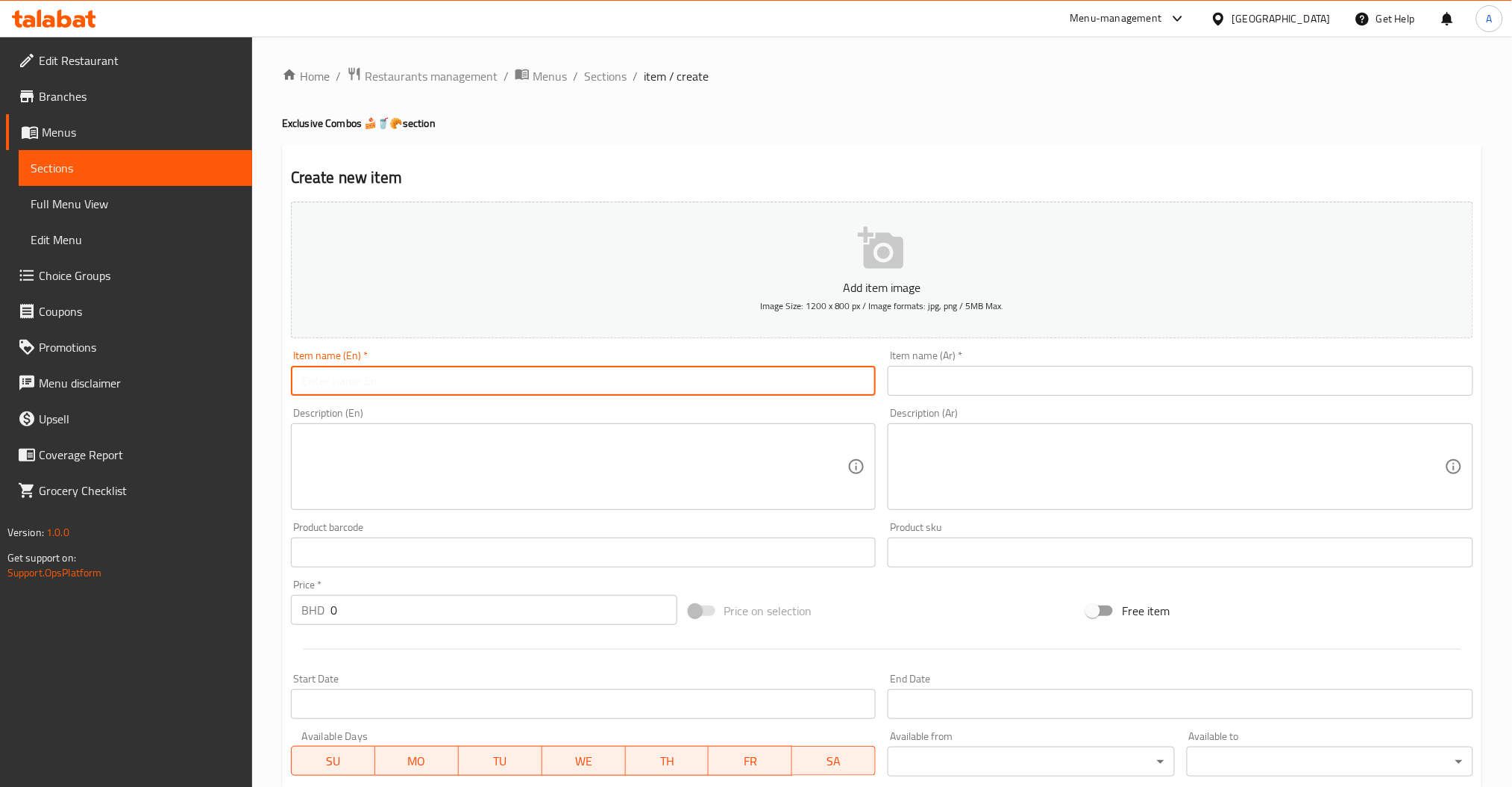
paste input "Indulge in our moist and decadent chocolate cake, layered with rich chocolate c…"
type input "Indulge in our moist and decadent chocolate cake, layered with rich chocolate c…"
drag, startPoint x: 653, startPoint y: 519, endPoint x: 598, endPoint y: 486, distance: 64.1
click at [652, 519] on div "Add item image Image Size: 1200 x 800 px / Image formats: jpg, png / 5MB Max. I…" at bounding box center [882, 517] width 1194 height 644
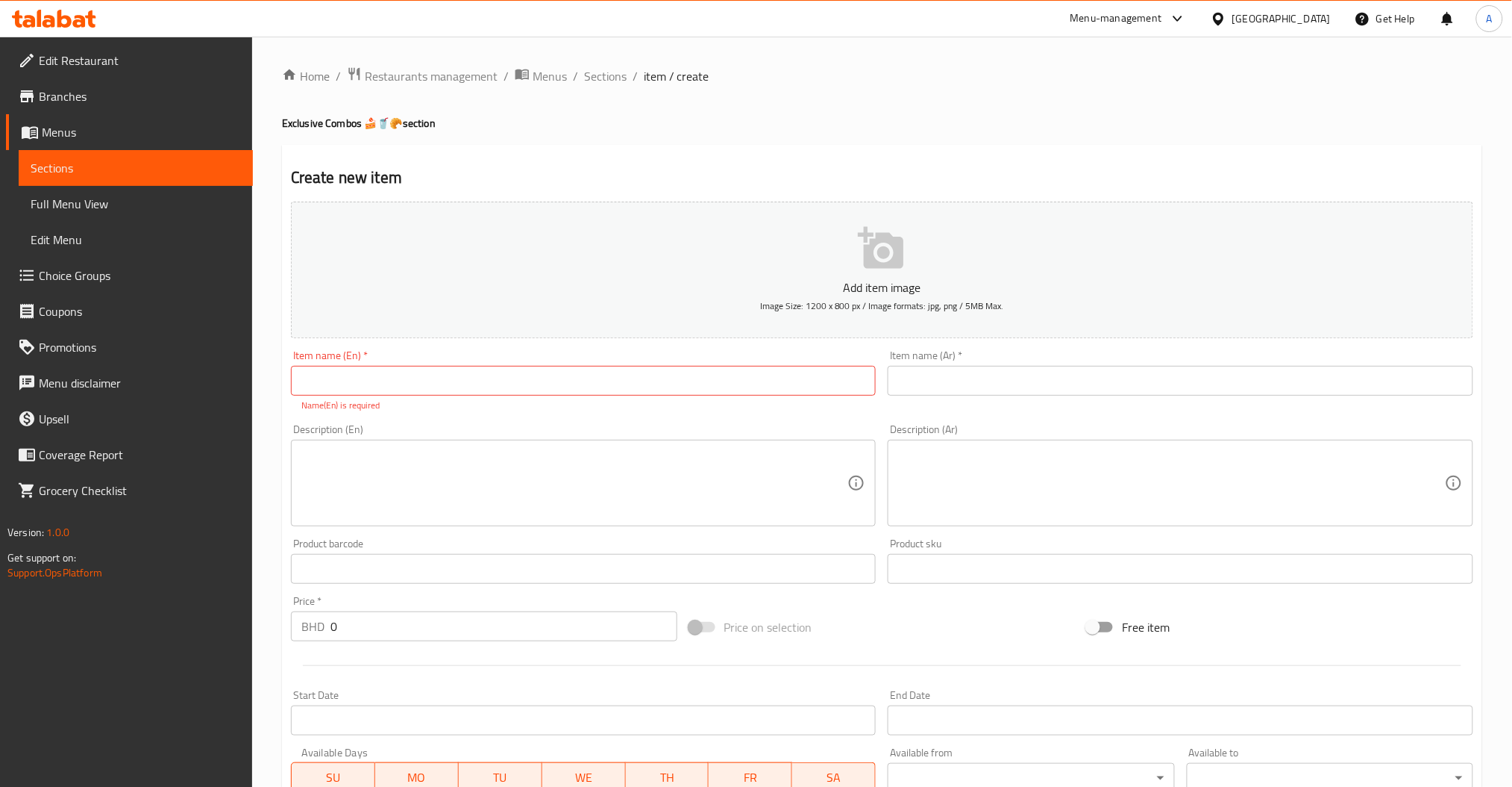
click at [594, 484] on textarea at bounding box center [574, 483] width 546 height 71
paste textarea "Indulge in our moist and decadent chocolate cake, layered with rich chocolate c…"
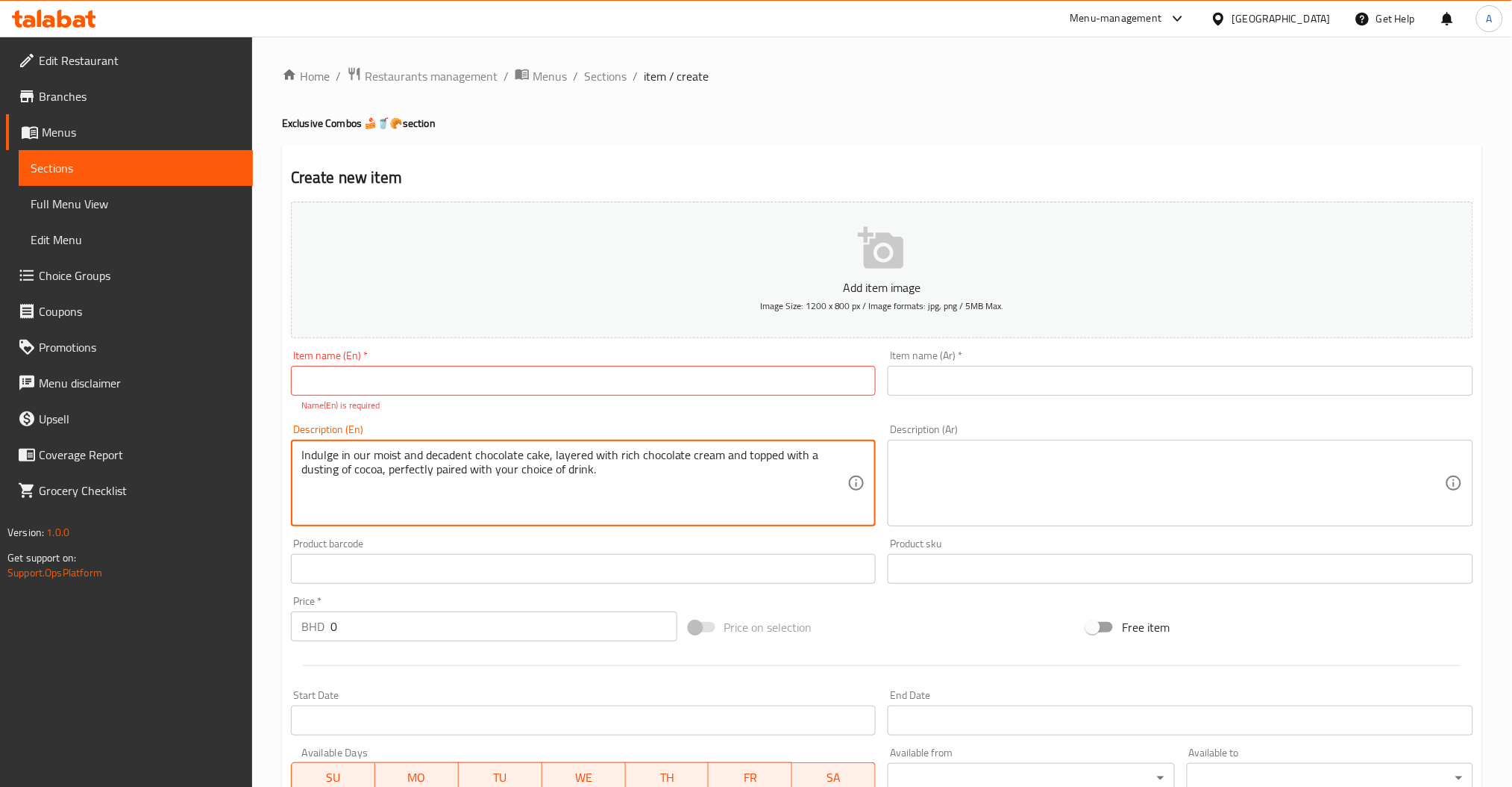
type textarea "Indulge in our moist and decadent chocolate cake, layered with rich chocolate c…"
click at [491, 388] on input "text" at bounding box center [583, 381] width 585 height 30
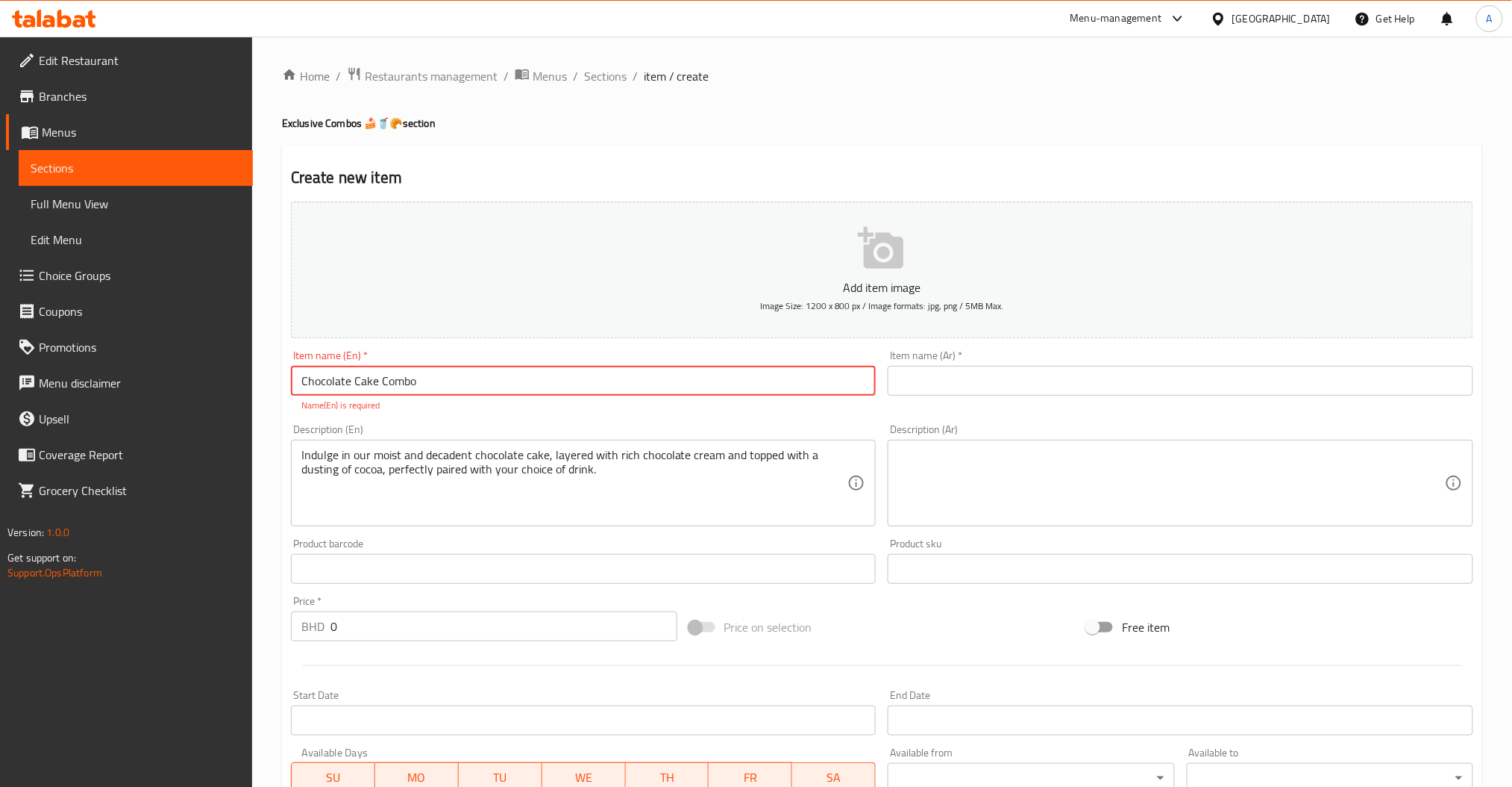
type input "Chocolate Cake Combo"
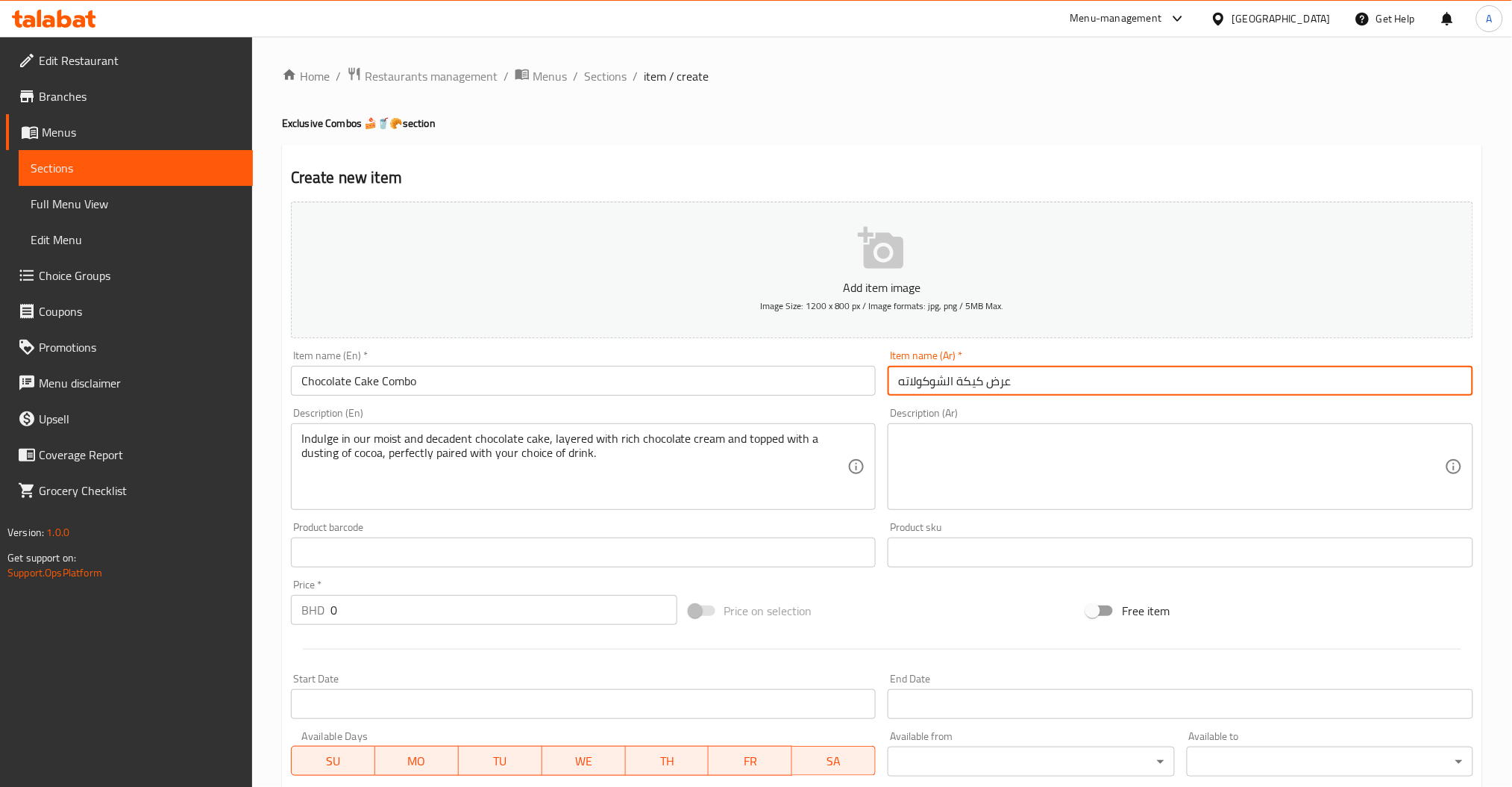
type input "عرض كيكة الشوكولاته"
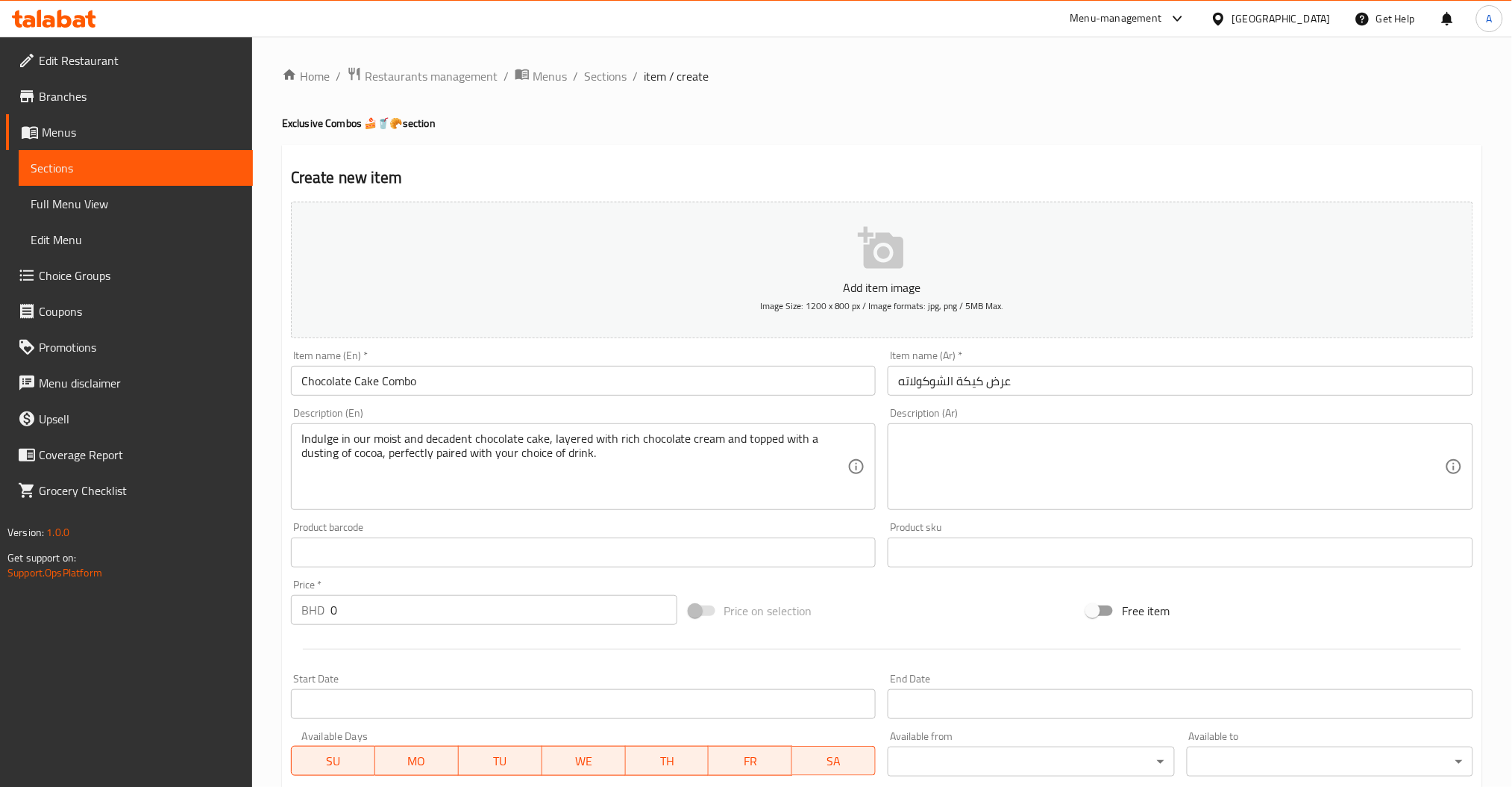
click at [919, 453] on textarea at bounding box center [1171, 467] width 546 height 71
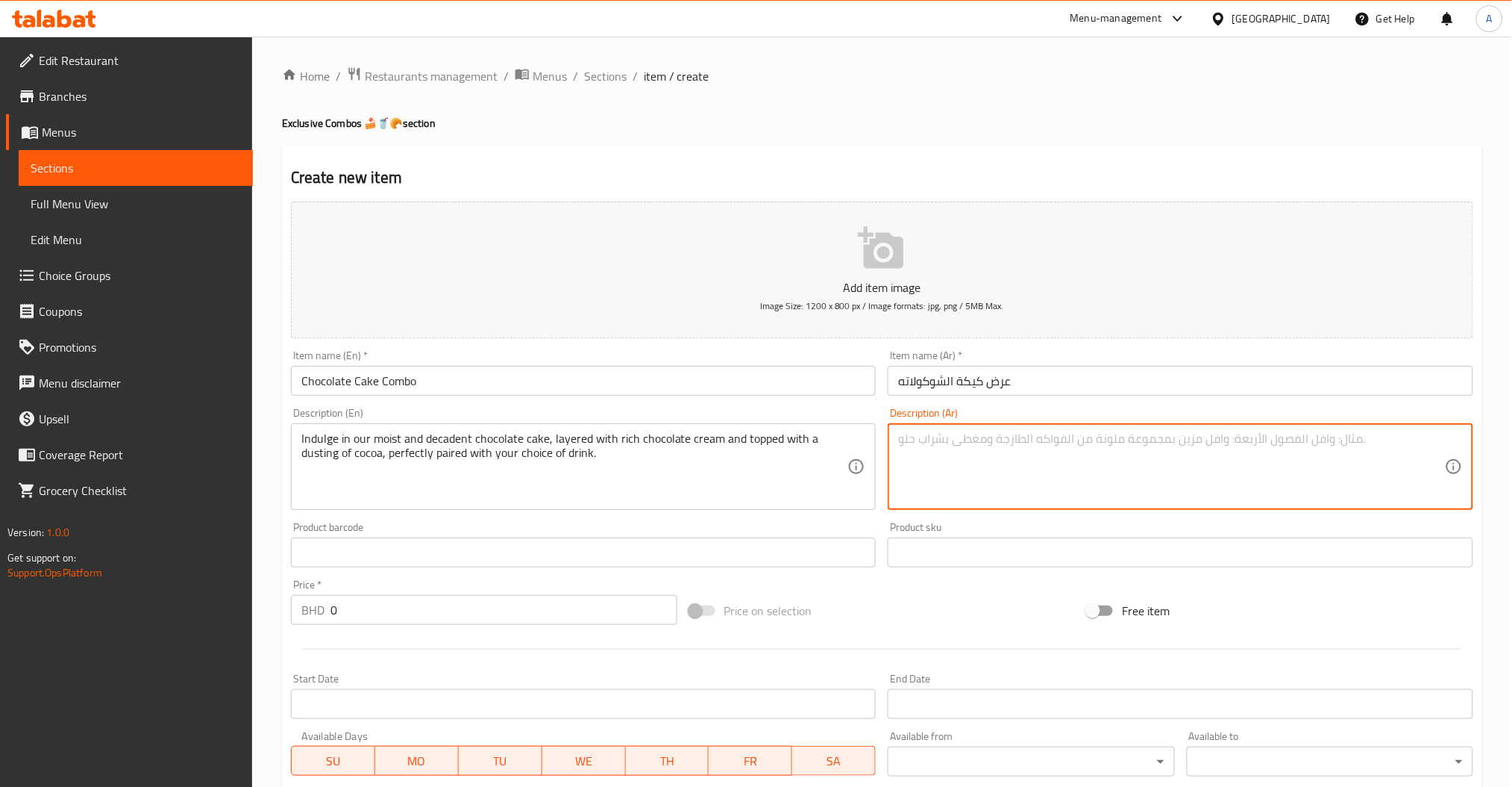
paste textarea "استمتع بكعكة الشوكولاتة الغنية الطرية، المكونة من طبقات من كريمة الشوكولاتة الف…"
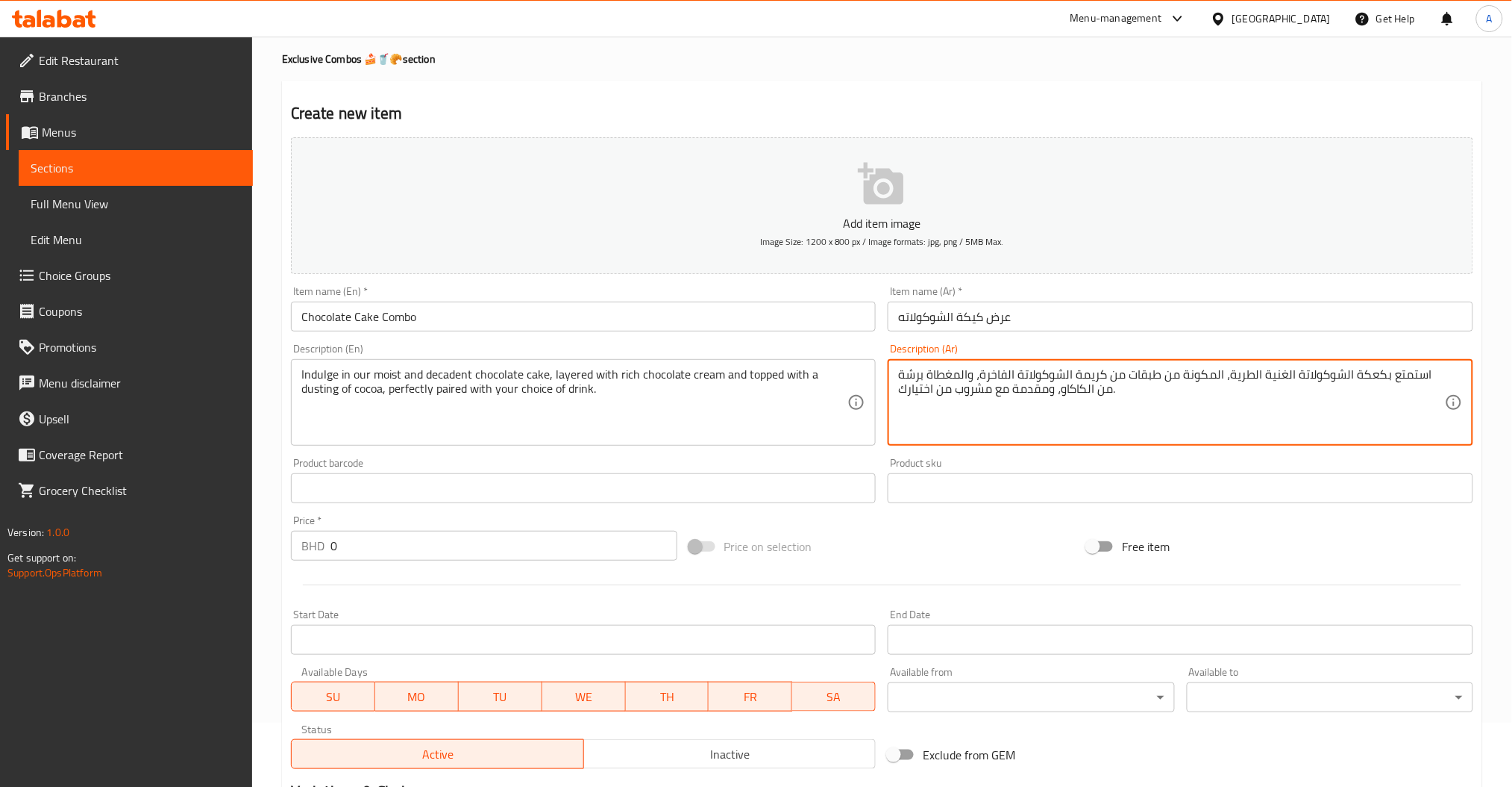
scroll to position [99, 0]
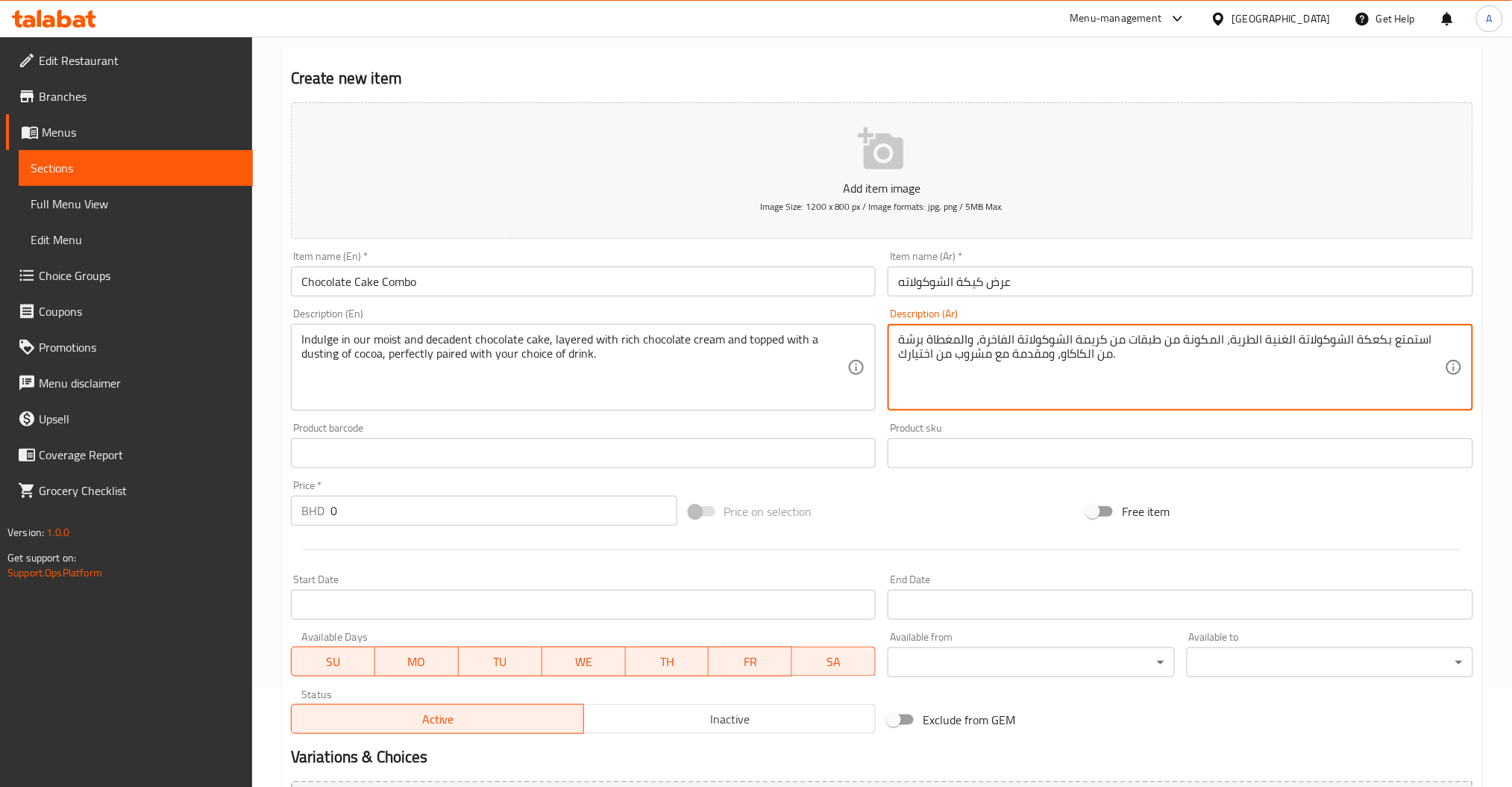
click at [1056, 382] on textarea "استمتع بكعكة الشوكولاتة الغنية الطرية، المكونة من طبقات من كريمة الشوكولاتة الف…" at bounding box center [1171, 368] width 546 height 71
type textarea "استمتع بكعكة الشوكولاتة الغنية الطرية، المكونة من طبقات من كريمة الشوكولاتة الف…"
click at [442, 534] on div at bounding box center [882, 549] width 1194 height 37
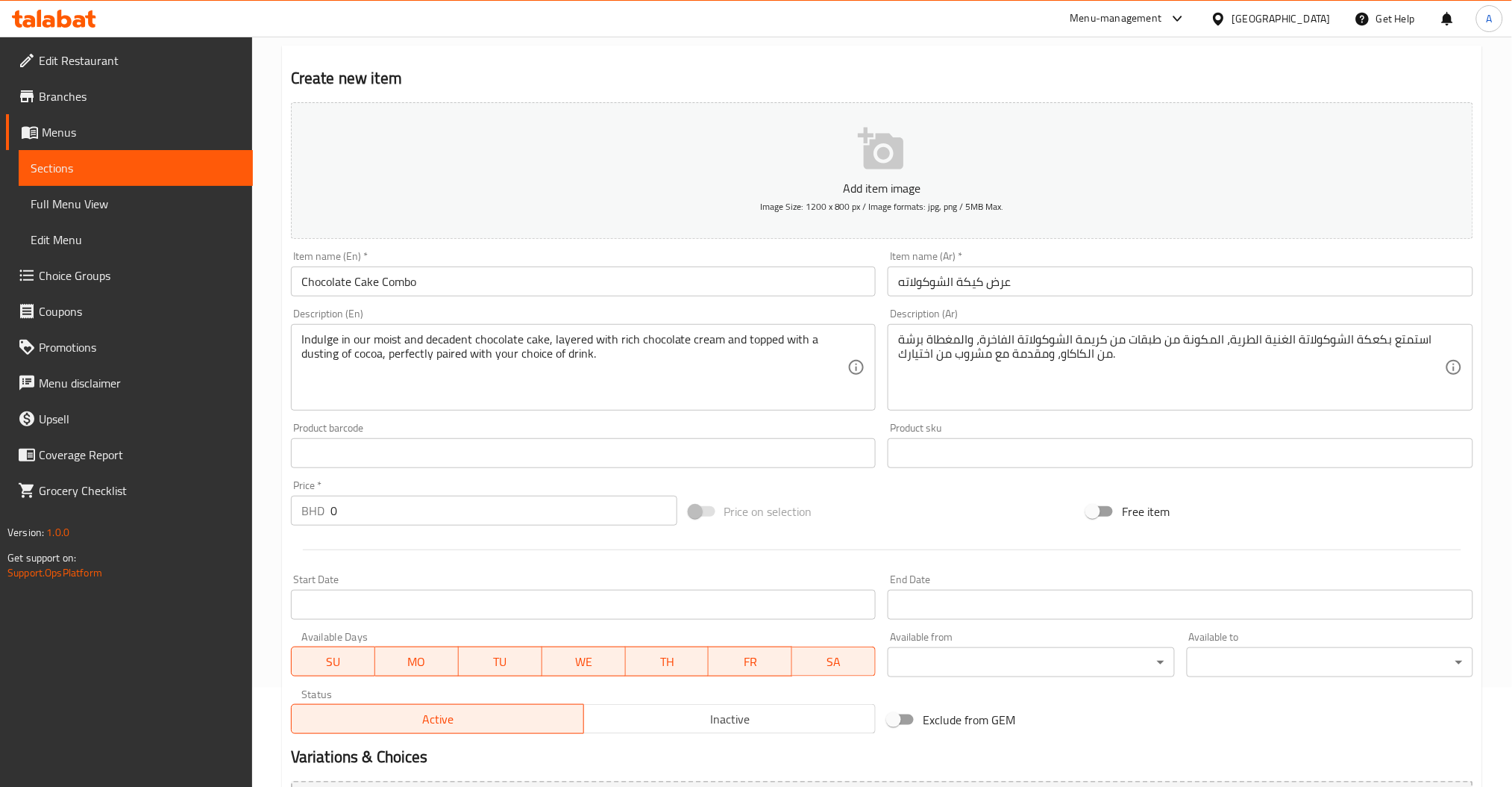
click at [440, 525] on div "Price   * BHD 0 Price *" at bounding box center [483, 502] width 398 height 57
click at [438, 517] on input "0" at bounding box center [503, 510] width 347 height 30
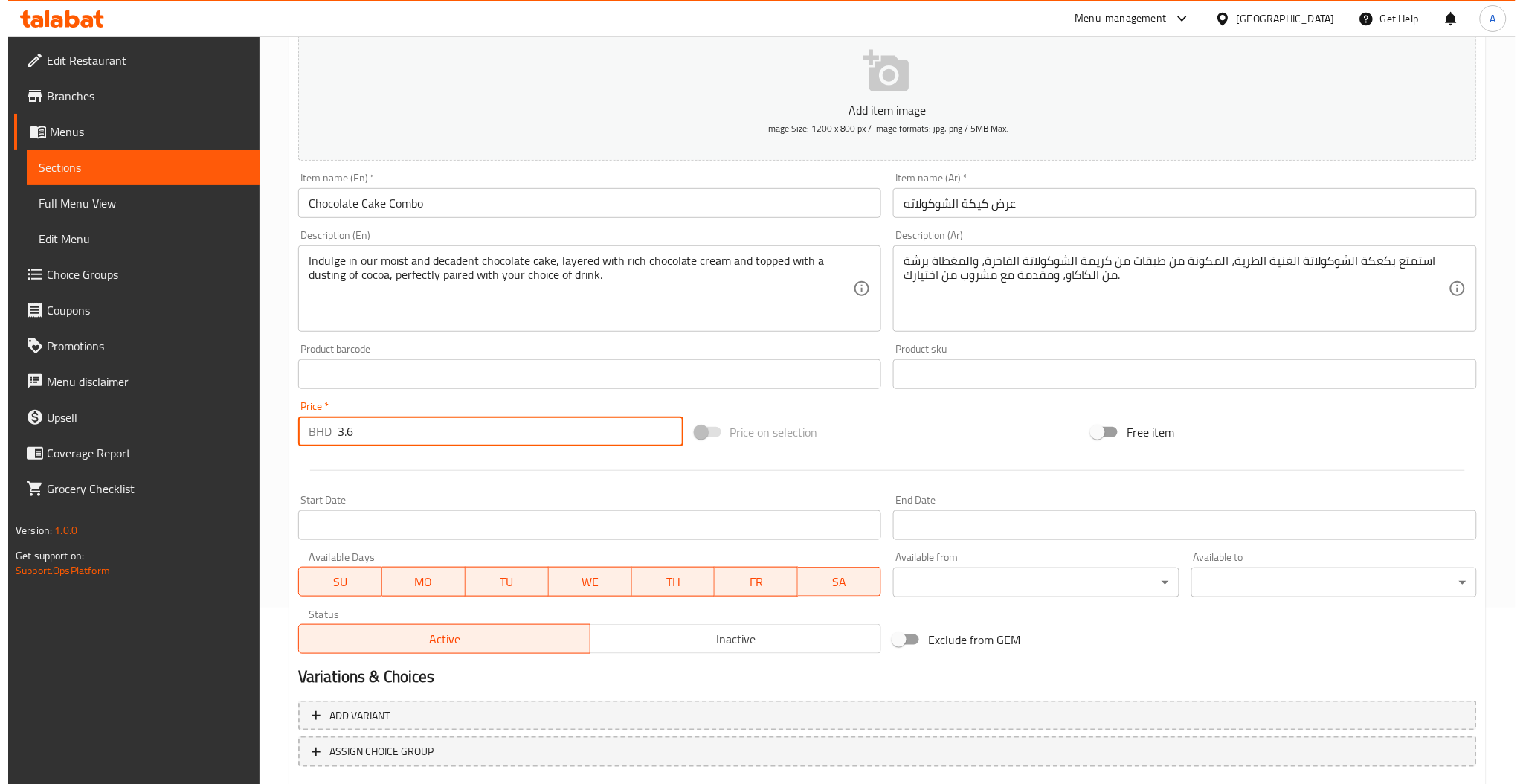
scroll to position [264, 0]
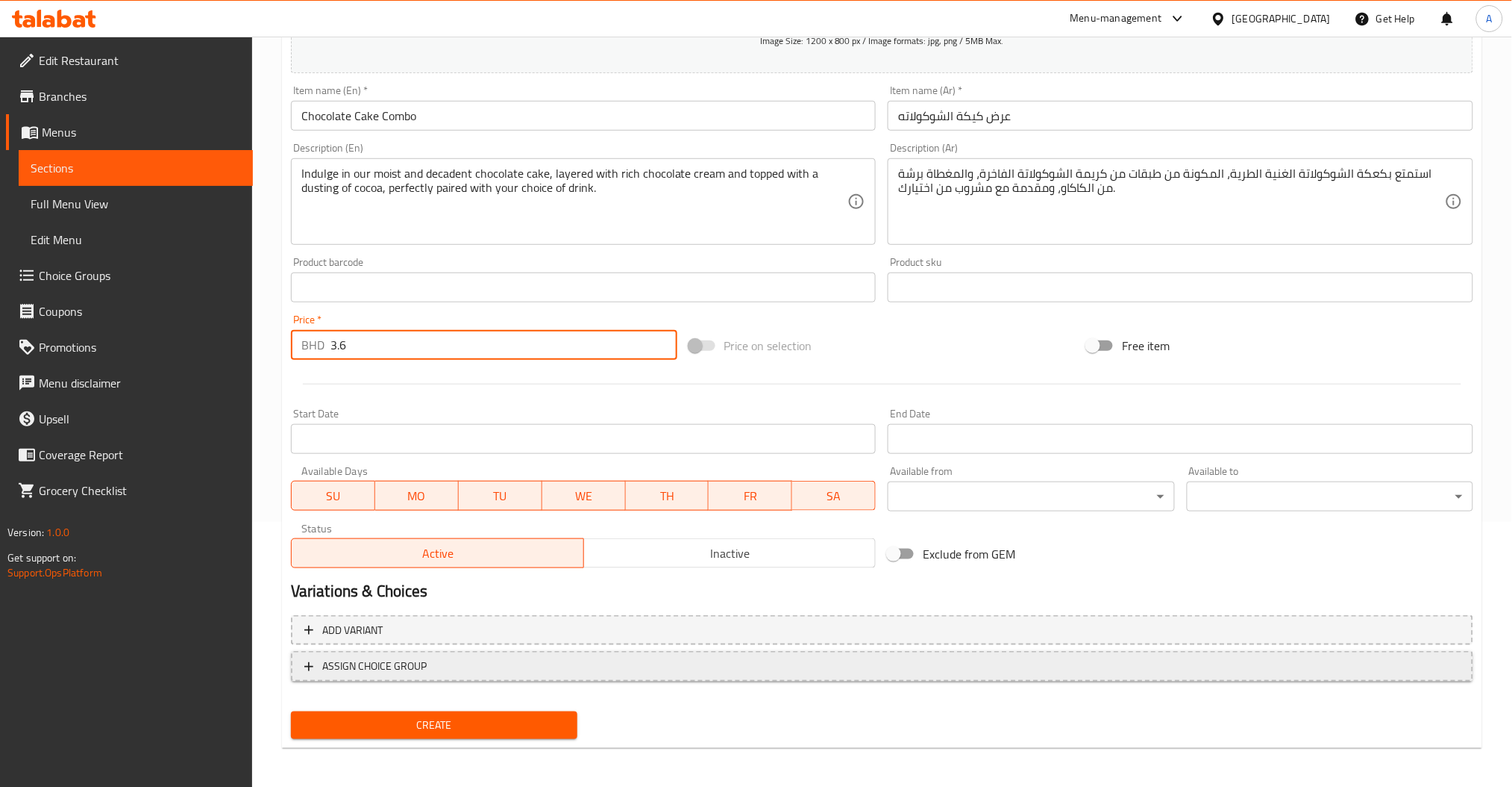
type input "3.6"
click at [422, 670] on span "ASSIGN CHOICE GROUP" at bounding box center [375, 665] width 105 height 19
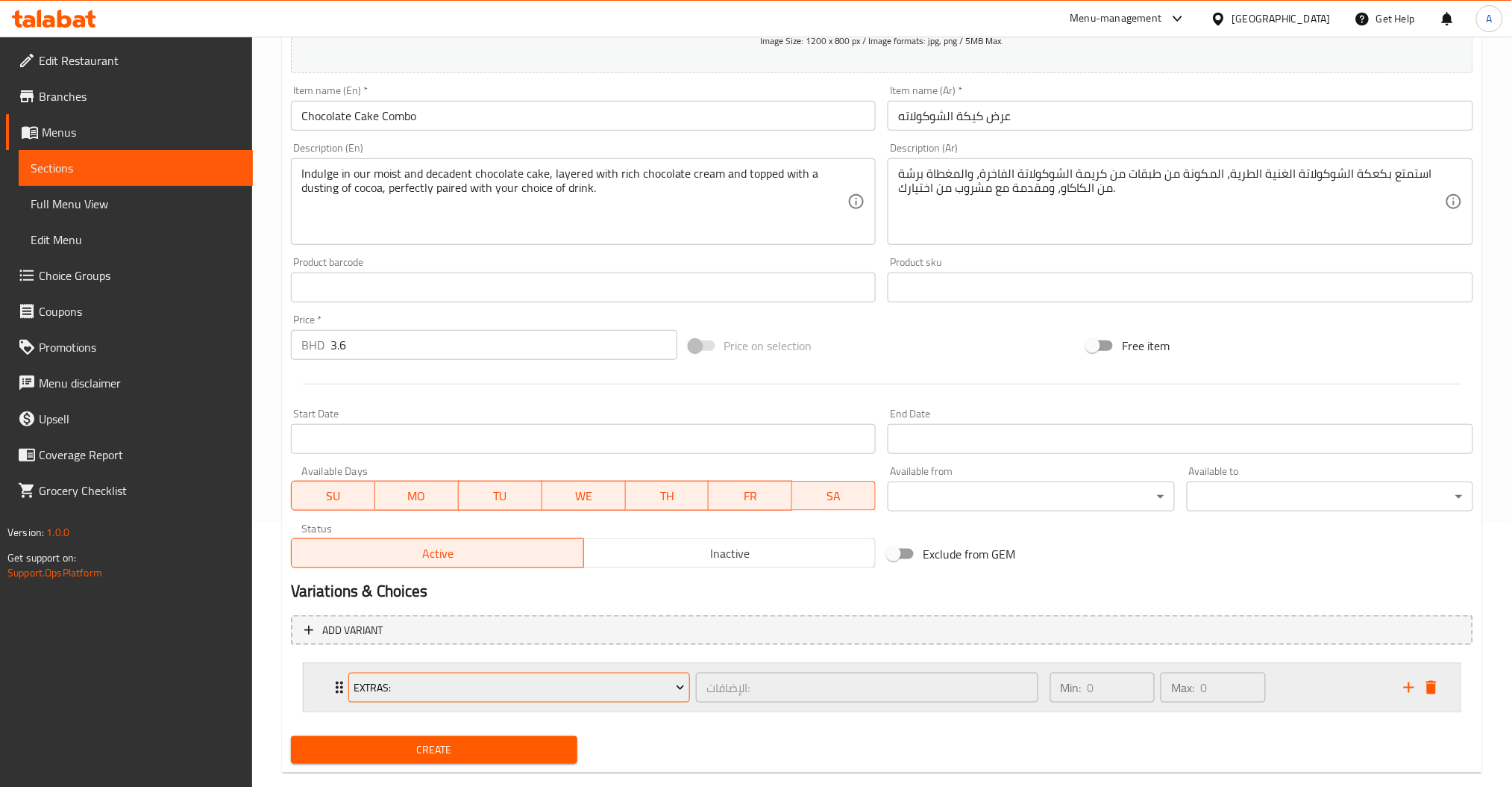
click at [411, 683] on span "Extras:" at bounding box center [519, 687] width 331 height 19
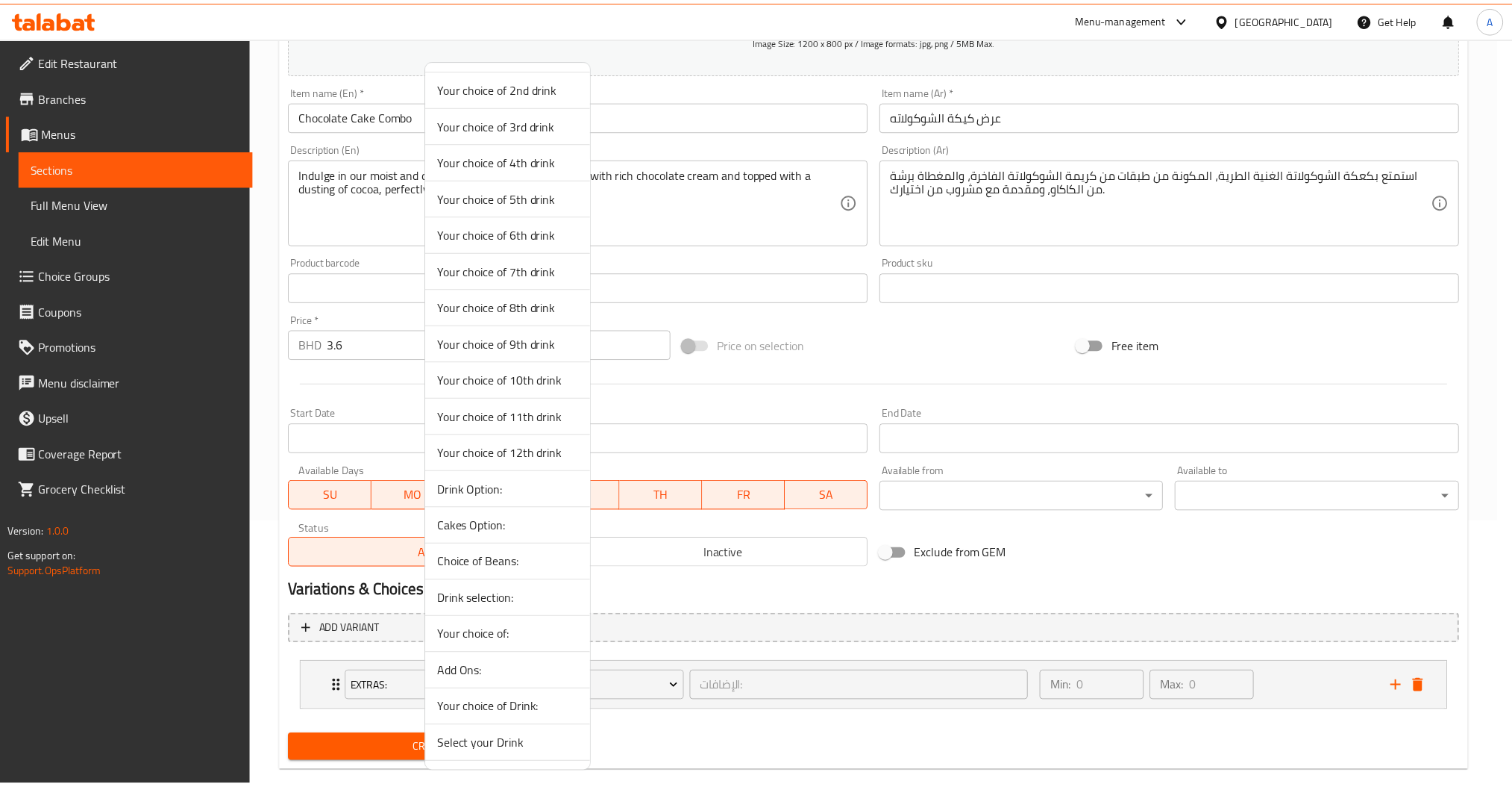
scroll to position [1091, 0]
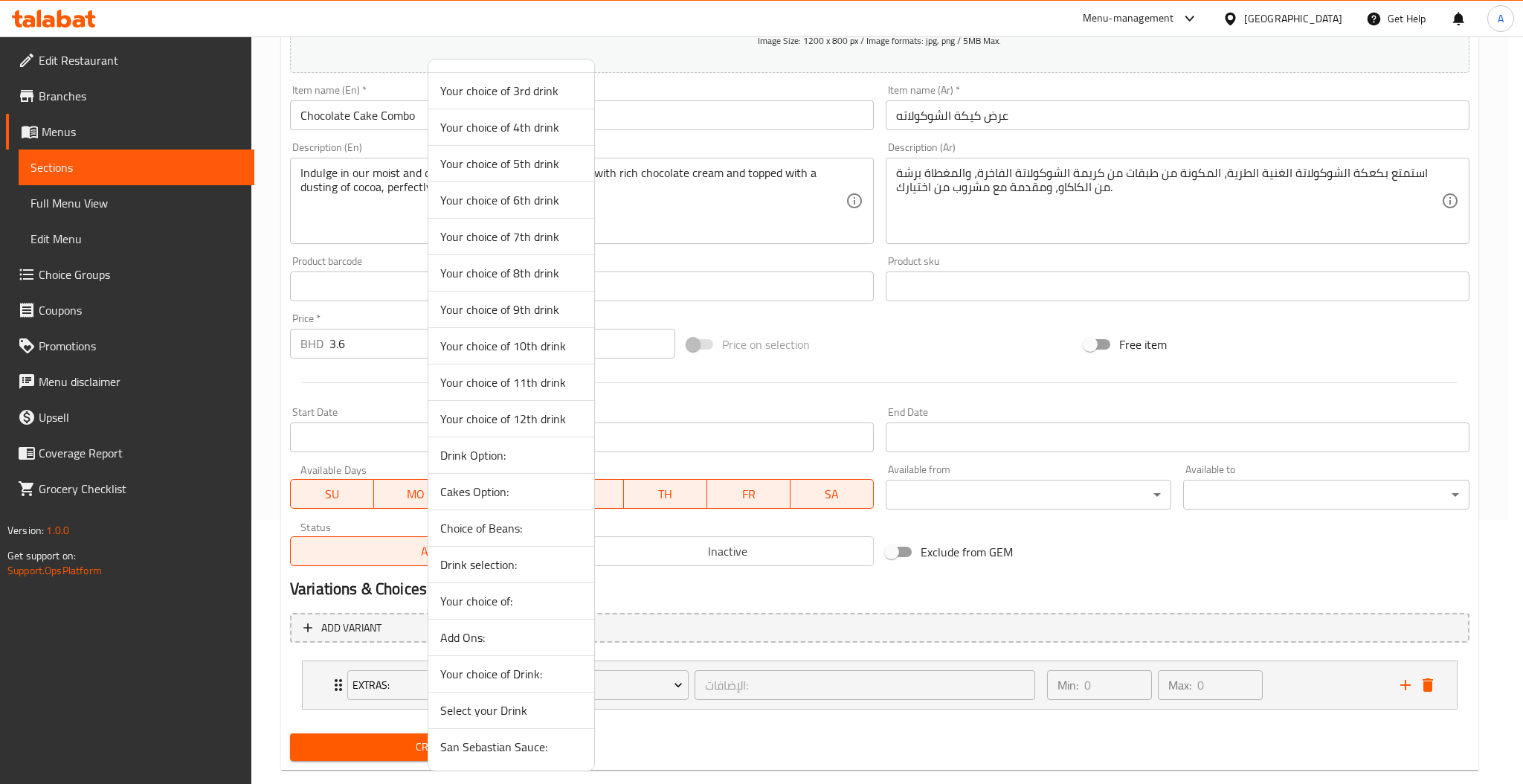
click at [522, 708] on span "Select your Drink" at bounding box center [511, 710] width 142 height 18
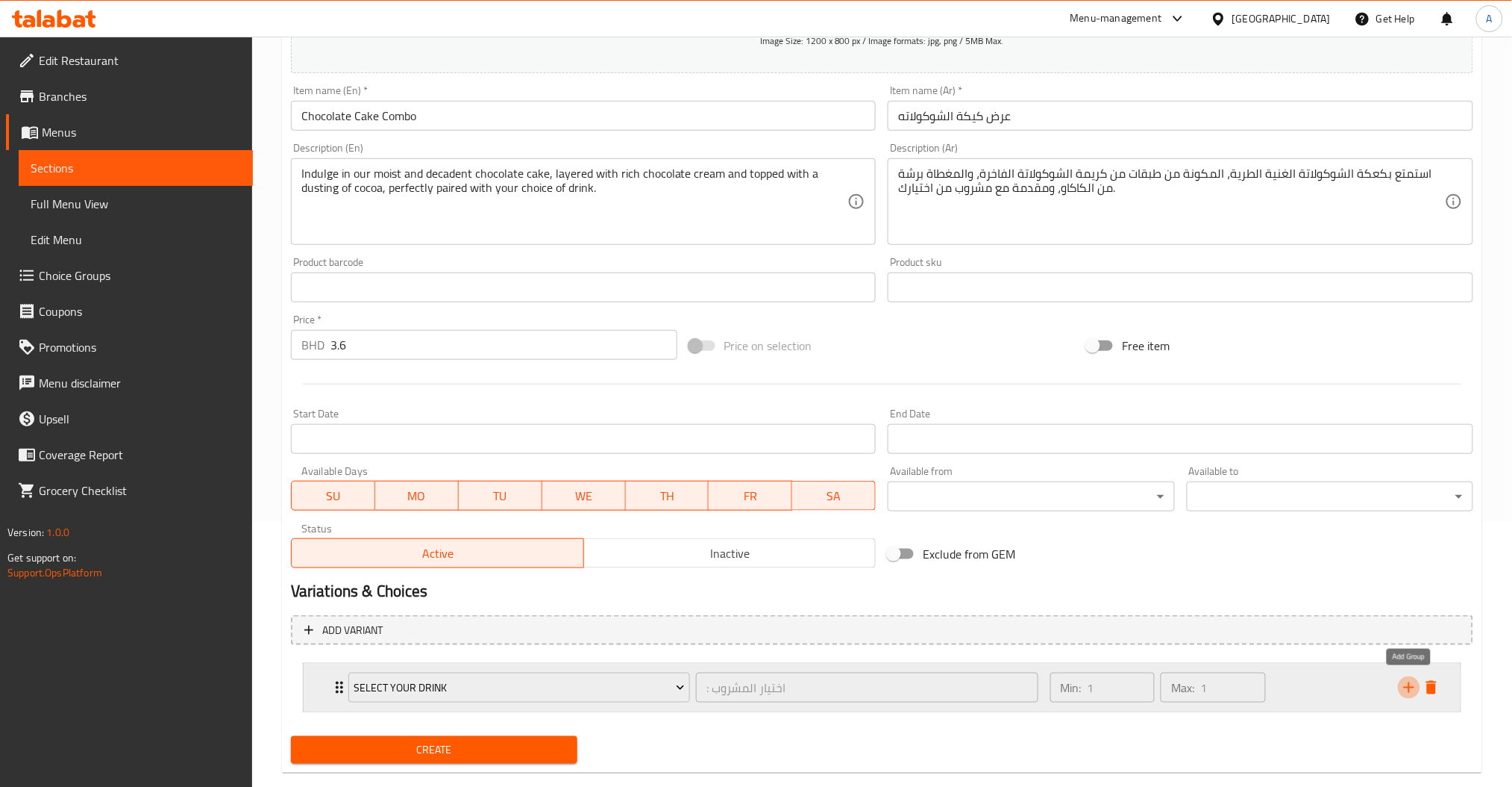
click at [1409, 686] on icon "add" at bounding box center [1408, 687] width 11 height 11
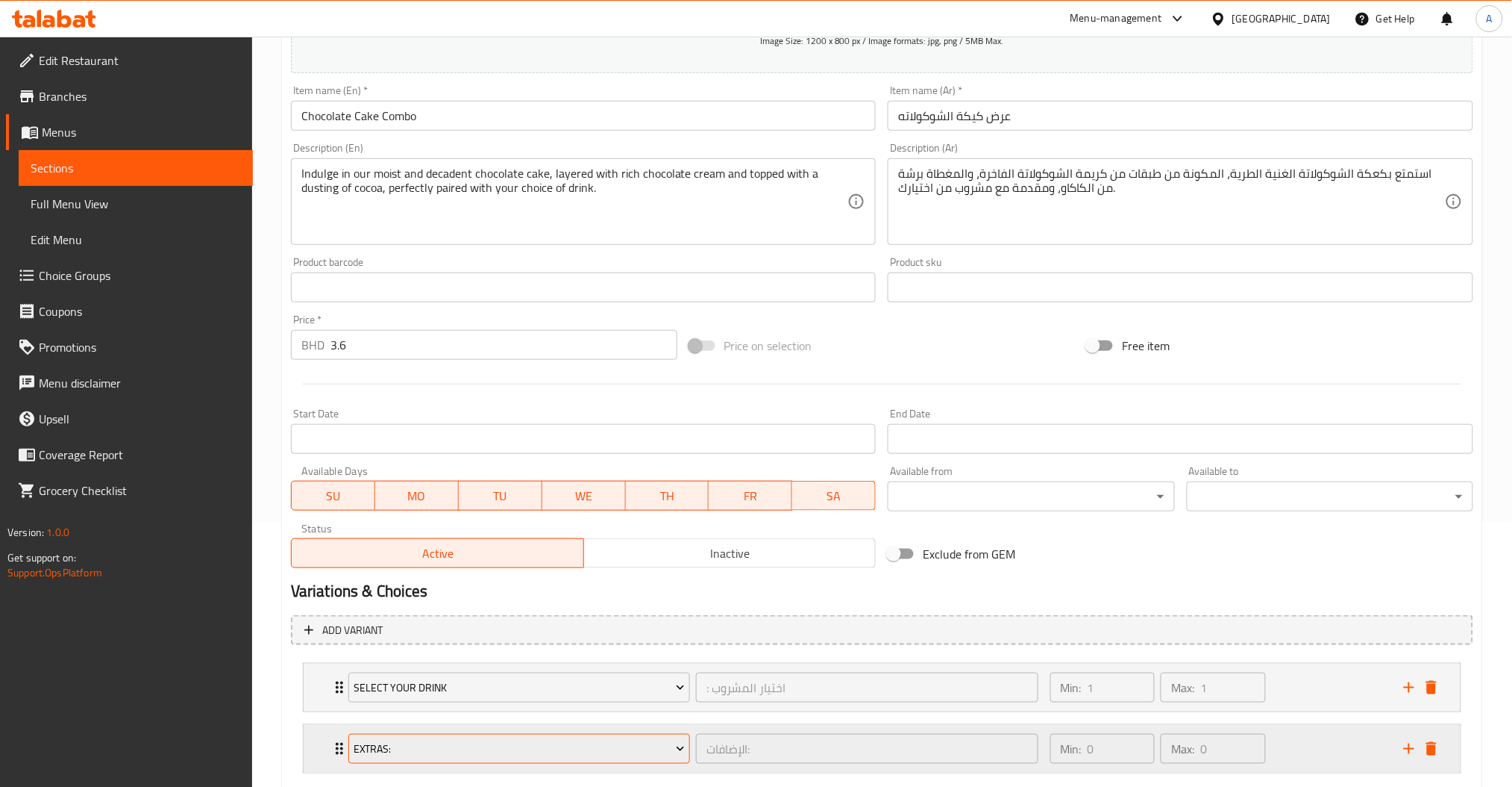
click at [395, 736] on button "Extras:" at bounding box center [519, 748] width 342 height 30
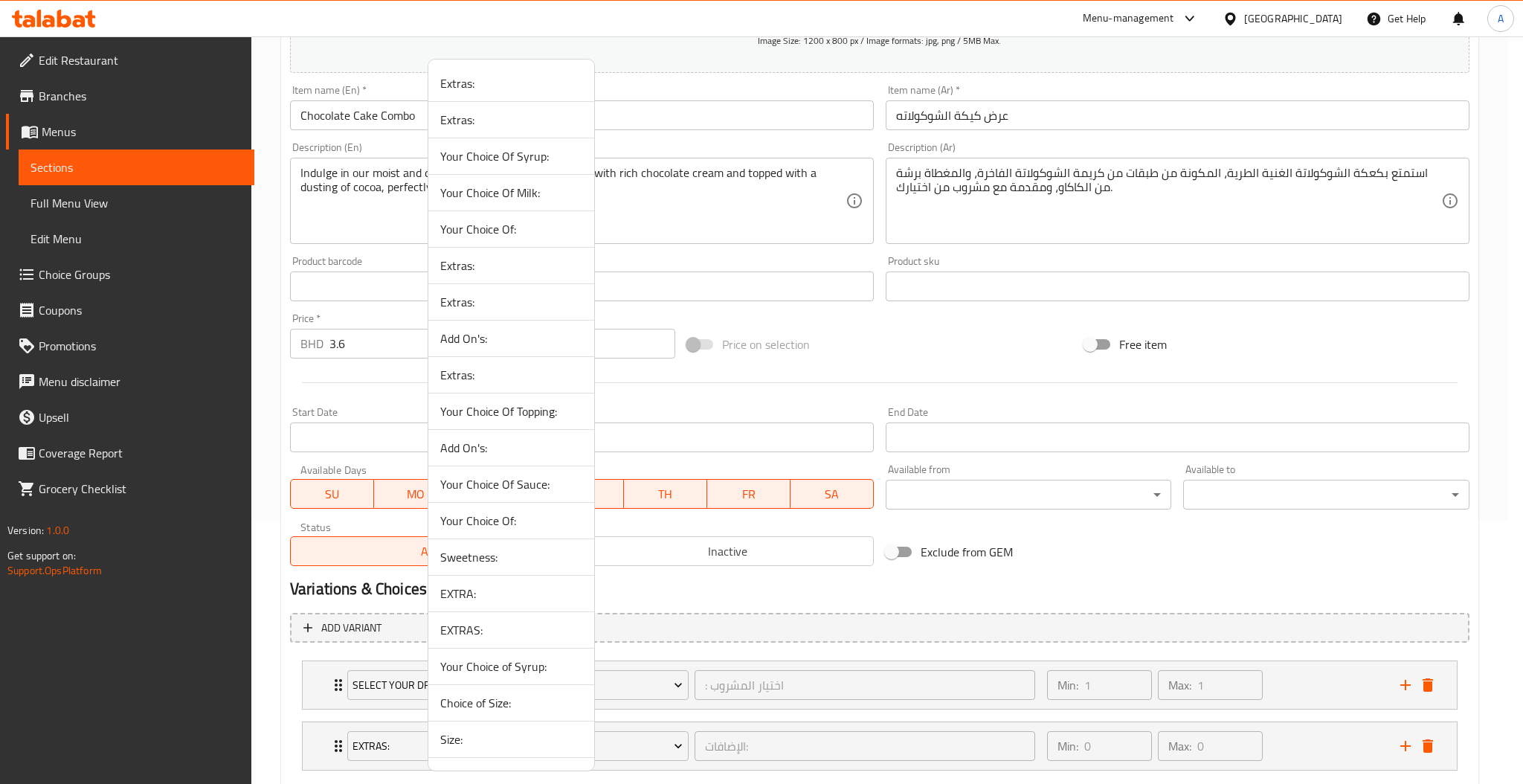
click at [478, 559] on span "Sweetness:" at bounding box center [511, 556] width 142 height 18
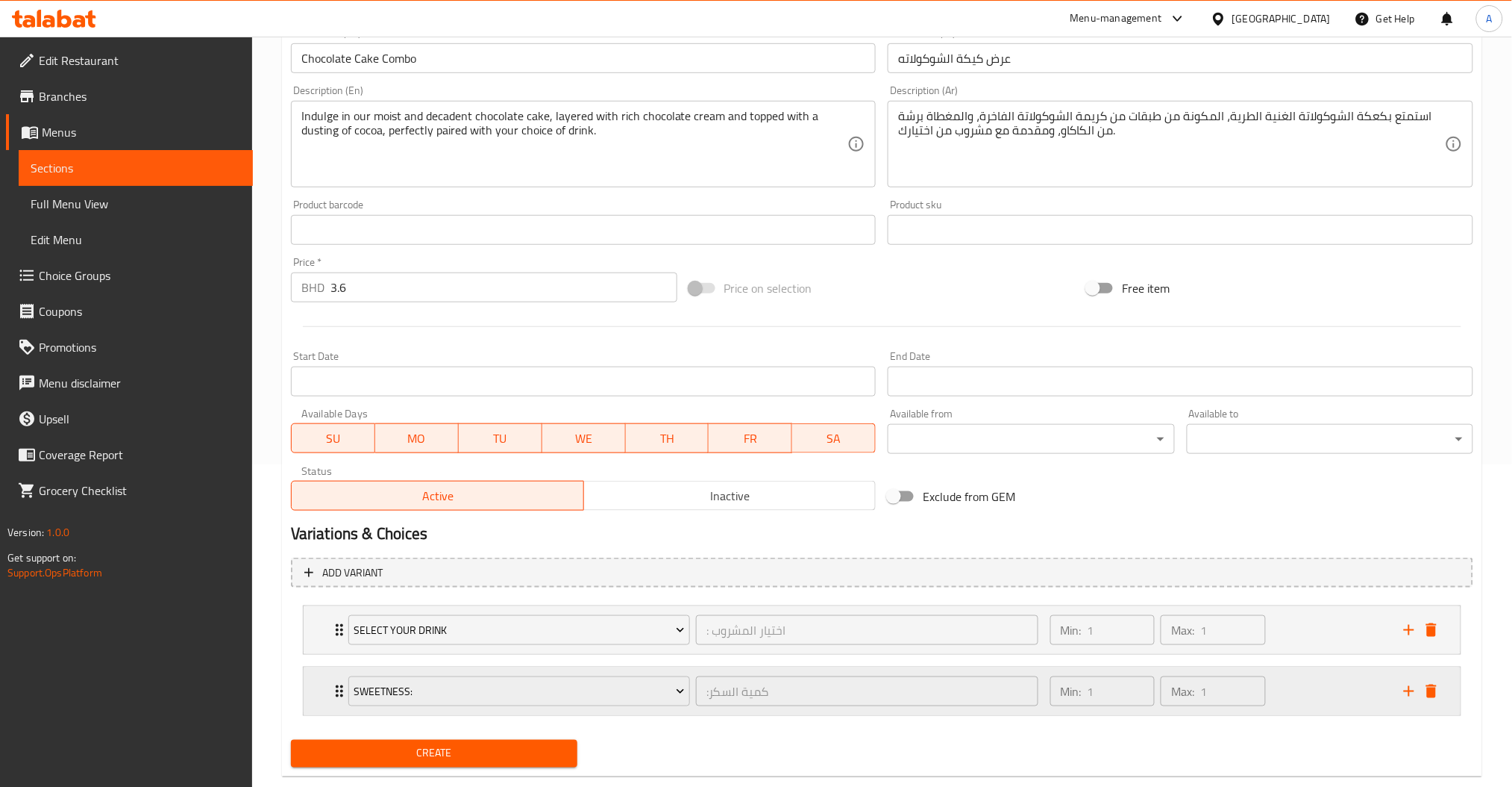
scroll to position [352, 0]
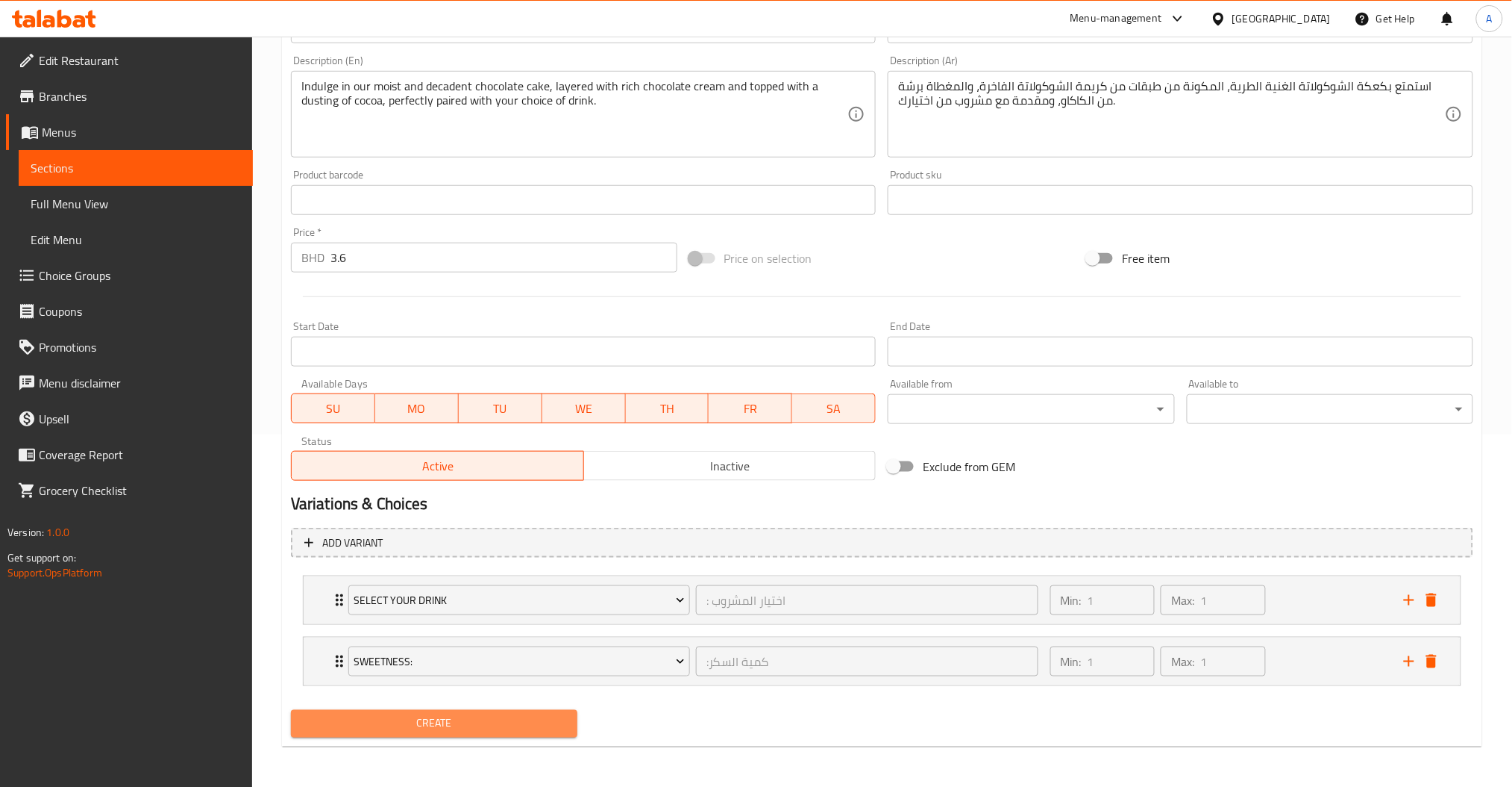
click at [487, 723] on span "Create" at bounding box center [434, 723] width 263 height 19
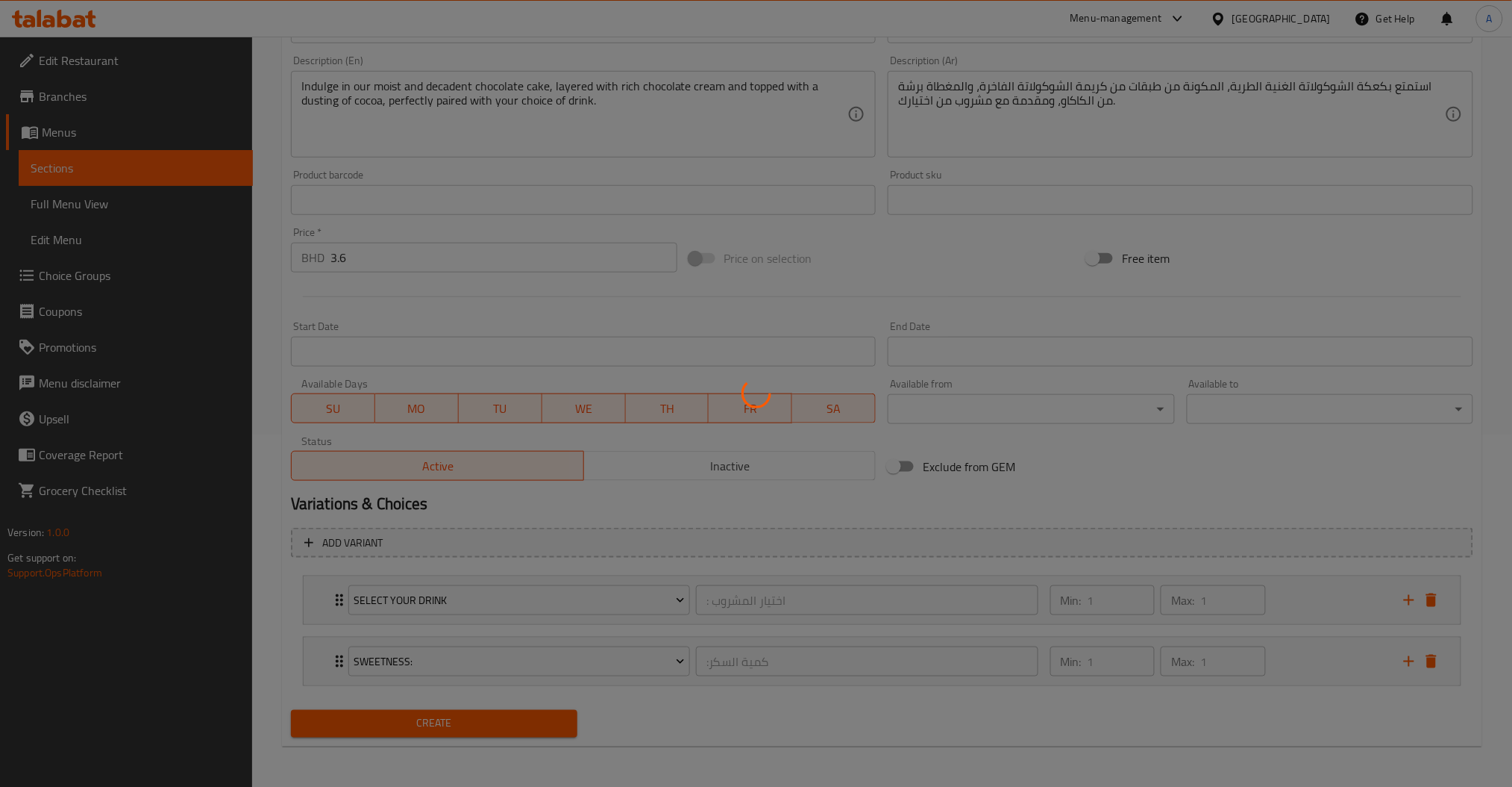
type input "0"
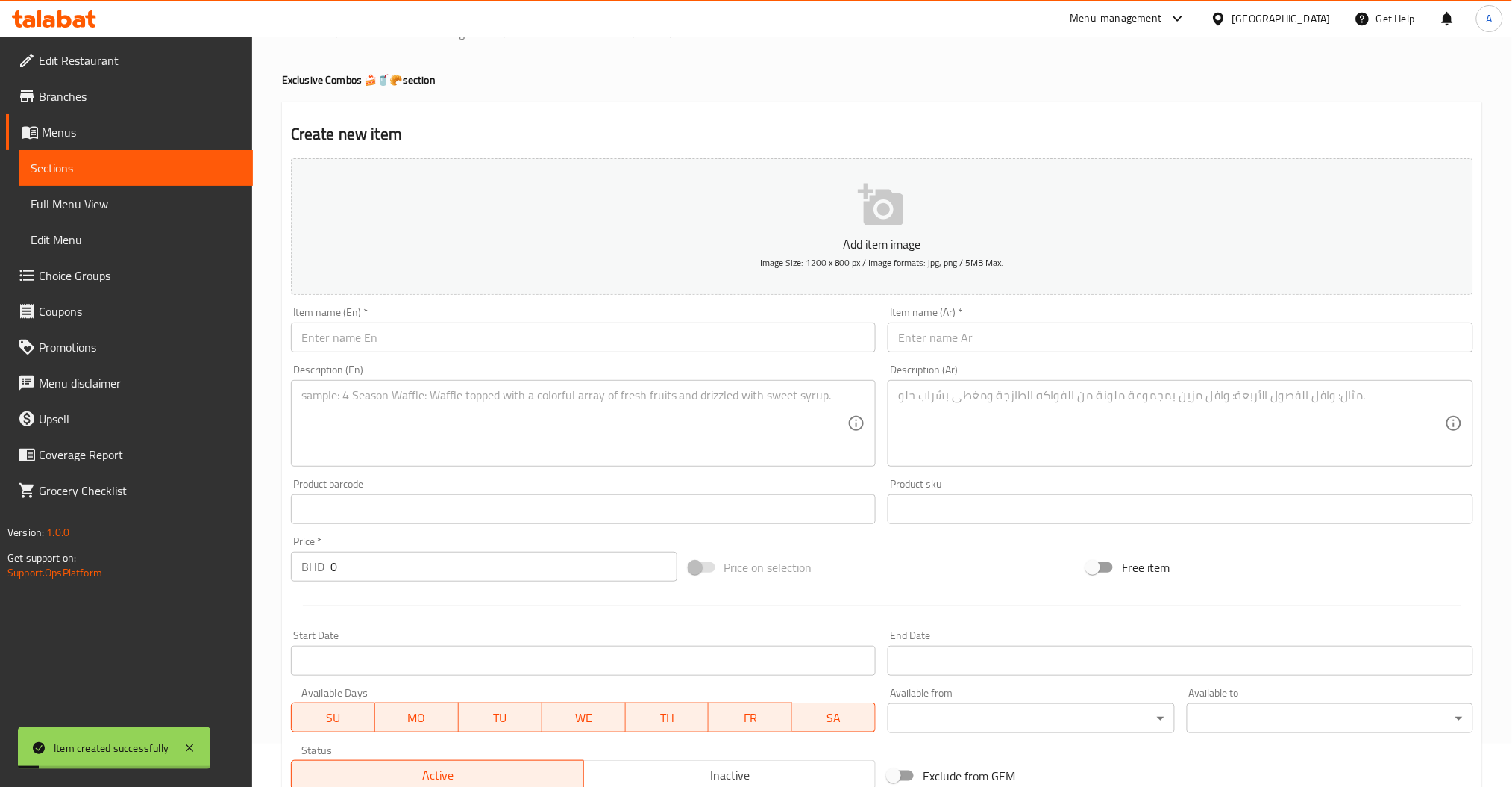
scroll to position [0, 0]
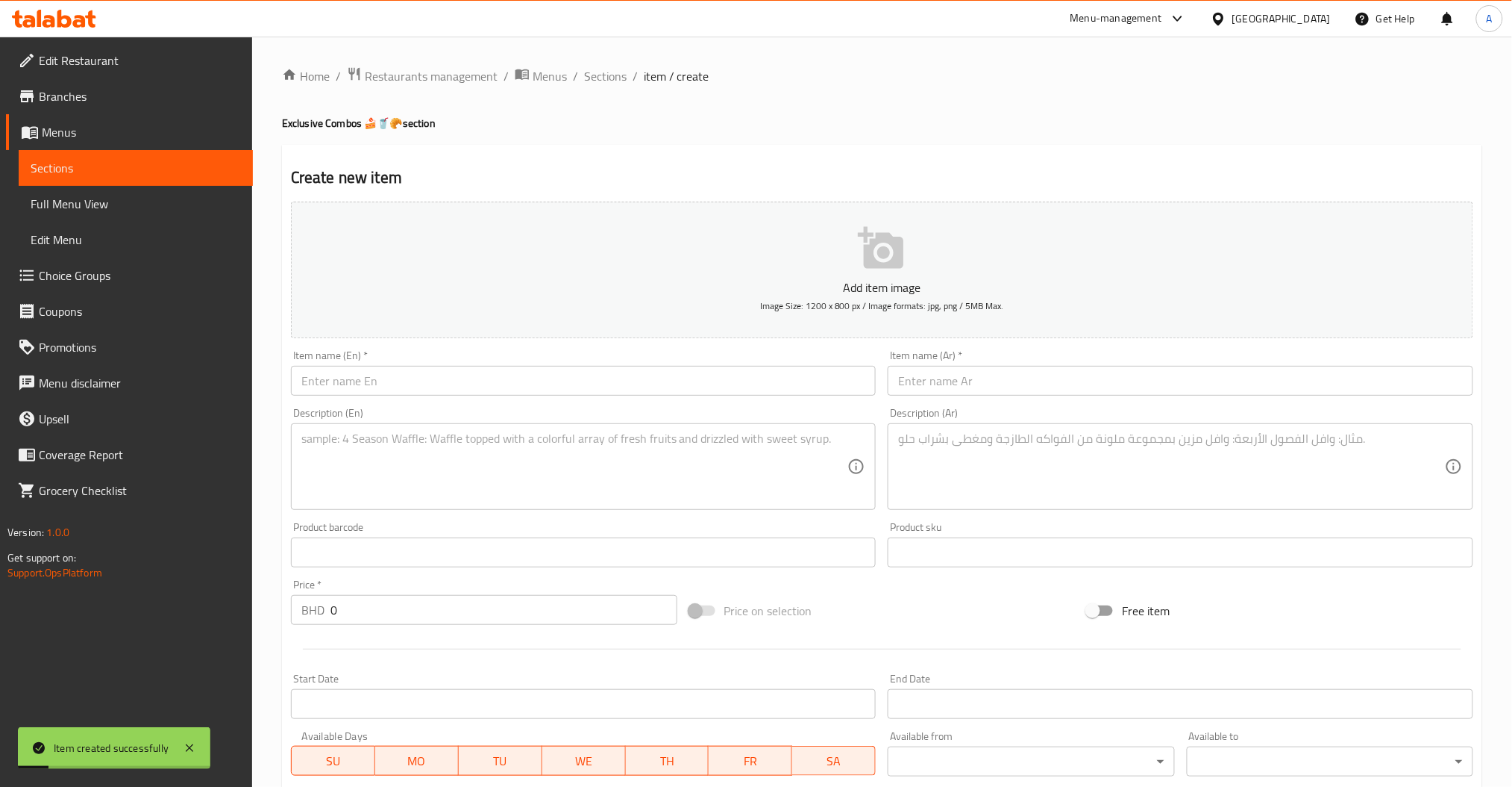
click at [619, 62] on div "Home / Restaurants management / Menus / Sections / item / create Exclusive Comb…" at bounding box center [882, 588] width 1260 height 1103
click at [610, 67] on span "Sections" at bounding box center [605, 76] width 42 height 18
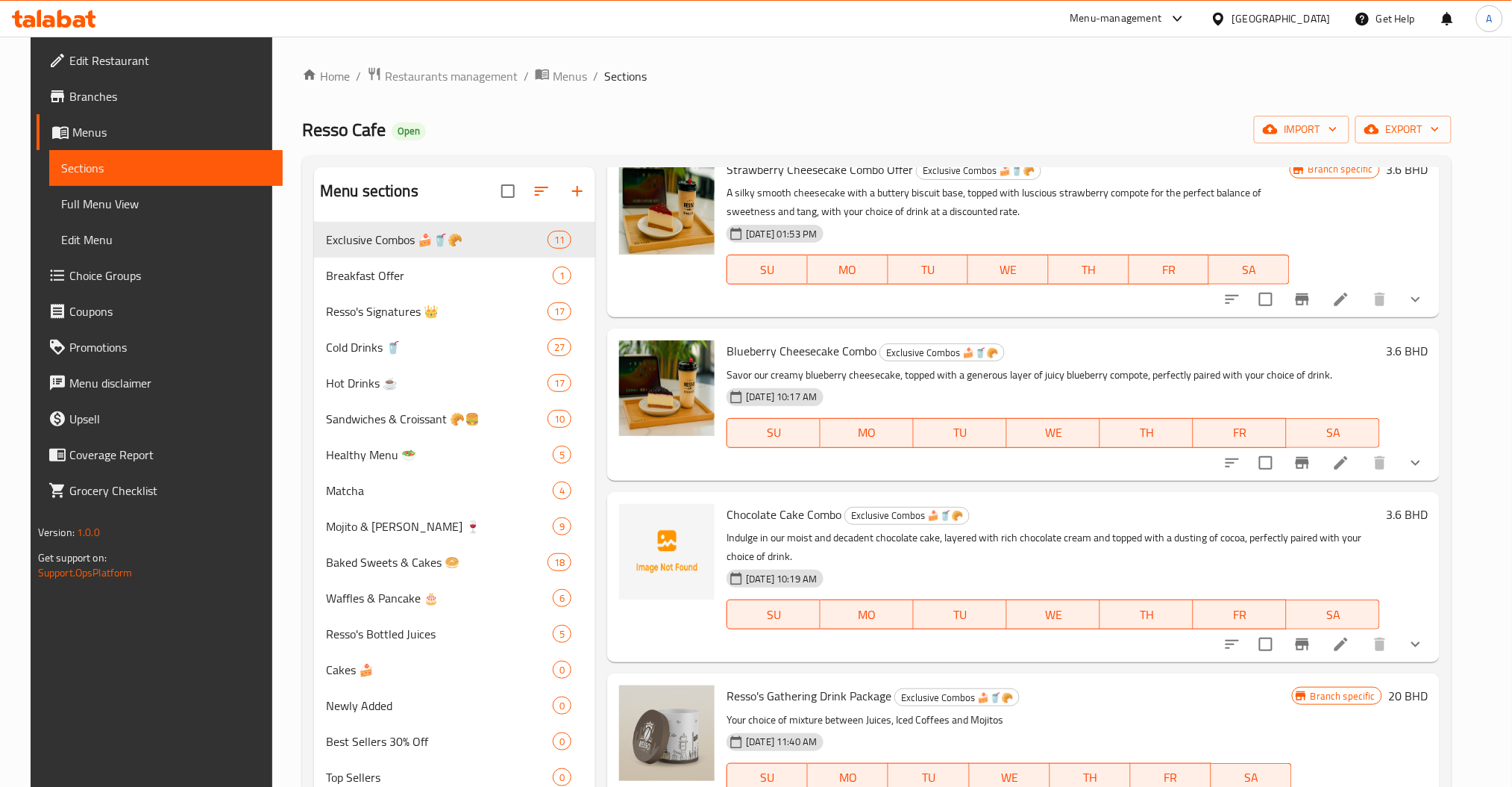
scroll to position [896, 0]
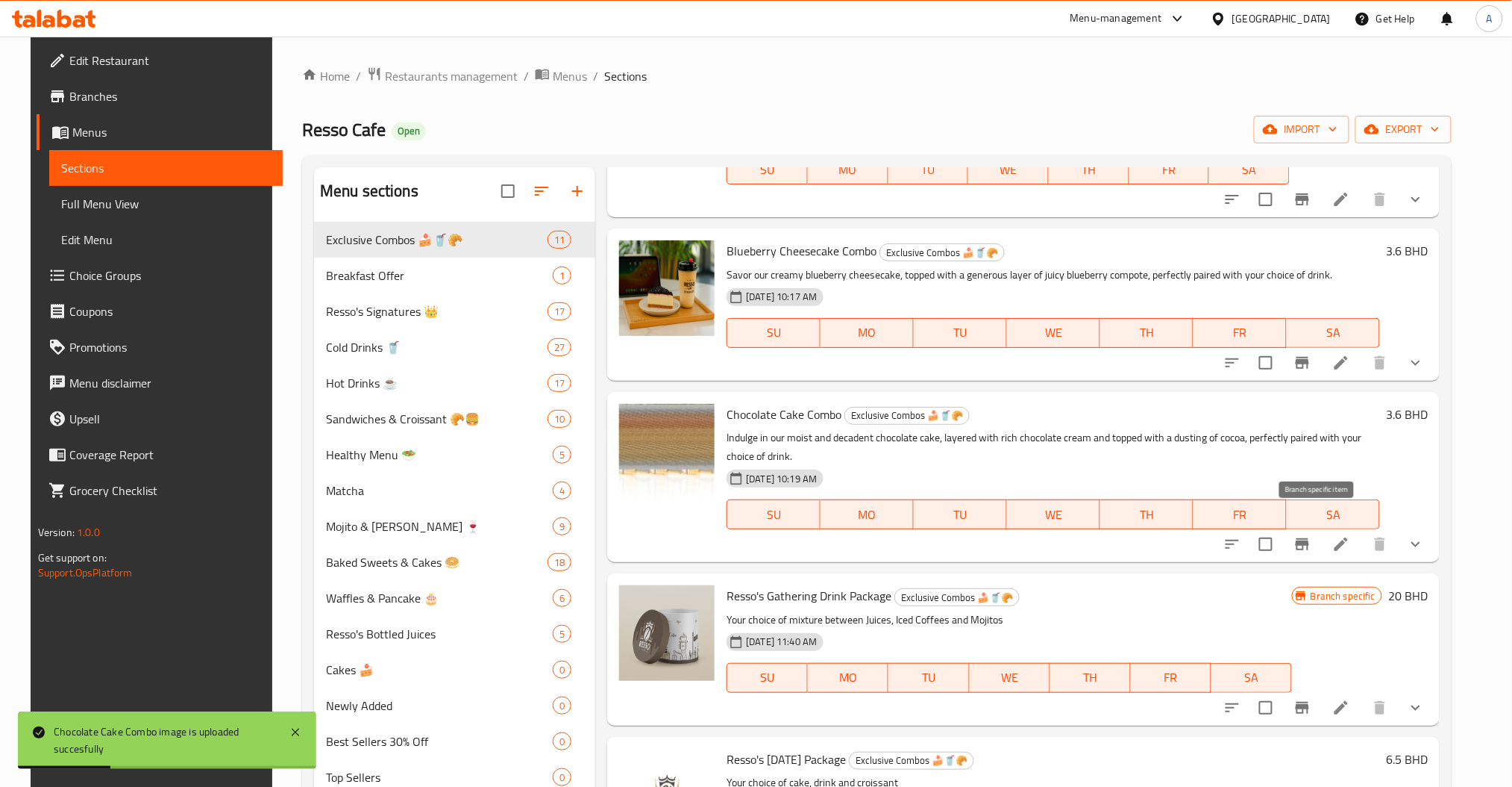
click at [1320, 530] on button "Branch-specific-item" at bounding box center [1302, 544] width 36 height 36
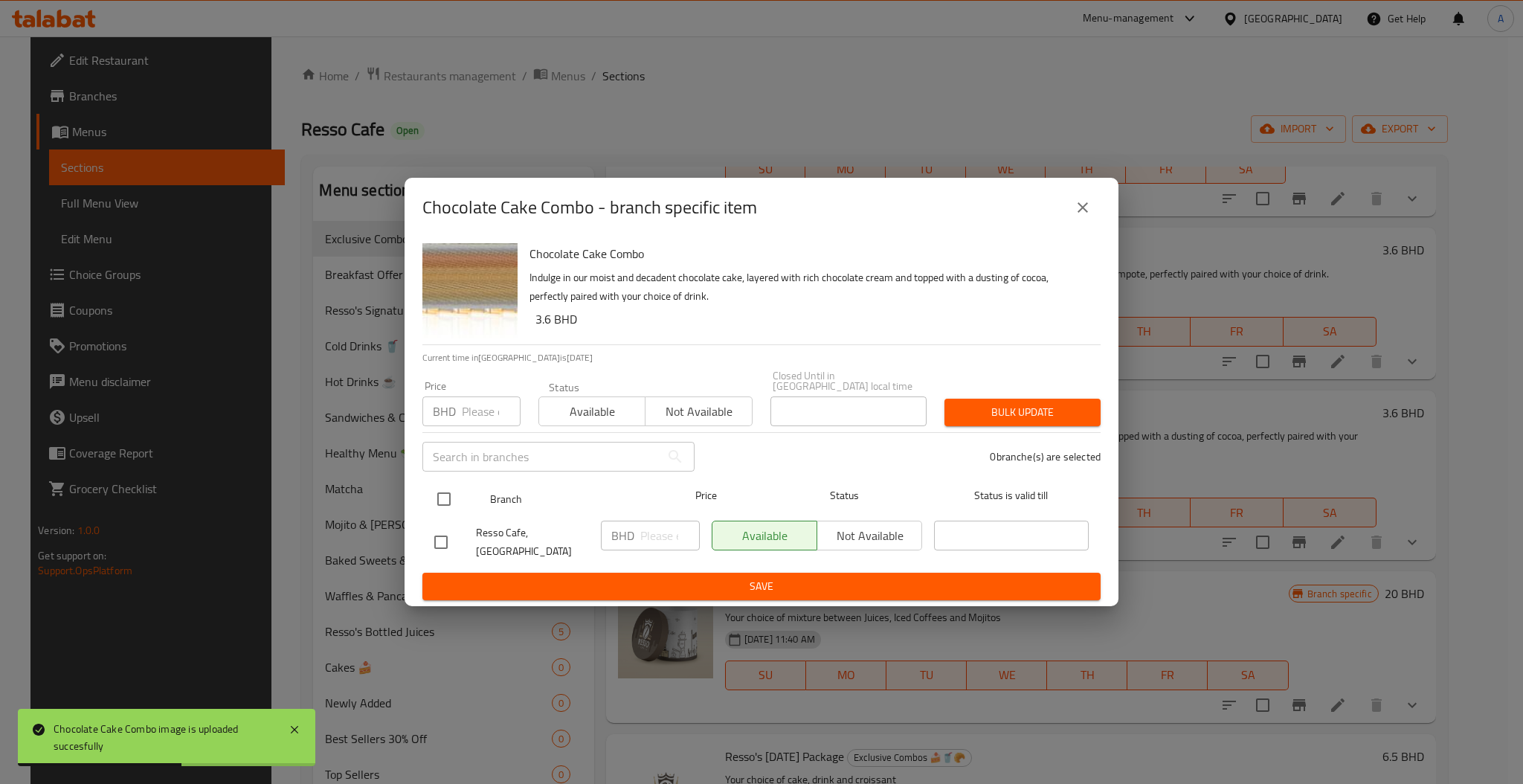
click at [454, 495] on input "checkbox" at bounding box center [444, 499] width 32 height 32
checkbox input "true"
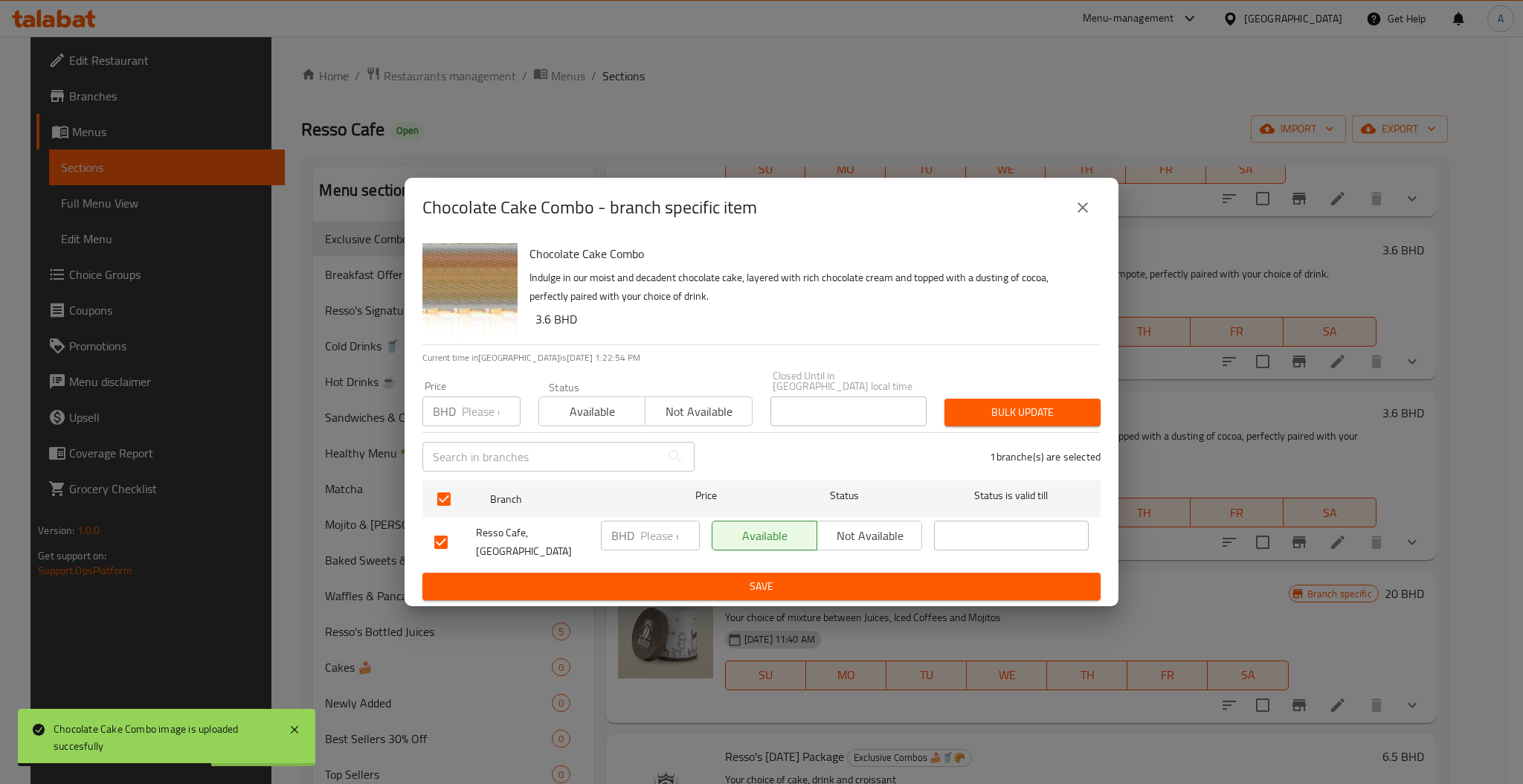
click at [721, 414] on span "Not available" at bounding box center [698, 412] width 95 height 22
click at [1006, 391] on div "Bulk update" at bounding box center [1022, 412] width 174 height 45
click at [1004, 405] on span "Bulk update" at bounding box center [1023, 412] width 132 height 19
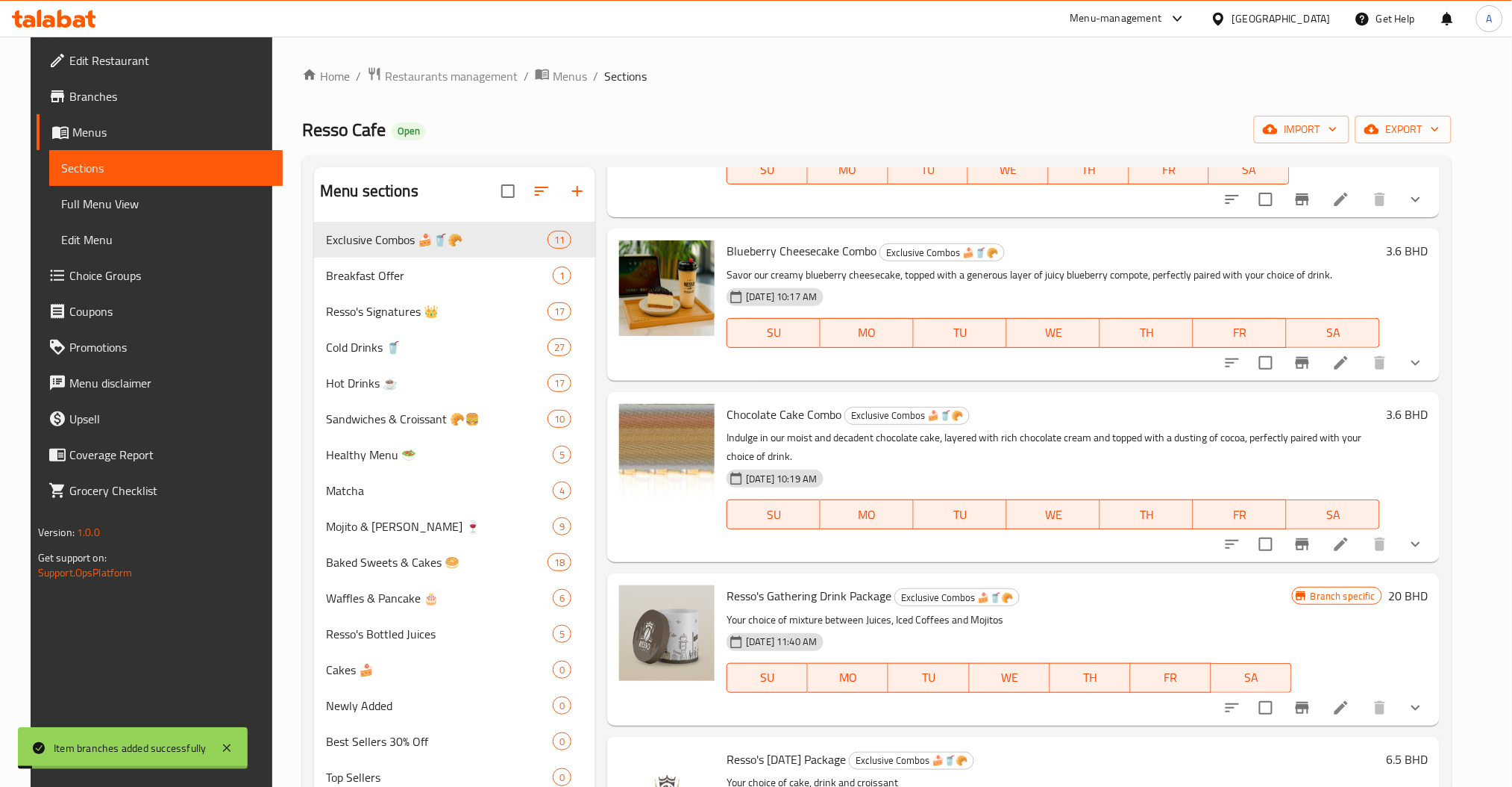
click at [1311, 354] on icon "Branch-specific-item" at bounding box center [1302, 363] width 18 height 18
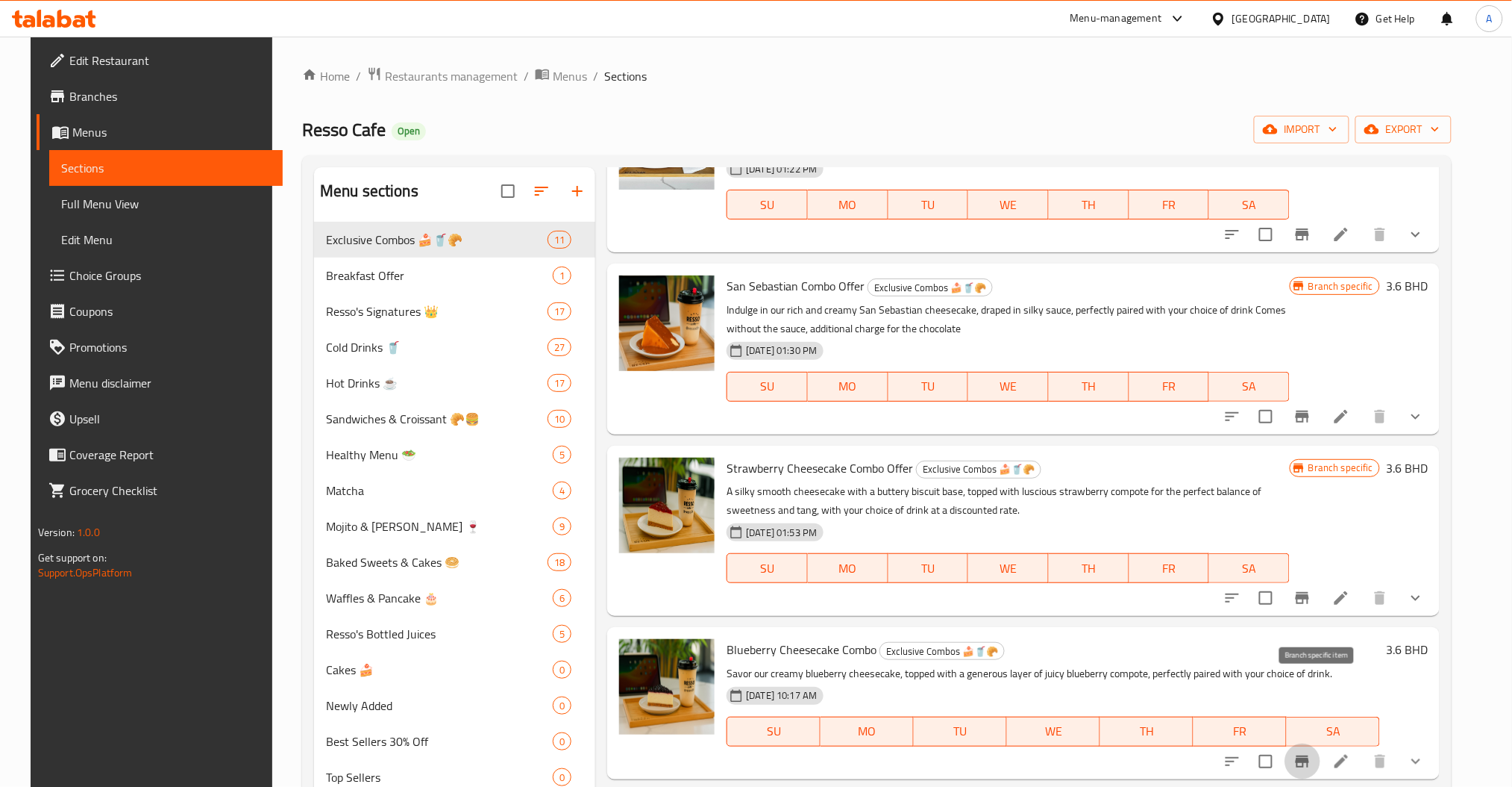
scroll to position [597, 0]
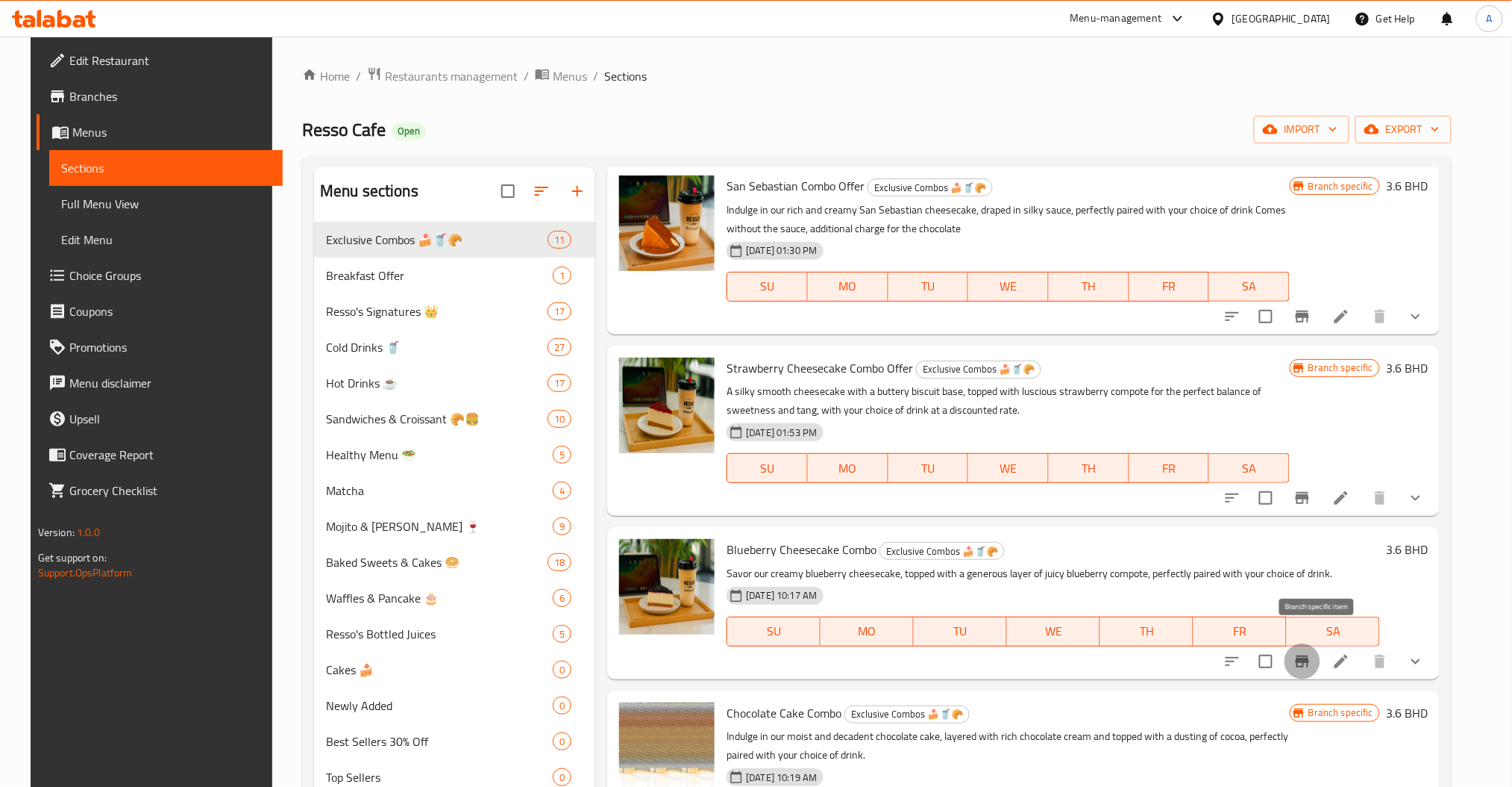
click at [1309, 656] on icon "Branch-specific-item" at bounding box center [1302, 661] width 14 height 12
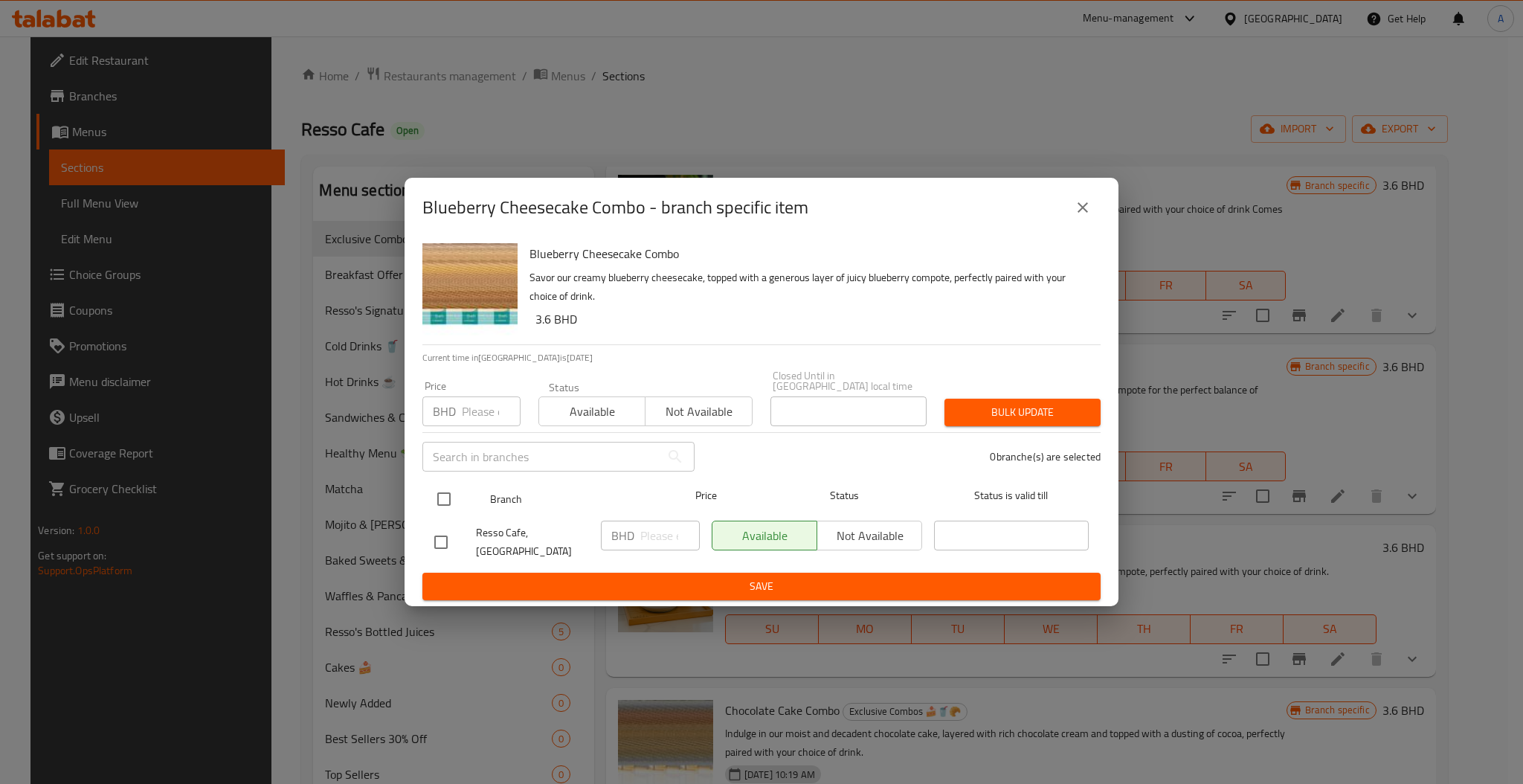
click at [453, 504] on input "checkbox" at bounding box center [444, 499] width 32 height 32
checkbox input "true"
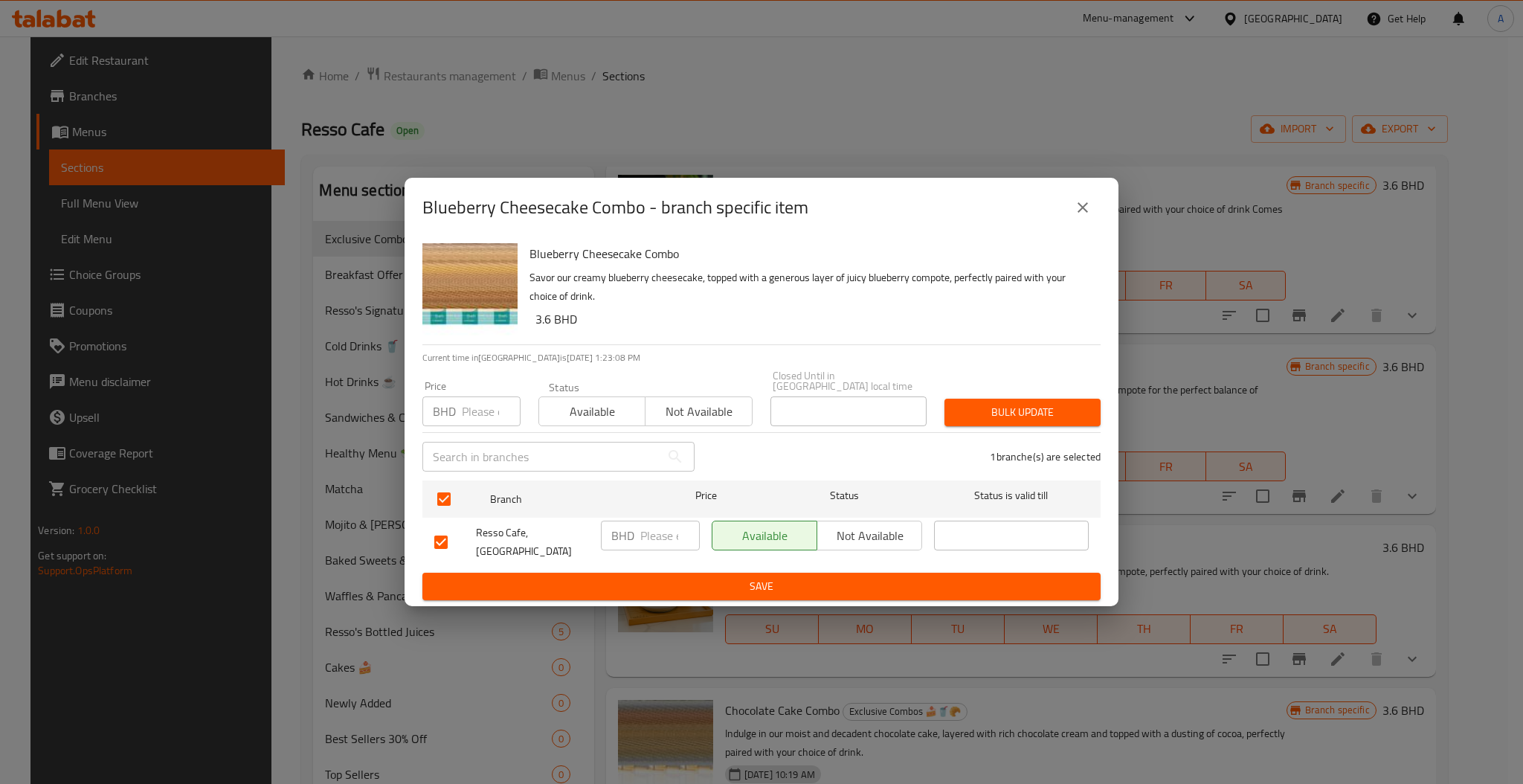
click at [720, 418] on span "Not available" at bounding box center [698, 412] width 95 height 22
click at [1064, 405] on span "Bulk update" at bounding box center [1023, 412] width 132 height 19
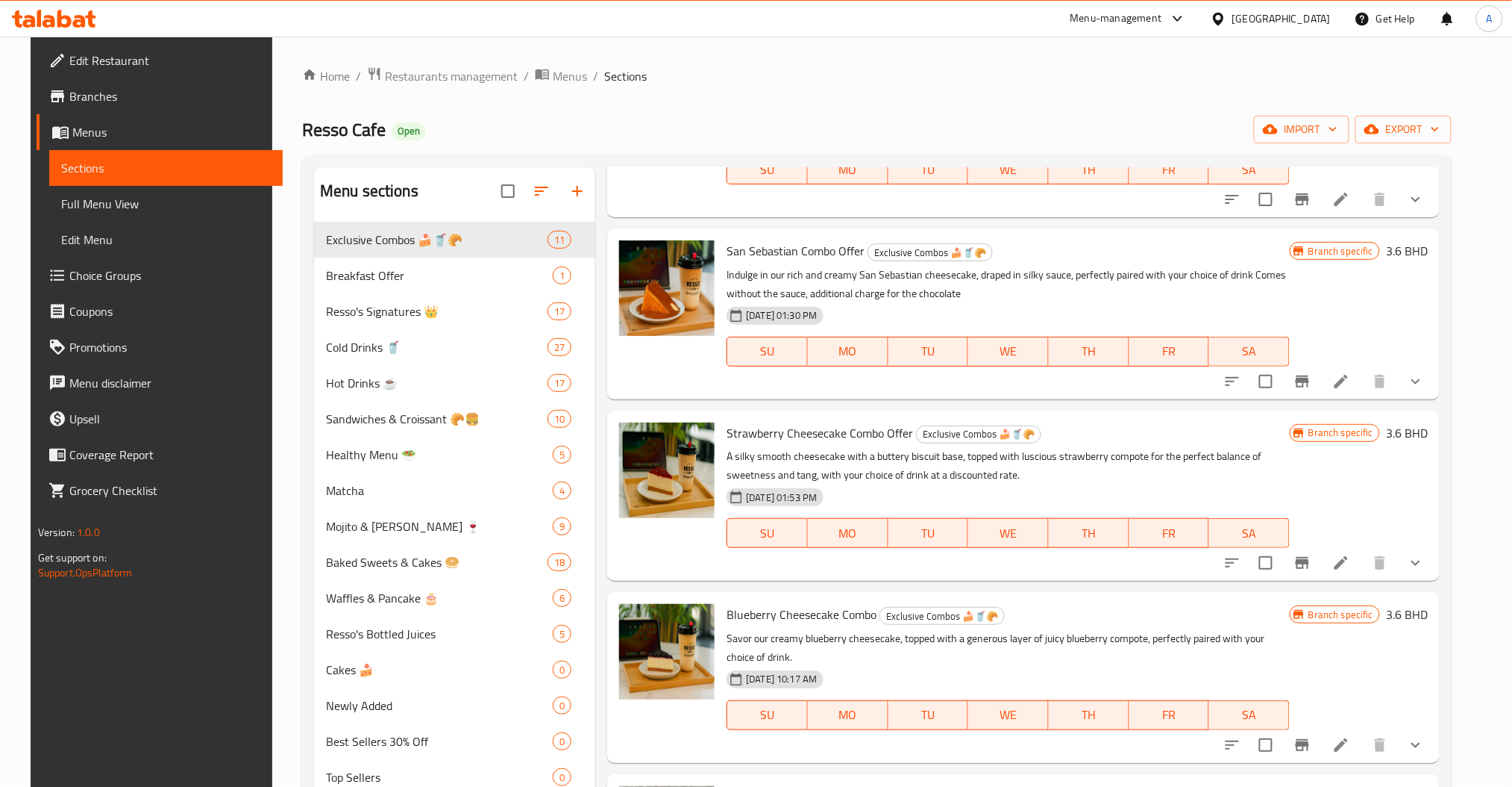
scroll to position [497, 0]
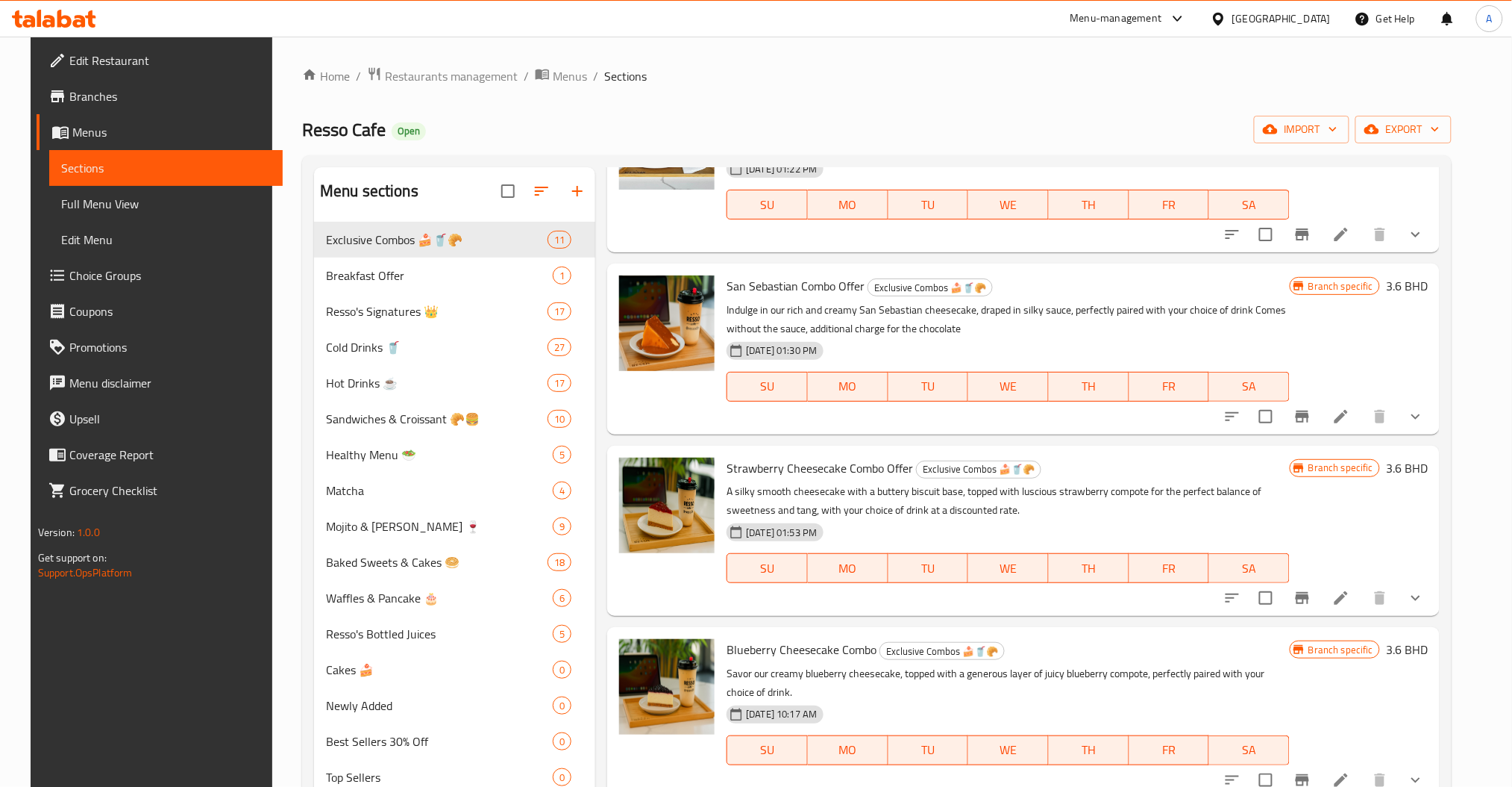
click at [1357, 406] on li at bounding box center [1341, 416] width 42 height 27
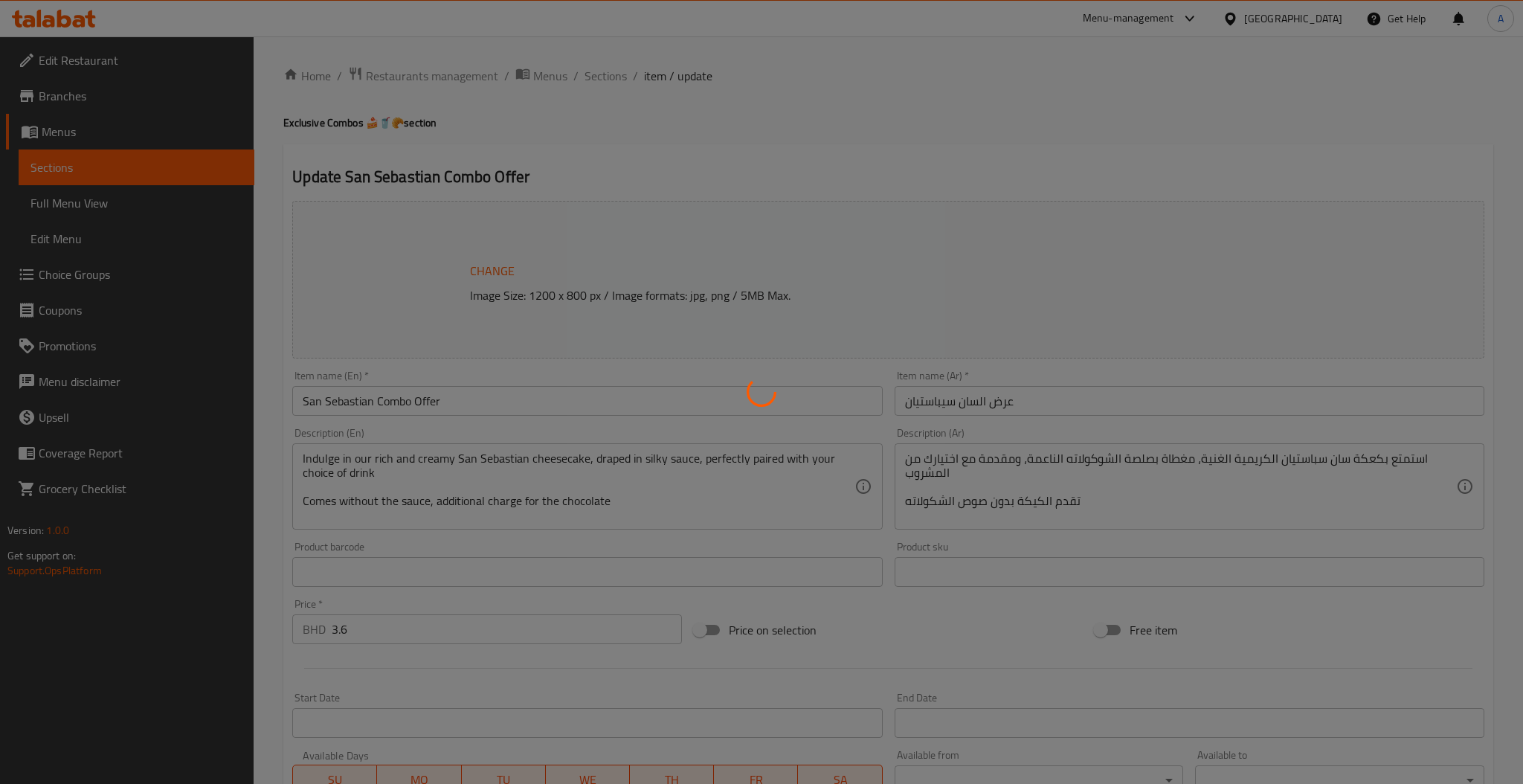
type input "إختيارك من الصوص:"
type input "0"
type input ": اختيار المشروب"
type input "1"
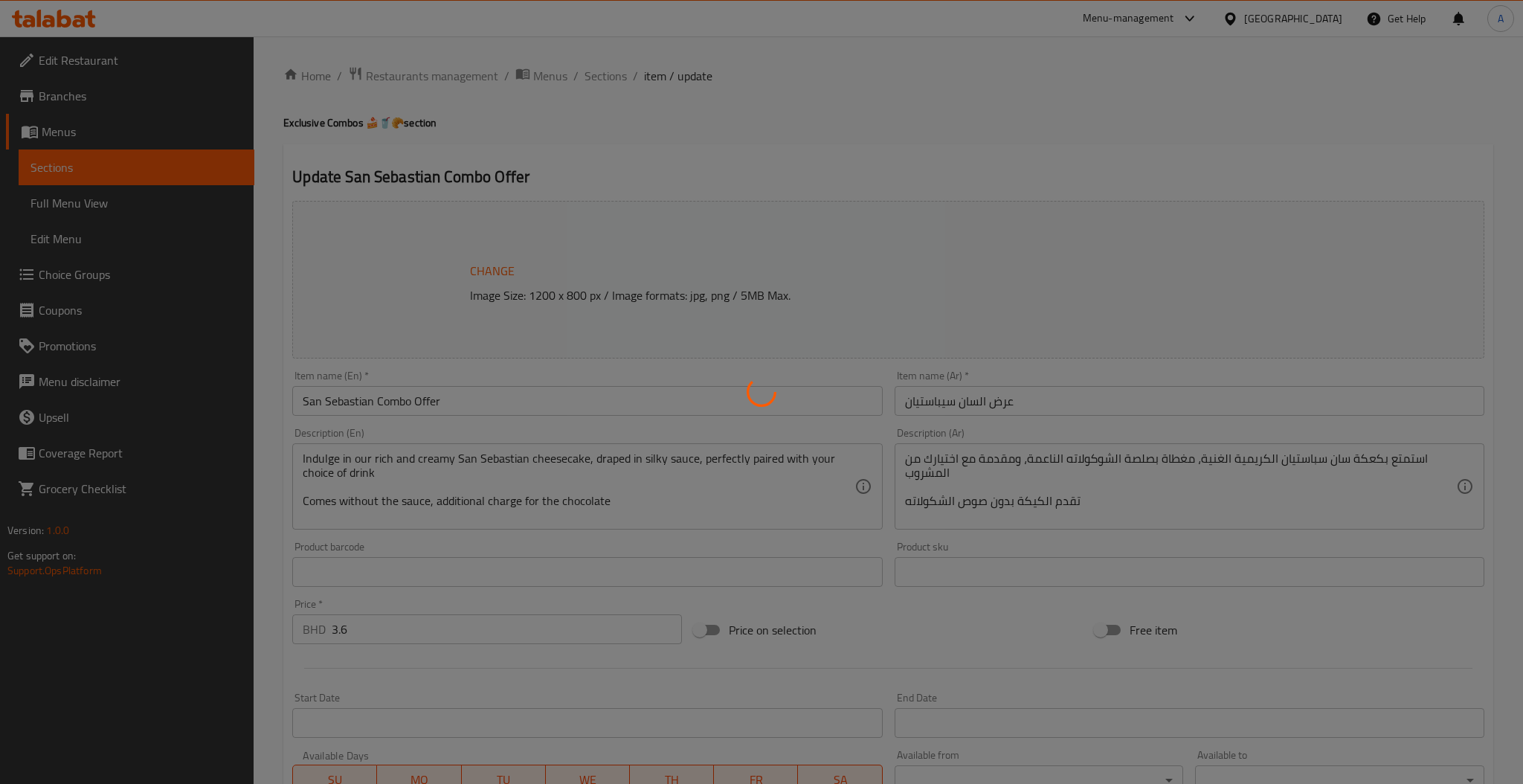
type input "1"
type input ":كمية السكر"
type input "1"
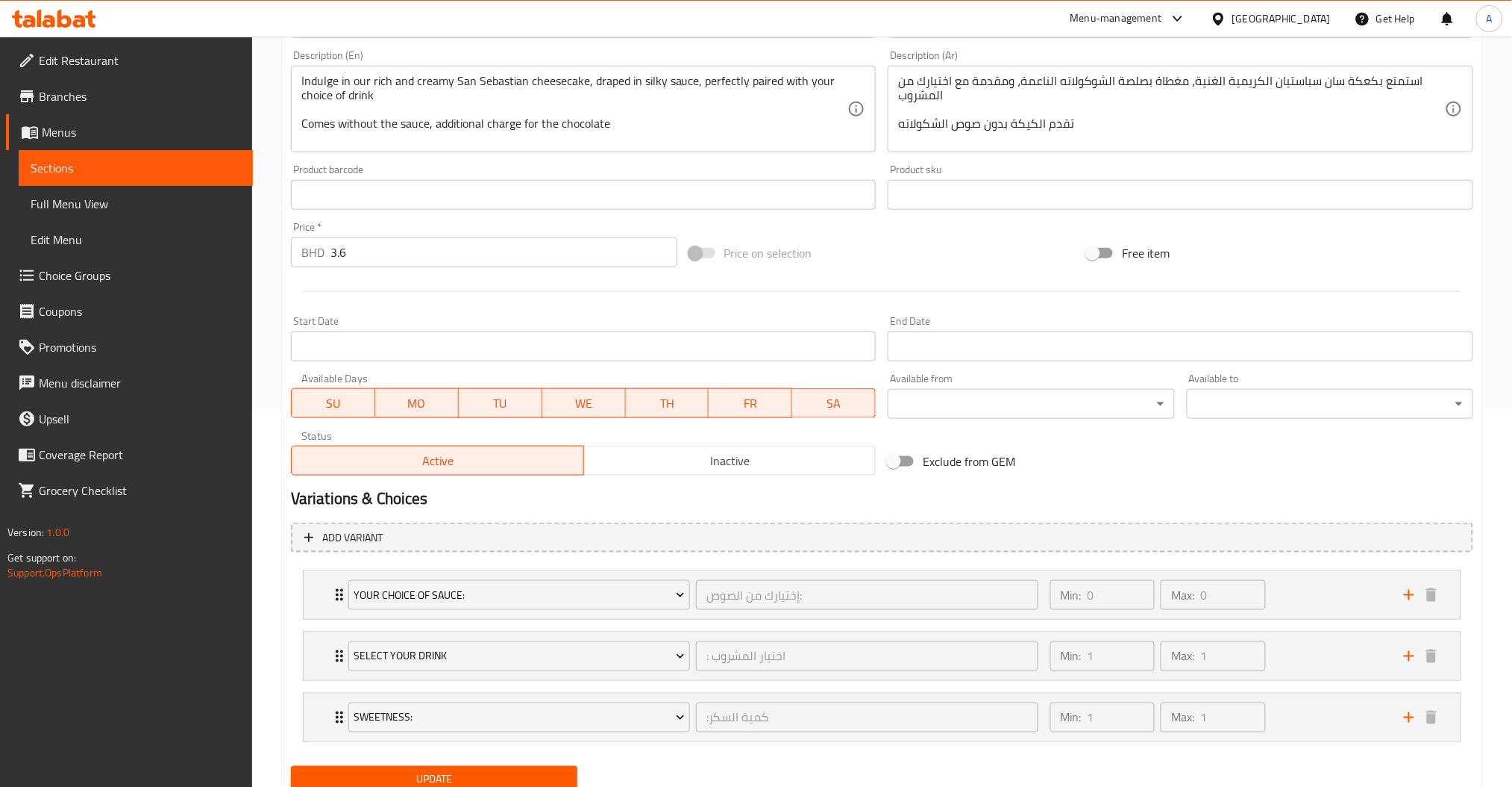
scroll to position [436, 0]
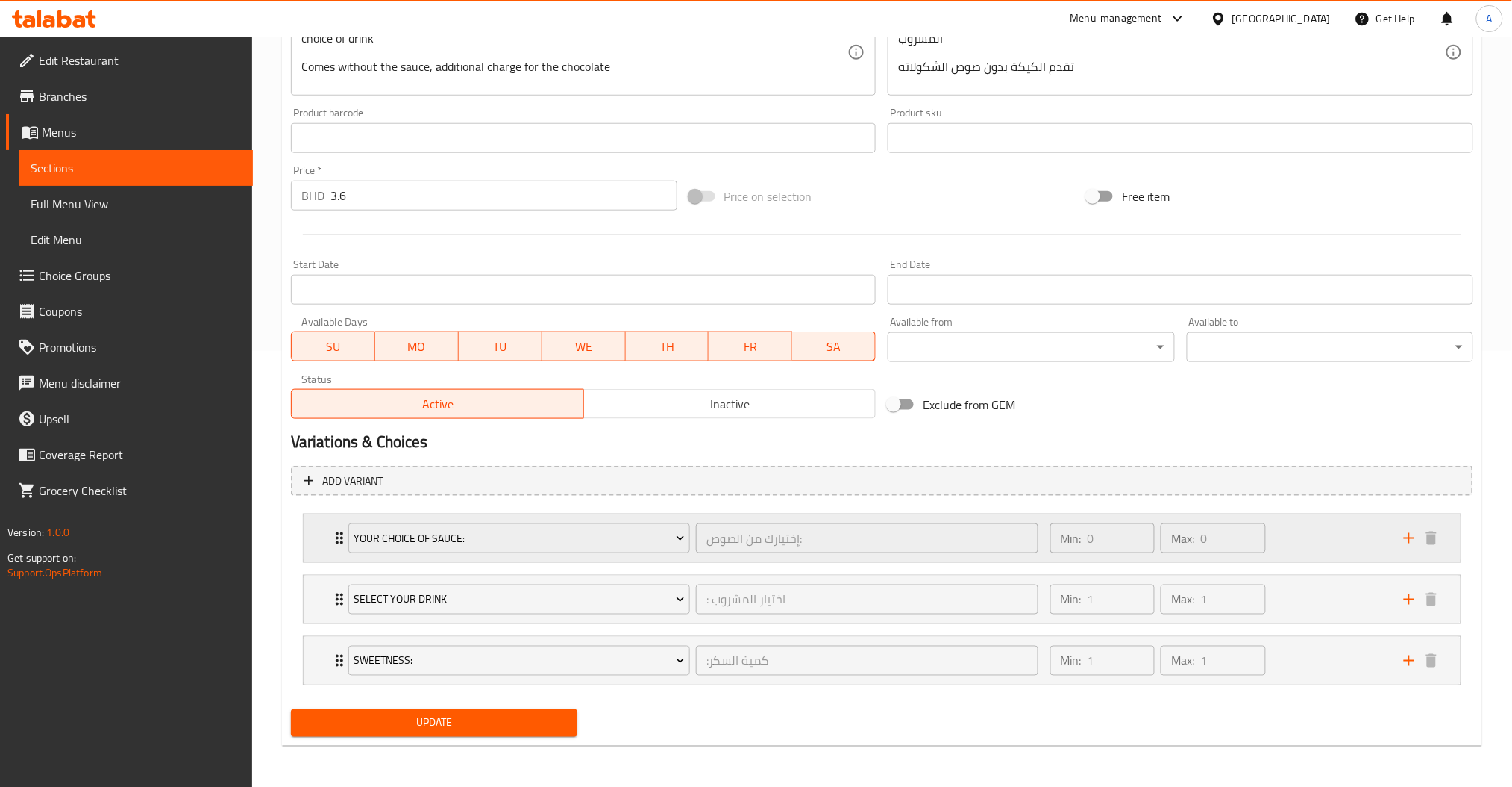
click at [1295, 529] on div "Min: 0 ​ Max: 0 ​" at bounding box center [1218, 538] width 354 height 47
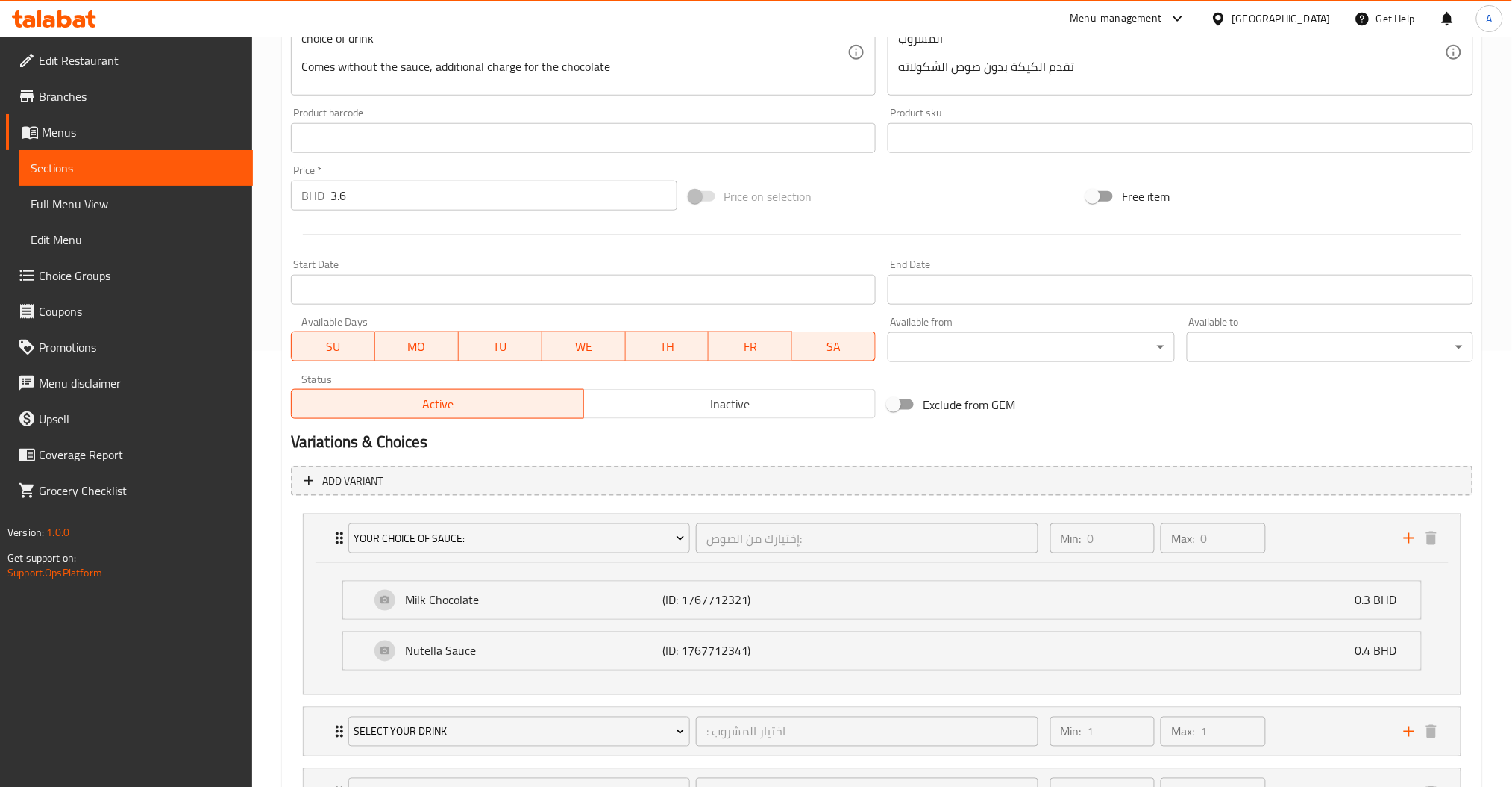
click at [84, 266] on span "Choice Groups" at bounding box center [139, 275] width 203 height 18
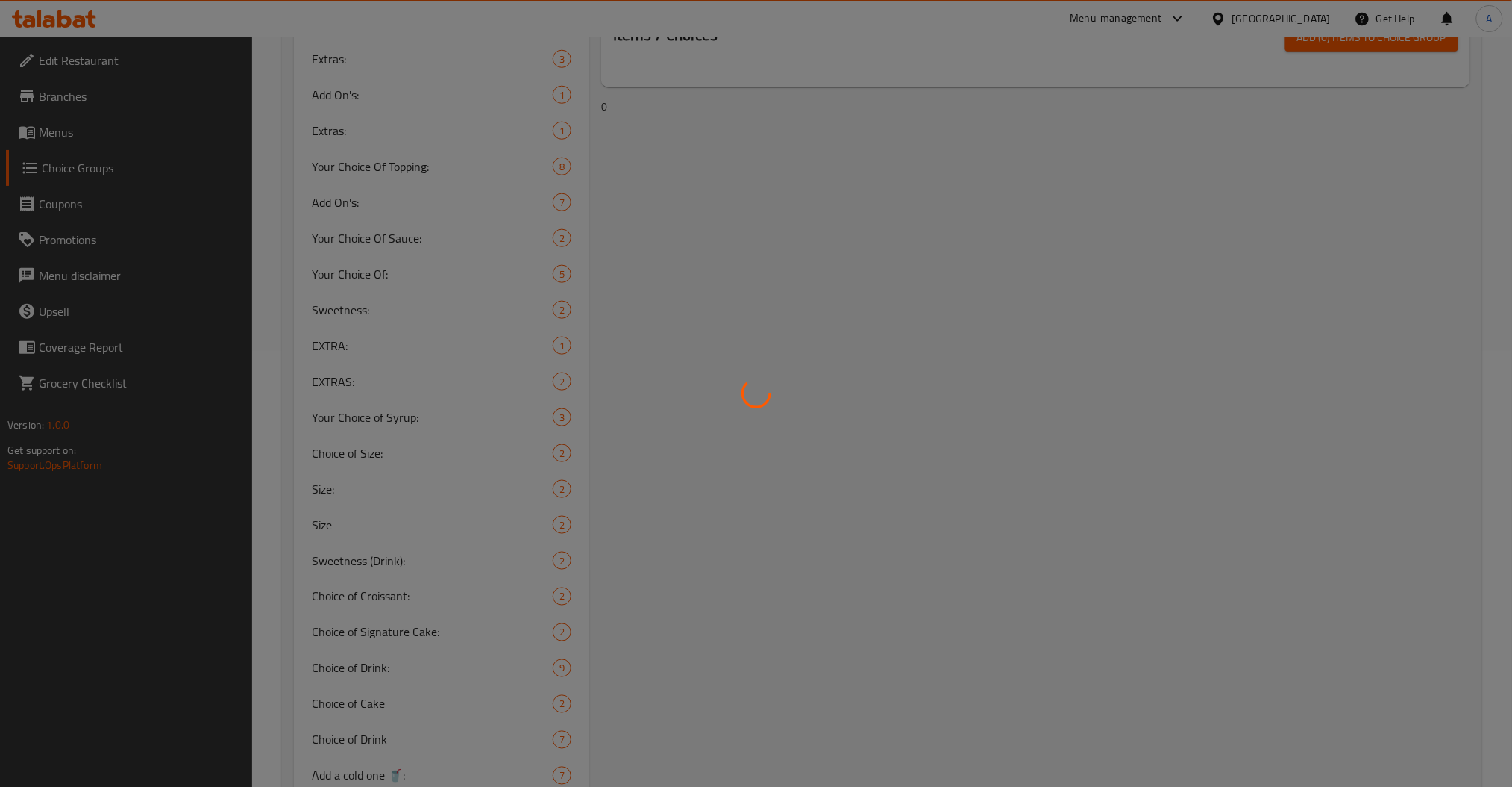
scroll to position [212, 0]
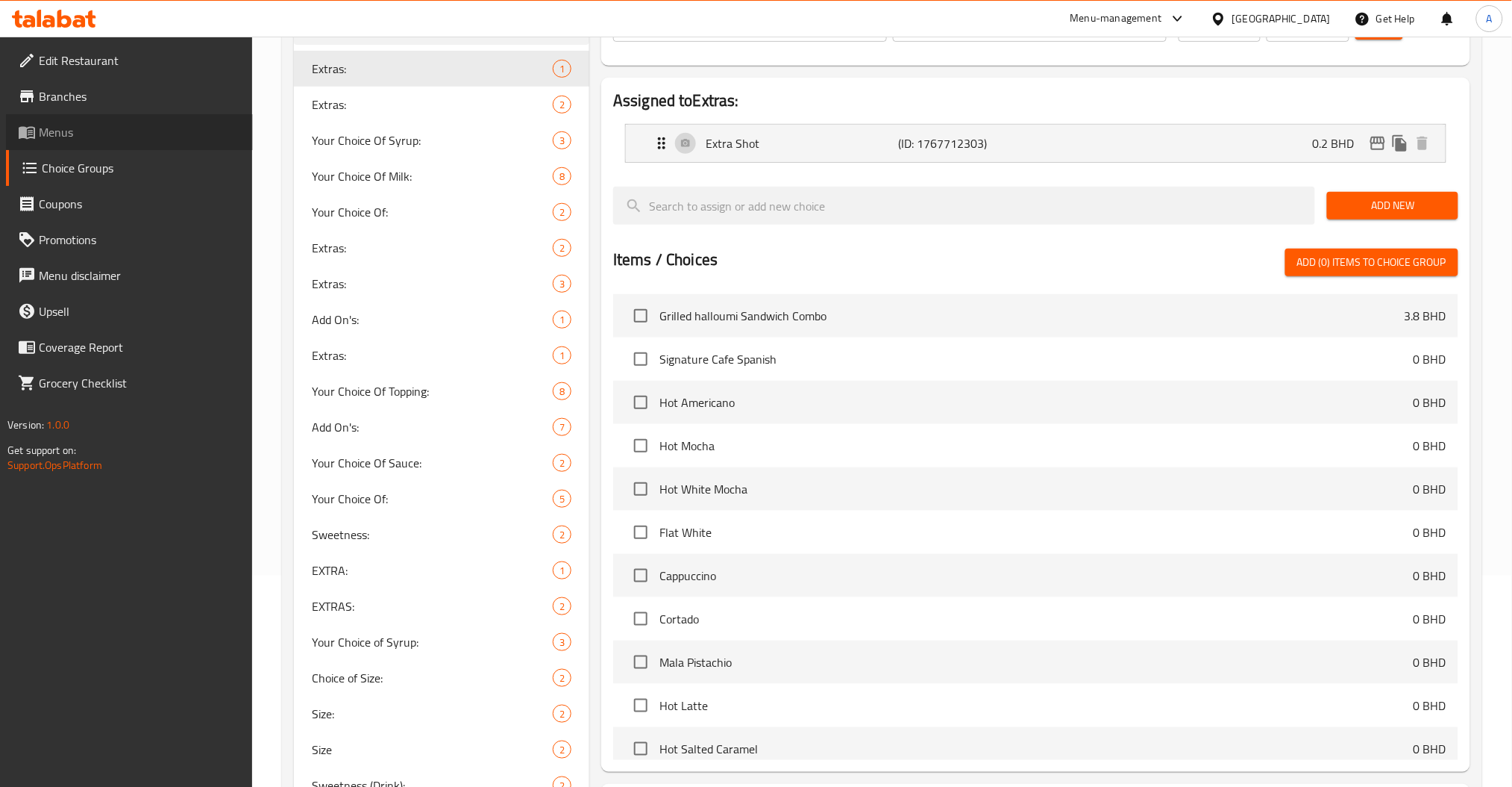
click at [38, 131] on span at bounding box center [28, 132] width 21 height 18
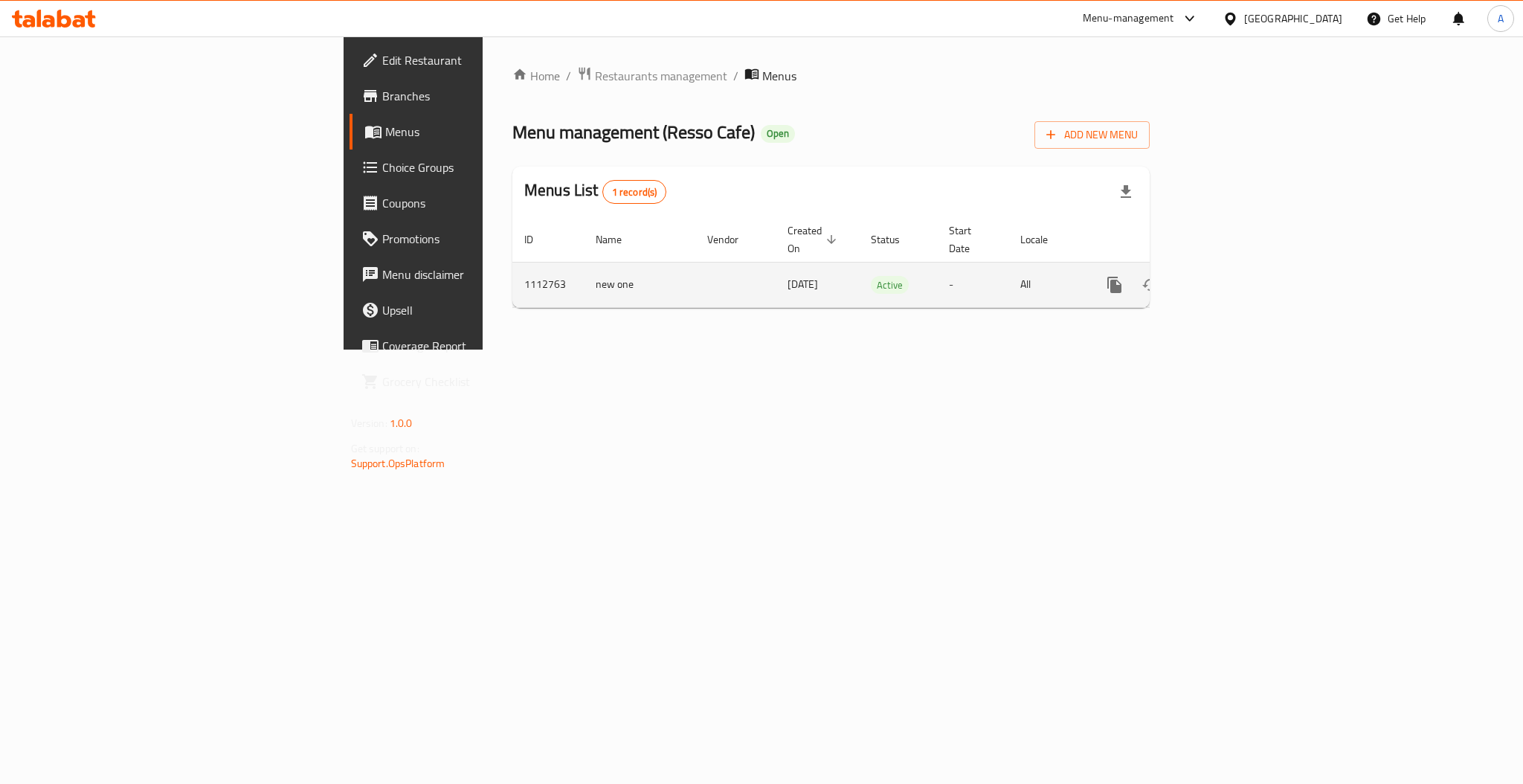
click at [1228, 278] on icon "enhanced table" at bounding box center [1222, 285] width 14 height 14
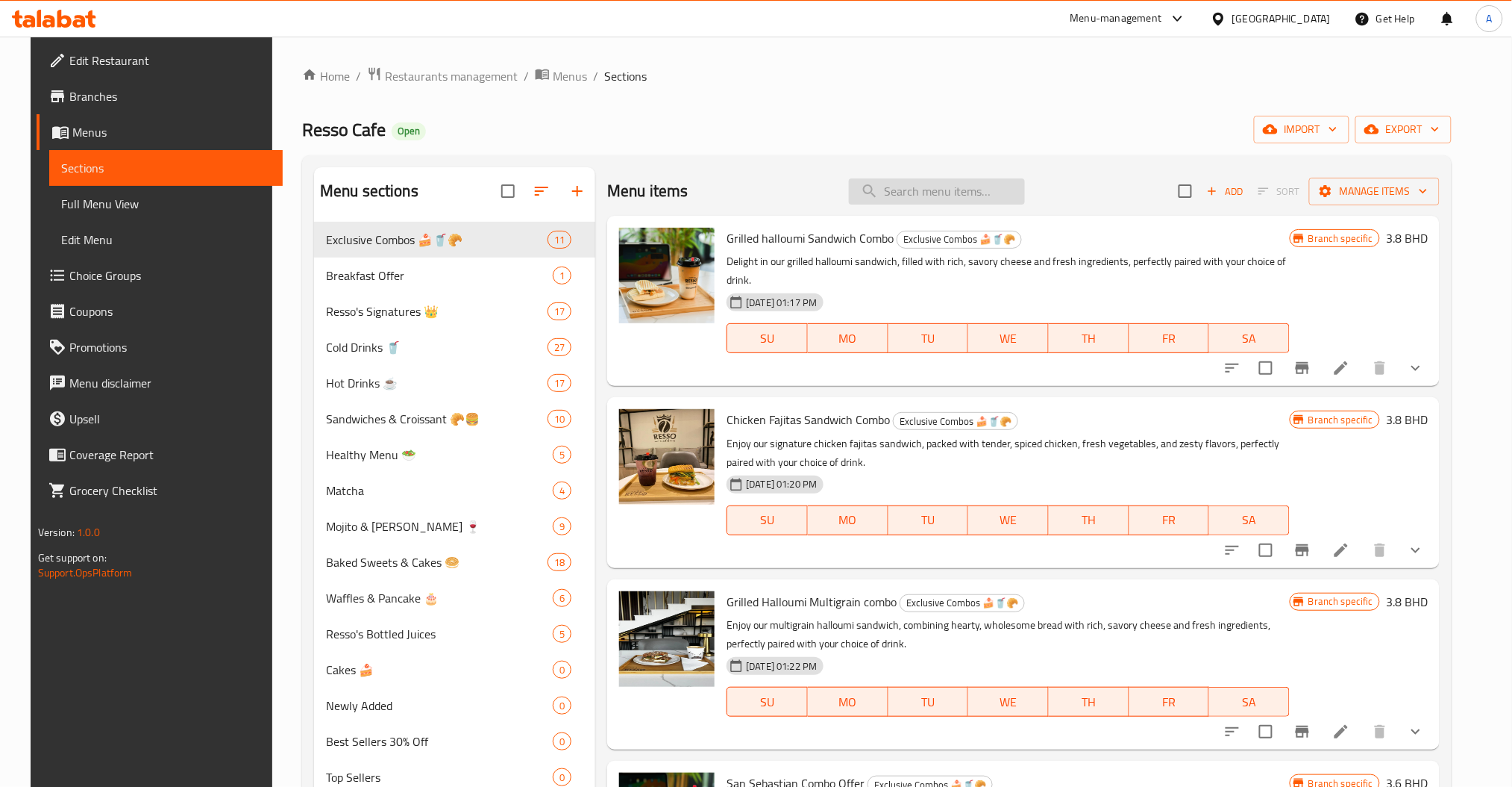
click at [932, 194] on input "search" at bounding box center [937, 191] width 176 height 26
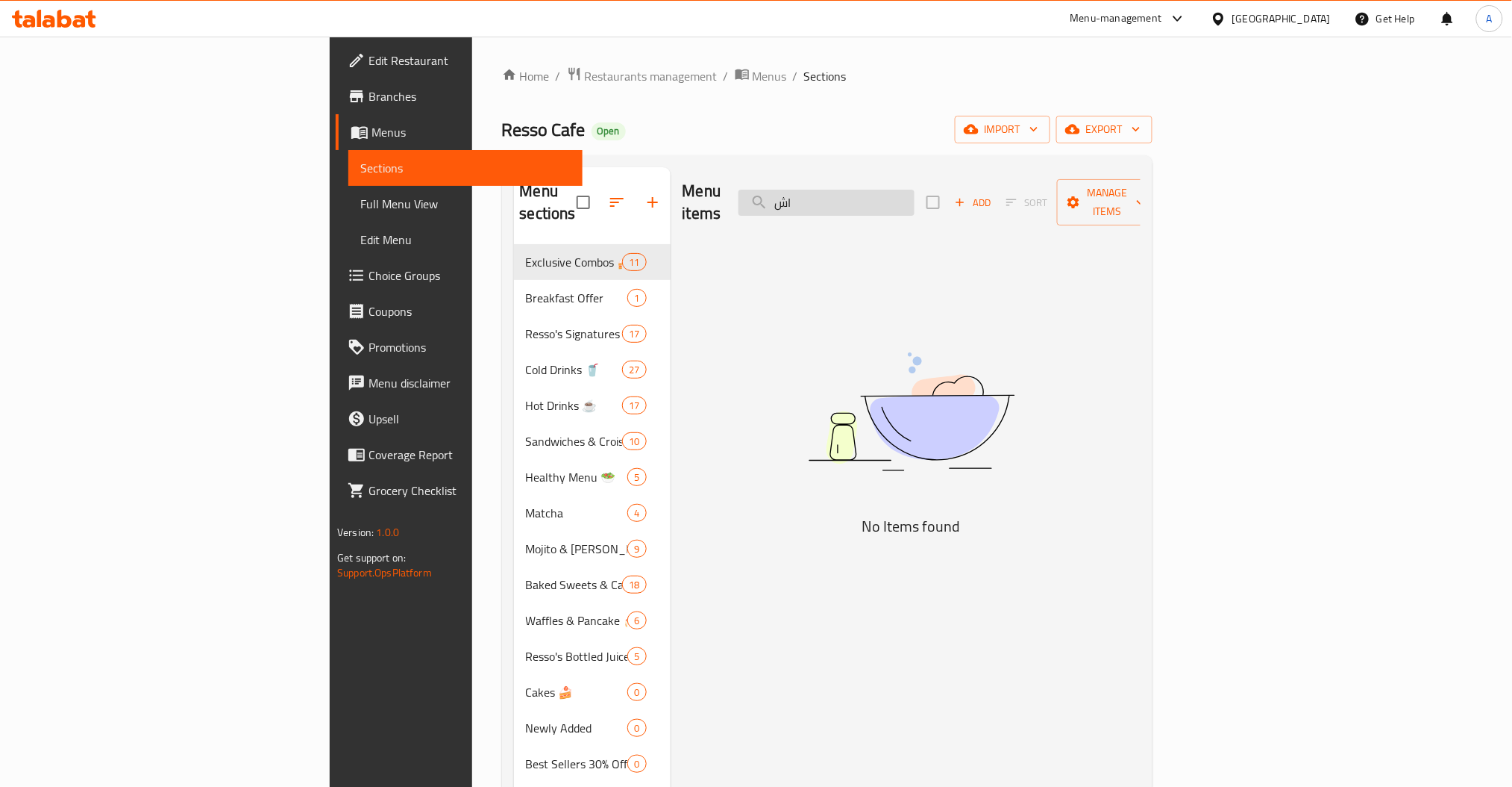
type input "ا"
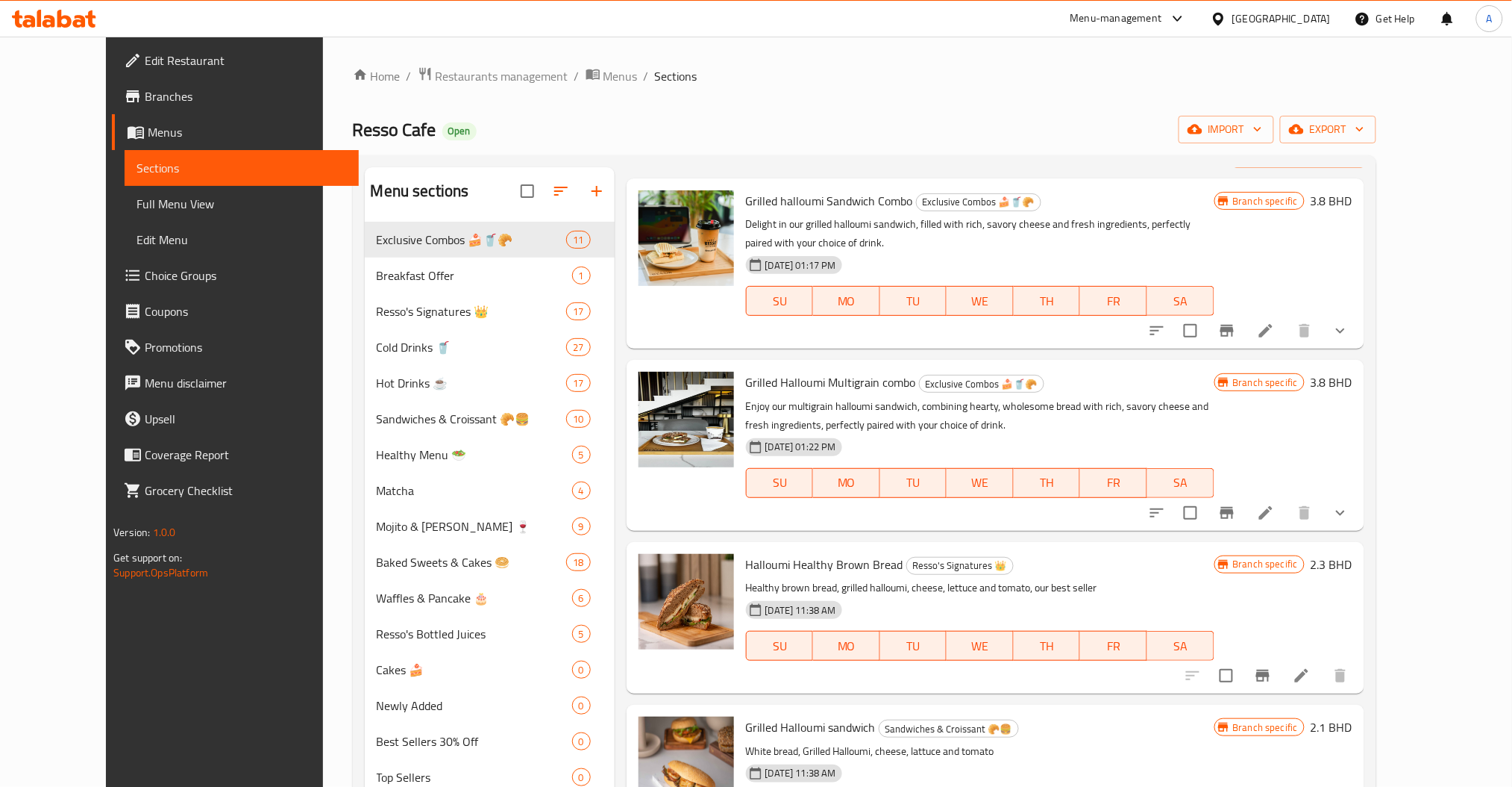
scroll to position [57, 0]
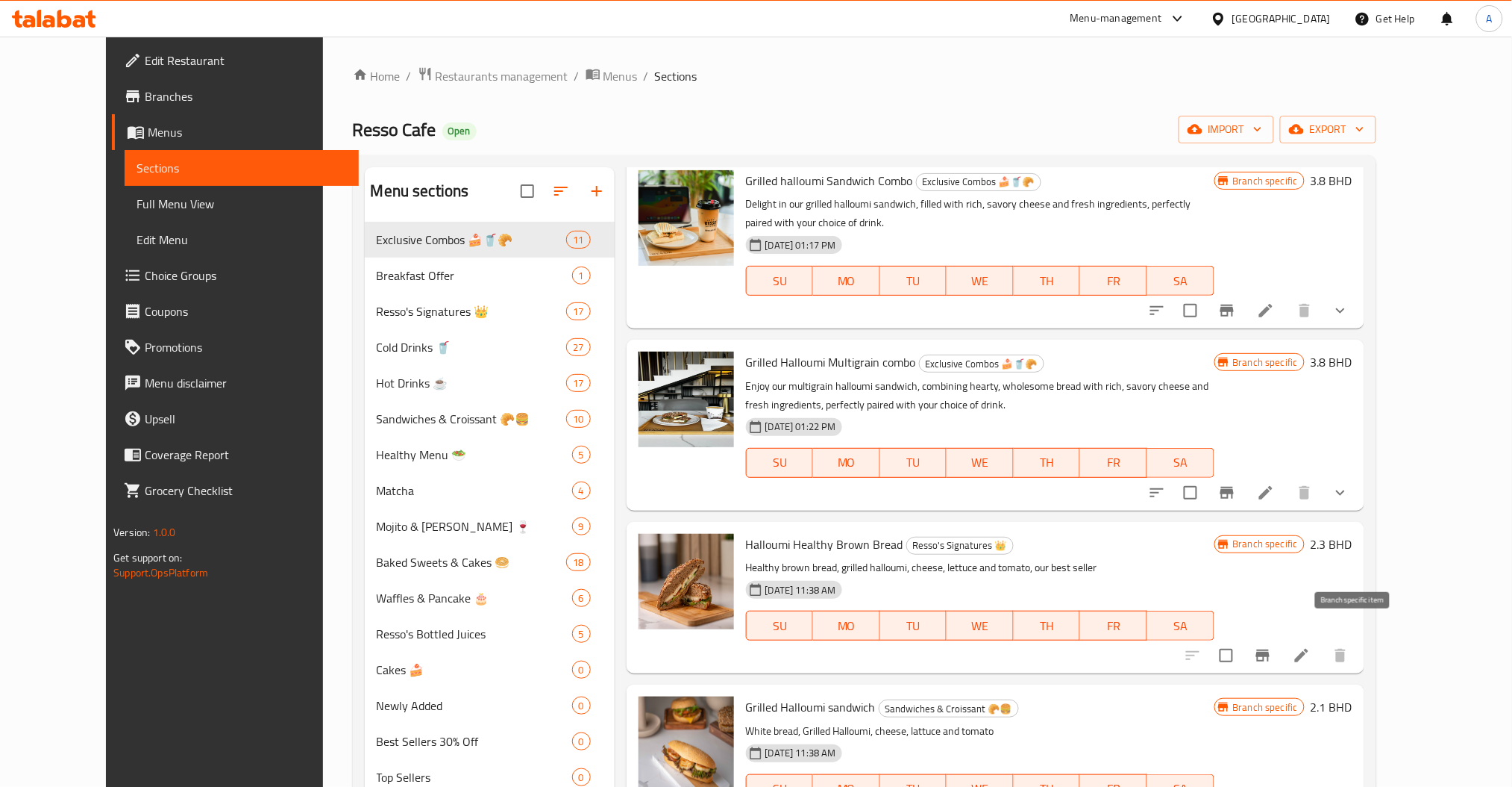
type input "hal"
click at [1270, 650] on icon "Branch-specific-item" at bounding box center [1263, 656] width 14 height 12
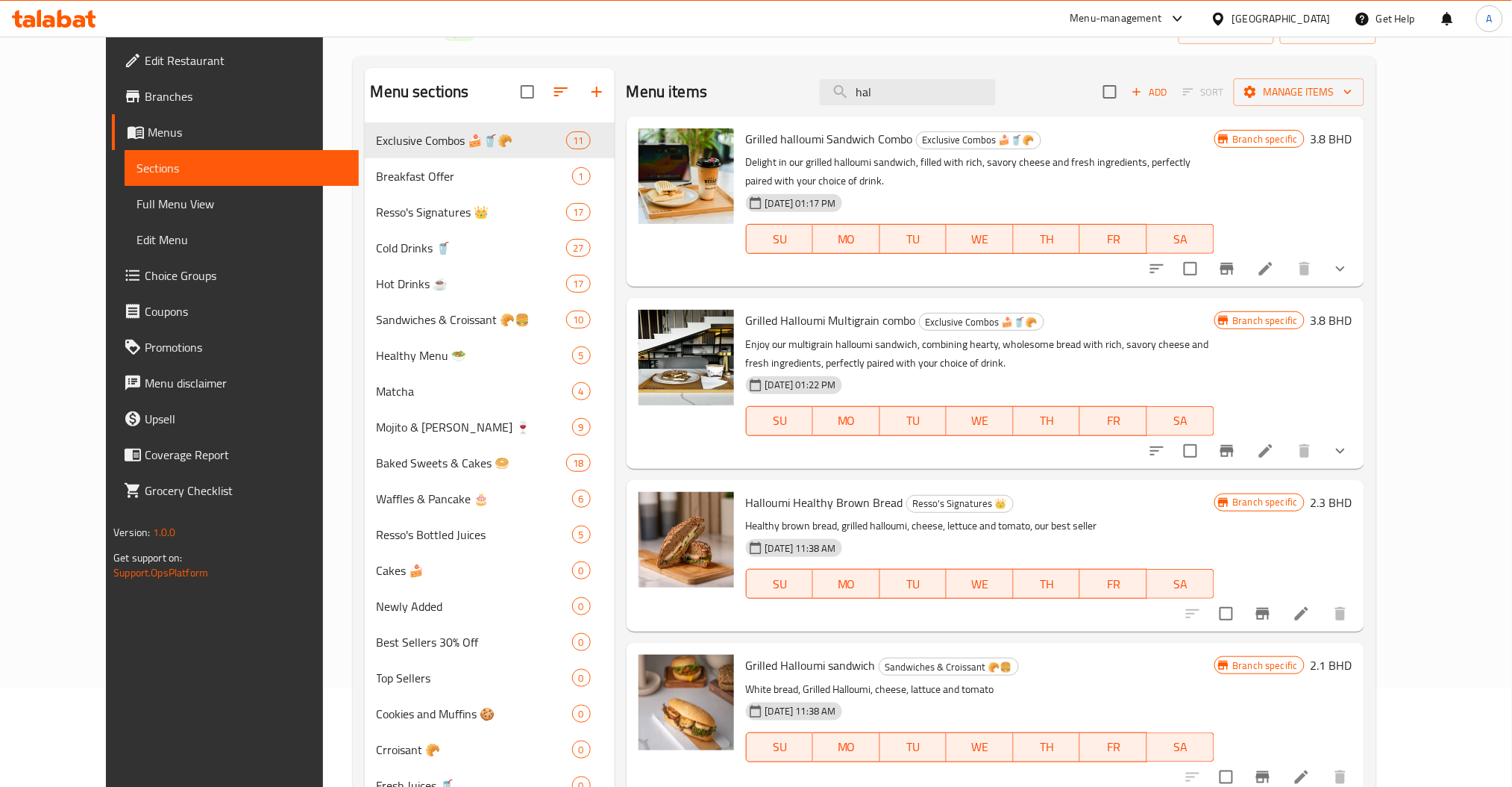
scroll to position [0, 0]
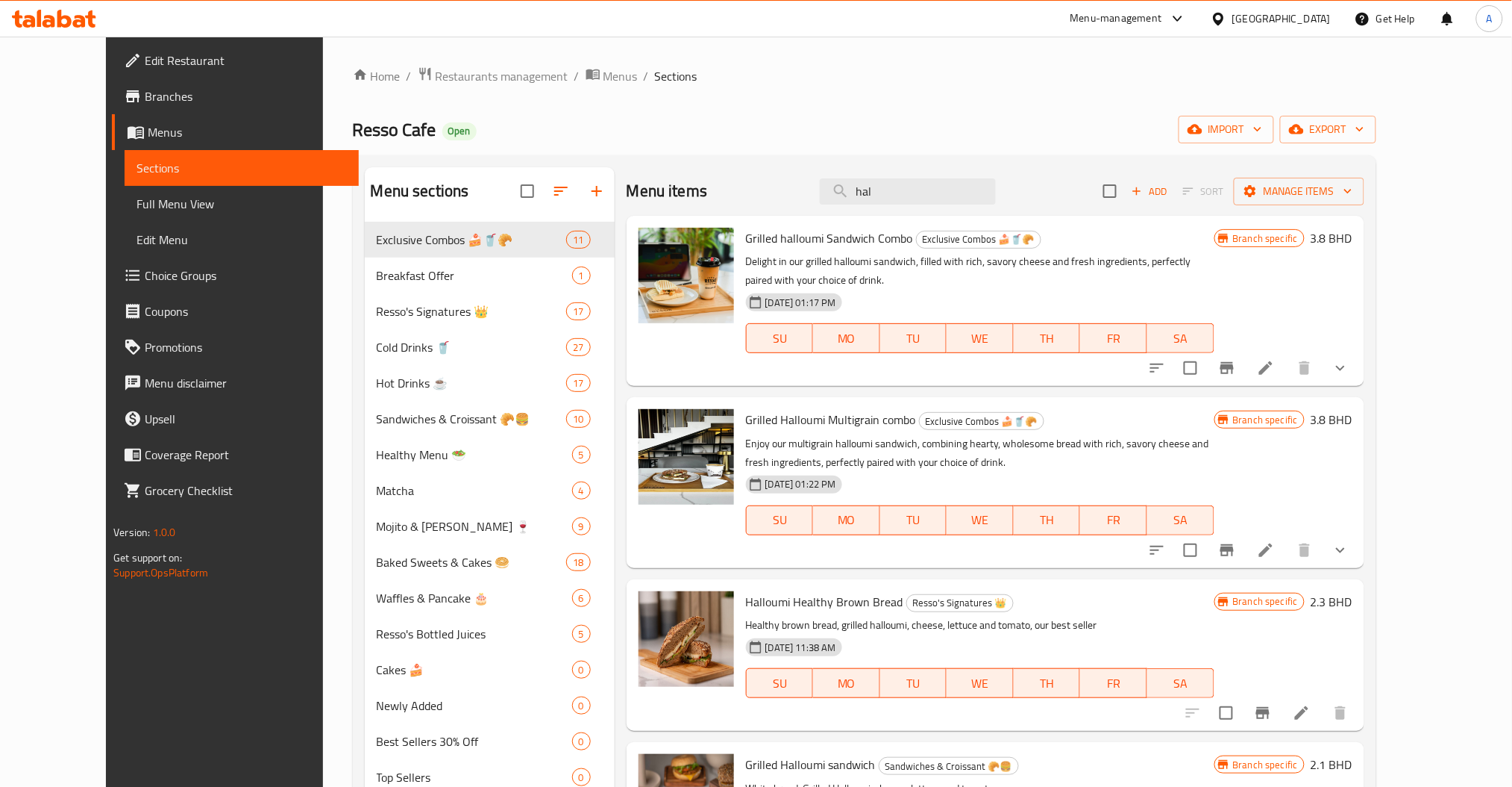
click at [768, 590] on span "Halloumi Healthy Brown Bread" at bounding box center [824, 601] width 157 height 23
click at [1270, 707] on icon "Branch-specific-item" at bounding box center [1263, 713] width 14 height 12
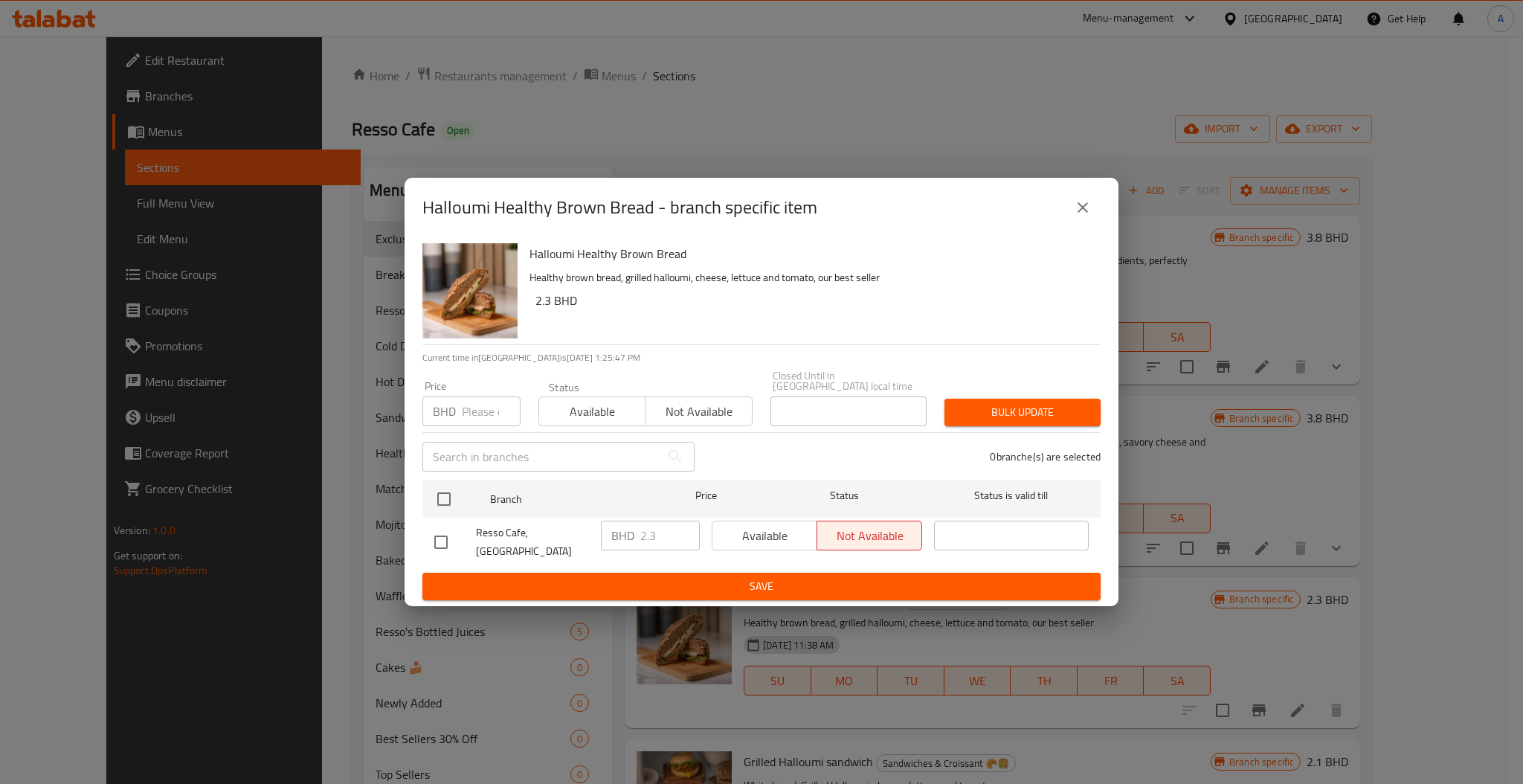
click at [1075, 217] on icon "close" at bounding box center [1083, 208] width 18 height 18
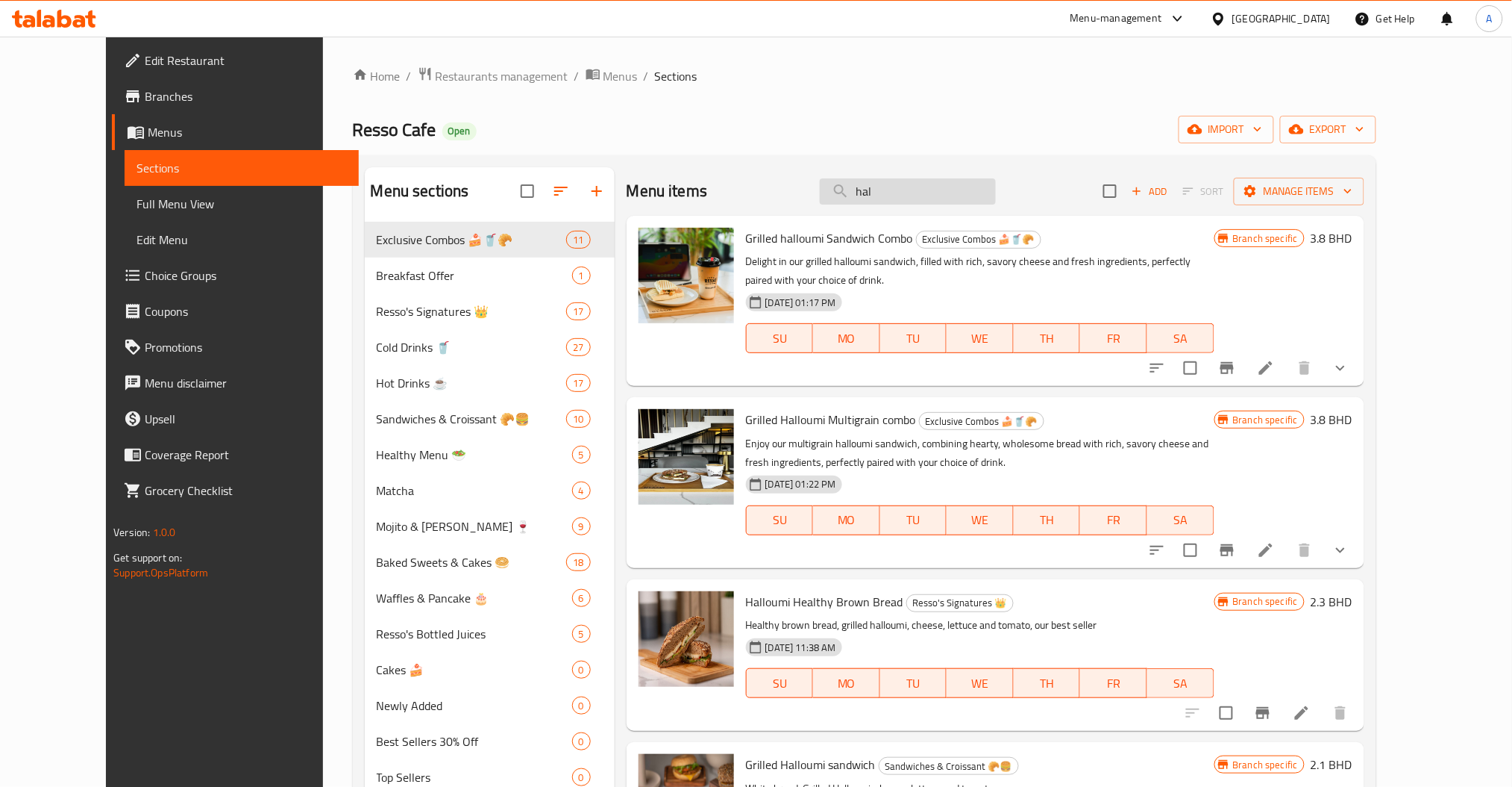
click at [914, 187] on input "hal" at bounding box center [907, 191] width 176 height 26
click at [1245, 350] on button "Branch-specific-item" at bounding box center [1226, 368] width 36 height 36
click at [940, 204] on input "hal" at bounding box center [907, 191] width 176 height 26
click at [787, 210] on div "Menu items hal Add Sort Manage items" at bounding box center [995, 191] width 737 height 48
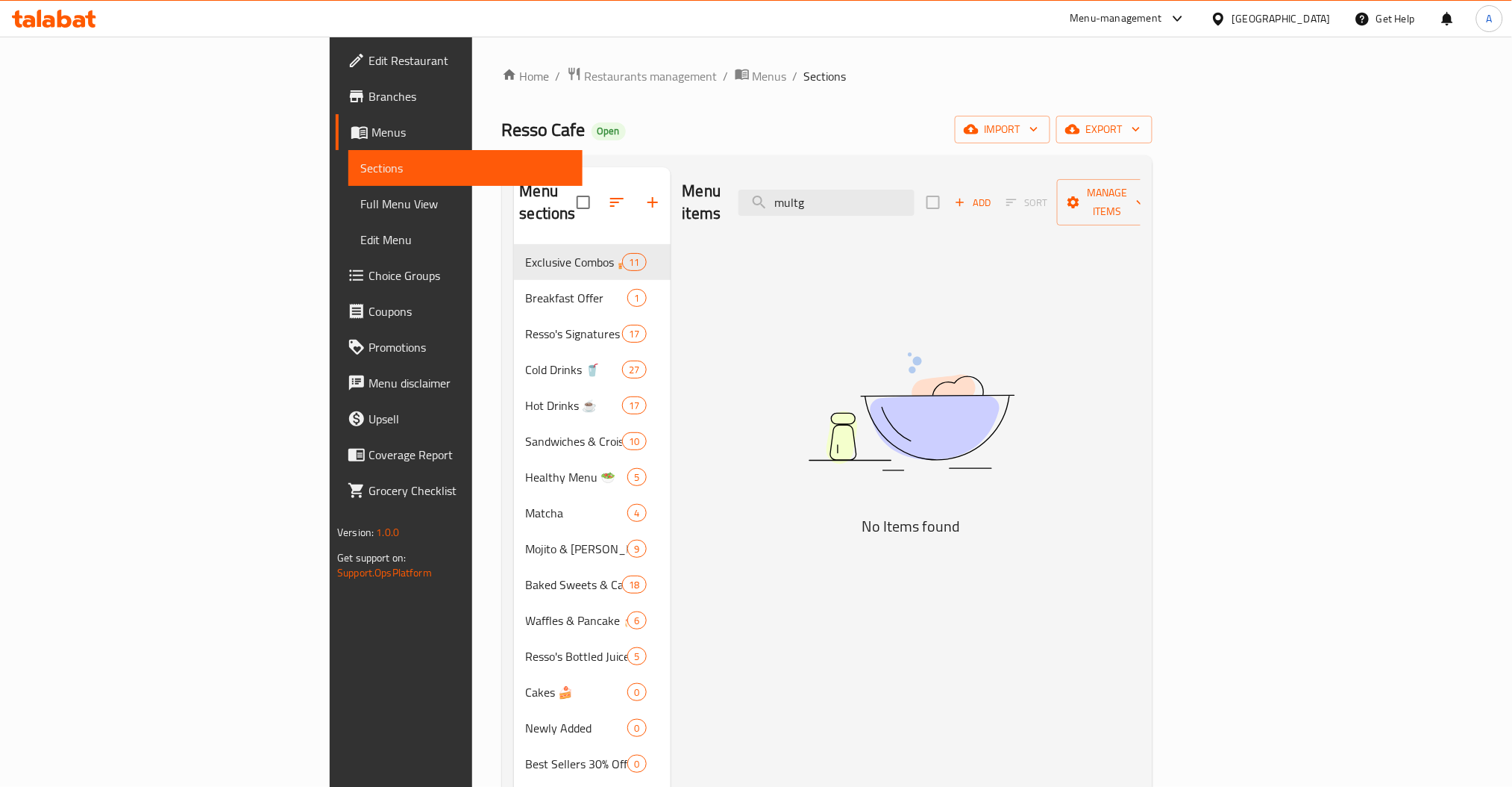
type input "mult"
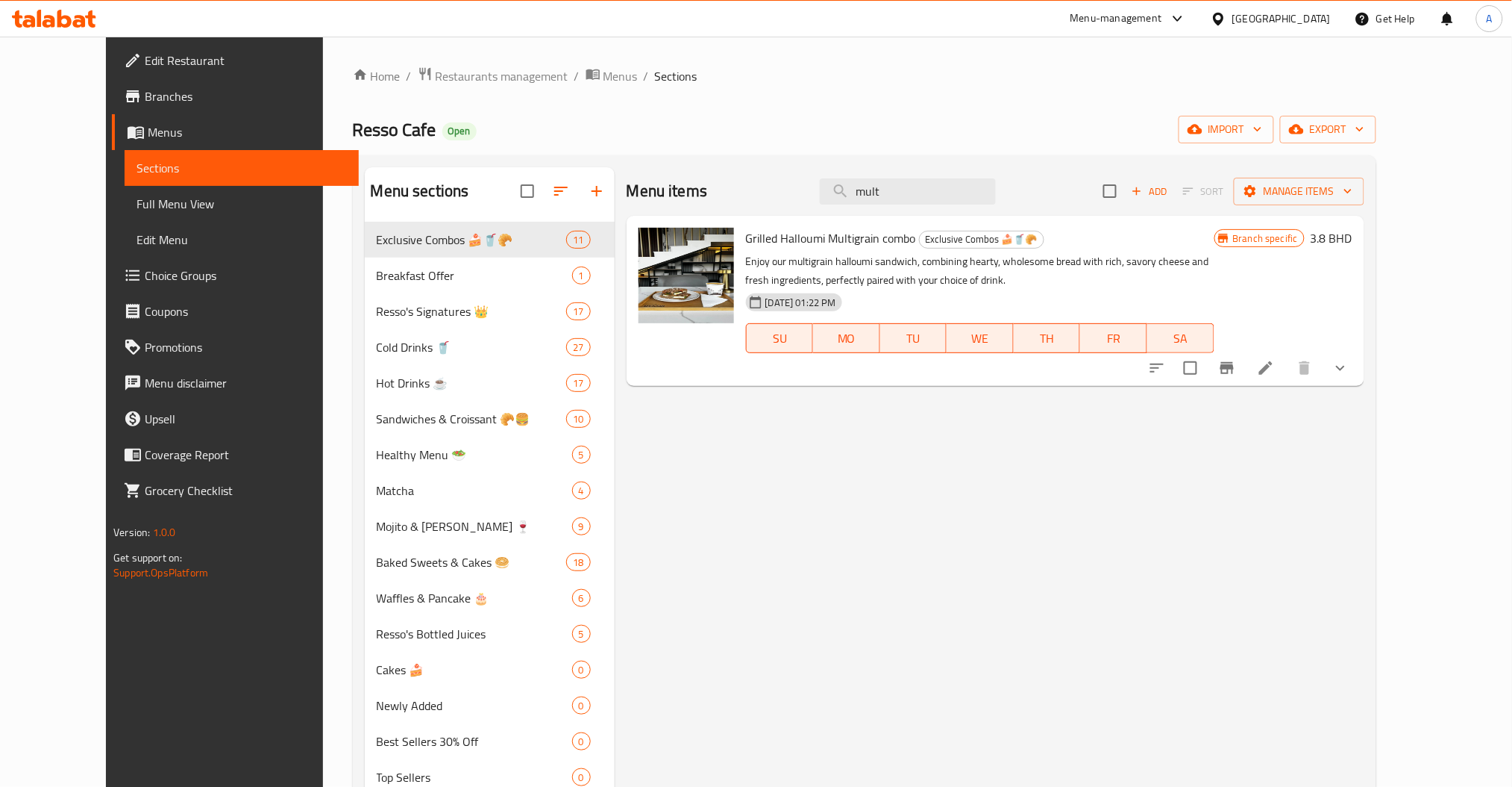
click at [787, 215] on div "Menu items mult Add Sort Manage items" at bounding box center [995, 191] width 737 height 48
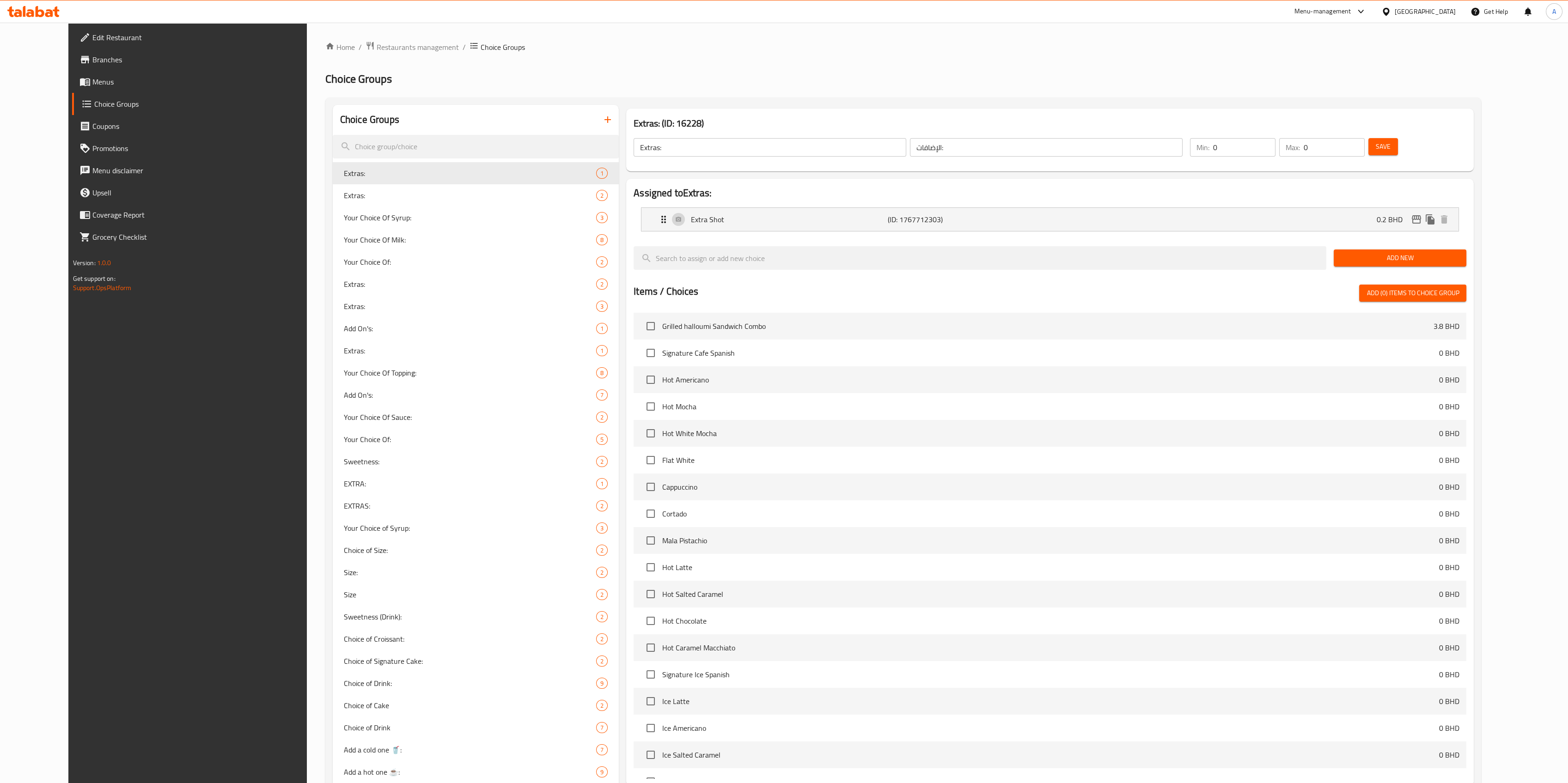
click at [391, 29] on div "Home / Restaurants management / Choice Groups Choice Groups Choice Groups Extra…" at bounding box center [903, 639] width 1193 height 1234
click at [387, 42] on span "Restaurants management" at bounding box center [418, 47] width 82 height 11
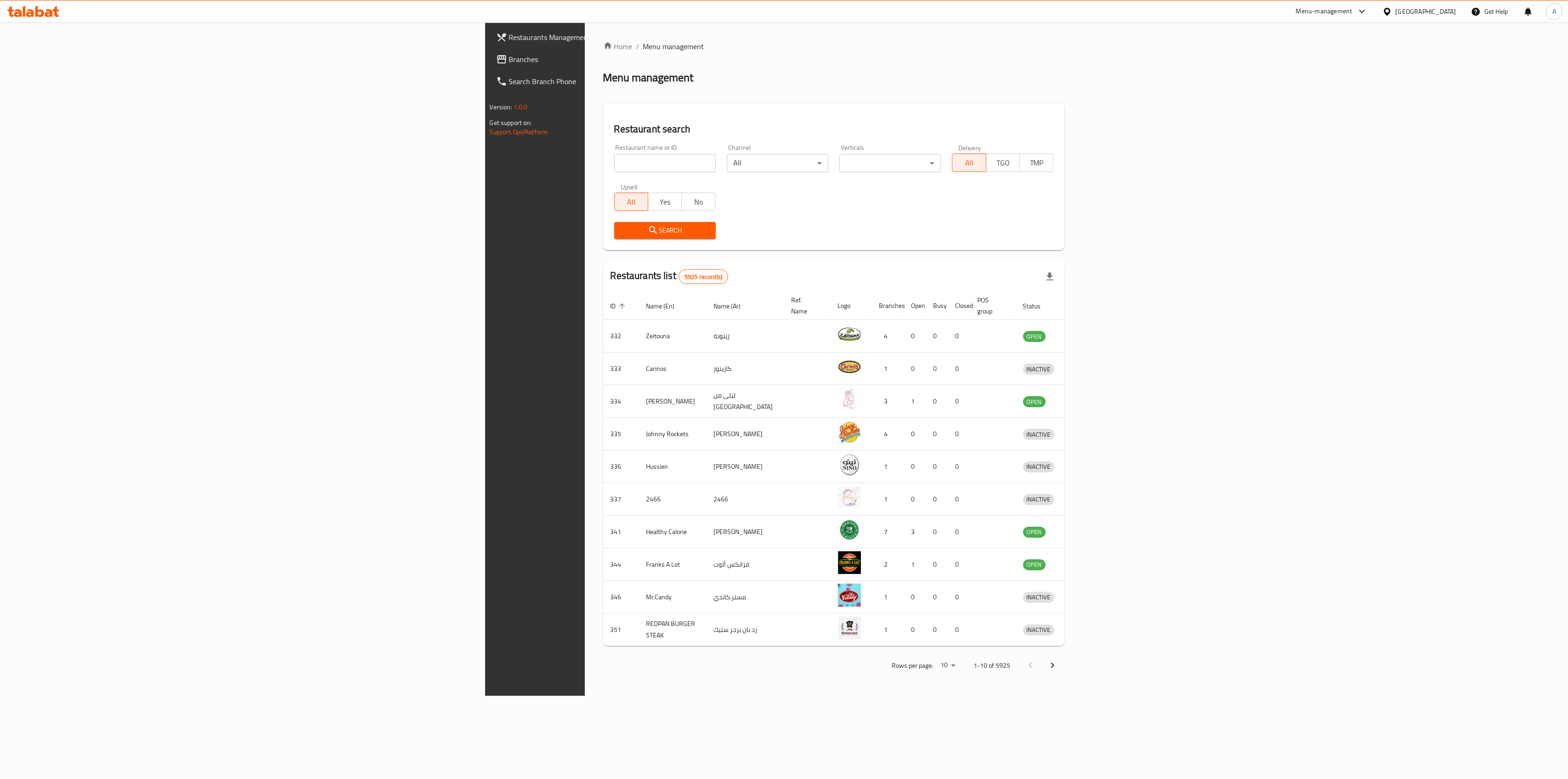
click at [614, 164] on input "search" at bounding box center [665, 163] width 102 height 18
type input "orkedia"
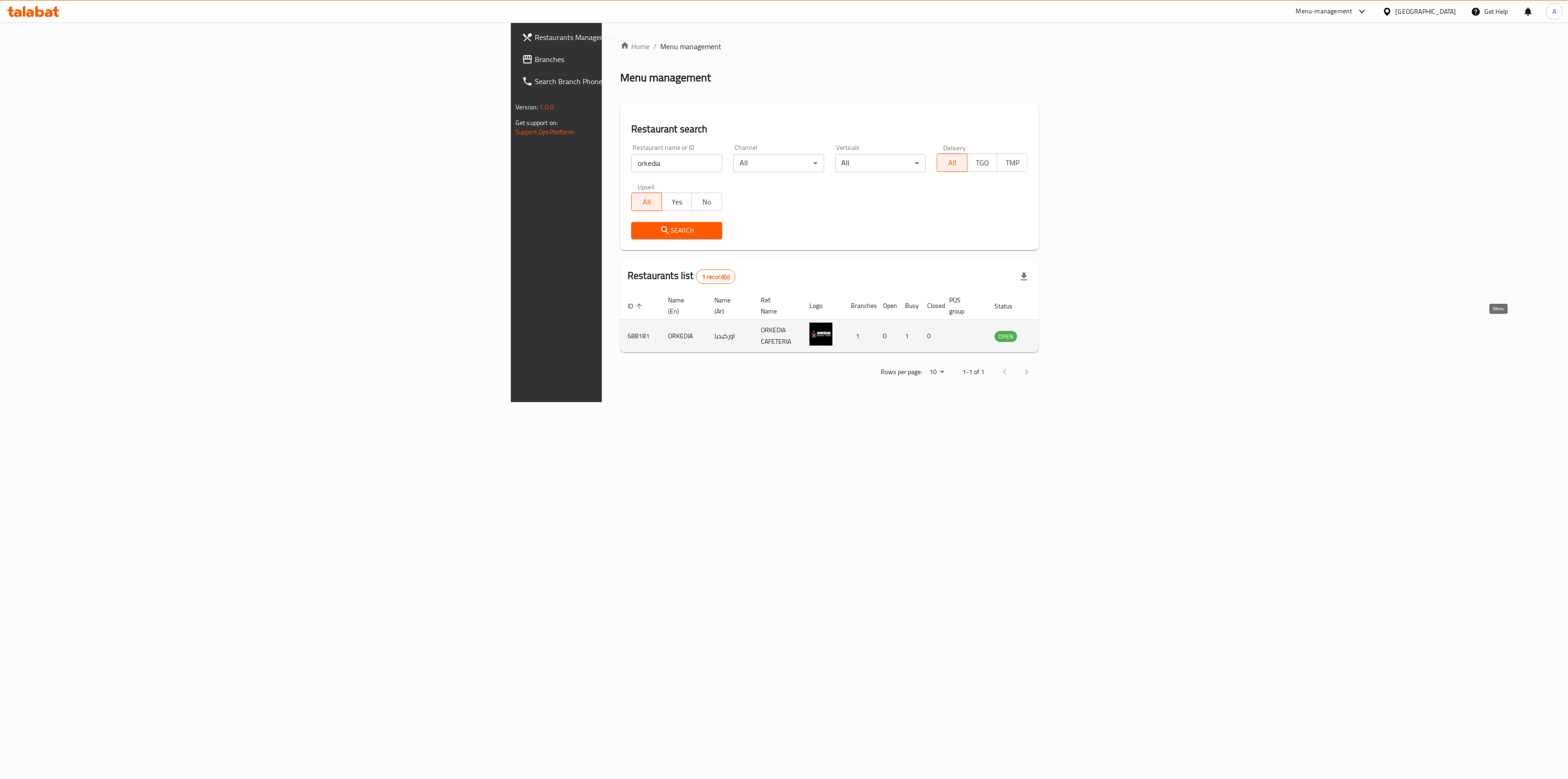
click at [1060, 331] on link "enhanced table" at bounding box center [1051, 336] width 17 height 11
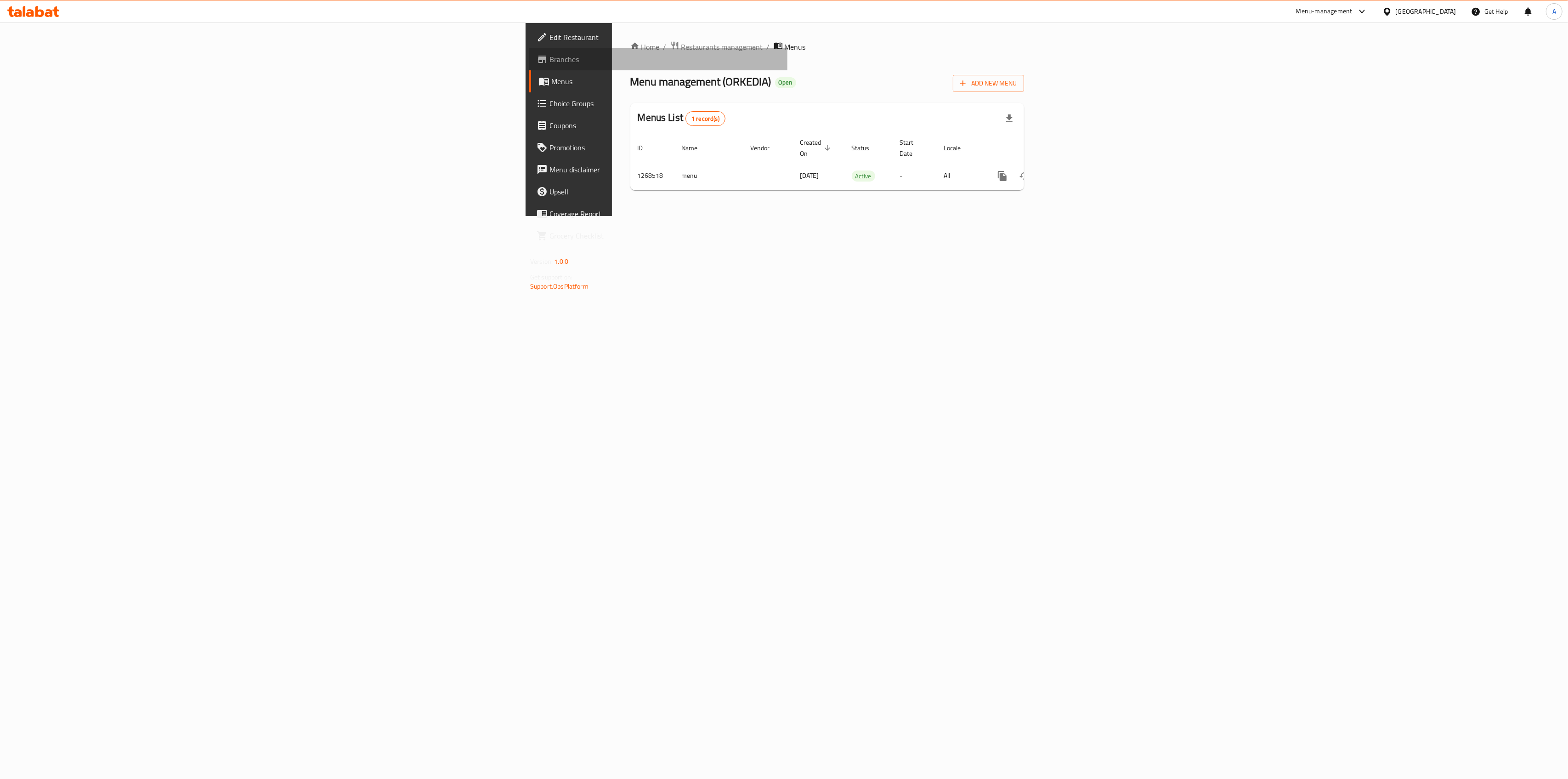
click at [550, 59] on span "Branches" at bounding box center [665, 59] width 231 height 11
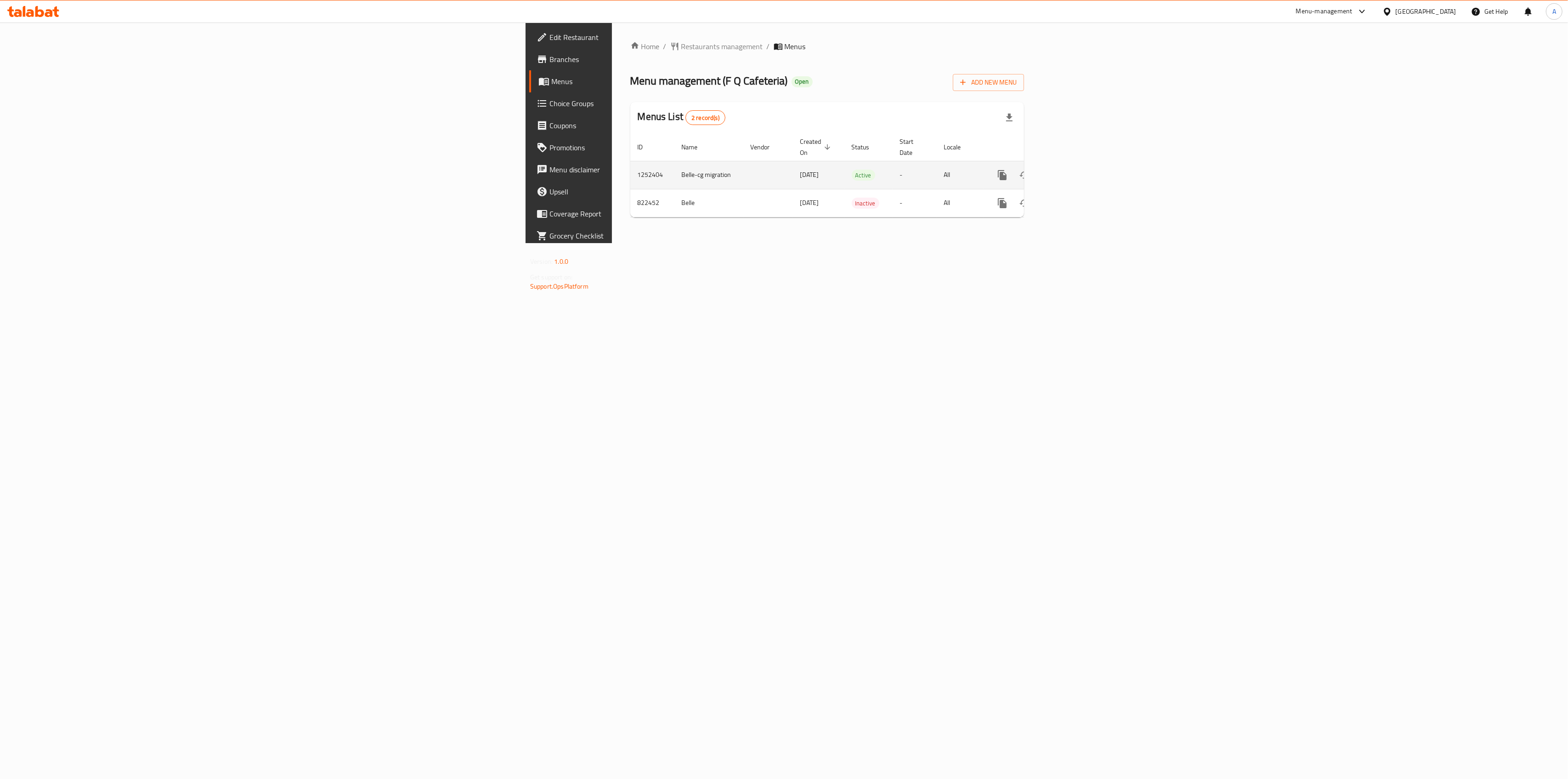
click at [1074, 170] on icon "enhanced table" at bounding box center [1069, 175] width 11 height 11
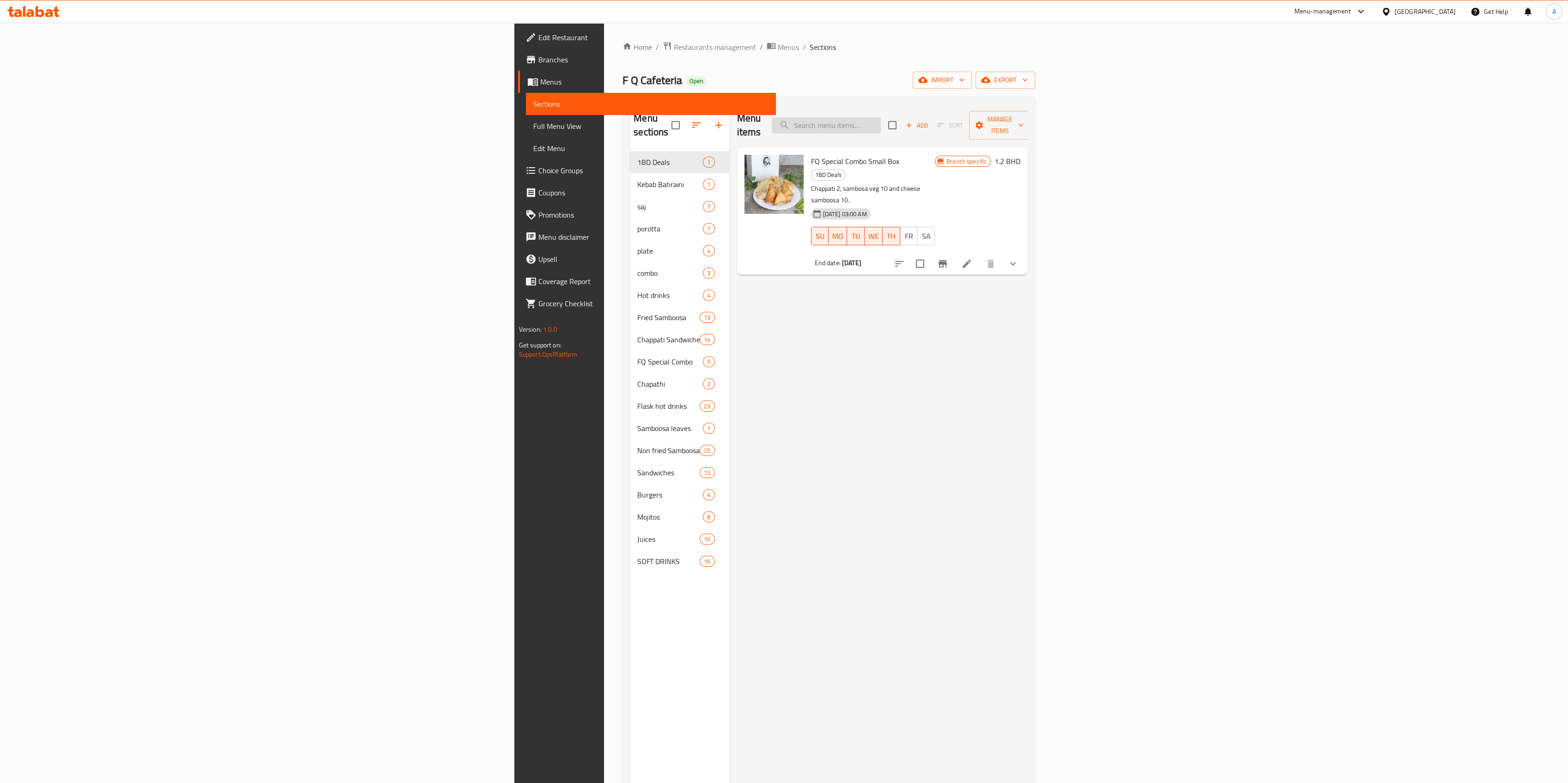
click at [881, 121] on input "search" at bounding box center [826, 126] width 109 height 16
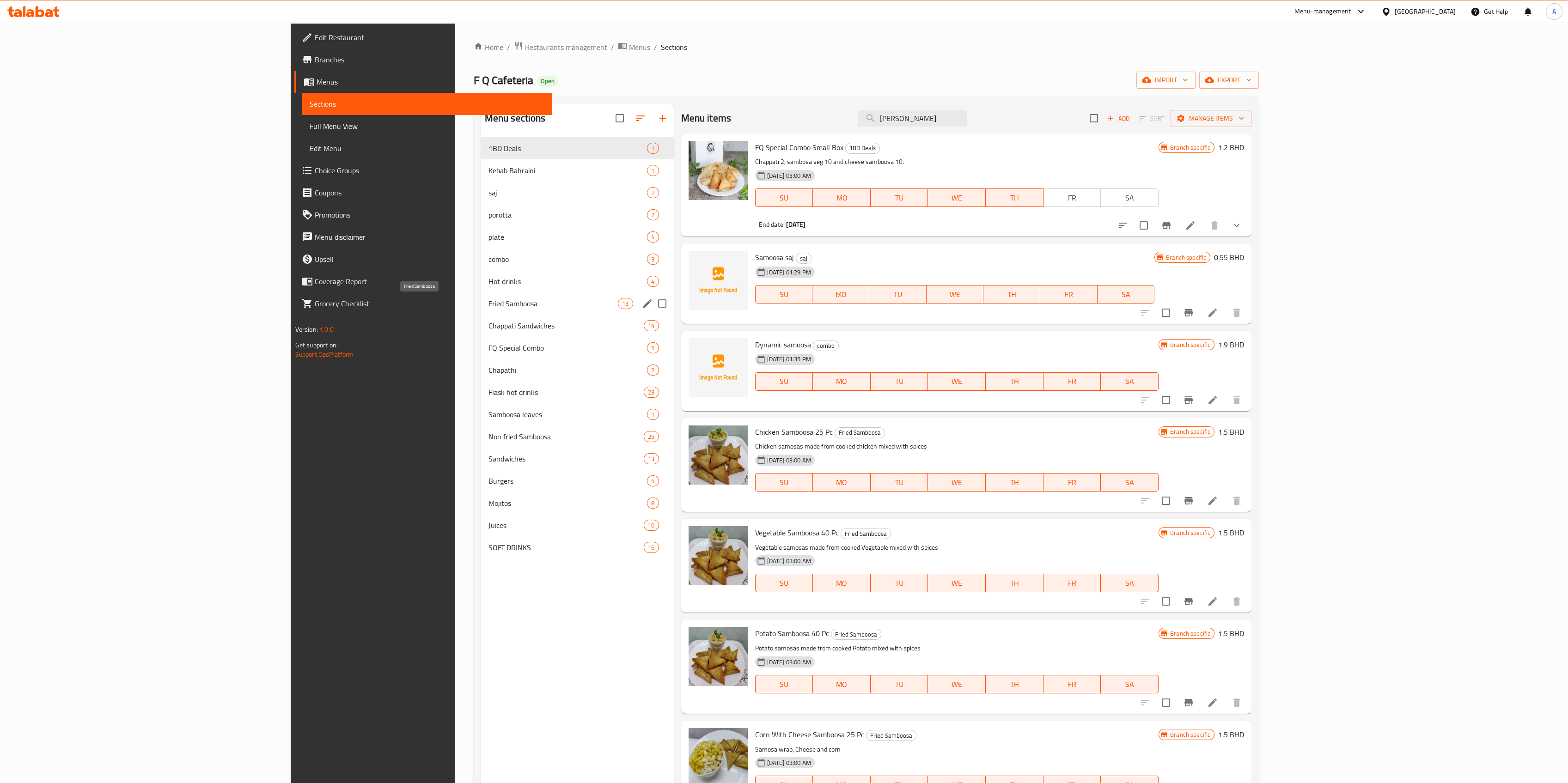
type input "sam"
click at [489, 299] on span "Fried Samboosa" at bounding box center [553, 304] width 130 height 11
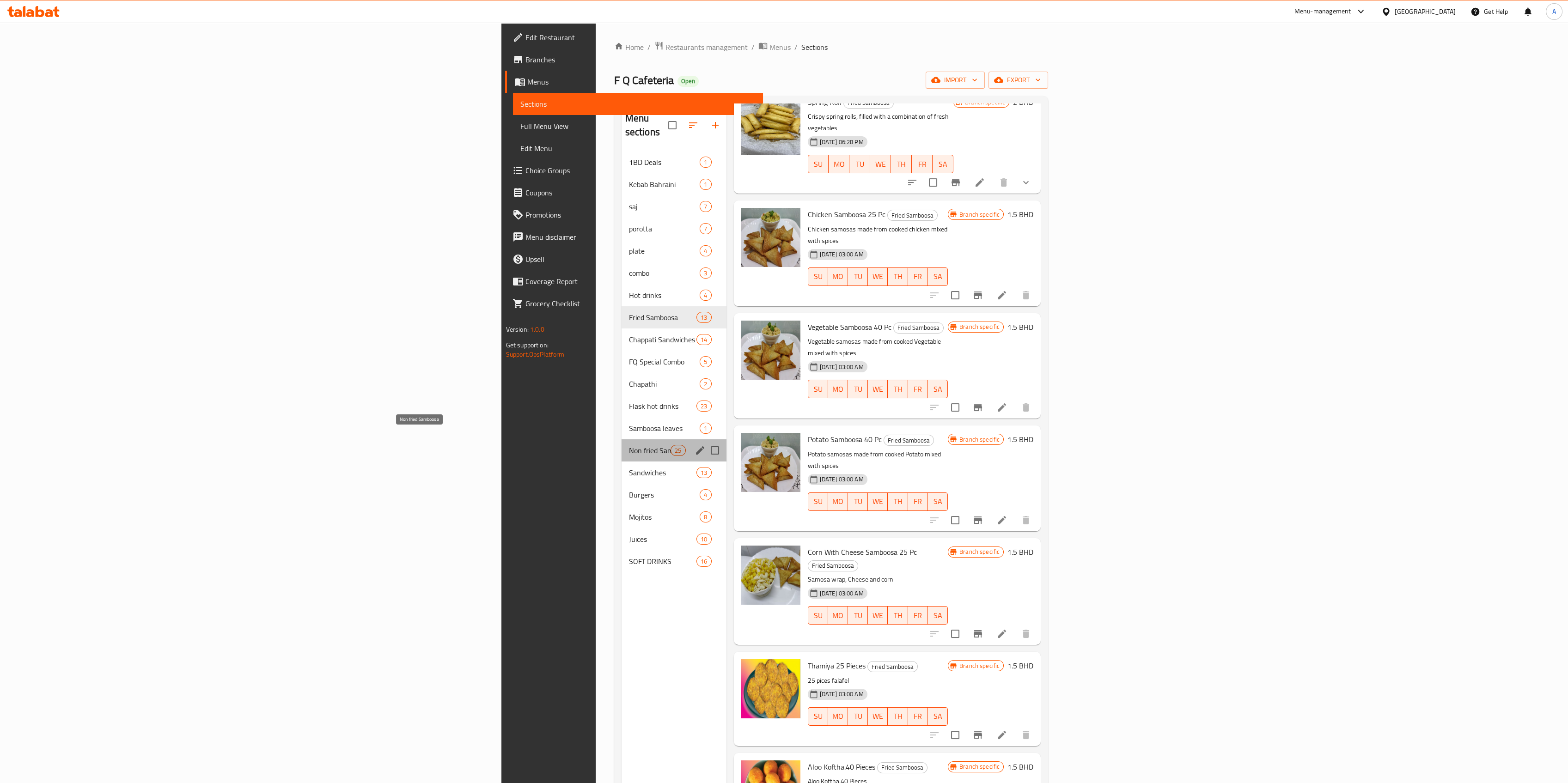
click at [629, 445] on span "Non fried Samboosa" at bounding box center [650, 451] width 42 height 11
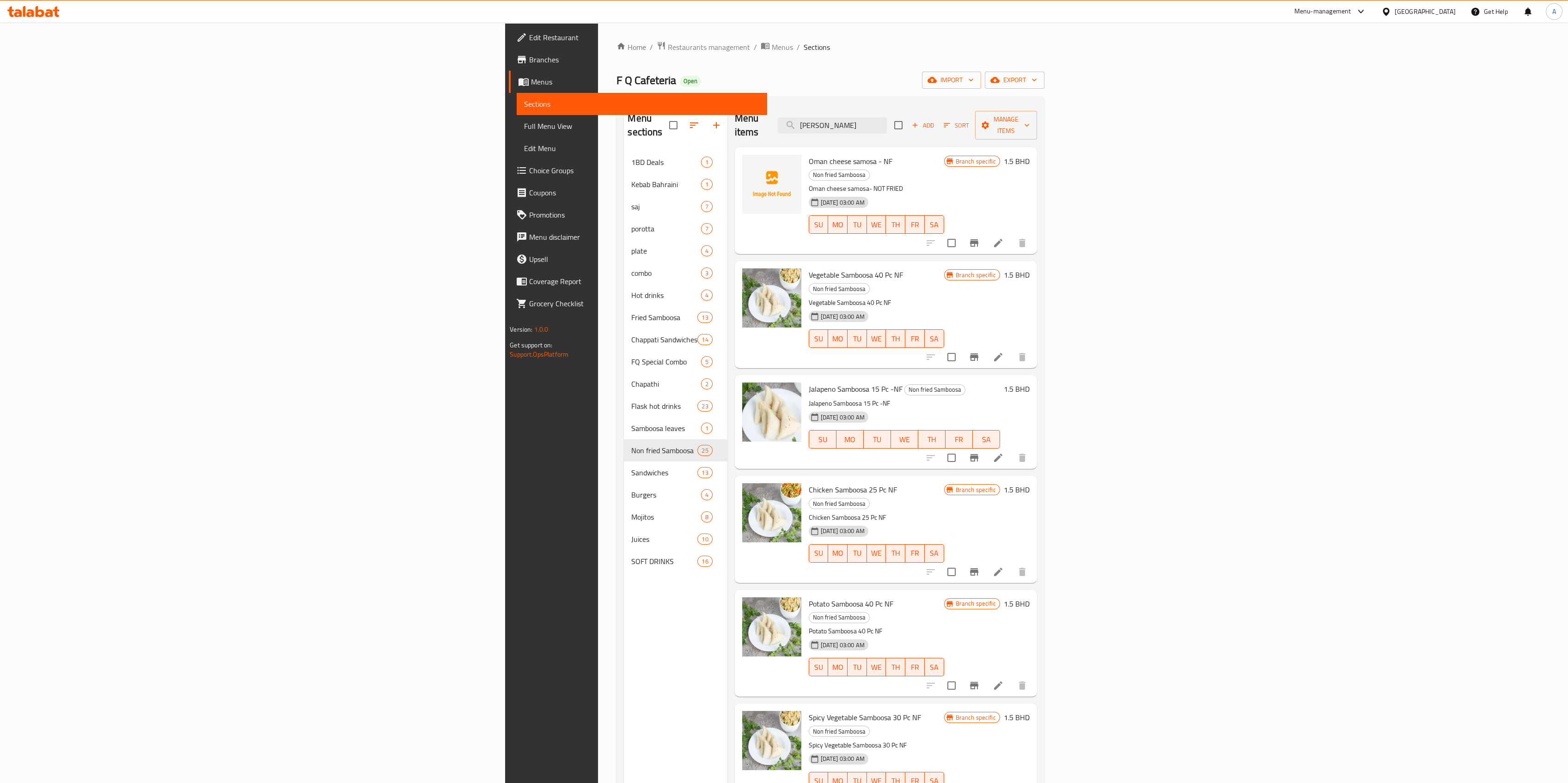
click at [936, 120] on span "Add" at bounding box center [923, 125] width 25 height 10
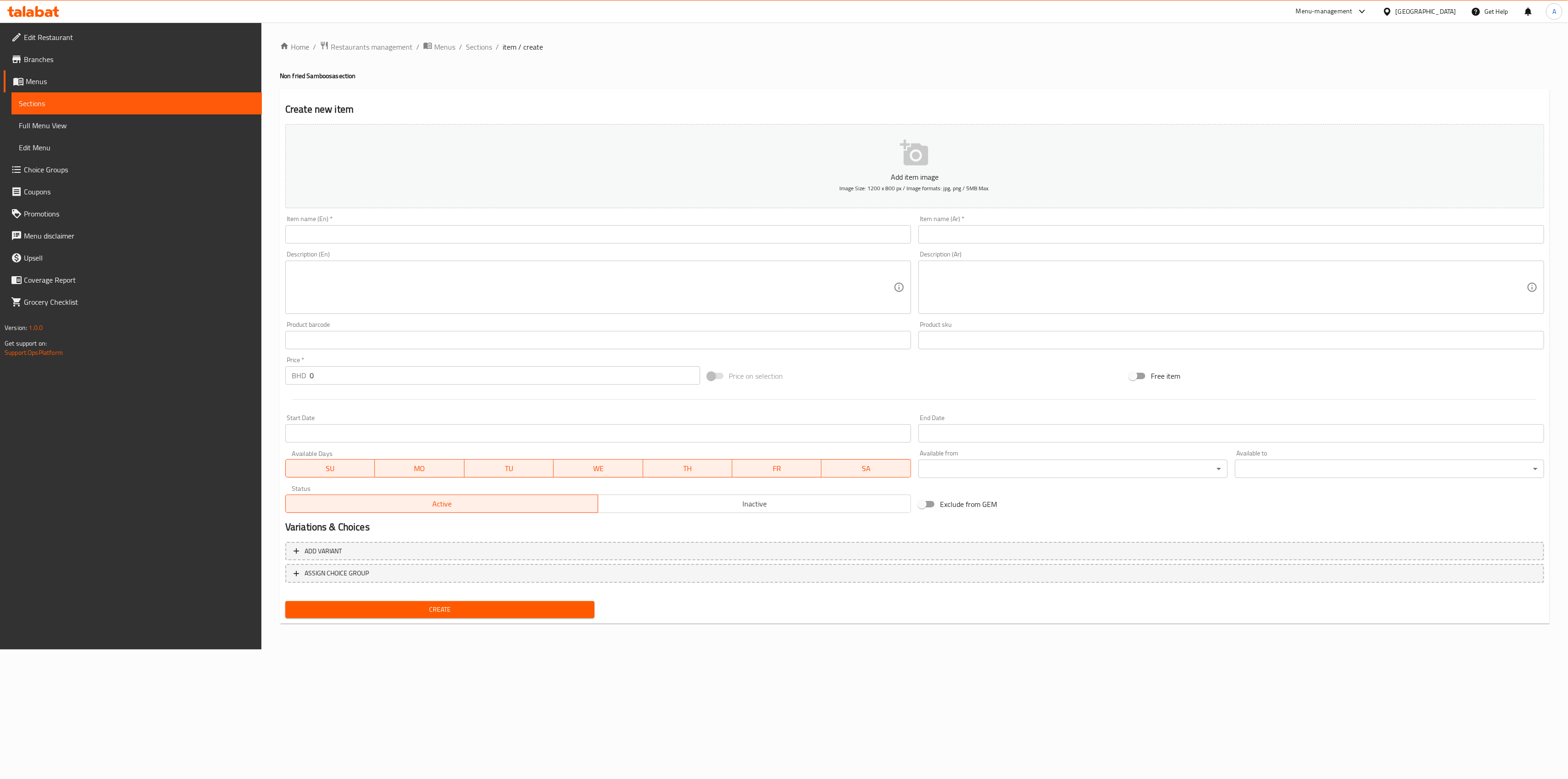
click at [523, 230] on input "text" at bounding box center [598, 234] width 626 height 18
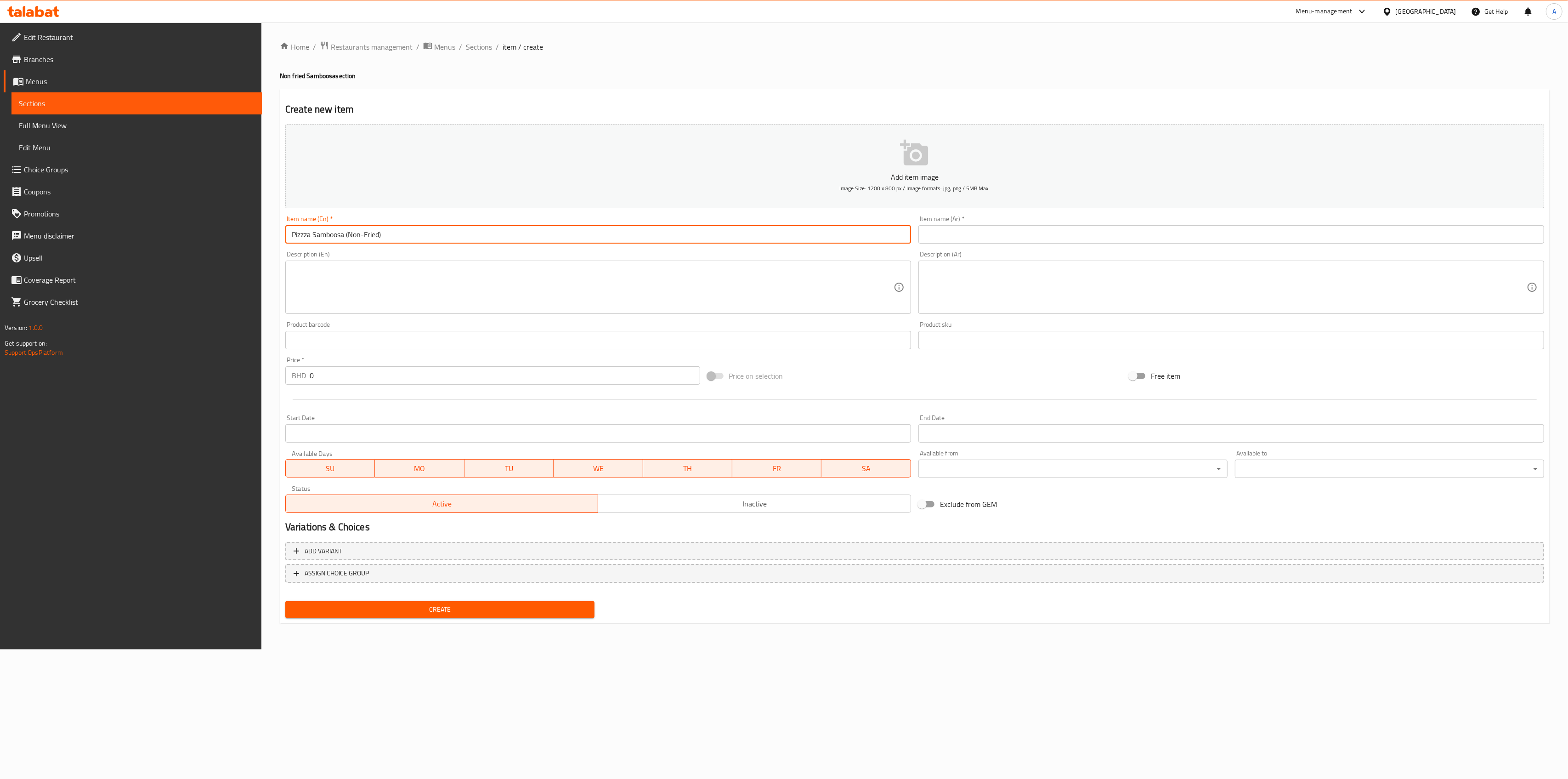
click at [303, 237] on input "Pizzza Samboosa (Non-Fried)" at bounding box center [598, 234] width 626 height 18
click at [428, 228] on input "Pizza Samboosa (Non-Fried)" at bounding box center [598, 234] width 626 height 18
click at [421, 231] on input "Pizza Samboosa (Non-Fried)" at bounding box center [598, 234] width 626 height 18
drag, startPoint x: 393, startPoint y: 237, endPoint x: 149, endPoint y: 249, distance: 244.3
click at [192, 239] on div "Edit Restaurant Branches Menus Sections Full Menu View Edit Menu Choice Groups …" at bounding box center [784, 336] width 1568 height 627
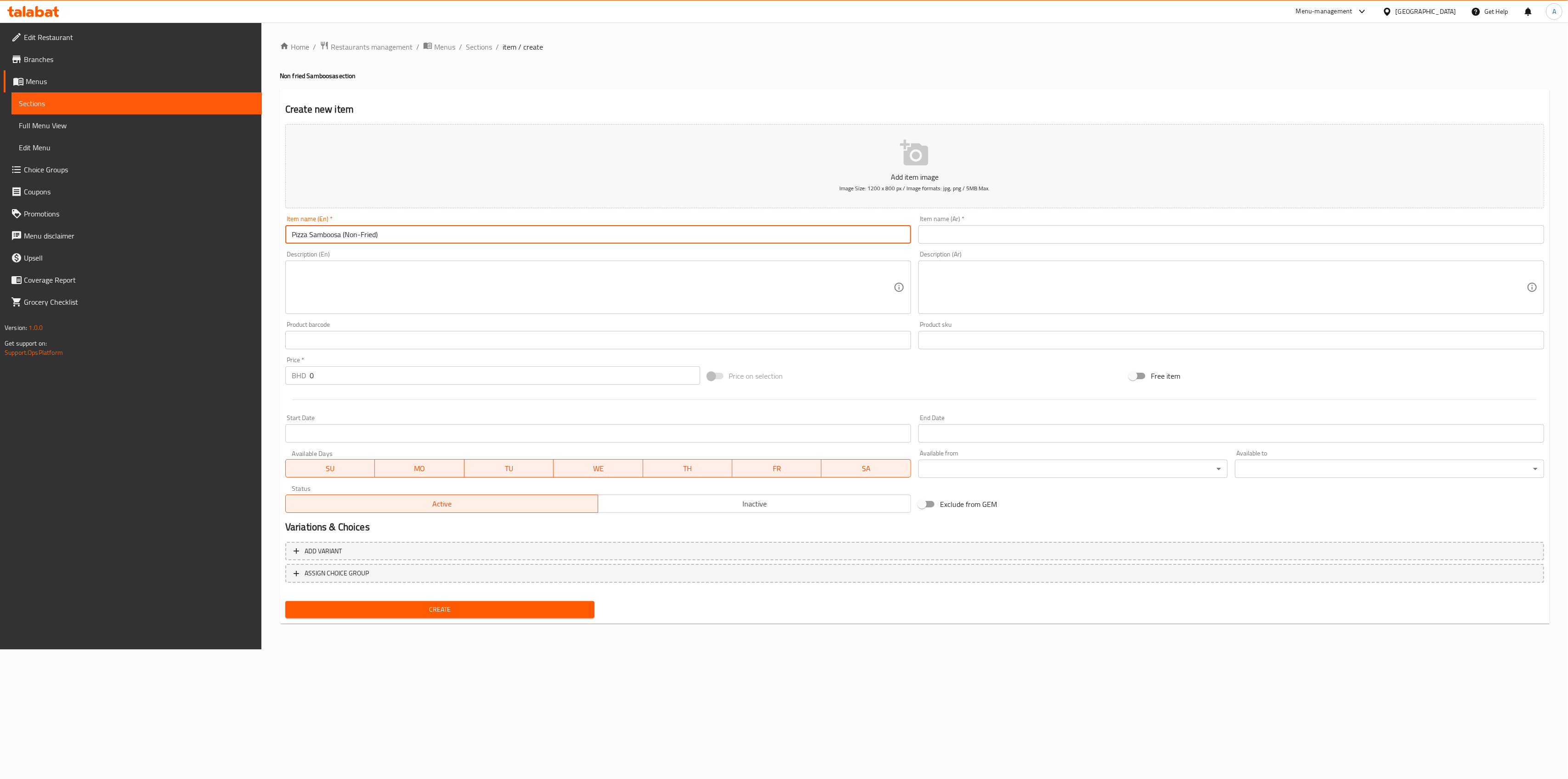
type input "Pizza Samboosa (Non-Fried)"
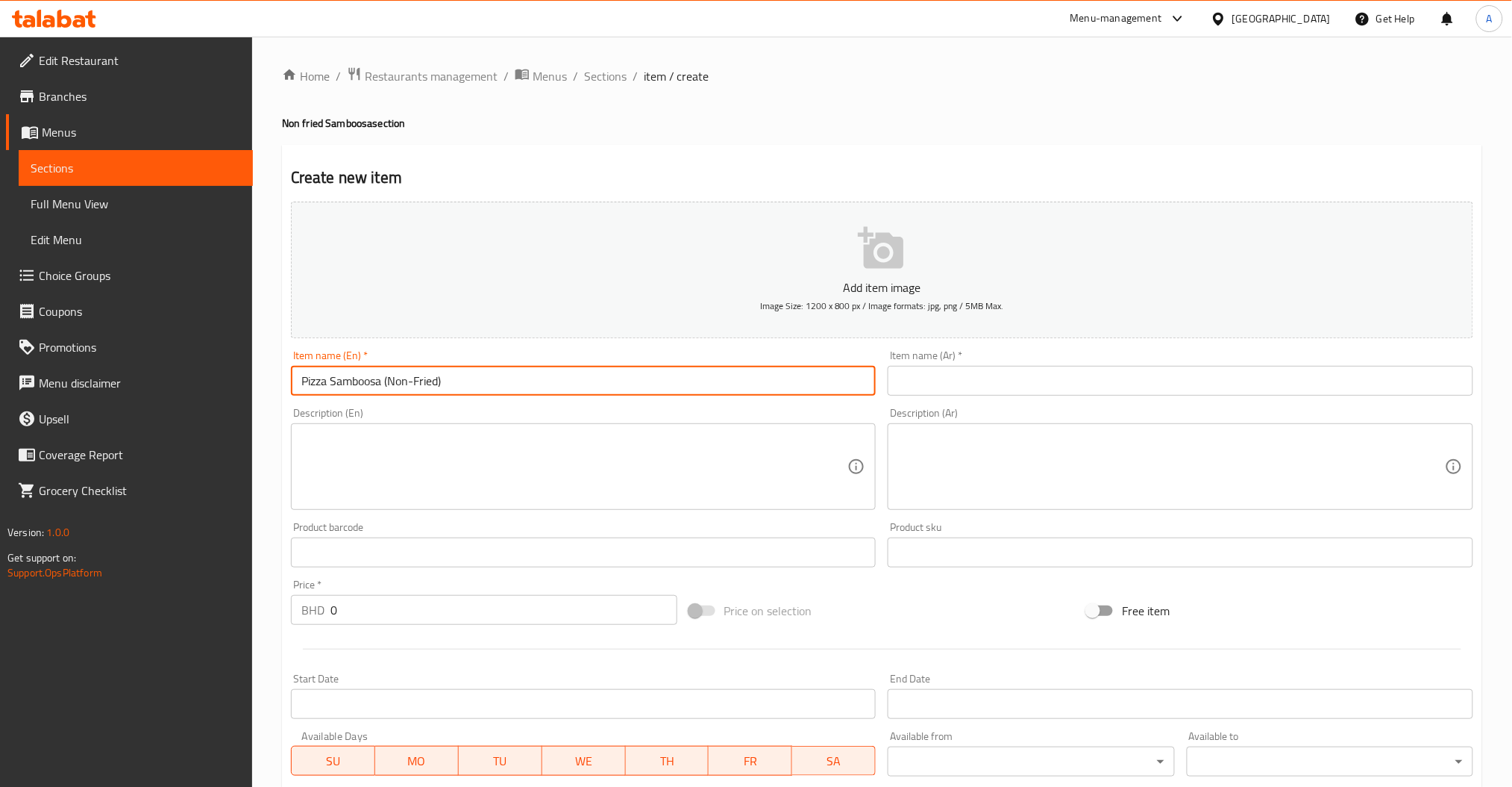
click at [955, 385] on input "text" at bounding box center [1180, 381] width 585 height 30
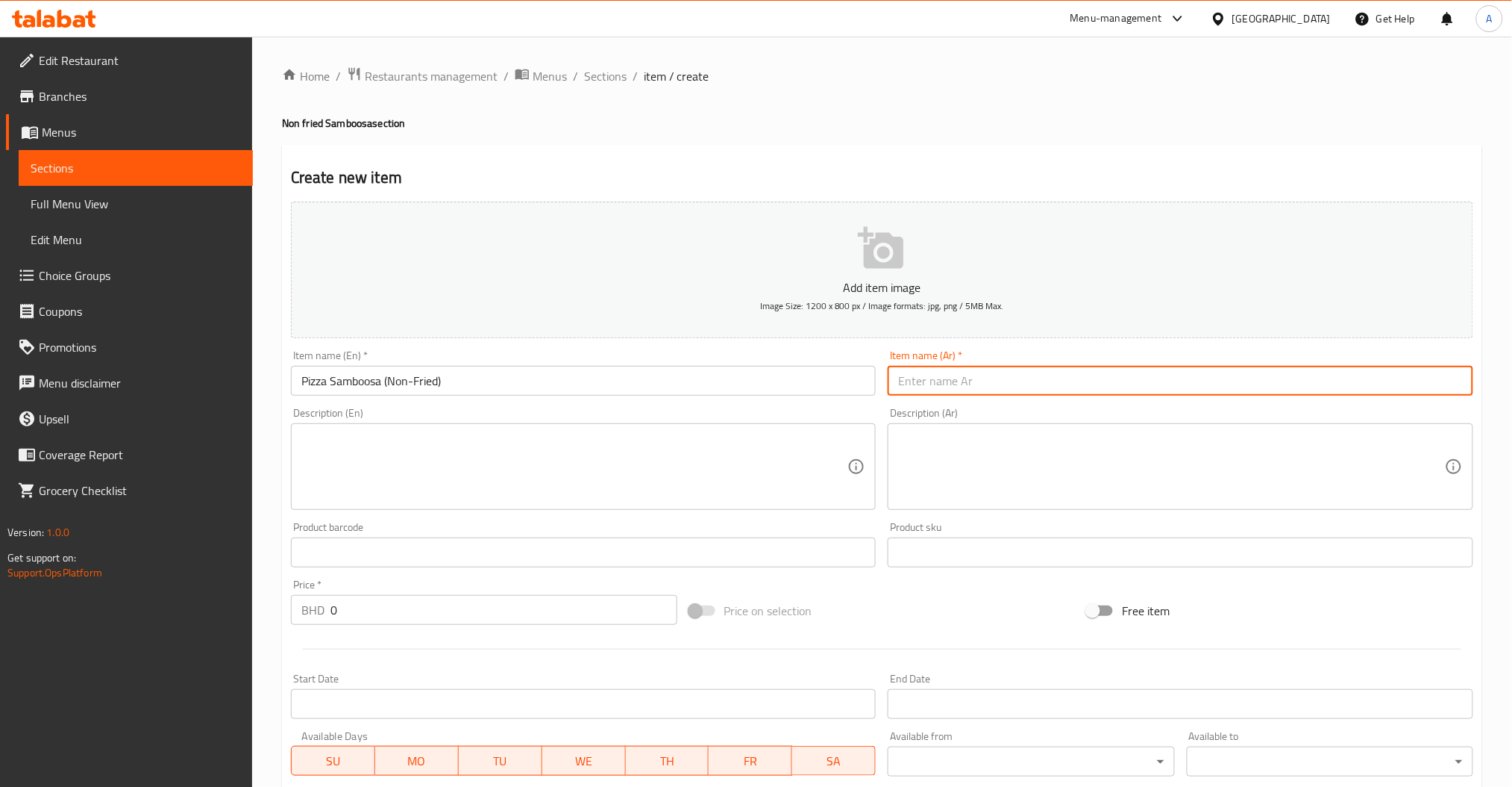
paste input "سمبوسة بيتزا (غير مقلية) Ask ChatGPT"
drag, startPoint x: 1102, startPoint y: 394, endPoint x: 1030, endPoint y: 410, distance: 73.8
click at [1030, 410] on div "Add item image Image Size: 1200 x 800 px / Image formats: jpg, png / 5MB Max. I…" at bounding box center [882, 517] width 1194 height 644
type input "سمبوسة بيتزا (غير مقلية)"
click at [445, 608] on input "0" at bounding box center [503, 610] width 347 height 30
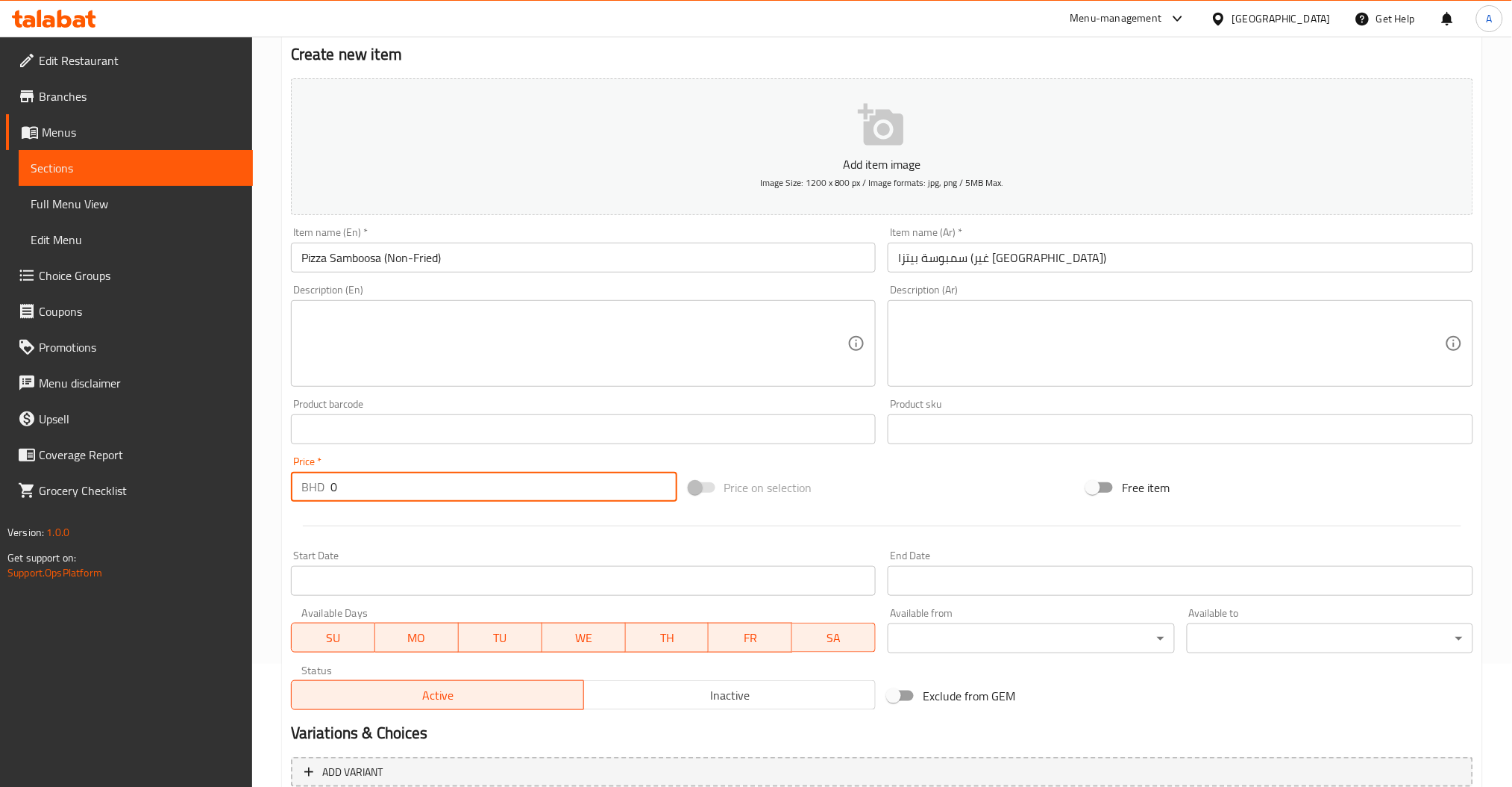
scroll to position [265, 0]
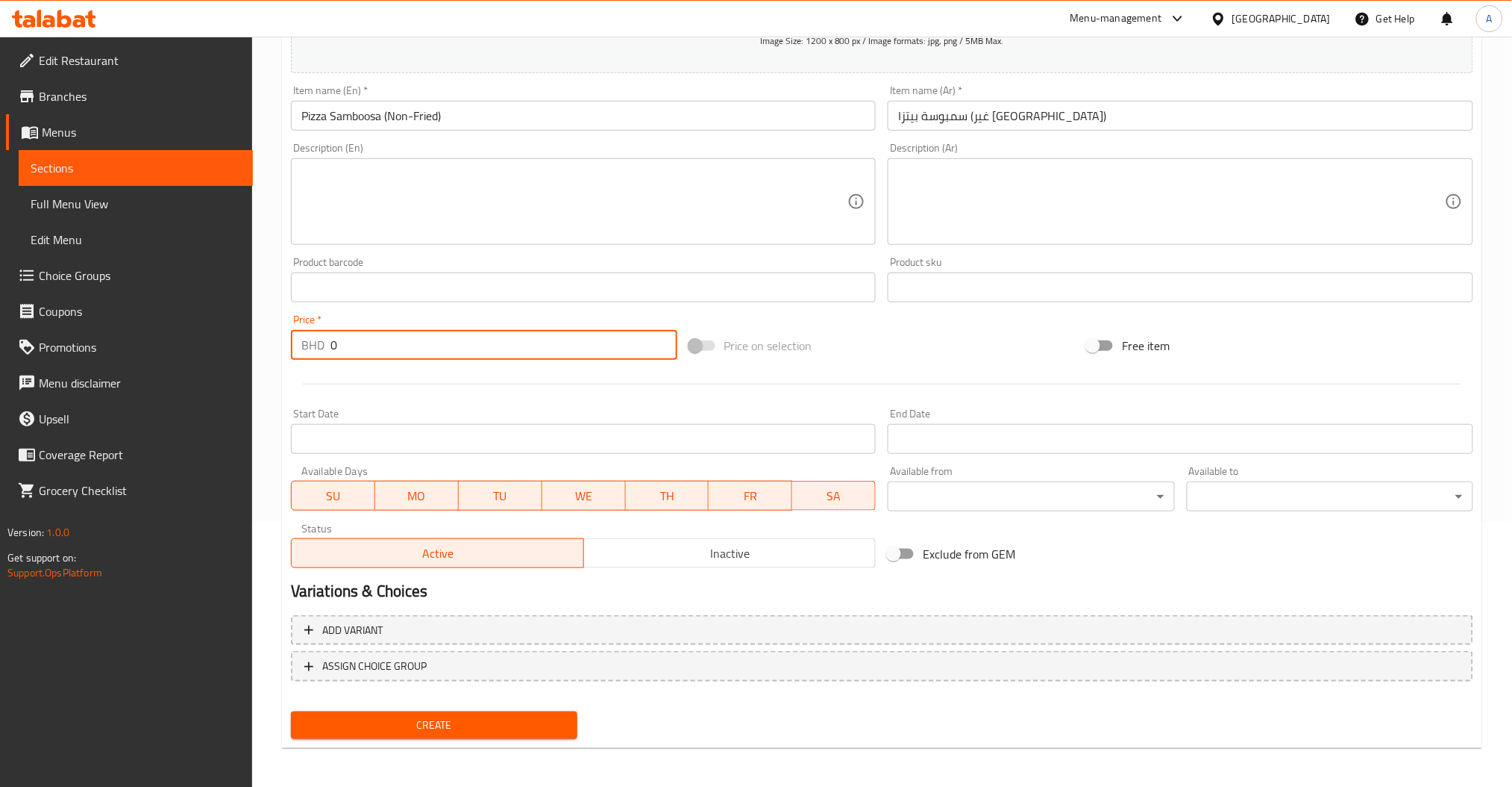
click at [380, 646] on div "Add variant ASSIGN CHOICE GROUP" at bounding box center [882, 657] width 1194 height 97
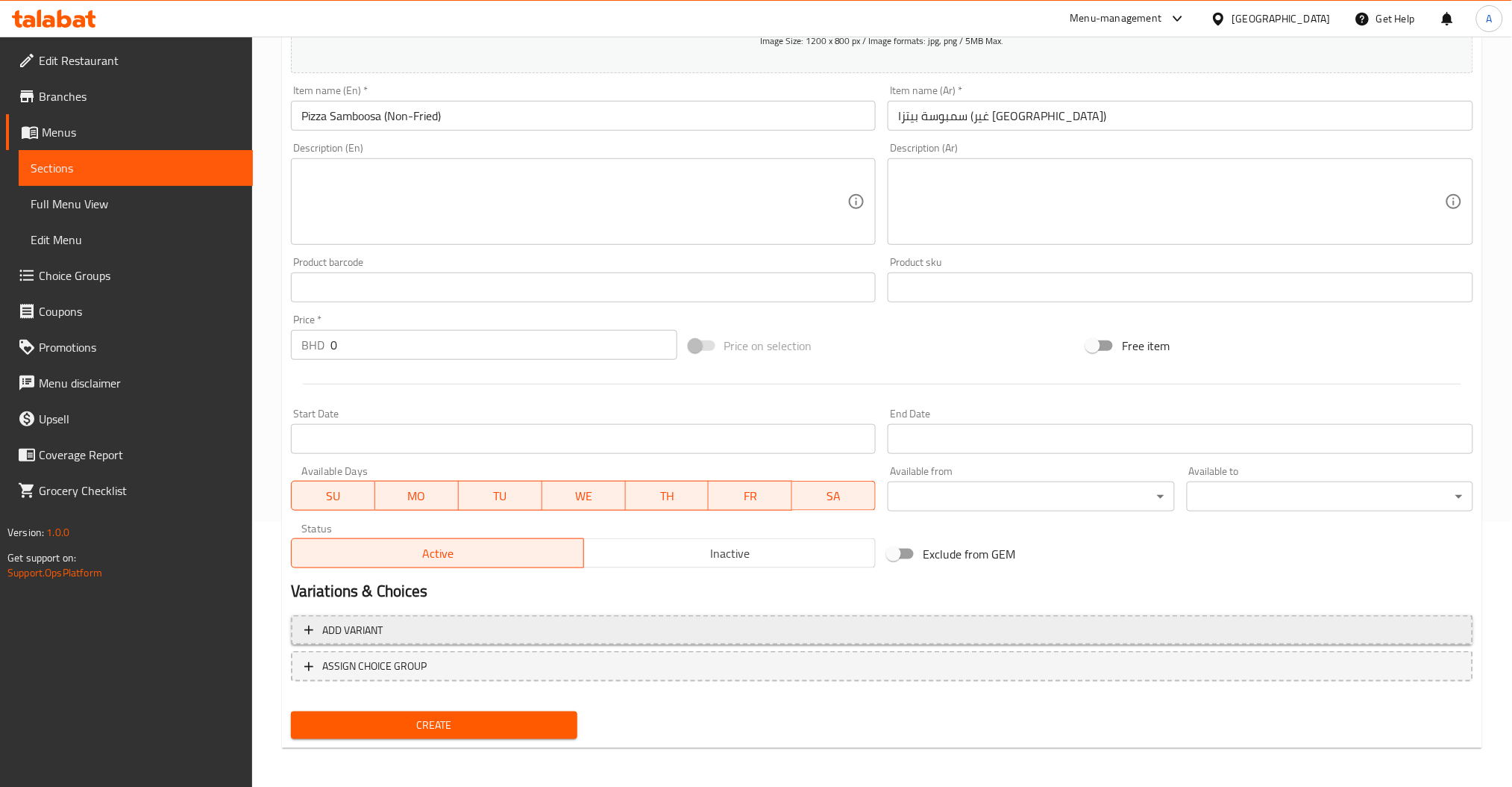
click at [381, 640] on button "Add variant" at bounding box center [882, 630] width 1182 height 31
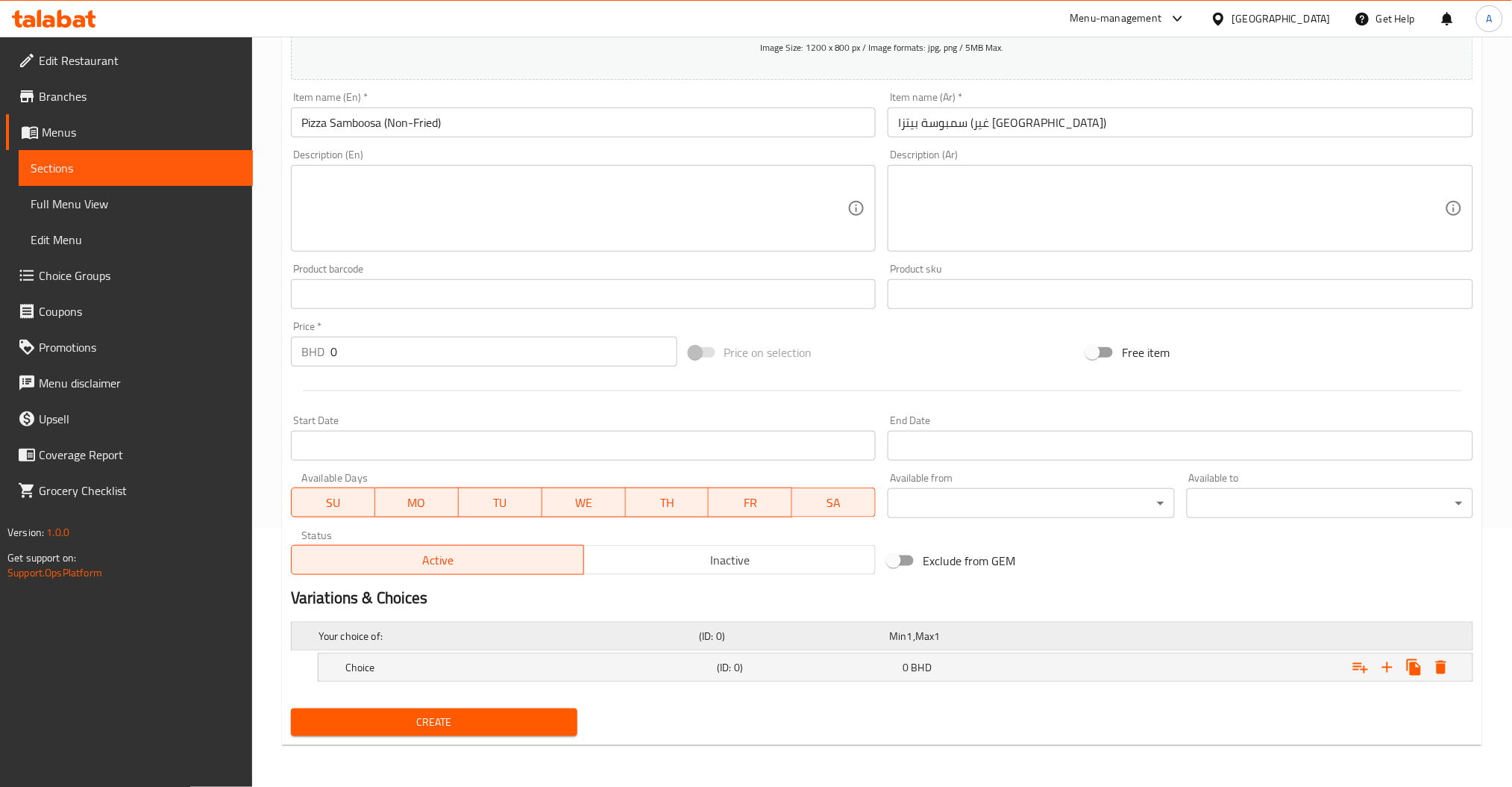
scroll to position [257, 0]
click at [1381, 672] on icon "Expand" at bounding box center [1387, 668] width 18 height 18
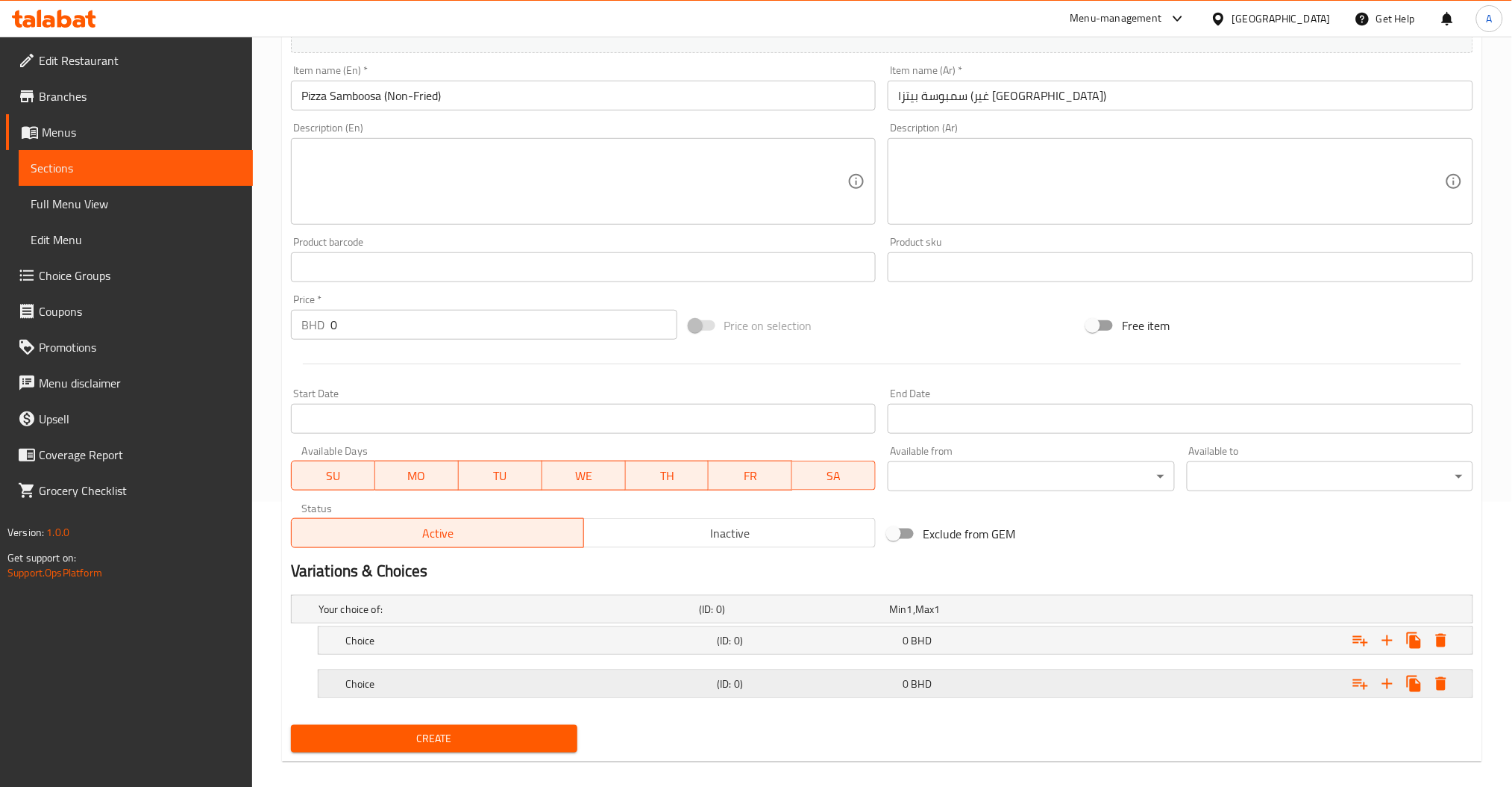
scroll to position [301, 0]
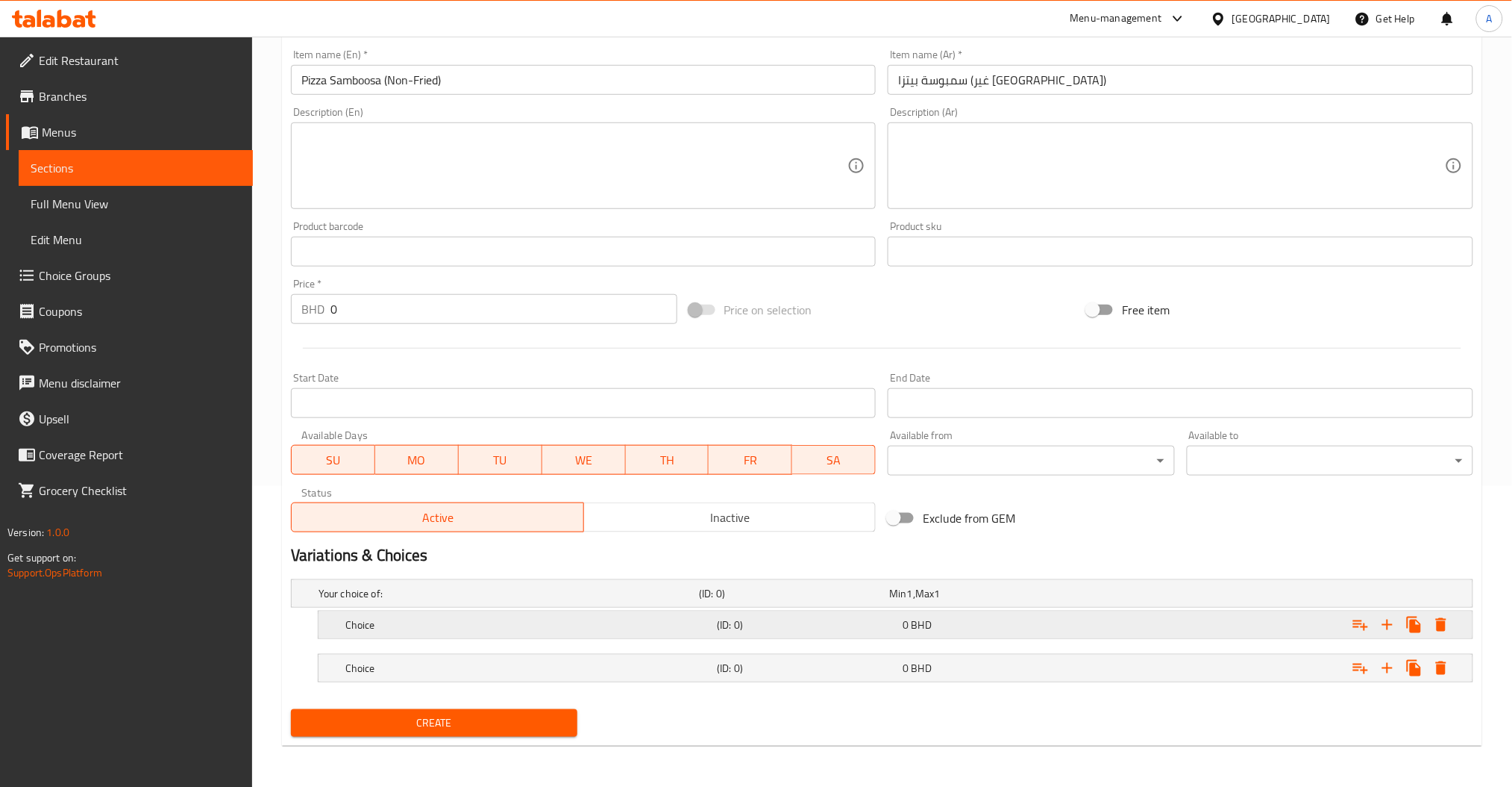
click at [432, 601] on h5 "Choice" at bounding box center [505, 592] width 375 height 15
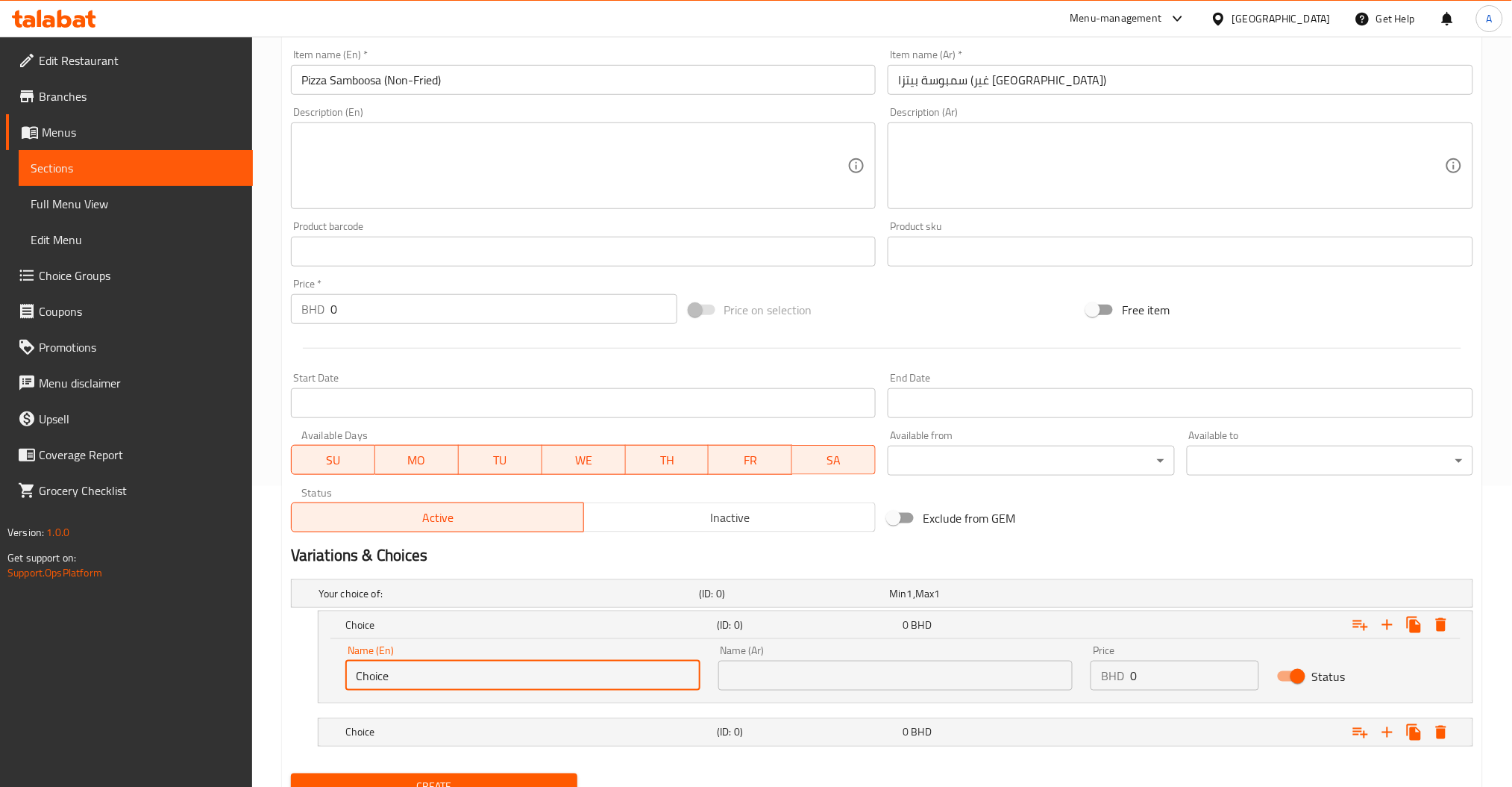
drag, startPoint x: 462, startPoint y: 671, endPoint x: 223, endPoint y: 683, distance: 239.3
click at [225, 683] on div "Edit Restaurant Branches Menus Sections Full Menu View Edit Menu Choice Groups …" at bounding box center [756, 294] width 1512 height 1115
type input "18 Pieces"
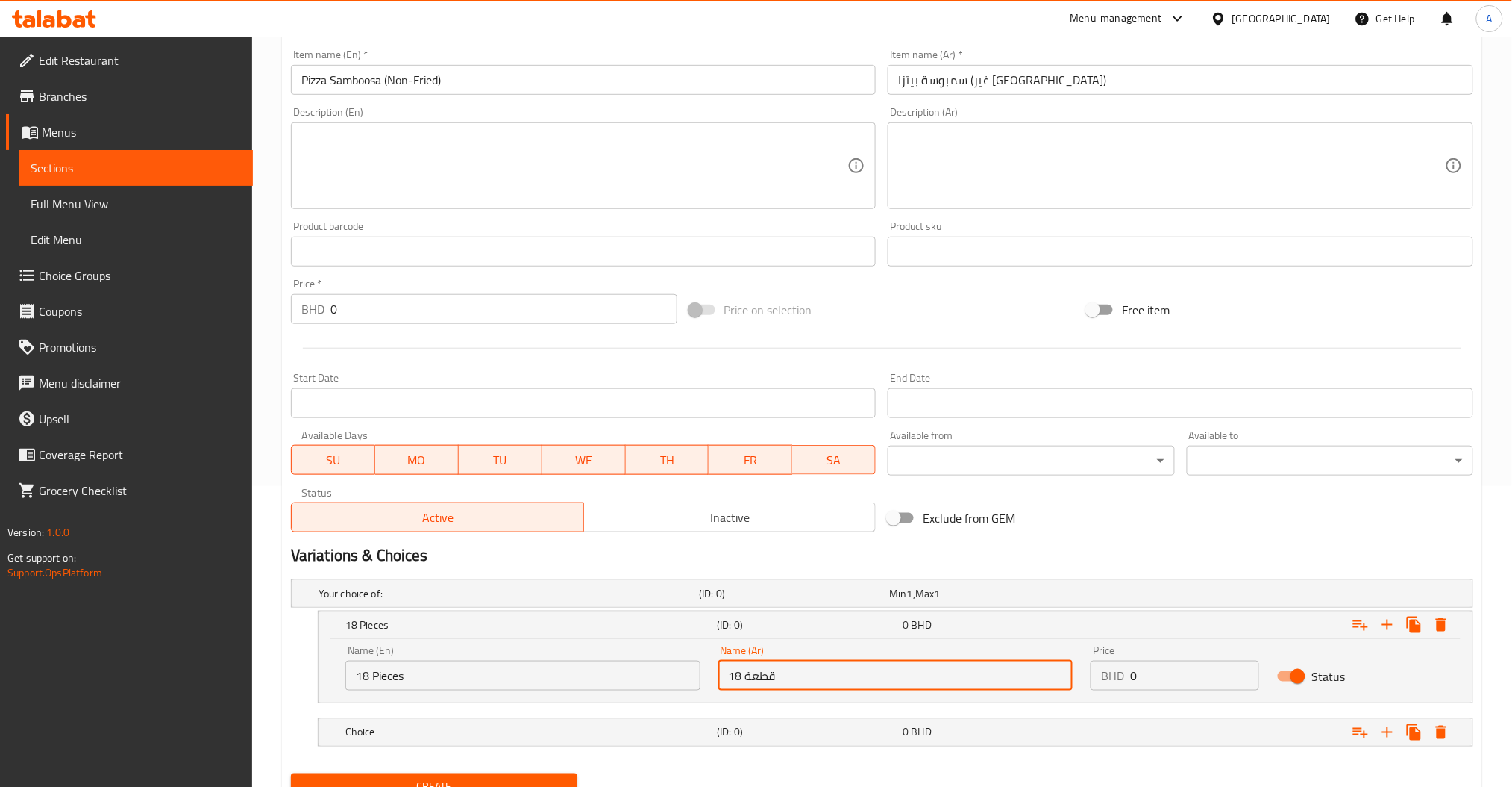
type input "18 قطعة"
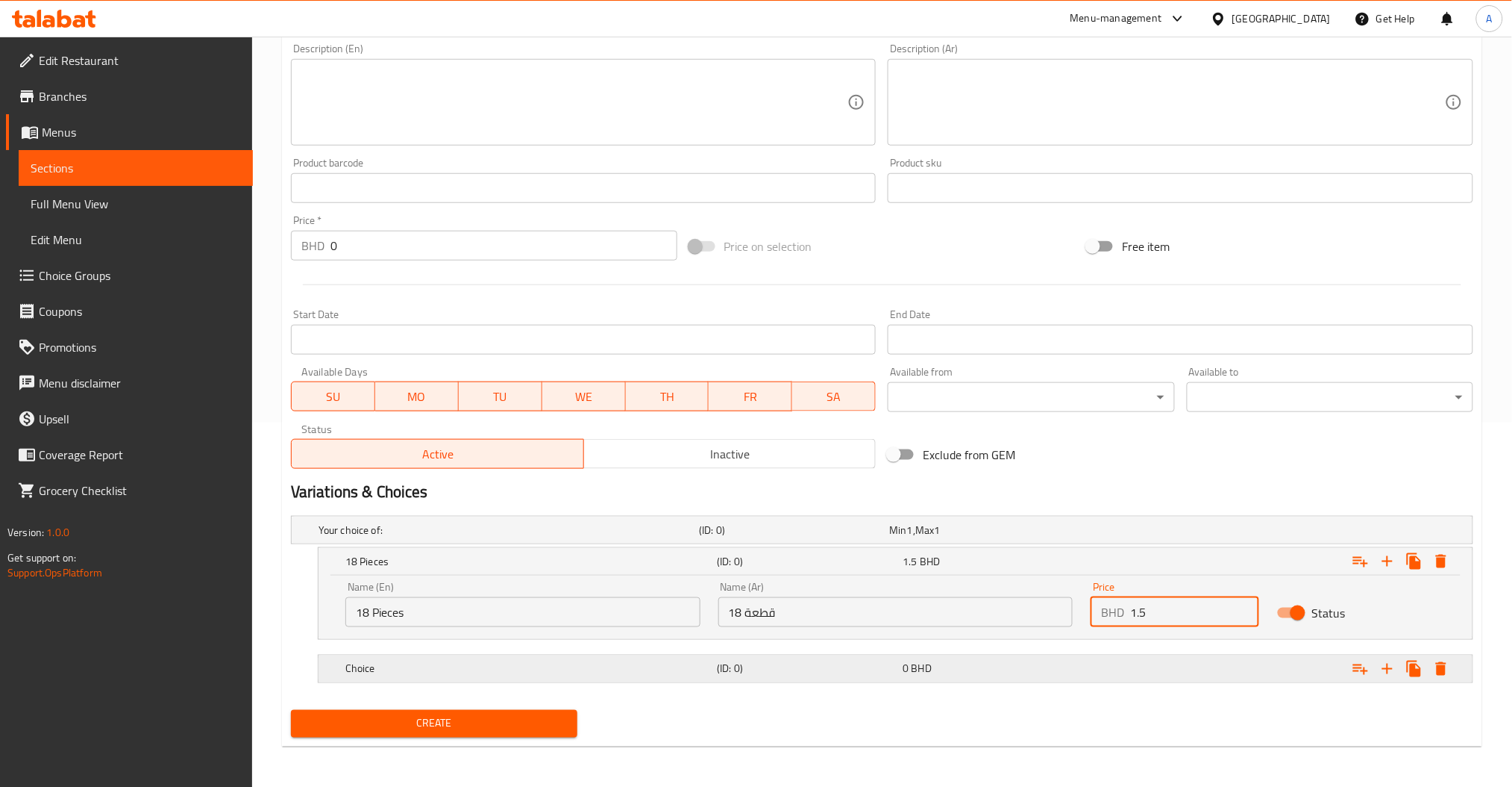
type input "1.5"
click at [556, 546] on div "Choice (ID: 0) 0 BHD" at bounding box center [886, 529] width 1142 height 33
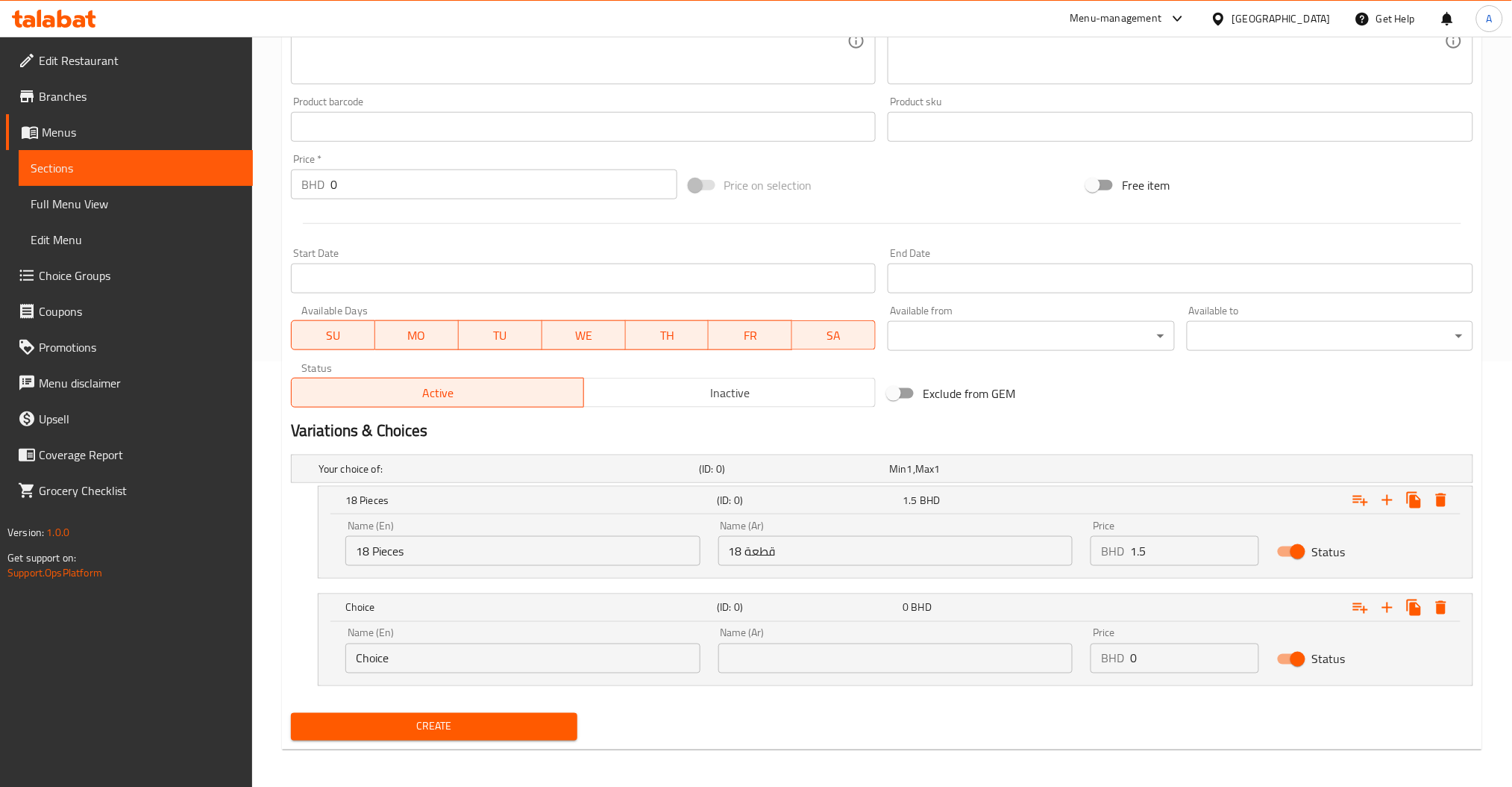
scroll to position [428, 0]
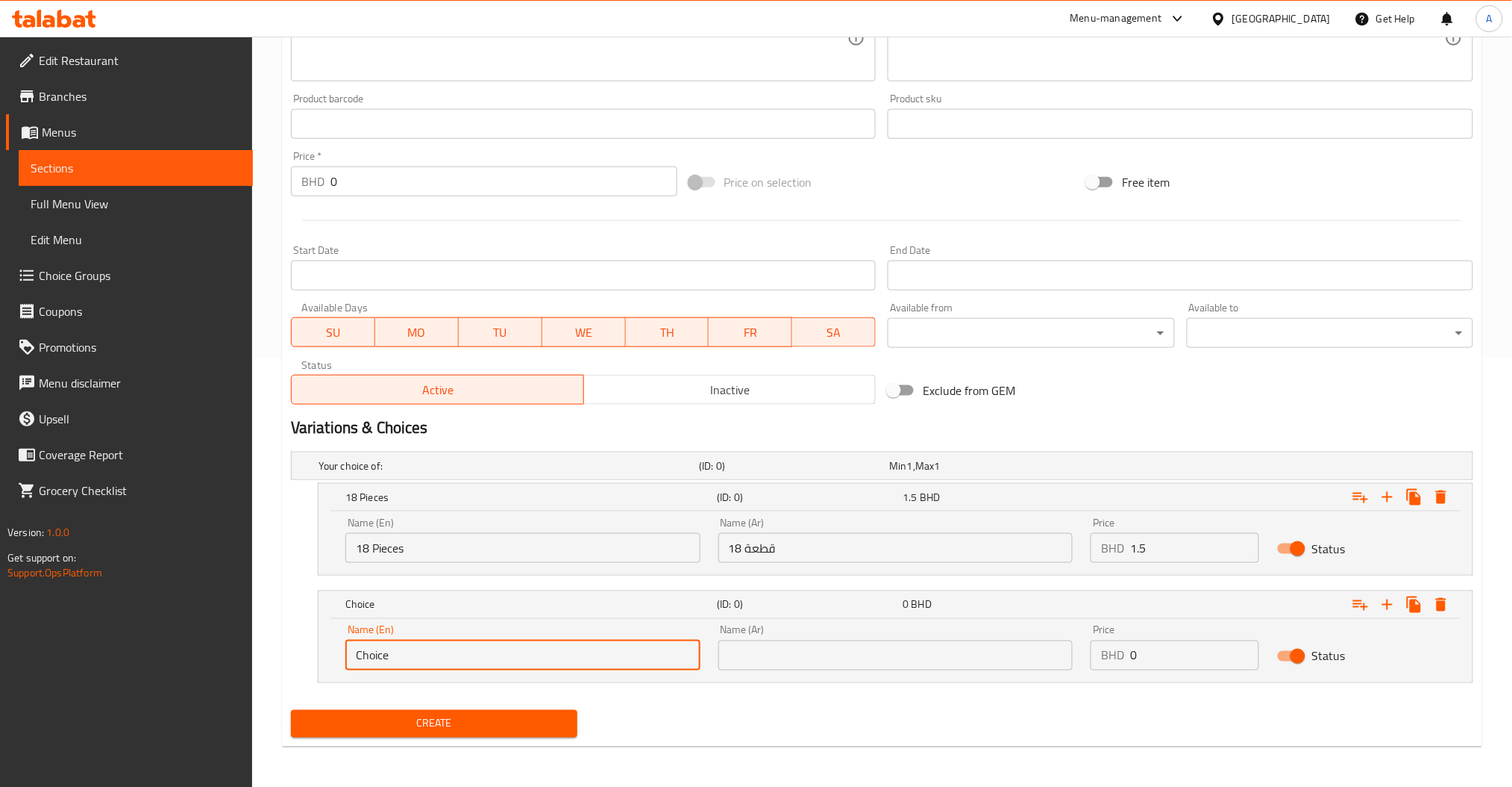
drag, startPoint x: 466, startPoint y: 661, endPoint x: 164, endPoint y: 665, distance: 302.0
click at [171, 660] on div "Edit Restaurant Branches Menus Sections Full Menu View Edit Menu Choice Groups …" at bounding box center [756, 198] width 1512 height 1180
type input "12 Pieces"
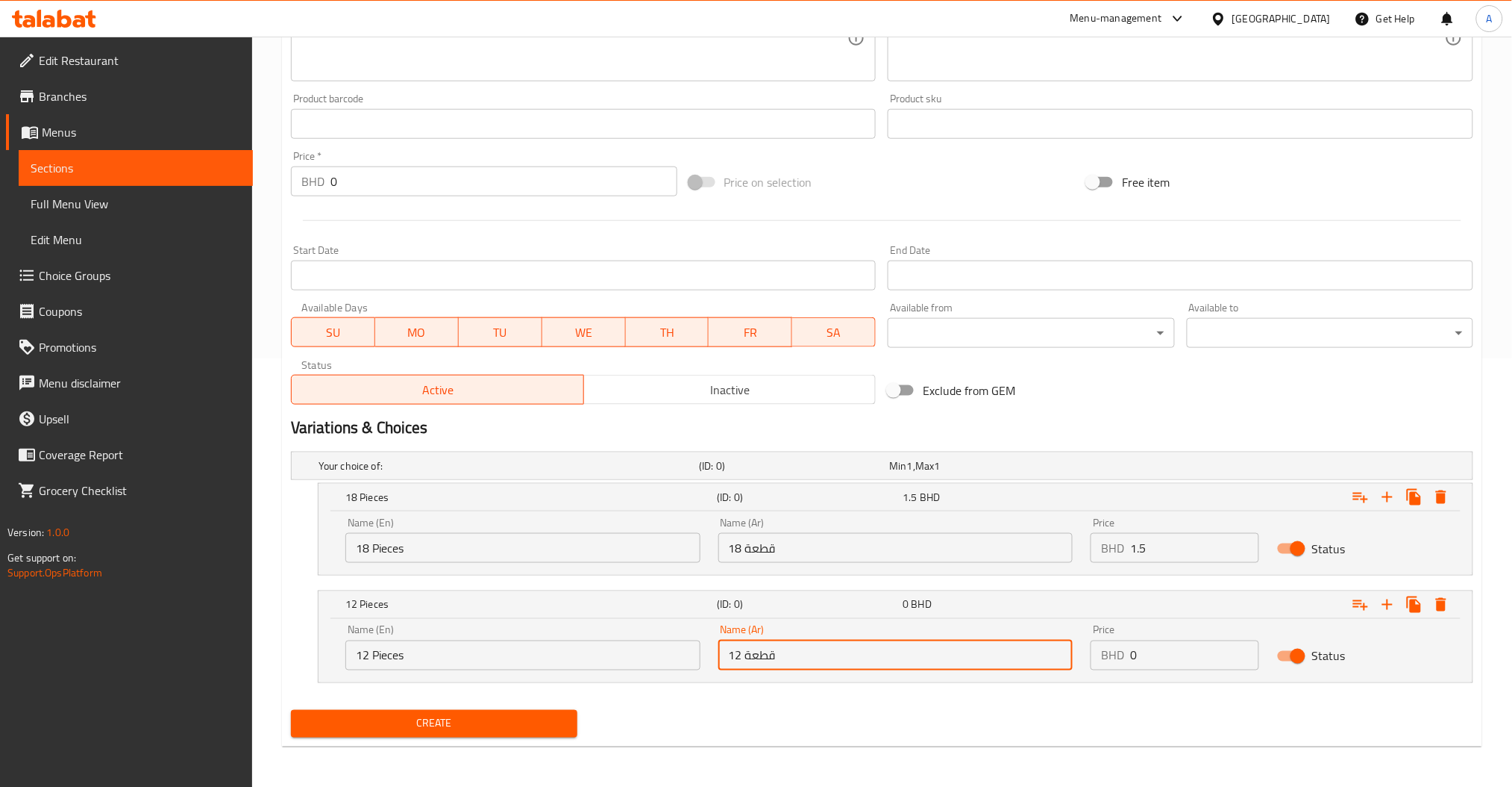
type input "12 قطعة"
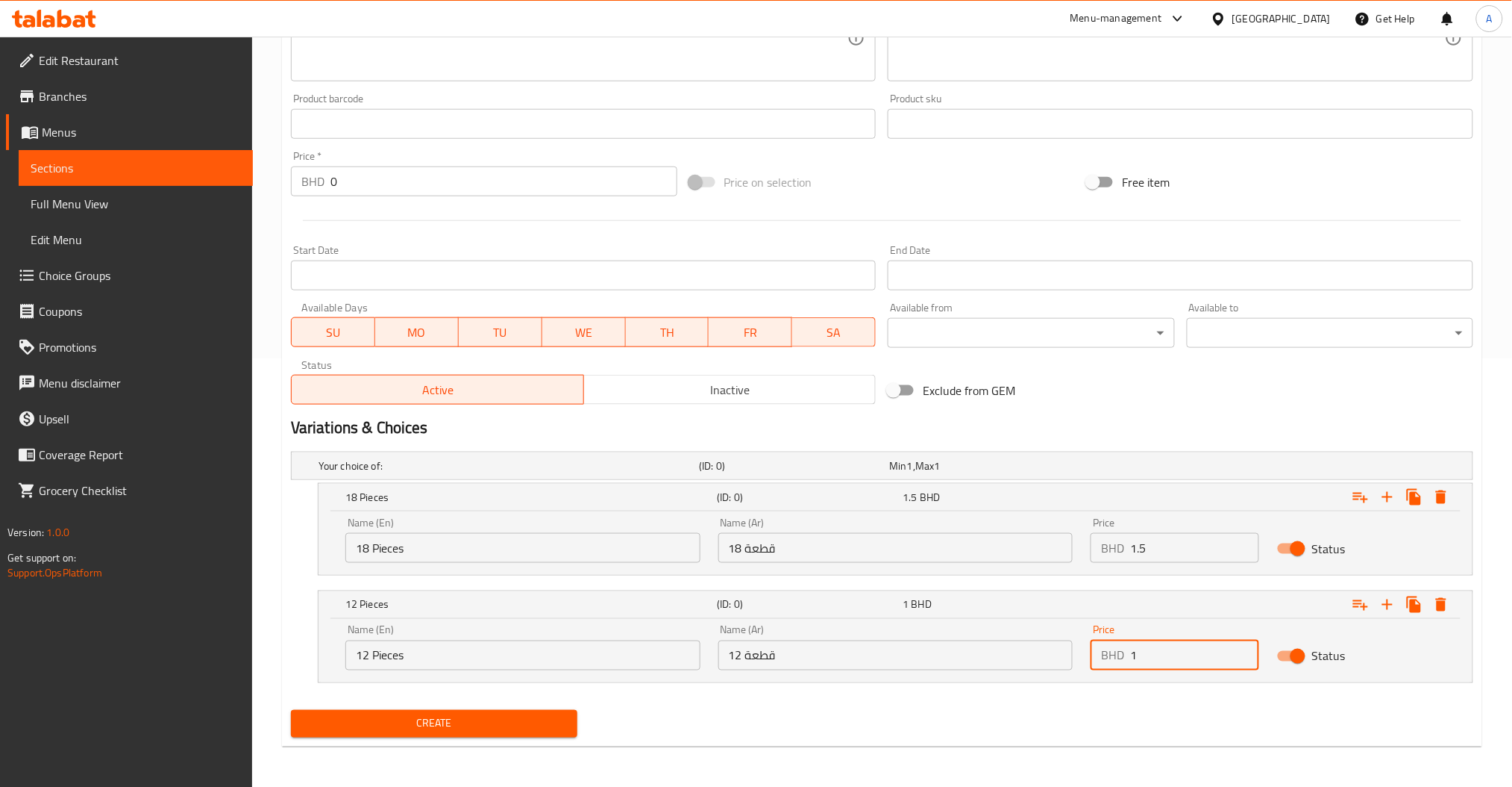
type input "1"
click at [1036, 708] on div "Create" at bounding box center [882, 724] width 1194 height 40
click at [750, 578] on nav at bounding box center [882, 584] width 1182 height 12
click at [752, 507] on div "(ID: 0)" at bounding box center [806, 496] width 186 height 21
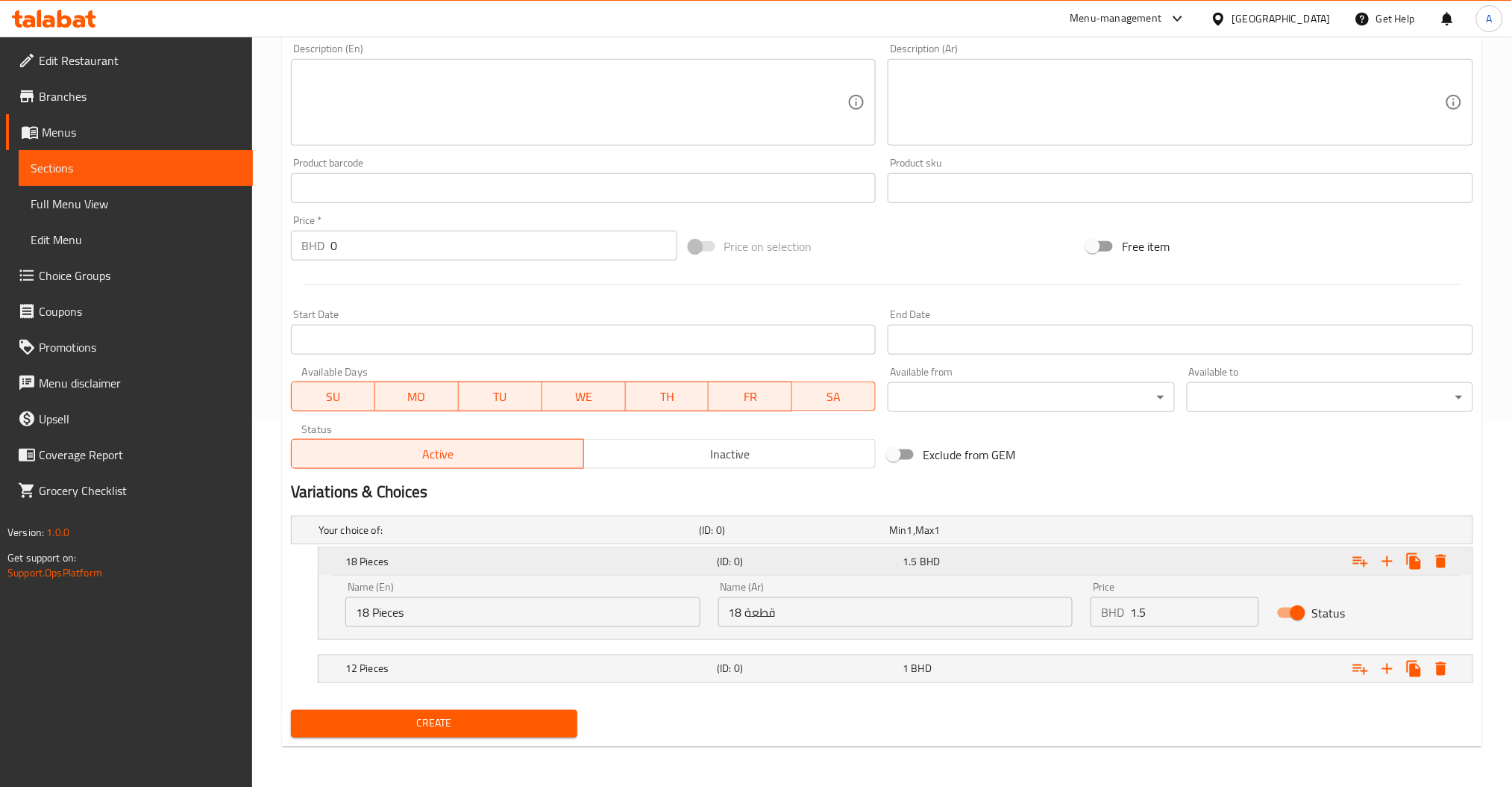
click at [732, 573] on div "18 Pieces (ID: 0) 1.5 BHD" at bounding box center [899, 561] width 1115 height 33
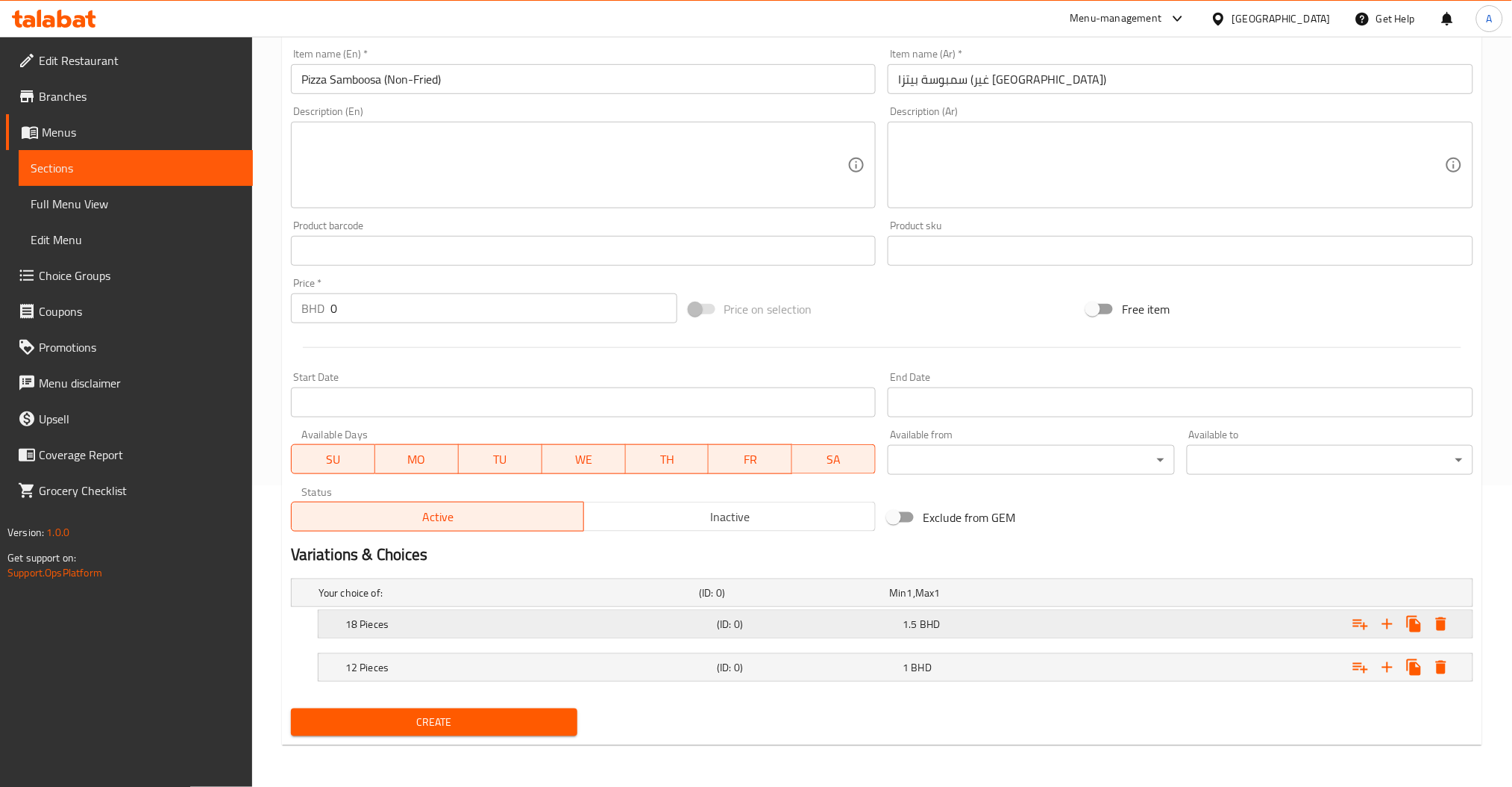
scroll to position [301, 0]
click at [938, 643] on nav at bounding box center [882, 648] width 1182 height 12
click at [949, 601] on div "1 BHD" at bounding box center [981, 592] width 184 height 15
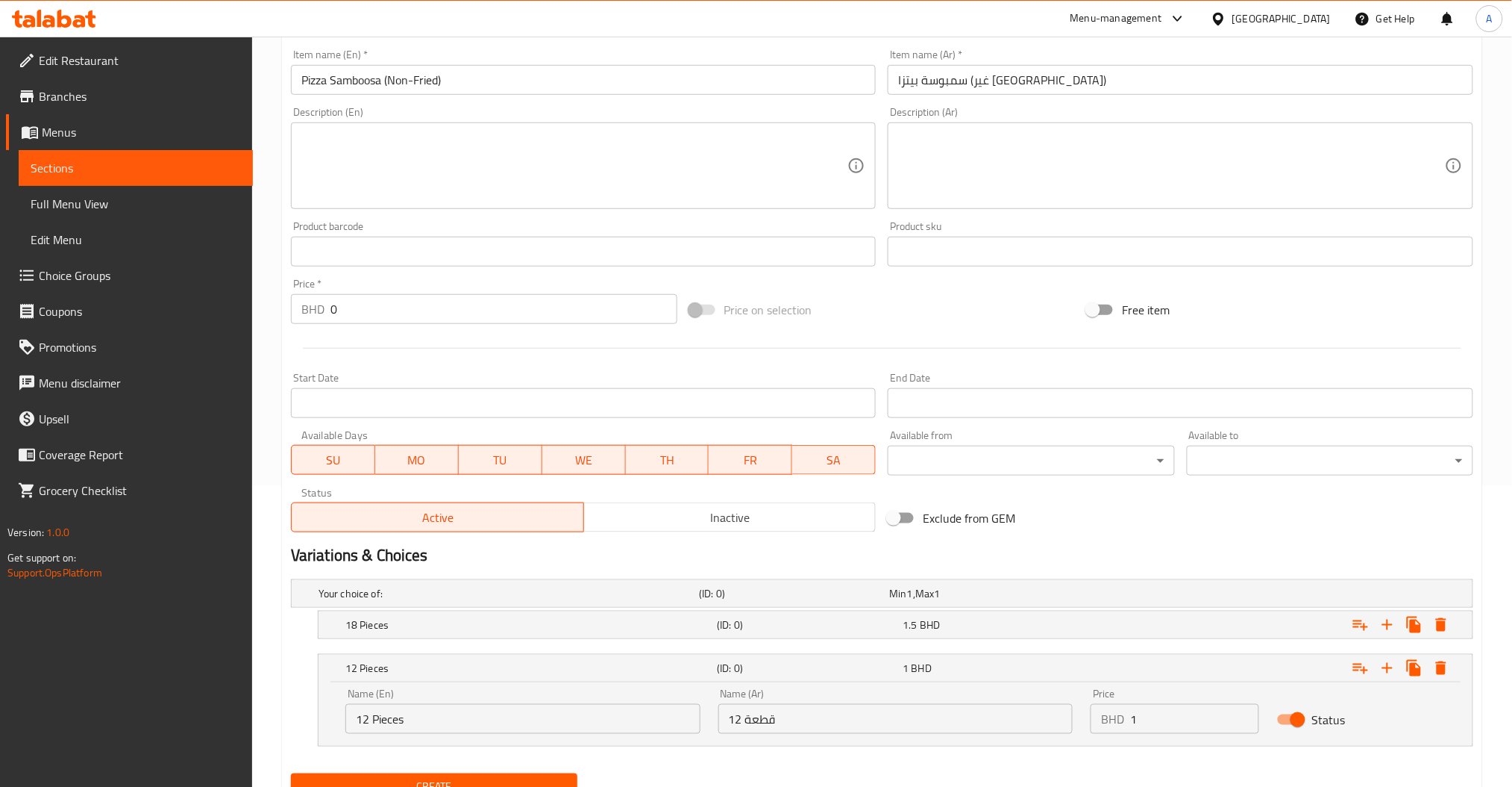
scroll to position [364, 0]
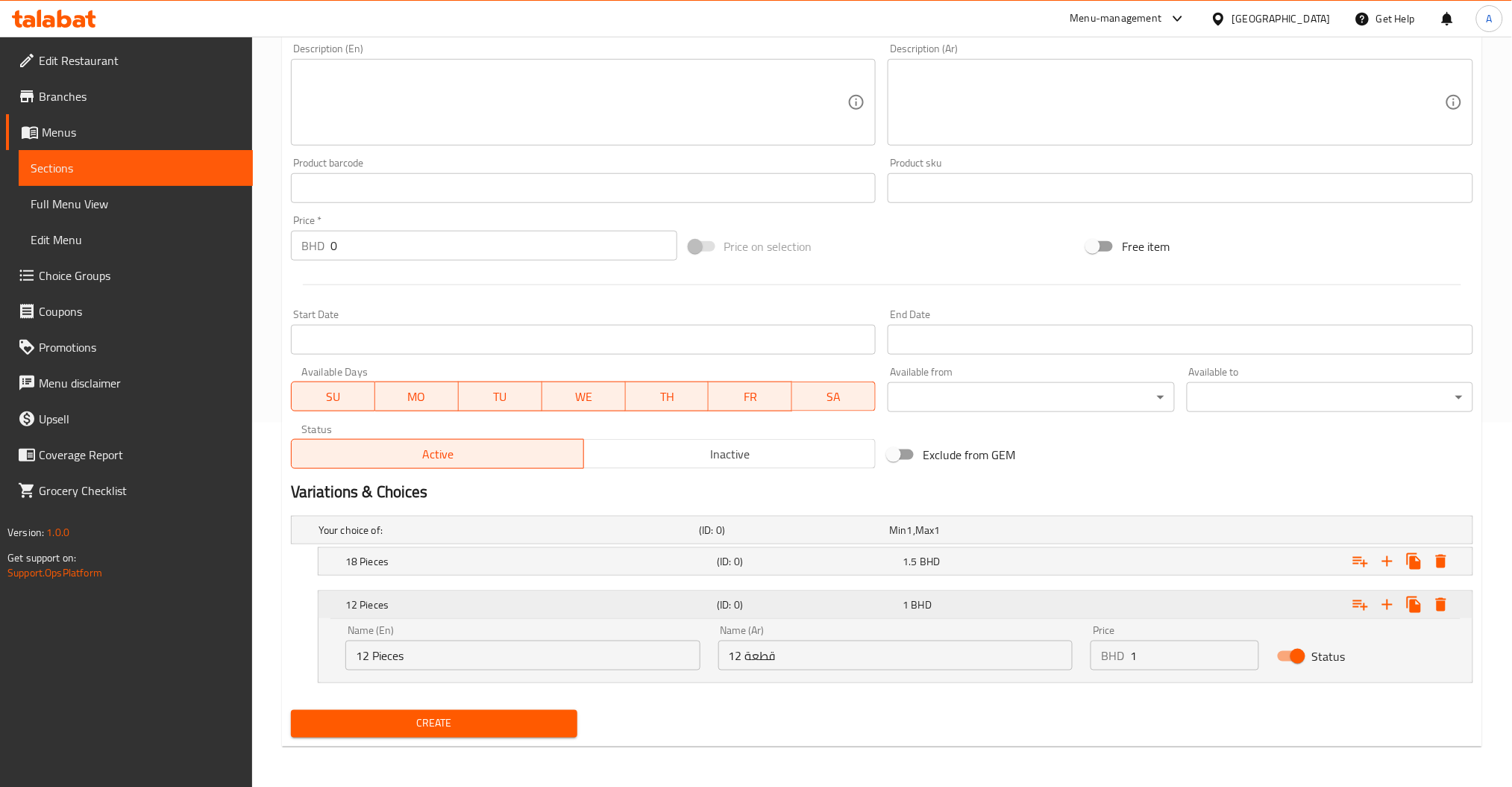
click at [528, 598] on h5 "12 Pieces" at bounding box center [528, 604] width 366 height 15
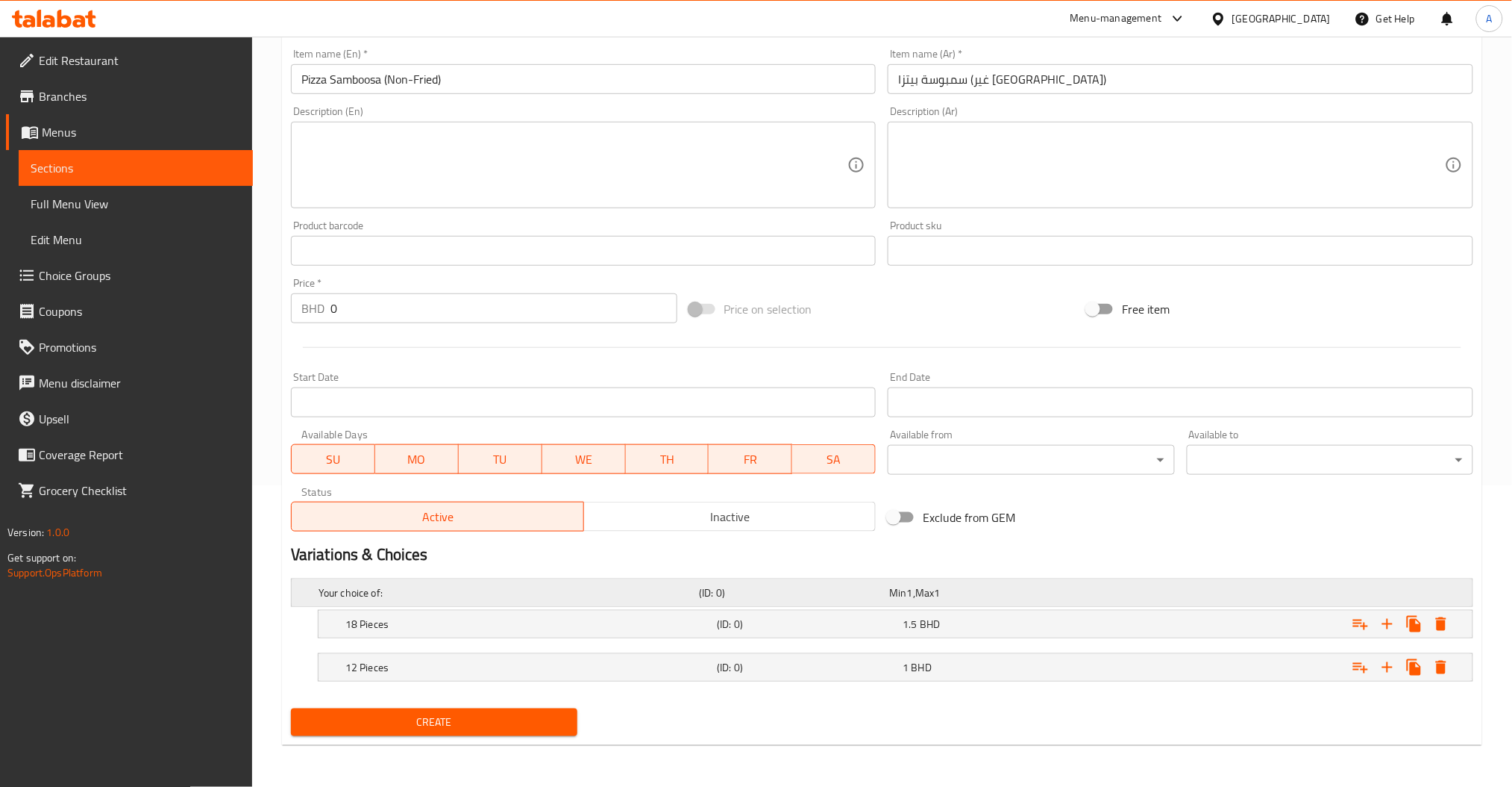
scroll to position [301, 0]
click at [535, 726] on span "Create" at bounding box center [434, 723] width 263 height 19
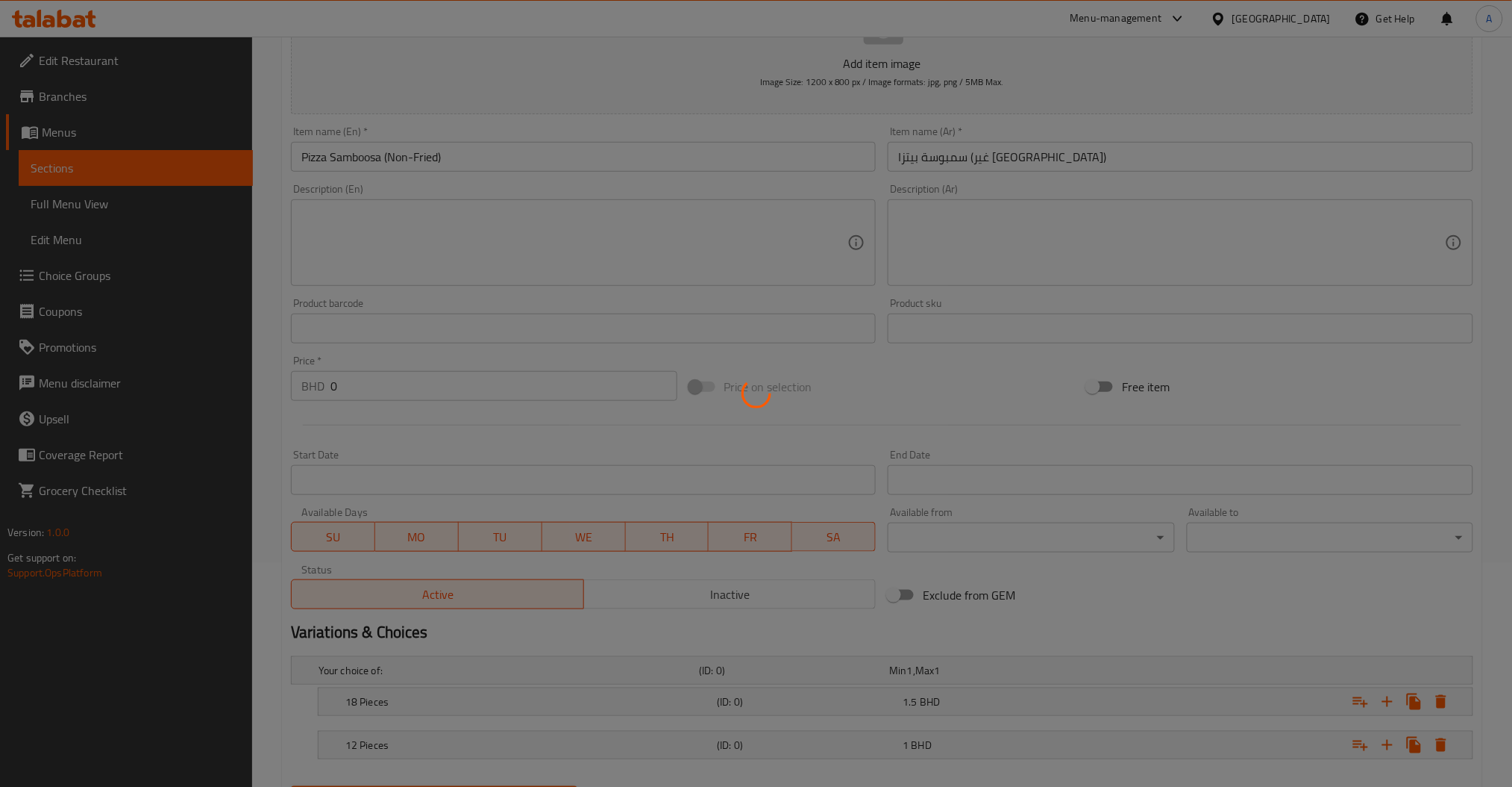
scroll to position [0, 0]
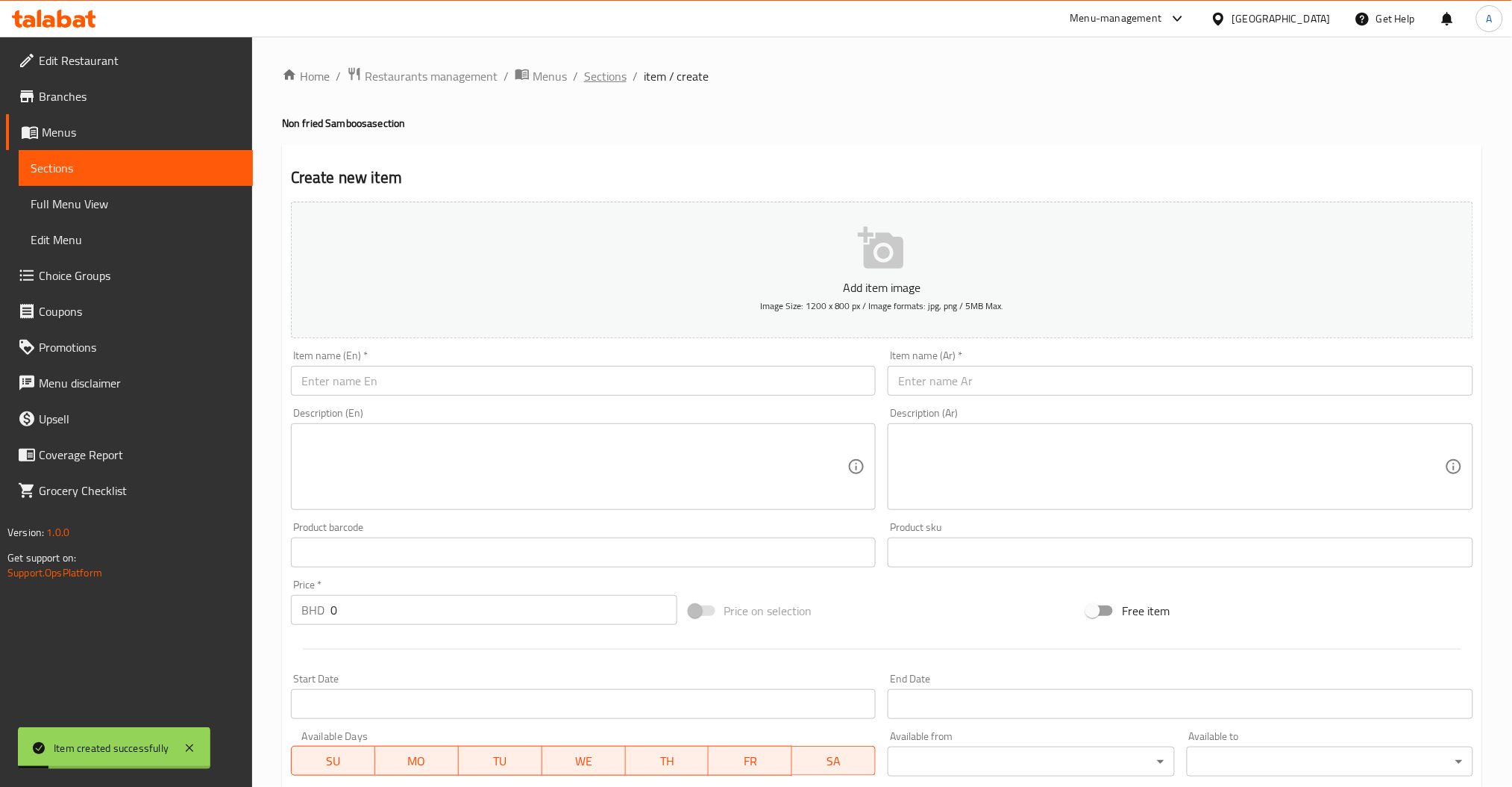
click at [613, 79] on span "Sections" at bounding box center [605, 76] width 42 height 18
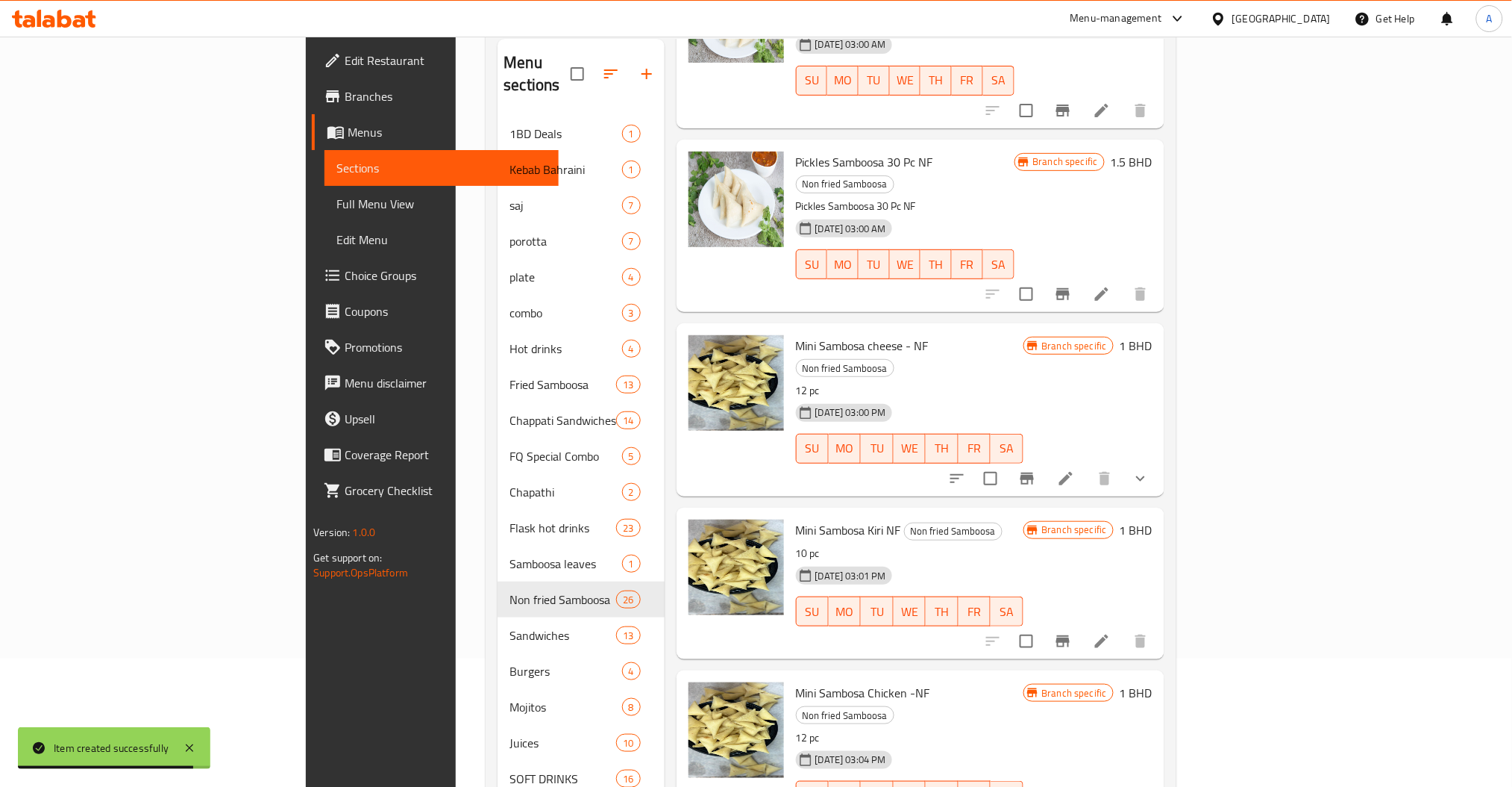
scroll to position [199, 0]
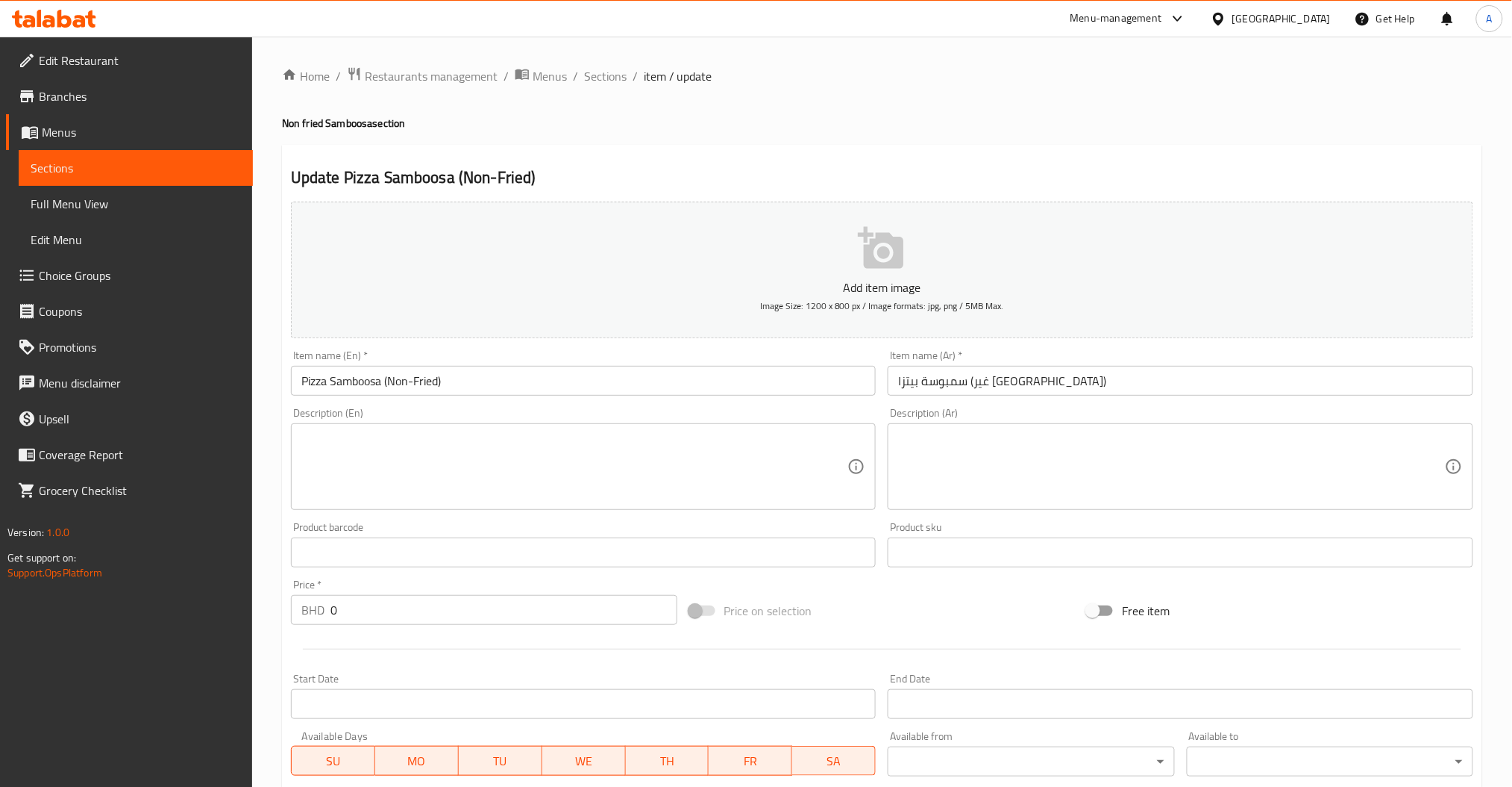
scroll to position [301, 0]
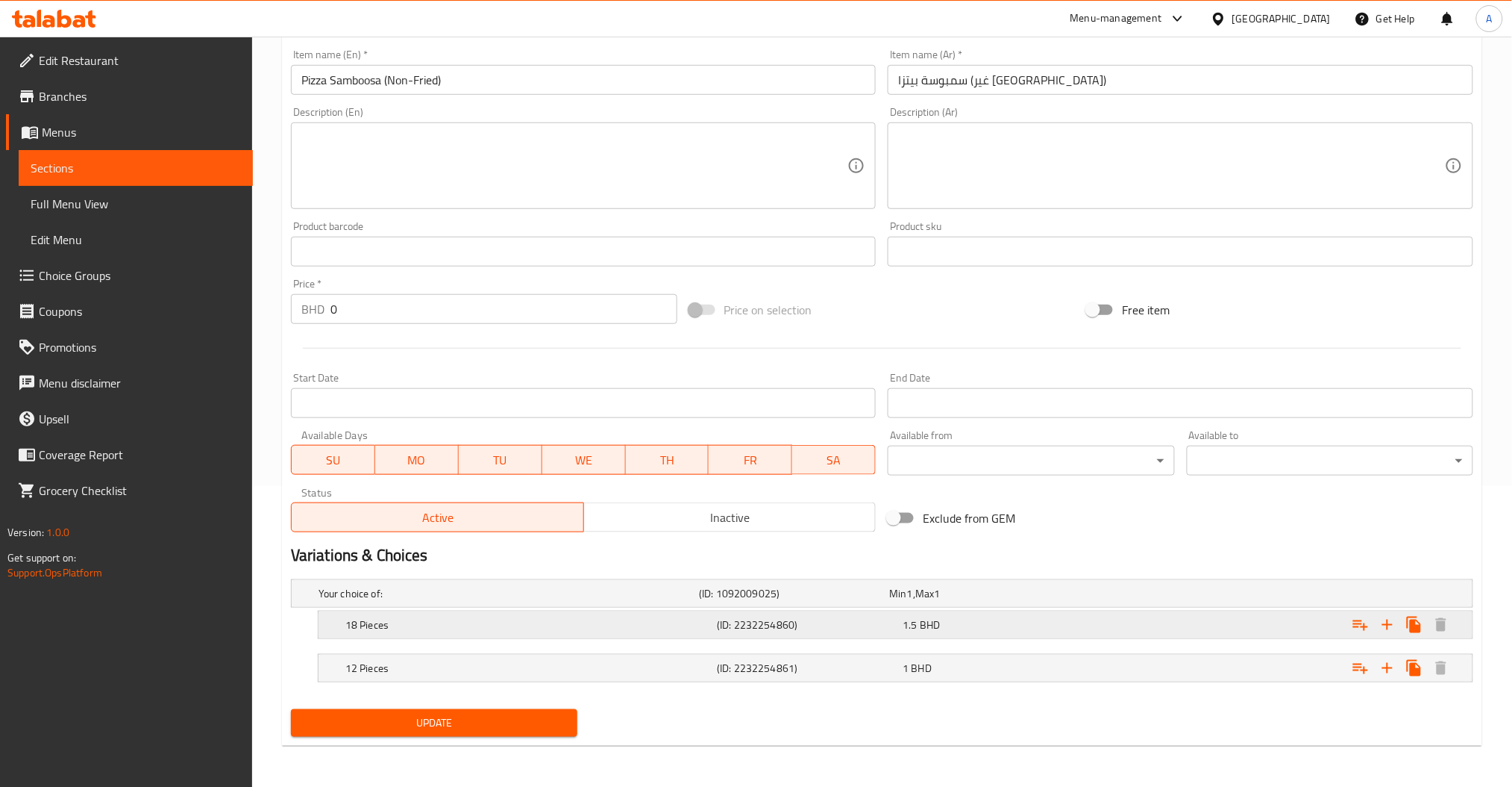
click at [430, 601] on h5 "18 Pieces" at bounding box center [505, 592] width 375 height 15
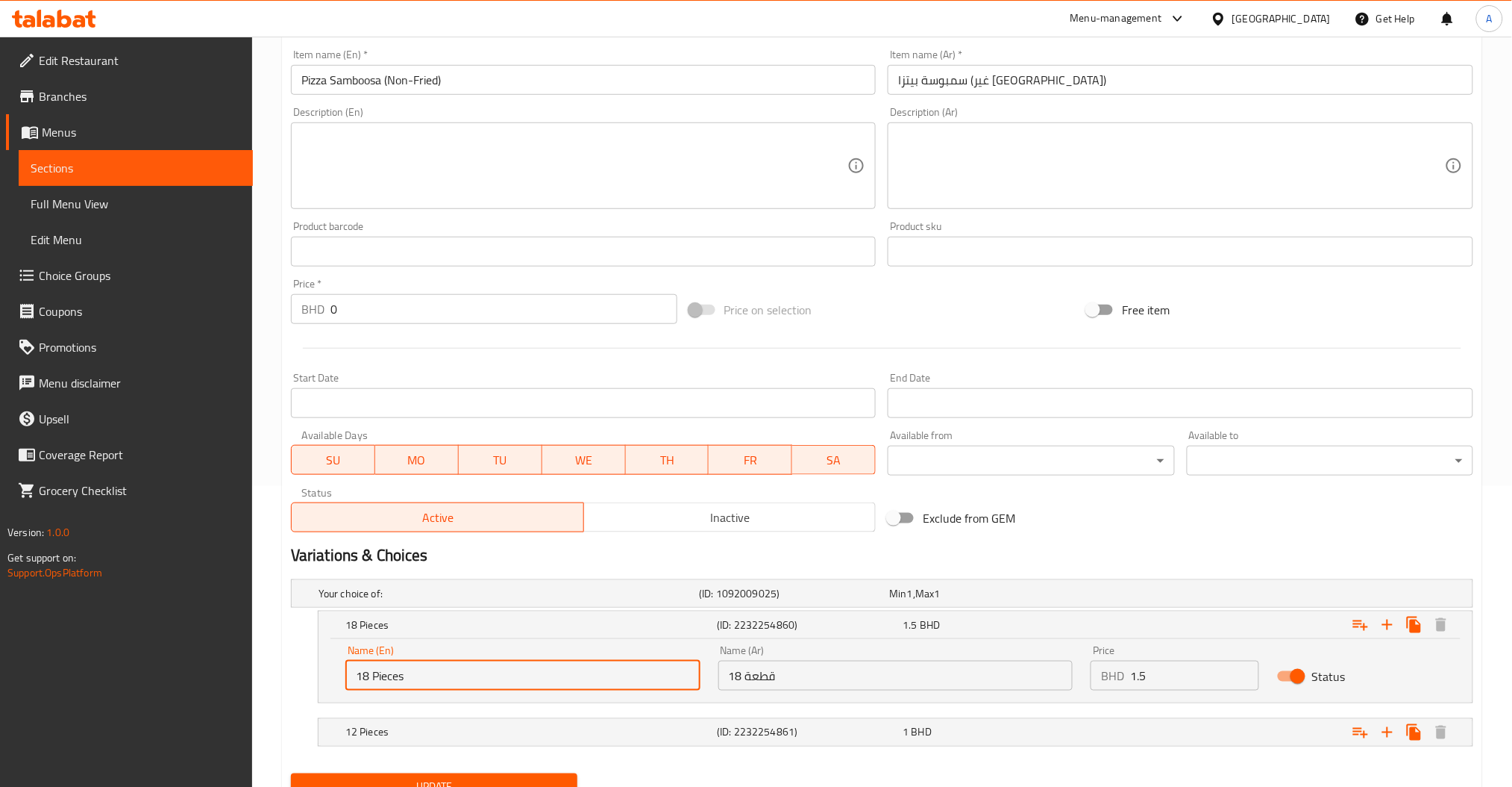
drag, startPoint x: 371, startPoint y: 674, endPoint x: 341, endPoint y: 681, distance: 30.8
click at [341, 681] on div "Name (En) 18 Pieces Name (En)" at bounding box center [522, 667] width 373 height 63
type input "20 Pieces"
drag, startPoint x: 743, startPoint y: 677, endPoint x: 630, endPoint y: 698, distance: 114.9
click at [645, 695] on div "Name (En) 20 Pieces Name (En) Name (Ar) 18 قطعة Name (Ar) Price BHD 1.5 Price S…" at bounding box center [894, 667] width 1118 height 63
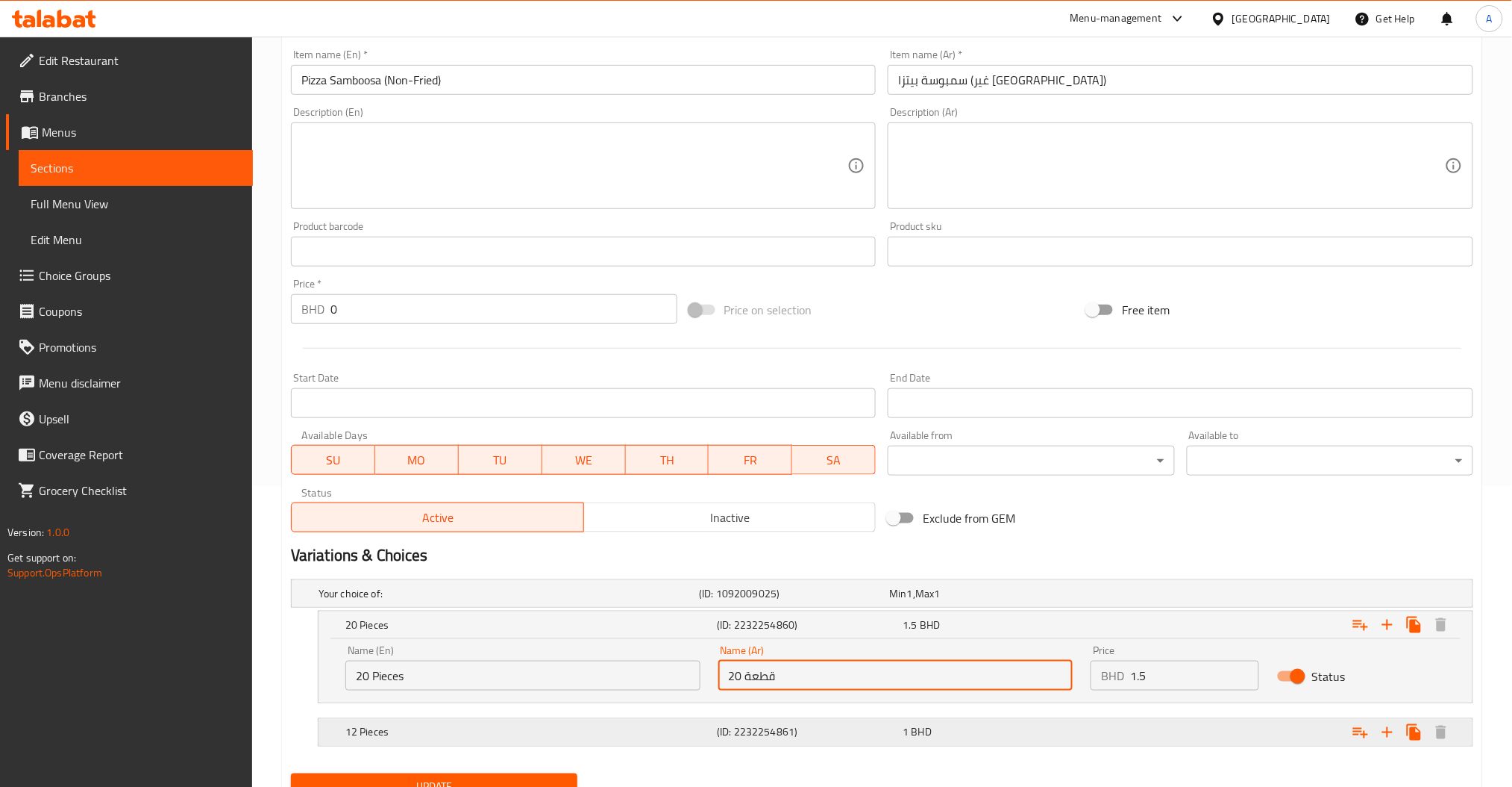
type input "20 قطعة"
click at [630, 601] on h5 "12 Pieces" at bounding box center [505, 592] width 375 height 15
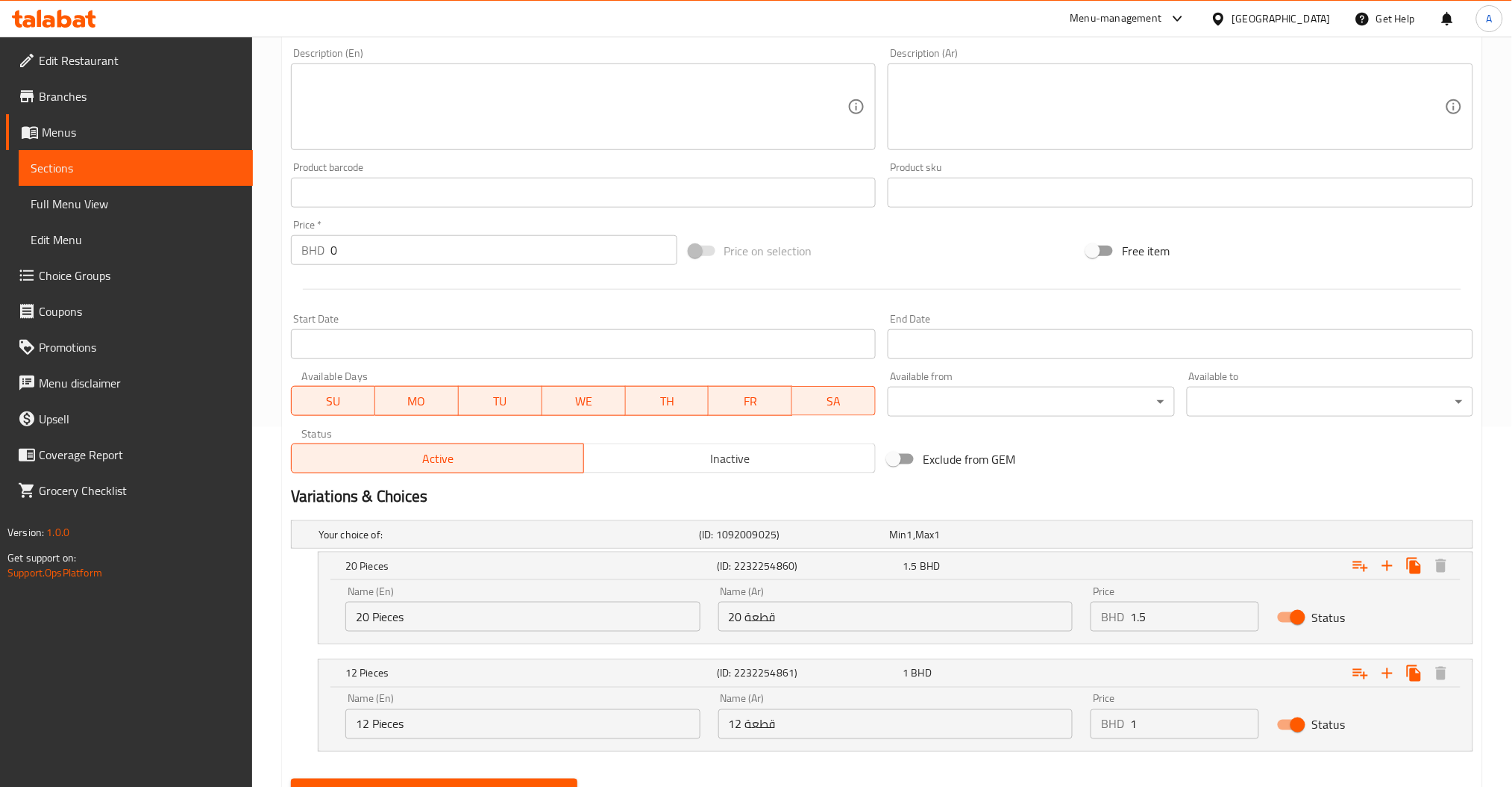
scroll to position [427, 0]
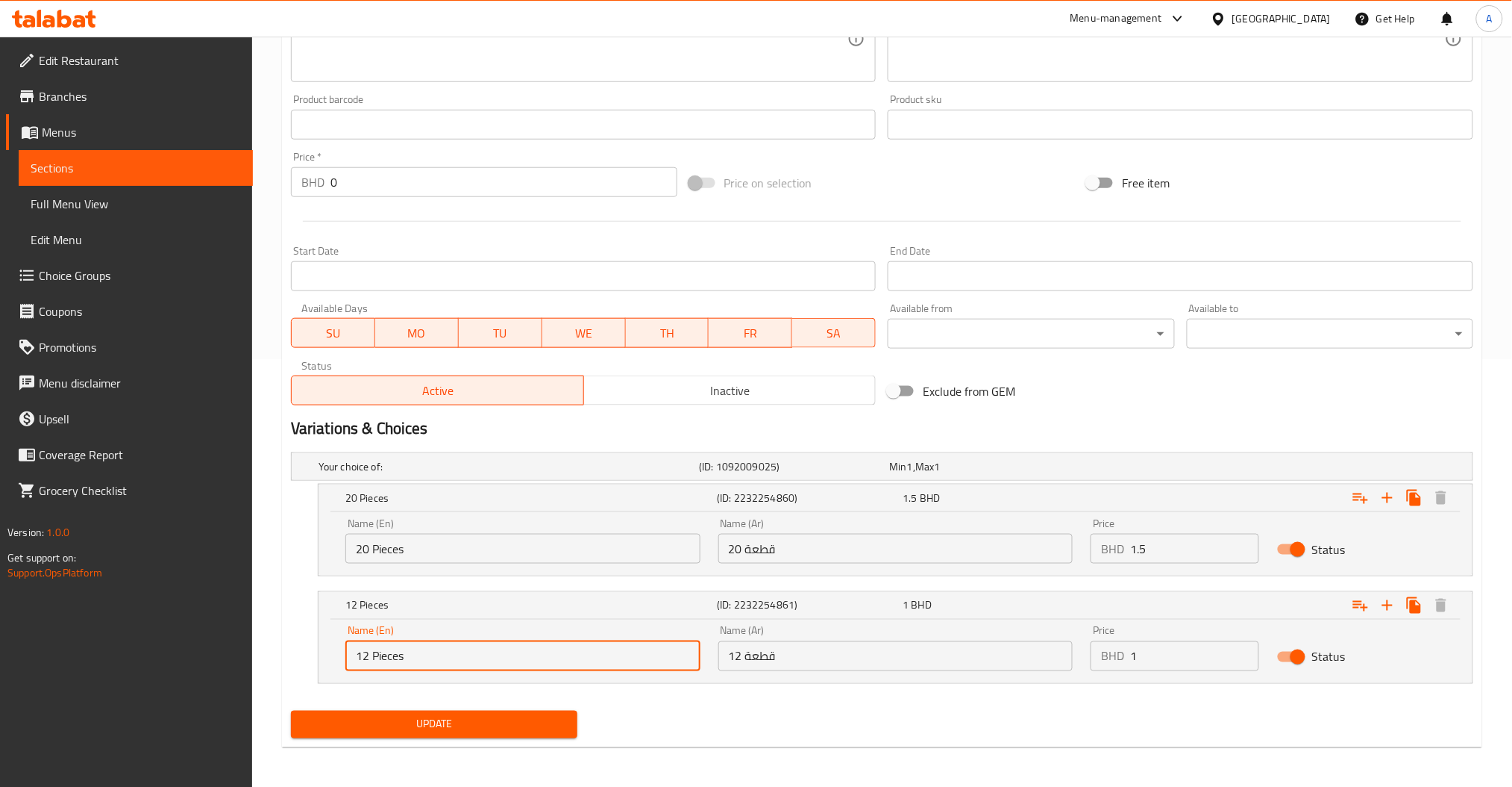
drag, startPoint x: 370, startPoint y: 655, endPoint x: 276, endPoint y: 655, distance: 94.0
click at [276, 655] on div "Home / Restaurants management / Menus / Sections / item / update Non fried Samb…" at bounding box center [882, 199] width 1260 height 1180
type input "20 Pieces"
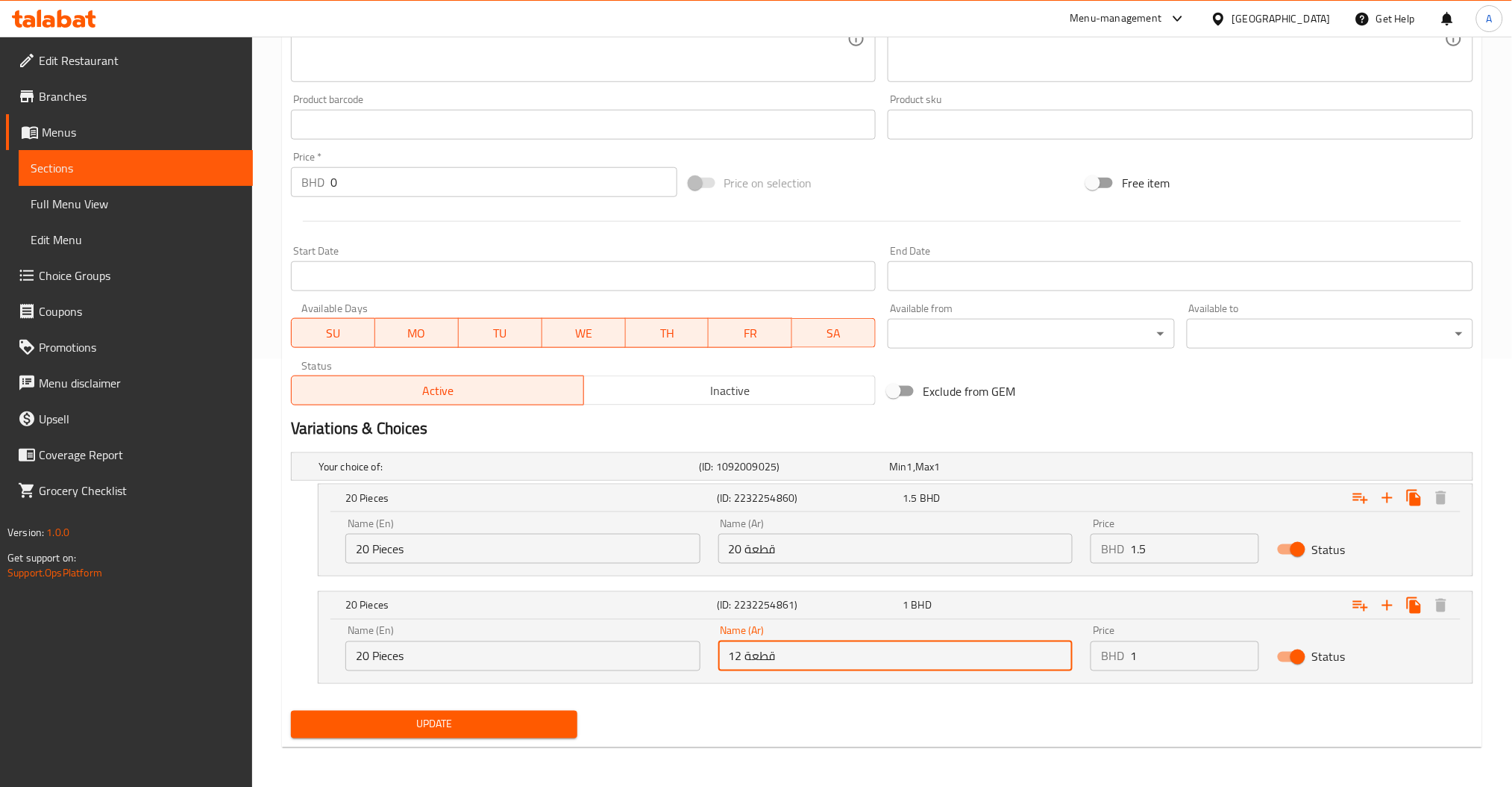
drag, startPoint x: 740, startPoint y: 653, endPoint x: 571, endPoint y: 670, distance: 169.9
click at [613, 662] on div "Name (En) 20 Pieces Name (En) Name (Ar) 12 قطعة Name (Ar) Price BHD 1 Price Sta…" at bounding box center [894, 648] width 1118 height 63
type input "20 قطعة"
click at [446, 744] on div "Update Pizza Samboosa (Non-Fried) Add item image Image Size: 1200 x 800 px / Im…" at bounding box center [882, 232] width 1200 height 1030
click at [444, 721] on span "Update" at bounding box center [434, 724] width 263 height 19
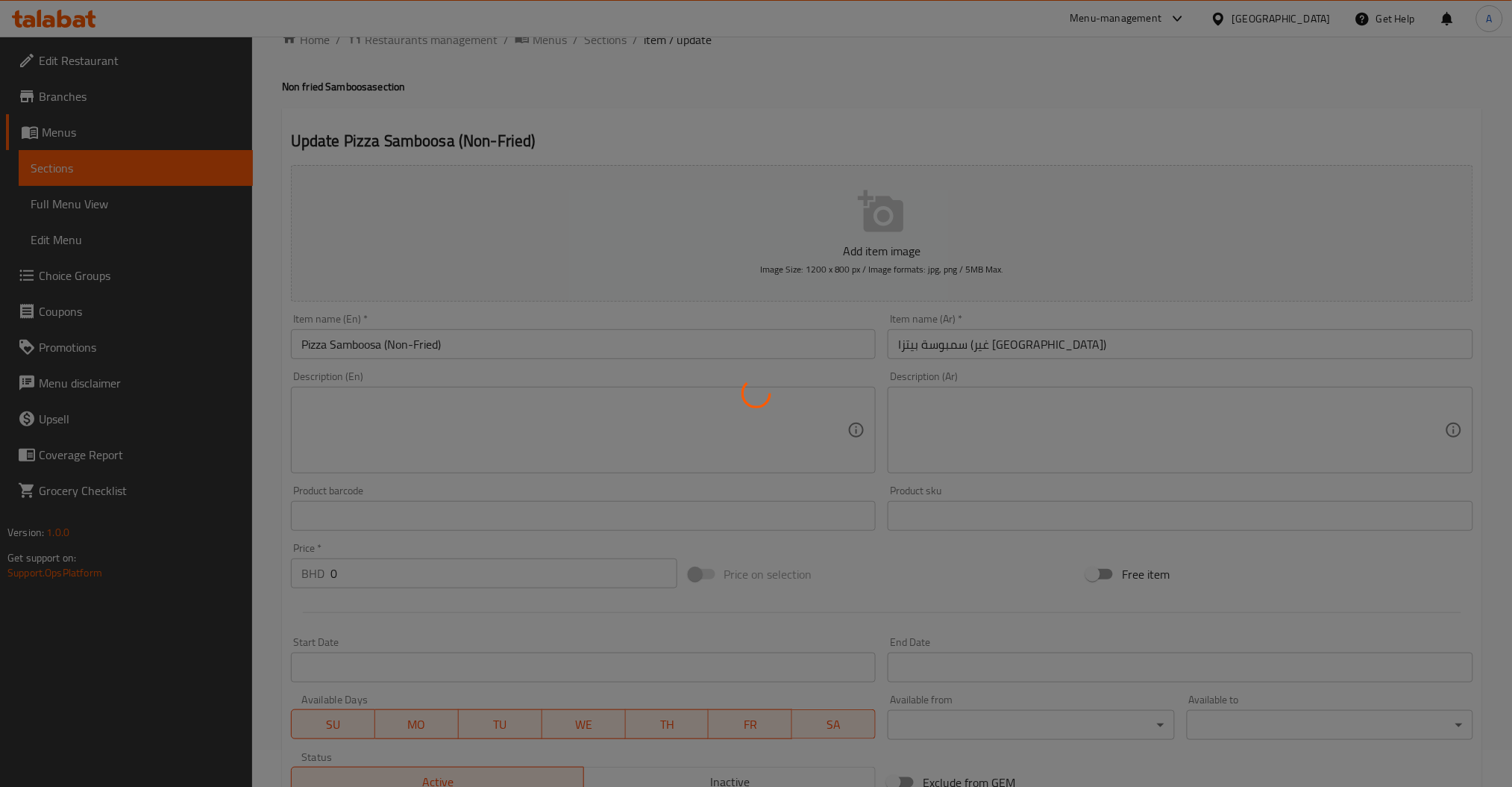
scroll to position [0, 0]
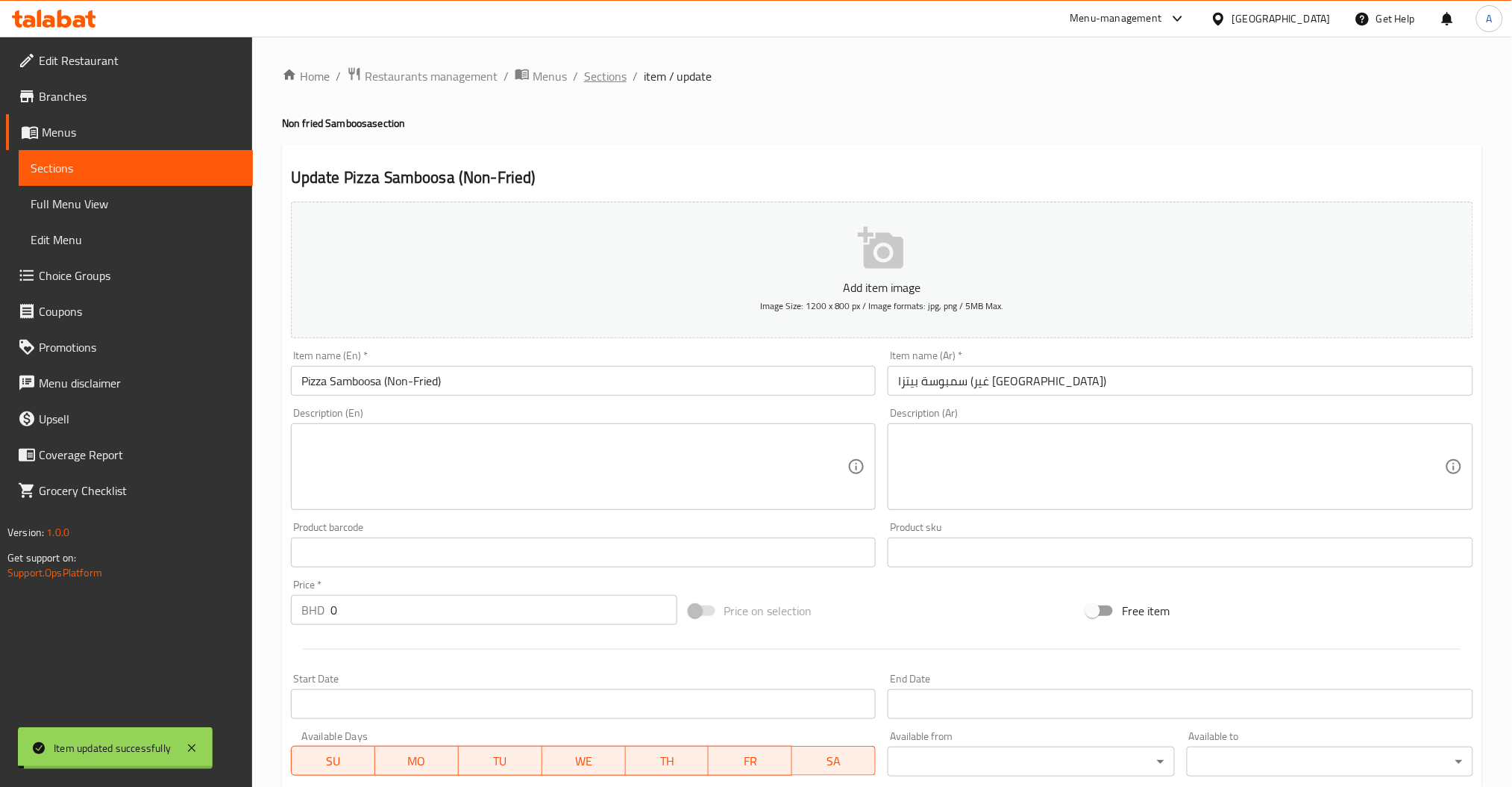
click at [616, 79] on span "Sections" at bounding box center [605, 76] width 42 height 18
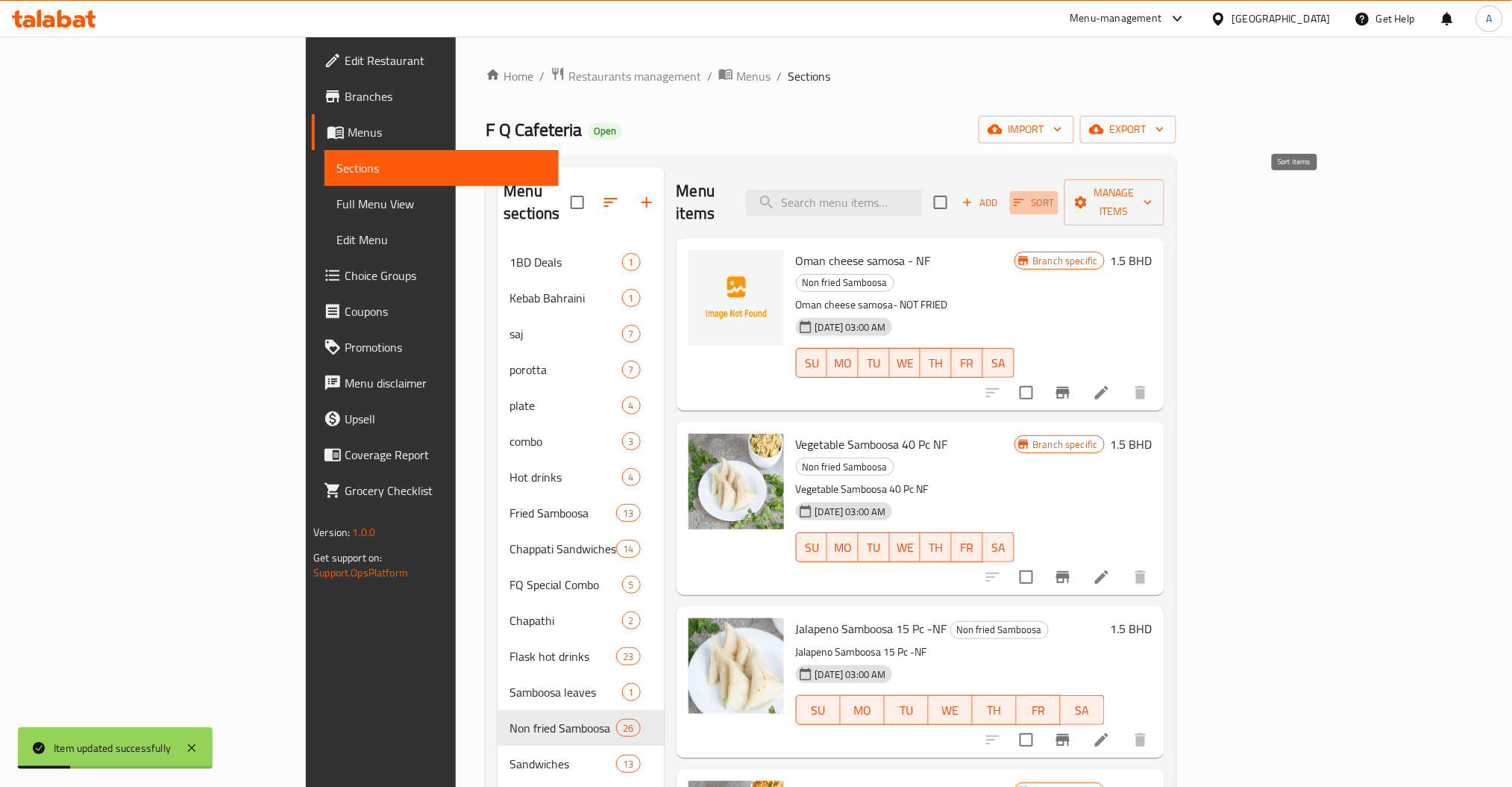
click at [1026, 196] on icon "button" at bounding box center [1019, 203] width 14 height 14
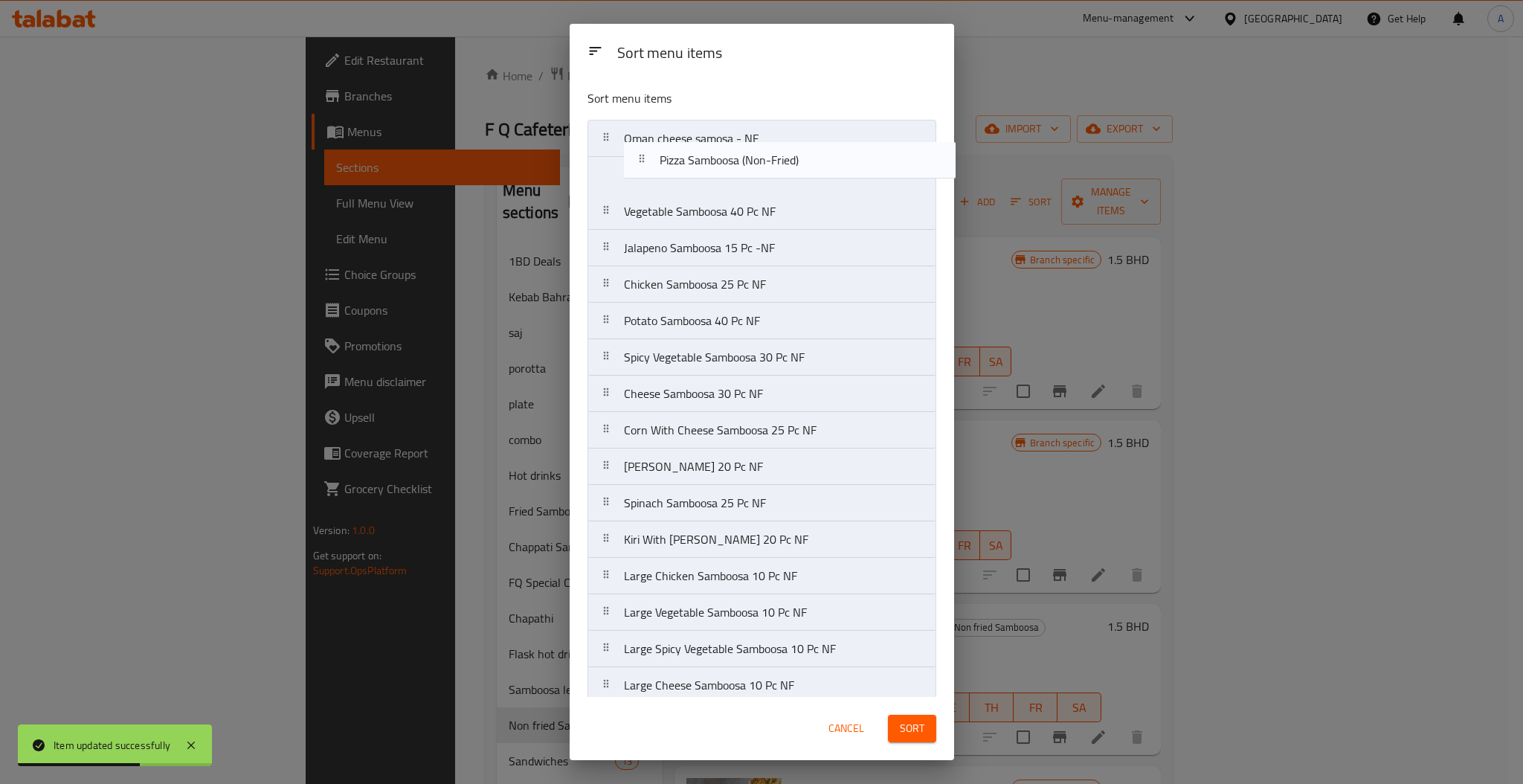
drag, startPoint x: 621, startPoint y: 672, endPoint x: 644, endPoint y: 146, distance: 526.5
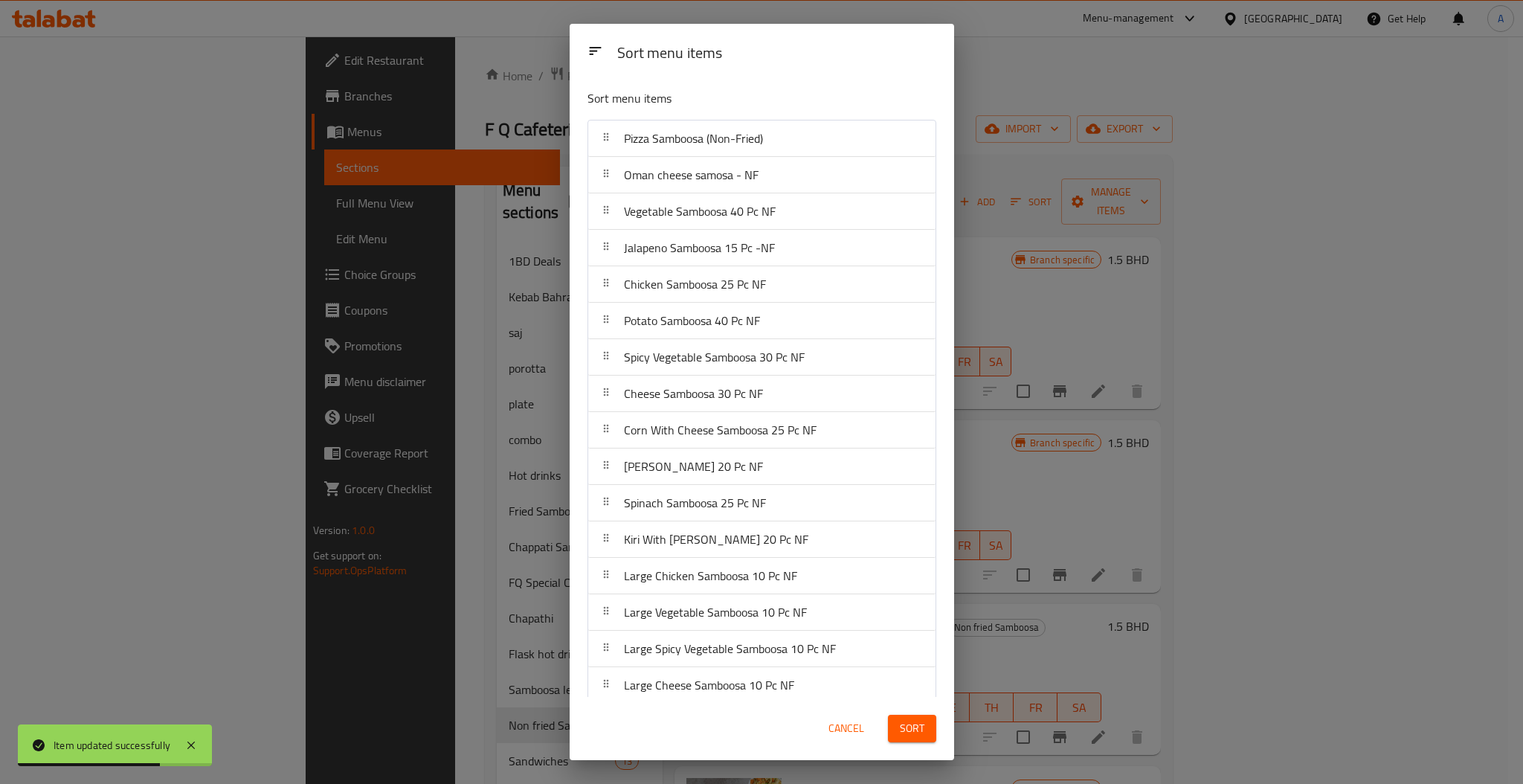
click at [902, 729] on span "Sort" at bounding box center [911, 728] width 25 height 19
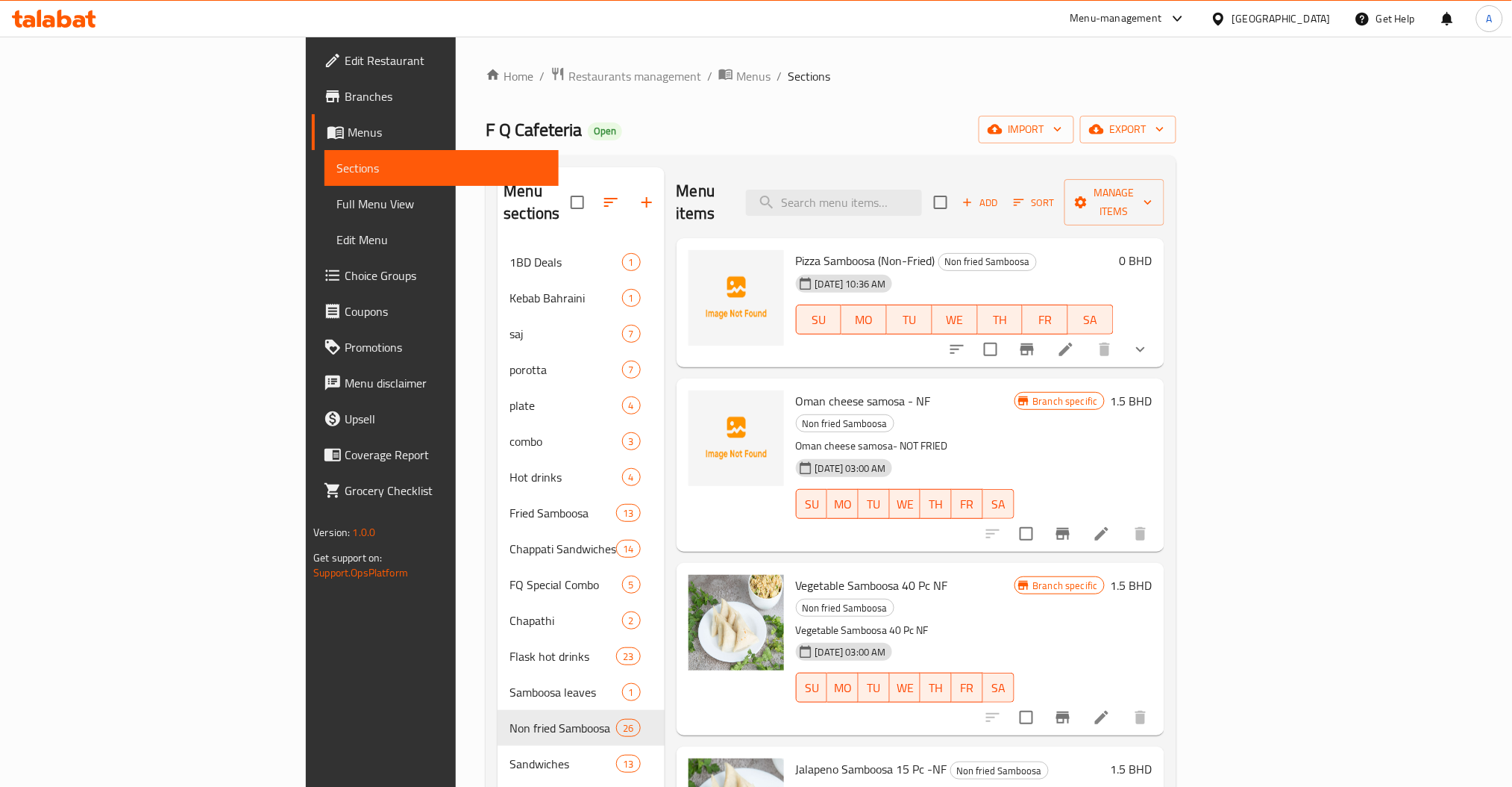
click at [1075, 340] on icon at bounding box center [1065, 349] width 18 height 18
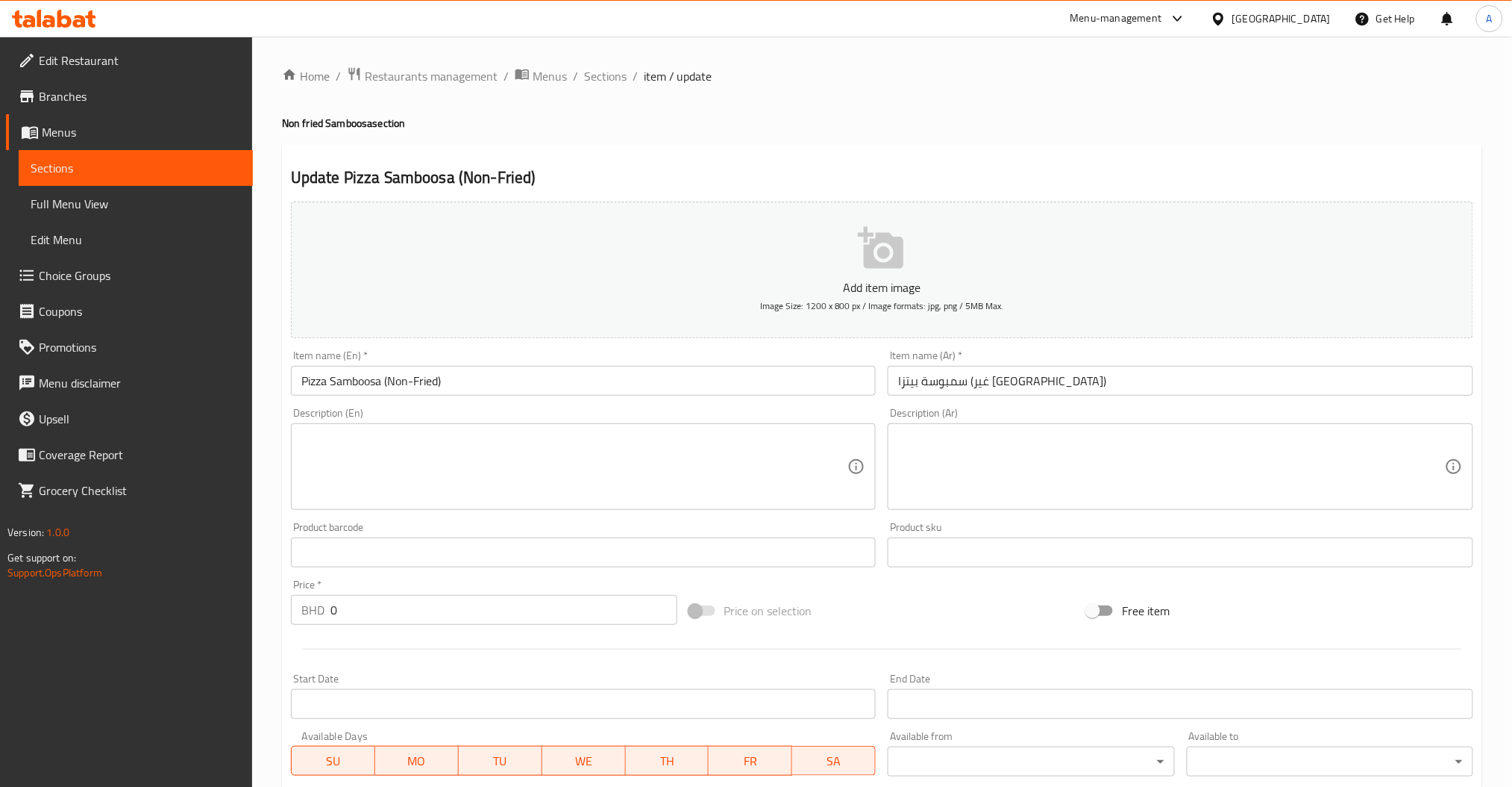
click at [494, 503] on div "Description (En)" at bounding box center [583, 467] width 585 height 87
paste textarea "Soft baked pastry filled with savory pizza flavors."
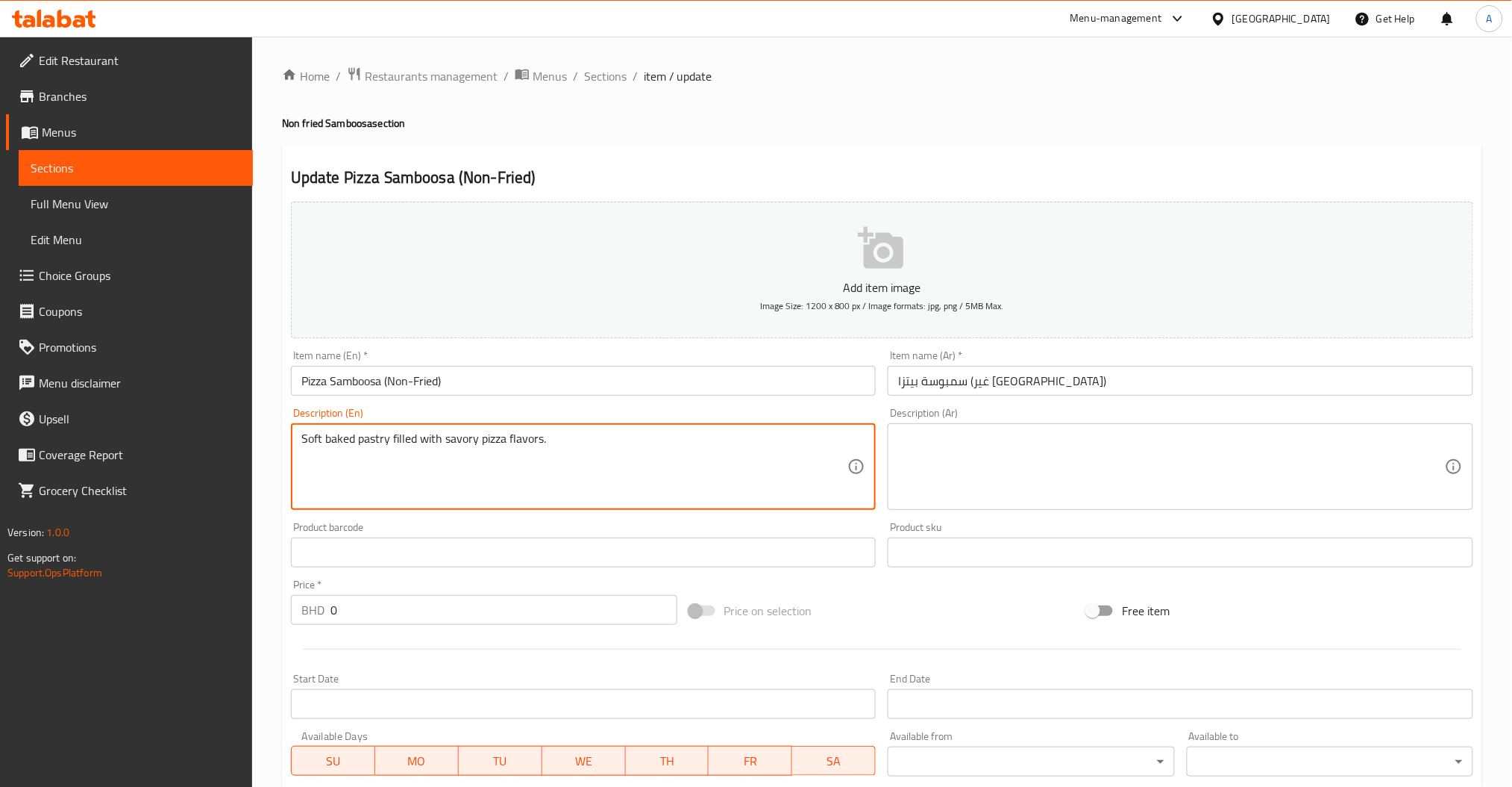
type textarea "Soft baked pastry filled with savory pizza flavors."
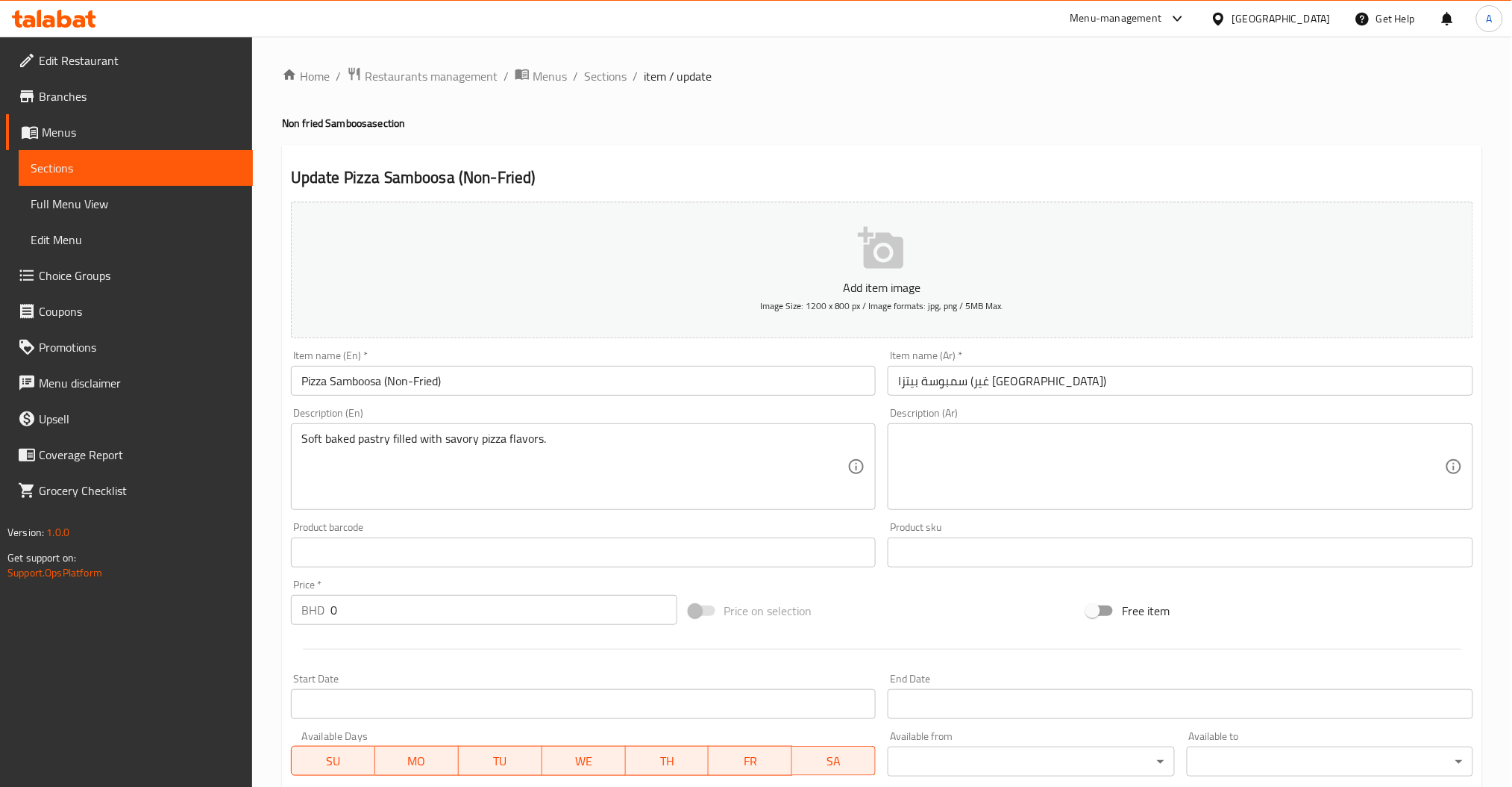
click at [1087, 427] on div "Description (Ar)" at bounding box center [1180, 467] width 585 height 87
paste textarea "عجينة مخبوزة محشوة بنكهات البيتزا الشهية"
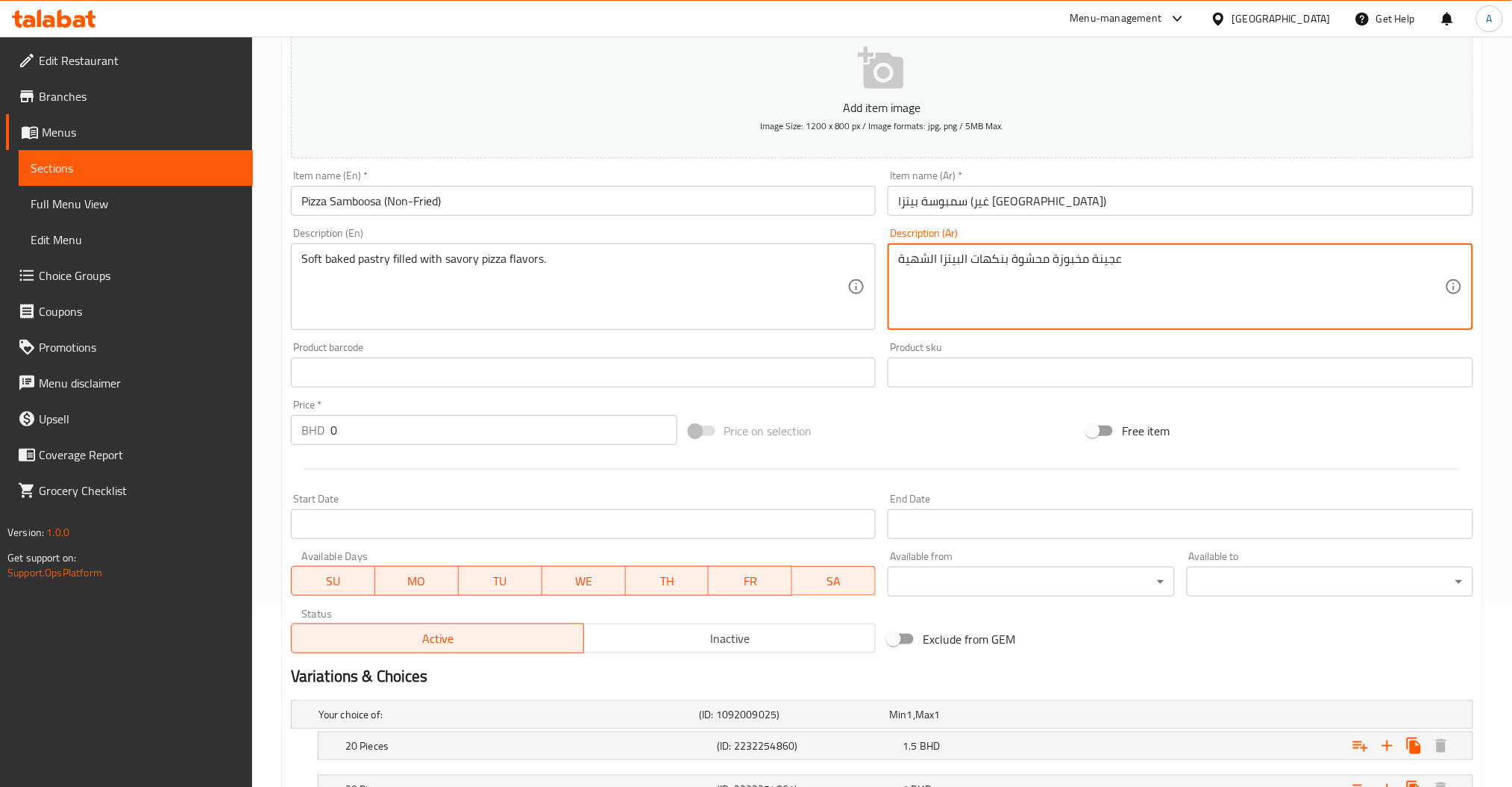
scroll to position [301, 0]
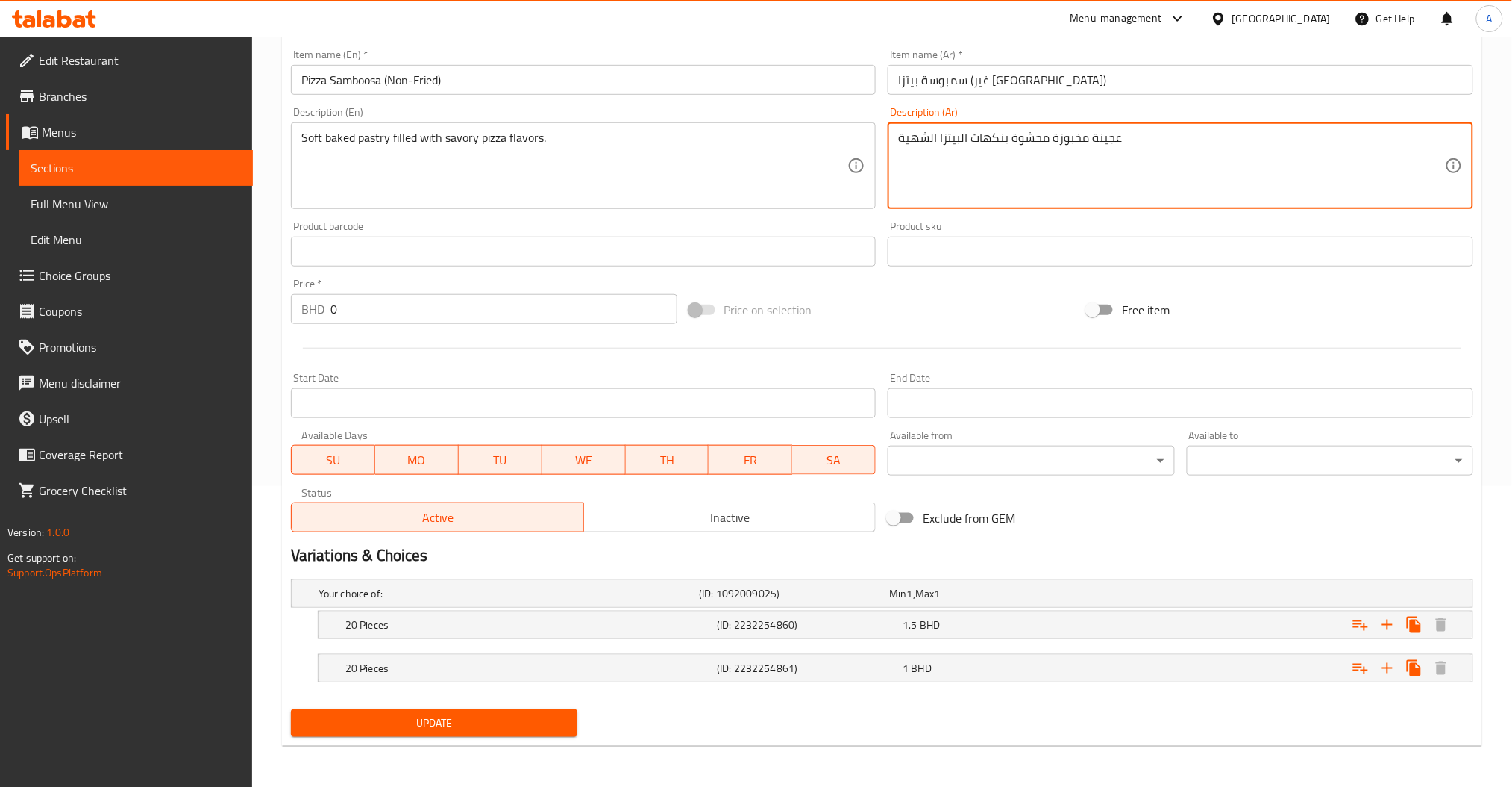
type textarea "عجينة مخبوزة محشوة بنكهات البيتزا الشهية"
click at [479, 704] on div "Update" at bounding box center [434, 723] width 298 height 40
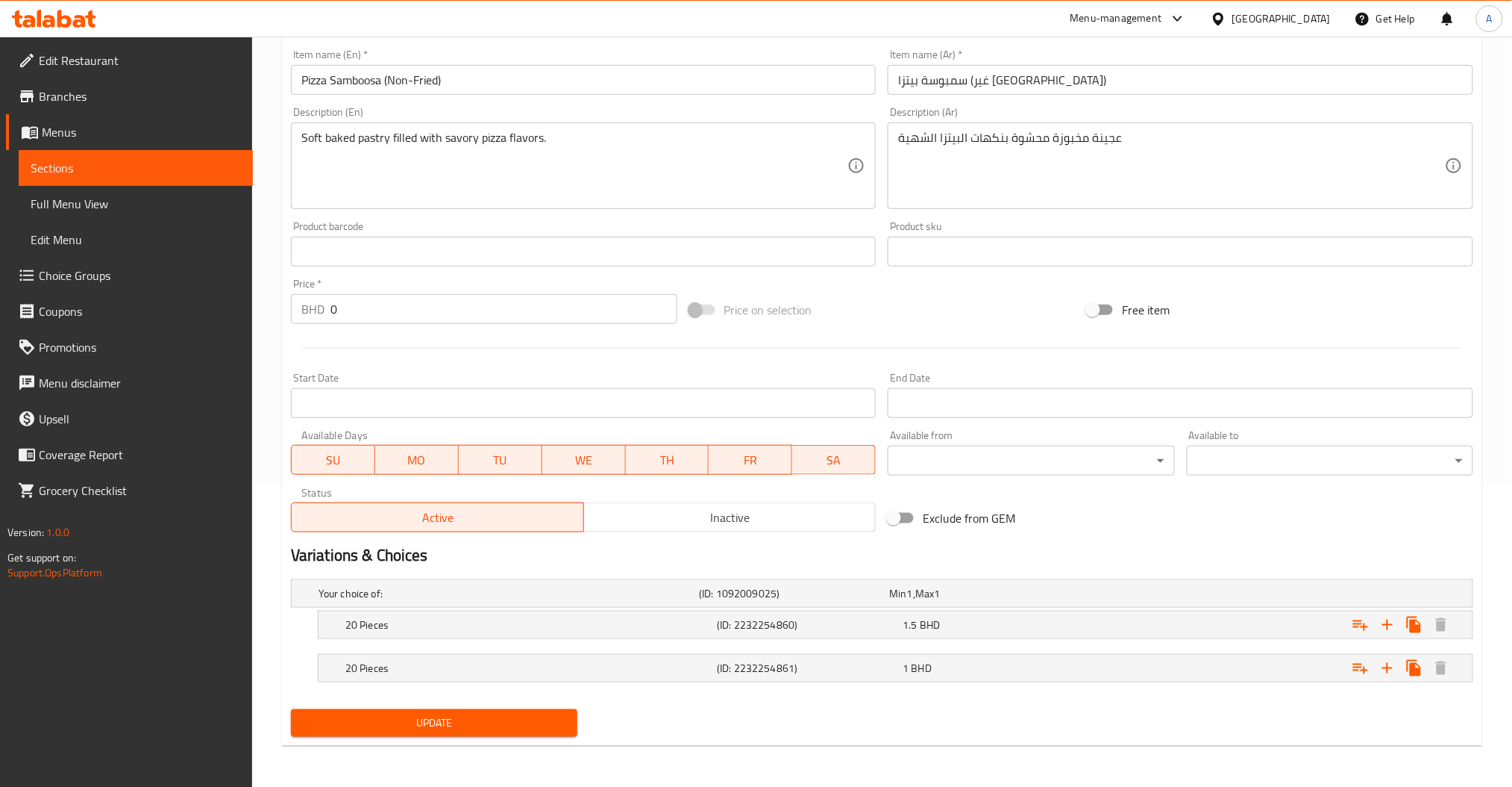
click at [471, 727] on span "Update" at bounding box center [434, 723] width 263 height 19
click at [614, 601] on h5 "20 Pieces" at bounding box center [505, 592] width 375 height 15
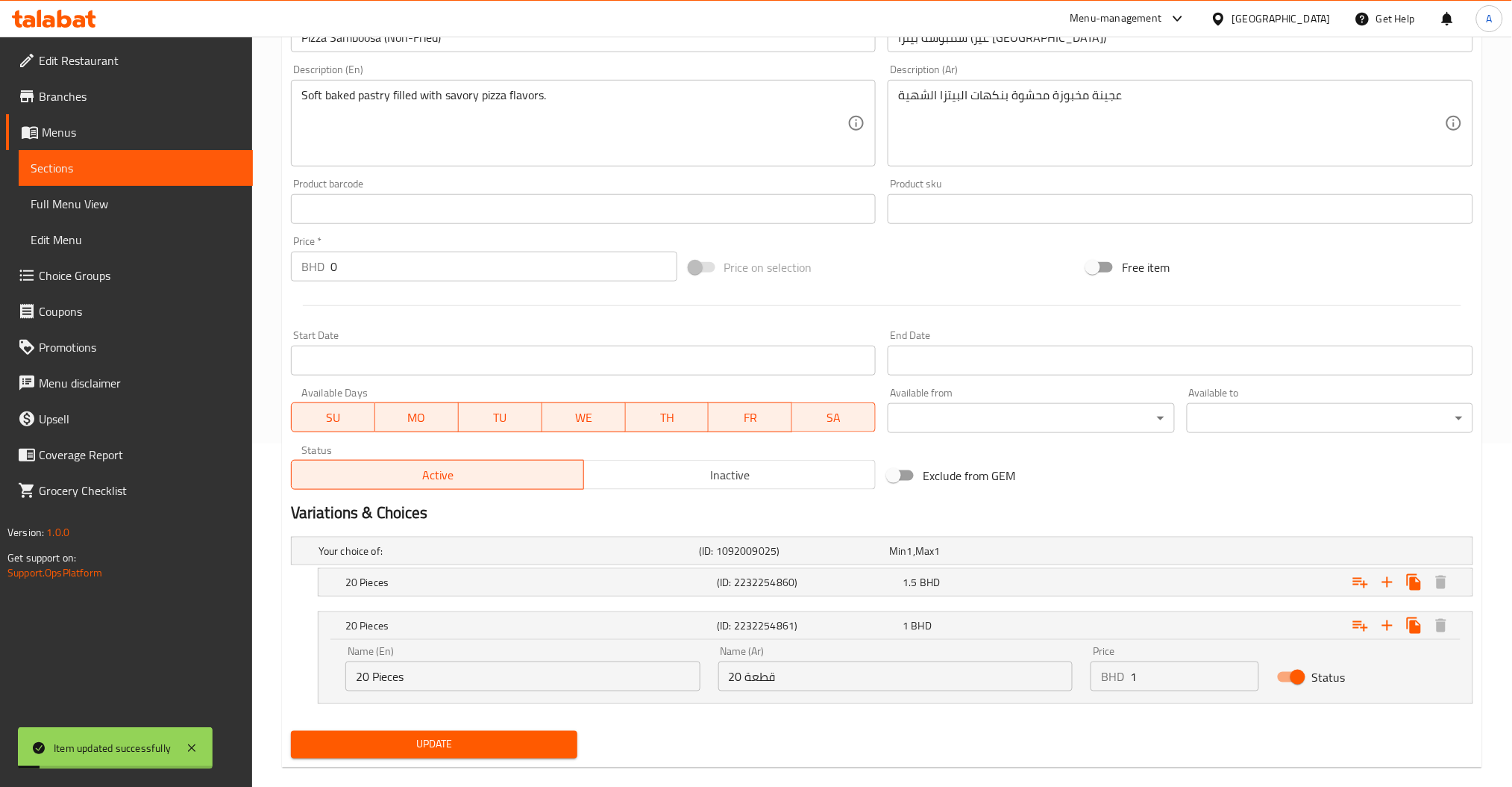
scroll to position [364, 0]
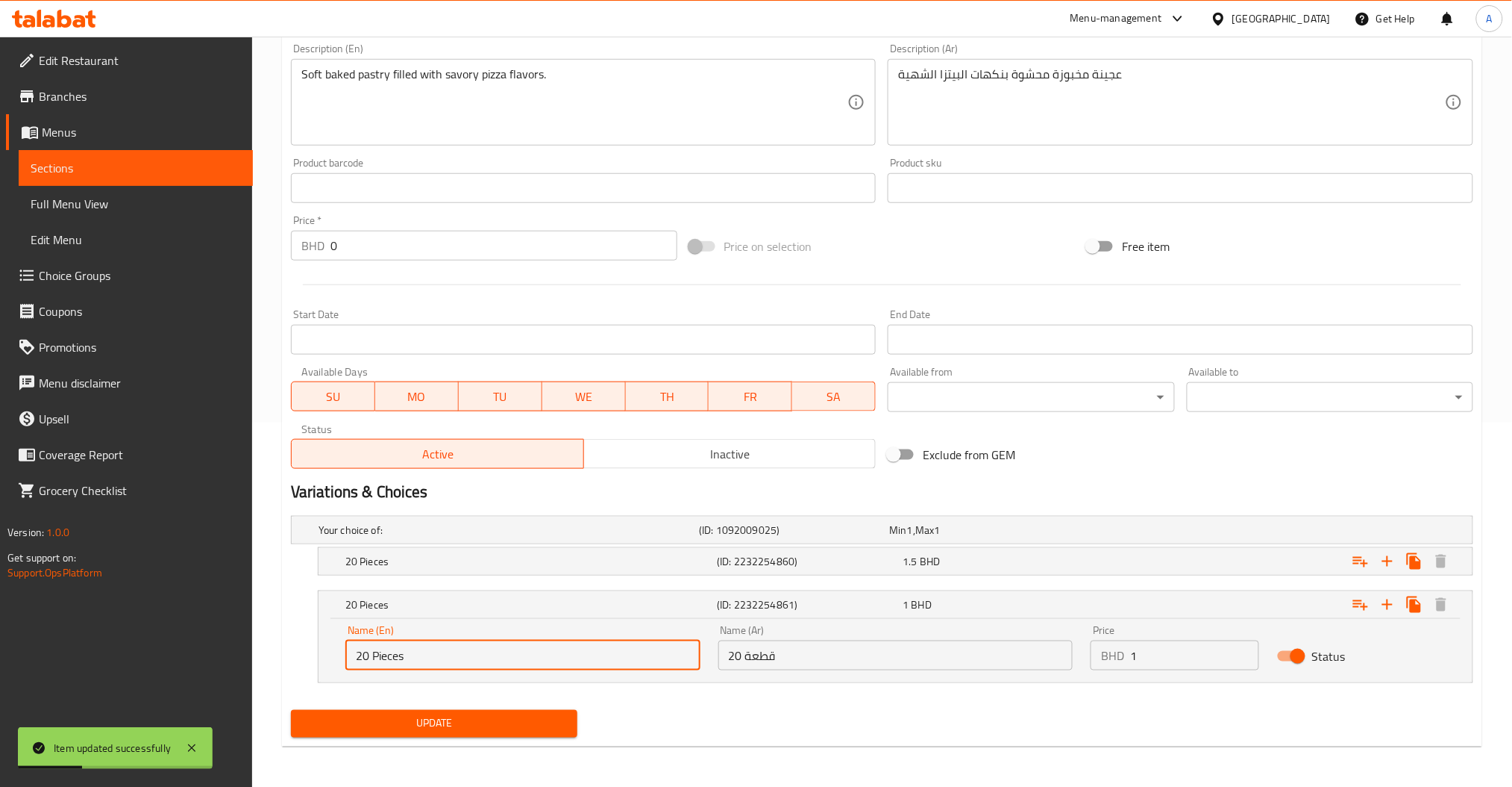
drag, startPoint x: 372, startPoint y: 656, endPoint x: 348, endPoint y: 656, distance: 24.0
click at [348, 656] on input "20 Pieces" at bounding box center [522, 656] width 355 height 30
type input "14 Pieces"
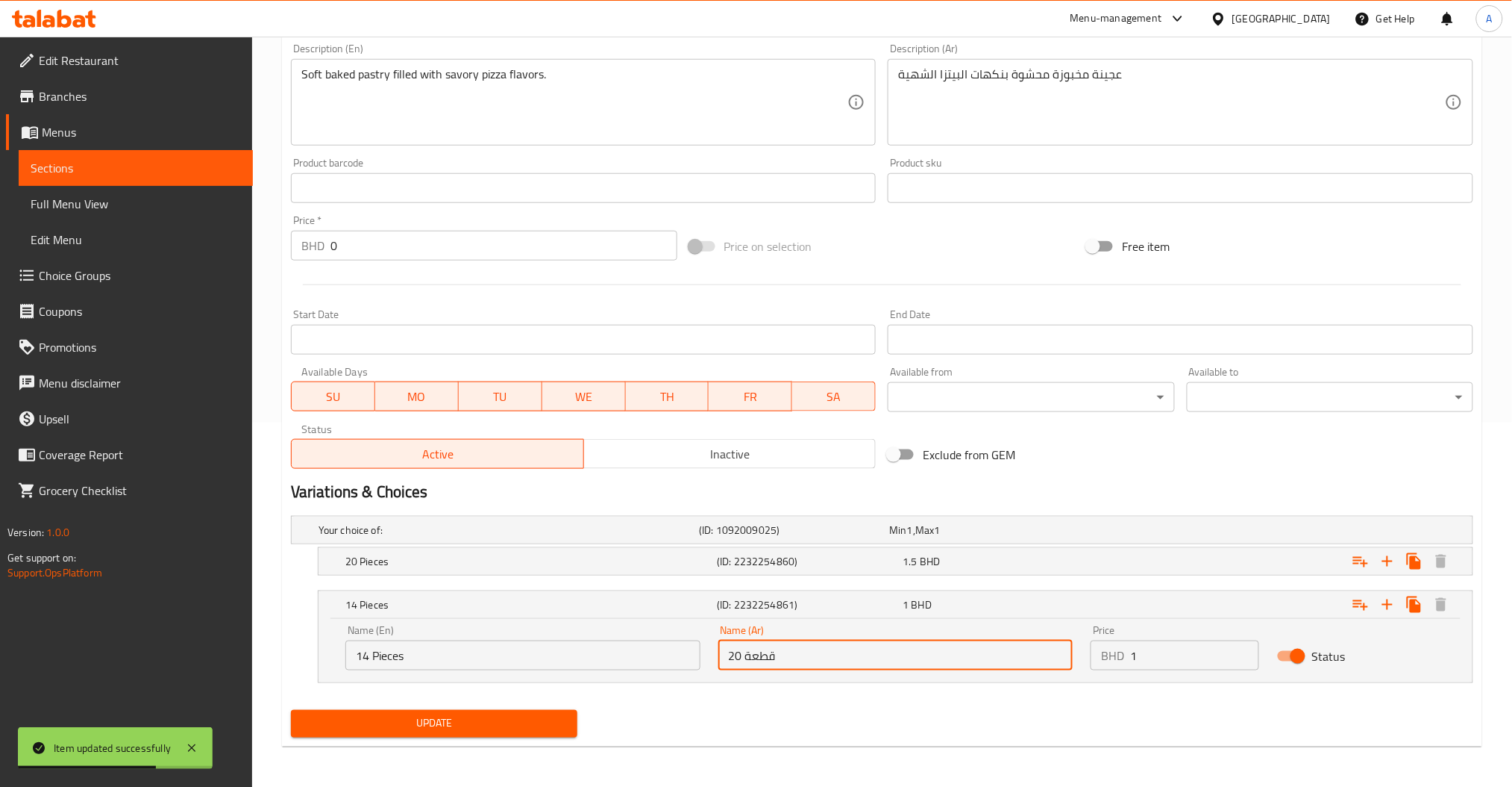
drag, startPoint x: 743, startPoint y: 654, endPoint x: 547, endPoint y: 656, distance: 196.0
click at [556, 658] on div "Name (En) 14 Pieces Name (En) Name (Ar) 20 قطعة Name (Ar) Price BHD 1 Price Sta…" at bounding box center [894, 648] width 1118 height 63
type input "14 قطعة"
click at [474, 716] on span "Update" at bounding box center [434, 723] width 263 height 19
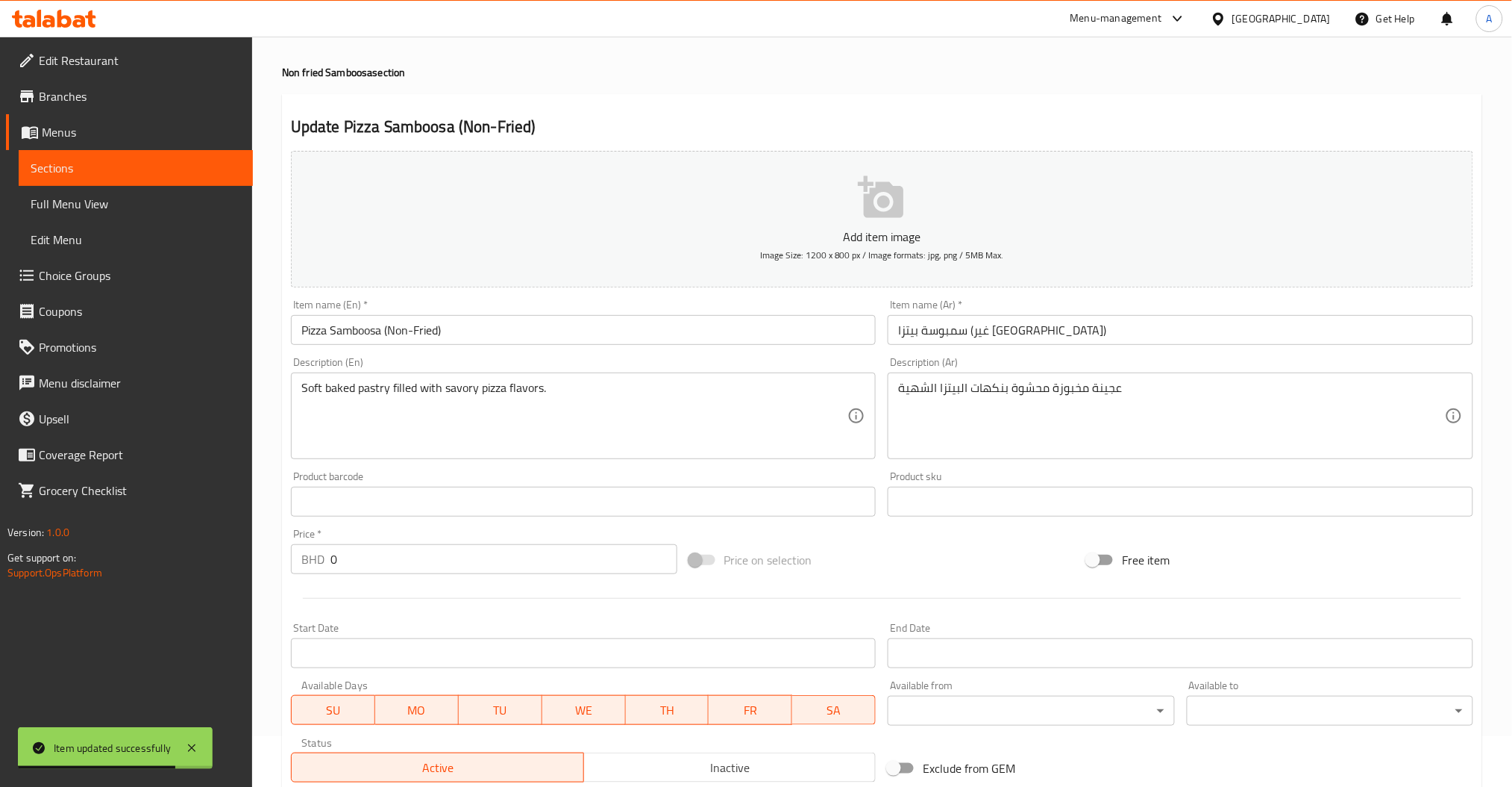
scroll to position [0, 0]
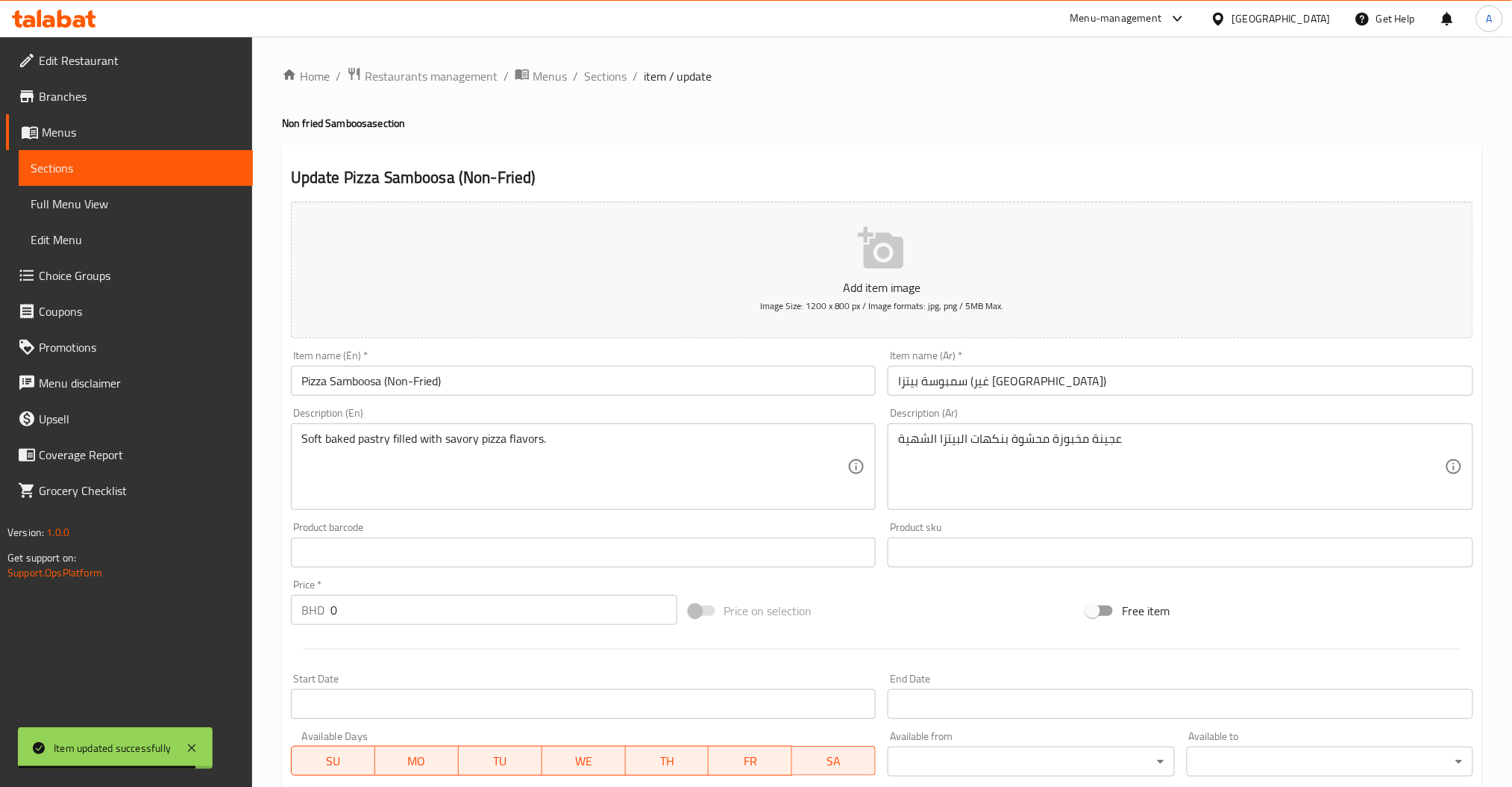
click at [639, 44] on div "Home / Restaurants management / Menus / Sections / item / update Non fried Samb…" at bounding box center [882, 594] width 1260 height 1115
click at [613, 68] on span "Sections" at bounding box center [605, 76] width 42 height 18
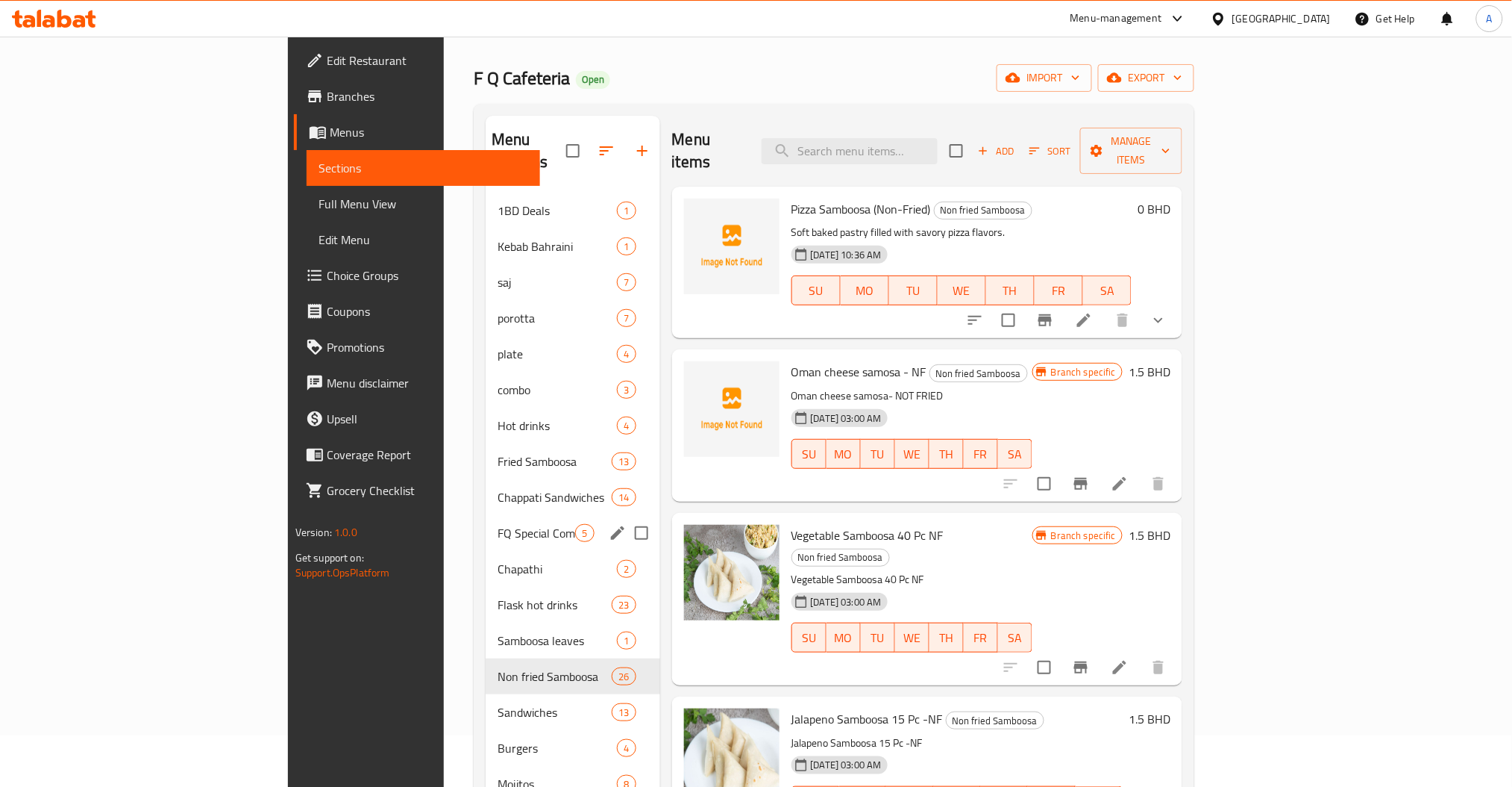
scroll to position [99, 0]
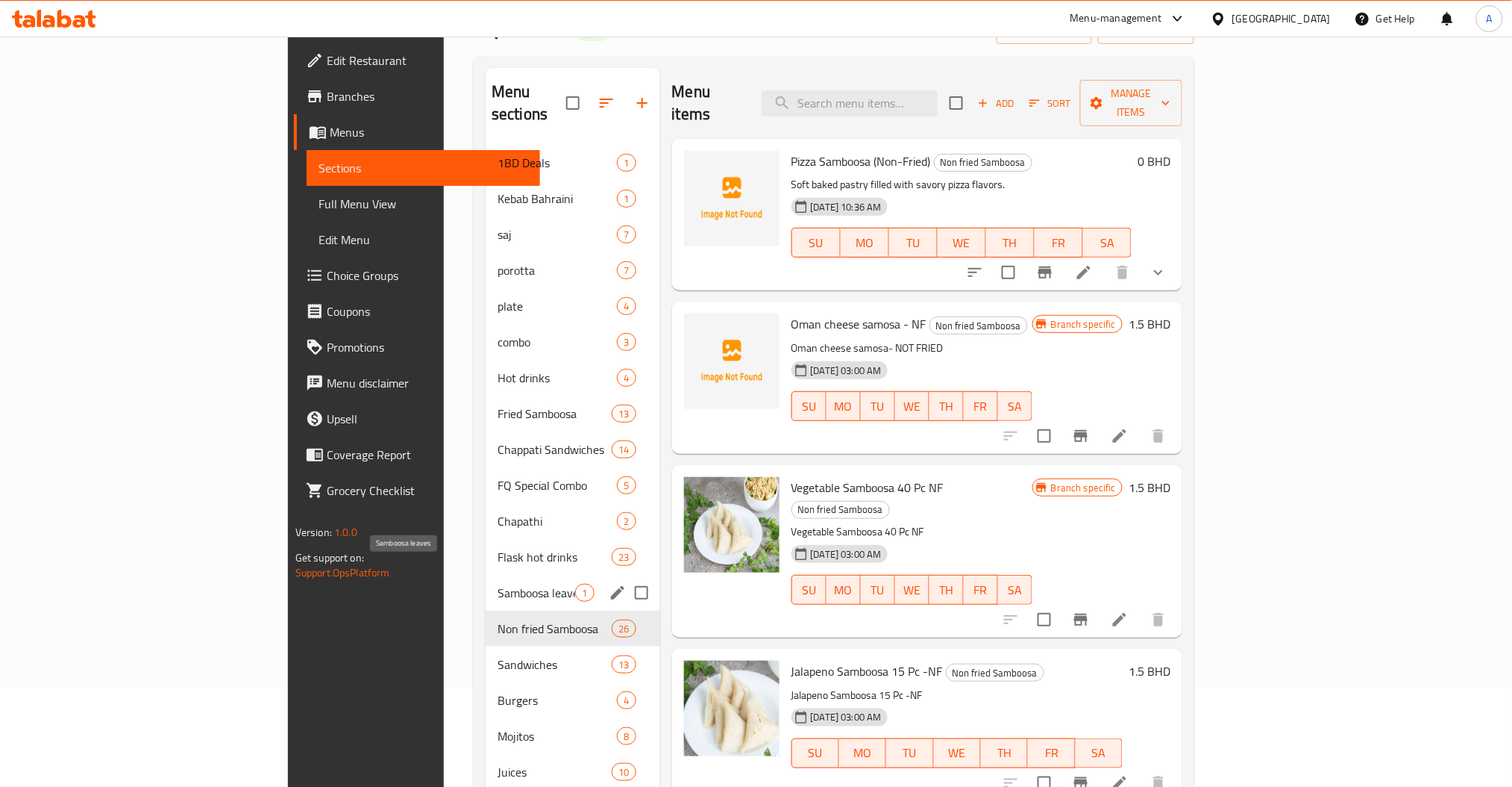
click at [497, 583] on span "Samboosa leaves" at bounding box center [536, 592] width 77 height 18
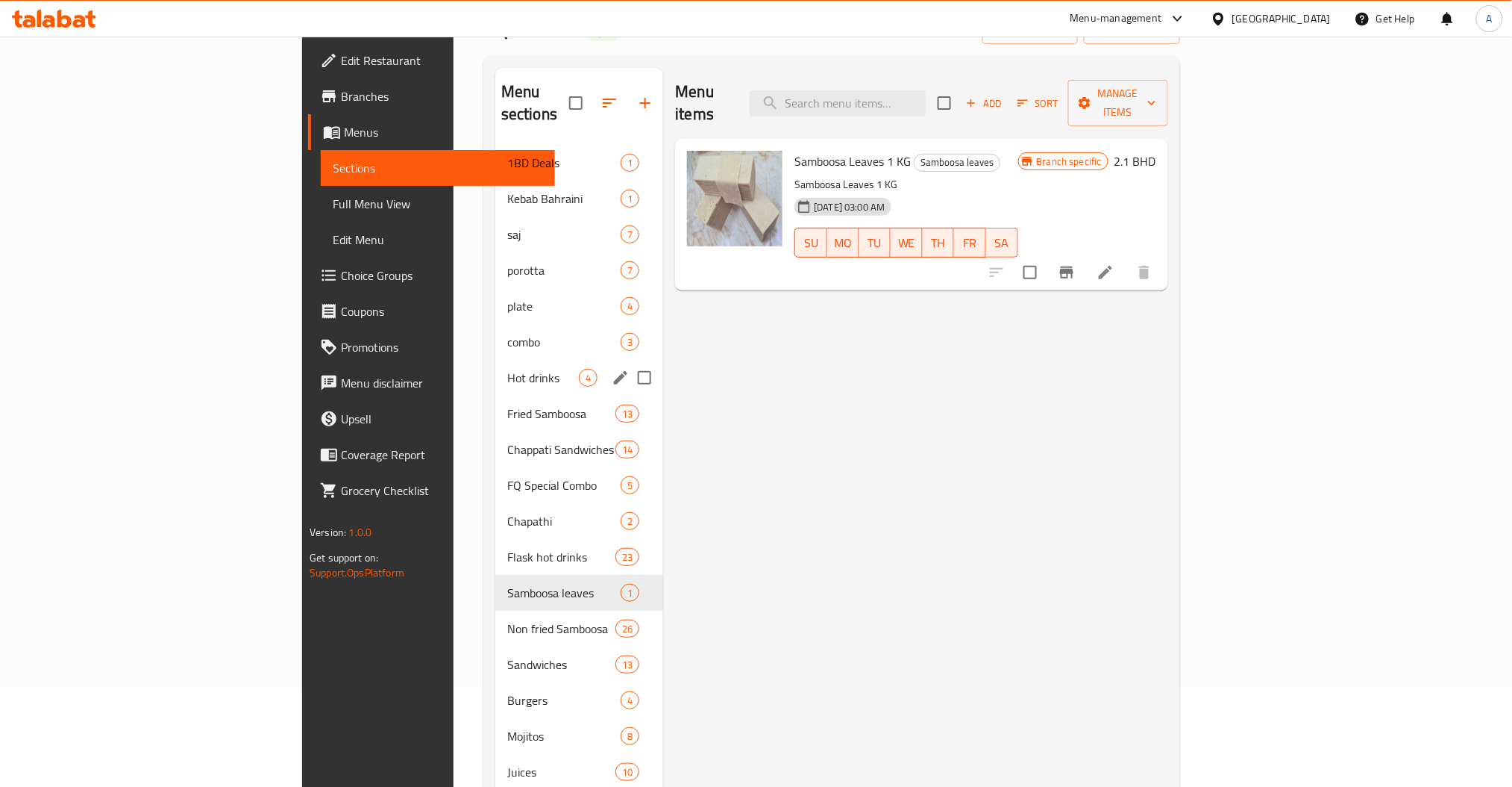
click at [507, 404] on span "Fried Samboosa" at bounding box center [560, 413] width 108 height 18
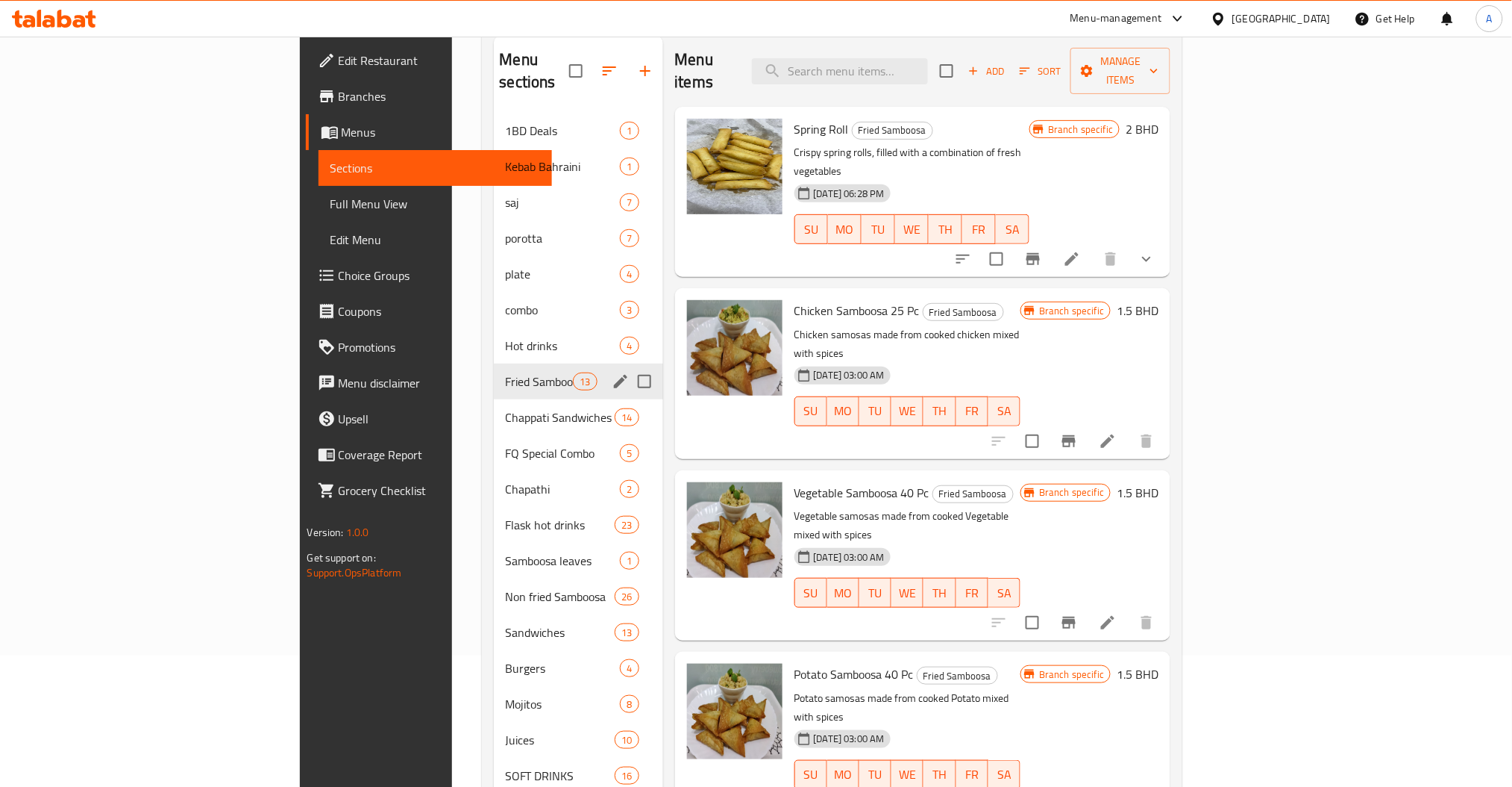
scroll to position [209, 0]
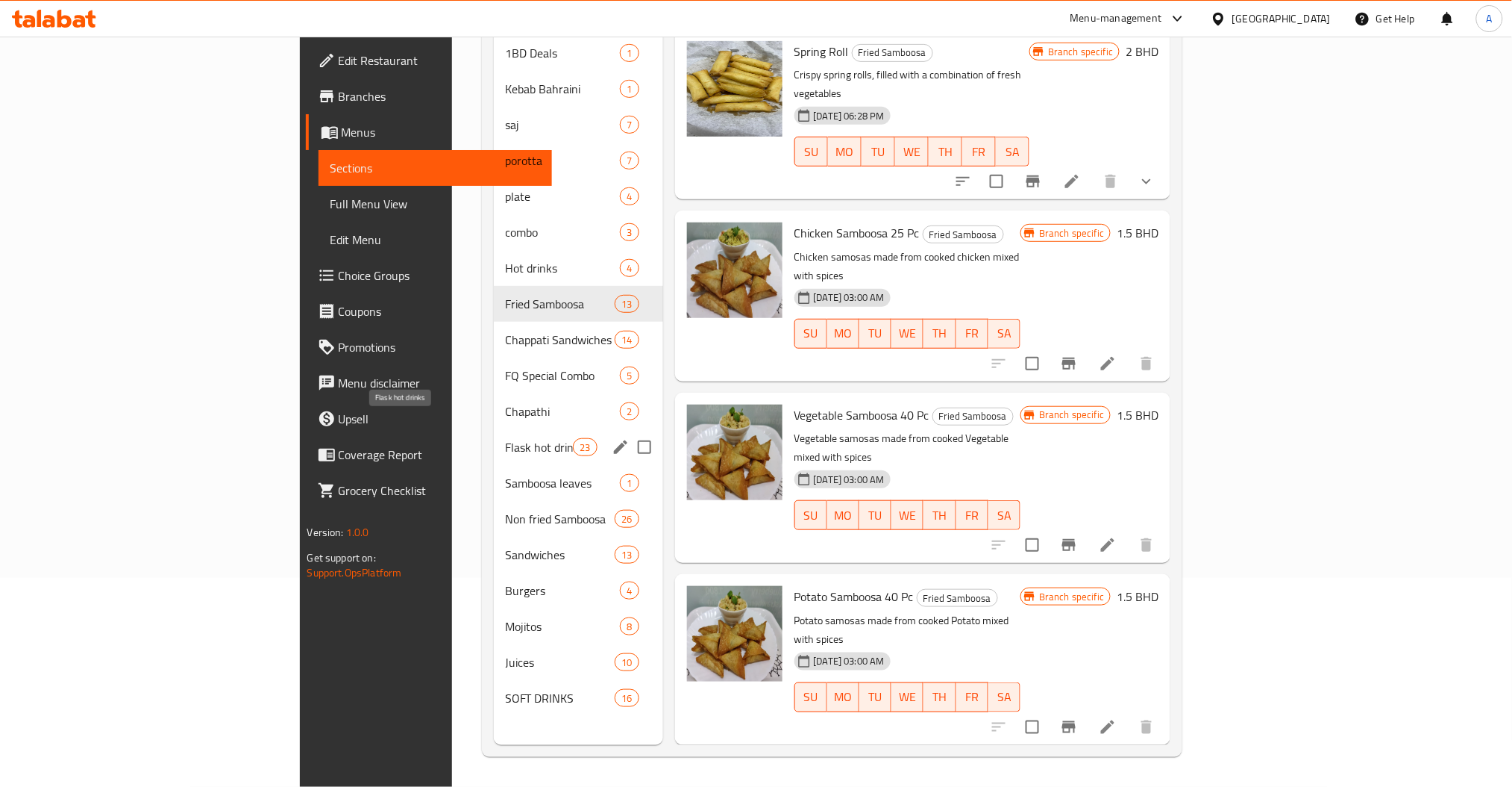
click at [506, 438] on span "Flask hot drinks" at bounding box center [540, 447] width 68 height 18
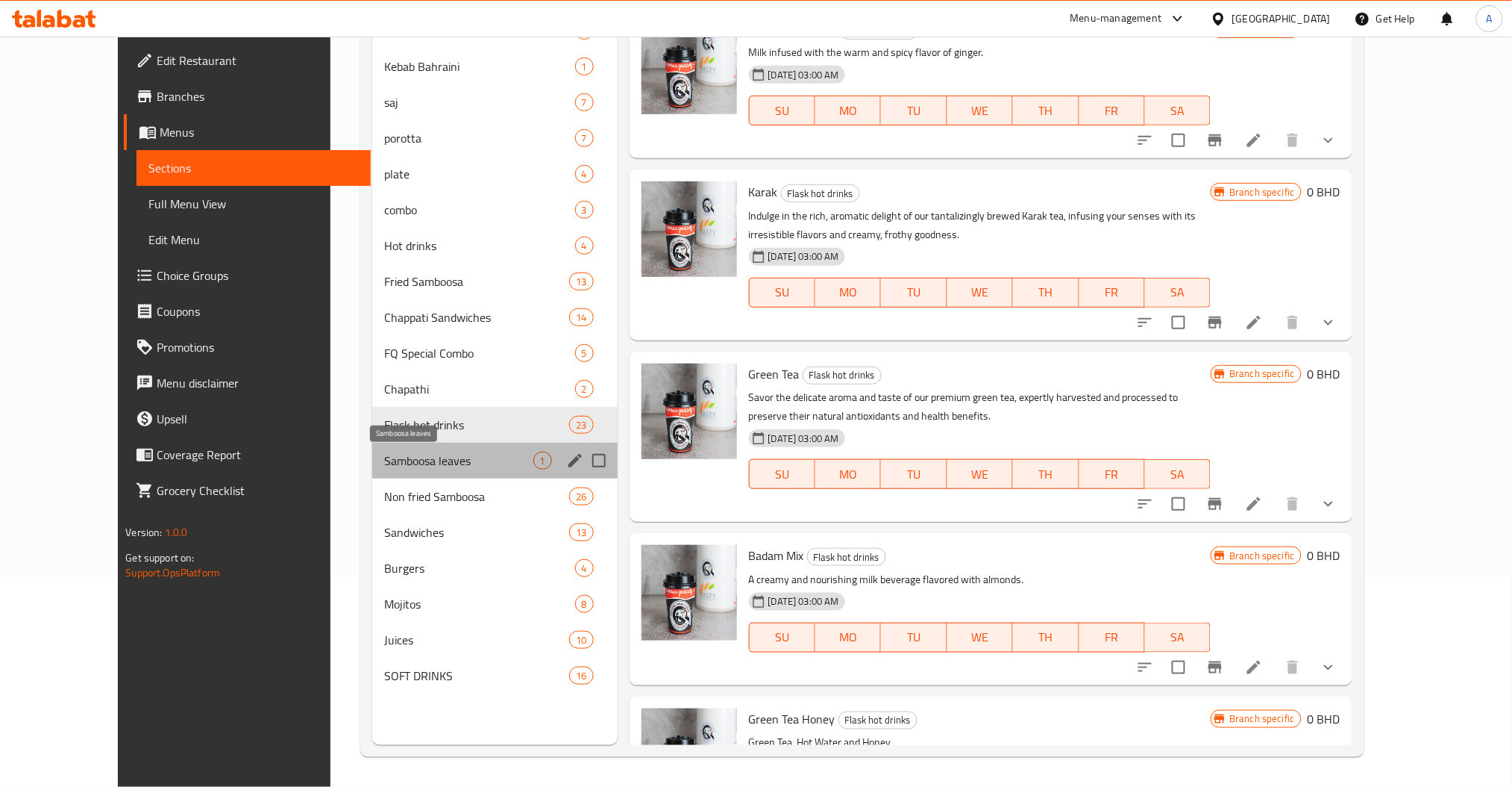
click at [384, 466] on span "Samboosa leaves" at bounding box center [459, 461] width 148 height 18
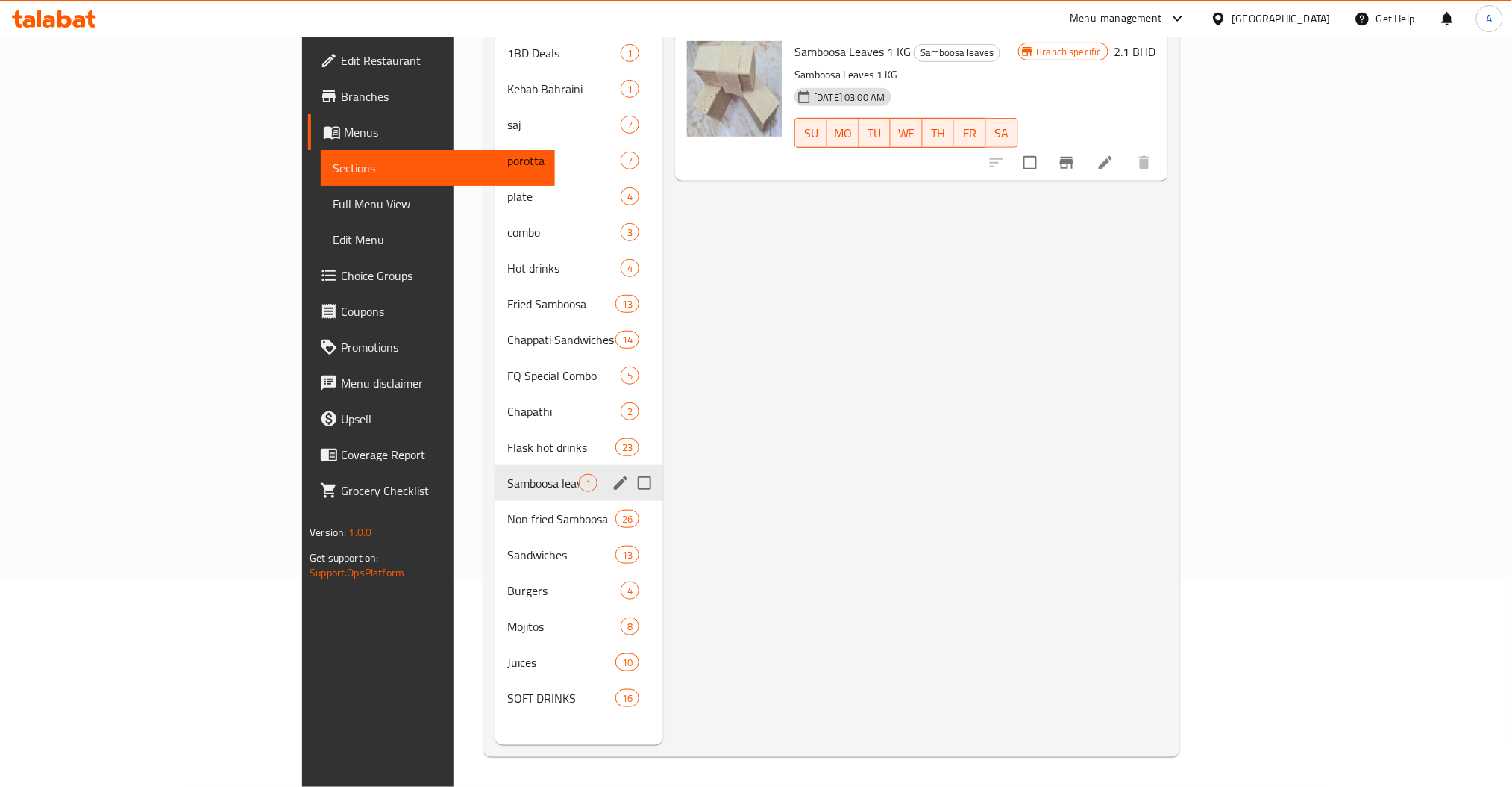
click at [495, 500] on div "Non fried Samboosa 26" at bounding box center [579, 518] width 168 height 36
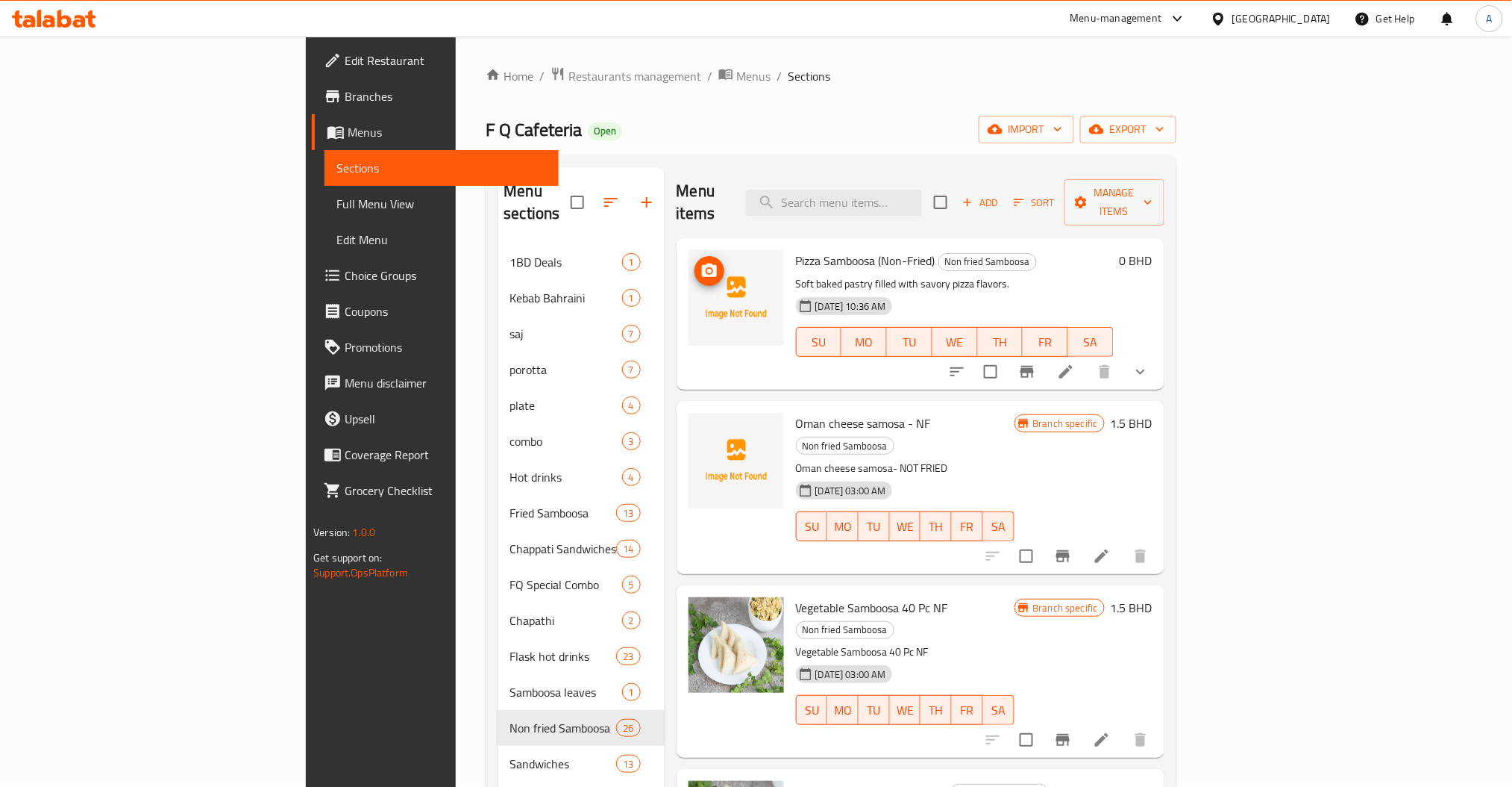
click at [701, 262] on icon "upload picture" at bounding box center [710, 271] width 18 height 18
click at [695, 424] on span "upload picture" at bounding box center [710, 433] width 30 height 18
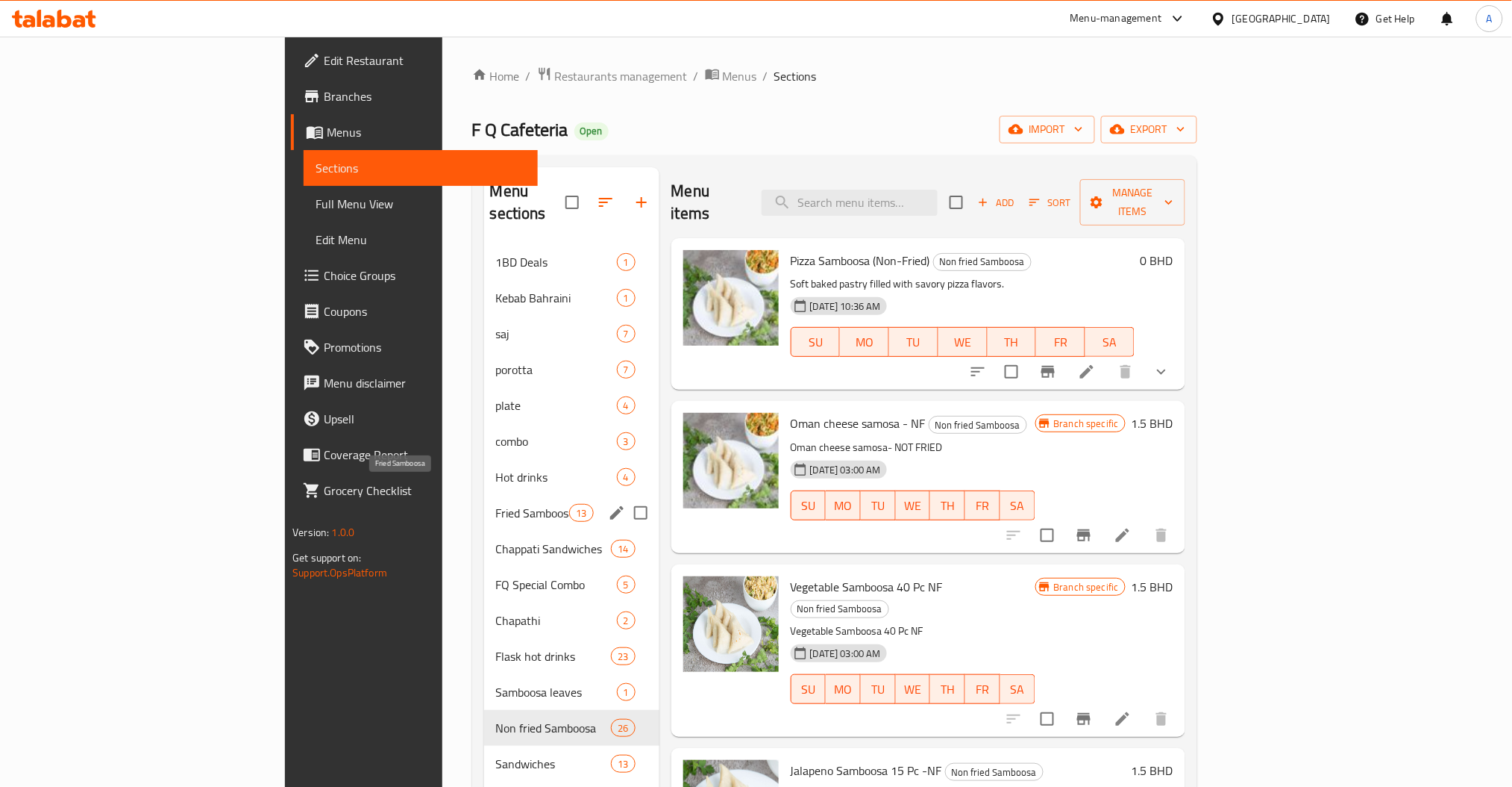
click at [496, 503] on span "Fried Samboosa" at bounding box center [533, 512] width 74 height 18
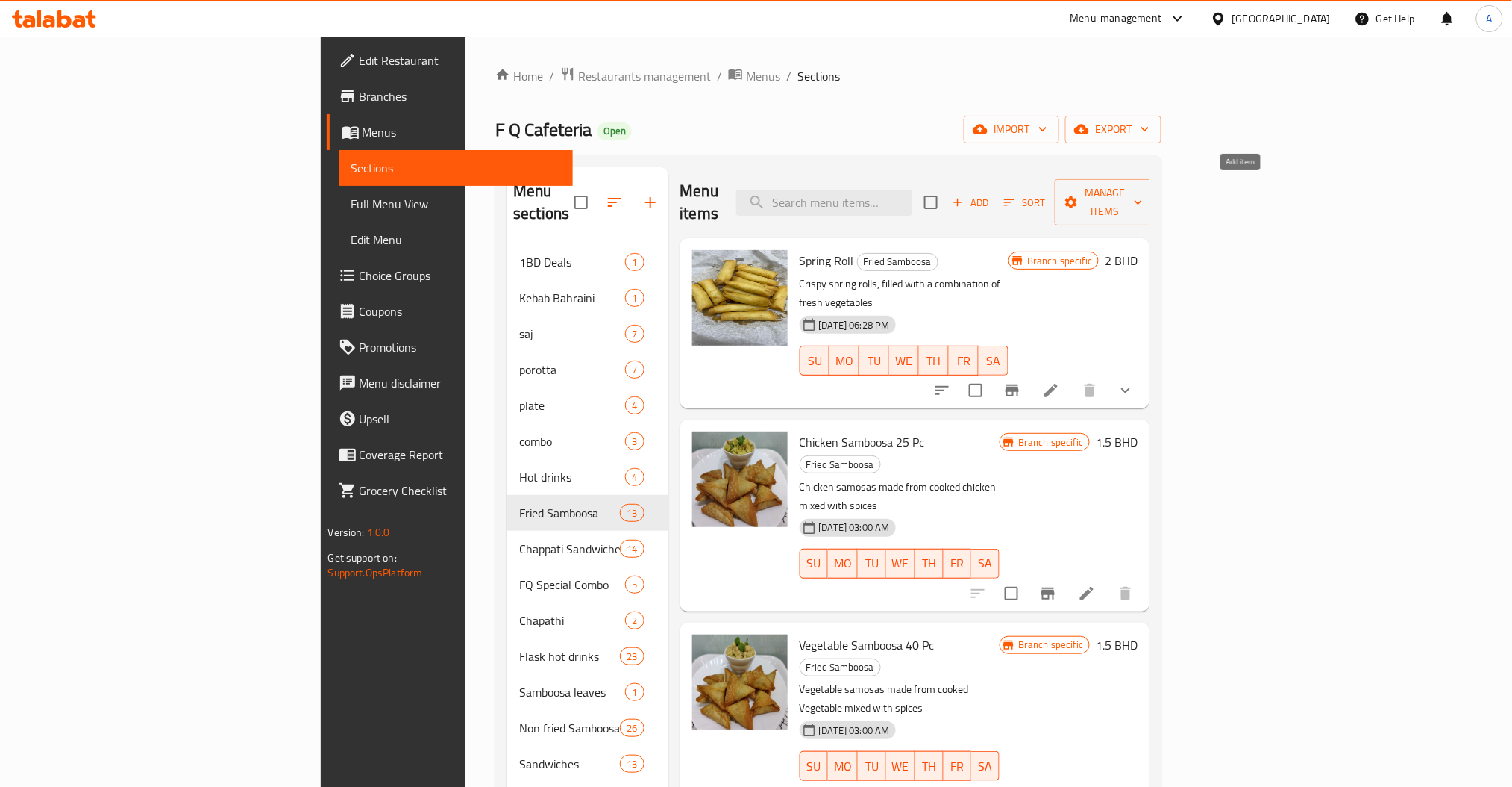
click at [990, 199] on span "Add" at bounding box center [970, 202] width 41 height 17
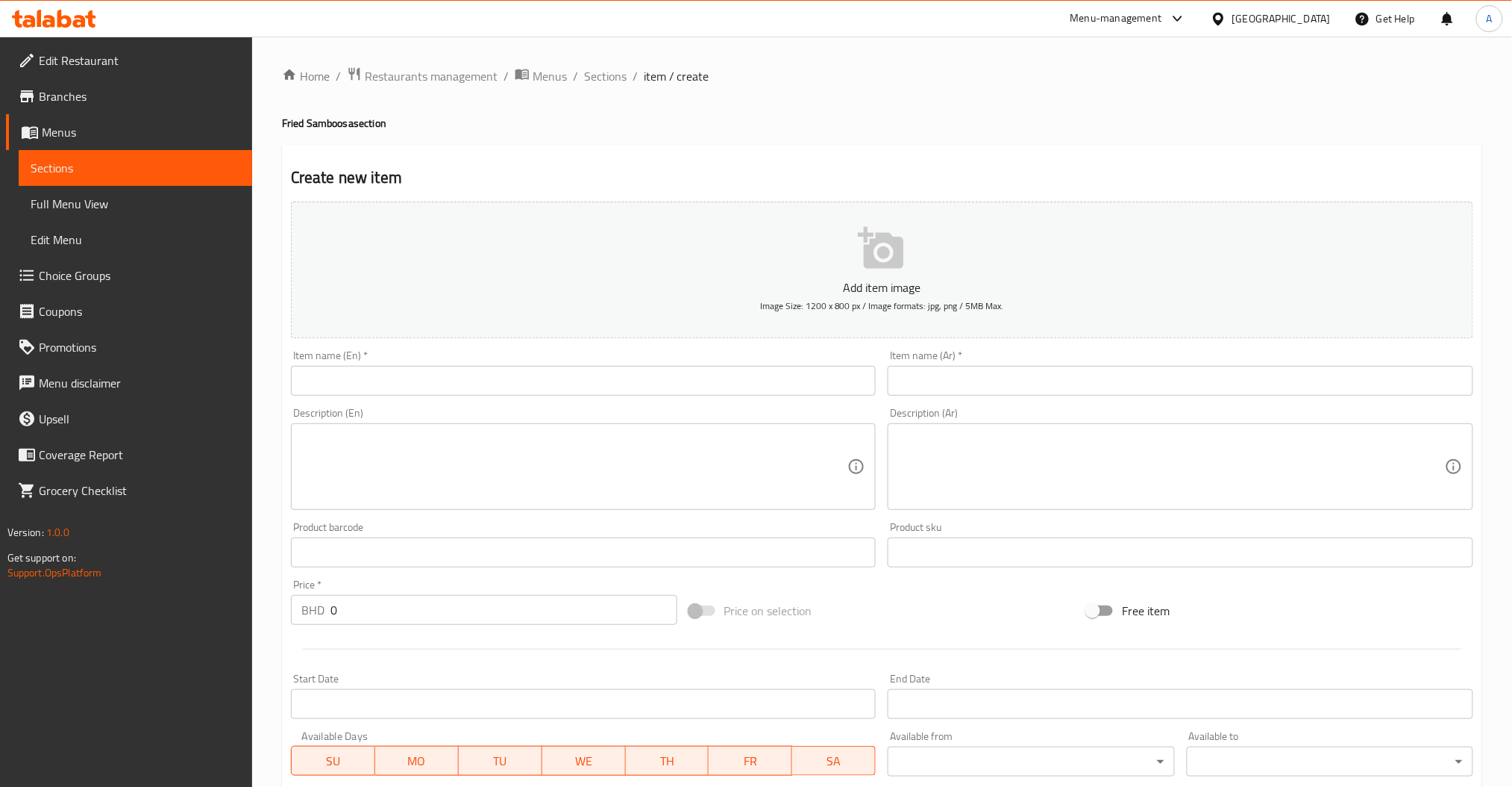
click at [516, 411] on div "Description (En) Description (En)" at bounding box center [583, 458] width 585 height 102
click at [514, 395] on div "Item name (En)   * Item name (En) *" at bounding box center [583, 373] width 598 height 57
click at [515, 388] on input "text" at bounding box center [583, 381] width 585 height 30
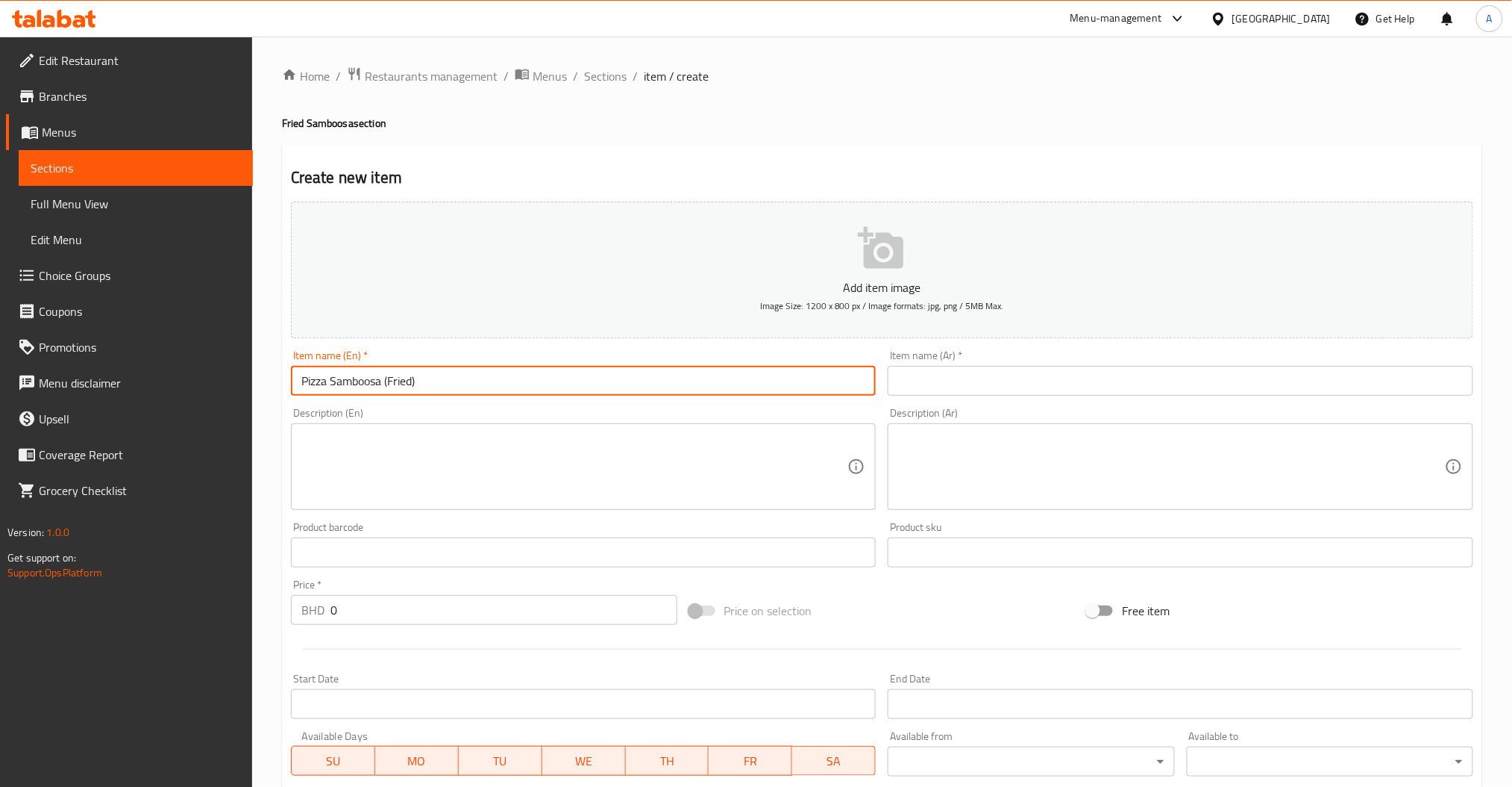
type input "Pizza Samboosa (Fried)"
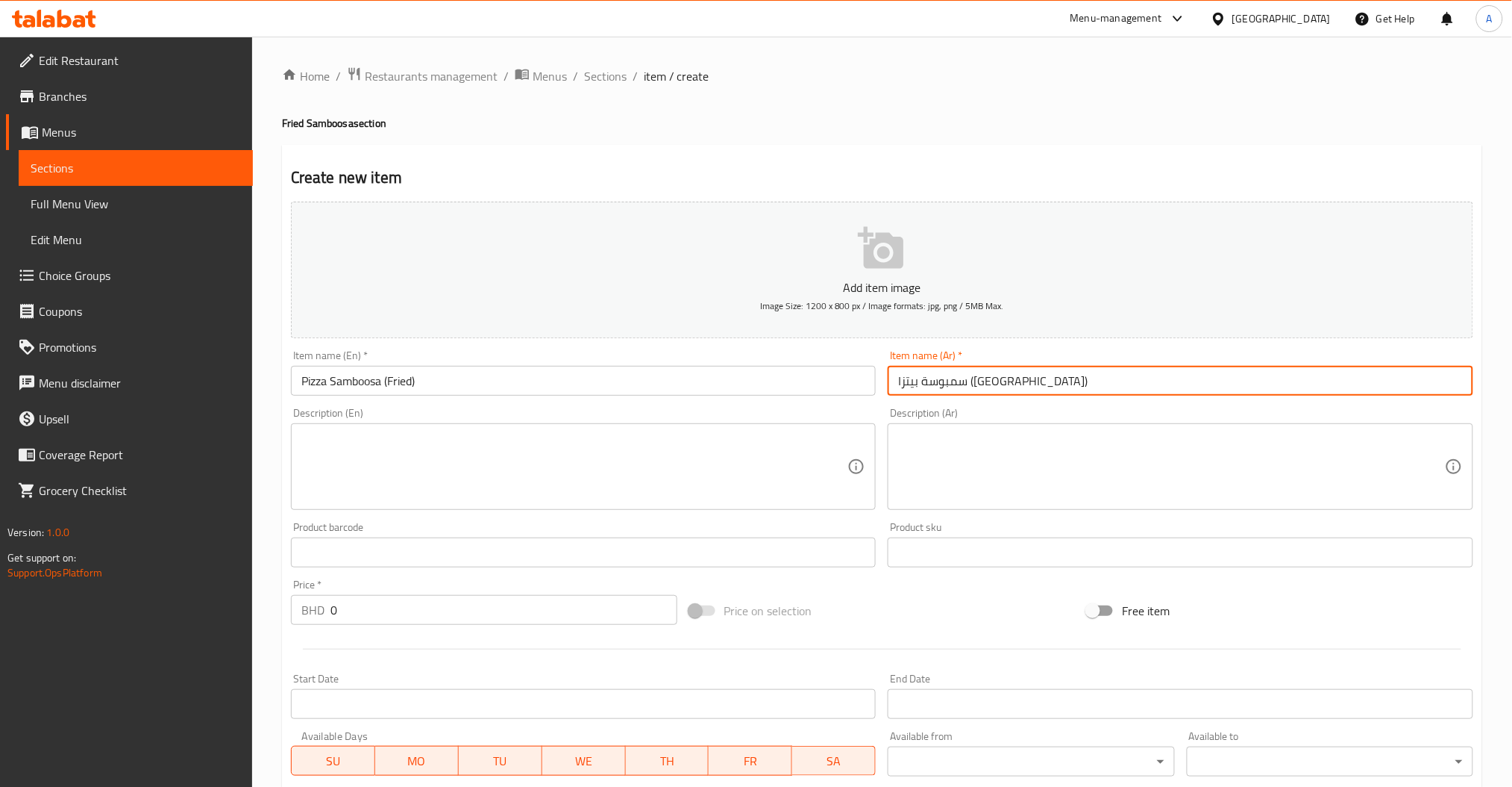
type input "سمبوسة بيتزا (مقلية)"
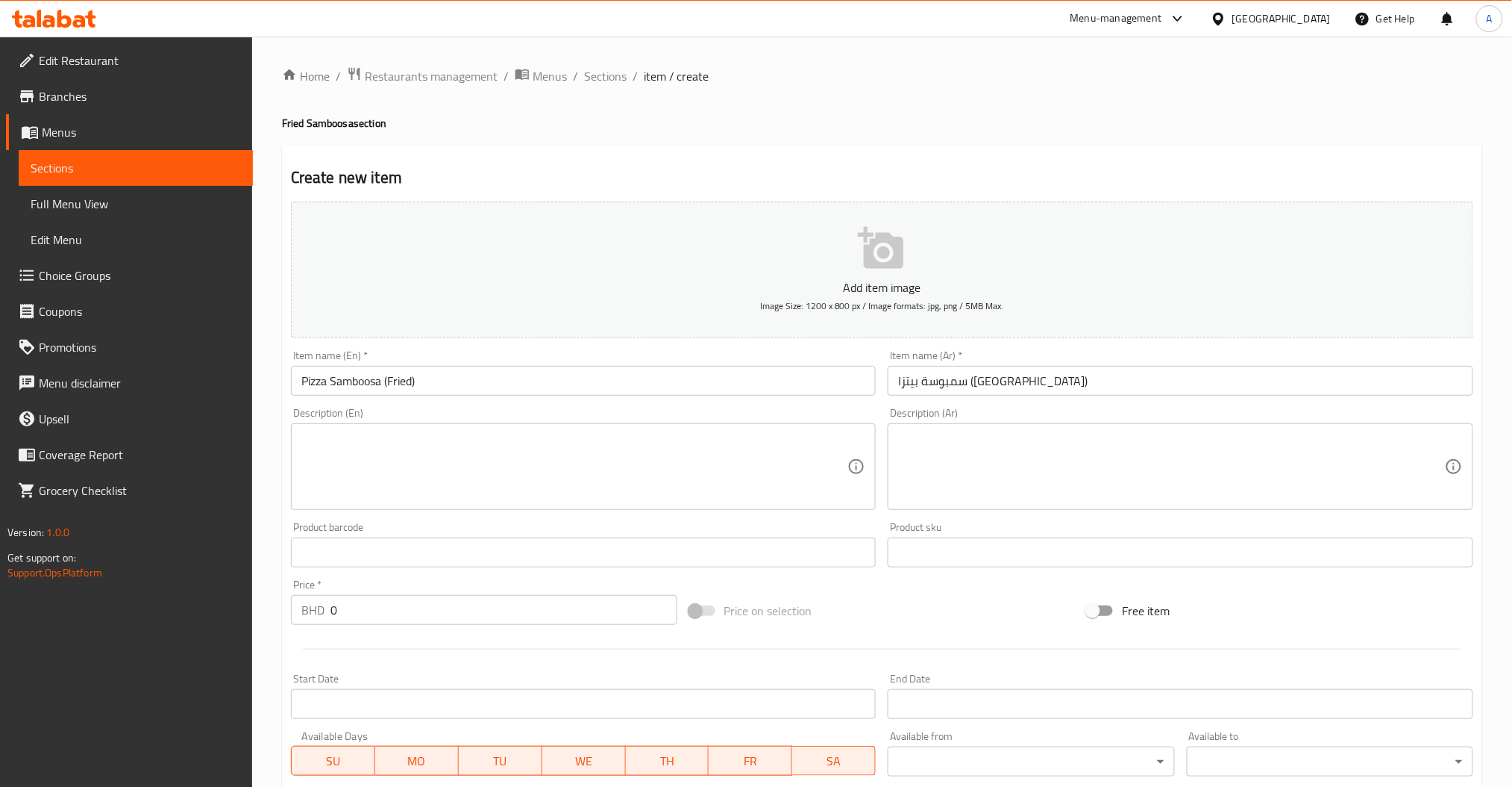
click at [500, 433] on textarea at bounding box center [574, 467] width 546 height 71
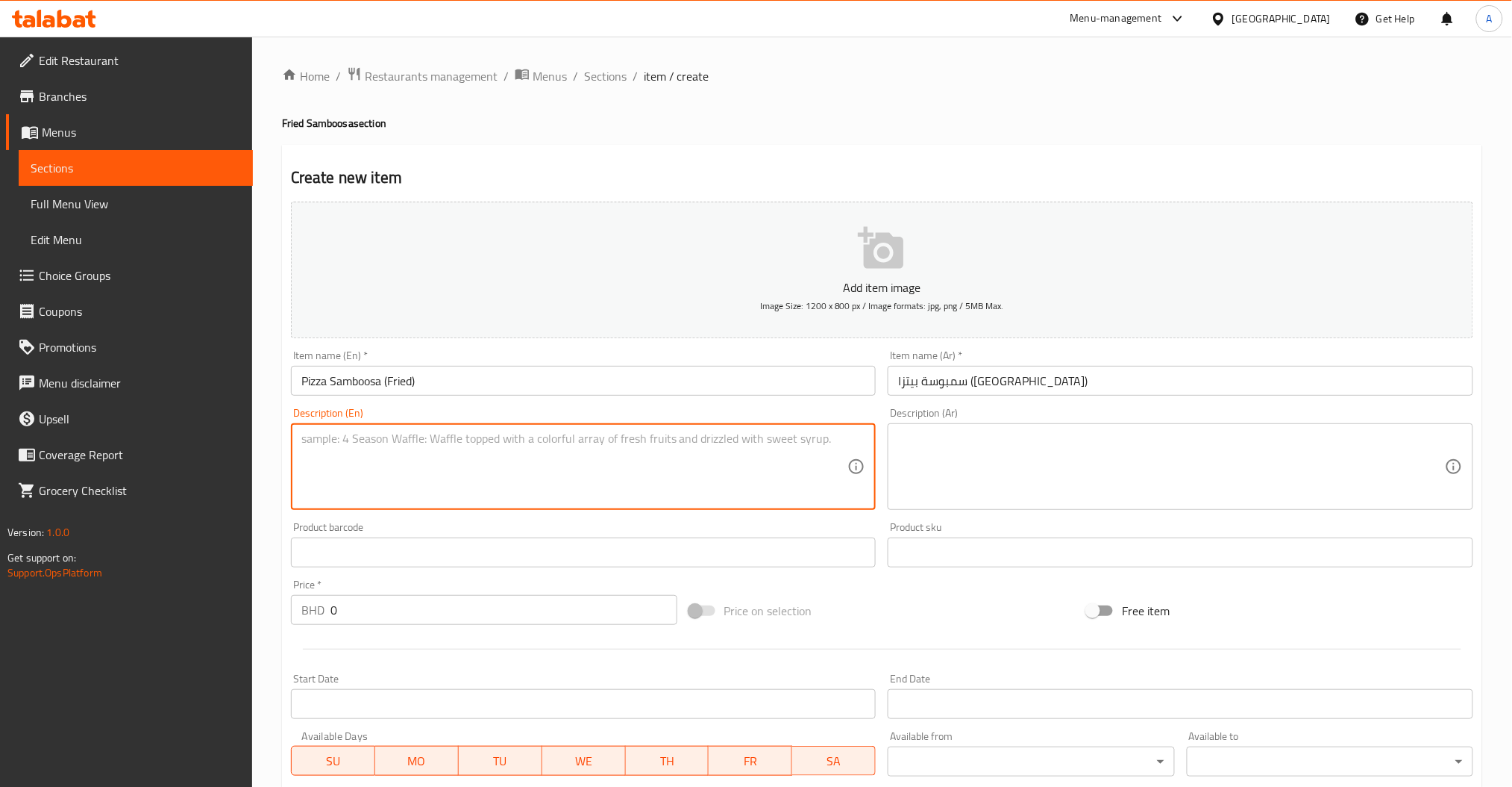
paste textarea "Soft baked pastry filled with savory pizza flavors."
type textarea "Soft baked pastry filled with savory pizza flavors."
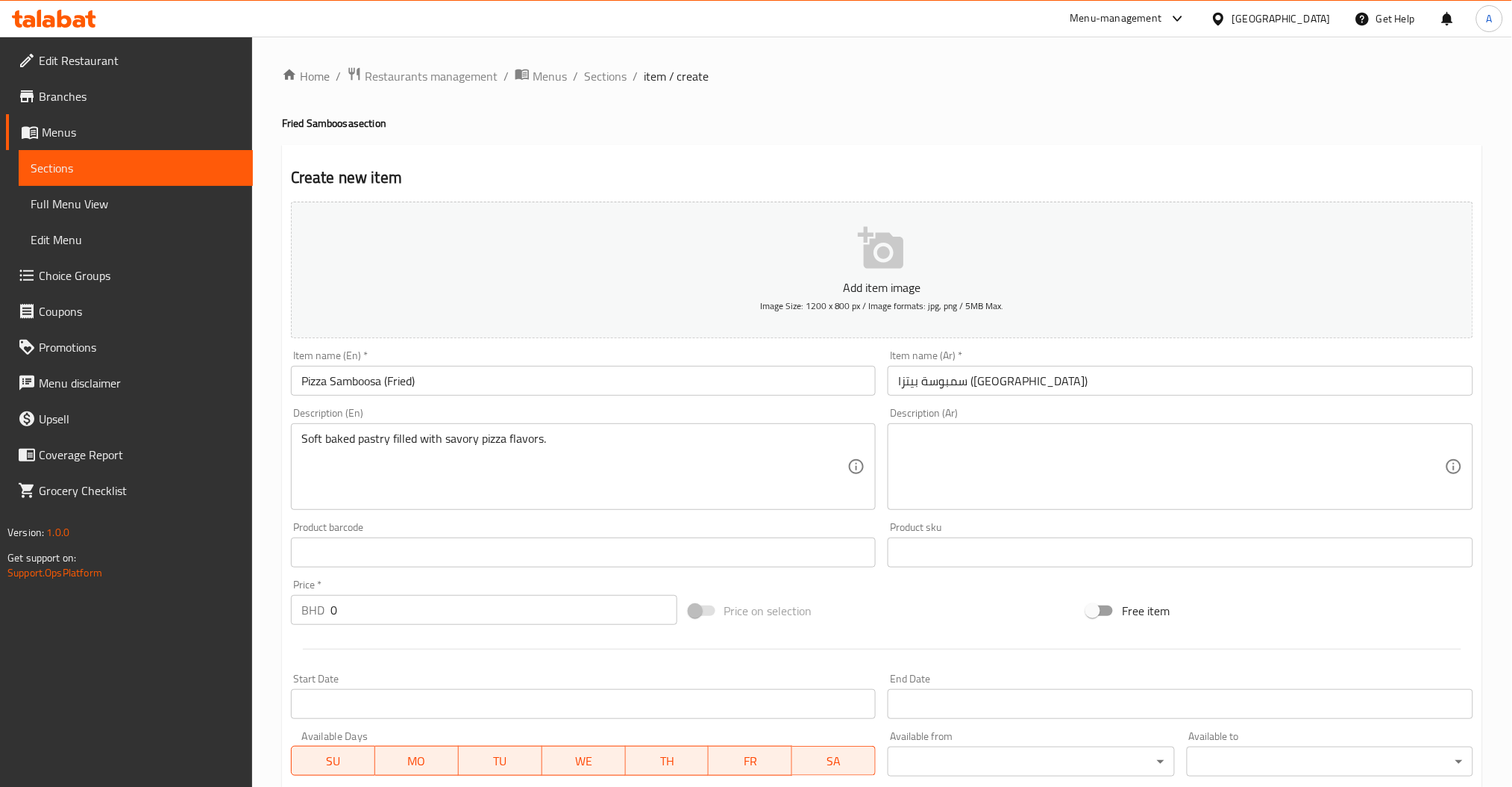
drag, startPoint x: 1178, startPoint y: 425, endPoint x: 1152, endPoint y: 451, distance: 36.8
click at [1178, 425] on div "Description (Ar)" at bounding box center [1180, 467] width 585 height 87
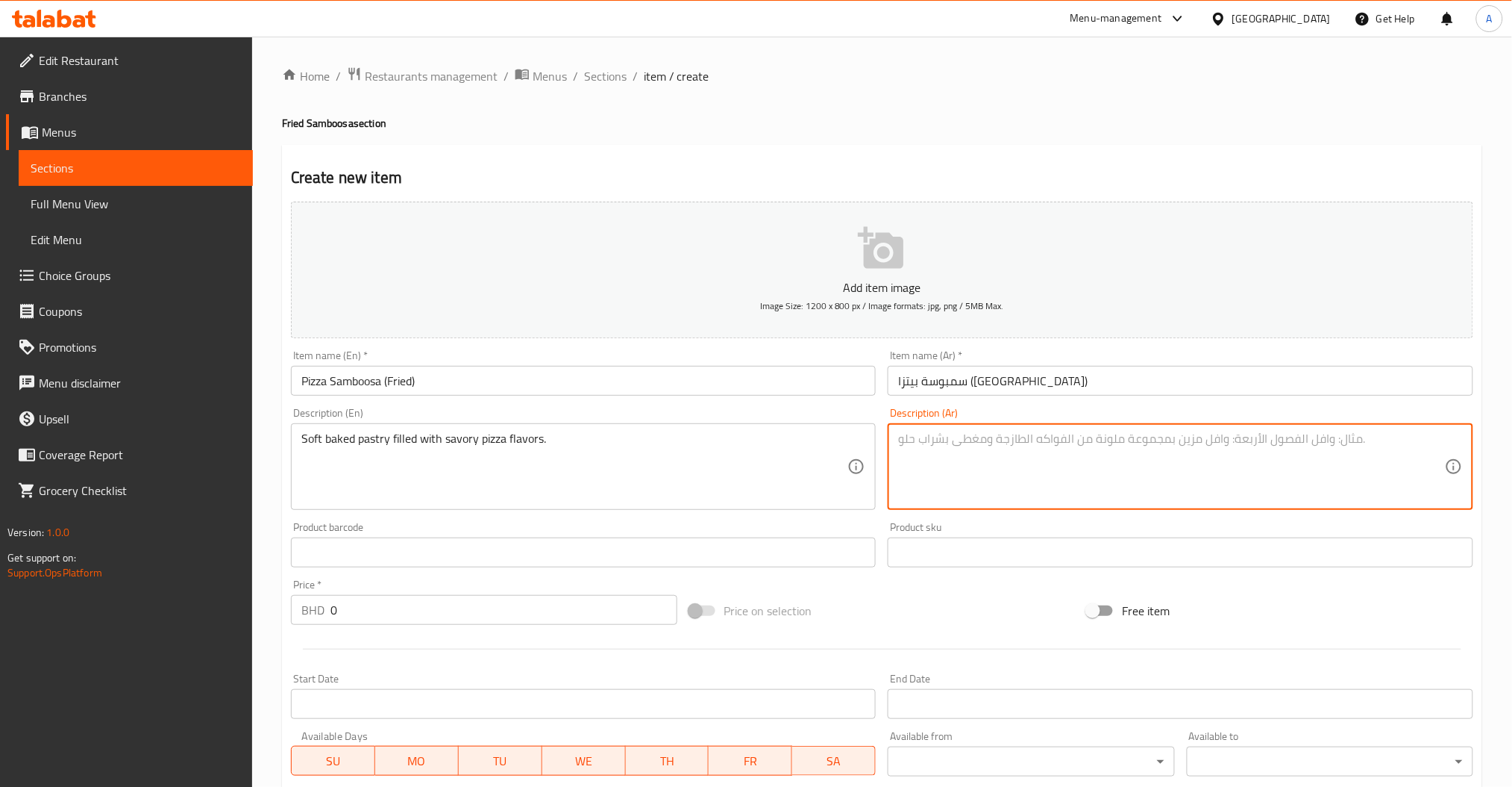
click at [1142, 463] on textarea at bounding box center [1171, 467] width 546 height 71
paste textarea "عجينة مخبوزة محشوة بنكهات البيتزا الشهية"
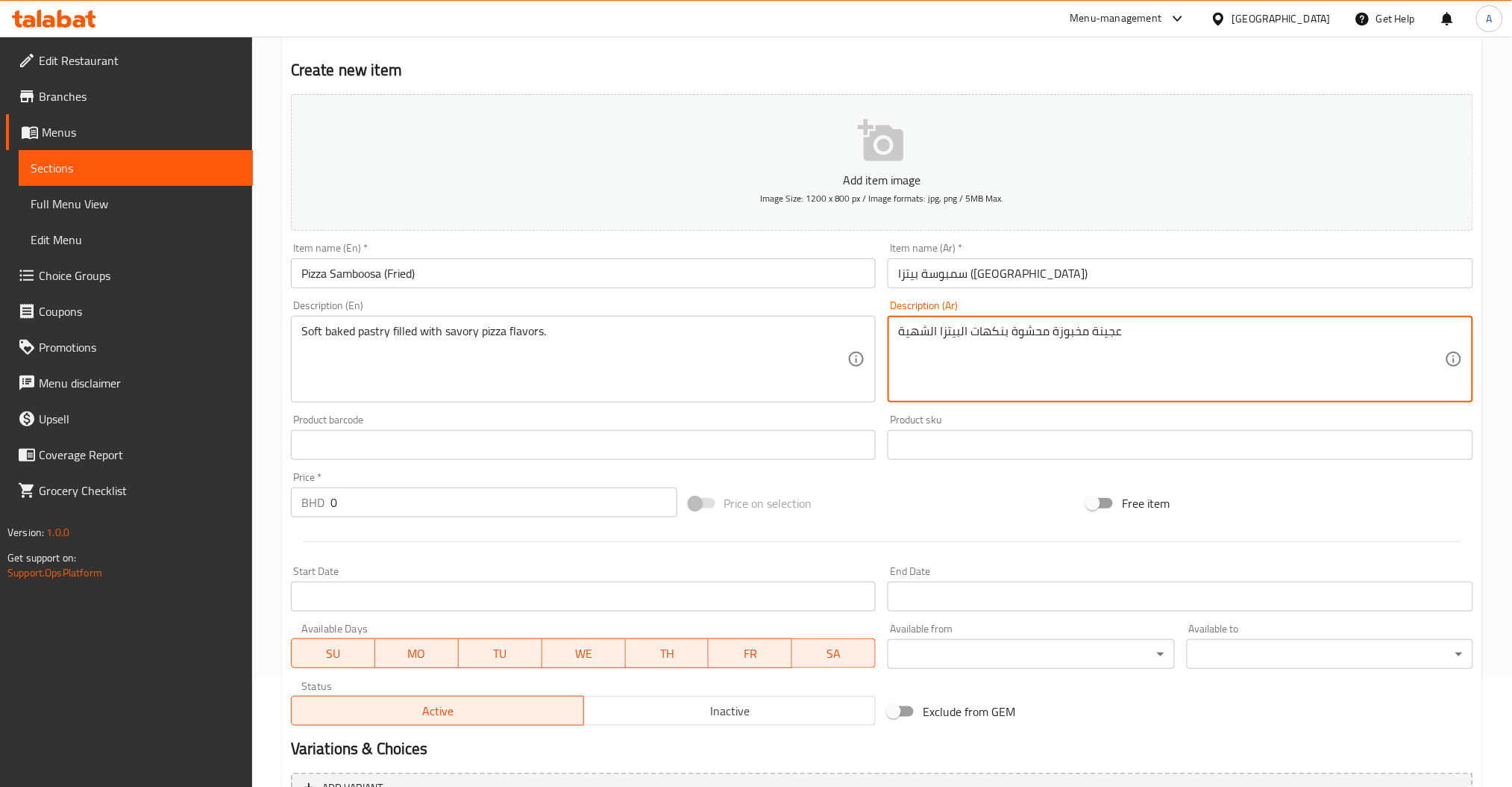
scroll to position [265, 0]
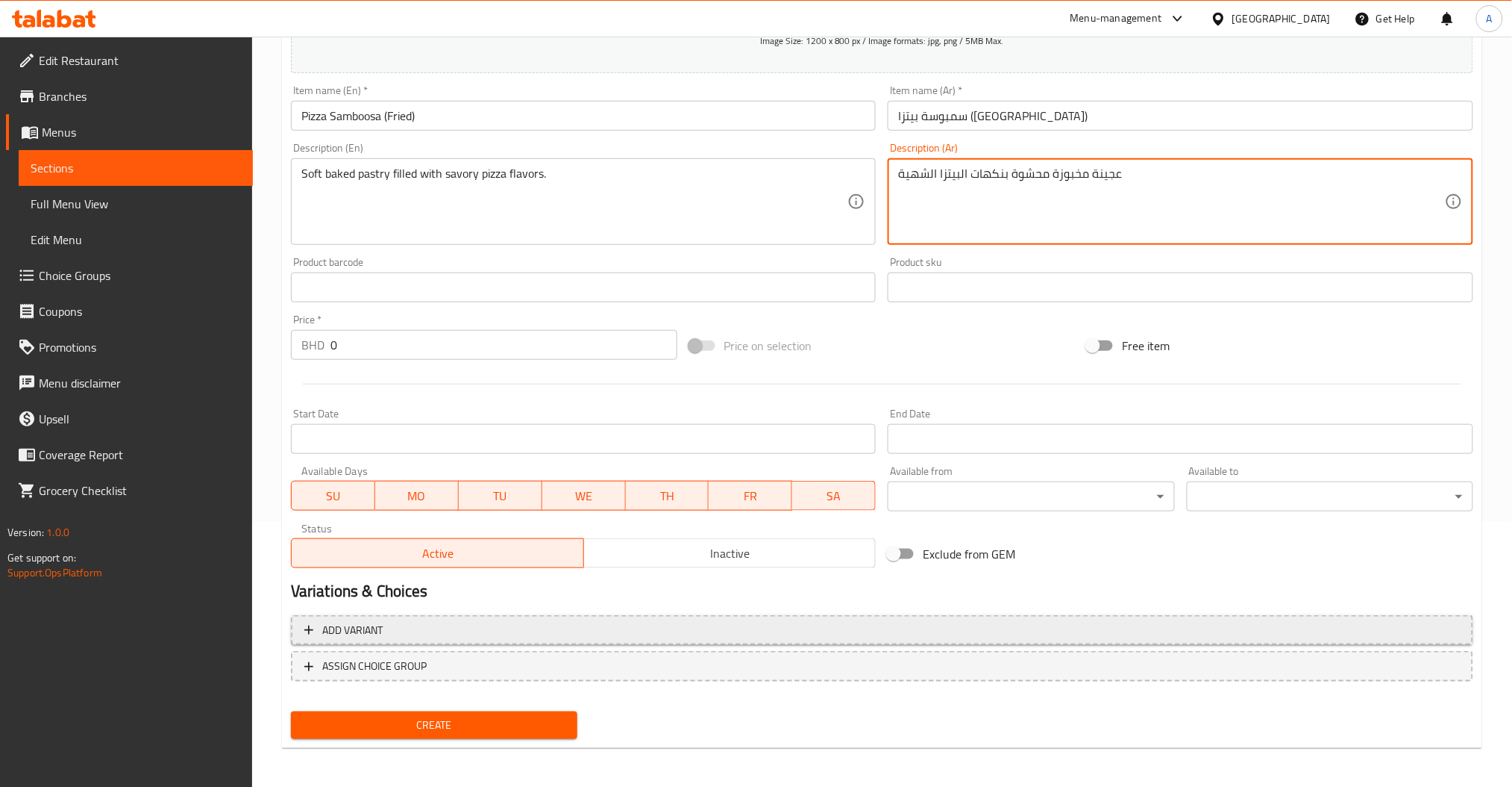
type textarea "عجينة مخبوزة محشوة بنكهات البيتزا الشهية"
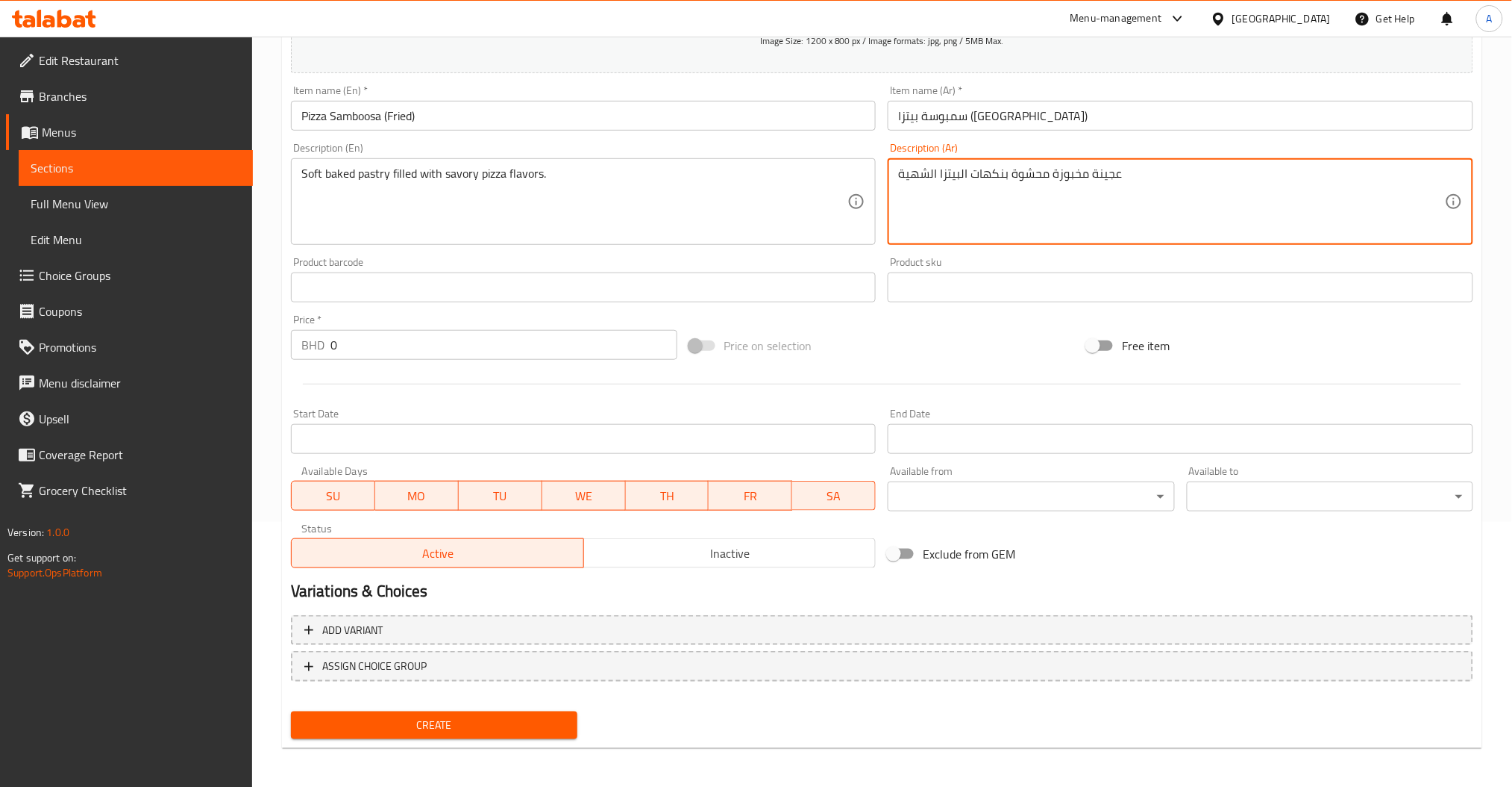
click at [421, 617] on button "Add variant" at bounding box center [882, 630] width 1182 height 31
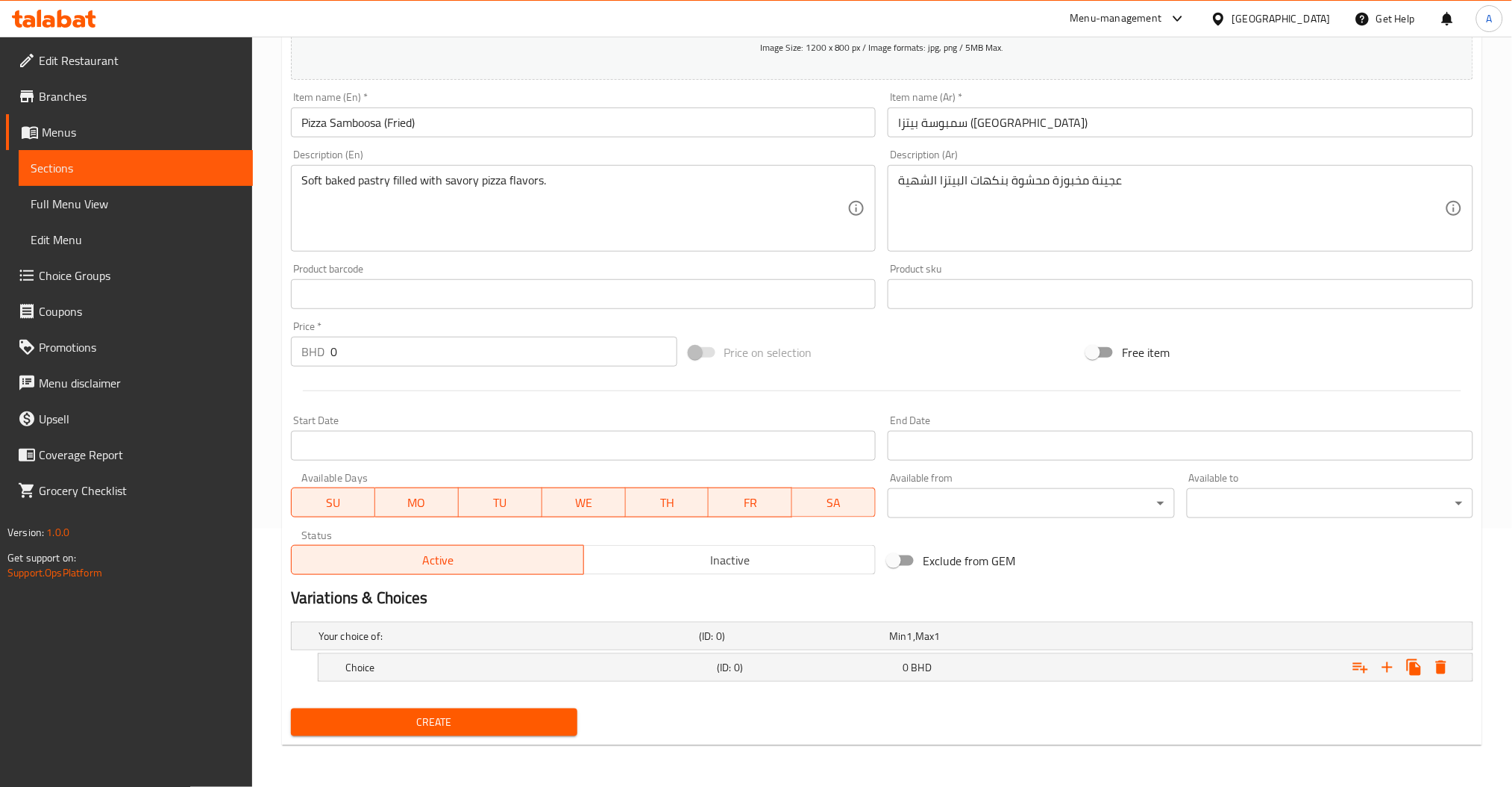
scroll to position [257, 0]
click at [1386, 671] on icon "Expand" at bounding box center [1387, 668] width 18 height 18
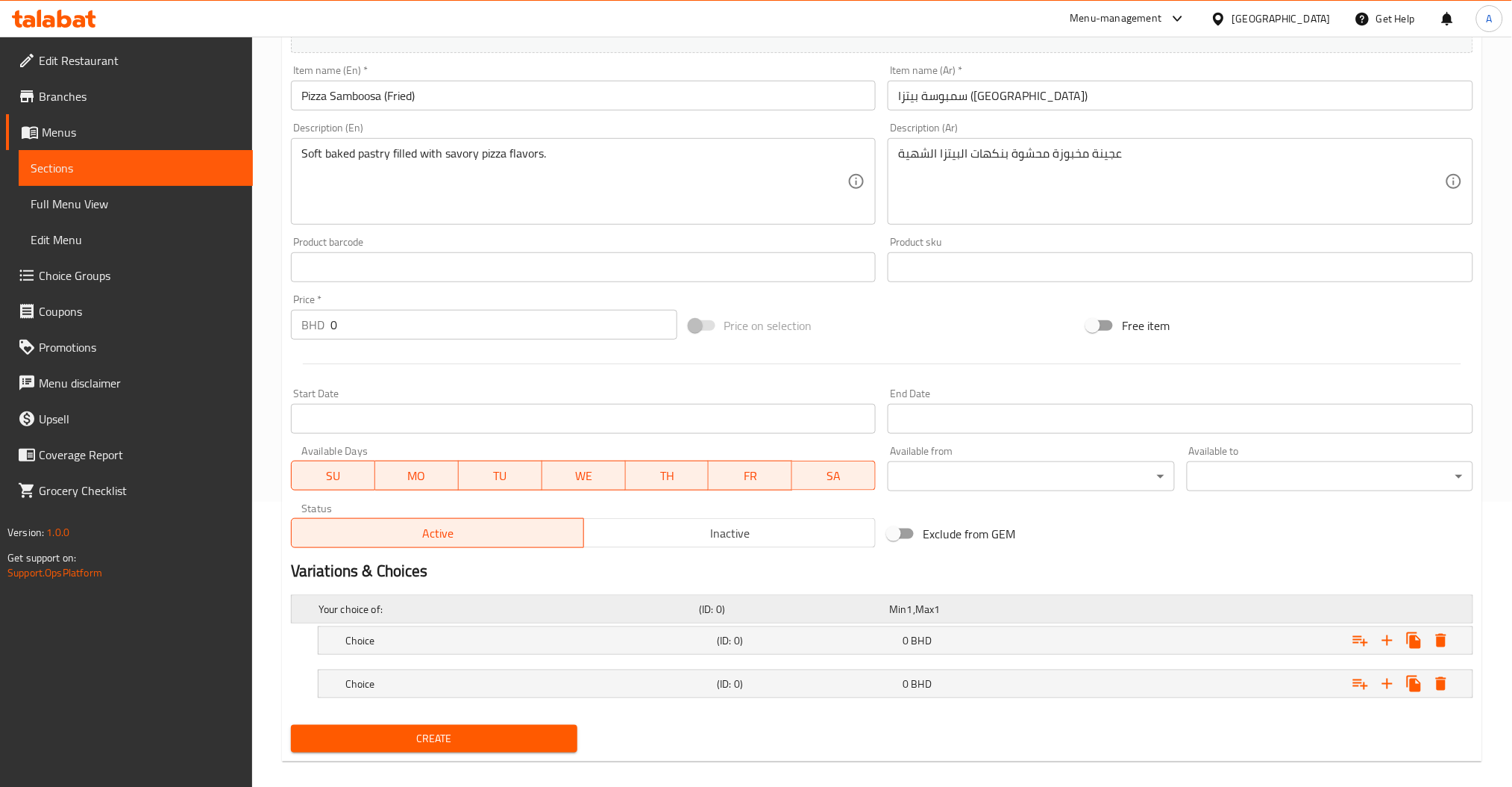
scroll to position [301, 0]
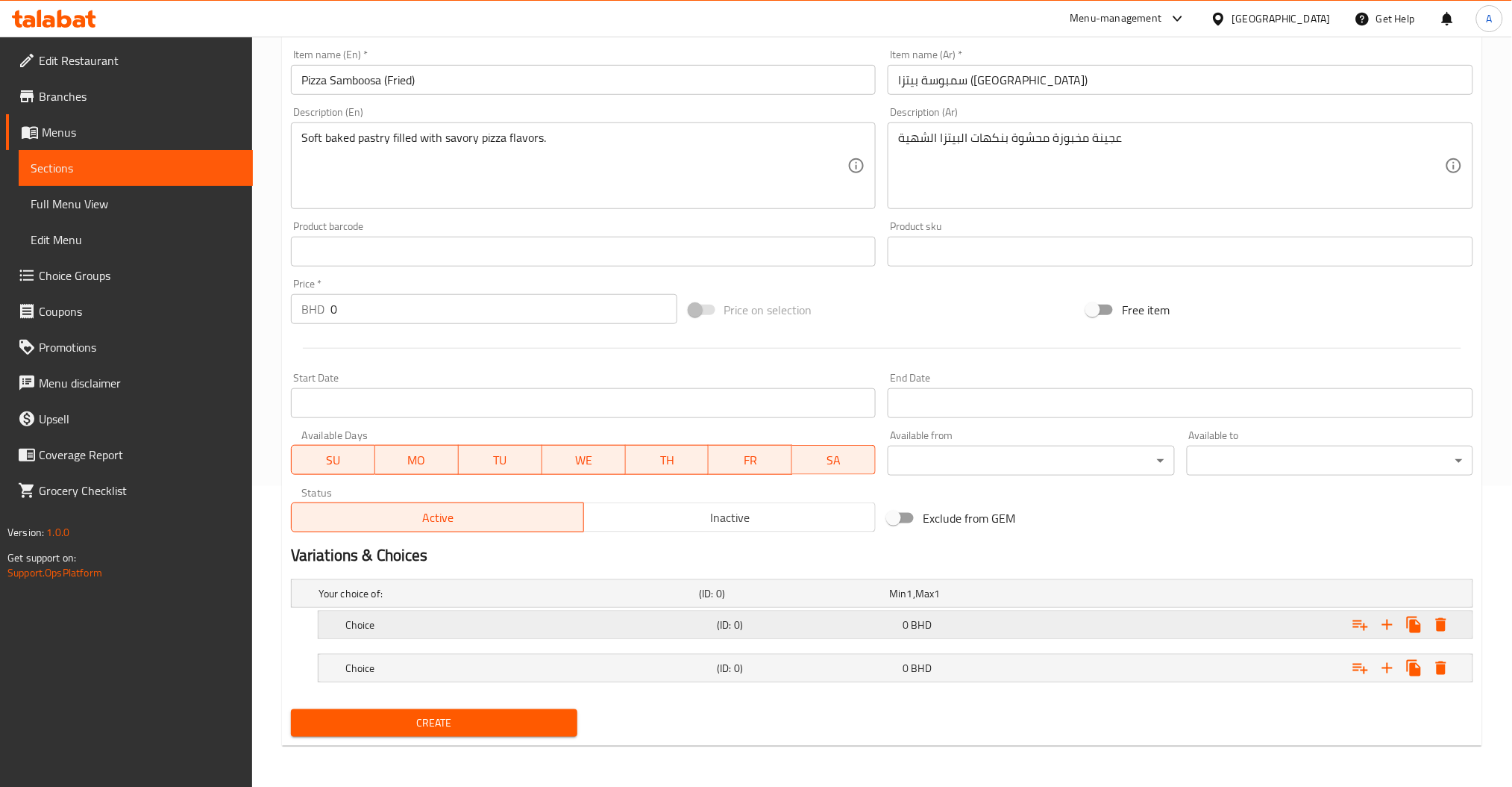
click at [450, 601] on h5 "Choice" at bounding box center [505, 592] width 375 height 15
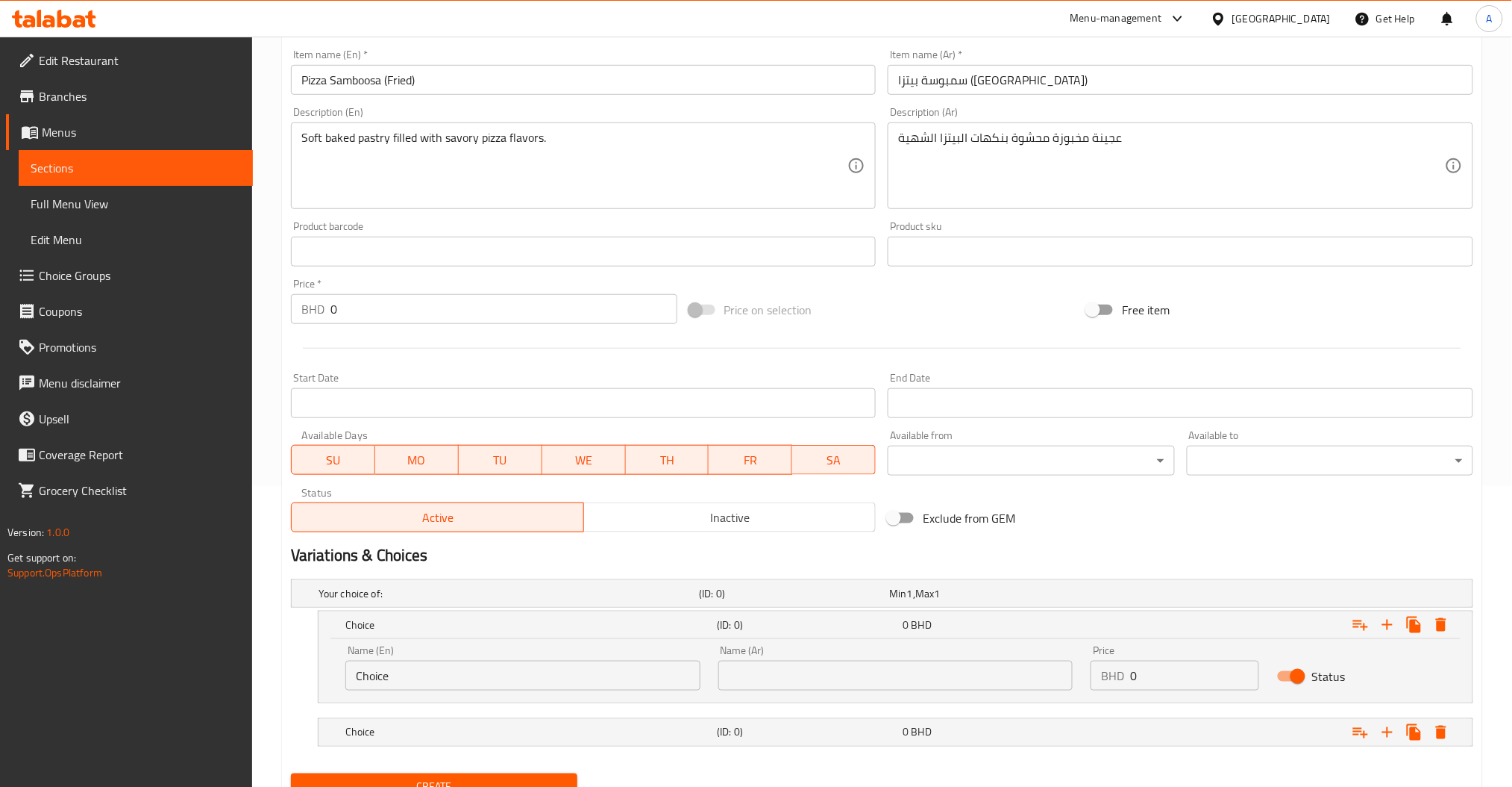
drag, startPoint x: 410, startPoint y: 682, endPoint x: 207, endPoint y: 689, distance: 203.1
click at [231, 689] on div "Edit Restaurant Branches Menus Sections Full Menu View Edit Menu Choice Groups …" at bounding box center [756, 294] width 1512 height 1115
type input "18 Pieces"
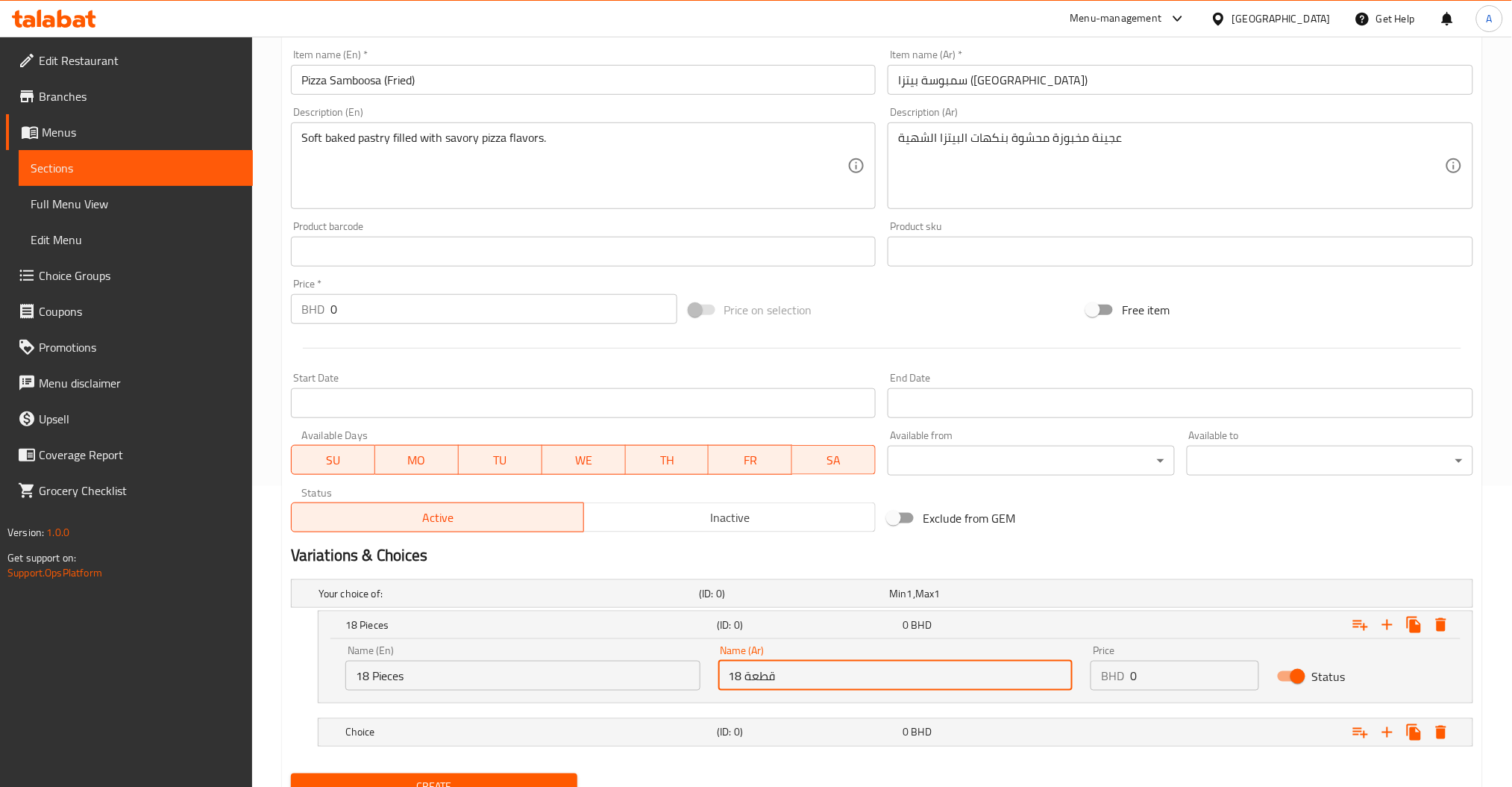
type input "18 قطعة"
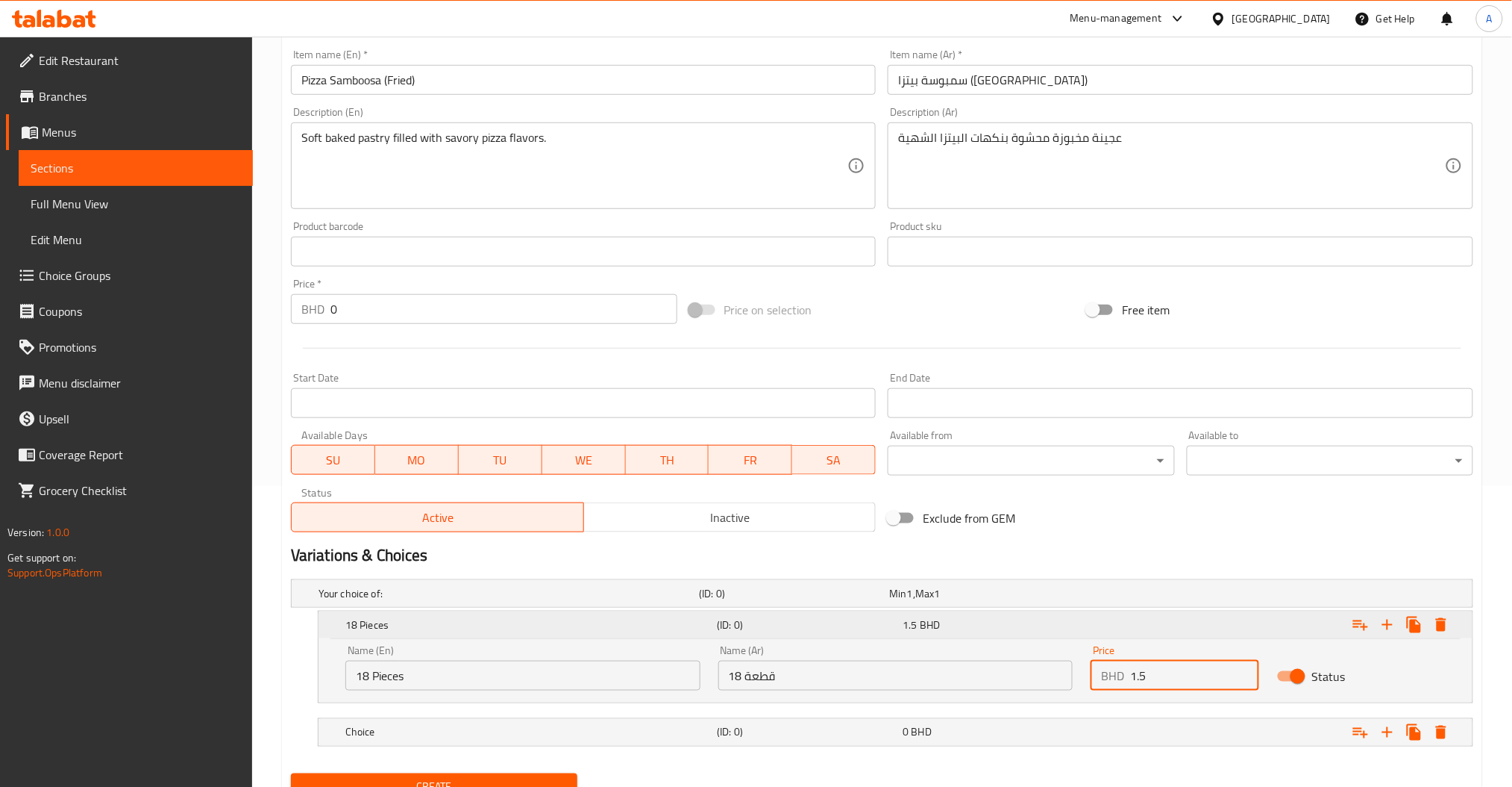
type input "1.5"
click at [1091, 622] on div "Expand" at bounding box center [1272, 624] width 372 height 33
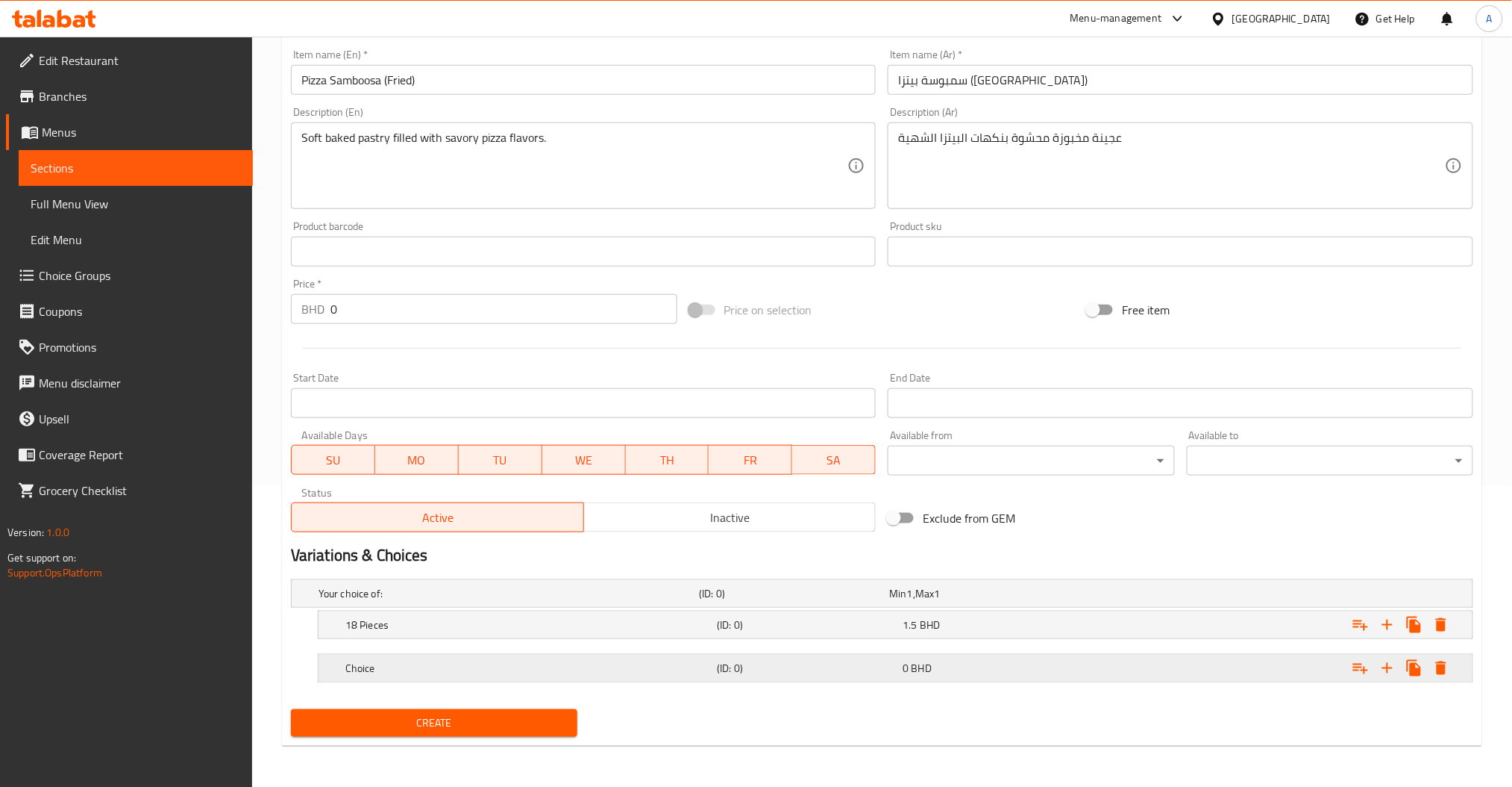
click at [600, 601] on h5 "Choice" at bounding box center [505, 592] width 375 height 15
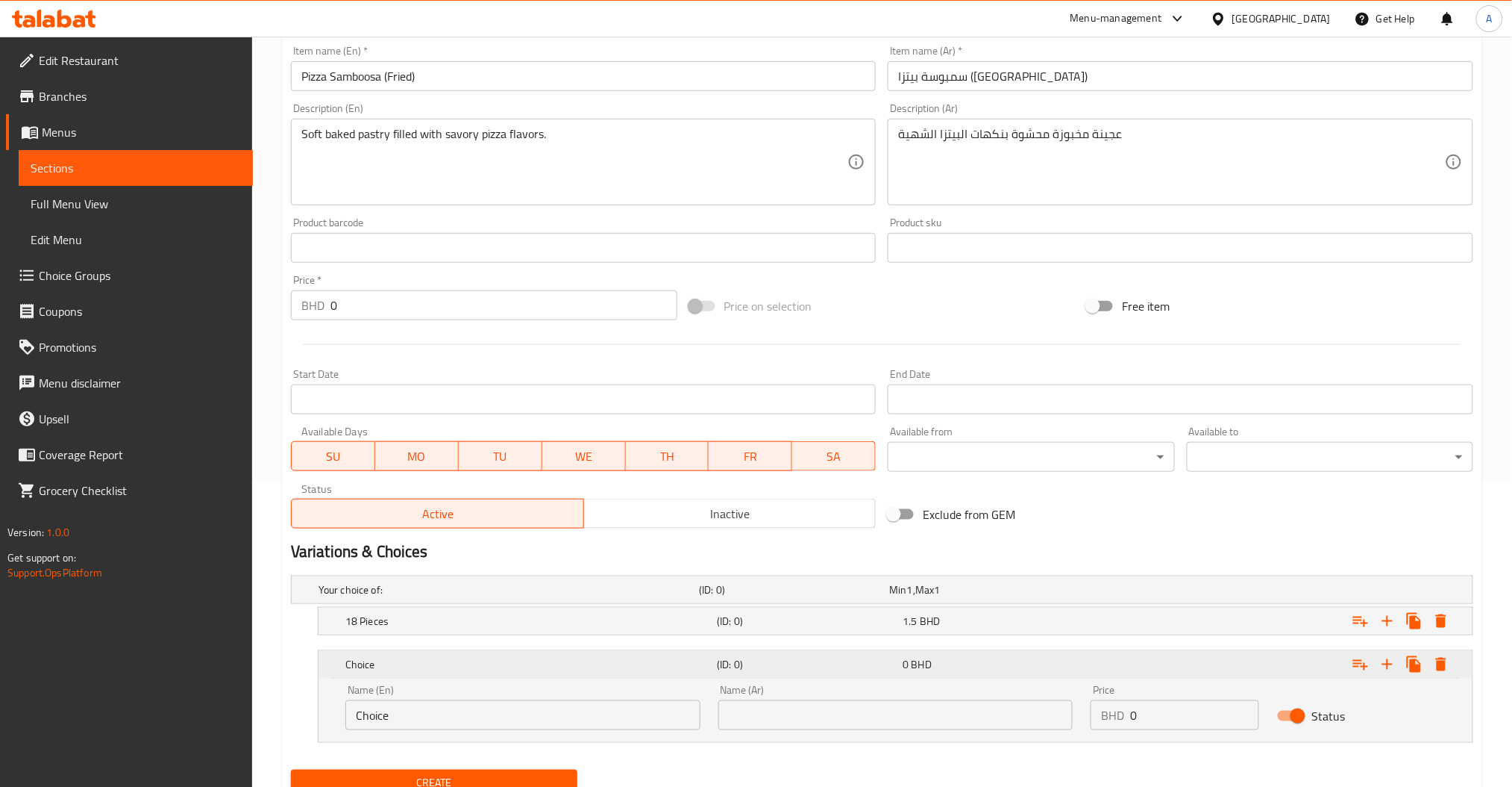
scroll to position [364, 0]
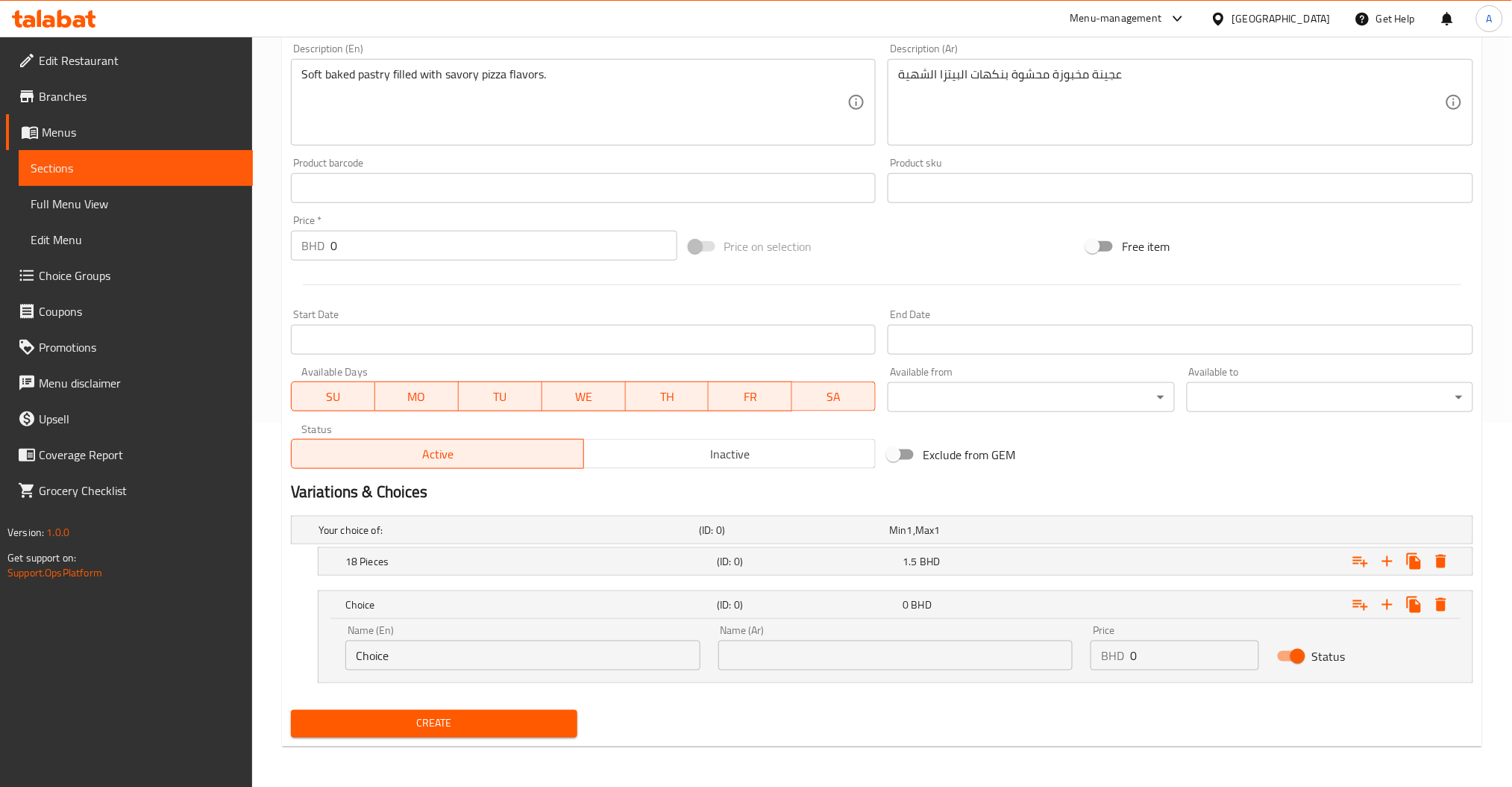
drag, startPoint x: 452, startPoint y: 654, endPoint x: 86, endPoint y: 616, distance: 368.0
click at [209, 643] on div "Edit Restaurant Branches Menus Sections Full Menu View Edit Menu Choice Groups …" at bounding box center [756, 230] width 1512 height 1115
type input "12 Pieces"
type input "12 قطعة"
drag, startPoint x: 1139, startPoint y: 659, endPoint x: 1021, endPoint y: 688, distance: 121.5
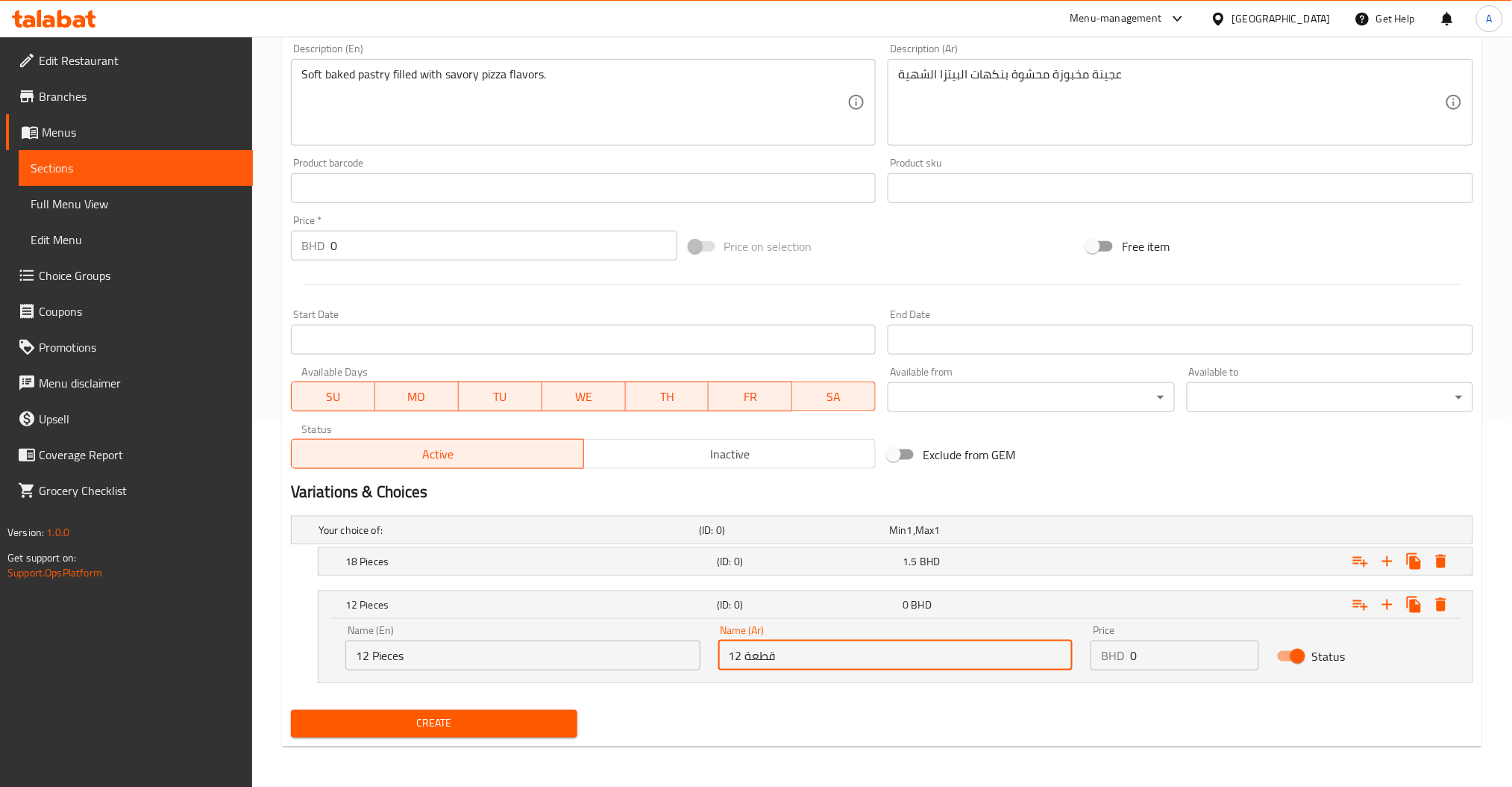
click at [1104, 667] on div "BHD 0 Price" at bounding box center [1174, 656] width 169 height 30
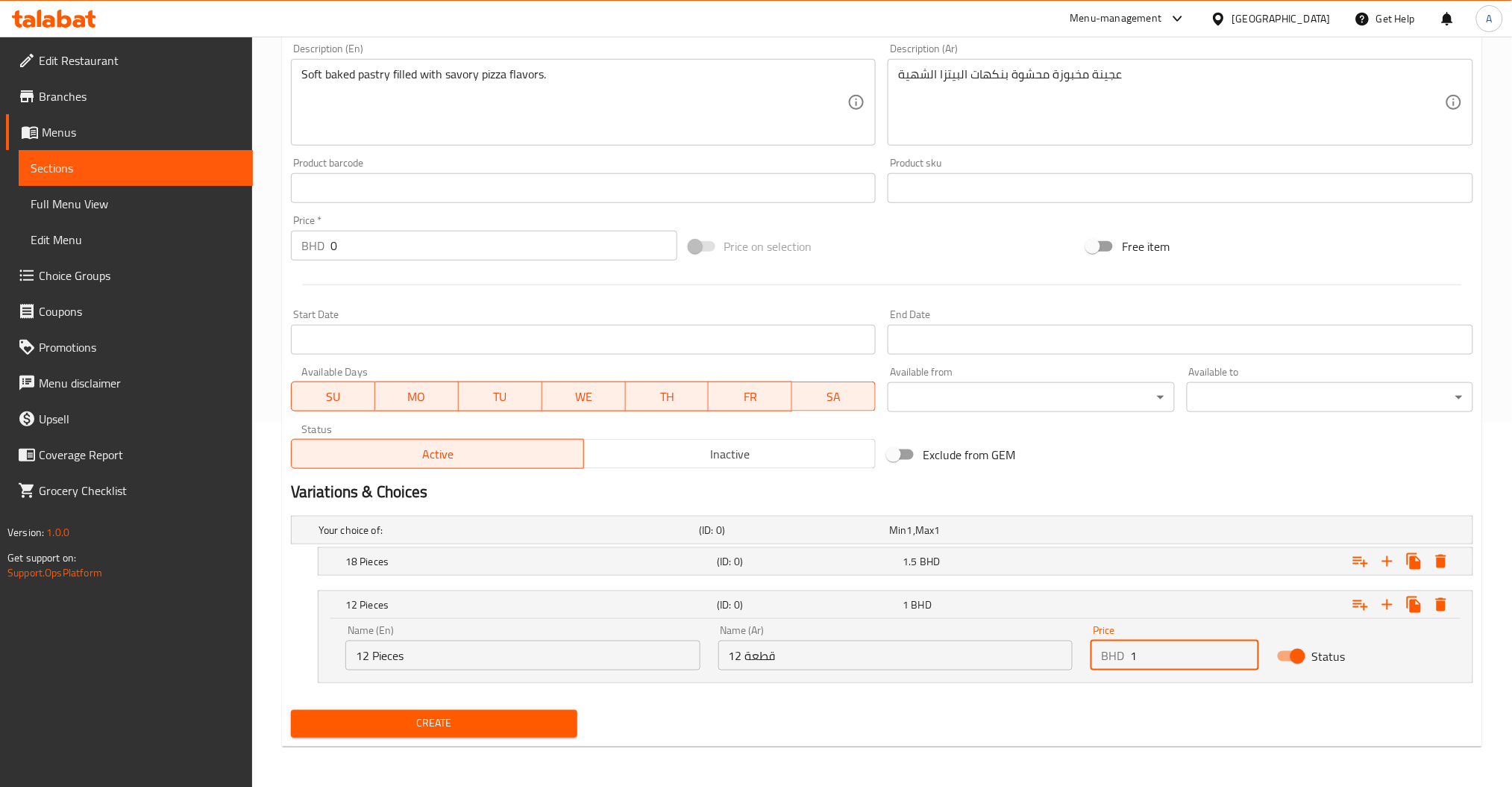
type input "1"
click at [966, 697] on nav at bounding box center [882, 692] width 1182 height 12
click at [939, 610] on div "1 BHD" at bounding box center [992, 604] width 180 height 15
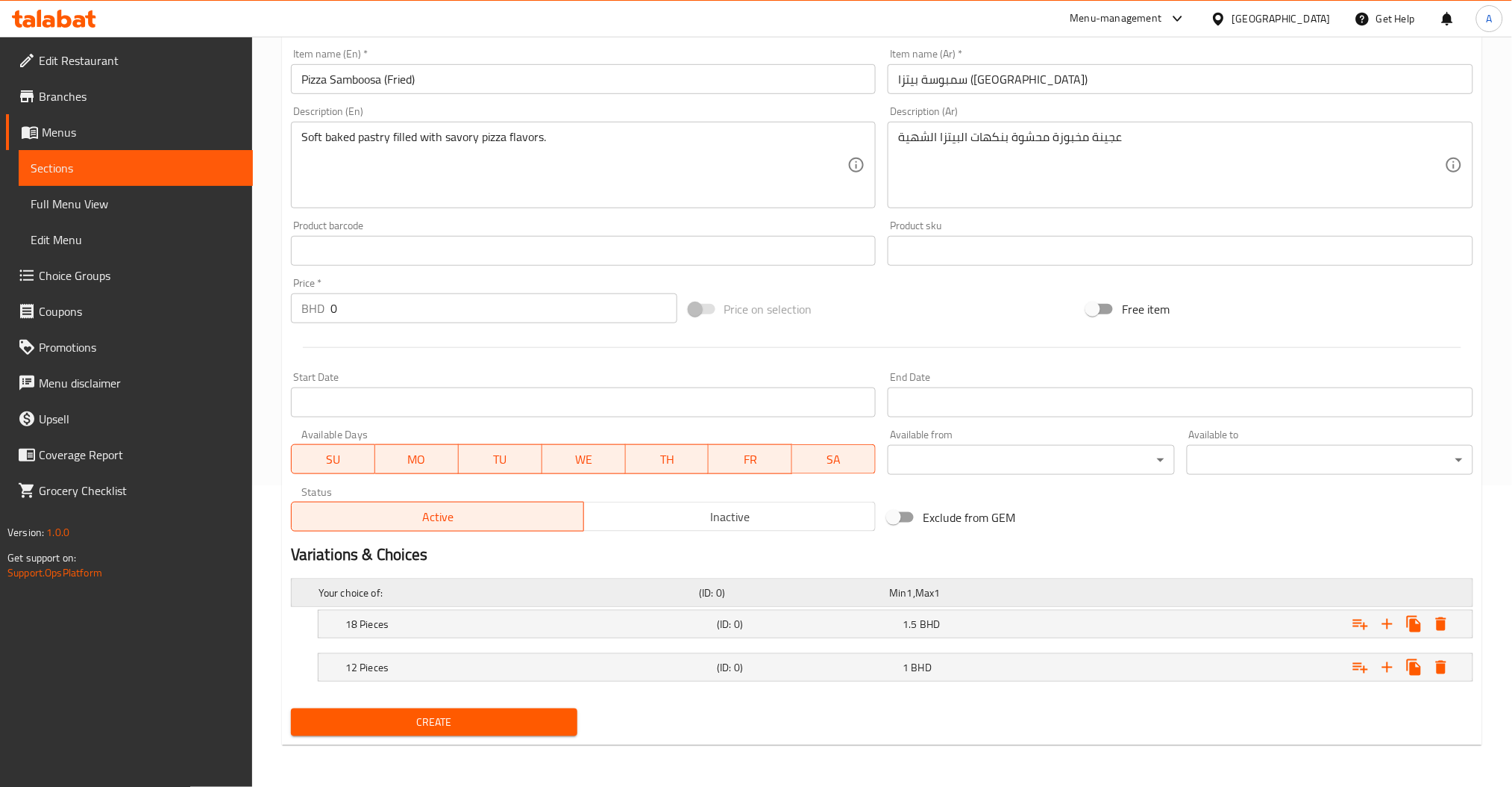
scroll to position [301, 0]
click at [816, 610] on div "18 Pieces (ID: 0) 1.5 BHD" at bounding box center [886, 592] width 1142 height 33
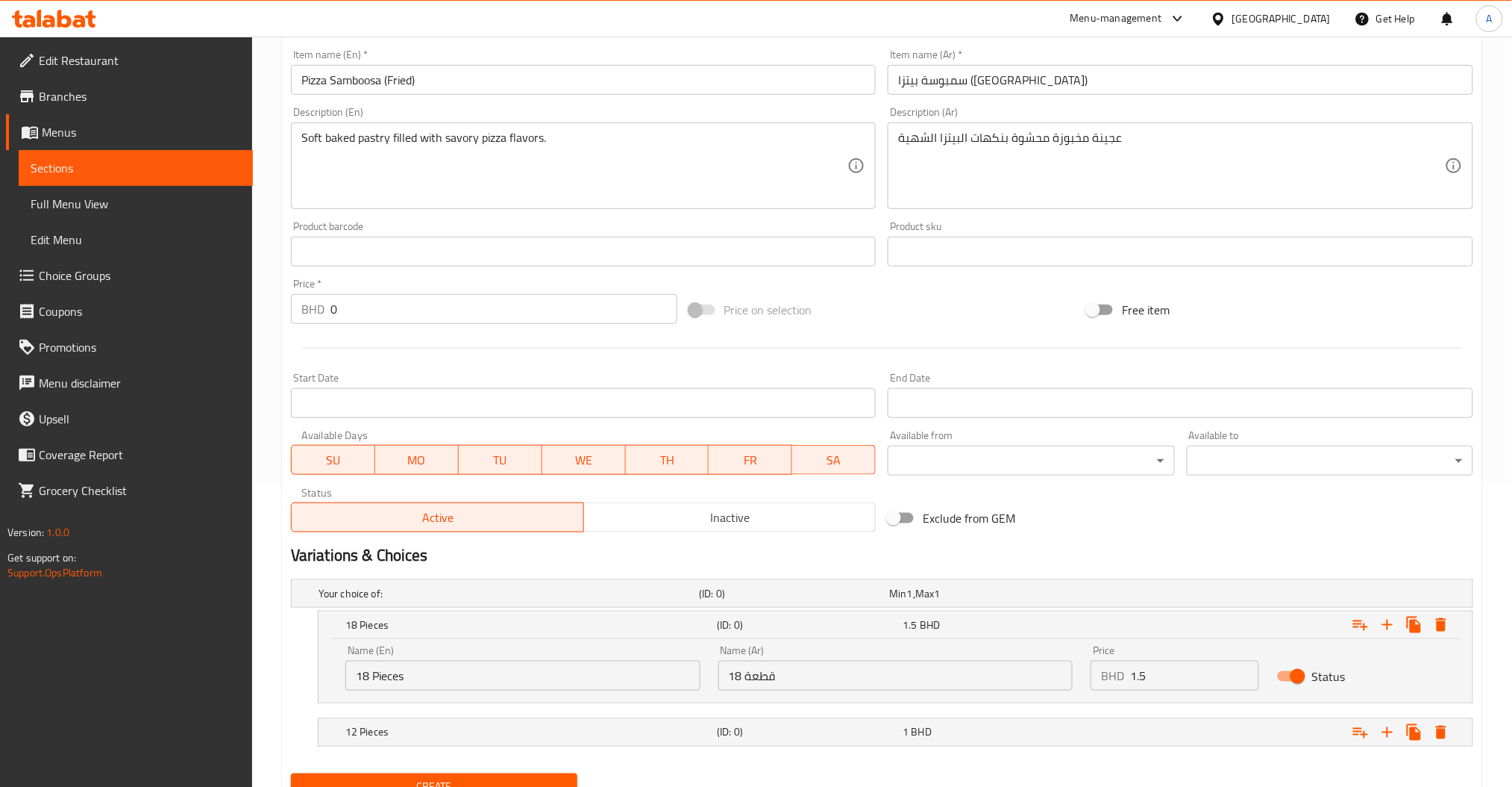
click at [493, 777] on span "Create" at bounding box center [434, 786] width 263 height 19
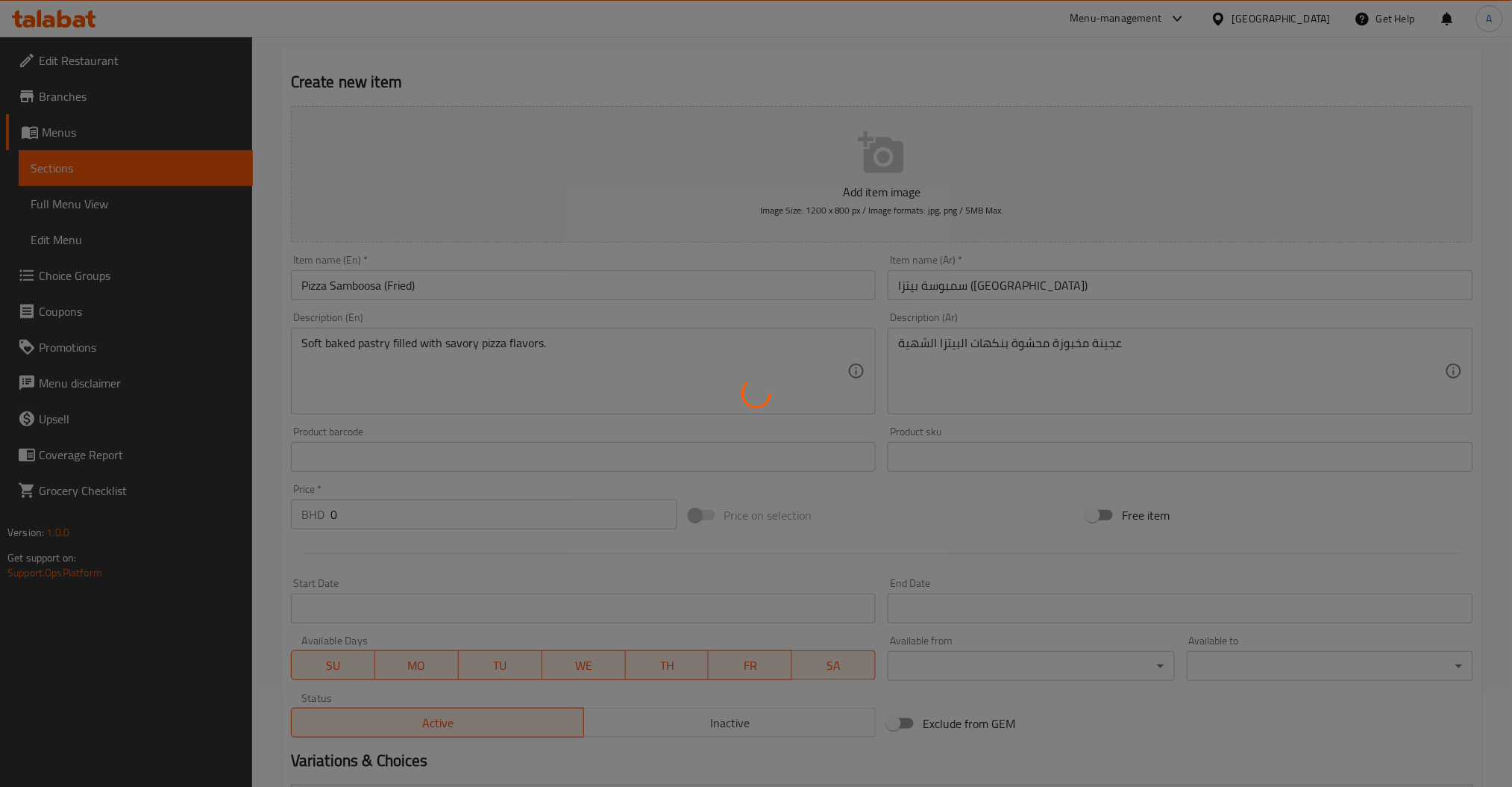
scroll to position [0, 0]
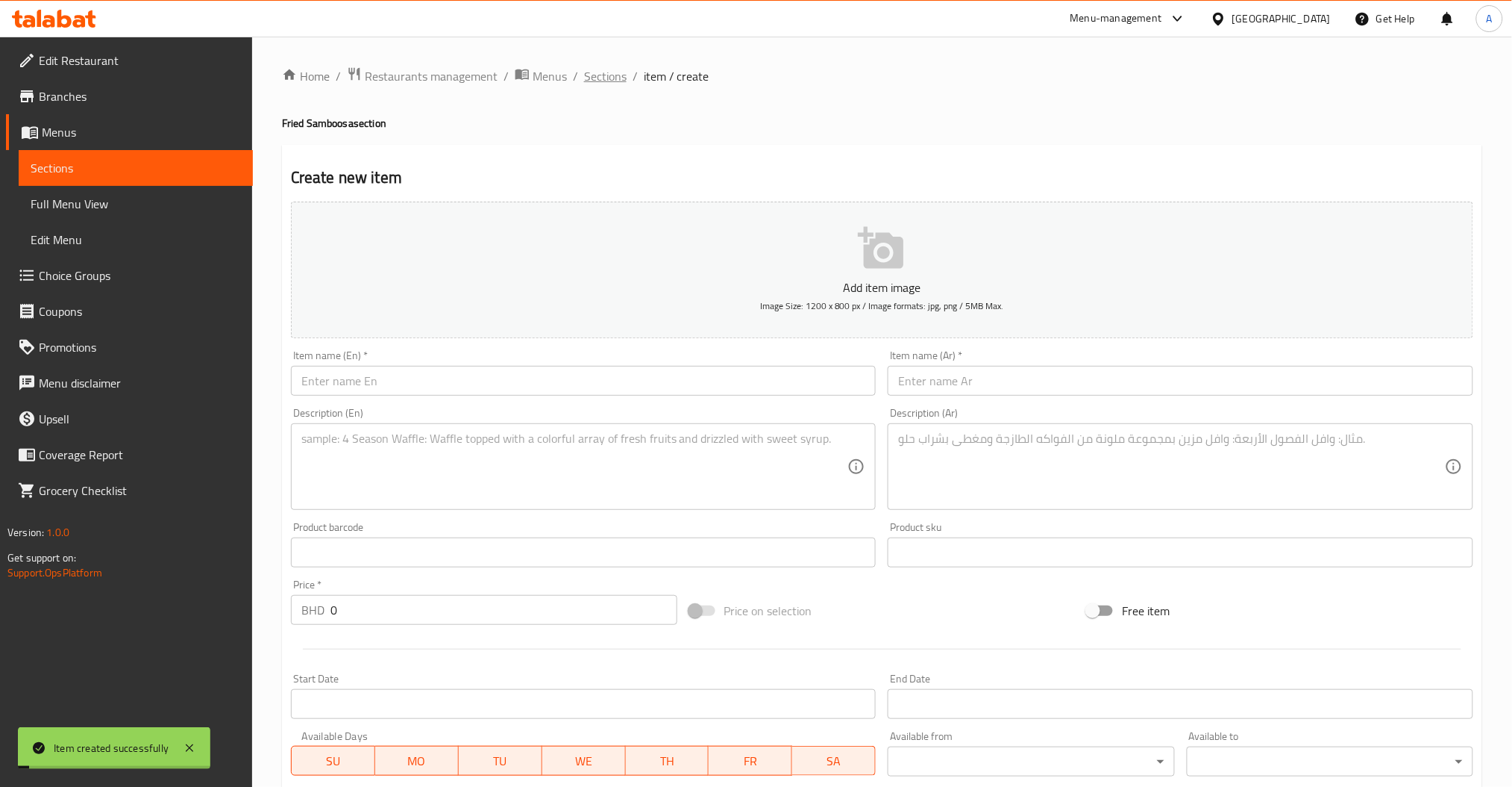
click at [601, 84] on span "Sections" at bounding box center [605, 76] width 42 height 18
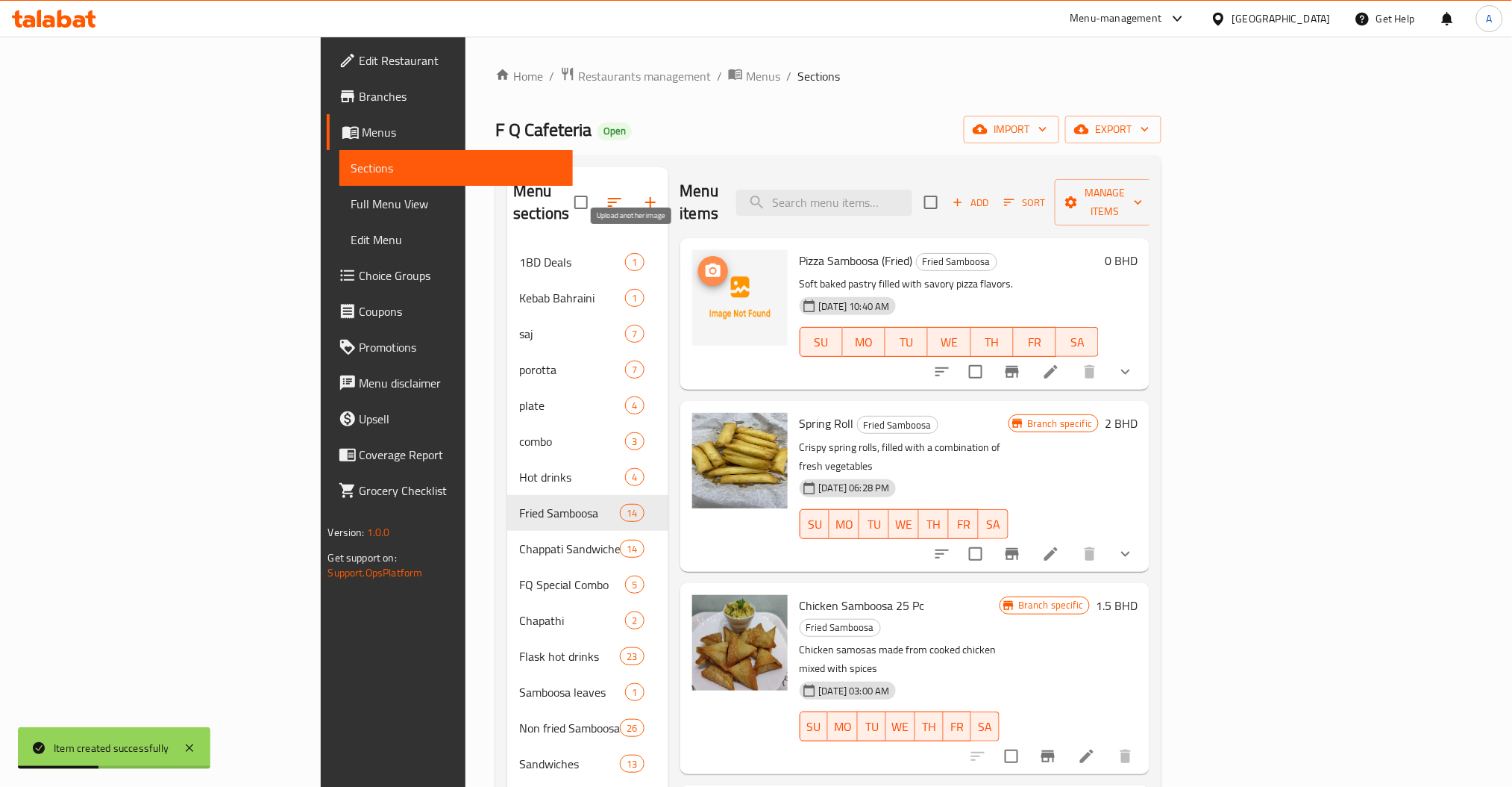
click at [698, 256] on button "upload picture" at bounding box center [713, 271] width 30 height 30
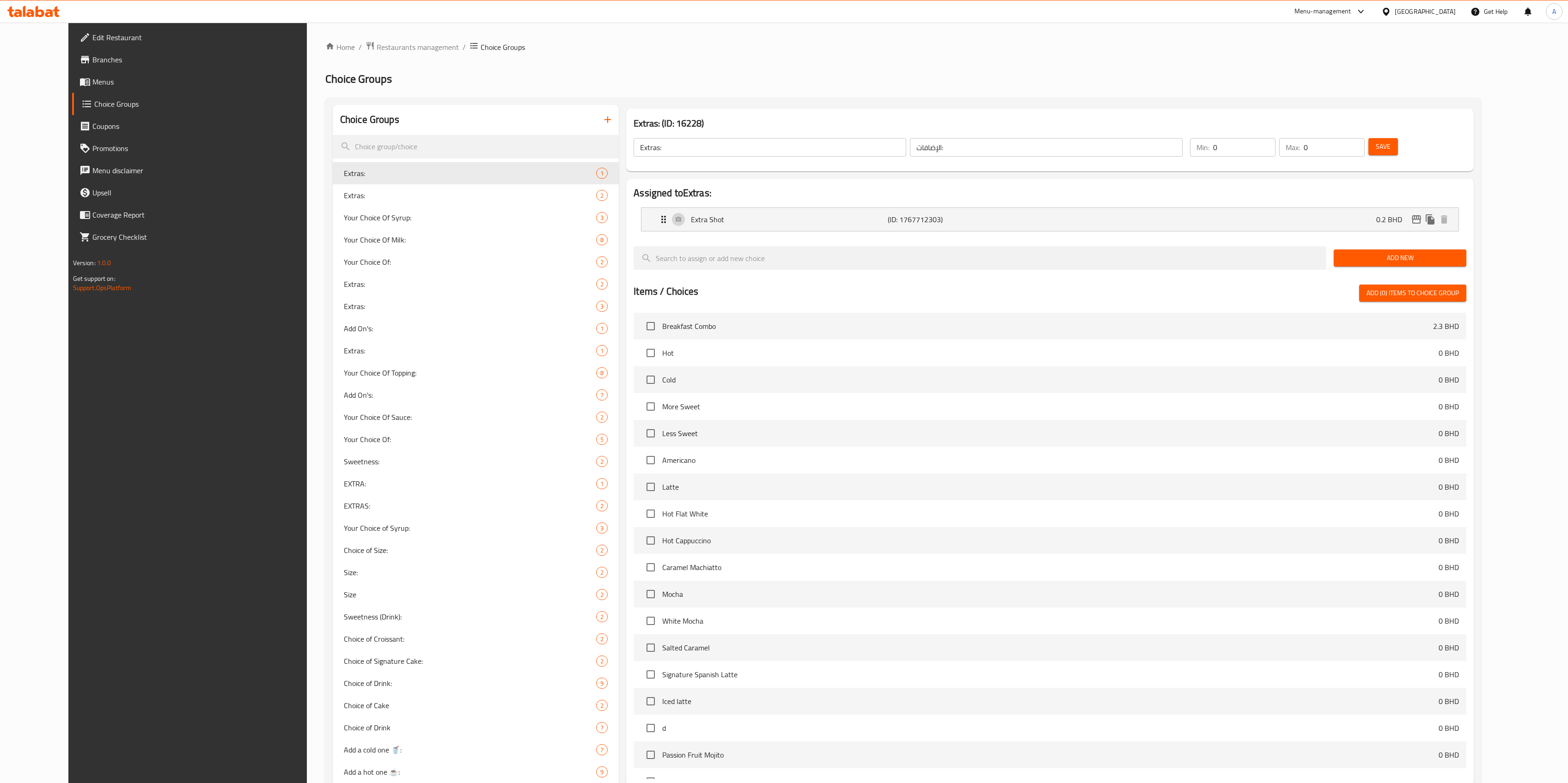
click at [29, 13] on icon at bounding box center [30, 13] width 8 height 8
